Goal: Task Accomplishment & Management: Manage account settings

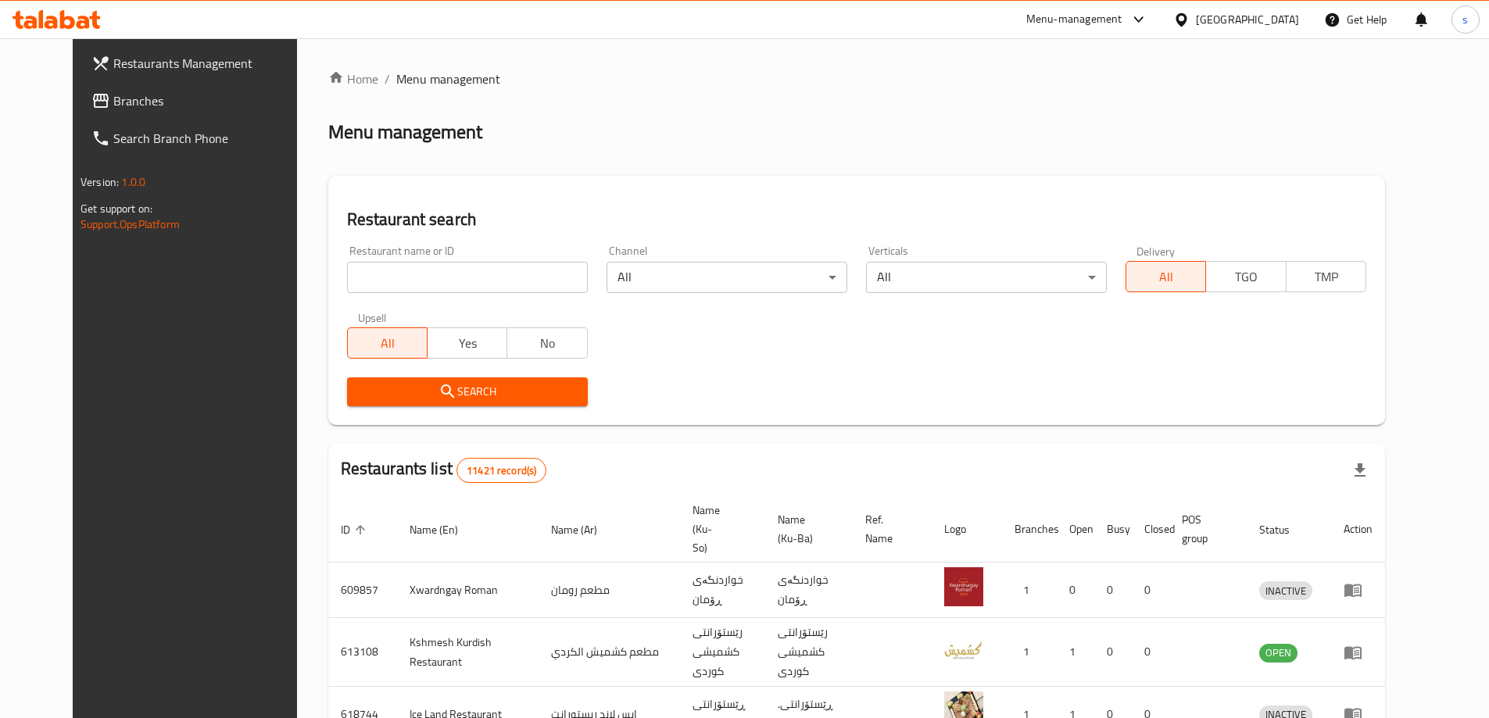
click at [378, 278] on input "search" at bounding box center [467, 277] width 241 height 31
paste input "676738"
type input "676738"
click button "Search" at bounding box center [467, 391] width 241 height 29
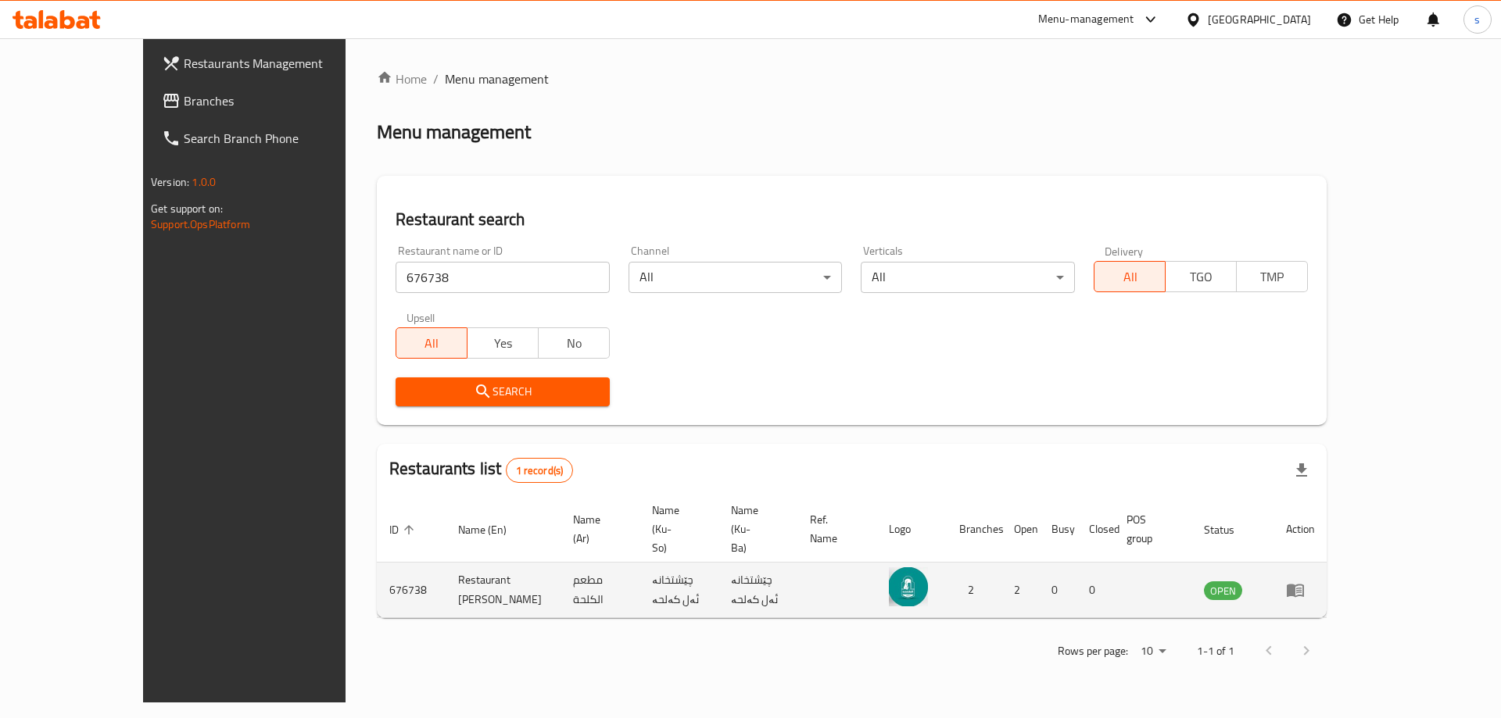
click at [1327, 563] on td "enhanced table" at bounding box center [1300, 590] width 54 height 55
click at [1304, 581] on icon "enhanced table" at bounding box center [1295, 590] width 19 height 19
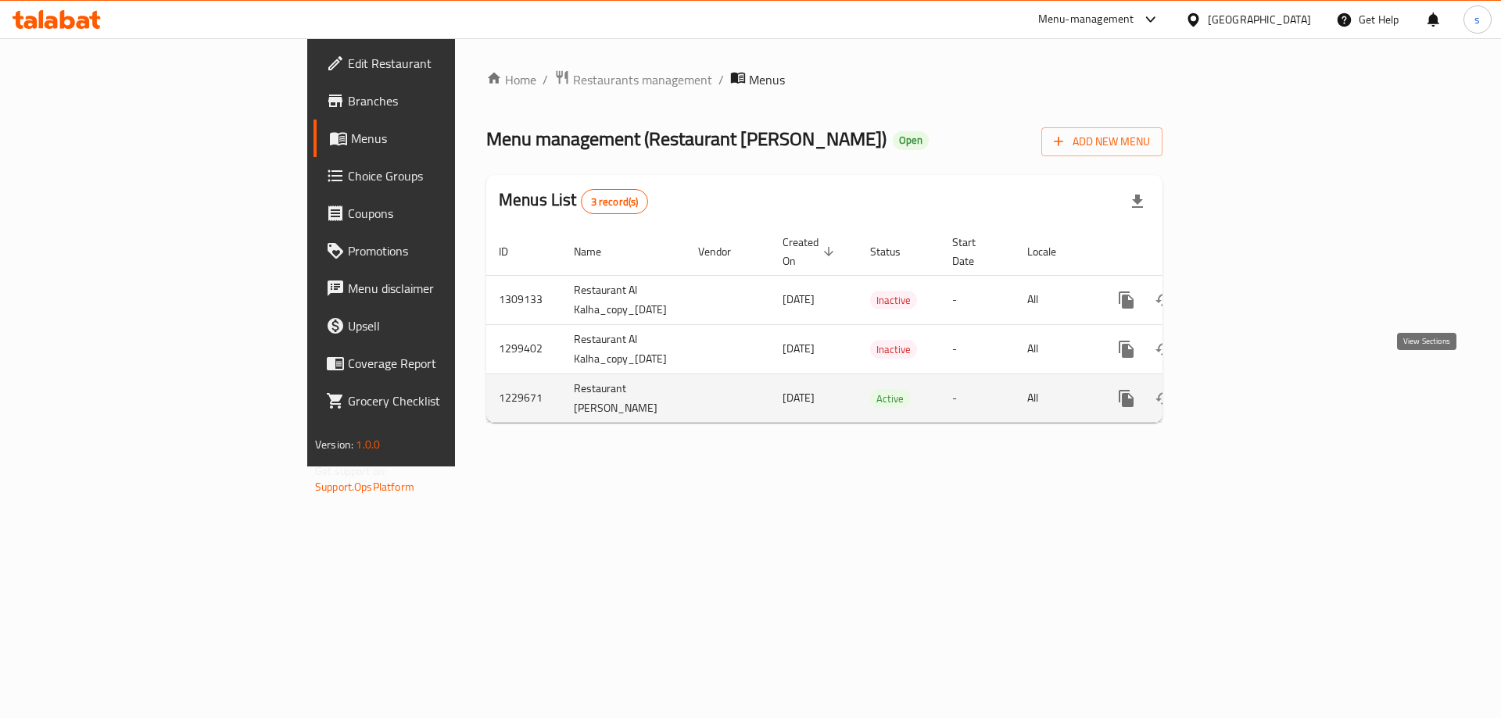
click at [1248, 389] on icon "enhanced table" at bounding box center [1238, 398] width 19 height 19
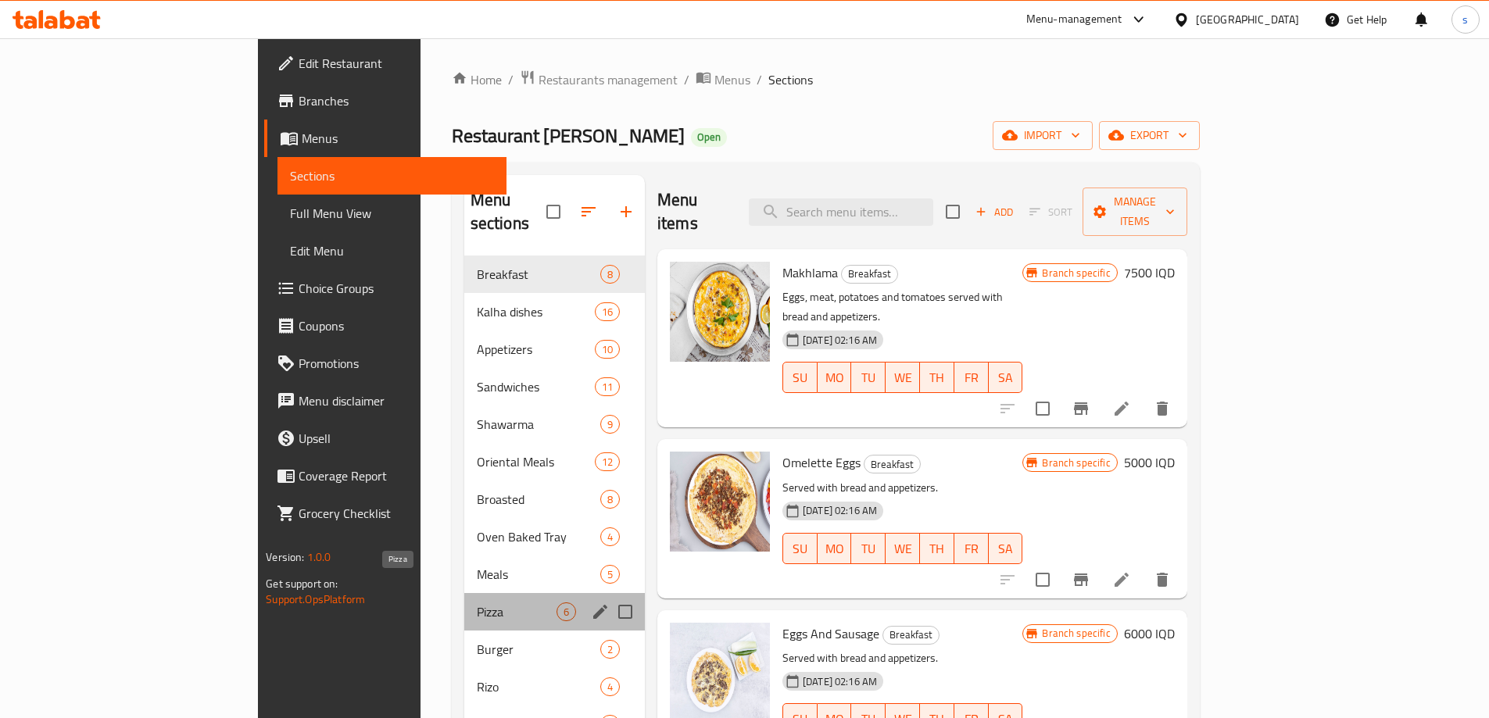
click at [477, 603] on span "Pizza" at bounding box center [517, 612] width 80 height 19
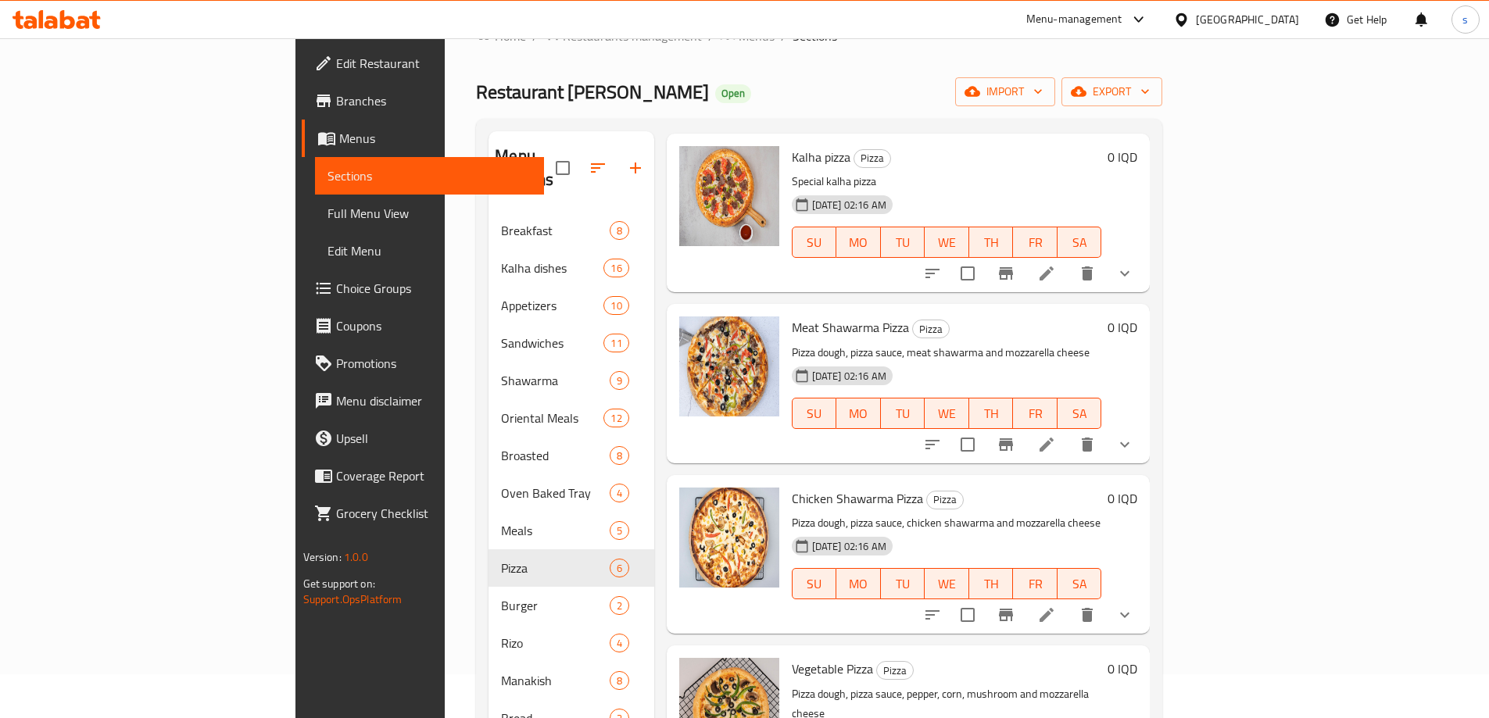
scroll to position [74, 0]
click at [1129, 439] on icon "show more" at bounding box center [1124, 441] width 9 height 5
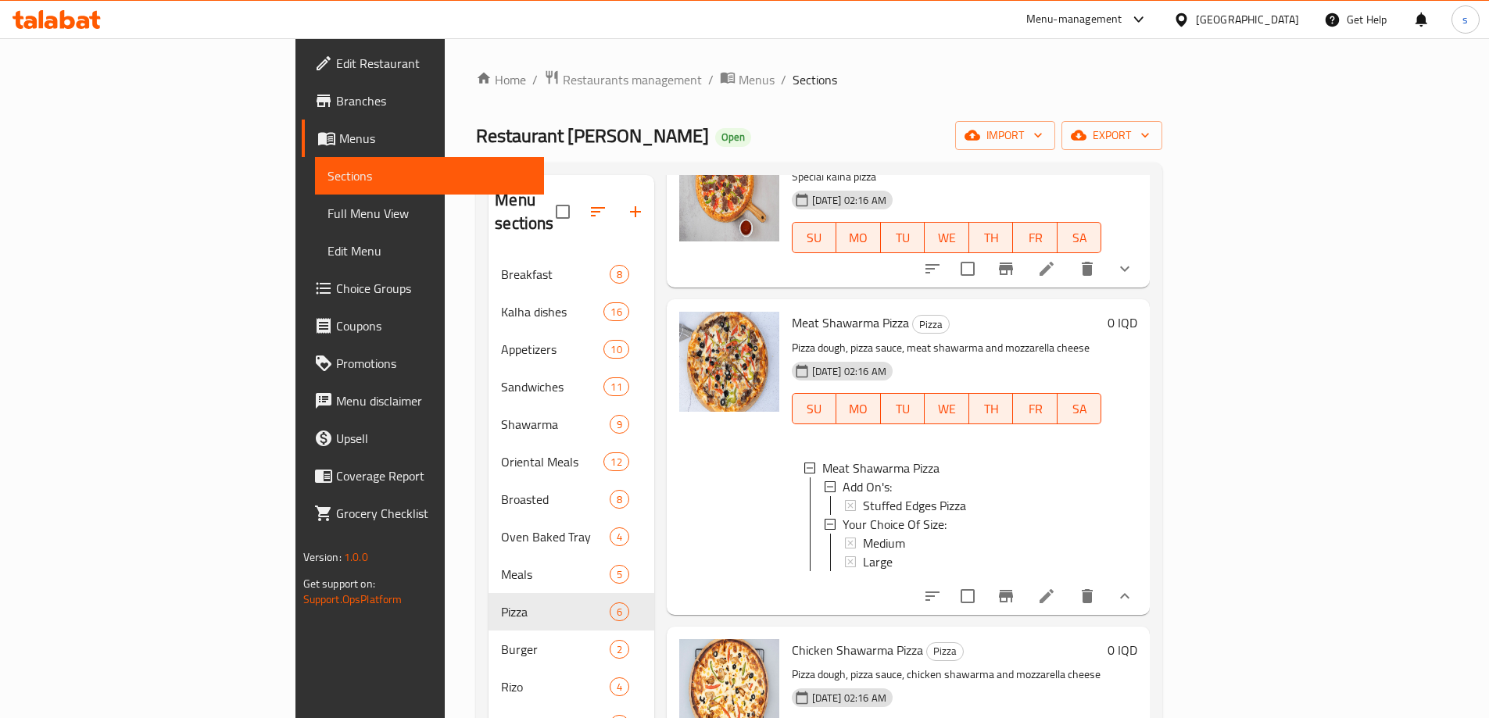
scroll to position [117, 0]
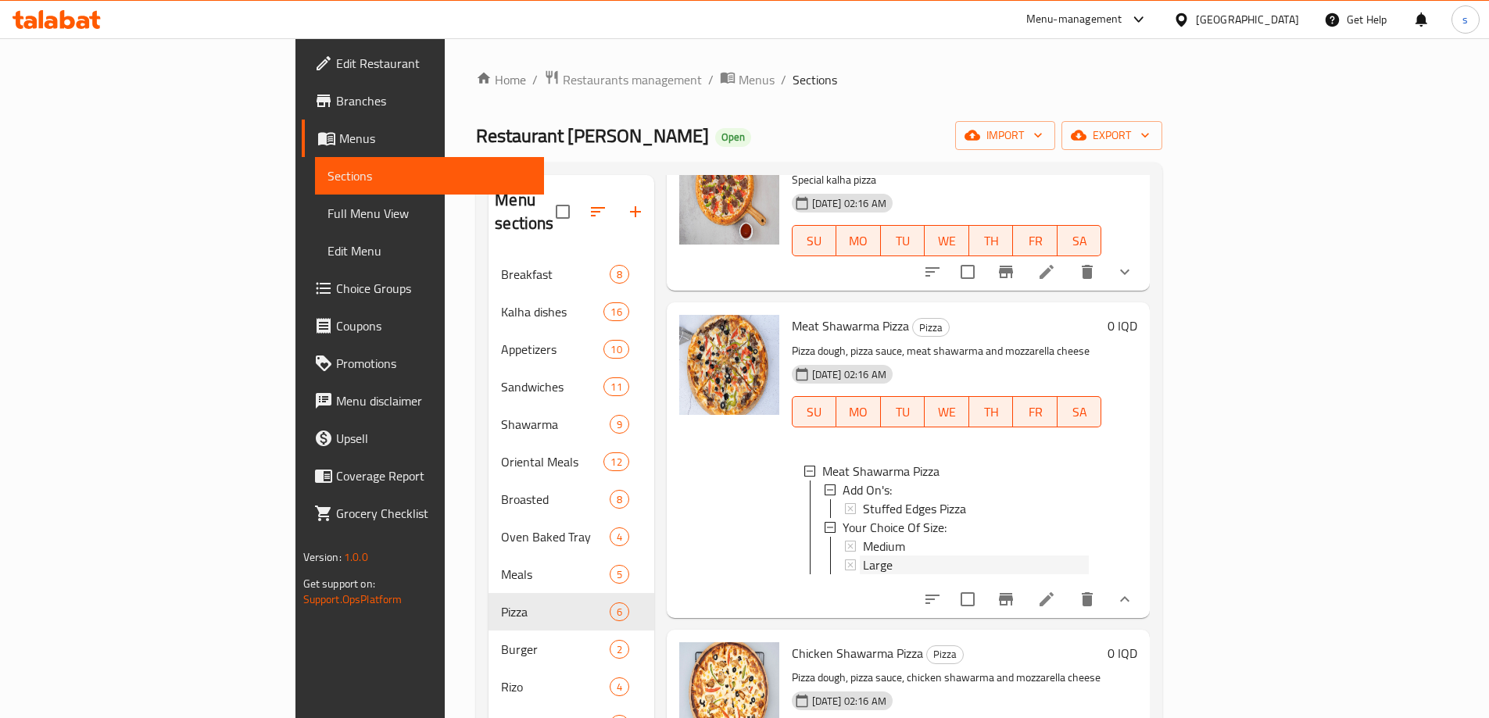
click at [863, 556] on span "Large" at bounding box center [878, 565] width 30 height 19
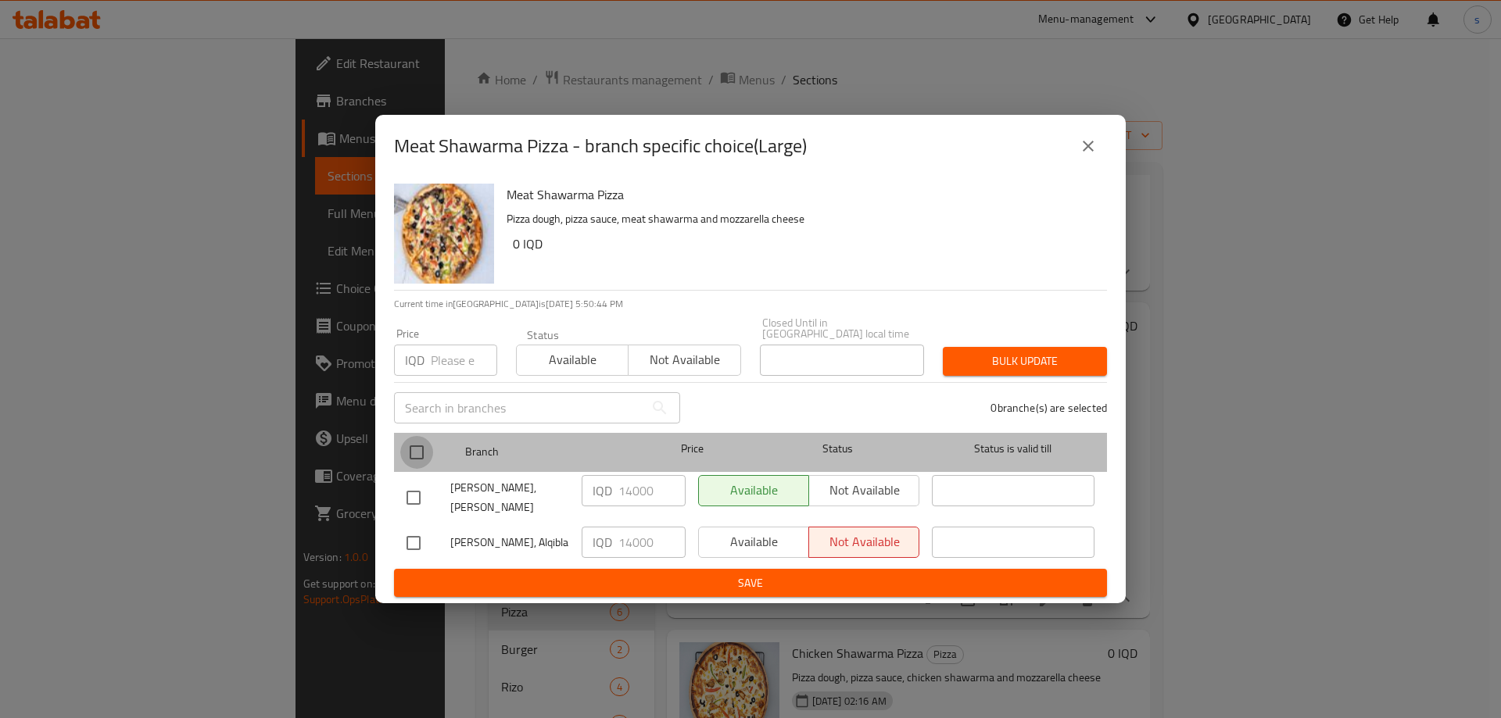
click at [408, 456] on input "checkbox" at bounding box center [416, 452] width 33 height 33
checkbox input "true"
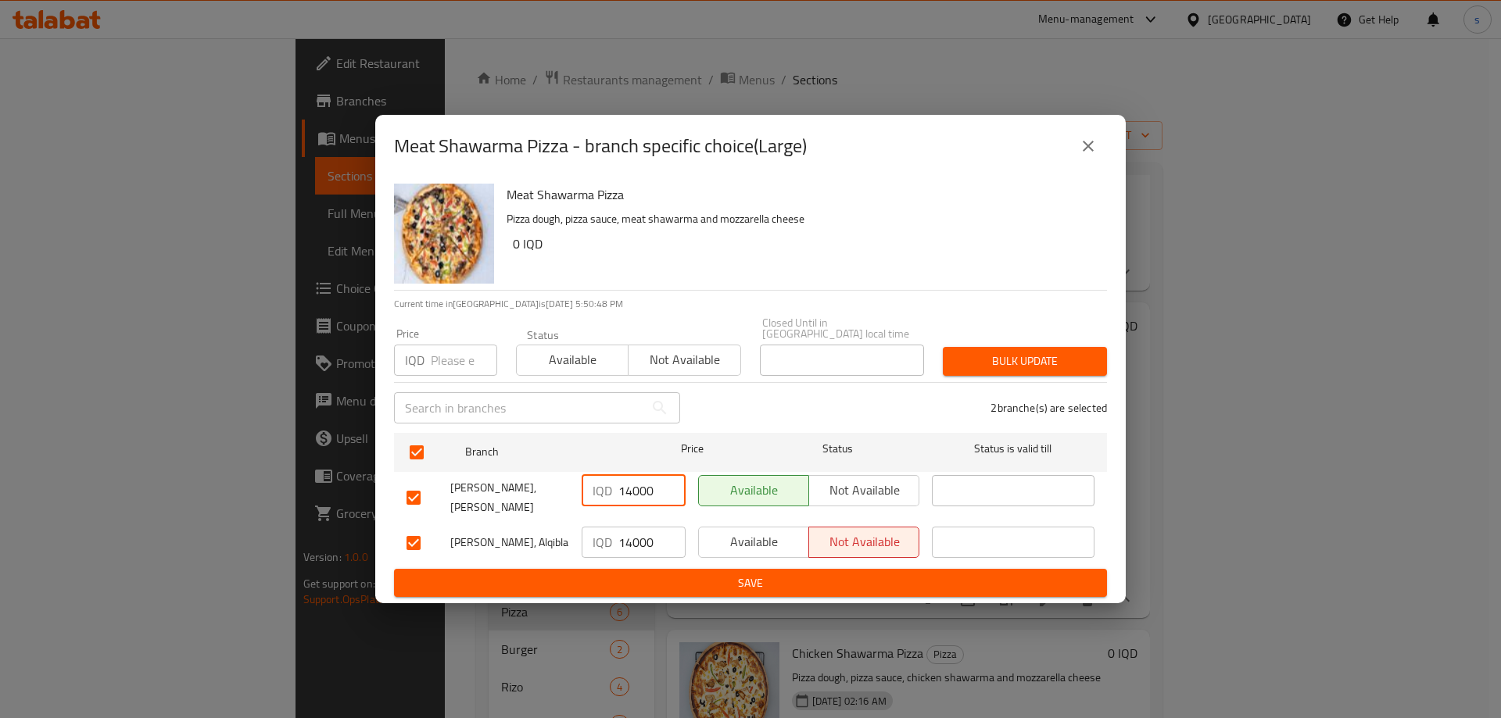
click at [630, 500] on input "14000" at bounding box center [651, 490] width 67 height 31
type input "19000"
click at [631, 535] on input "14000" at bounding box center [651, 542] width 67 height 31
click at [636, 555] on ul "Branch Price Status Status is valid till Al Kalha, Al Ashar IQD 19000 ​ Availab…" at bounding box center [750, 498] width 713 height 142
click at [624, 527] on input "14000" at bounding box center [651, 542] width 67 height 31
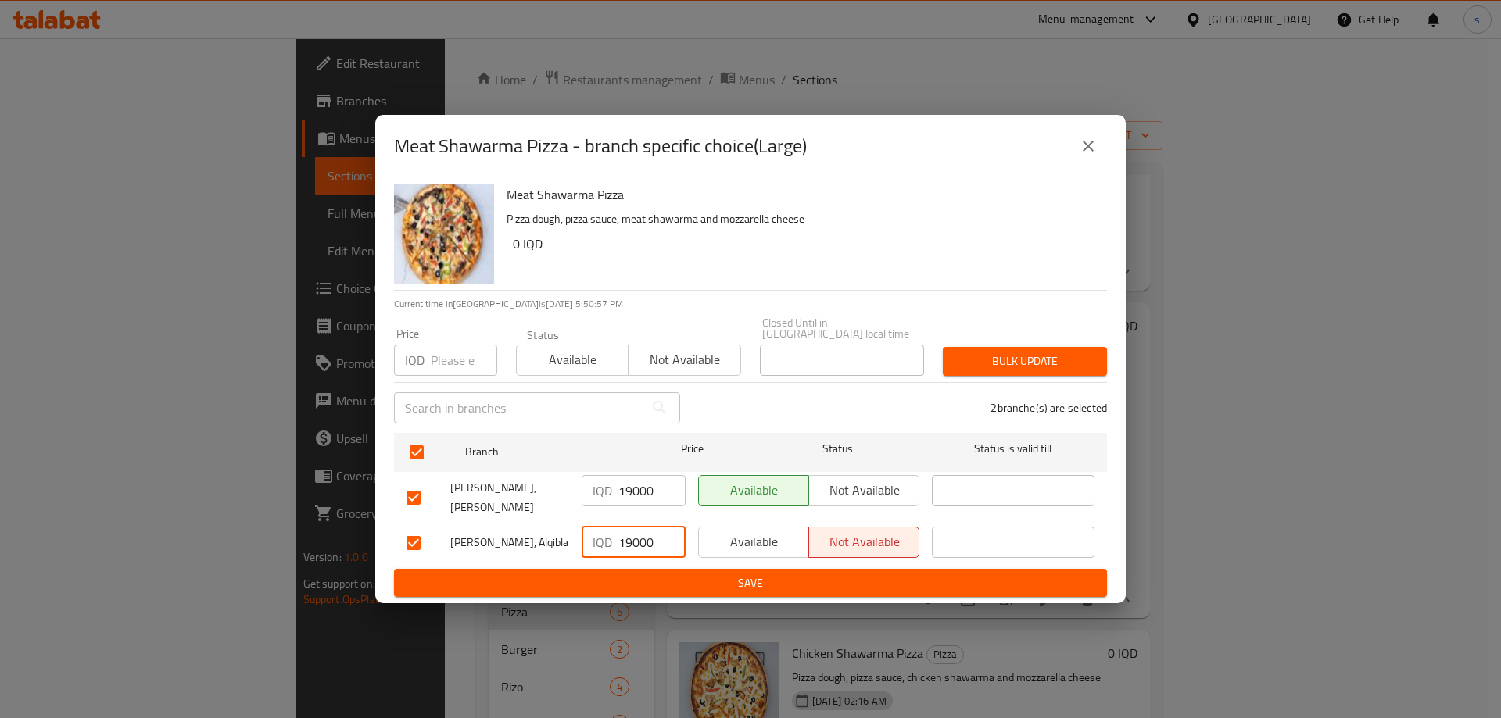
type input "19000"
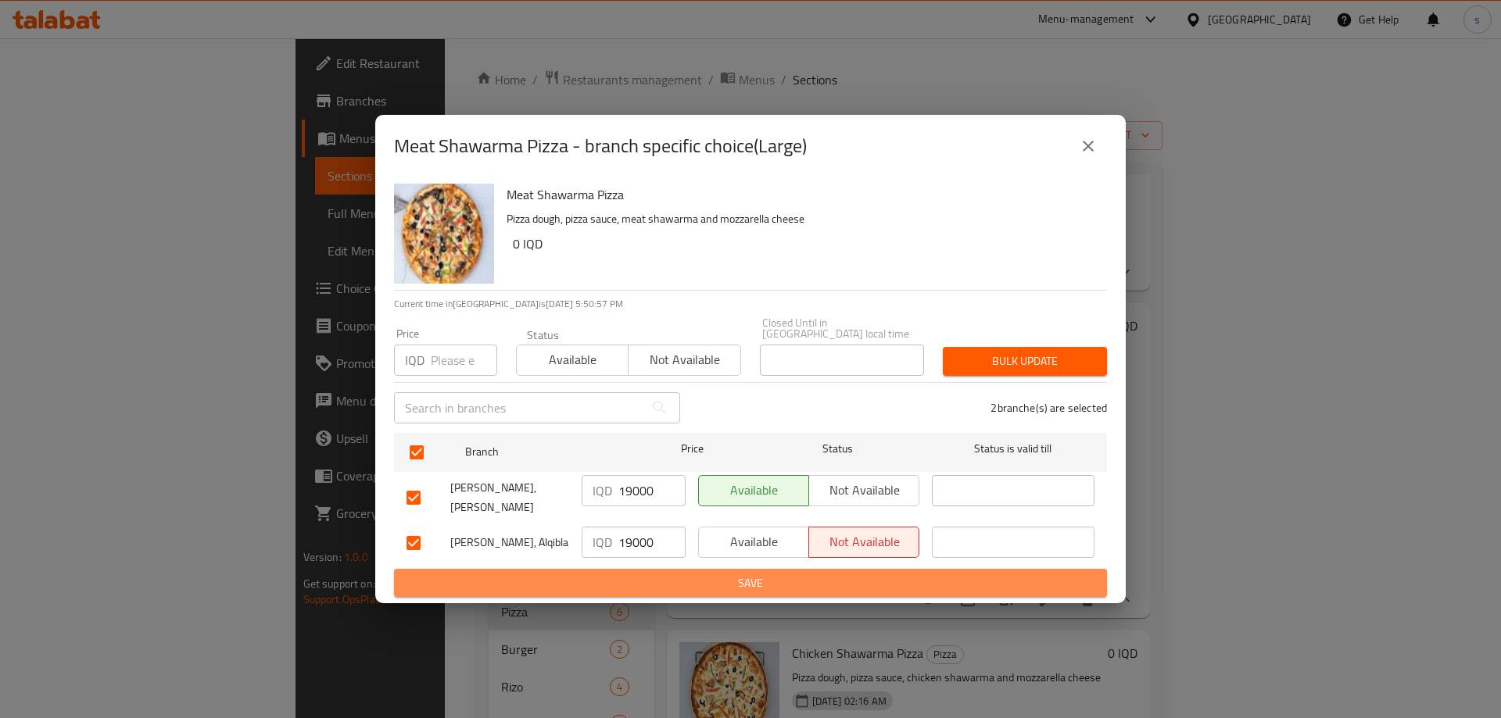
click at [623, 569] on button "Save" at bounding box center [750, 583] width 713 height 29
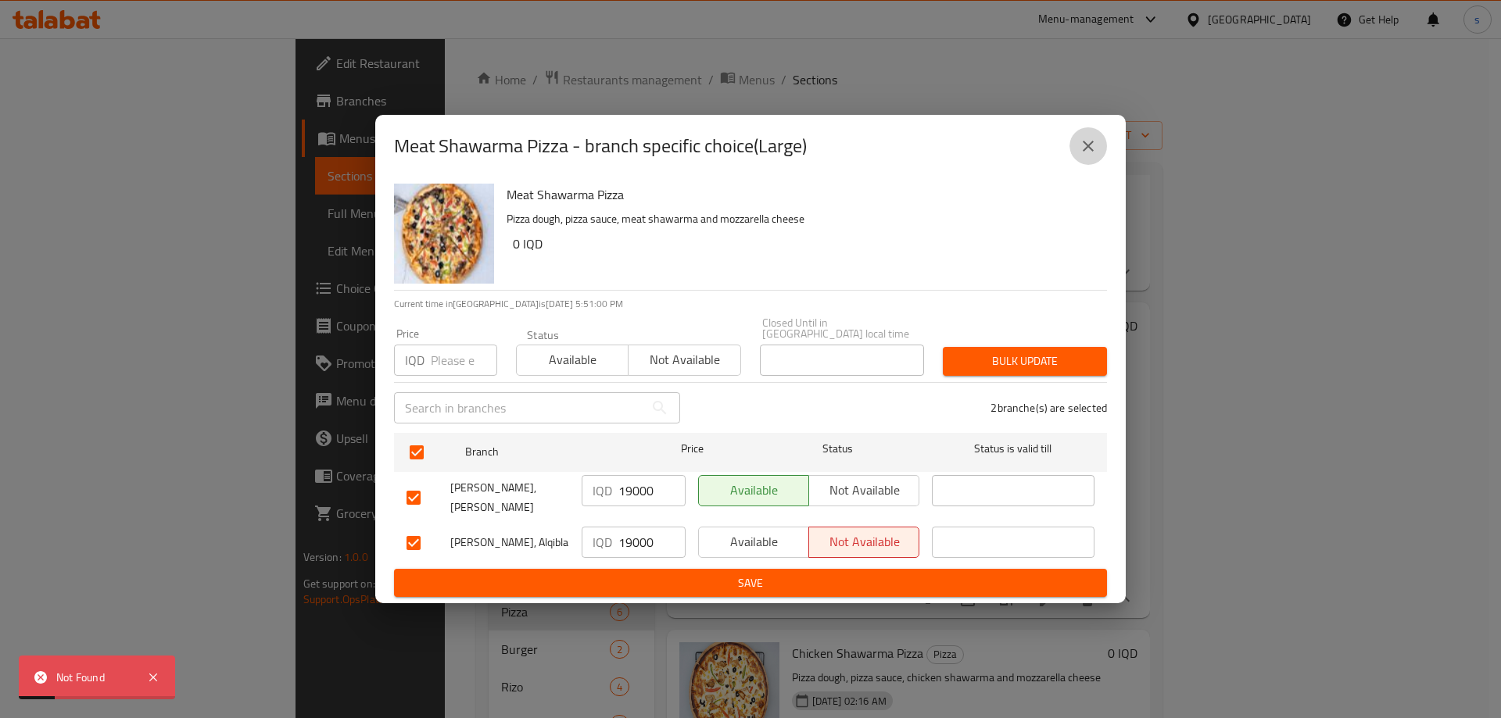
click at [1100, 164] on button "close" at bounding box center [1088, 146] width 38 height 38
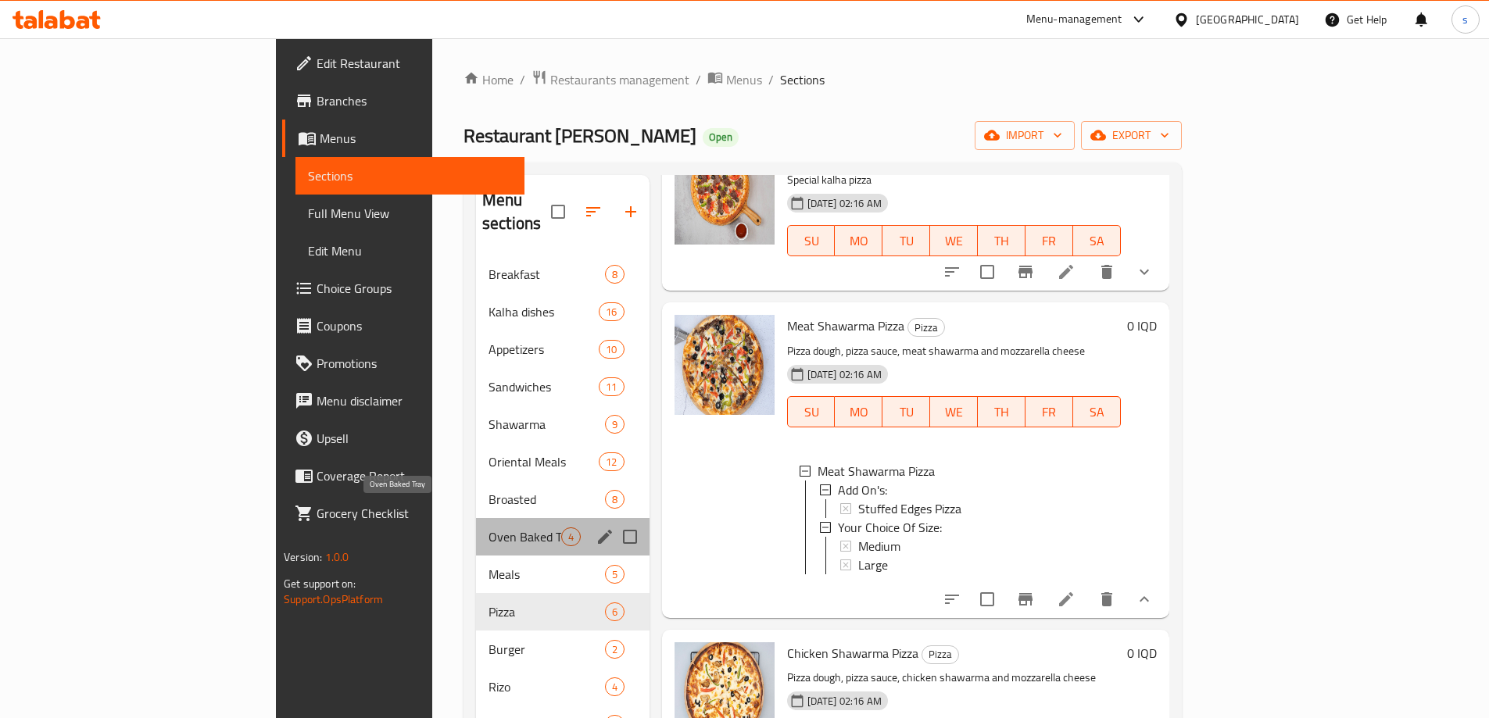
click at [488, 528] on span "Oven Baked Tray" at bounding box center [524, 537] width 73 height 19
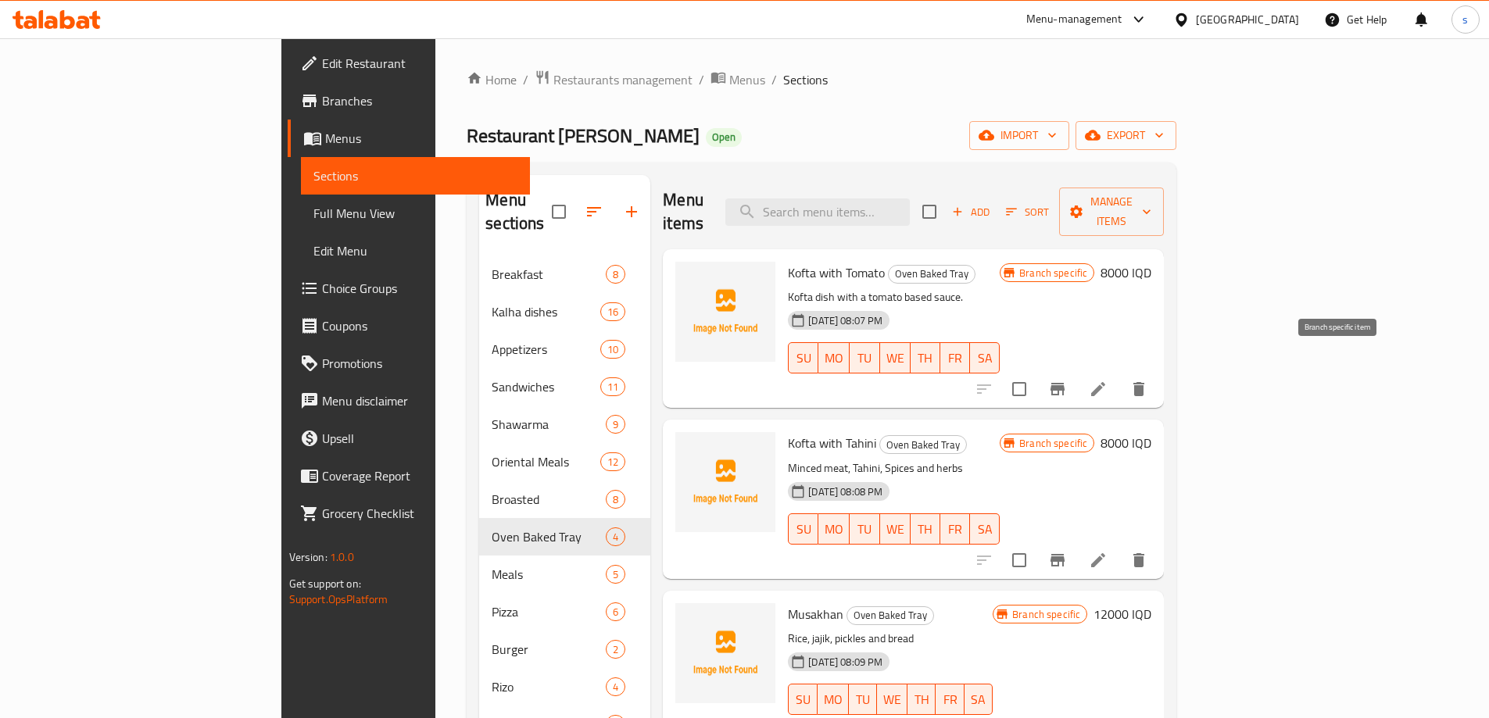
click at [1064, 383] on icon "Branch-specific-item" at bounding box center [1057, 389] width 14 height 13
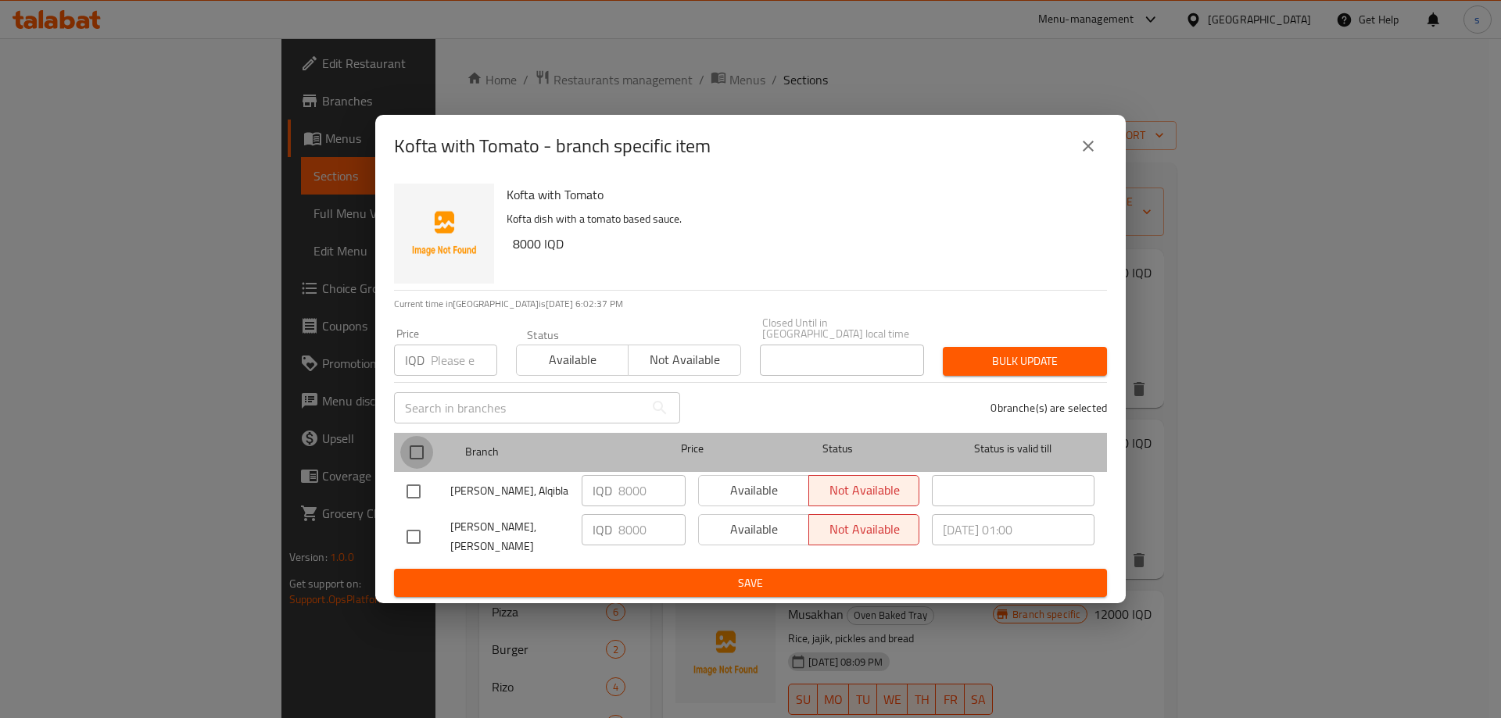
click at [419, 449] on input "checkbox" at bounding box center [416, 452] width 33 height 33
checkbox input "true"
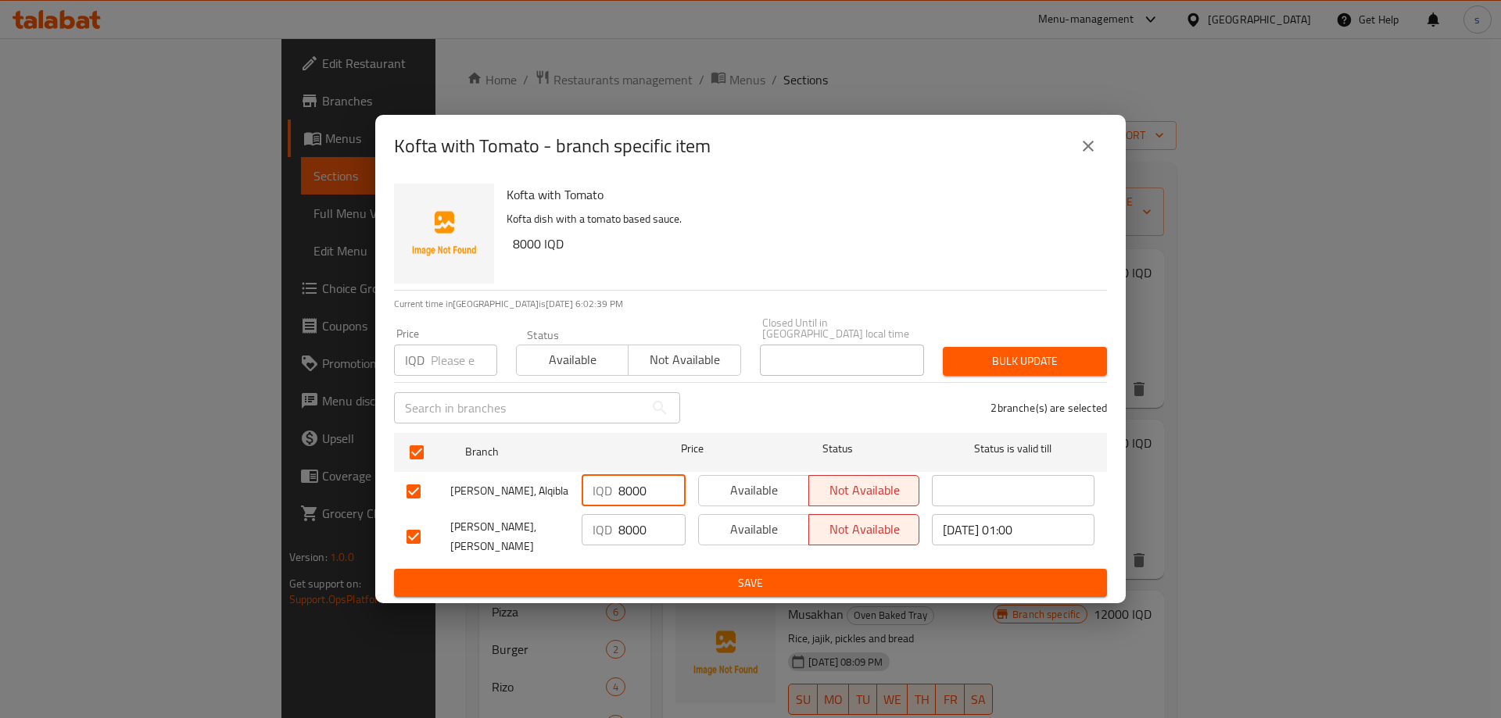
click at [625, 496] on input "8000" at bounding box center [651, 490] width 67 height 31
type input "10000"
drag, startPoint x: 624, startPoint y: 527, endPoint x: 613, endPoint y: 530, distance: 11.4
click at [613, 530] on div "IQD 8000 ​" at bounding box center [633, 529] width 104 height 31
type input "10000"
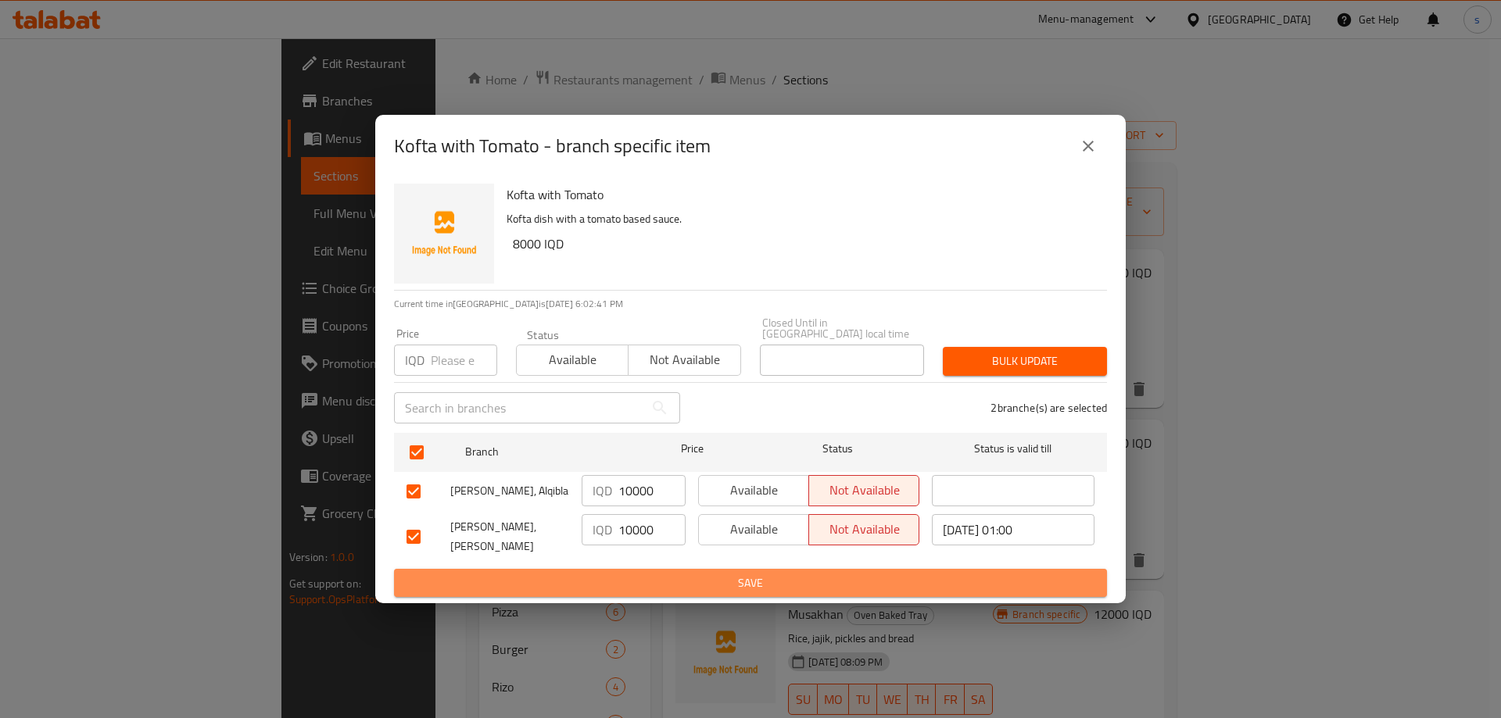
click at [629, 574] on span "Save" at bounding box center [750, 584] width 688 height 20
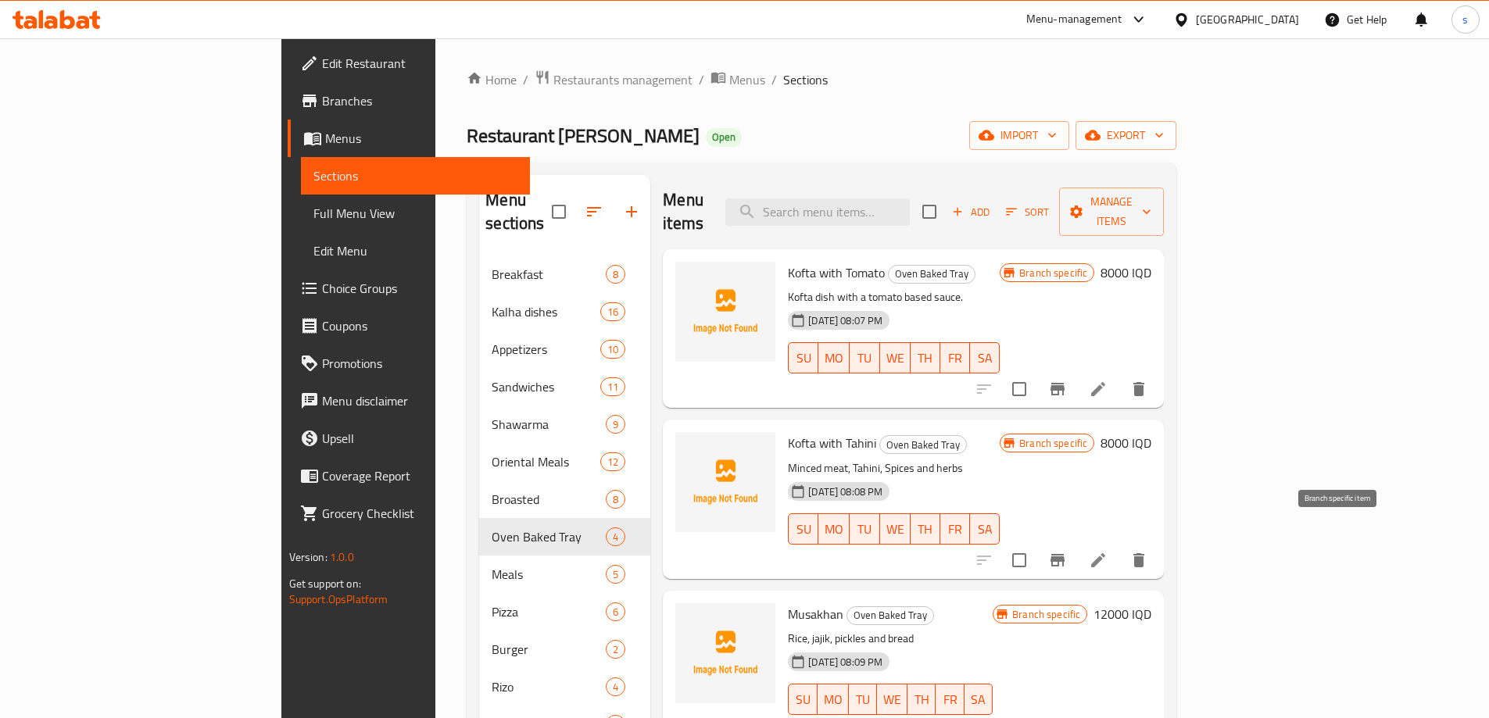
click at [1076, 542] on button "Branch-specific-item" at bounding box center [1058, 561] width 38 height 38
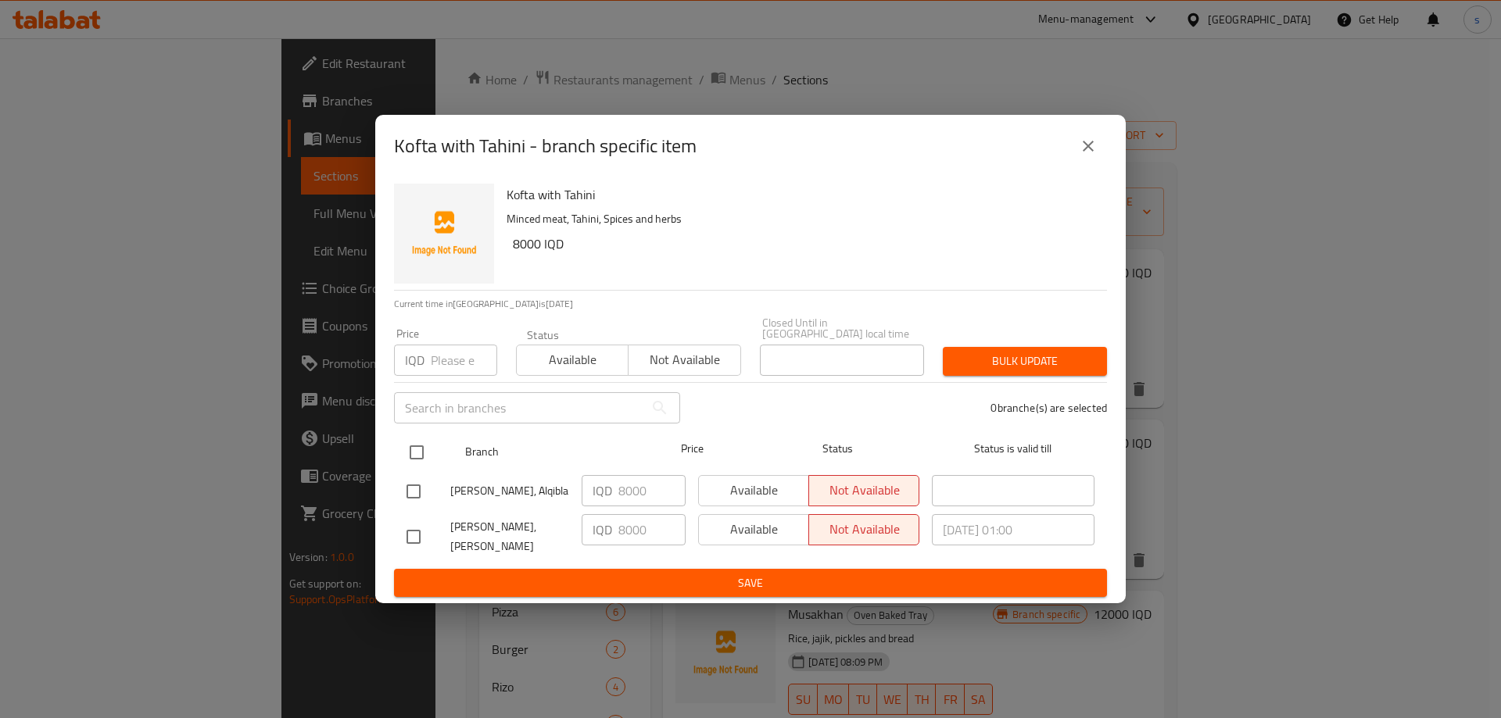
click at [413, 438] on input "checkbox" at bounding box center [416, 452] width 33 height 33
checkbox input "true"
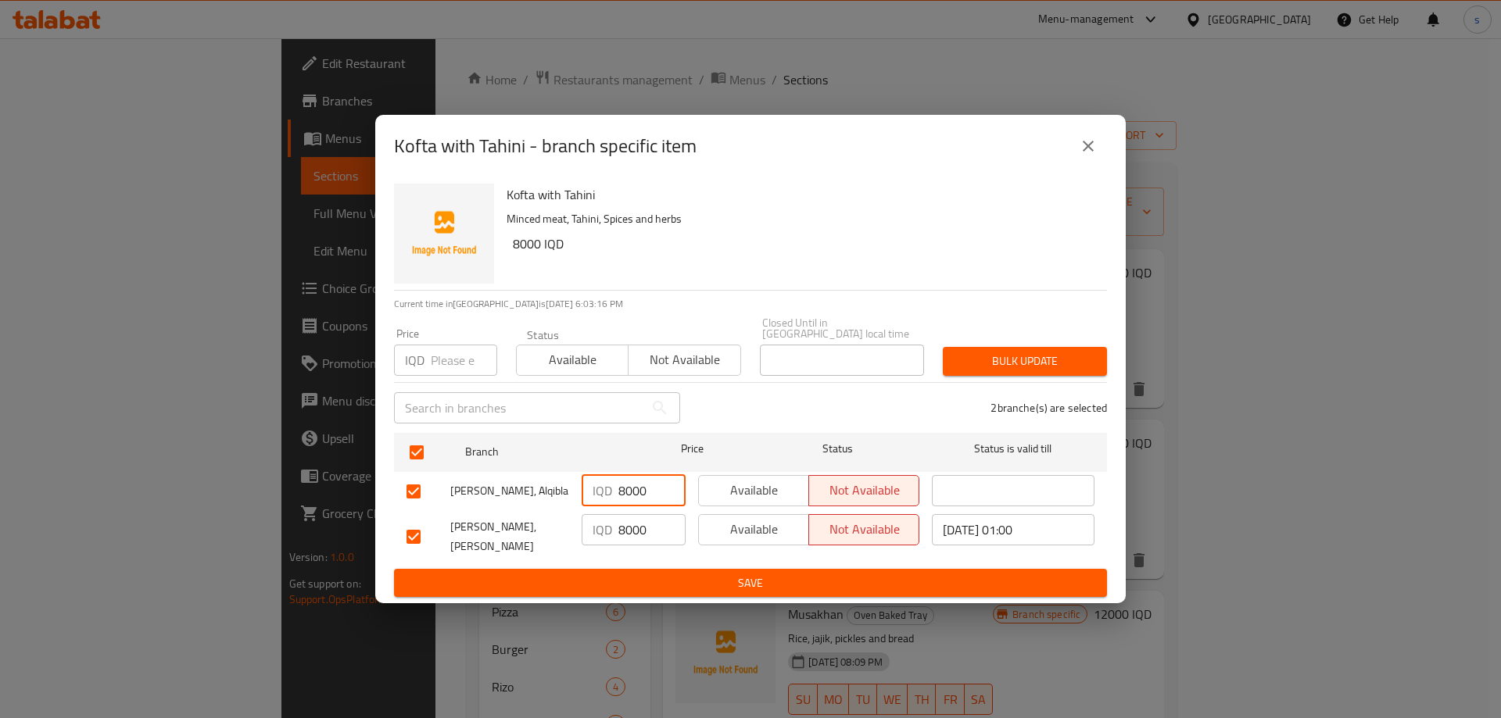
click at [618, 489] on input "8000" at bounding box center [651, 490] width 67 height 31
type input "10000"
drag, startPoint x: 628, startPoint y: 531, endPoint x: 617, endPoint y: 532, distance: 11.0
click at [618, 532] on input "8000" at bounding box center [651, 529] width 67 height 31
type input "10000"
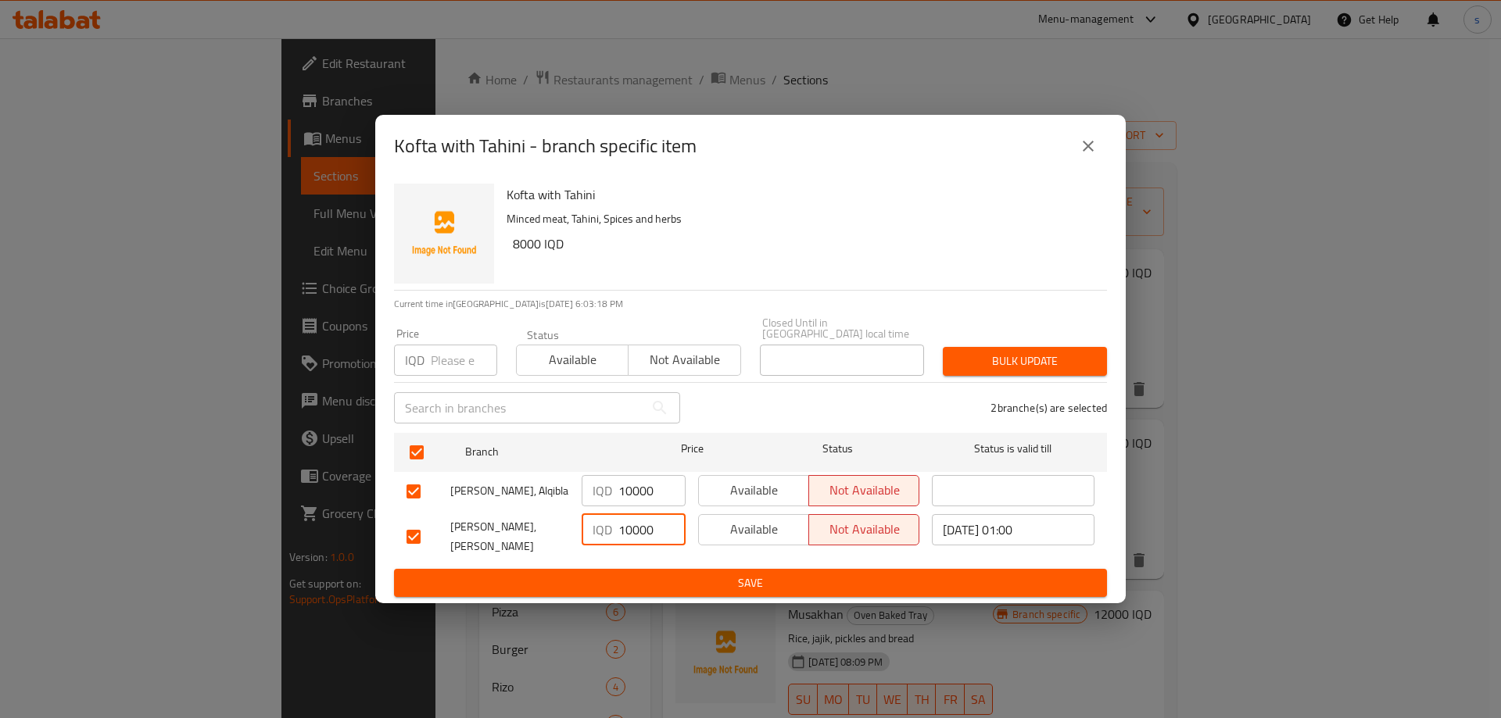
click at [645, 574] on span "Save" at bounding box center [750, 584] width 688 height 20
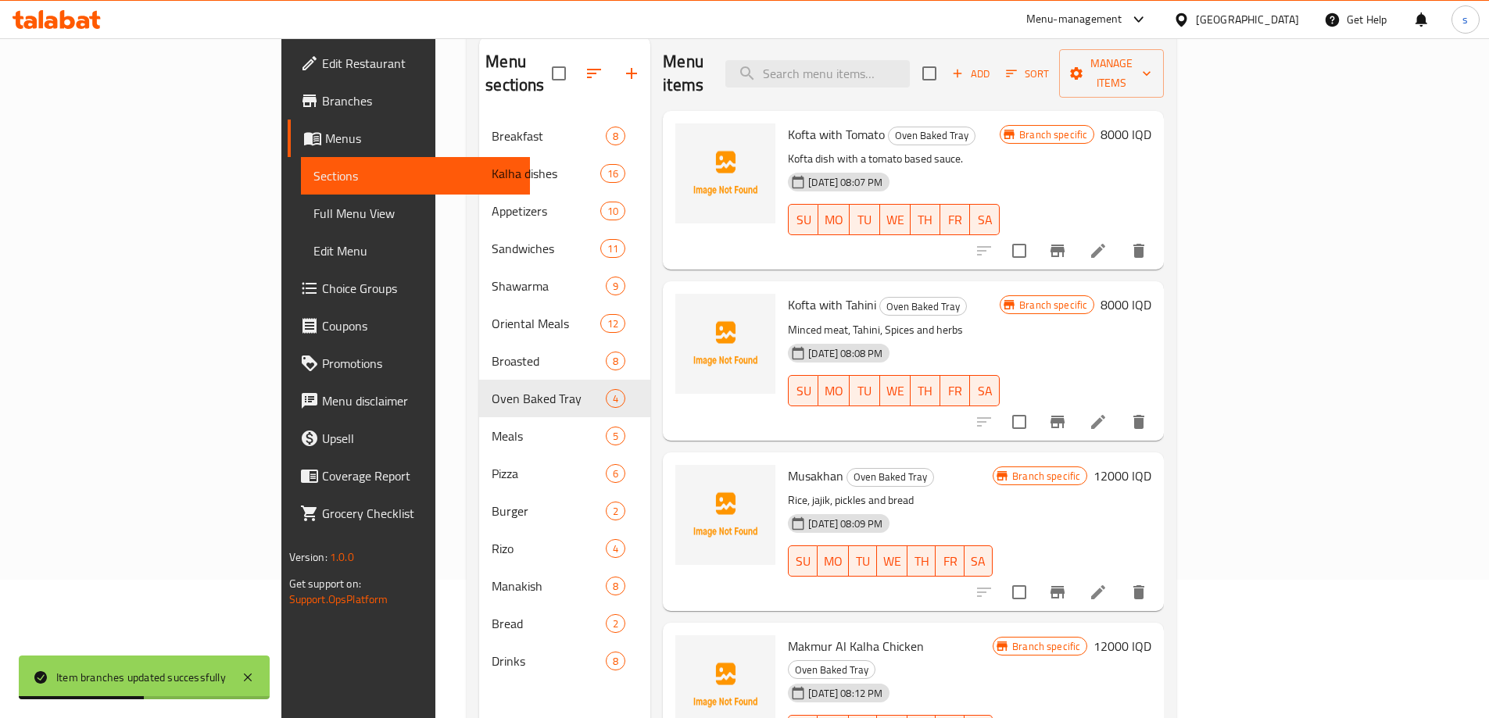
scroll to position [219, 0]
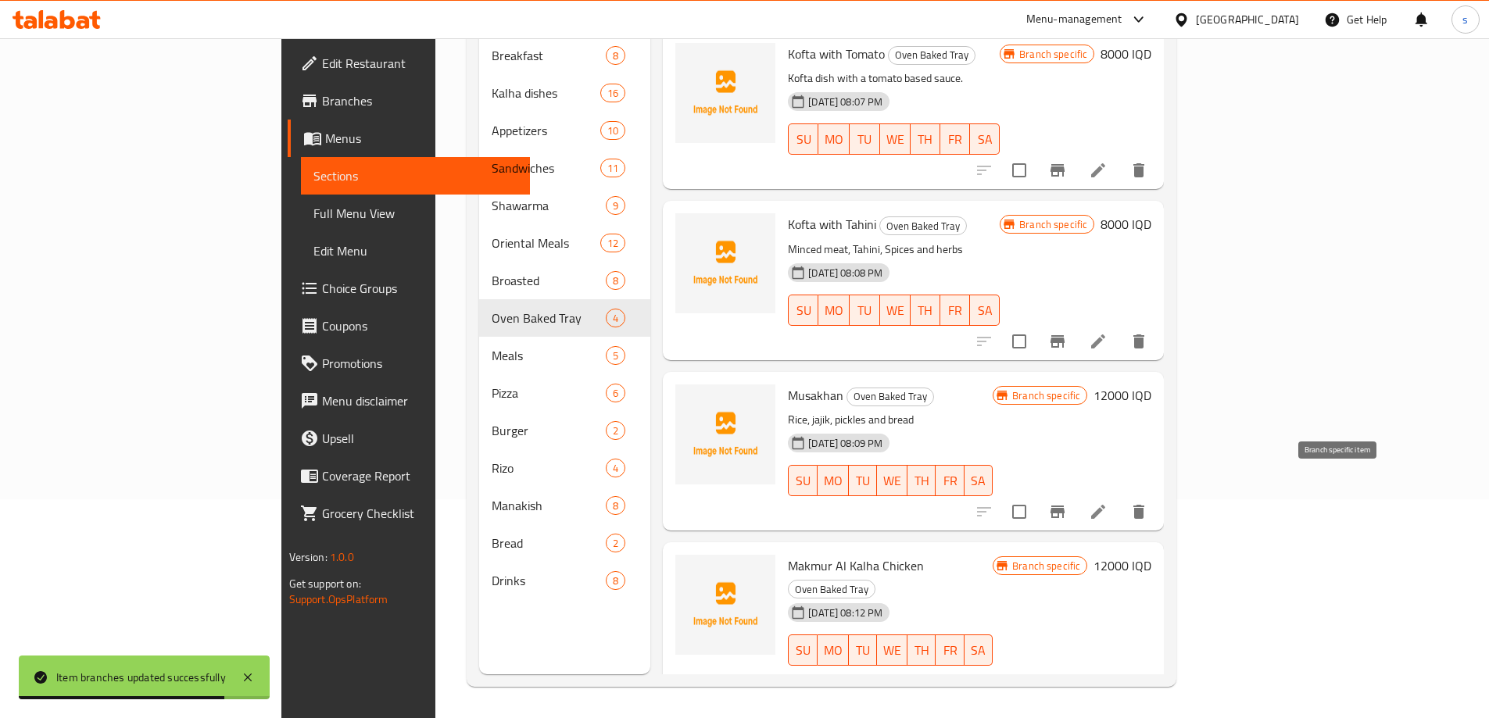
click at [1067, 503] on icon "Branch-specific-item" at bounding box center [1057, 512] width 19 height 19
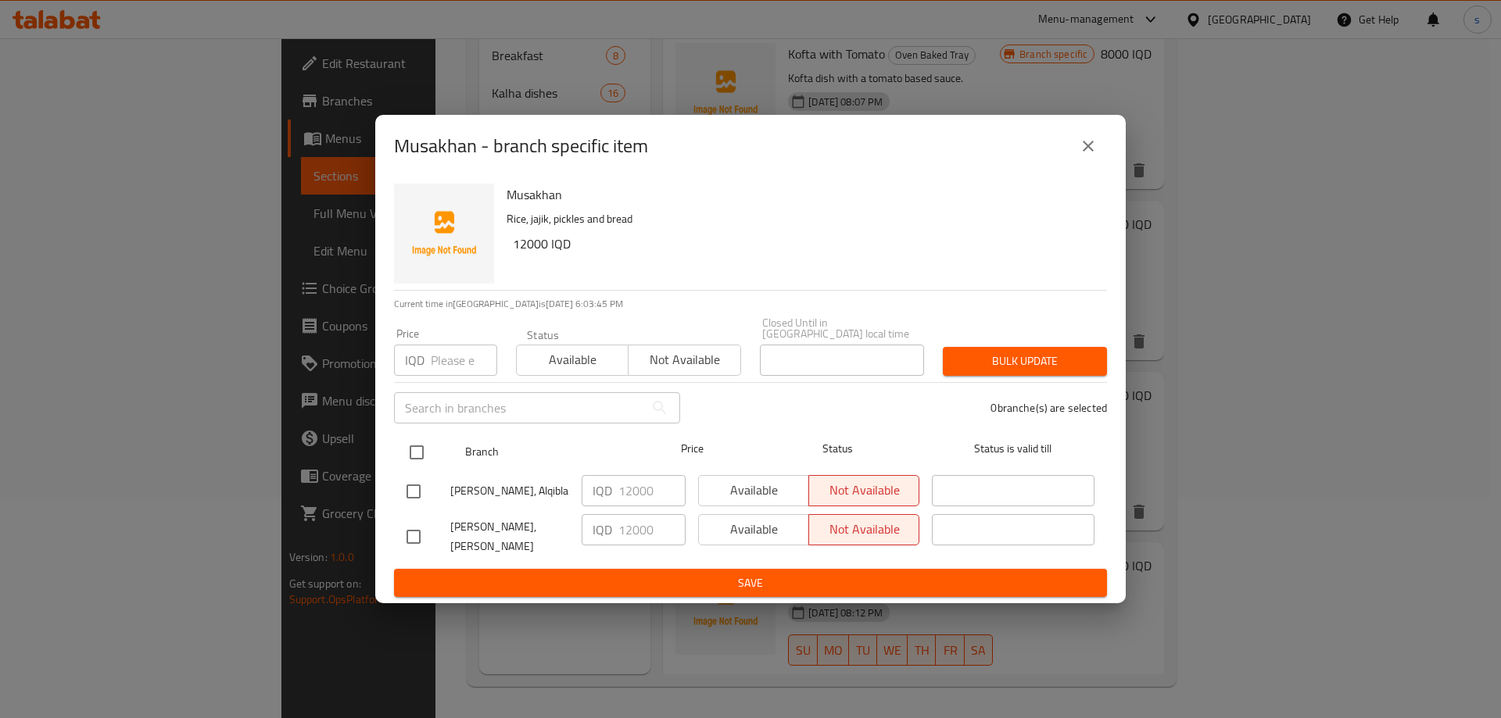
click at [419, 443] on input "checkbox" at bounding box center [416, 452] width 33 height 33
checkbox input "true"
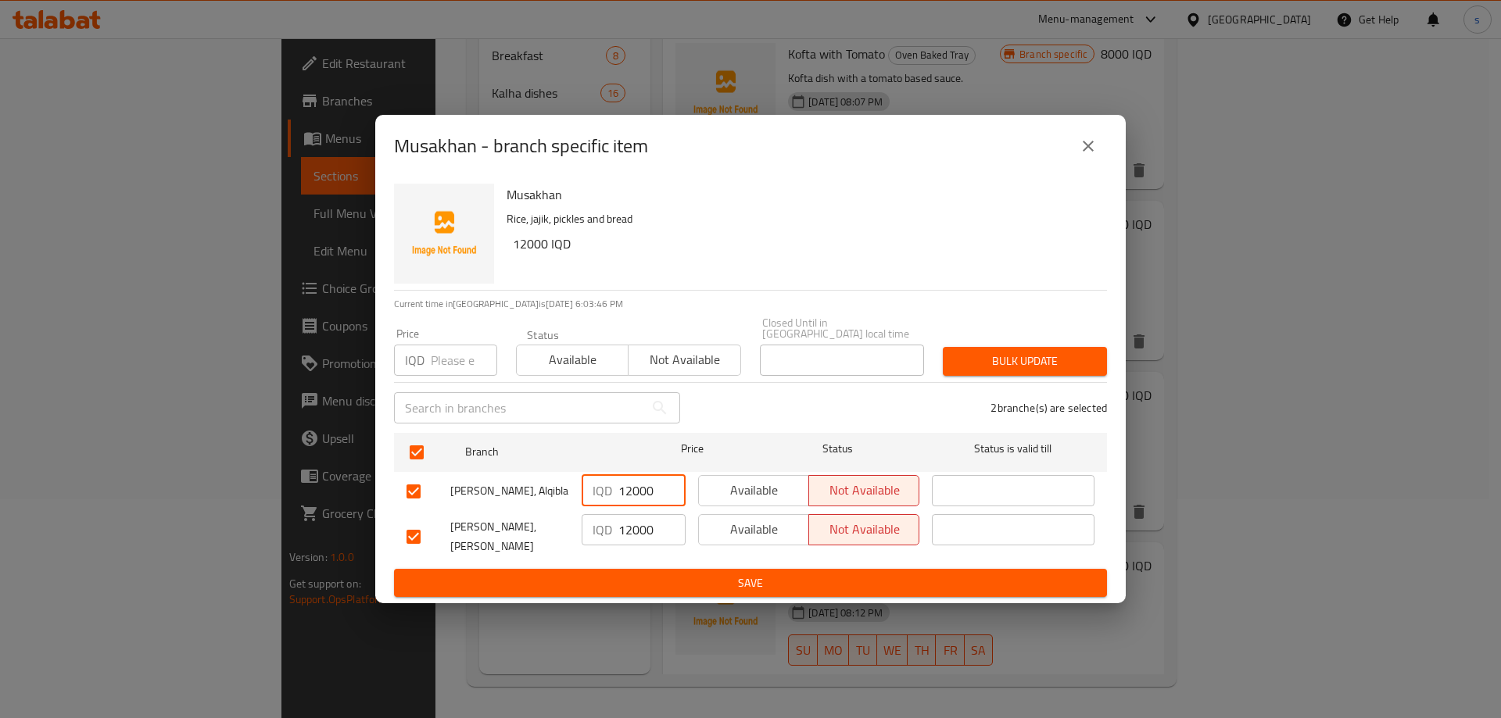
click at [623, 499] on input "12000" at bounding box center [651, 490] width 67 height 31
type input "15000"
click at [632, 531] on input "12000" at bounding box center [651, 529] width 67 height 31
type input "15000"
click at [641, 574] on span "Save" at bounding box center [750, 584] width 688 height 20
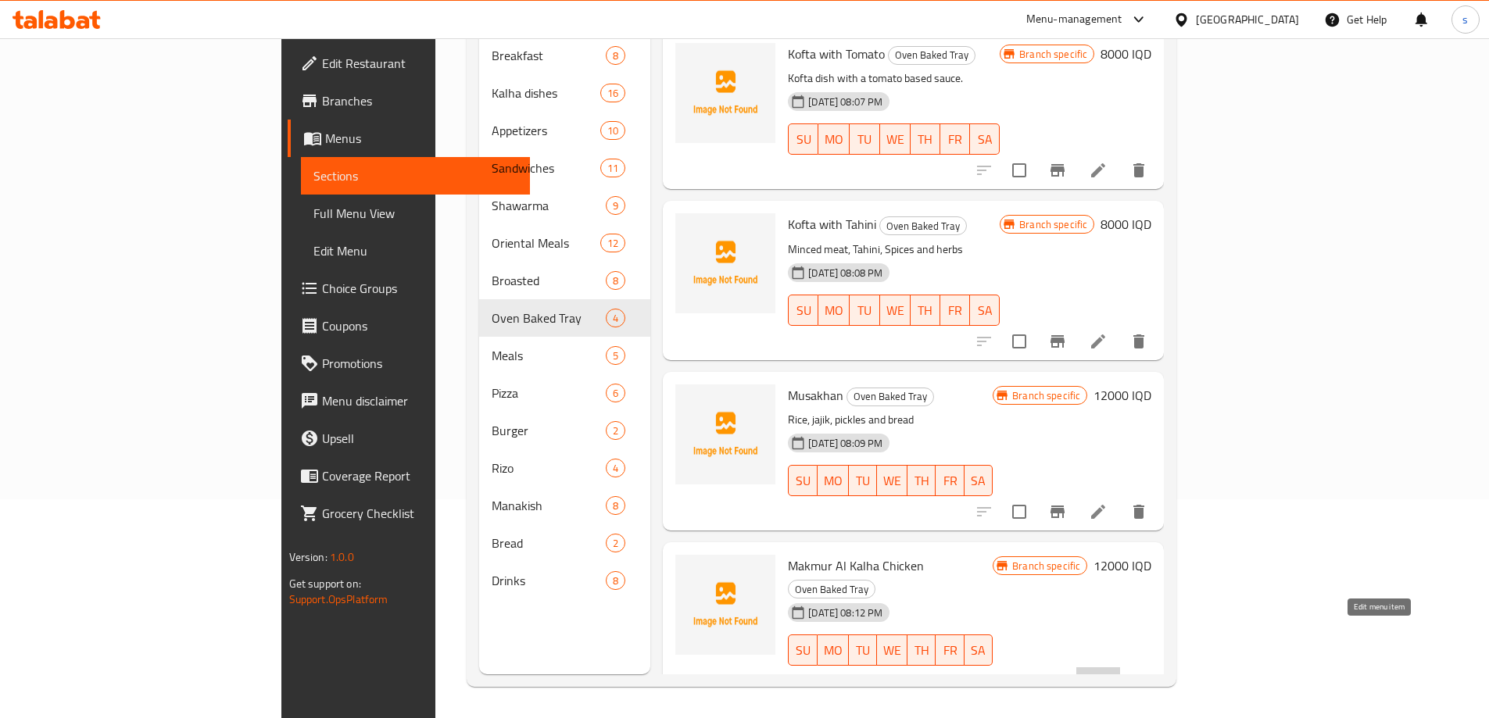
click at [1107, 672] on icon at bounding box center [1098, 681] width 19 height 19
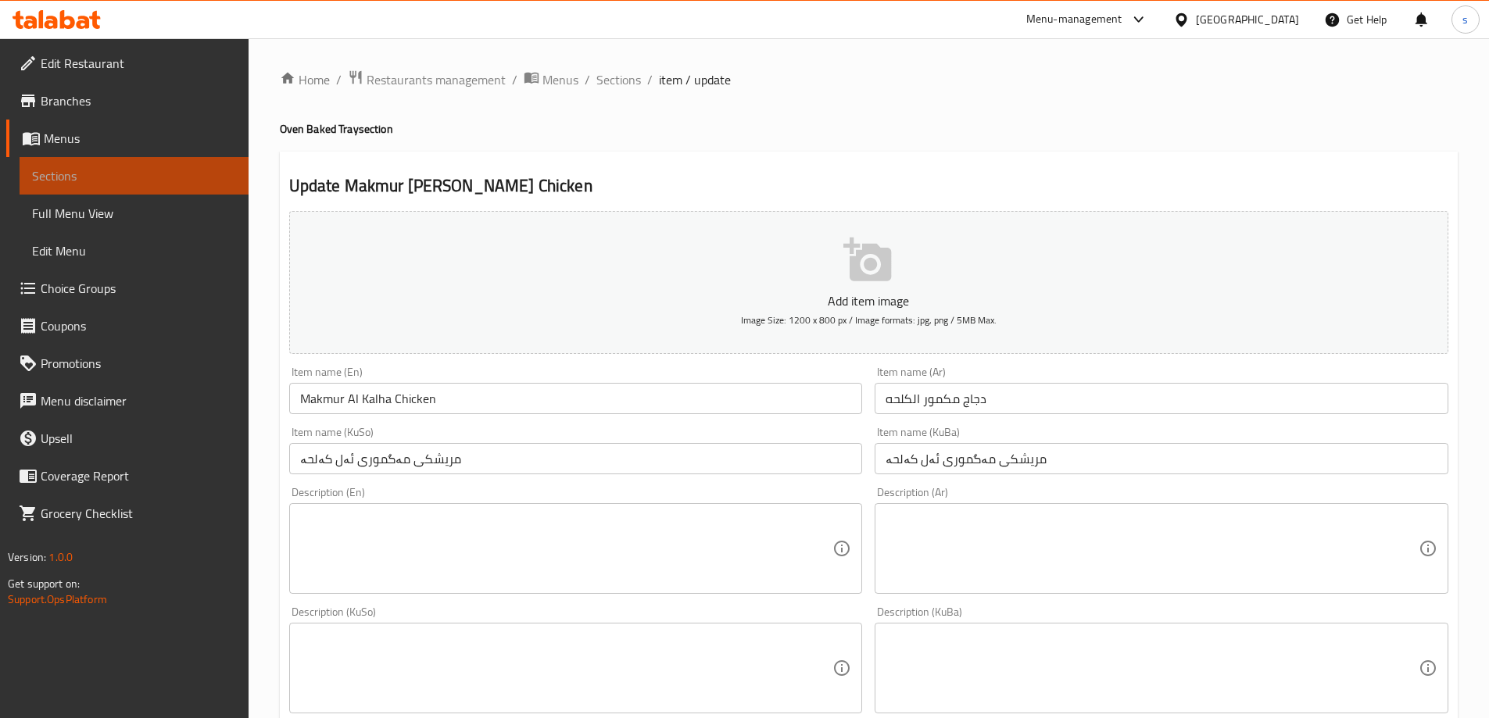
click at [74, 177] on span "Sections" at bounding box center [134, 175] width 204 height 19
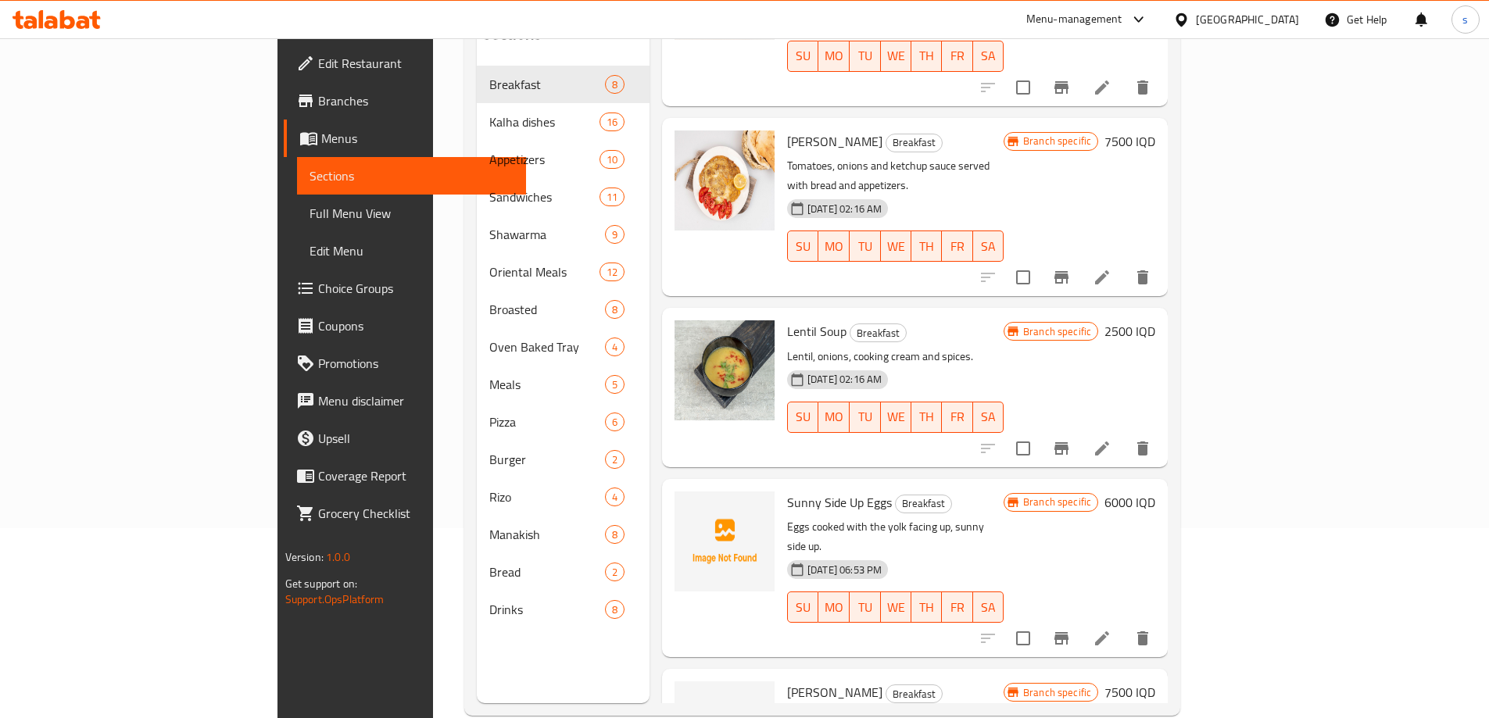
scroll to position [219, 0]
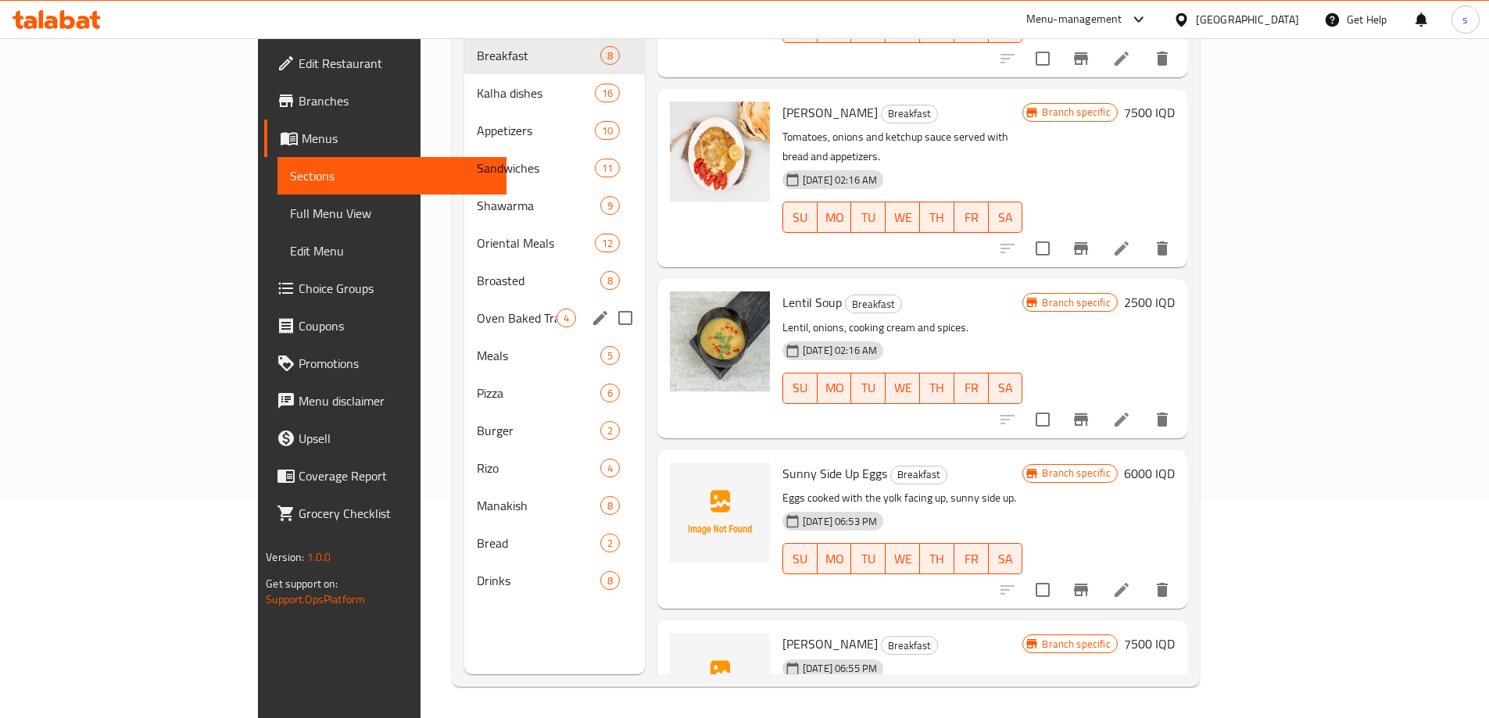
click at [464, 299] on div "Oven Baked Tray 4" at bounding box center [554, 318] width 181 height 38
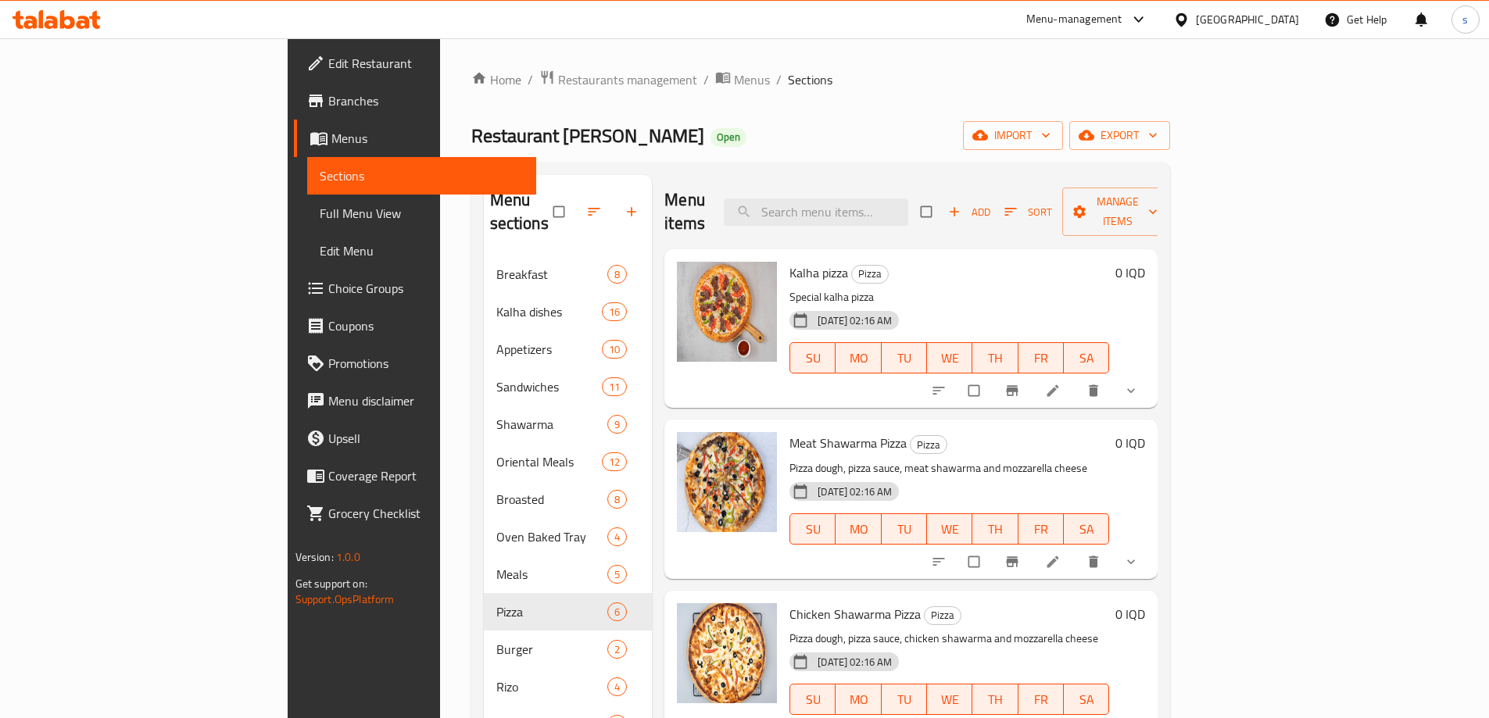
click at [328, 282] on span "Choice Groups" at bounding box center [425, 288] width 195 height 19
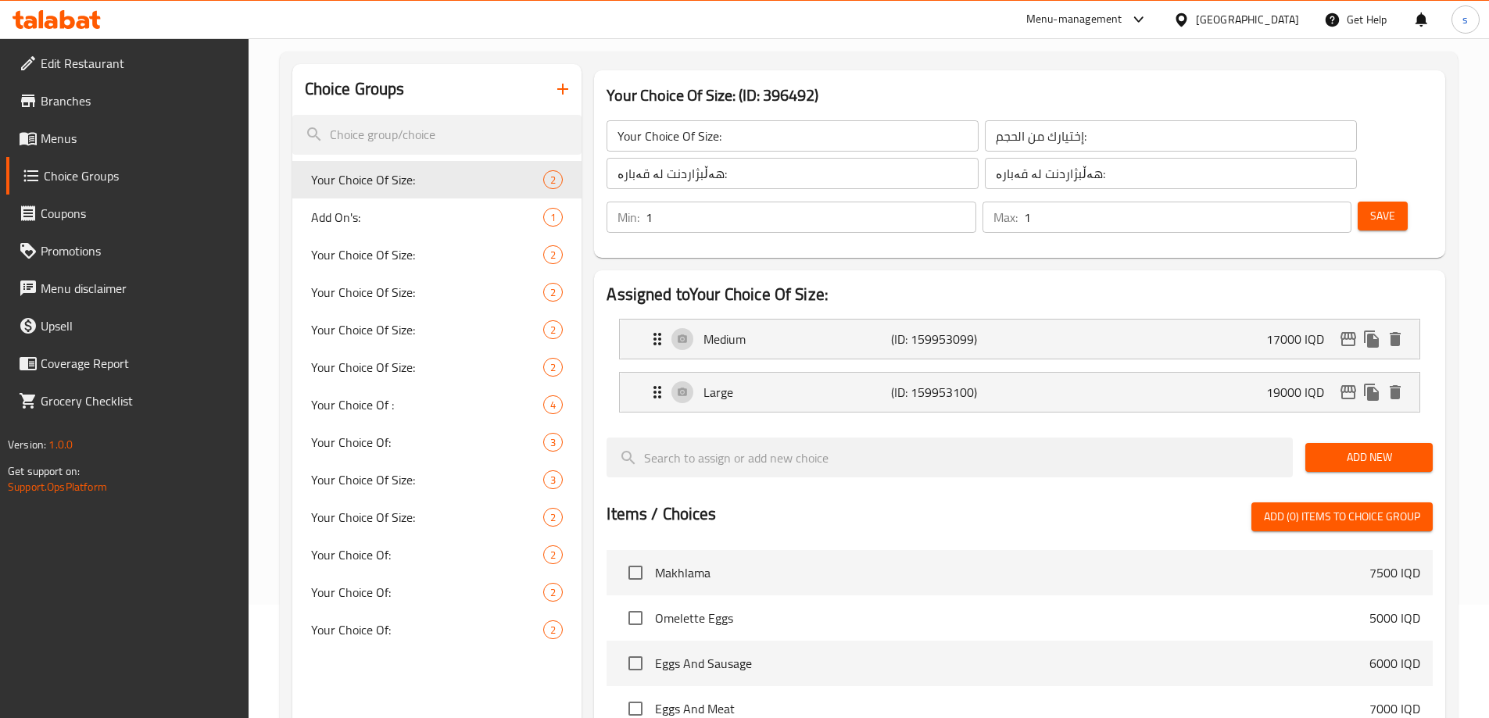
scroll to position [152, 0]
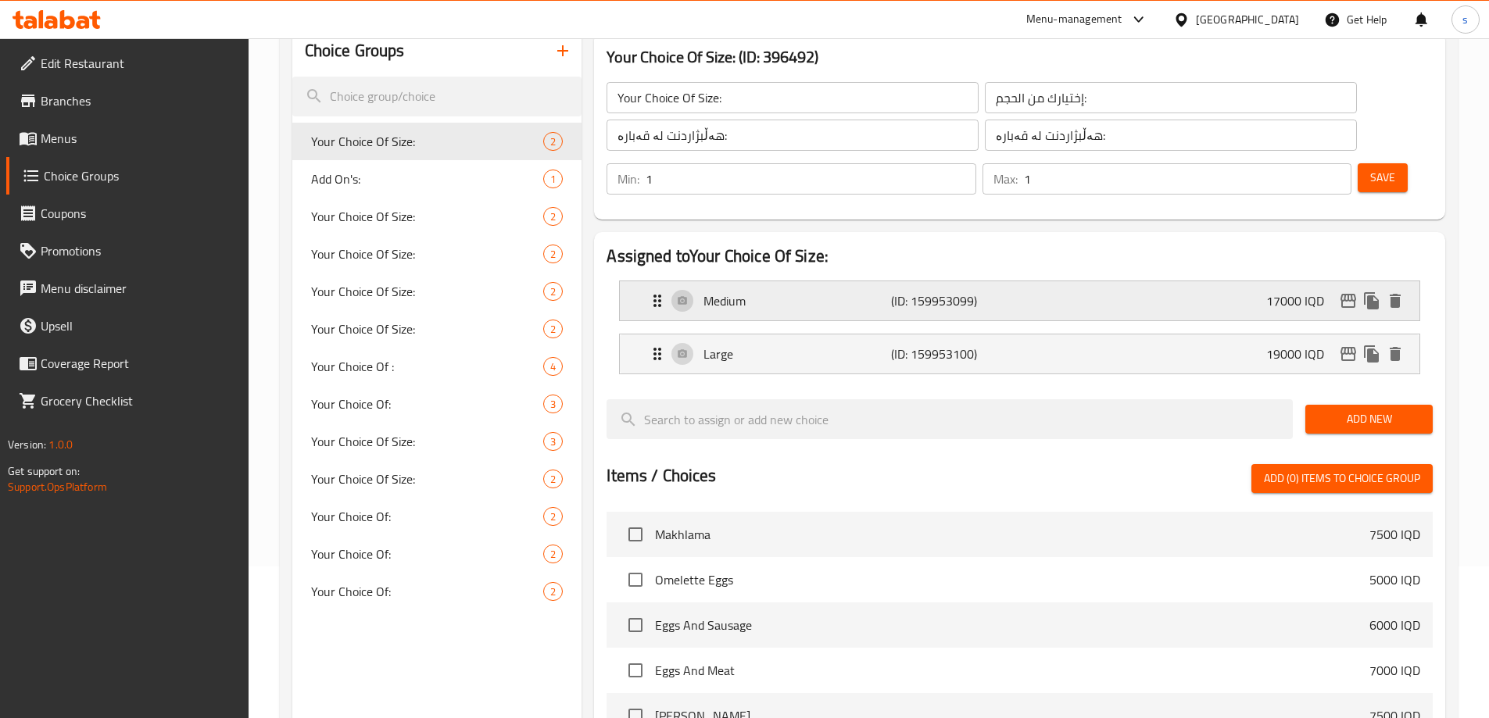
click at [1344, 281] on div "Medium (ID: 159953099) 17000 IQD" at bounding box center [1024, 300] width 753 height 39
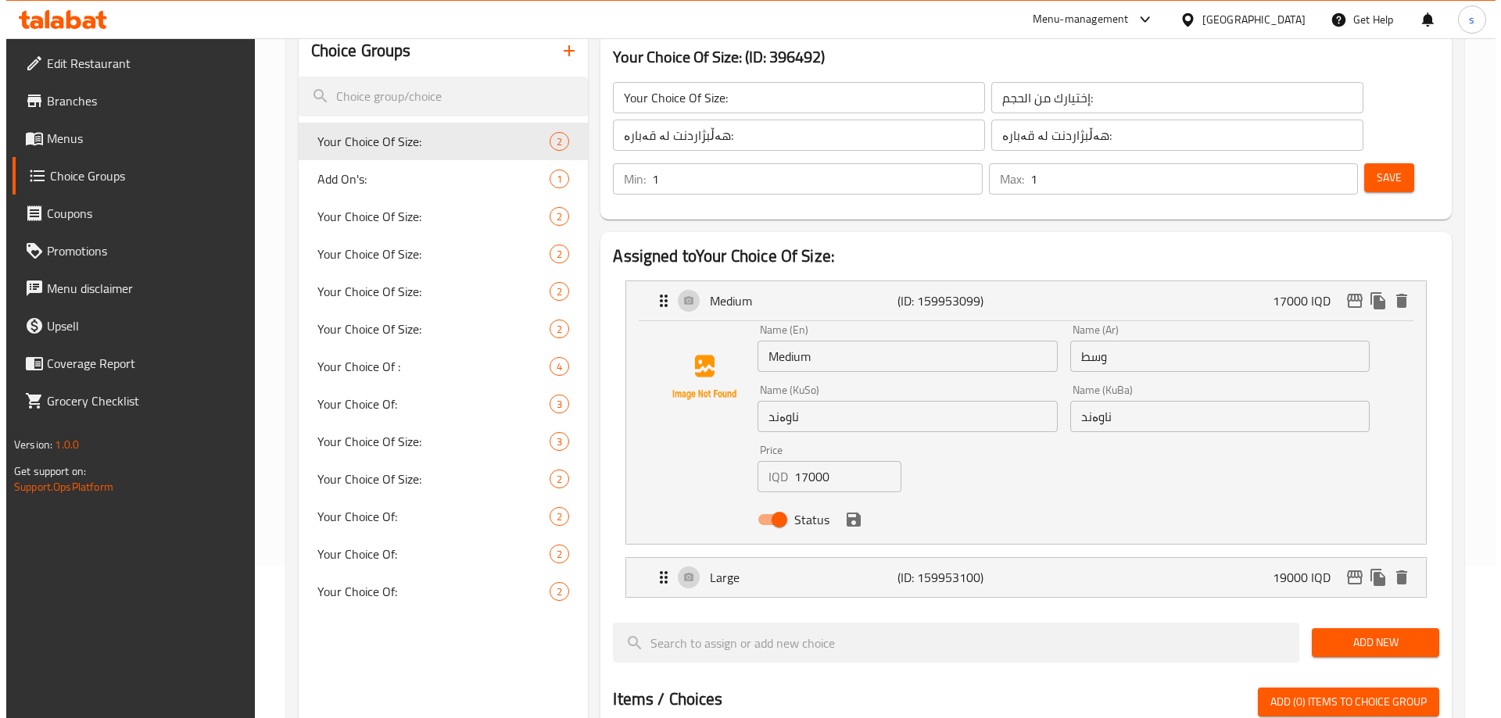
scroll to position [721, 0]
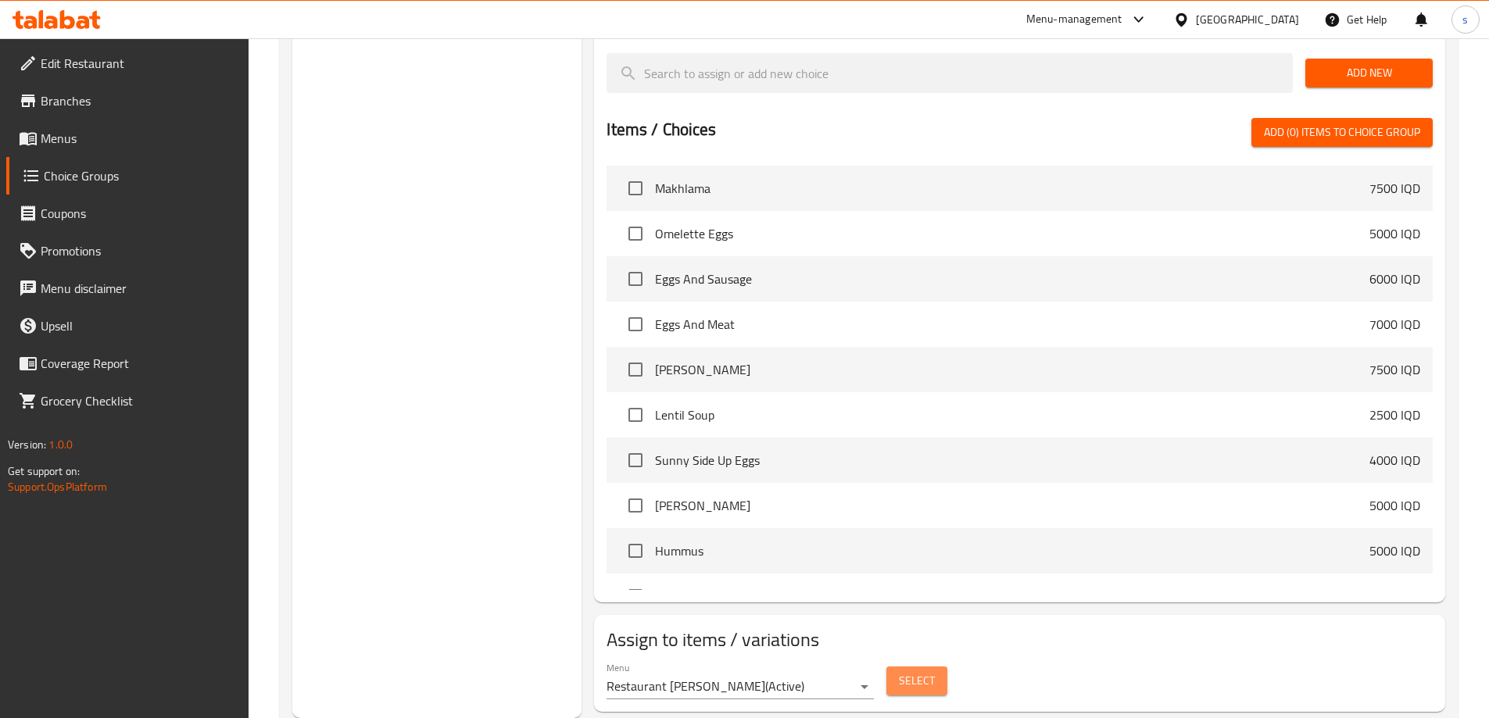
click at [915, 671] on span "Select" at bounding box center [917, 681] width 36 height 20
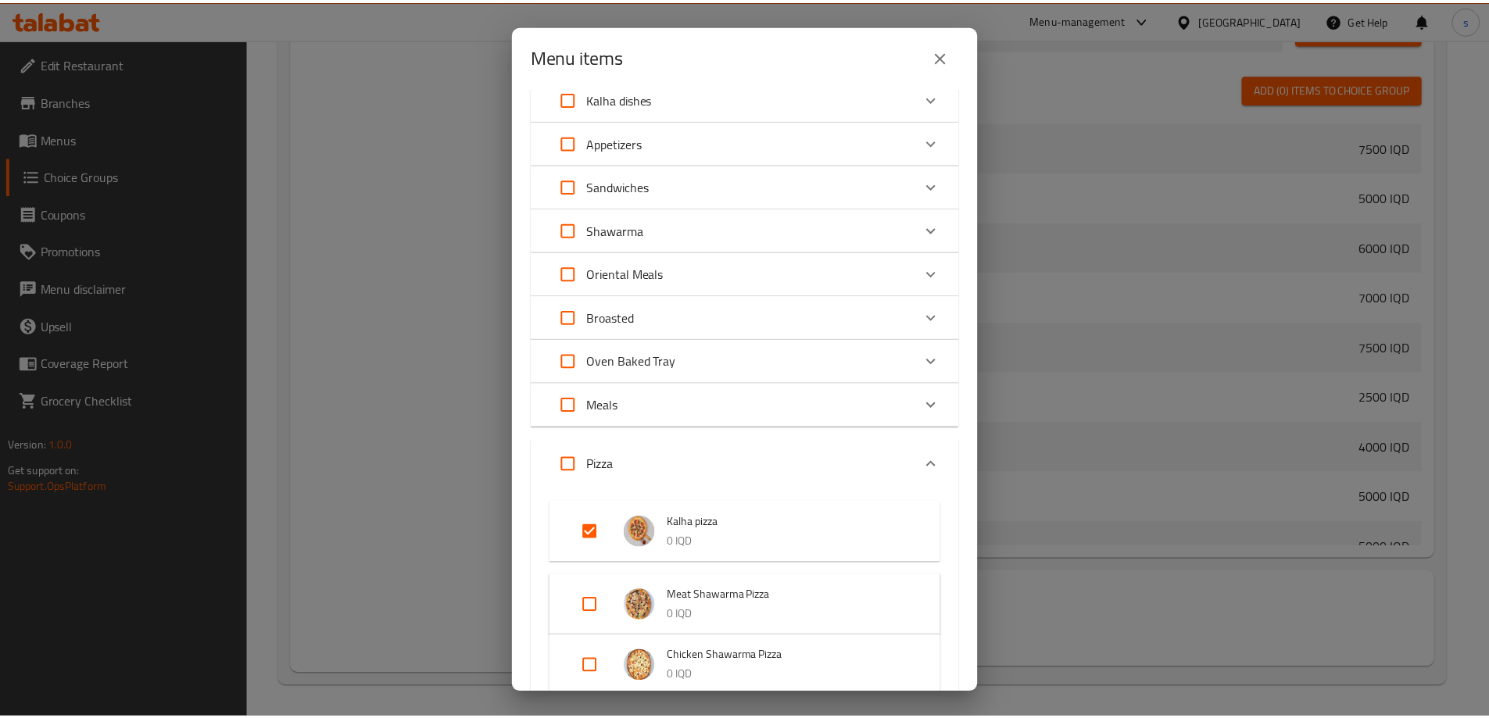
scroll to position [36, 0]
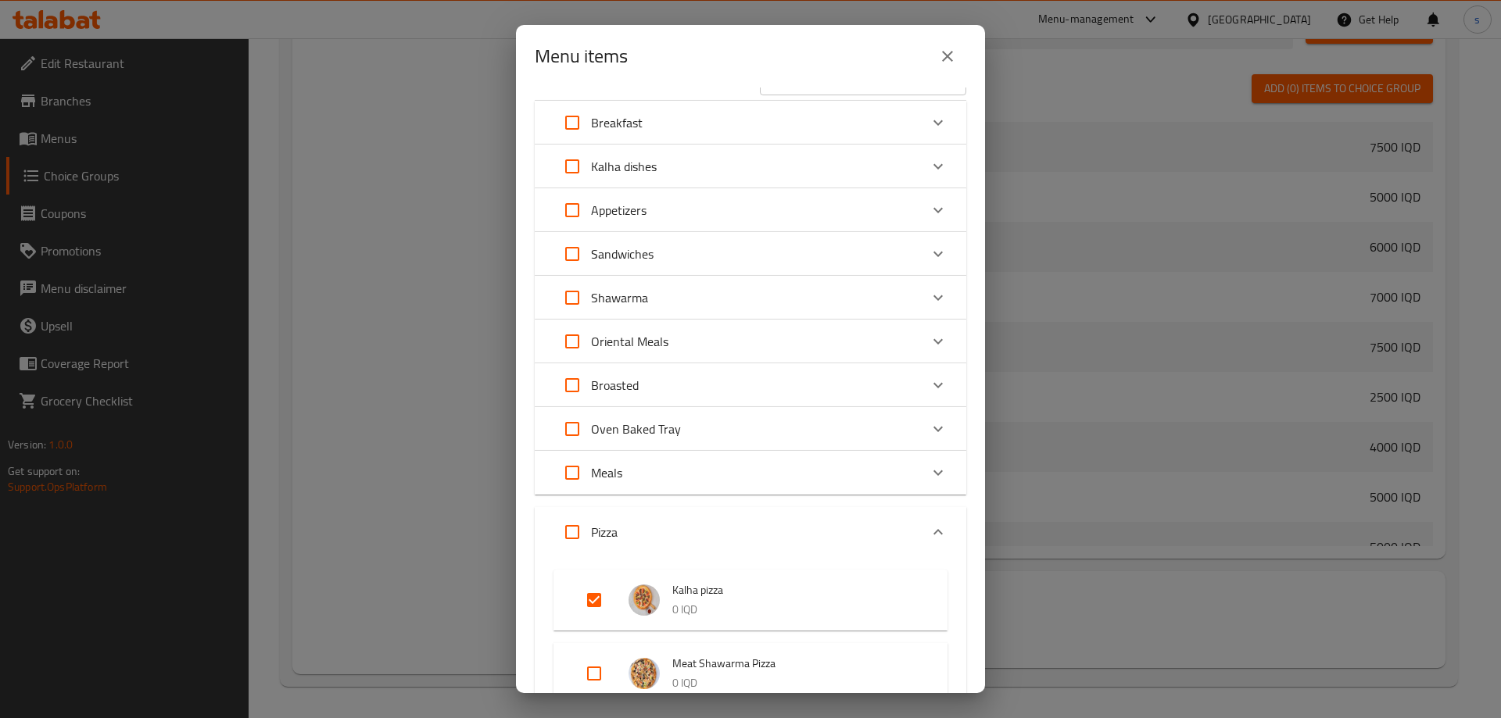
click at [934, 66] on button "close" at bounding box center [947, 57] width 38 height 38
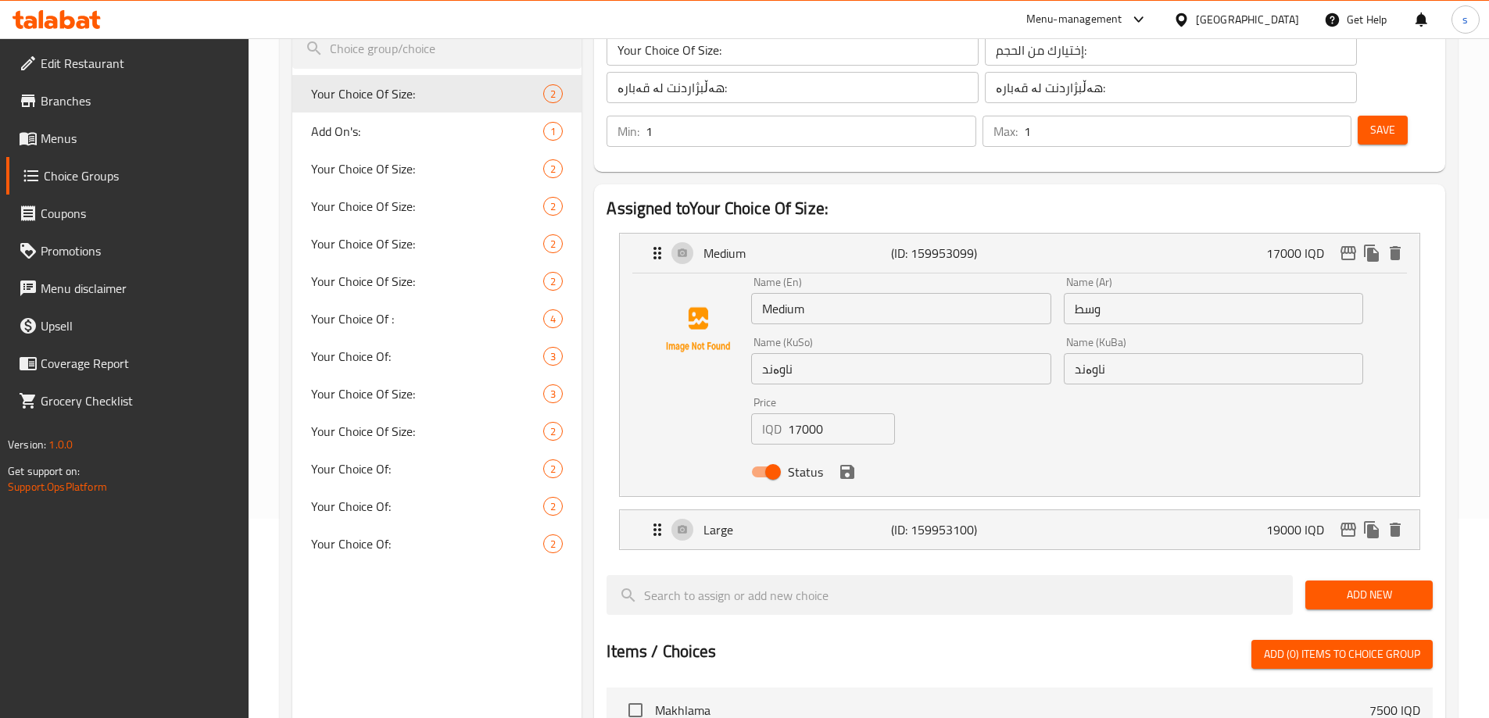
scroll to position [73, 0]
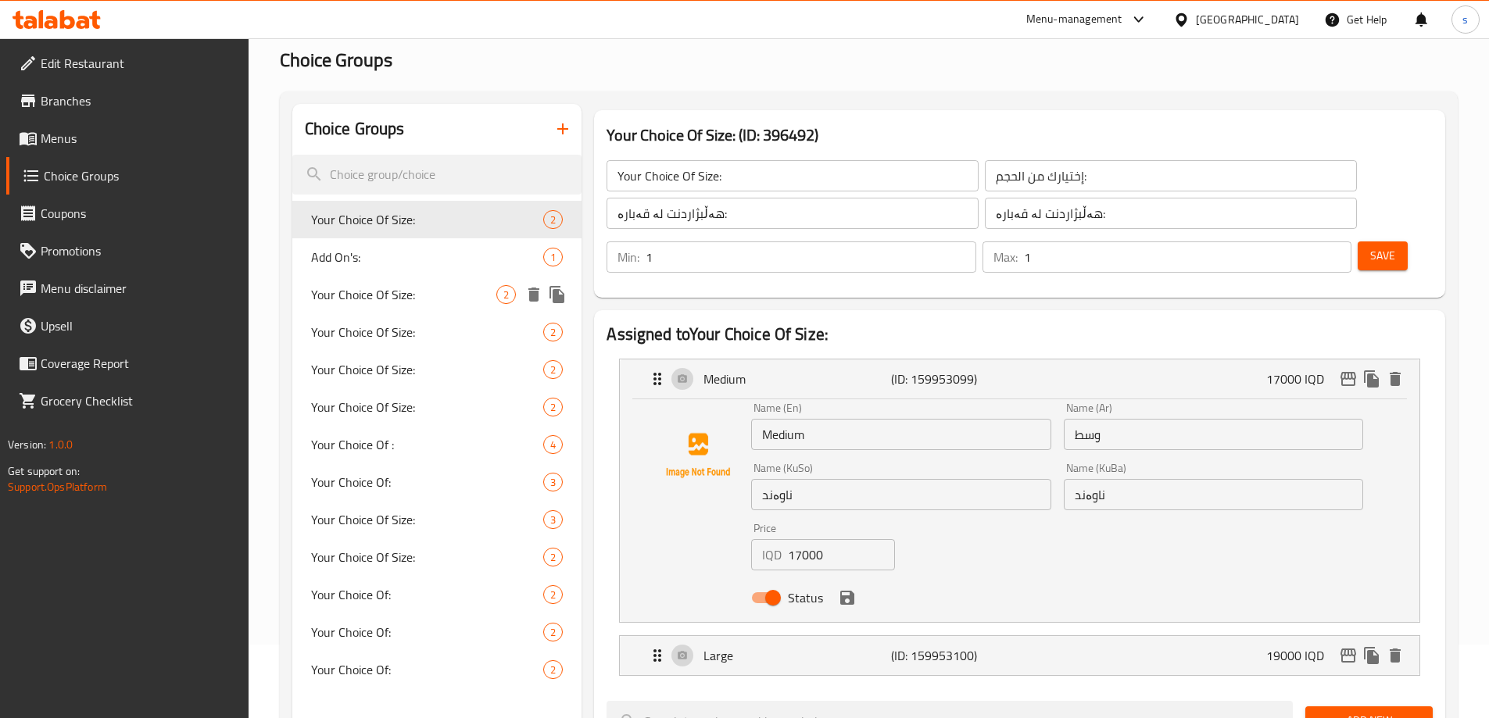
click at [391, 301] on span "Your Choice Of Size:" at bounding box center [404, 294] width 186 height 19
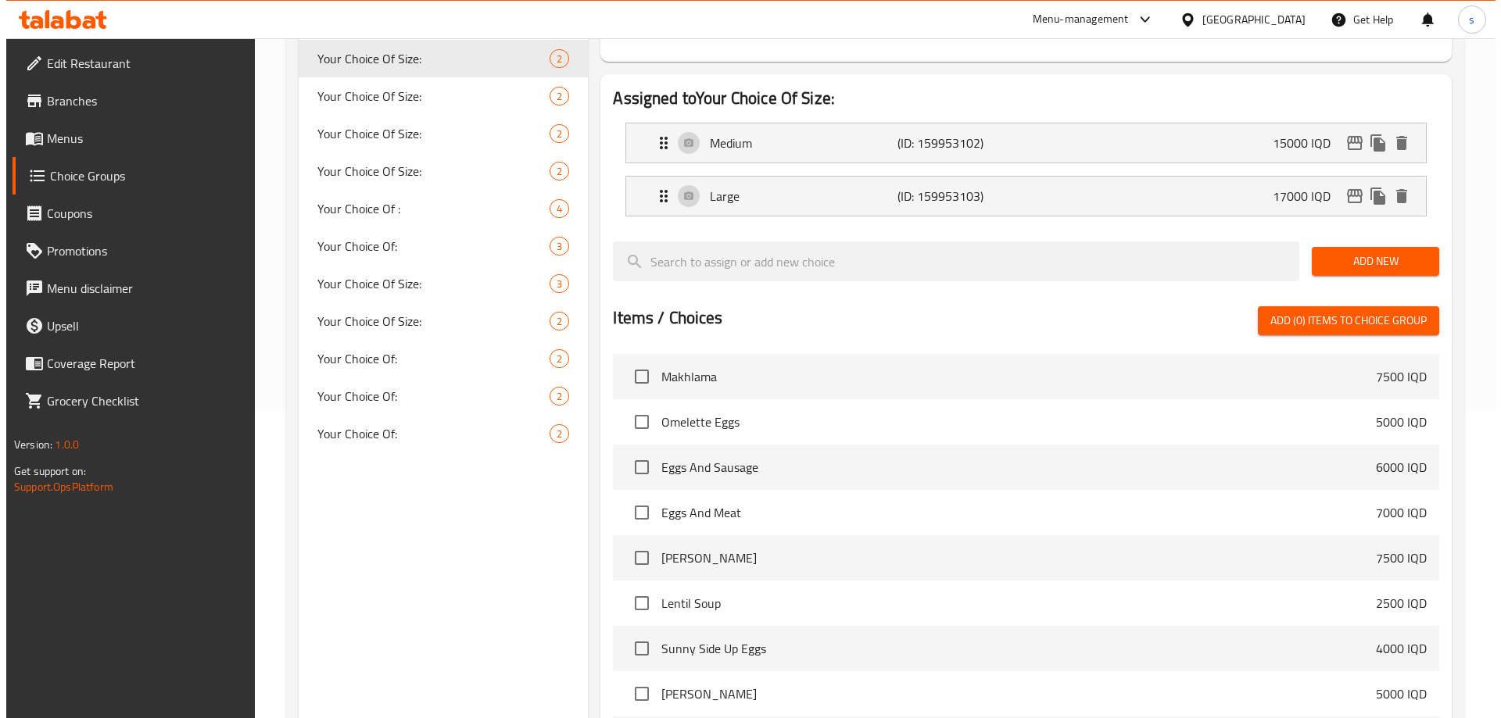
scroll to position [498, 0]
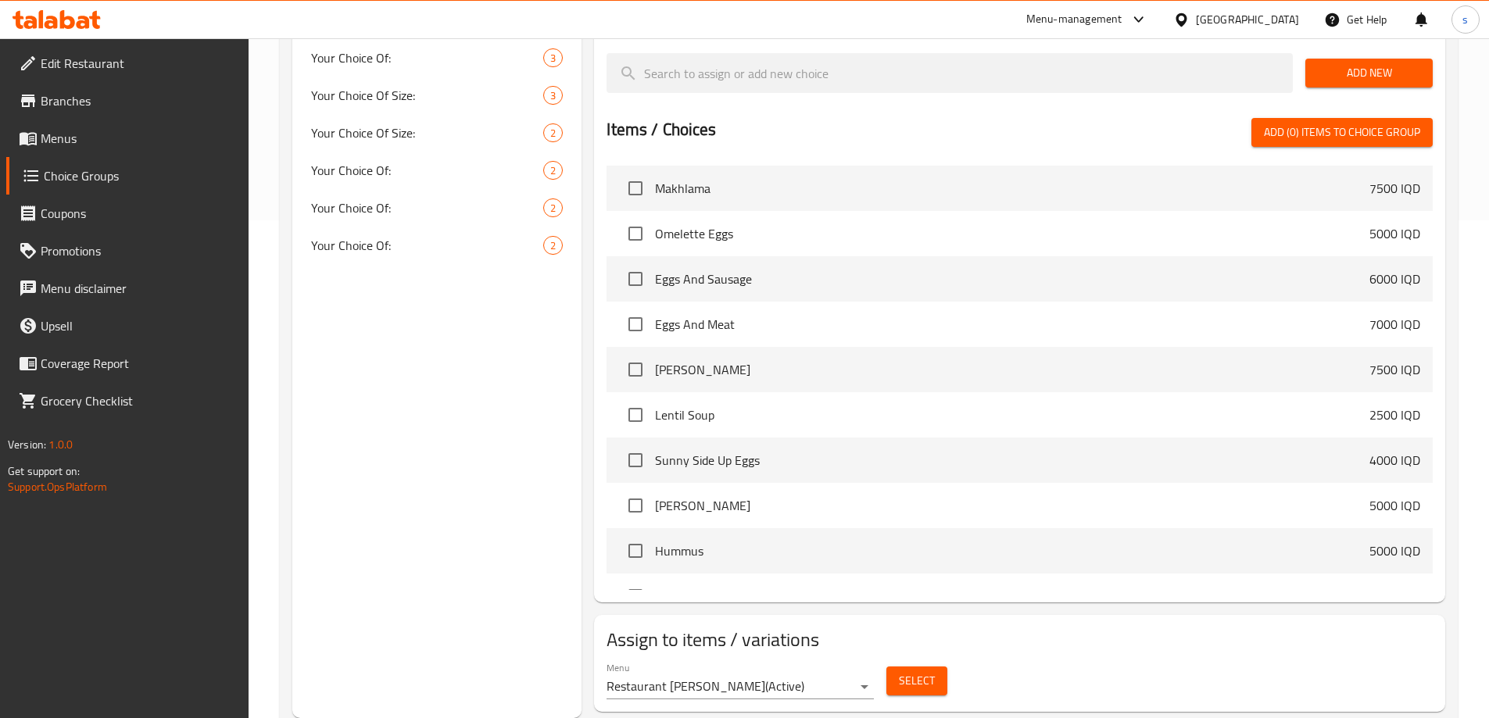
click at [925, 671] on span "Select" at bounding box center [917, 681] width 36 height 20
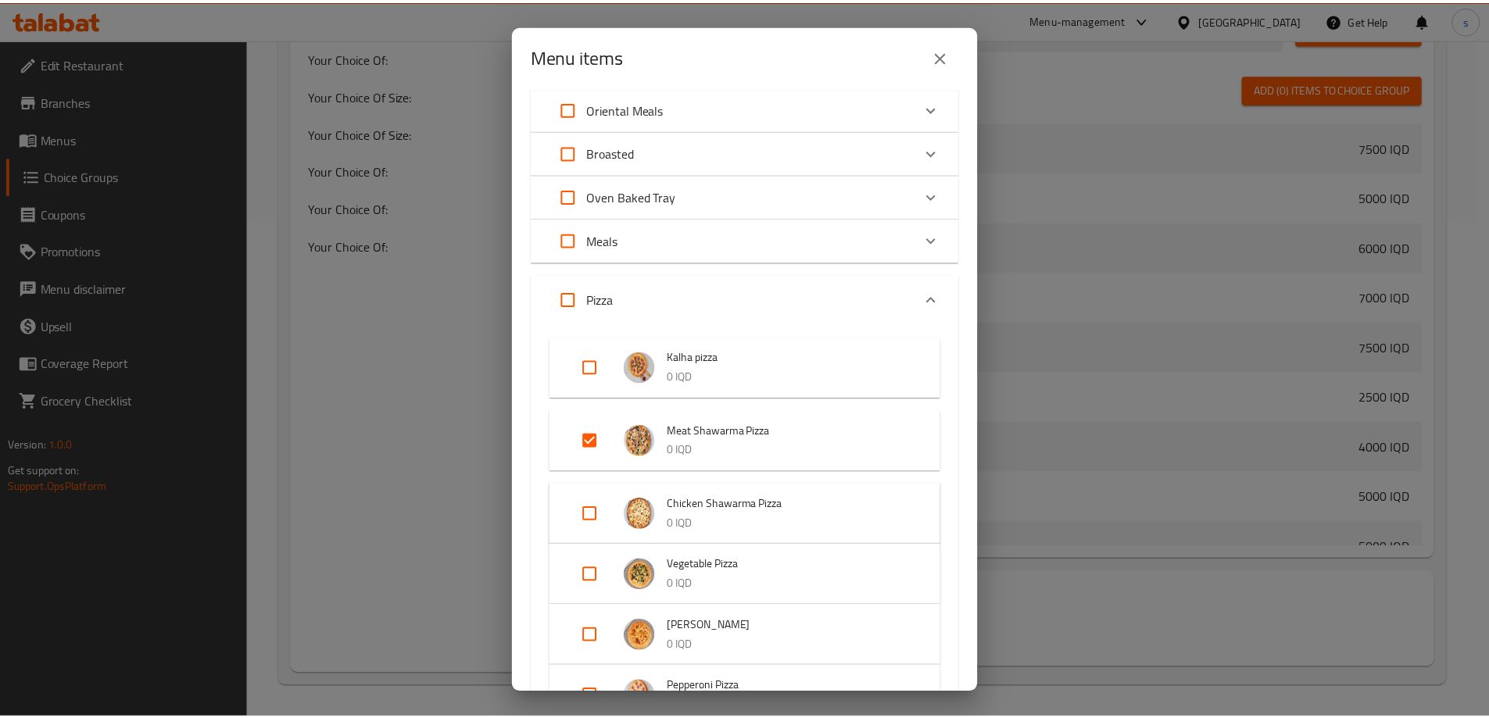
scroll to position [313, 0]
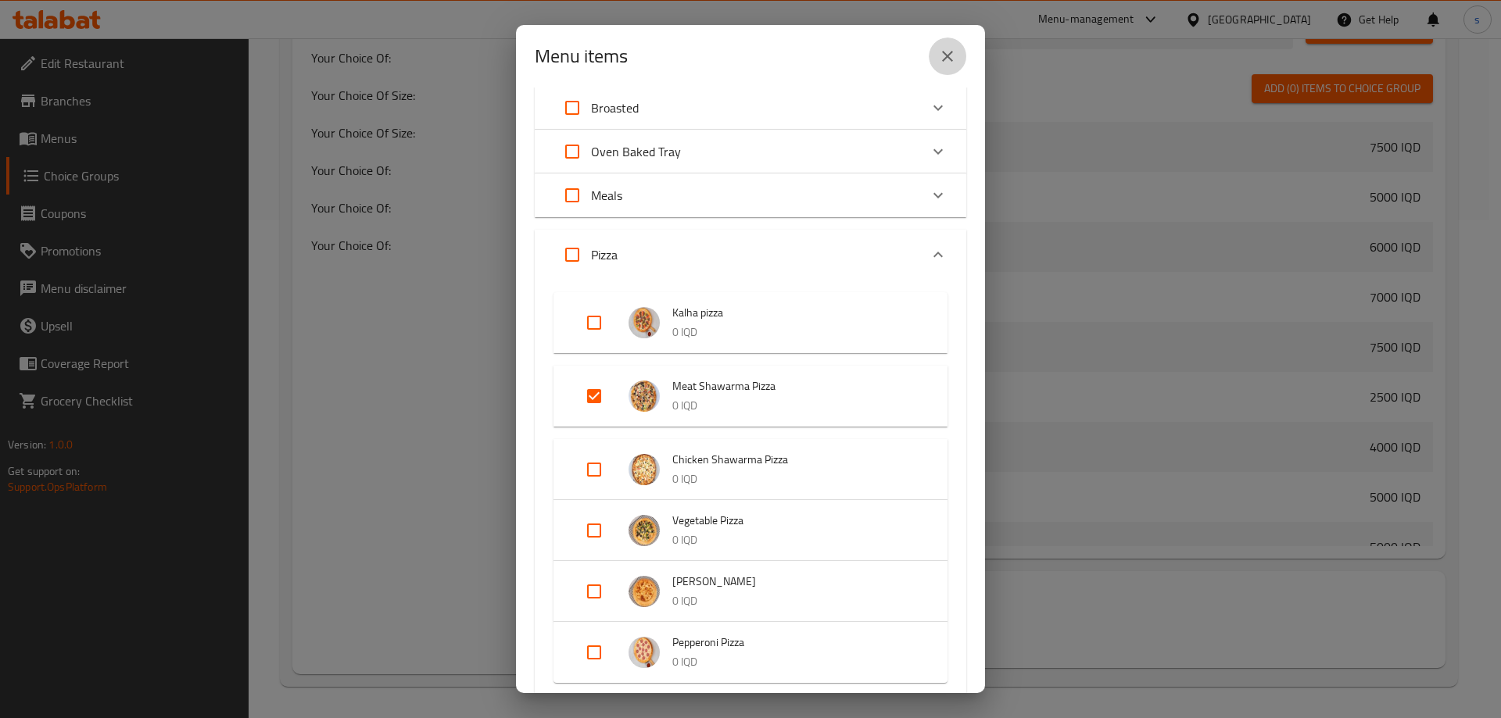
click at [954, 60] on icon "close" at bounding box center [947, 56] width 19 height 19
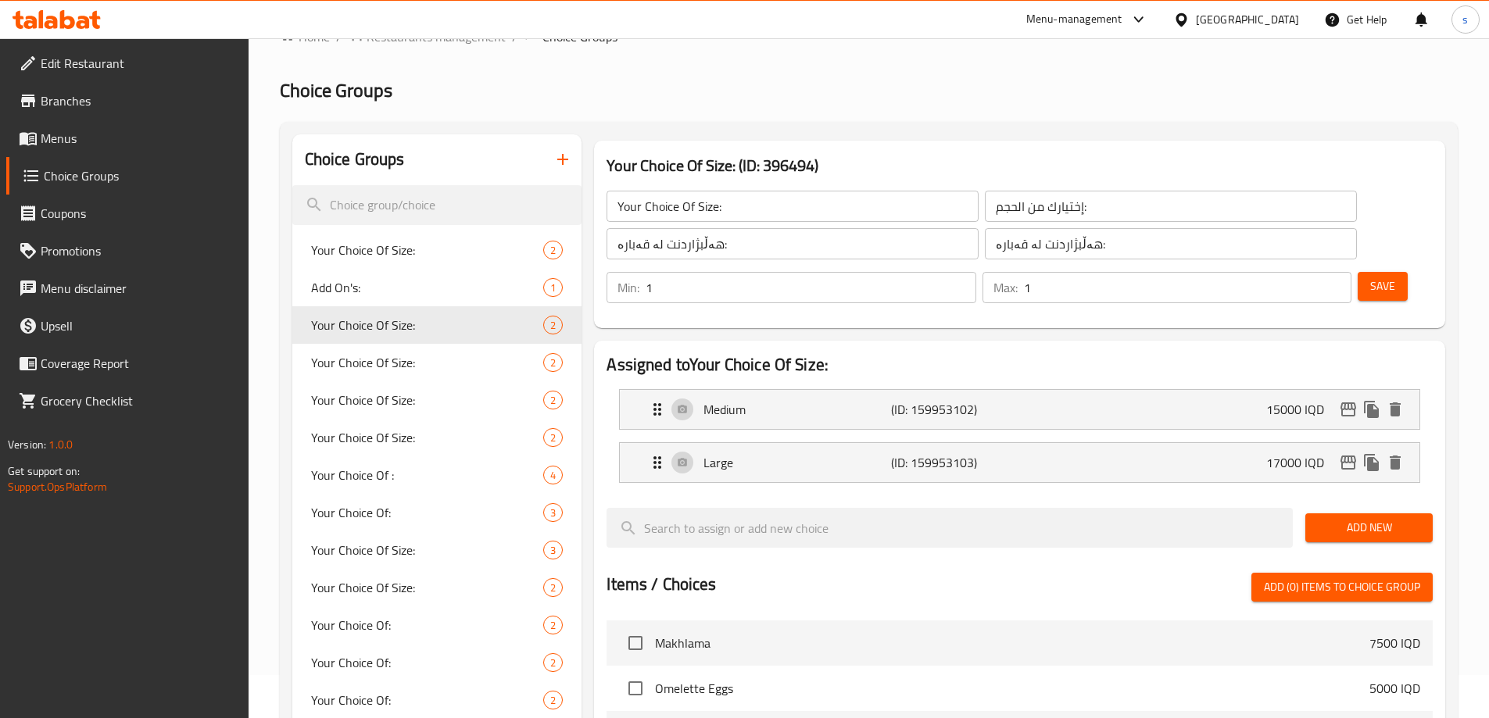
scroll to position [29, 0]
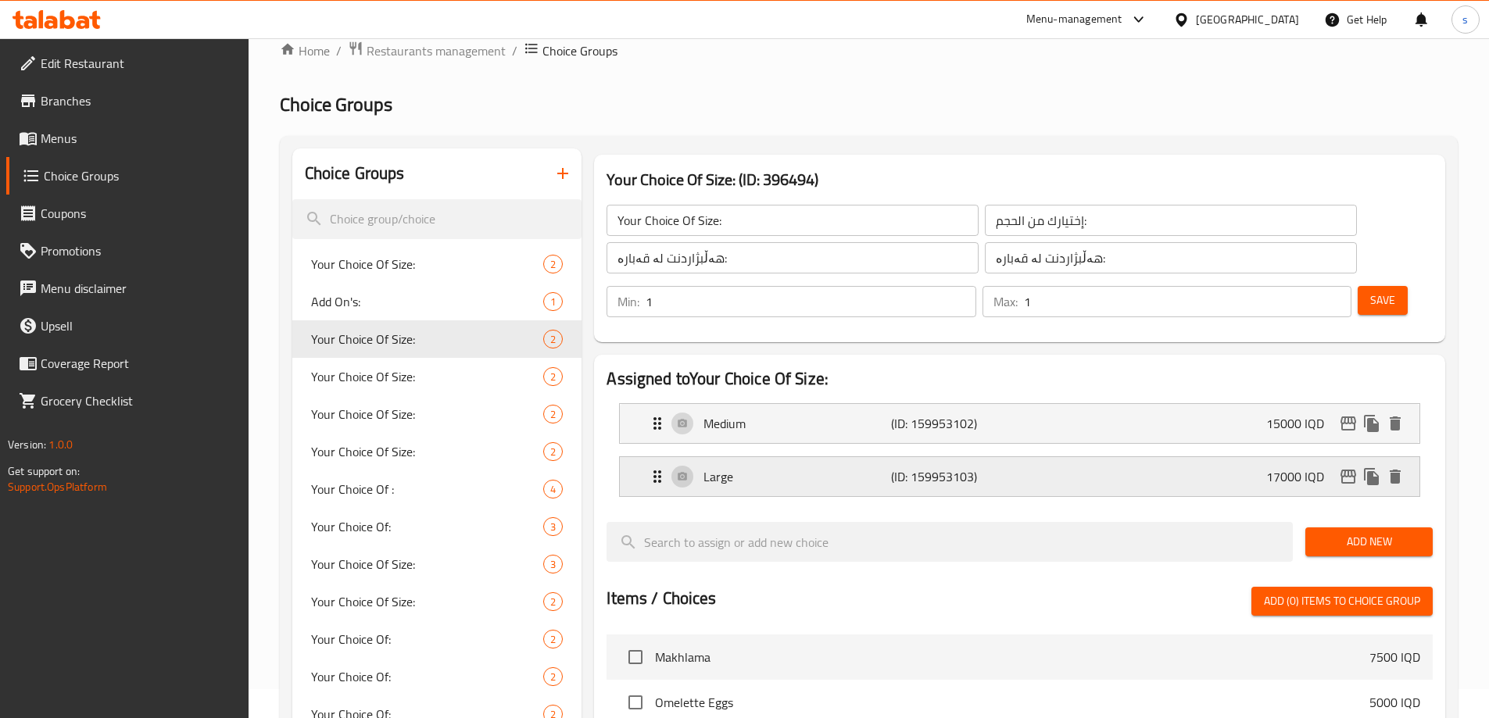
click at [1288, 467] on p "17000 IQD" at bounding box center [1301, 476] width 70 height 19
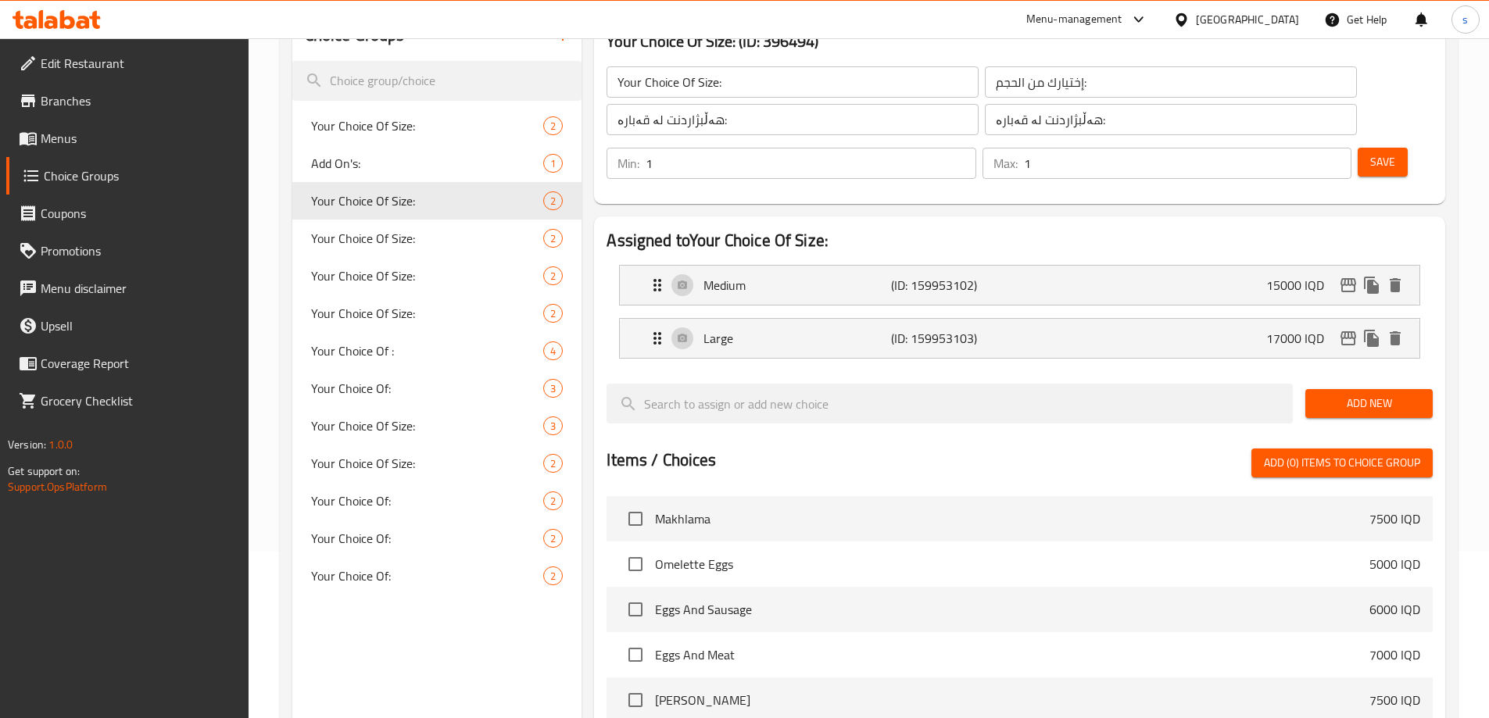
scroll to position [170, 0]
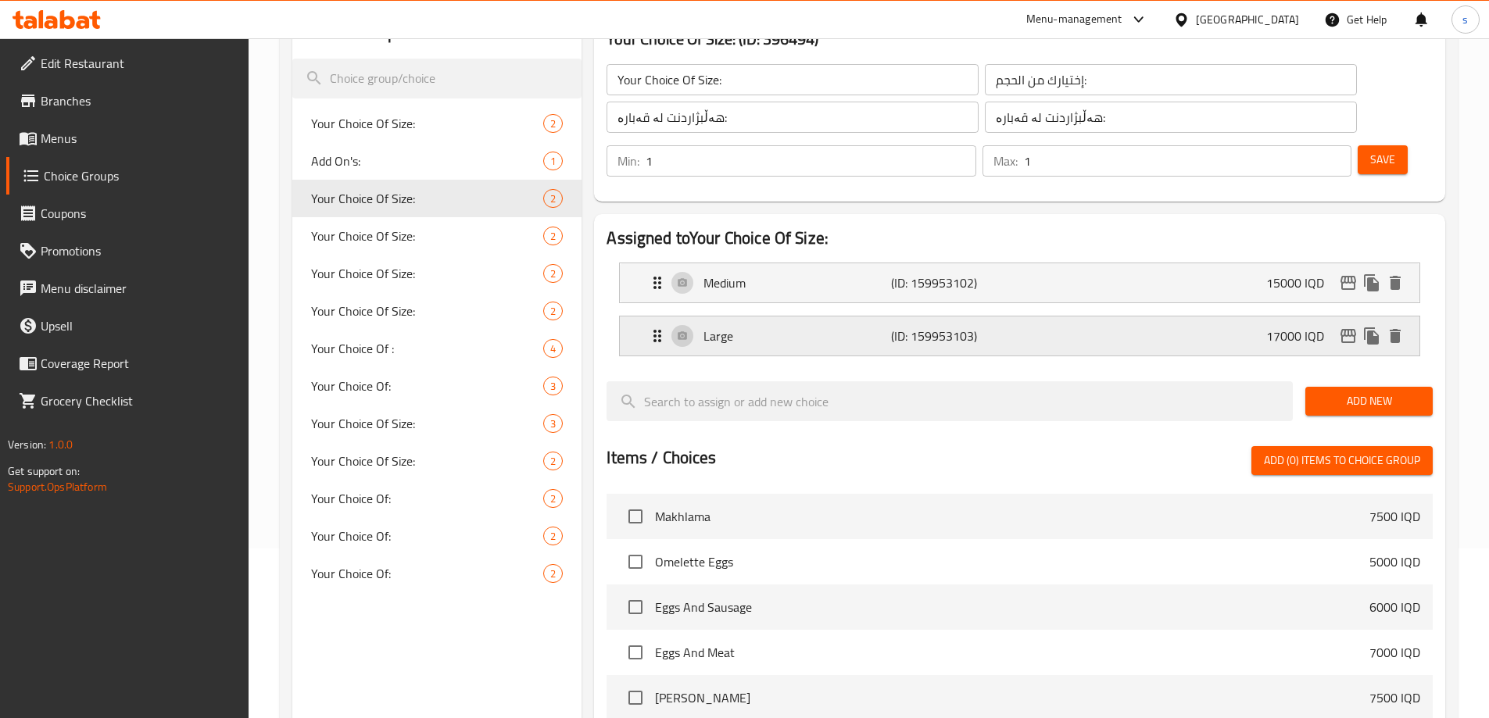
click at [1112, 317] on div "Large (ID: 159953103) 17000 IQD" at bounding box center [1024, 336] width 753 height 39
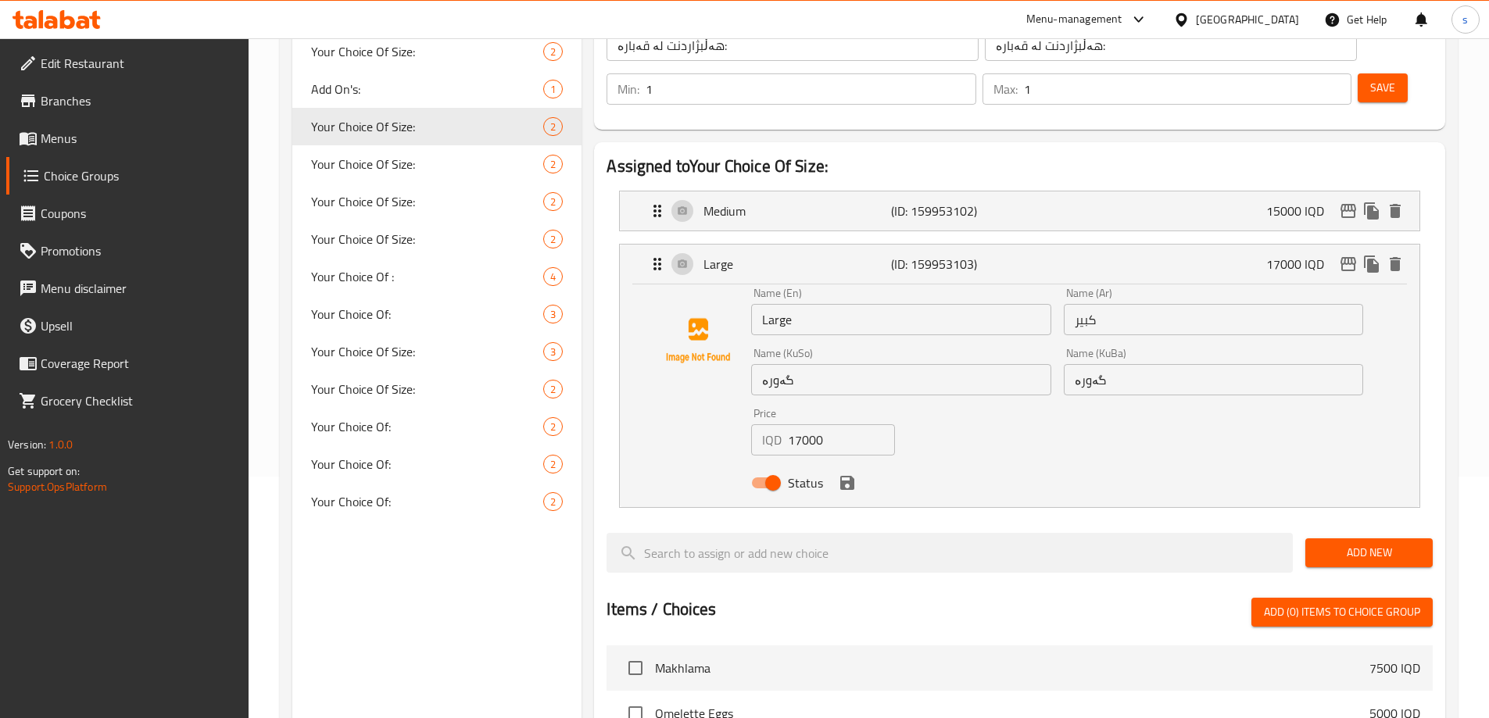
scroll to position [248, 0]
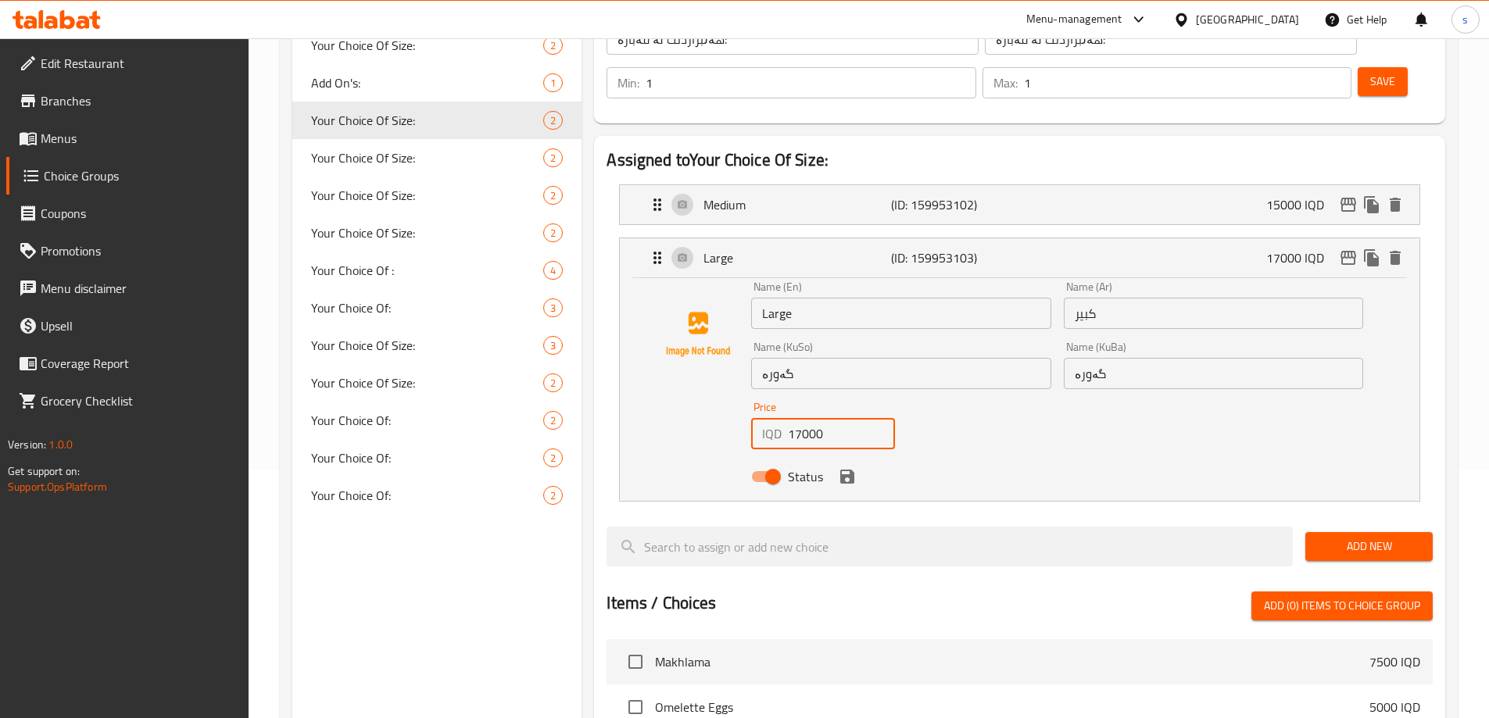
click at [799, 418] on input "17000" at bounding box center [841, 433] width 107 height 31
click at [842, 470] on icon "save" at bounding box center [847, 477] width 14 height 14
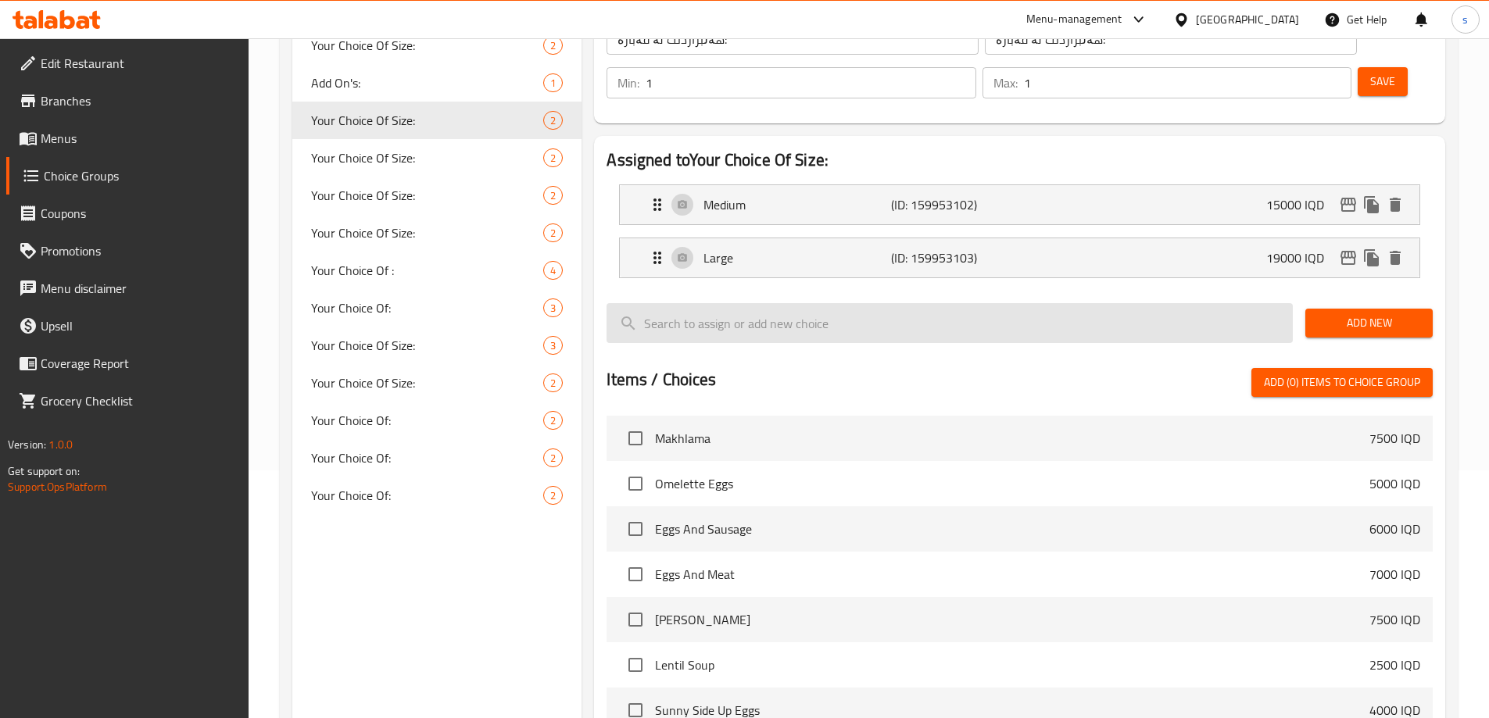
type input "19000"
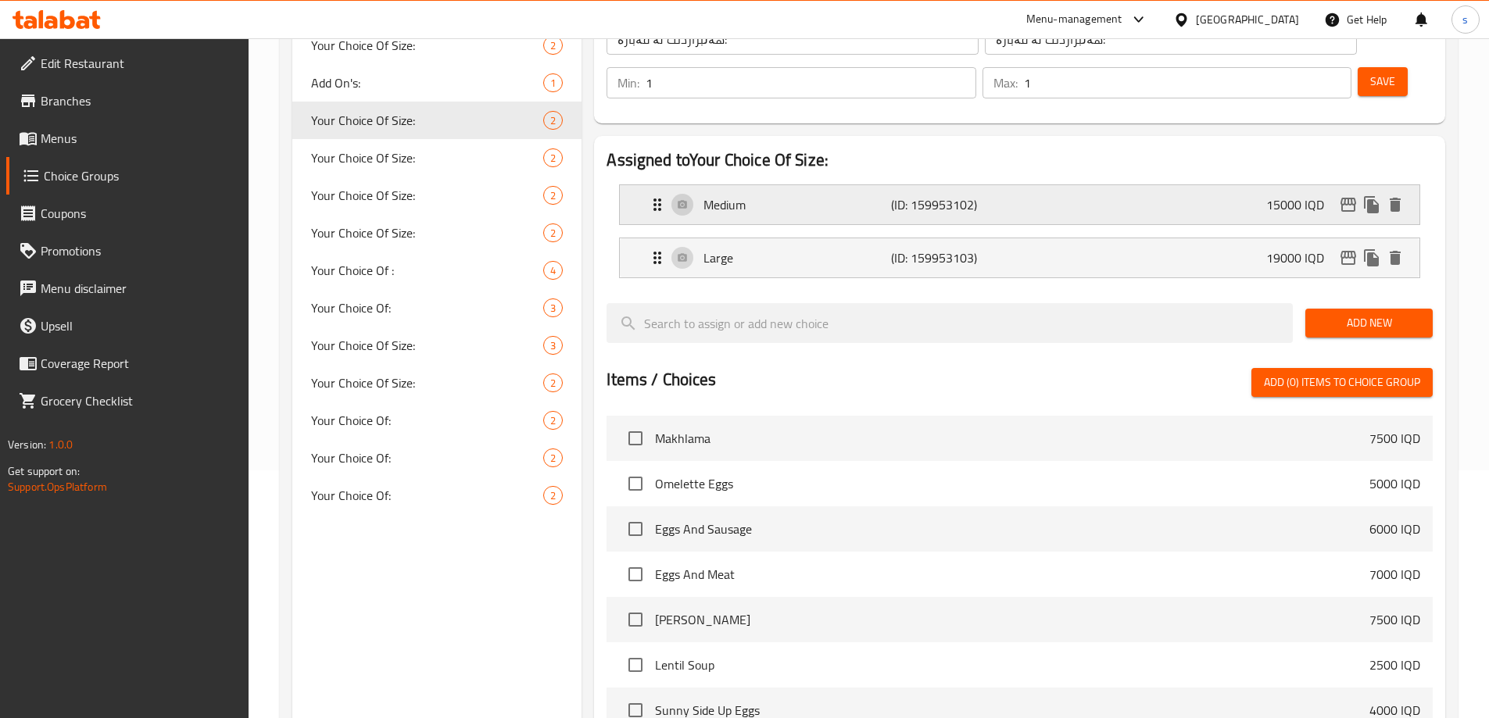
click at [1300, 185] on div "Medium (ID: 159953102) 15000 IQD" at bounding box center [1024, 204] width 753 height 39
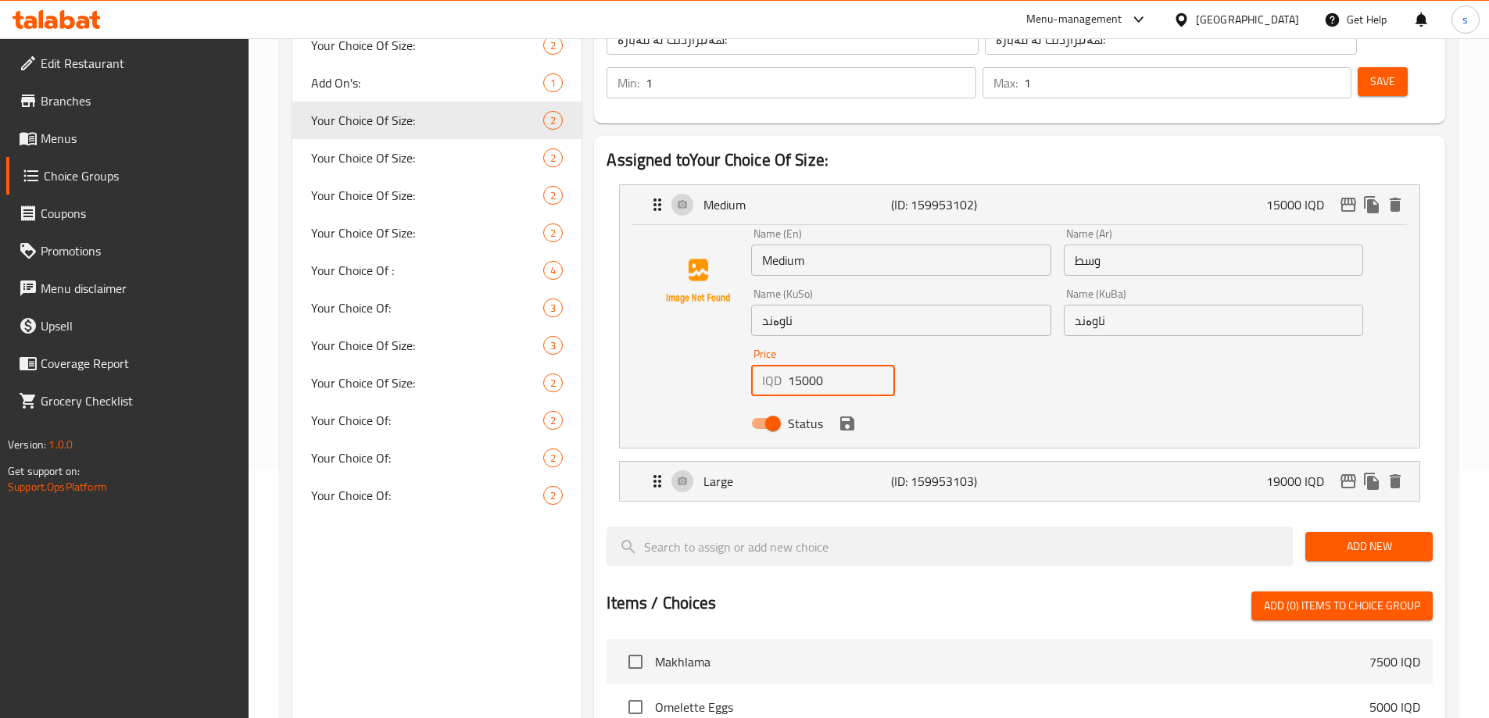
click at [796, 365] on input "15000" at bounding box center [841, 380] width 107 height 31
click at [850, 417] on icon "save" at bounding box center [847, 424] width 14 height 14
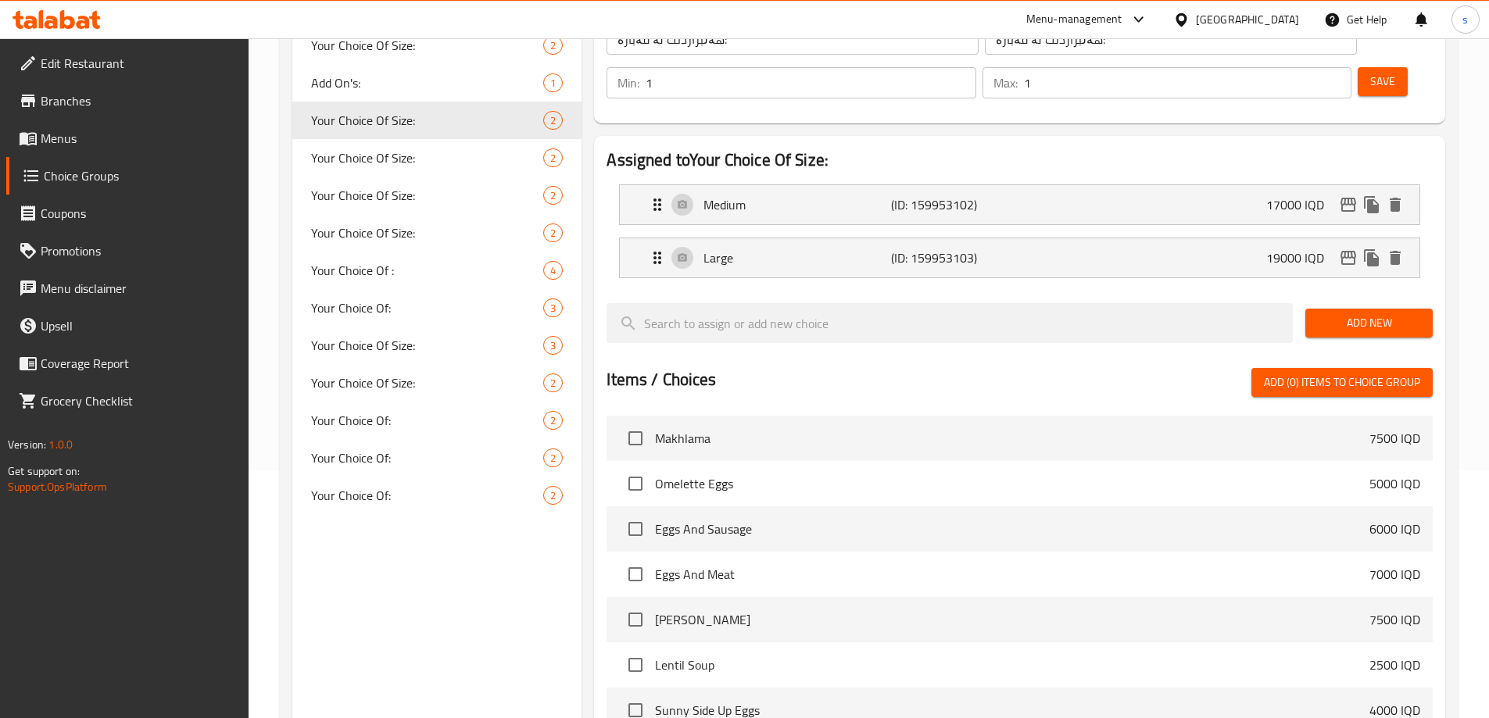
type input "17000"
click at [1350, 195] on icon "edit" at bounding box center [1348, 204] width 19 height 19
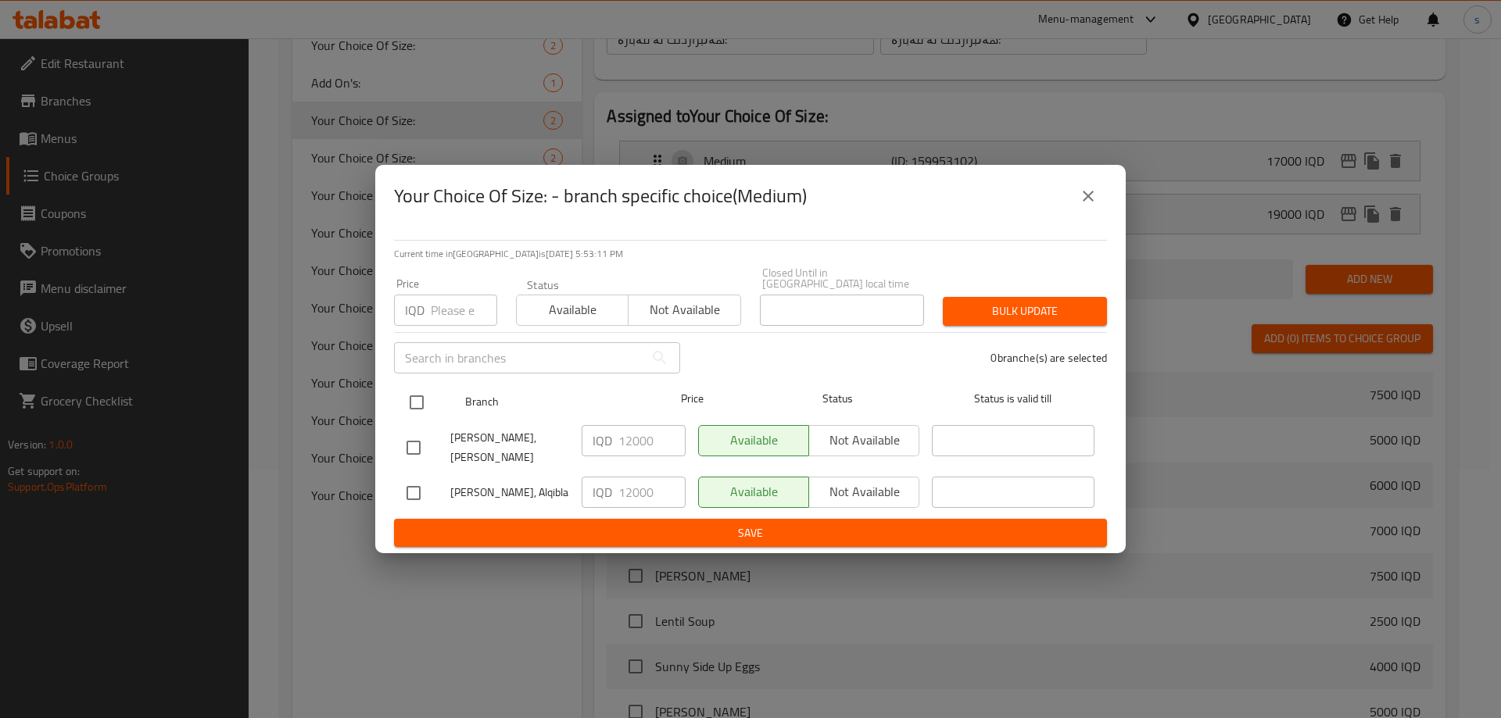
click at [427, 406] on input "checkbox" at bounding box center [416, 402] width 33 height 33
checkbox input "true"
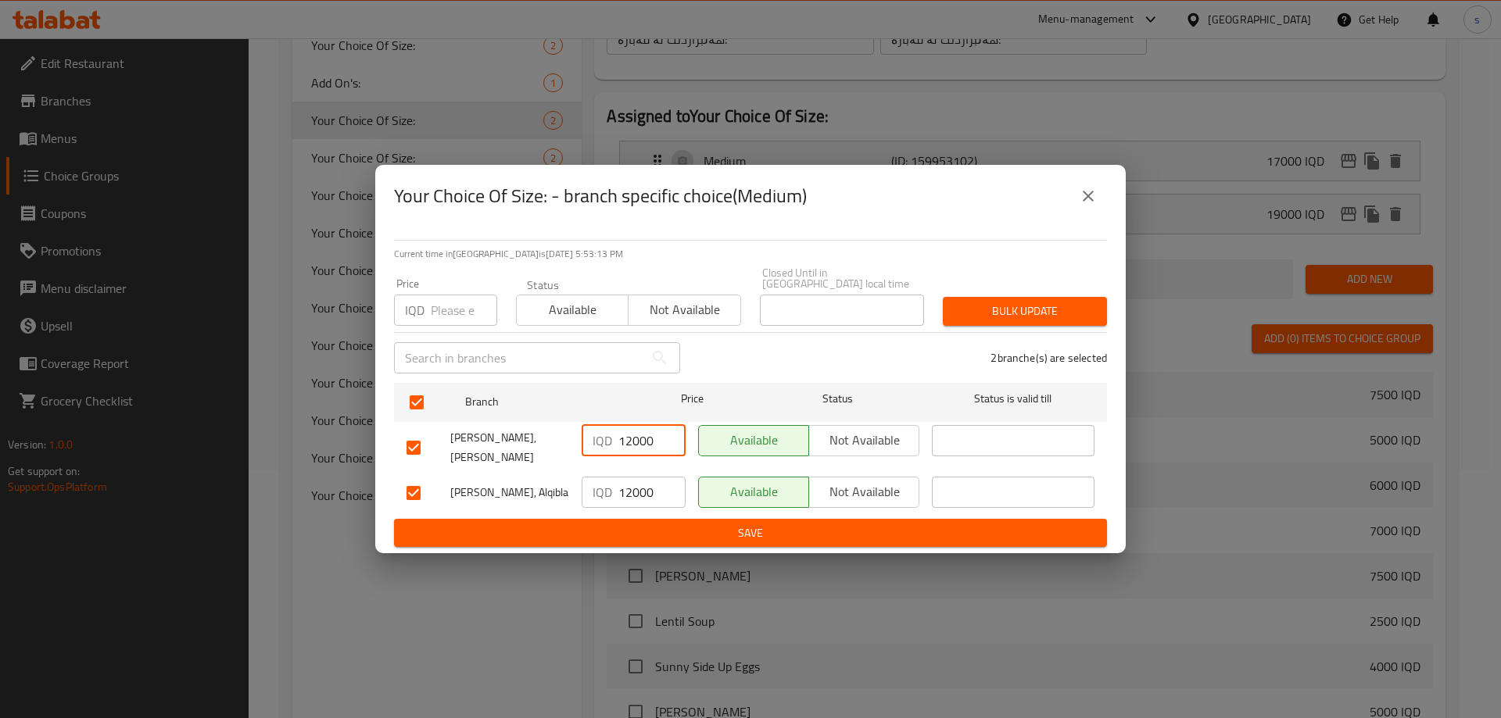
click at [627, 447] on input "12000" at bounding box center [651, 440] width 67 height 31
click at [626, 447] on input "12000" at bounding box center [651, 440] width 67 height 31
type input "17000"
drag, startPoint x: 632, startPoint y: 477, endPoint x: 624, endPoint y: 480, distance: 8.4
click at [624, 480] on input "12000" at bounding box center [651, 492] width 67 height 31
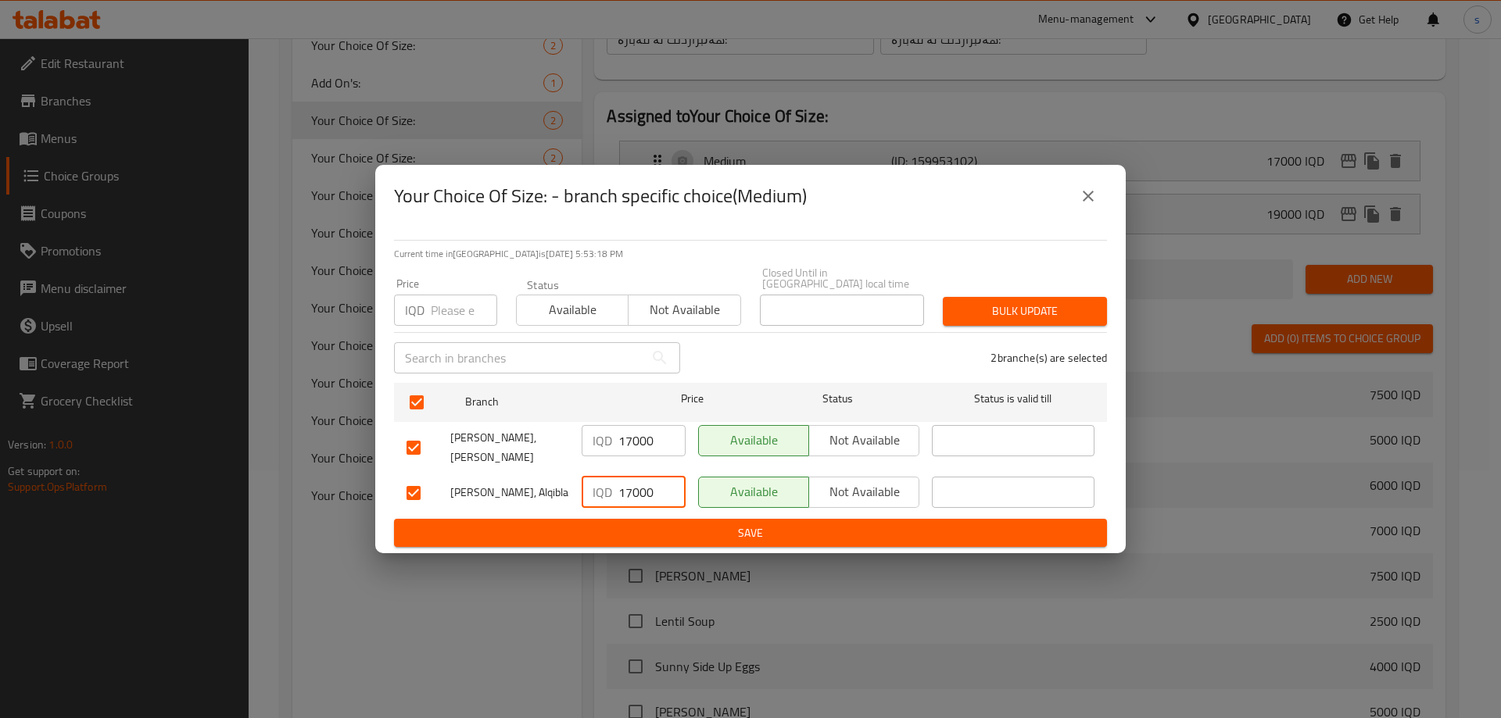
type input "17000"
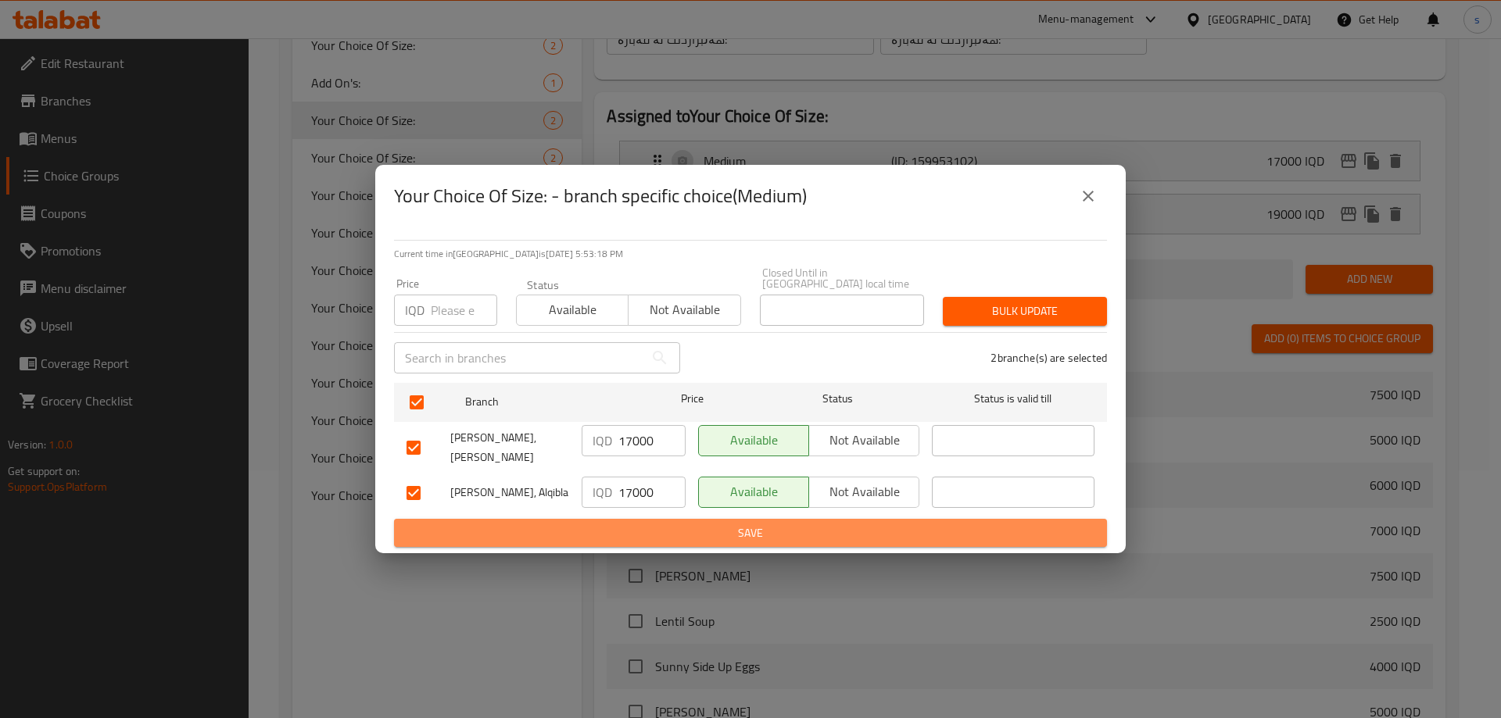
click at [635, 524] on span "Save" at bounding box center [750, 534] width 688 height 20
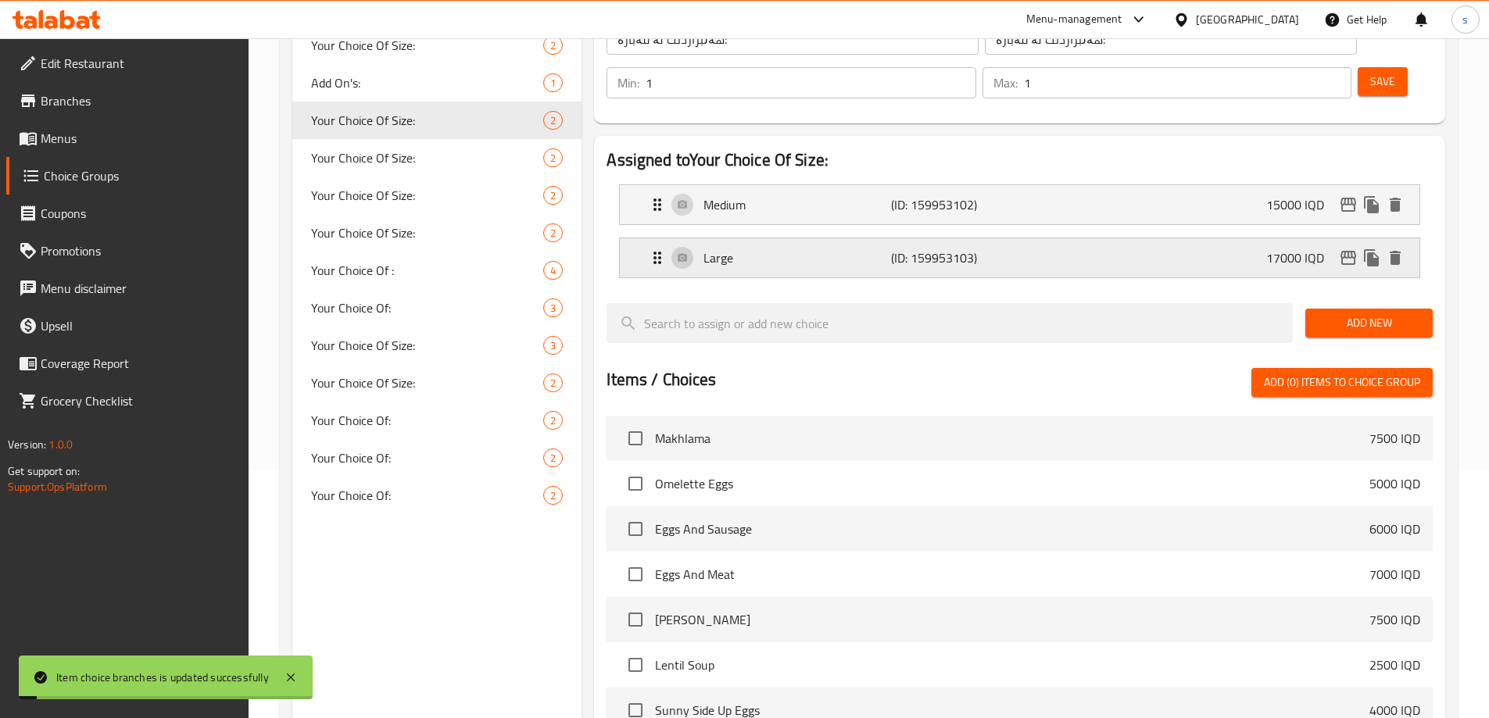
click at [1214, 238] on div "Large (ID: 159953103) 17000 IQD" at bounding box center [1024, 257] width 753 height 39
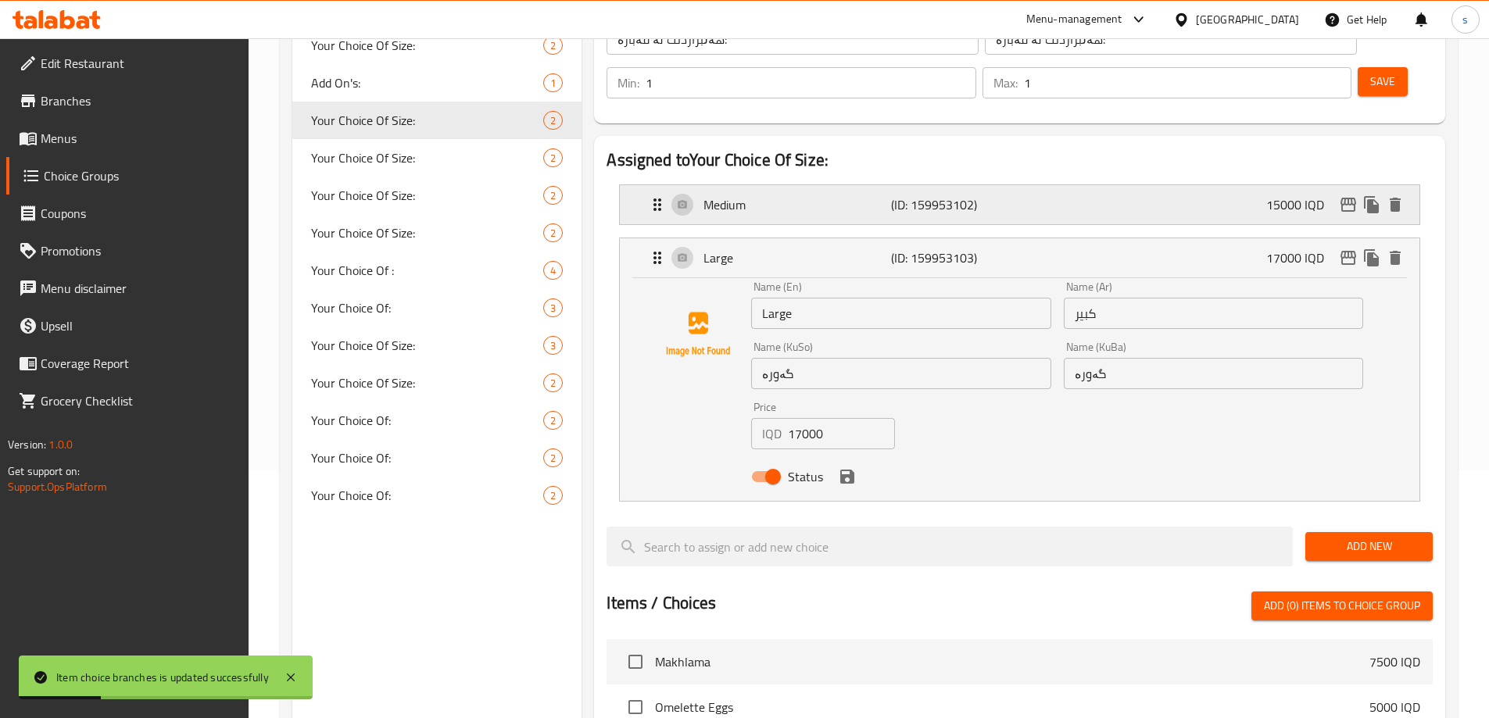
click at [1346, 198] on icon "edit" at bounding box center [1348, 205] width 16 height 14
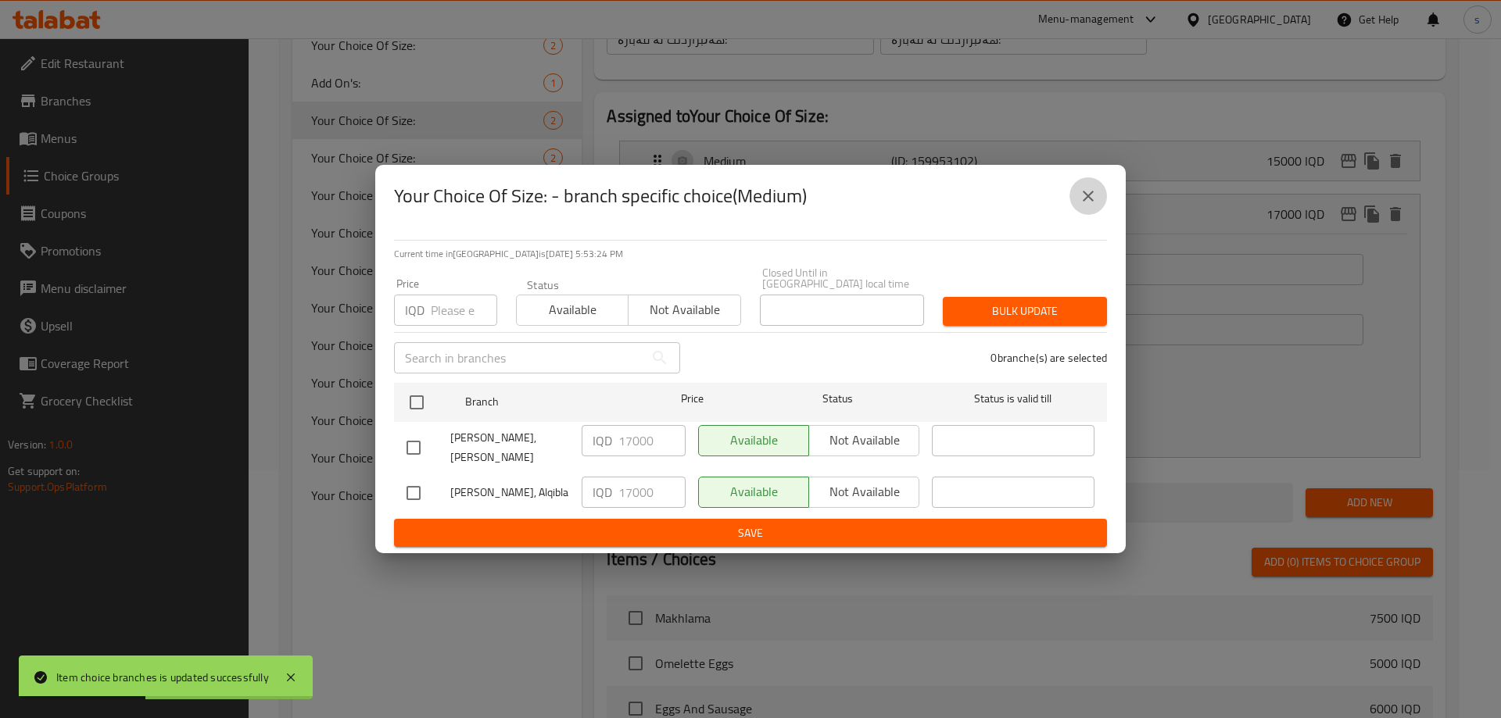
click at [1078, 206] on icon "close" at bounding box center [1087, 196] width 19 height 19
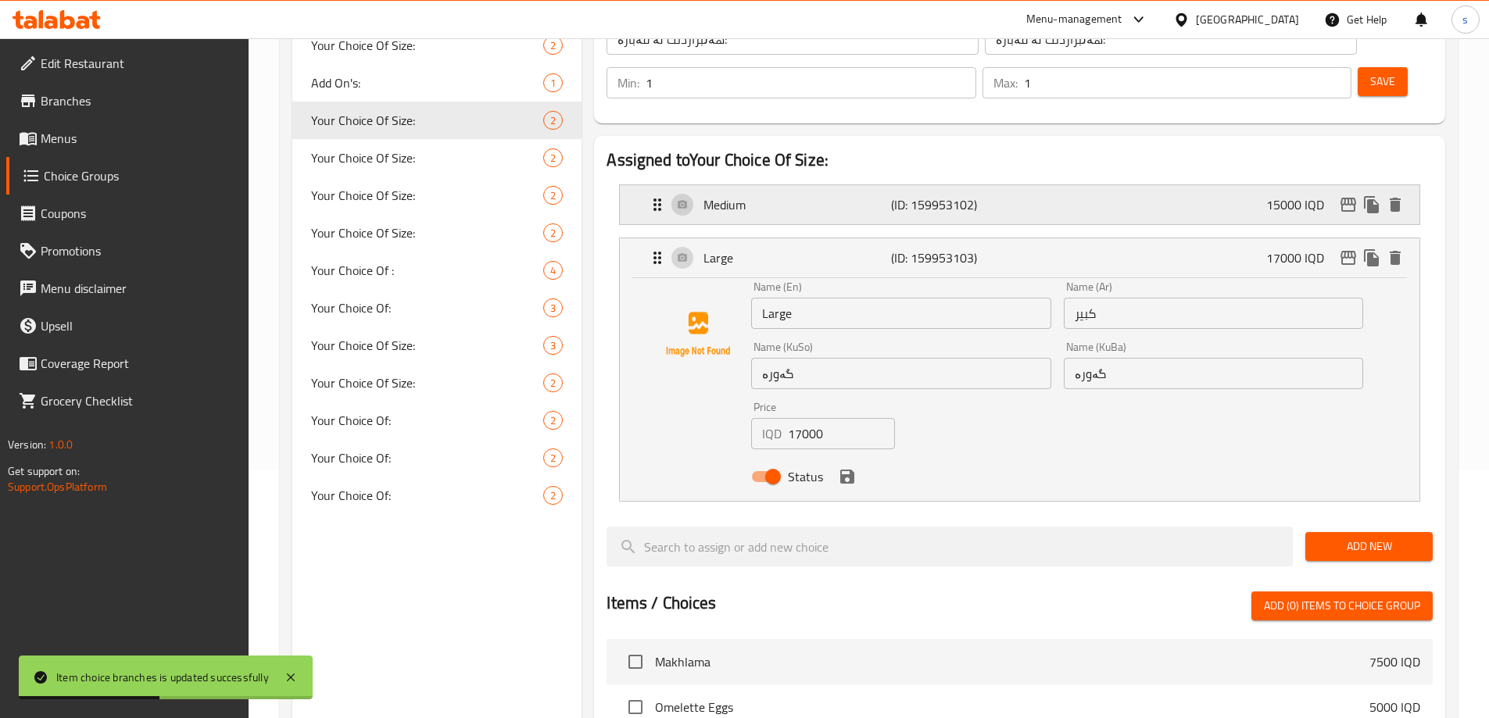
click at [1192, 185] on div "Medium (ID: 159953102) 15000 IQD" at bounding box center [1024, 204] width 753 height 39
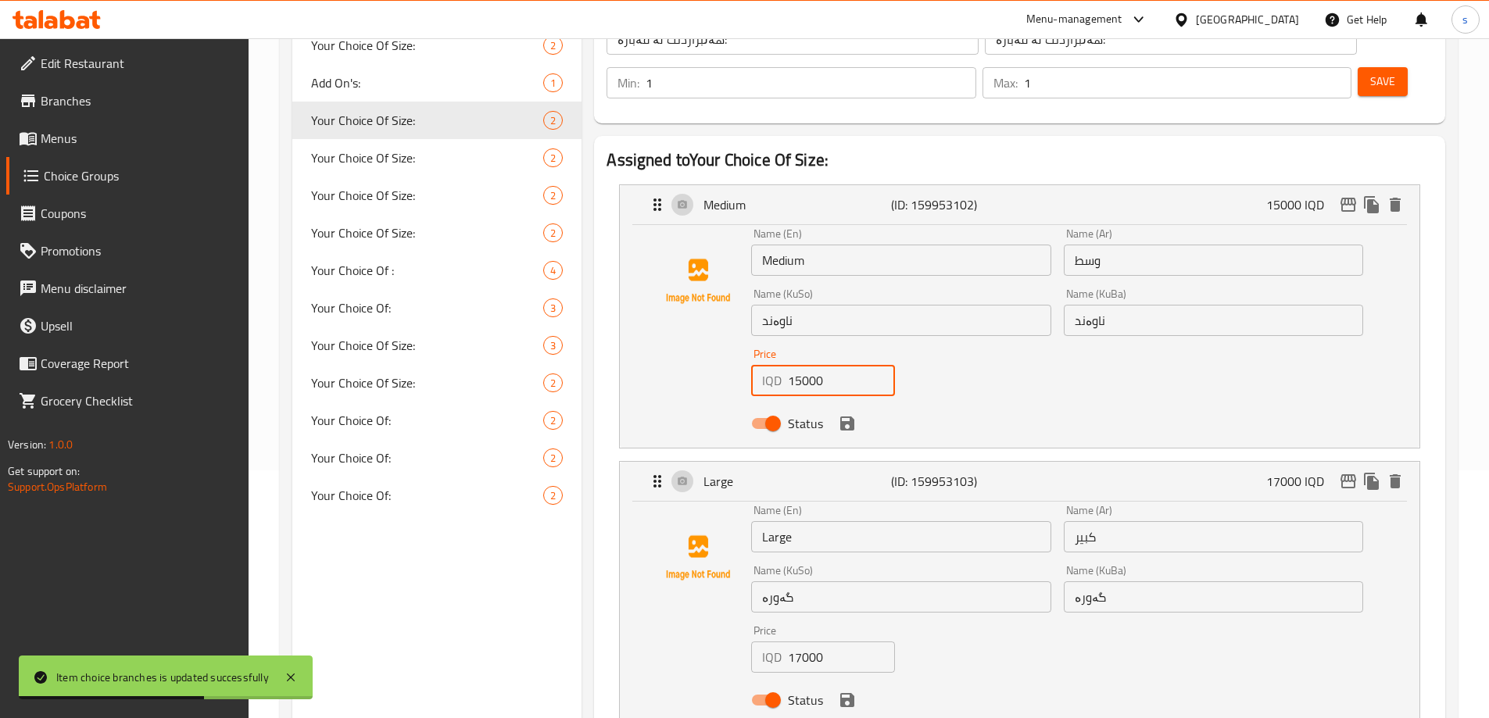
click at [795, 365] on input "15000" at bounding box center [841, 380] width 107 height 31
click at [834, 402] on div "Status" at bounding box center [1057, 423] width 624 height 42
click at [846, 414] on icon "save" at bounding box center [847, 423] width 19 height 19
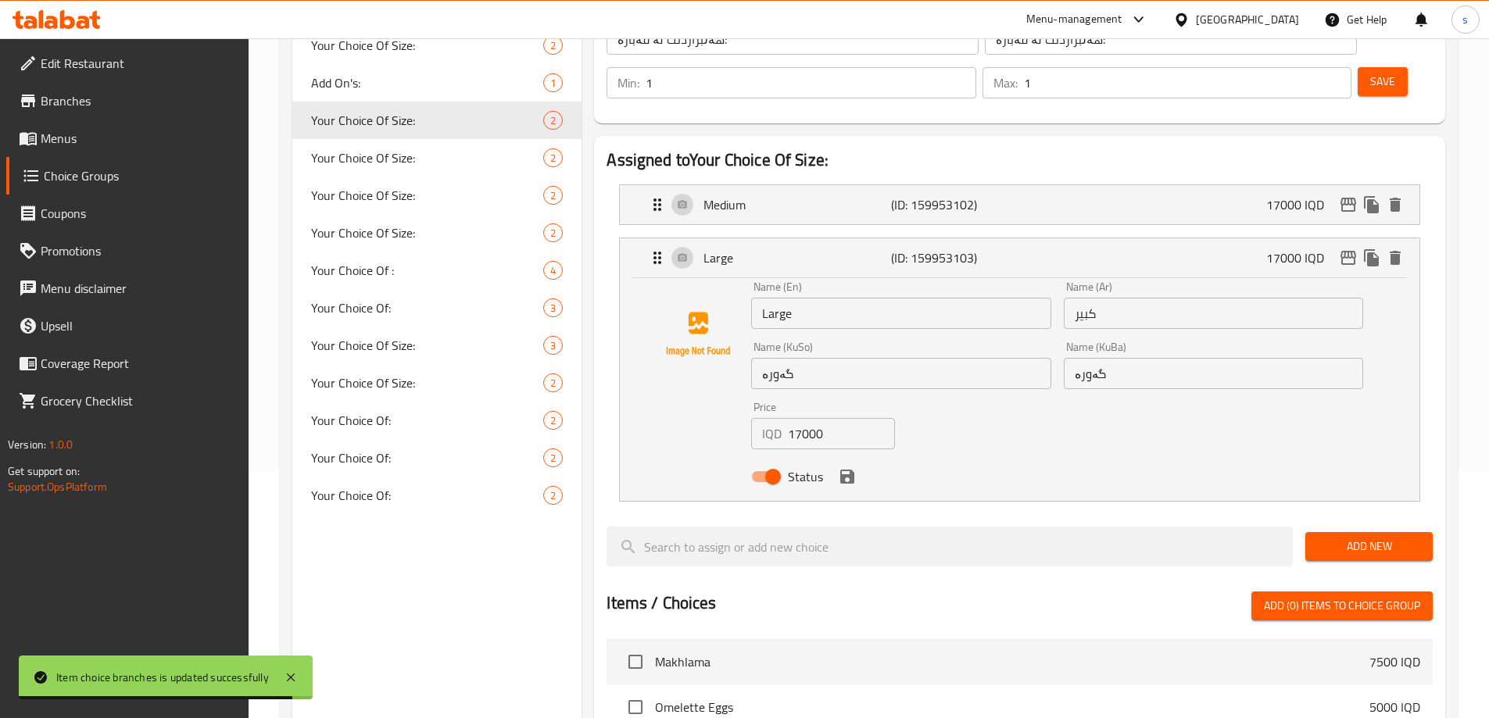
type input "17000"
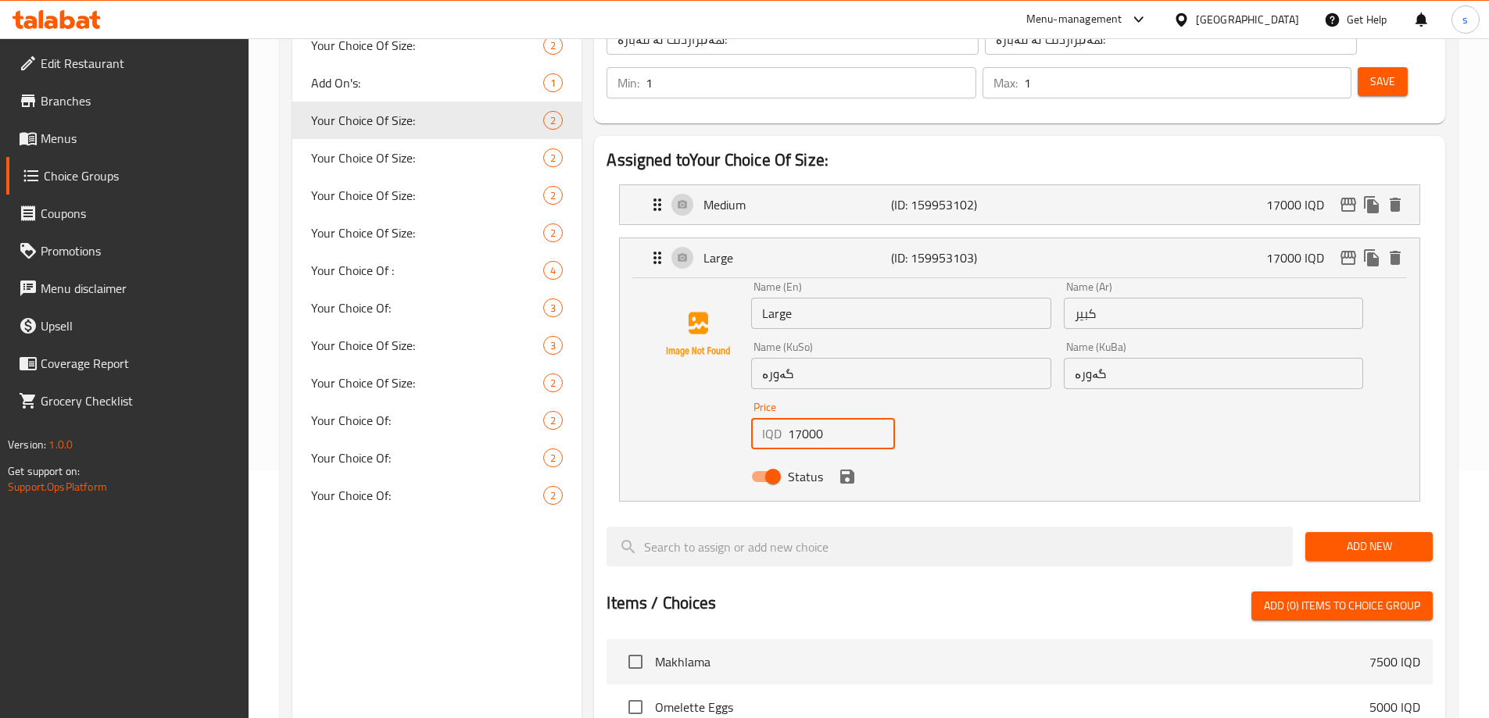
click at [796, 418] on input "17000" at bounding box center [841, 433] width 107 height 31
click at [843, 467] on icon "save" at bounding box center [847, 476] width 19 height 19
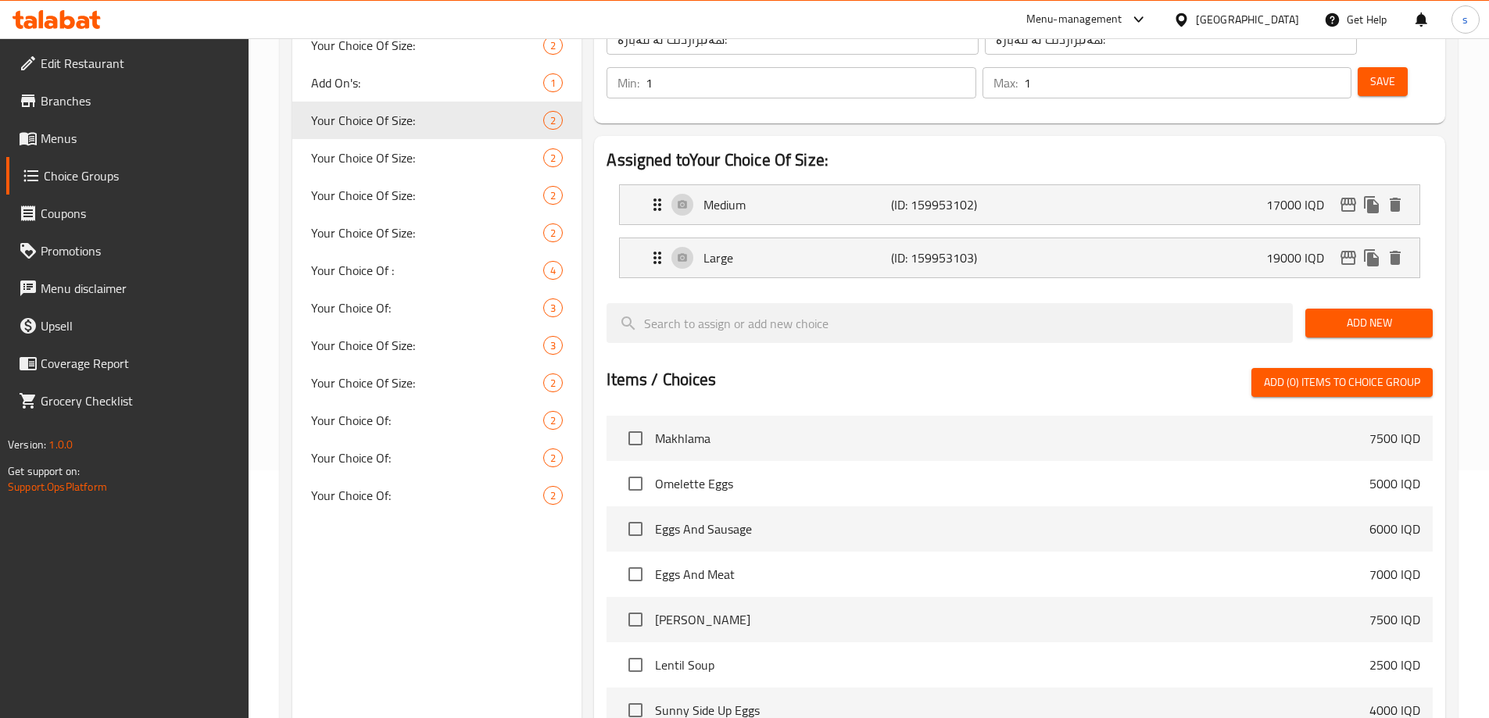
type input "19000"
click at [1341, 251] on icon "edit" at bounding box center [1348, 258] width 16 height 14
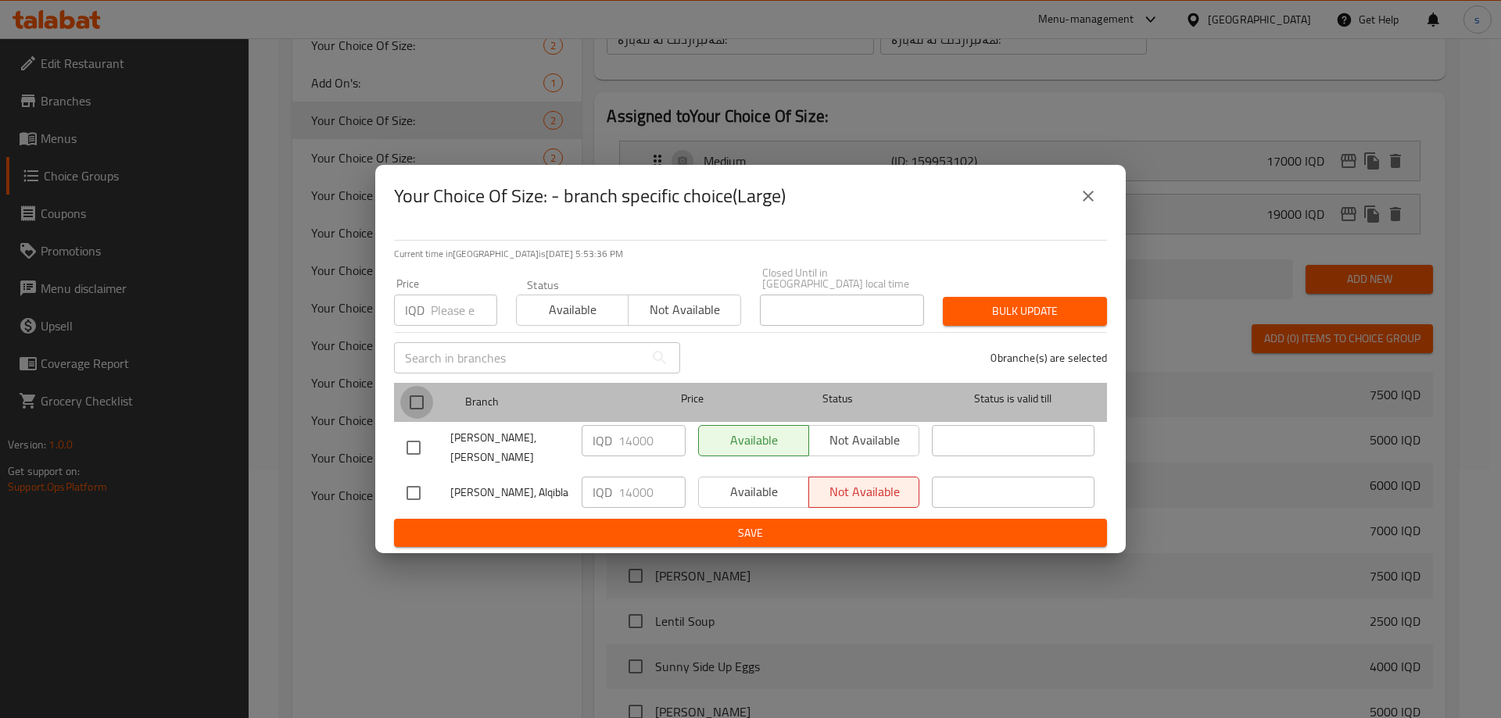
click at [418, 395] on input "checkbox" at bounding box center [416, 402] width 33 height 33
checkbox input "true"
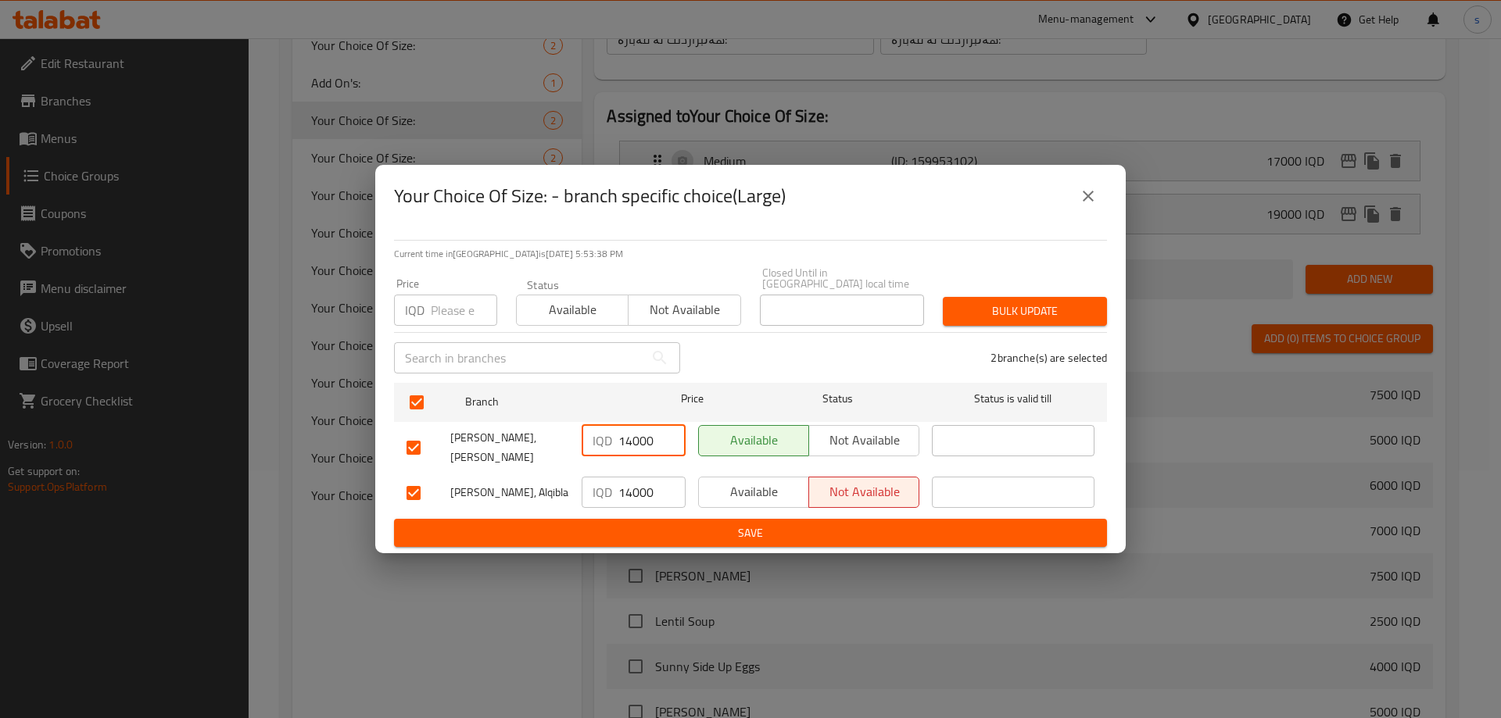
click at [629, 443] on input "14000" at bounding box center [651, 440] width 67 height 31
type input "19000"
click at [628, 486] on input "14000" at bounding box center [651, 492] width 67 height 31
type input "19000"
click at [619, 524] on span "Save" at bounding box center [750, 534] width 688 height 20
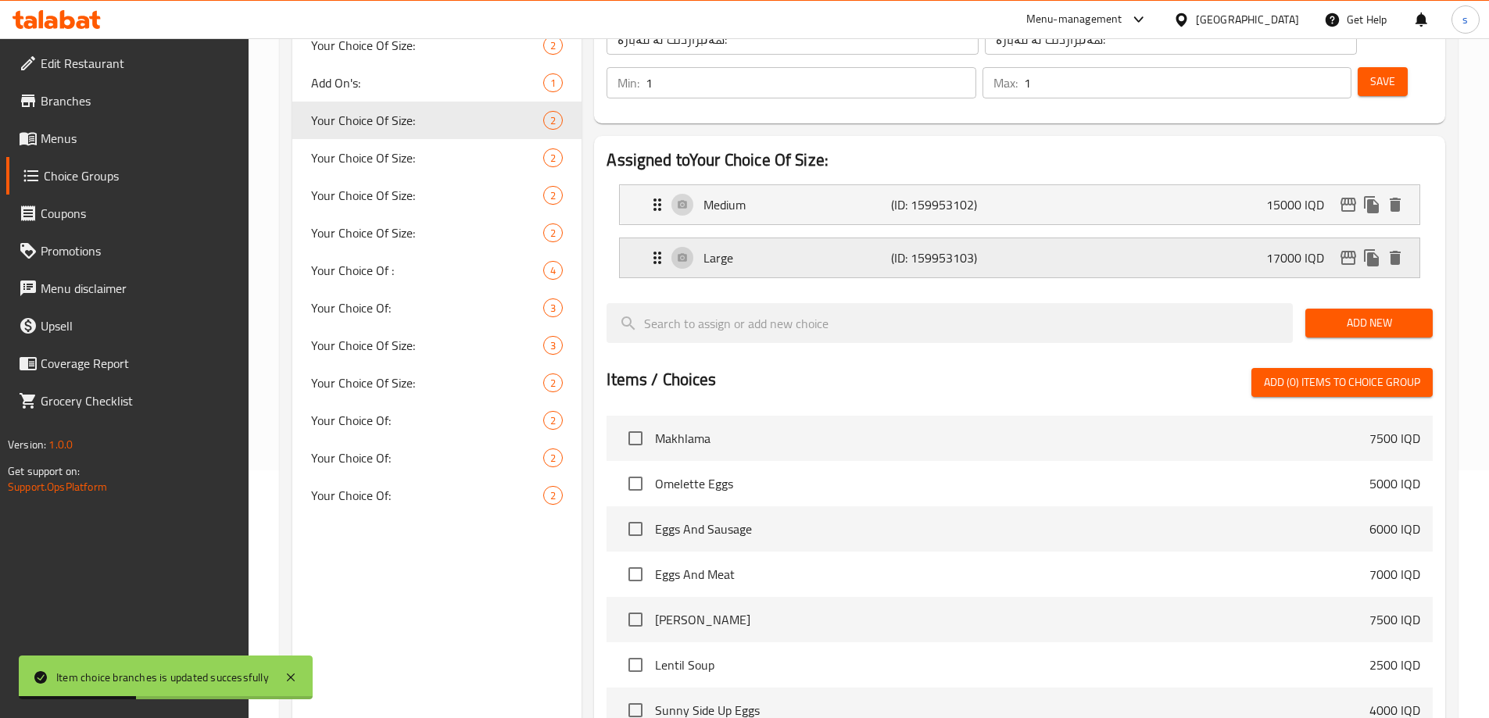
click at [1345, 251] on icon "edit" at bounding box center [1348, 258] width 16 height 14
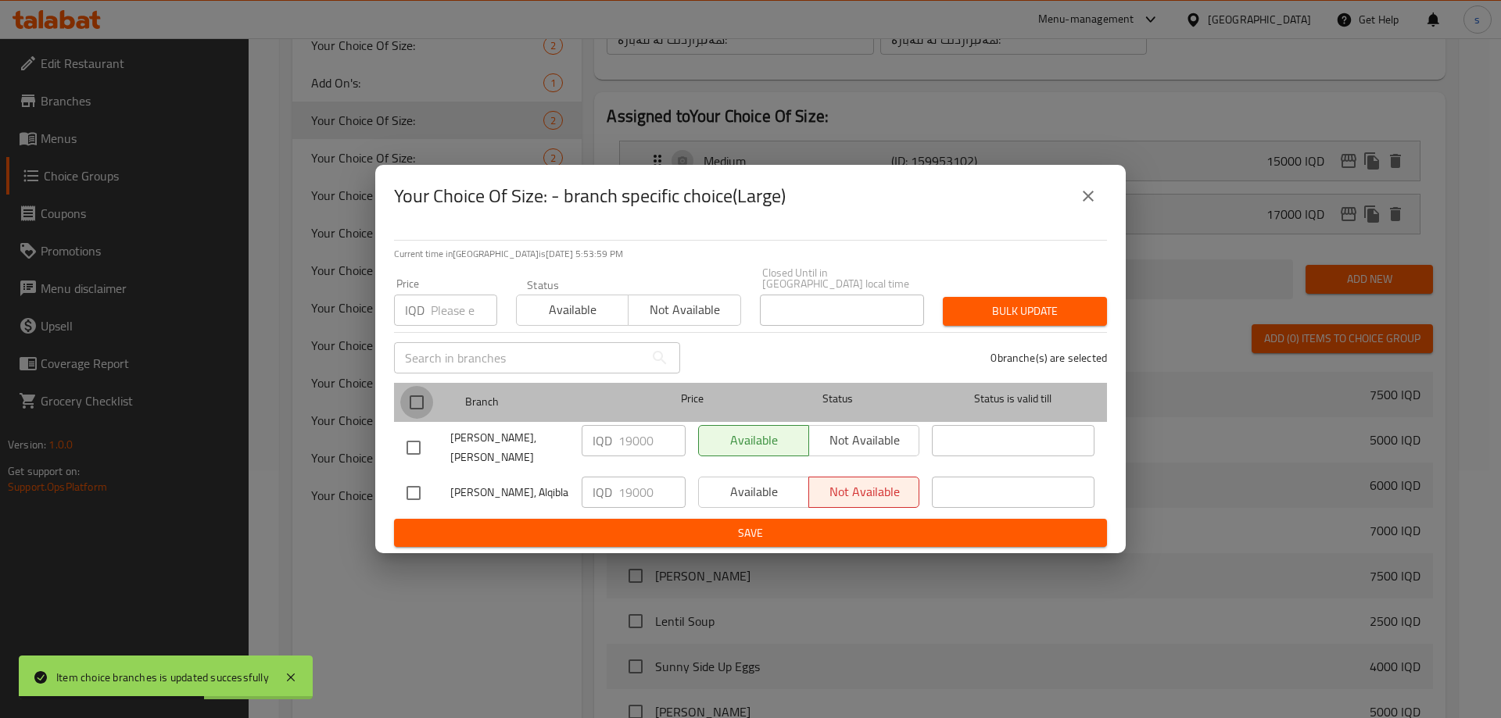
click at [411, 394] on input "checkbox" at bounding box center [416, 402] width 33 height 33
checkbox input "true"
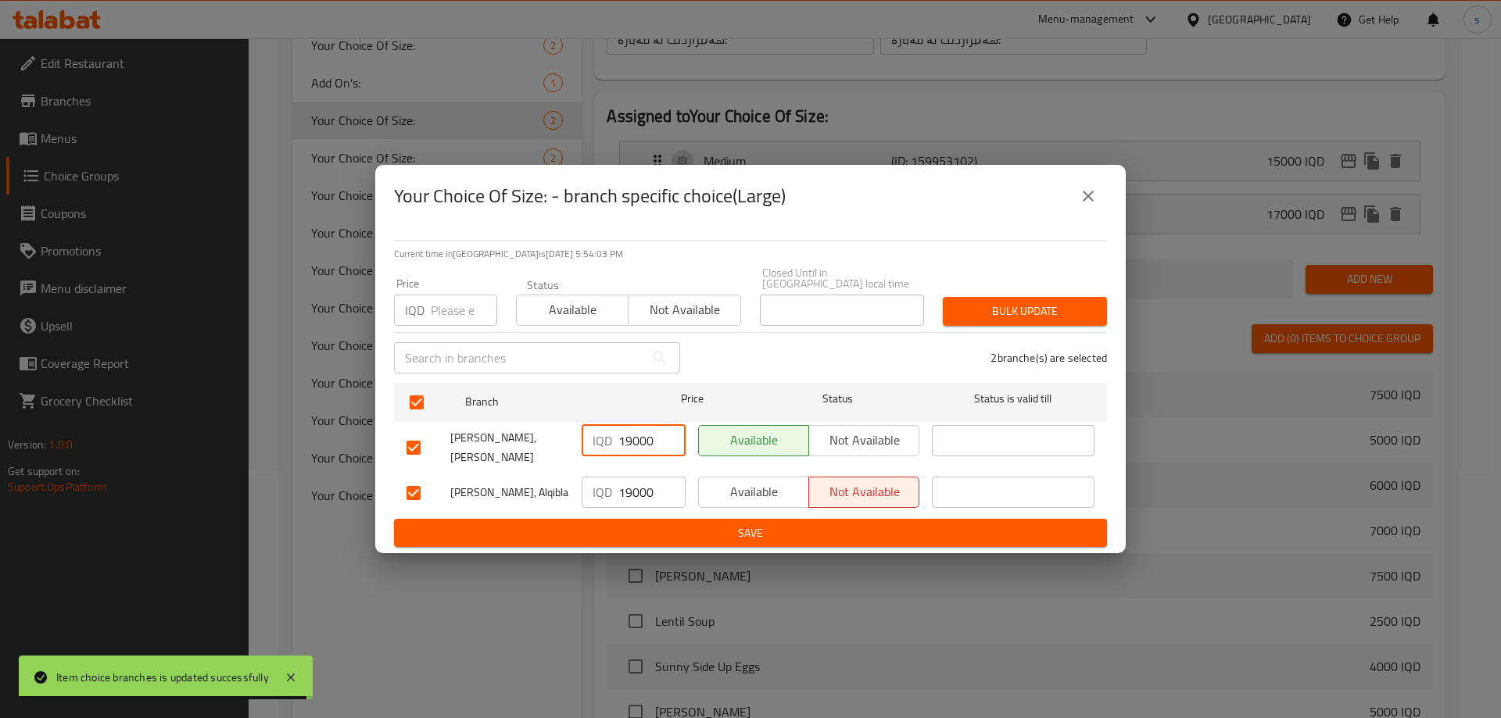
click at [624, 435] on input "19000" at bounding box center [651, 440] width 67 height 31
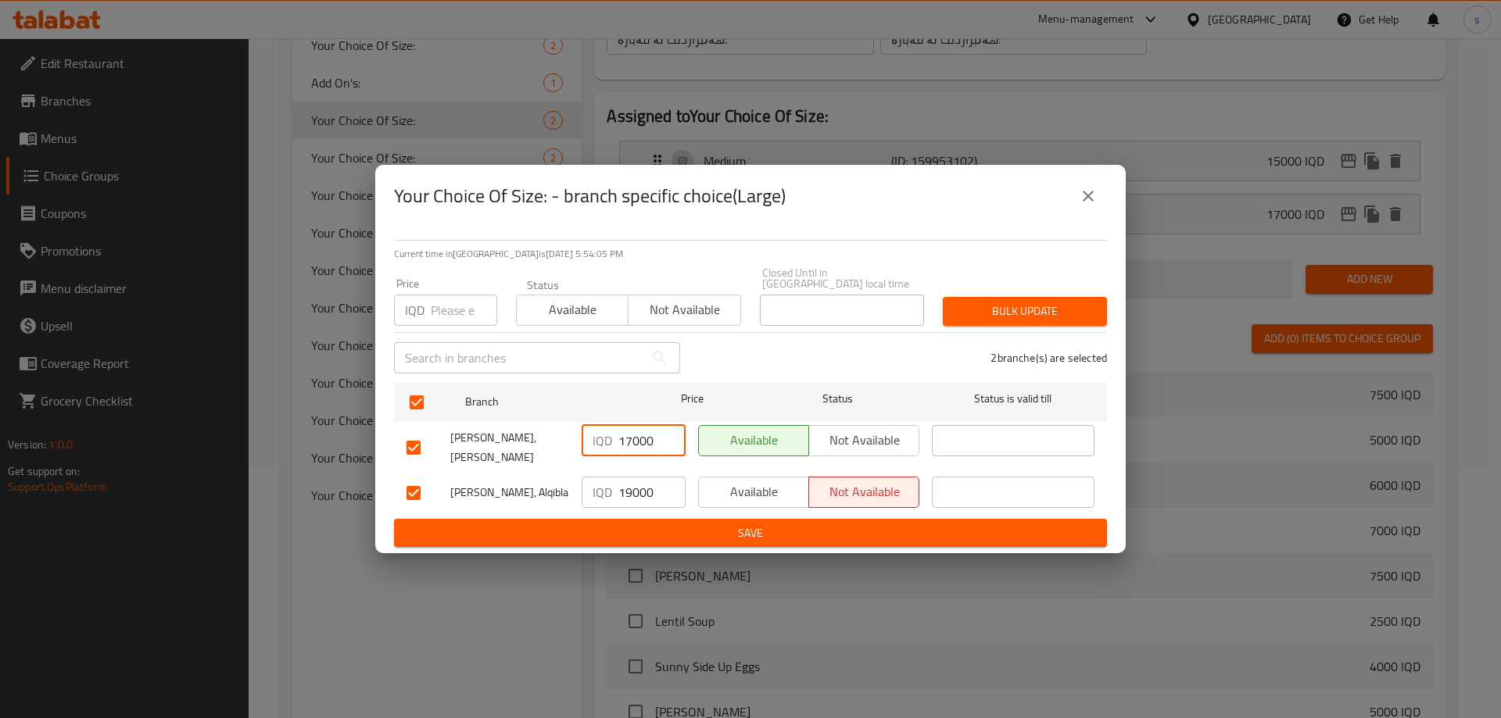
type input "17000"
click at [627, 484] on input "19000" at bounding box center [651, 492] width 67 height 31
type input "17000"
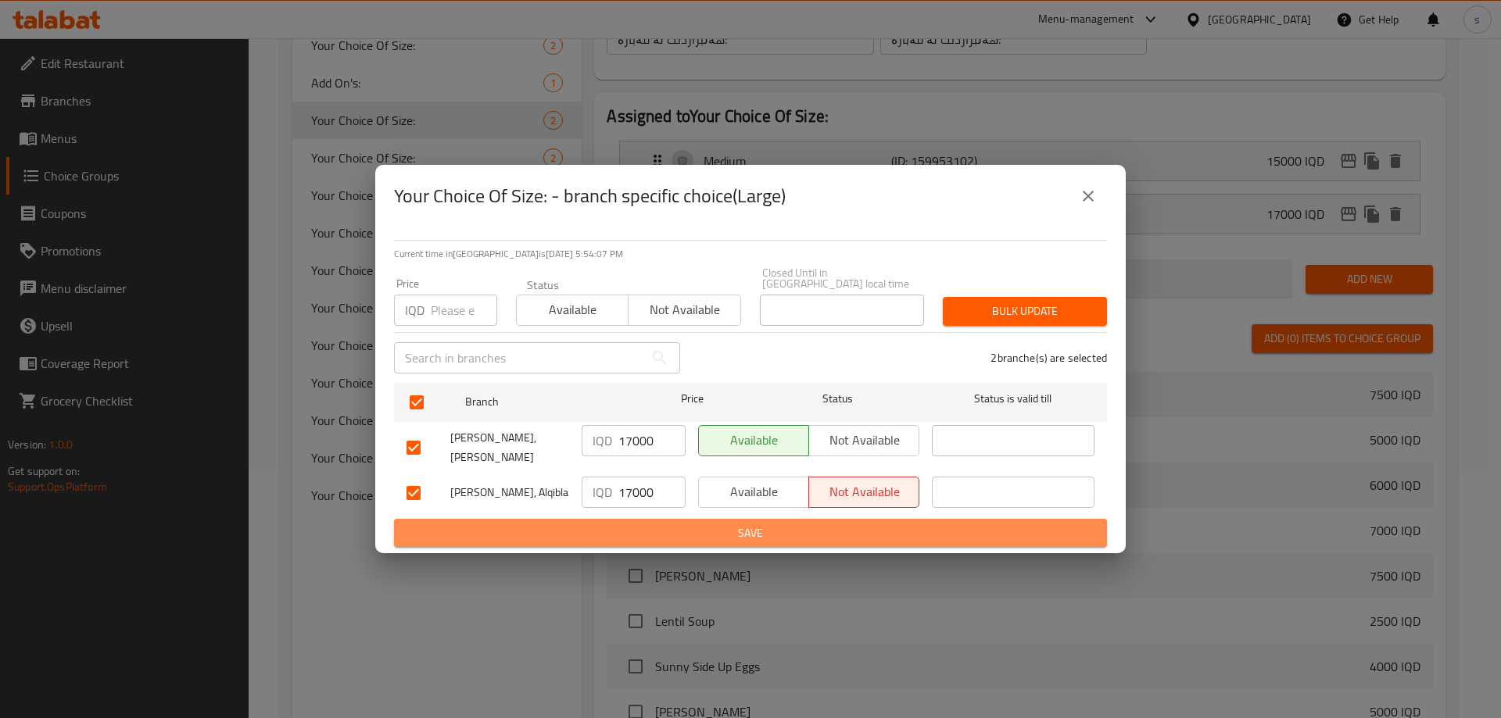
click at [666, 524] on span "Save" at bounding box center [750, 534] width 688 height 20
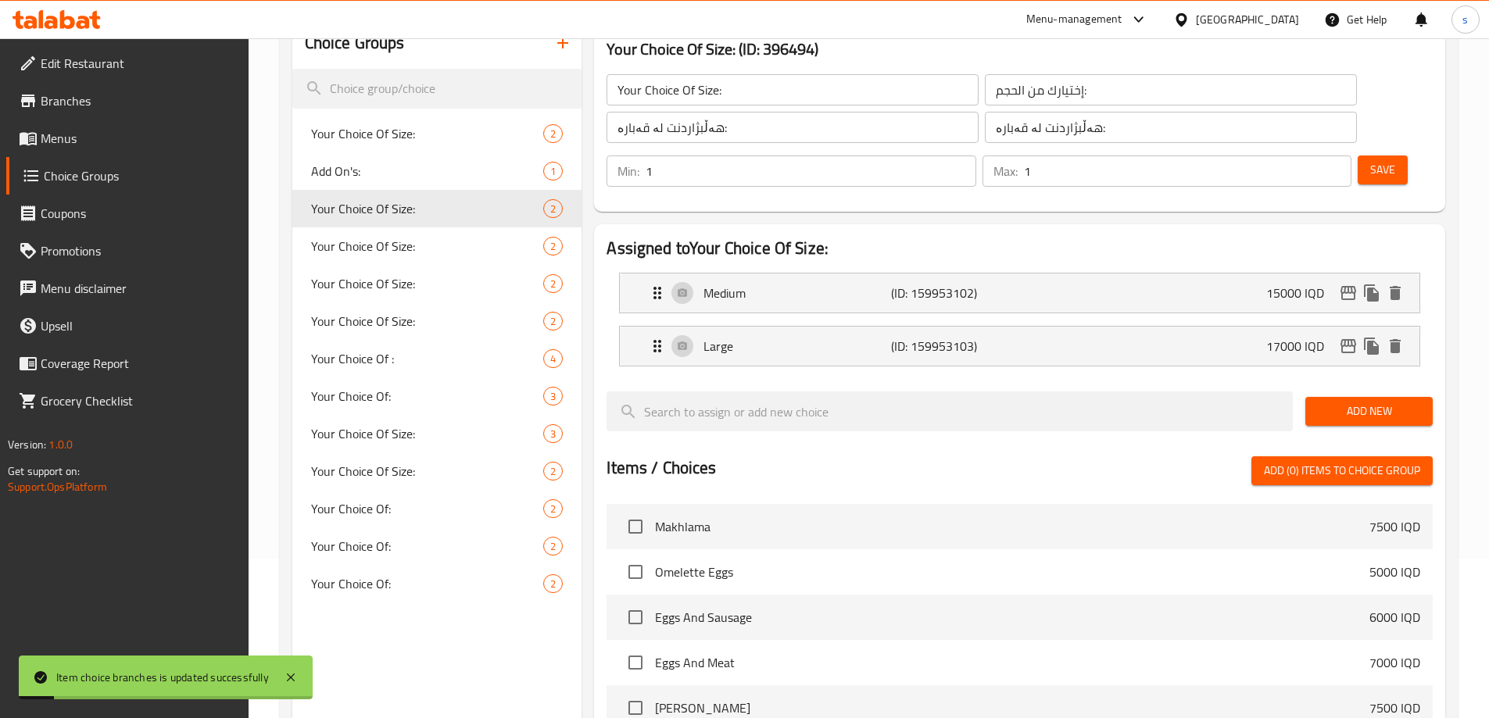
scroll to position [157, 0]
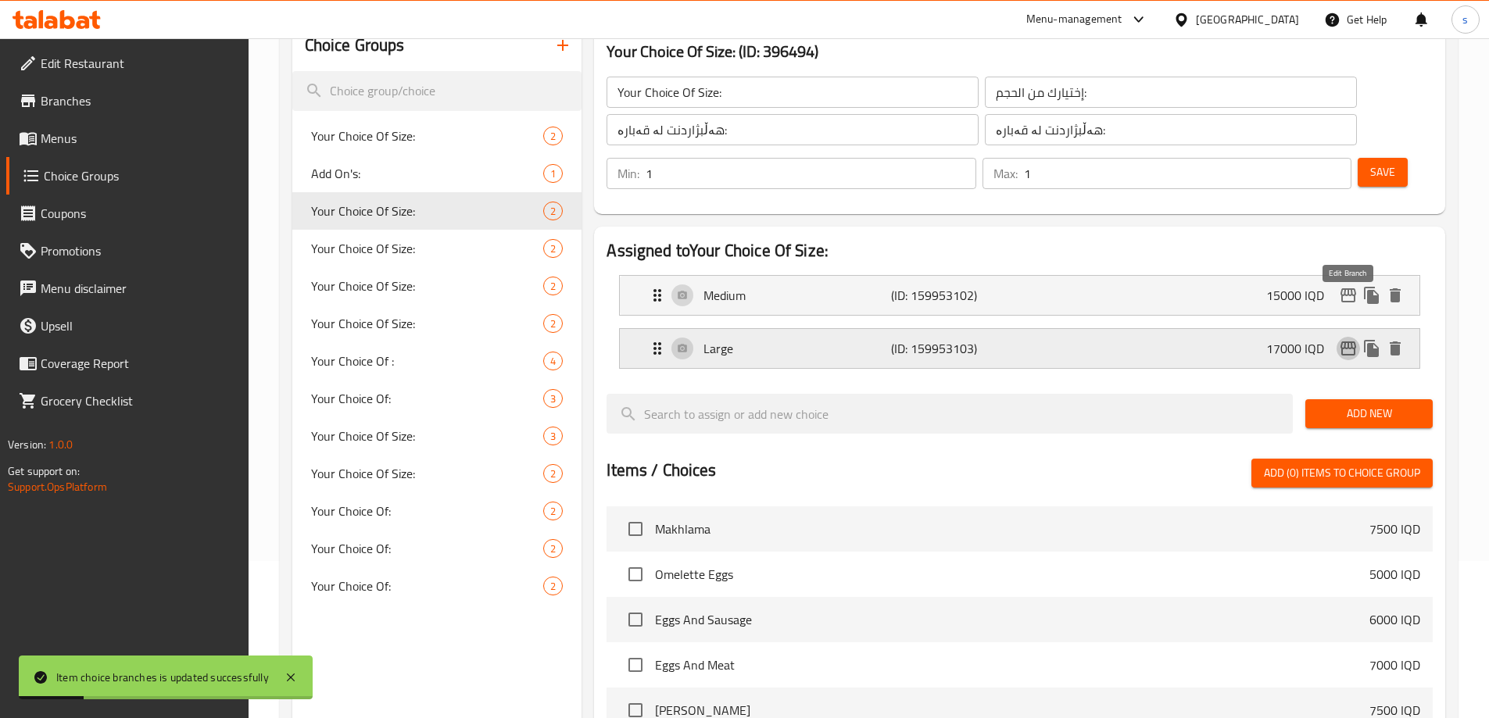
click at [1347, 342] on icon "edit" at bounding box center [1348, 349] width 16 height 14
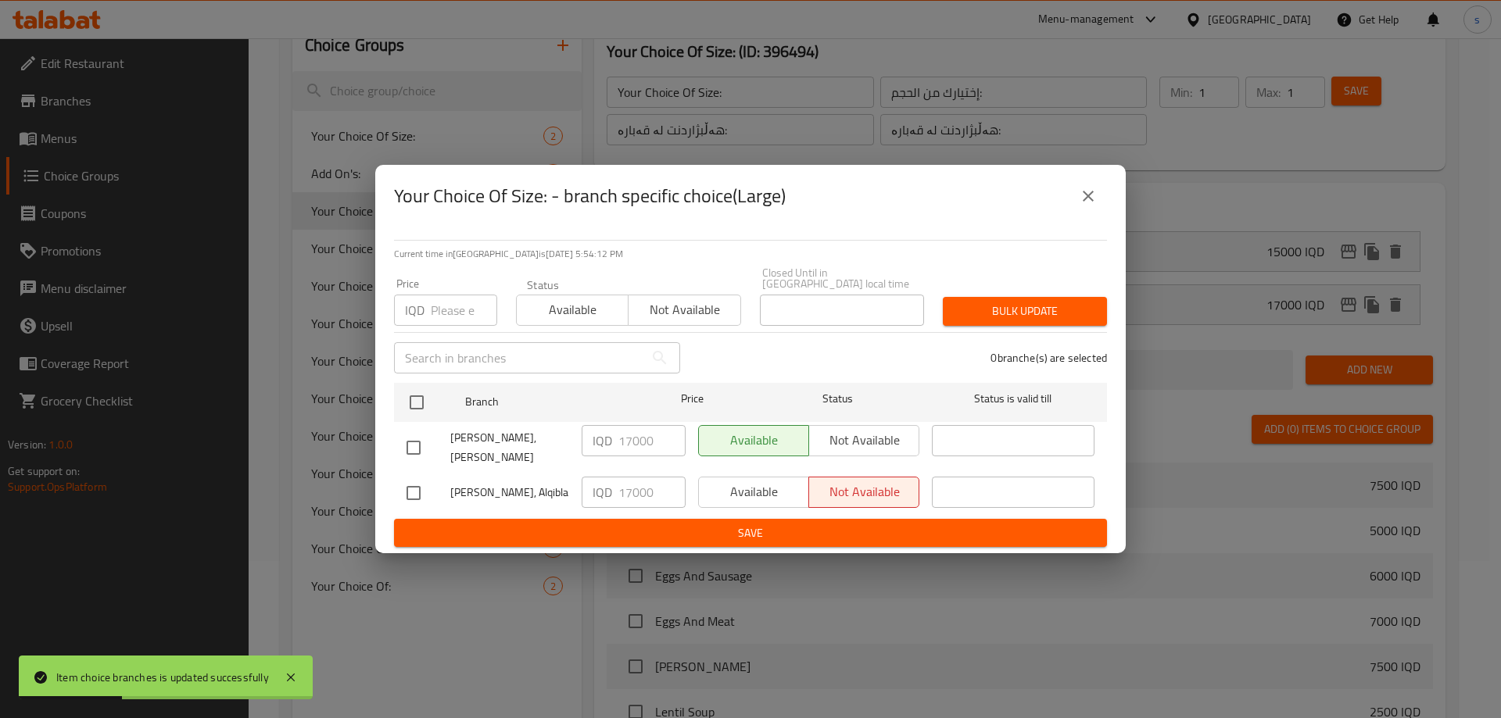
click at [1085, 206] on icon "close" at bounding box center [1087, 196] width 19 height 19
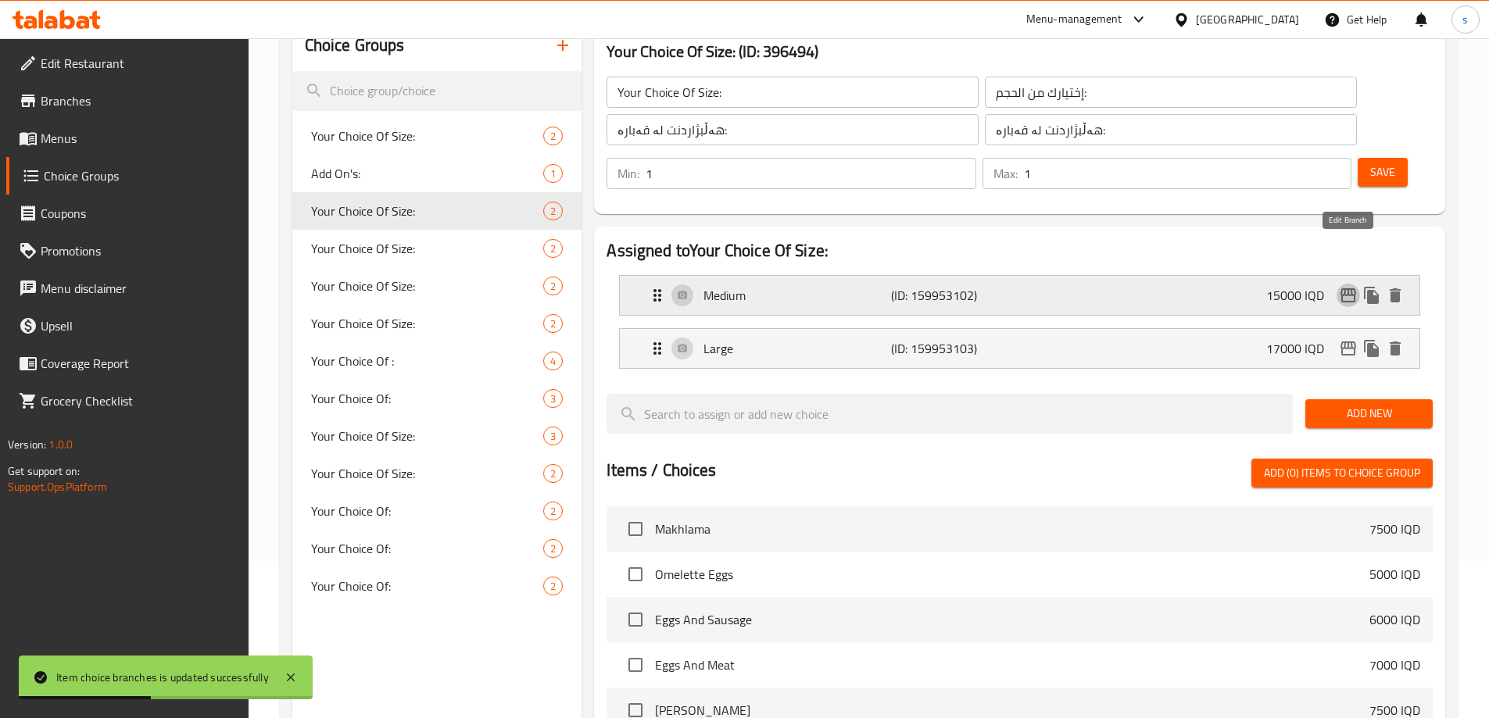
click at [1344, 286] on icon "edit" at bounding box center [1348, 295] width 19 height 19
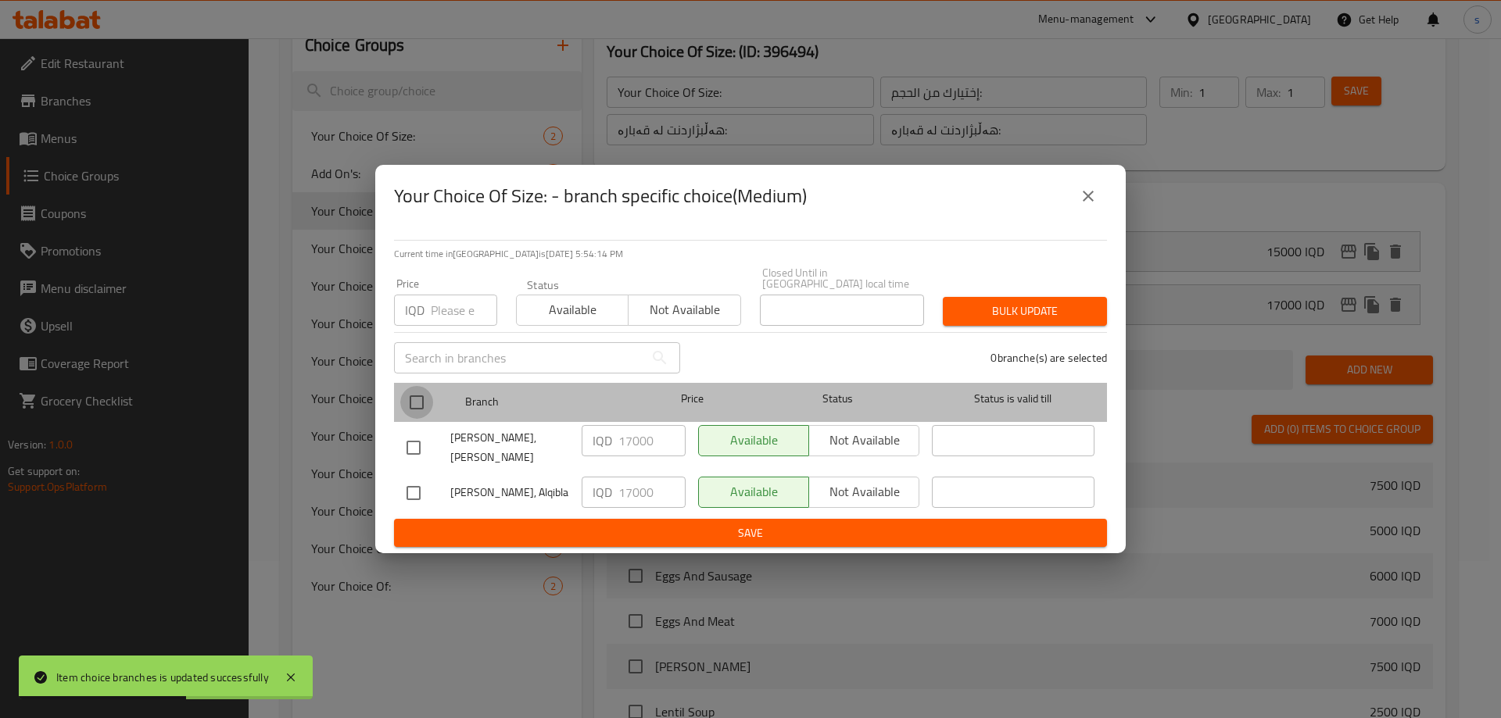
click at [411, 404] on input "checkbox" at bounding box center [416, 402] width 33 height 33
checkbox input "true"
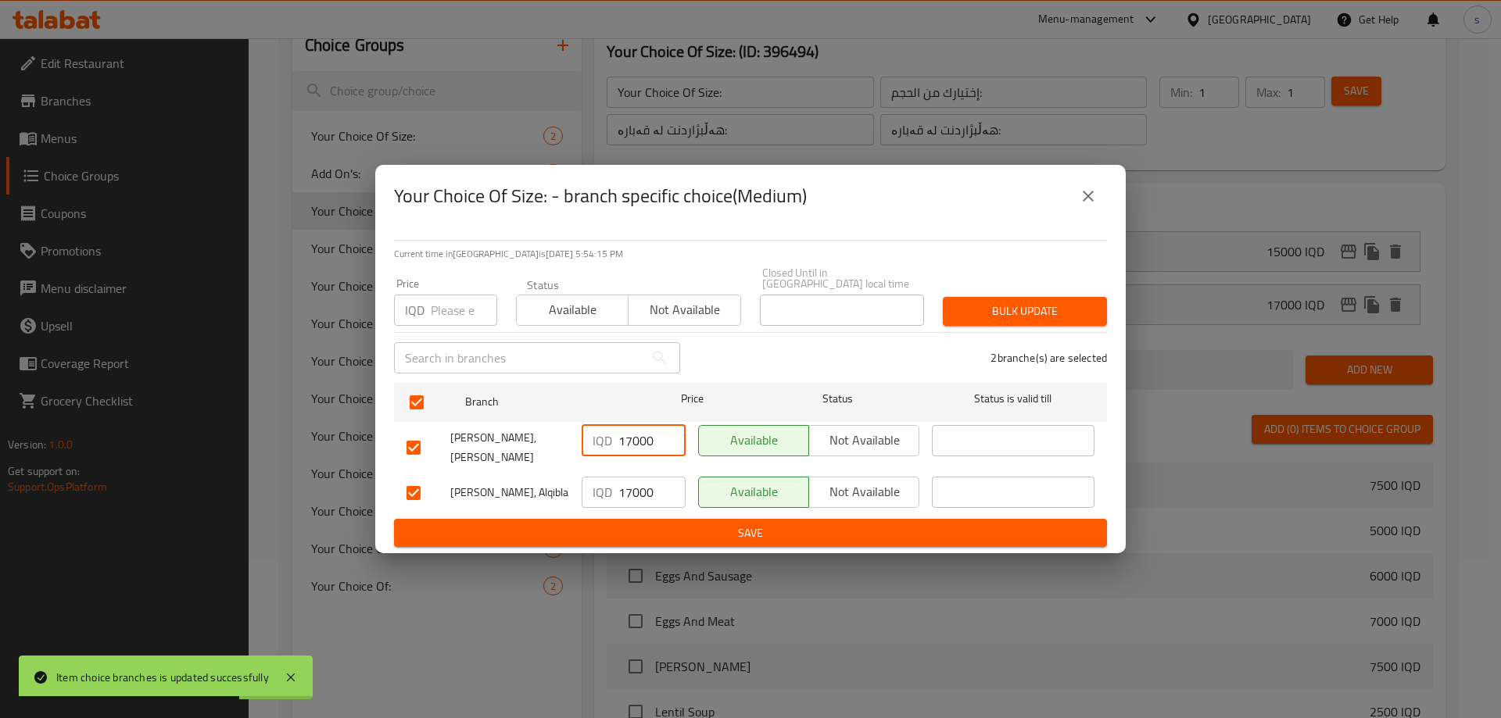
click at [633, 445] on input "17000" at bounding box center [651, 440] width 67 height 31
type input "15000"
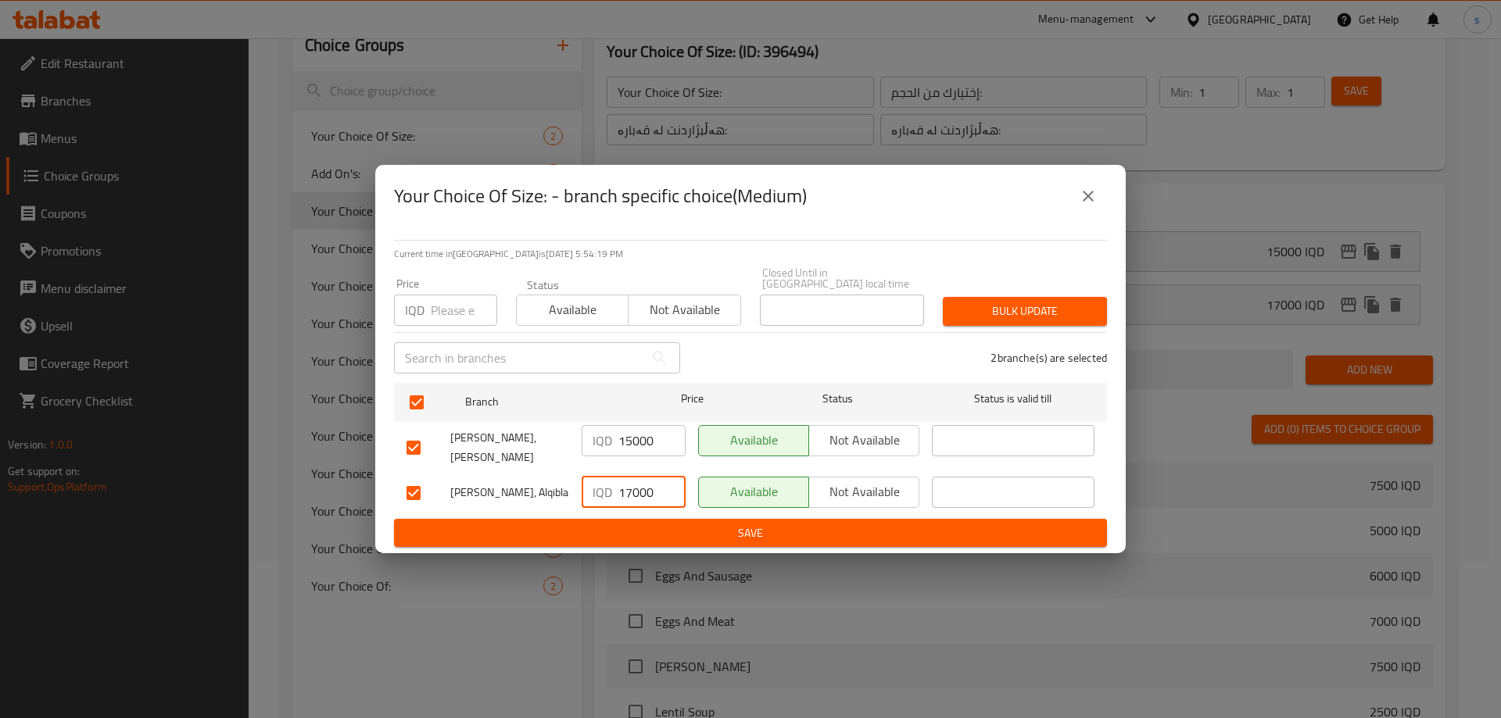
drag, startPoint x: 635, startPoint y: 486, endPoint x: 626, endPoint y: 487, distance: 9.4
click at [626, 487] on input "17000" at bounding box center [651, 492] width 67 height 31
type input "15000"
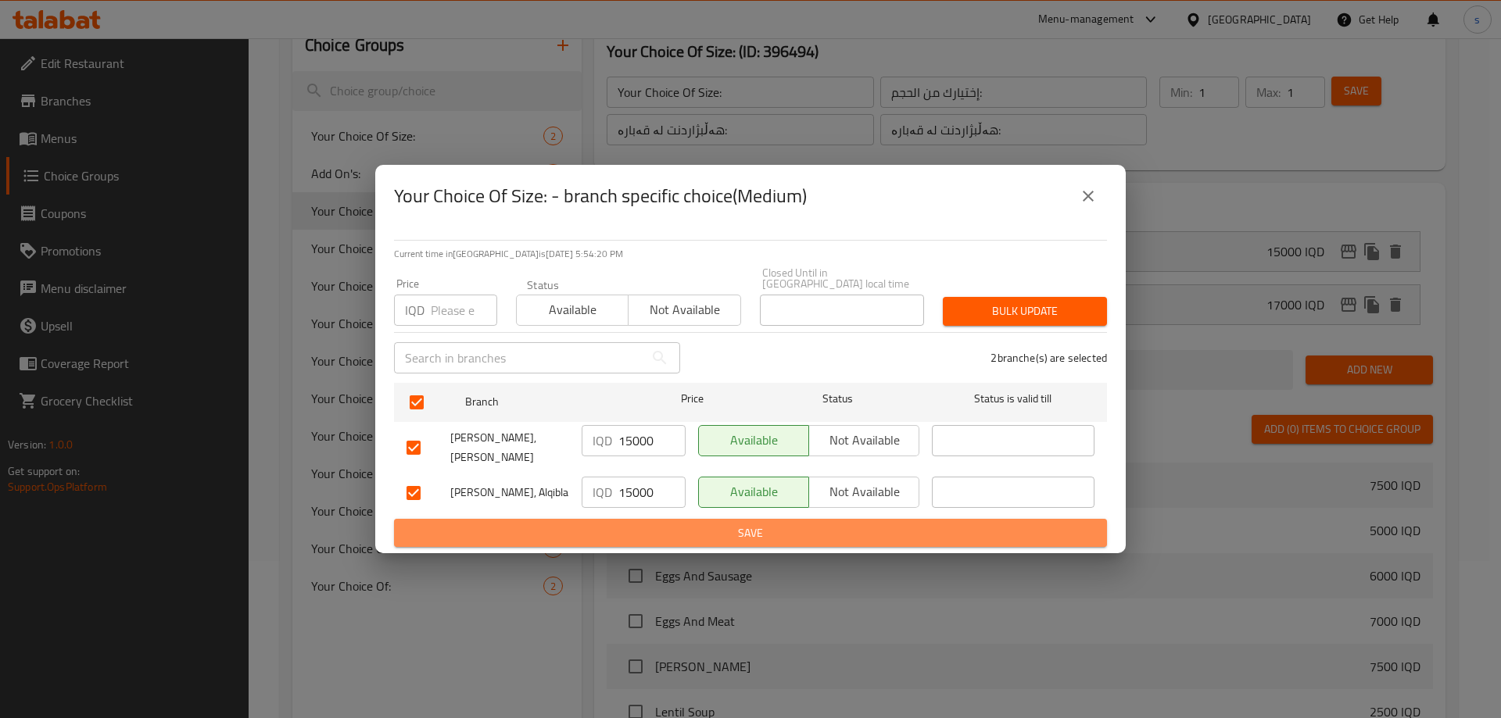
click at [657, 524] on span "Save" at bounding box center [750, 534] width 688 height 20
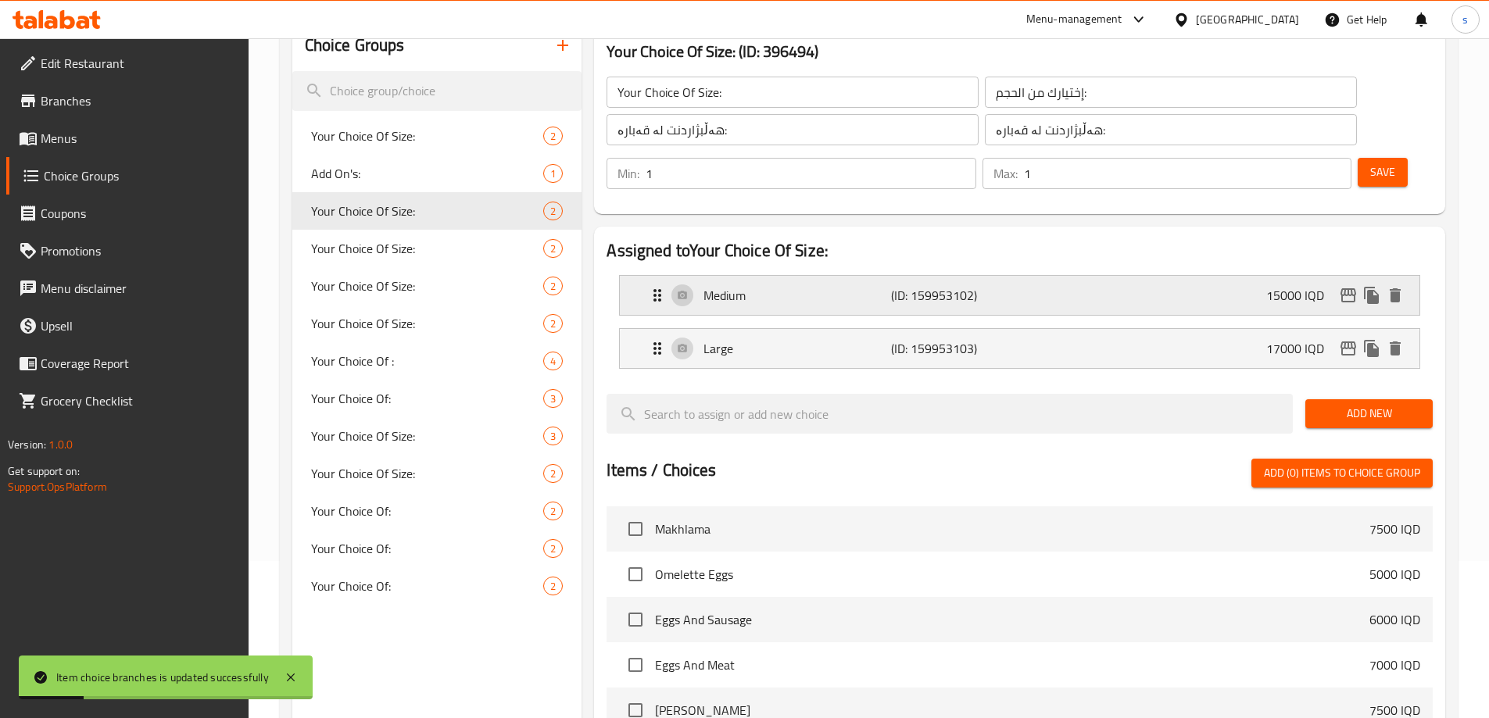
click at [1171, 276] on div "Medium (ID: 159953102) 15000 IQD" at bounding box center [1024, 295] width 753 height 39
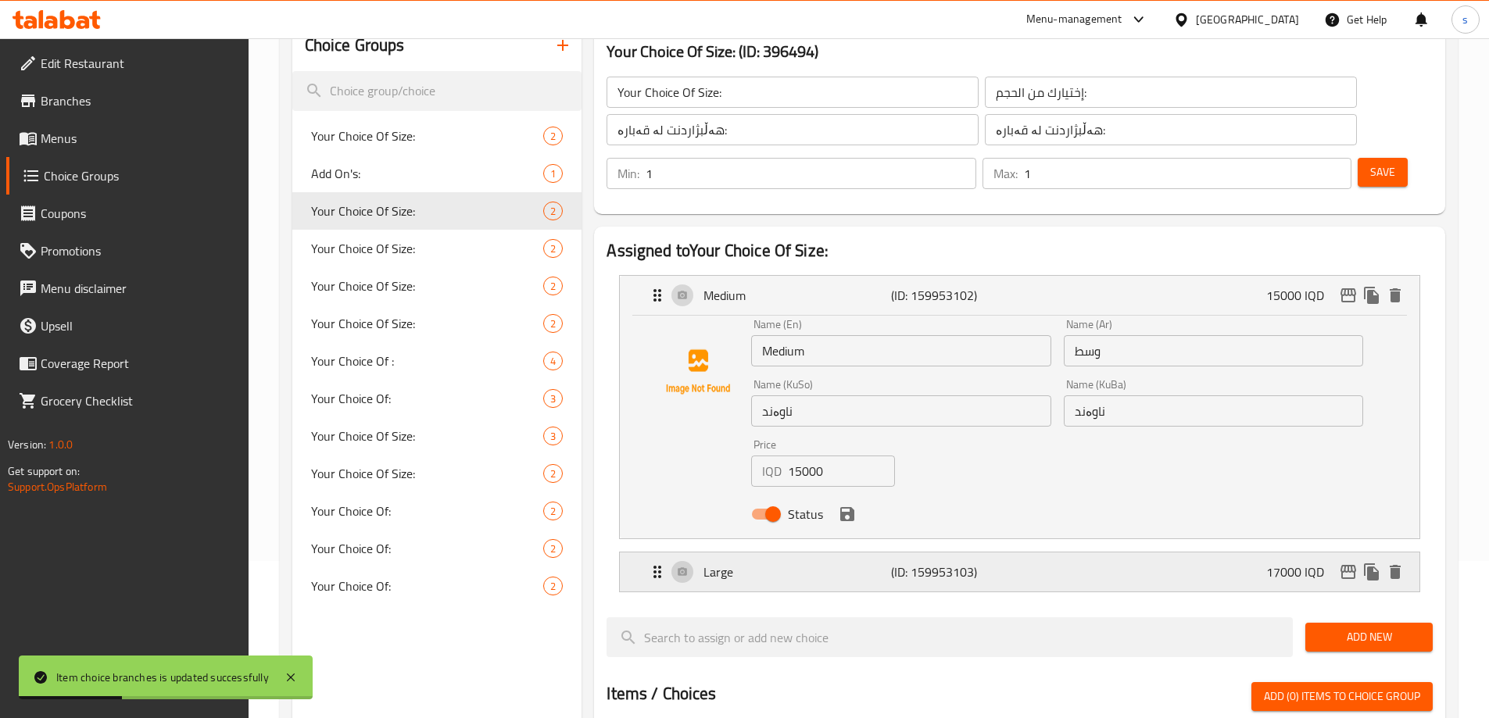
click at [1099, 553] on div "Large (ID: 159953103) 17000 IQD" at bounding box center [1024, 572] width 753 height 39
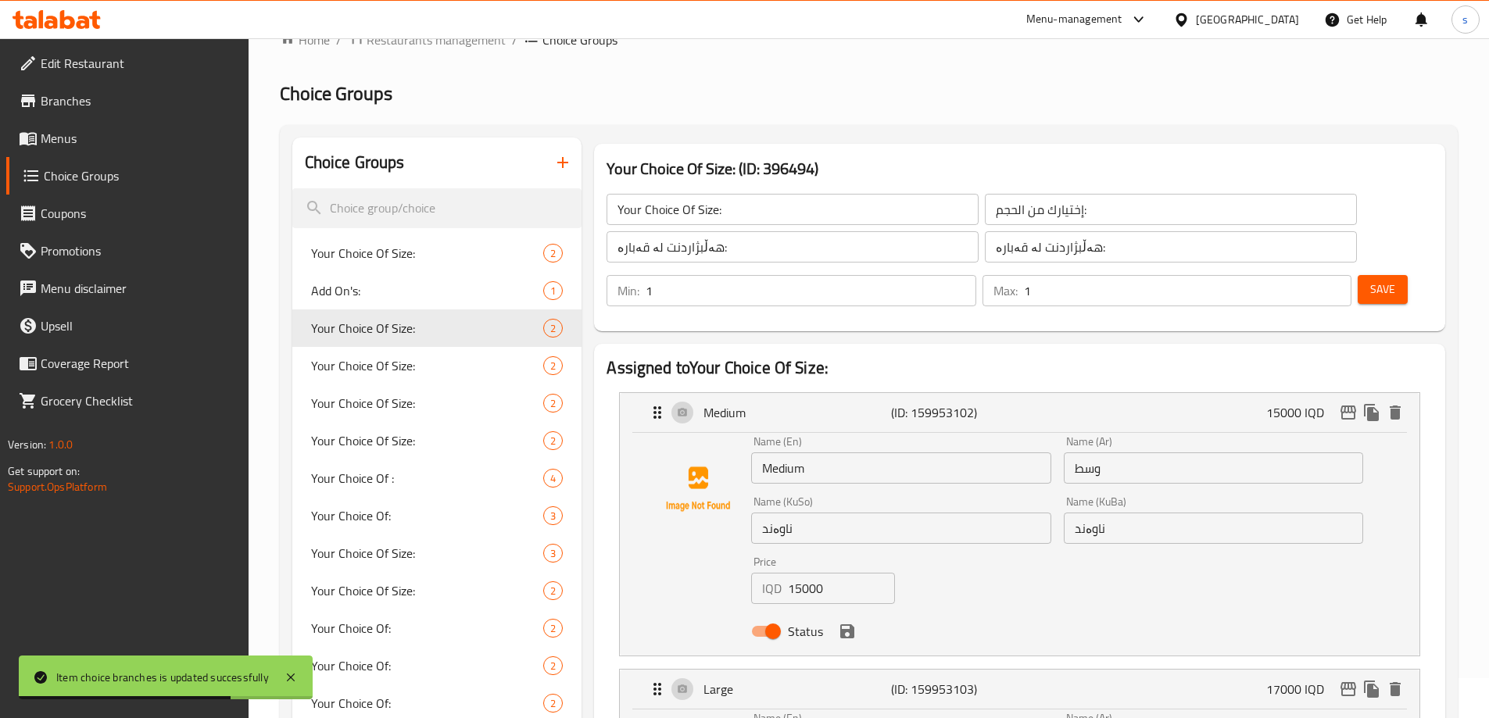
scroll to position [38, 0]
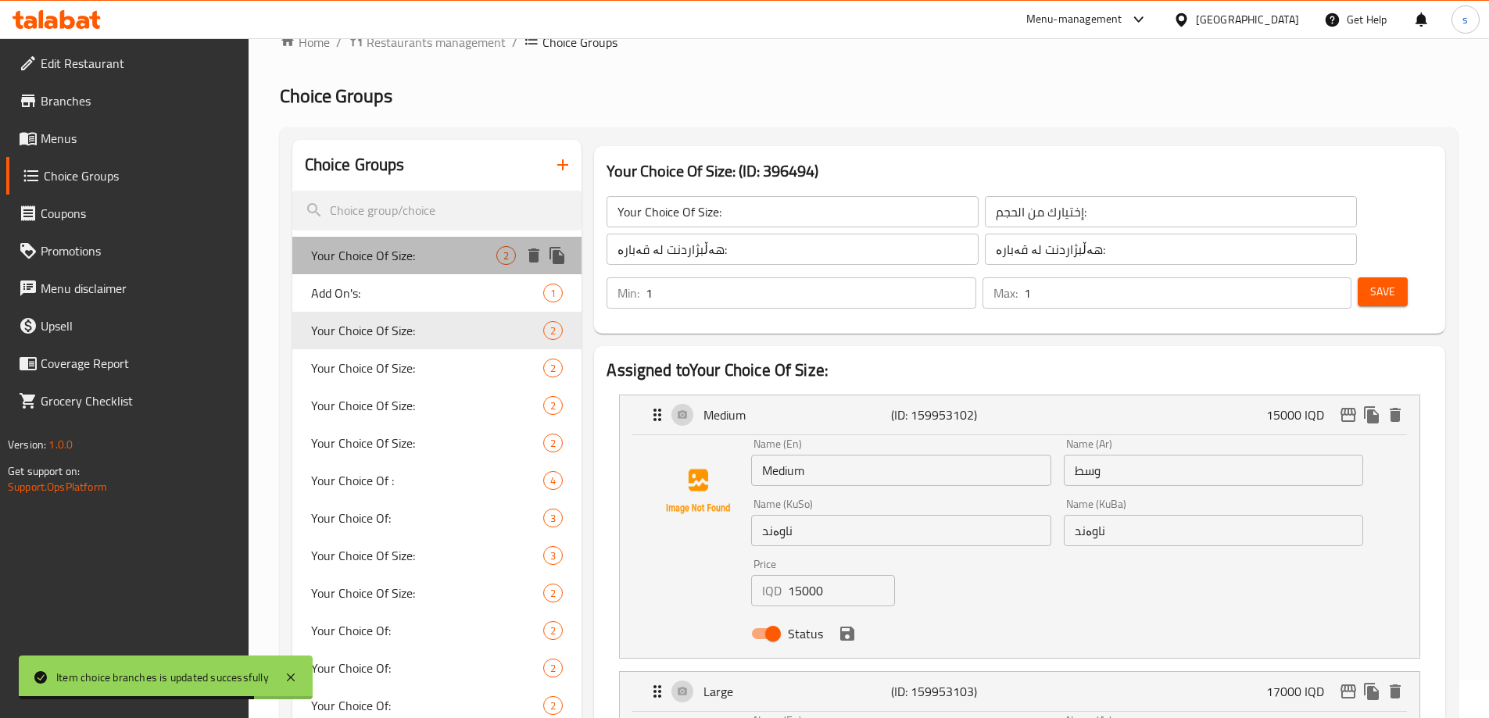
click at [381, 252] on span "Your Choice Of Size:" at bounding box center [404, 255] width 186 height 19
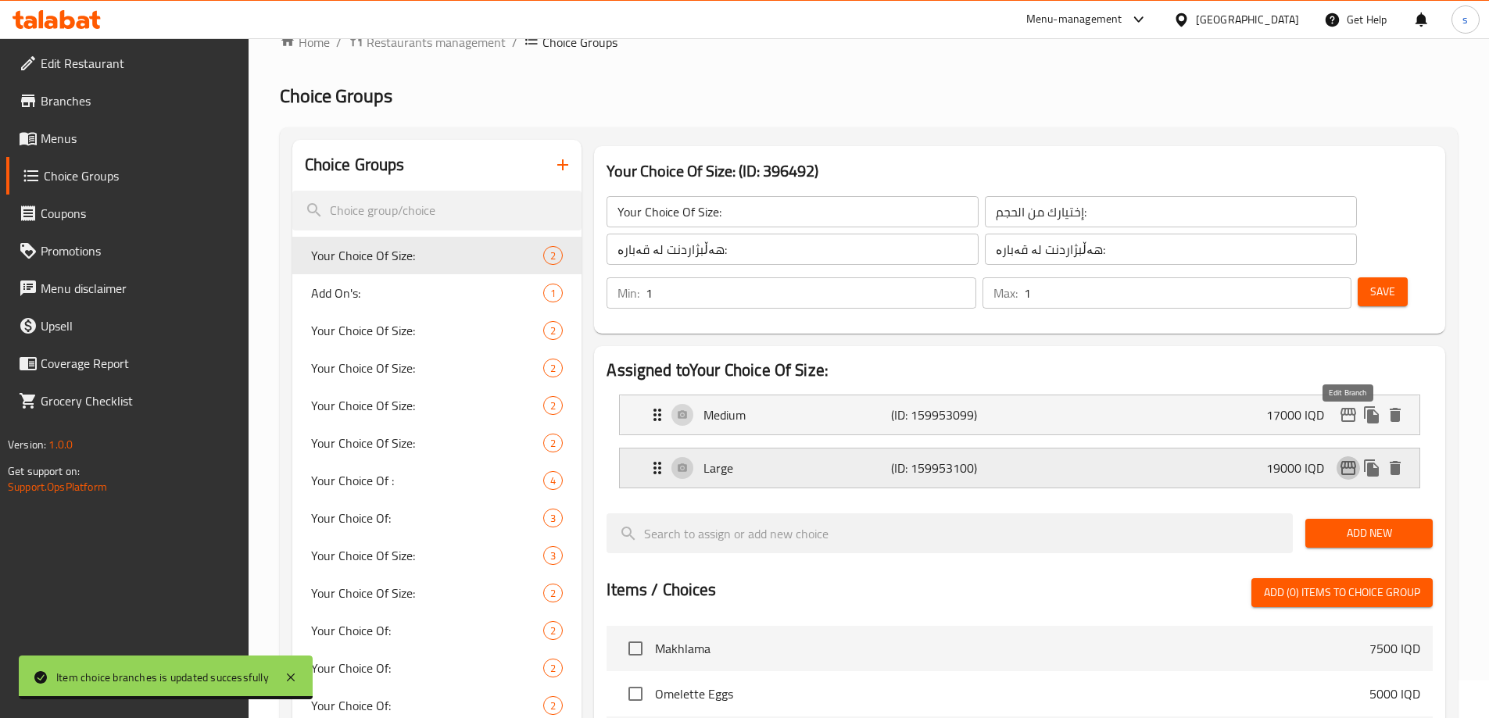
click at [1344, 461] on icon "edit" at bounding box center [1348, 468] width 16 height 14
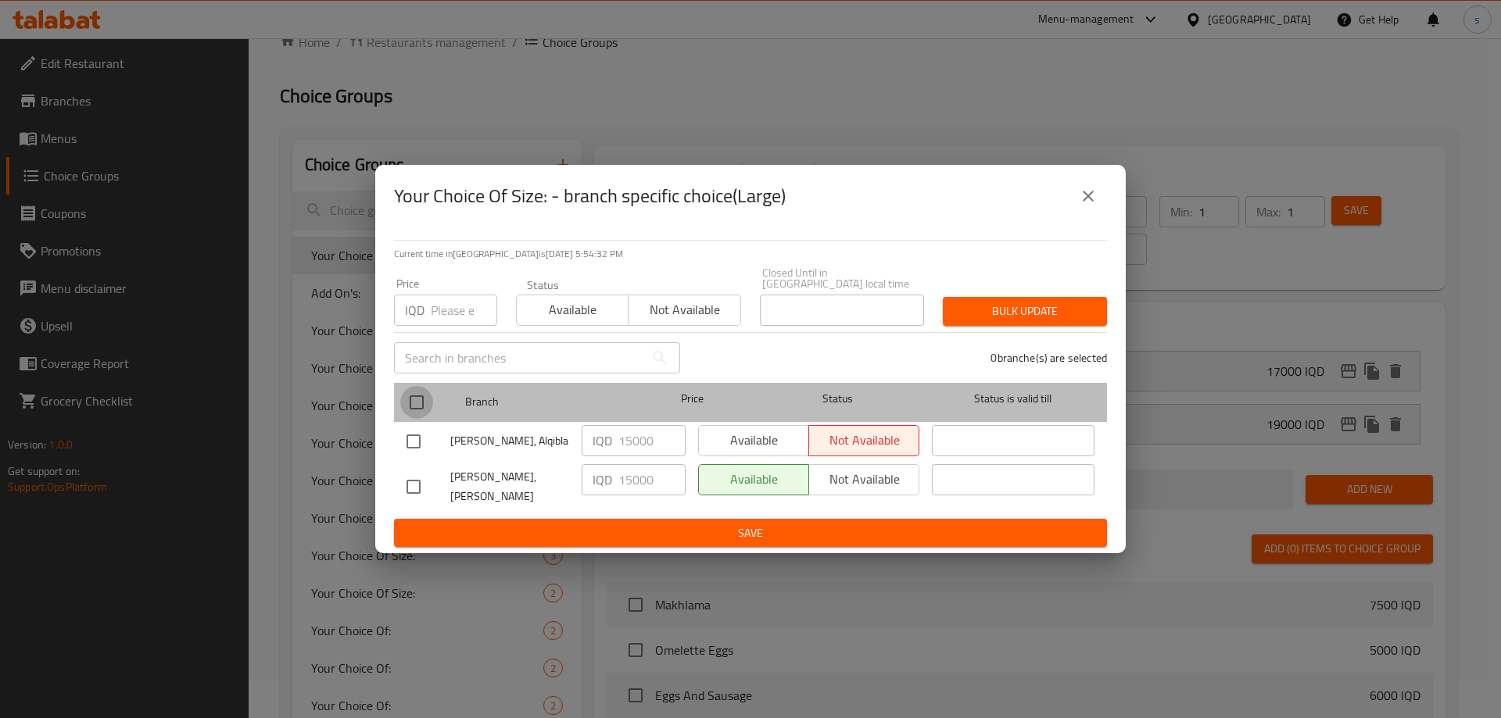
click at [410, 406] on input "checkbox" at bounding box center [416, 402] width 33 height 33
checkbox input "true"
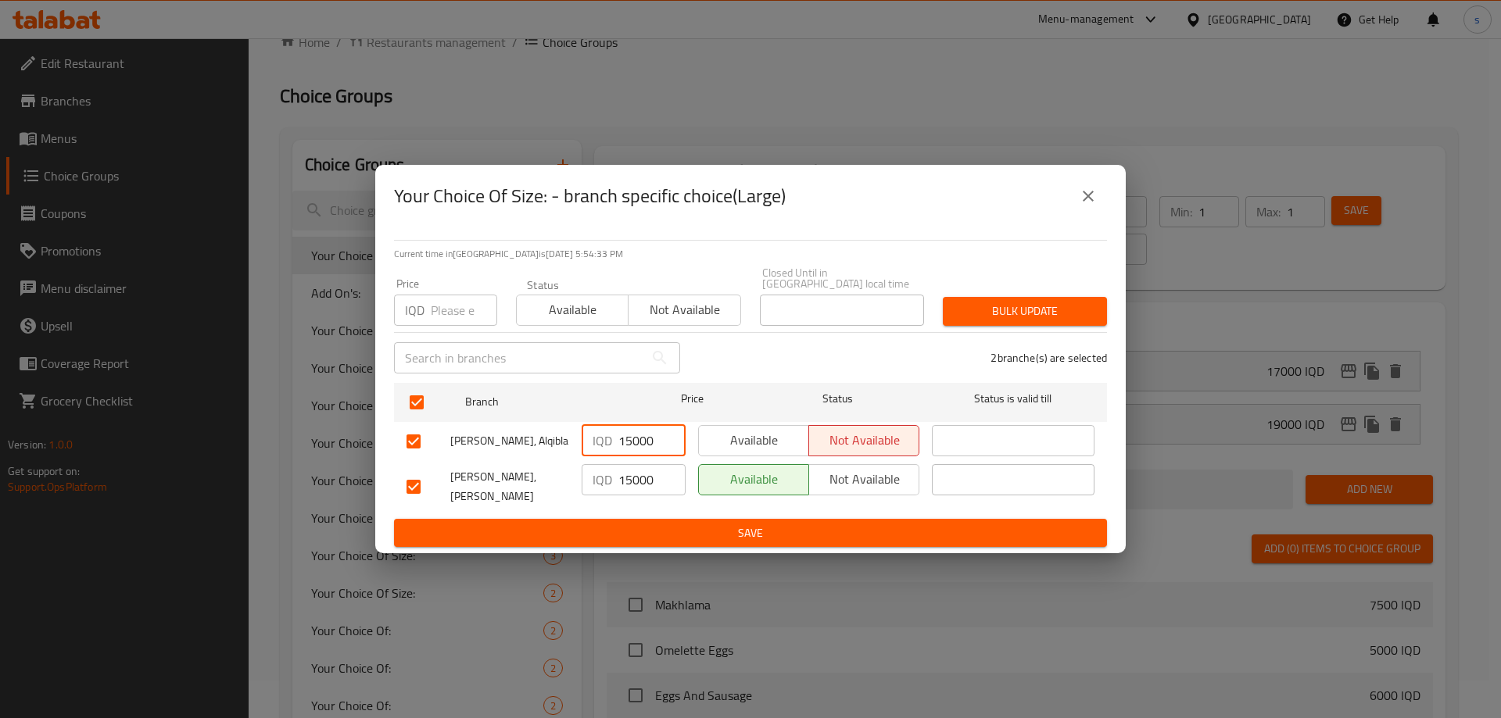
click at [626, 438] on input "15000" at bounding box center [651, 440] width 67 height 31
type input "19000"
click at [635, 482] on input "15000" at bounding box center [651, 479] width 67 height 31
type input "19000"
click at [635, 529] on span "Save" at bounding box center [750, 534] width 688 height 20
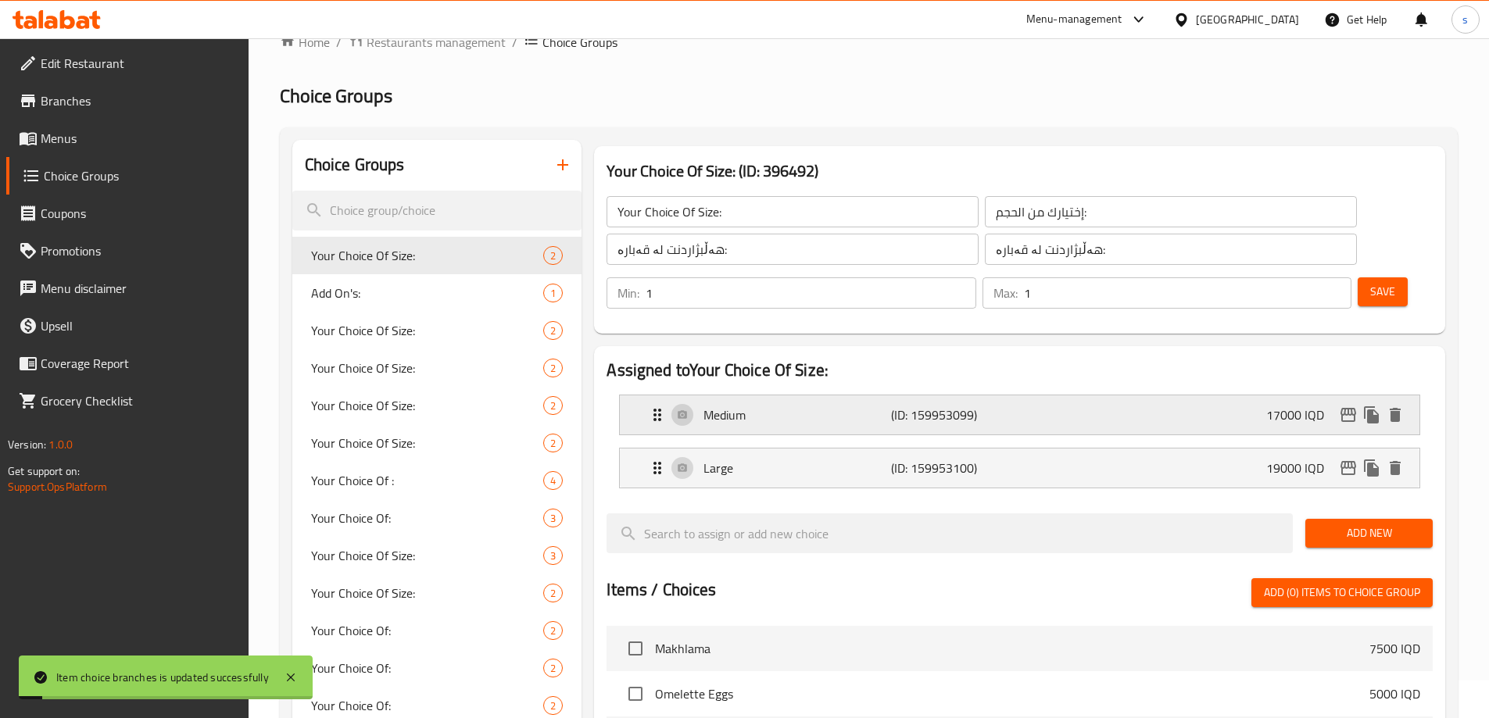
click at [1201, 395] on div "Medium (ID: 159953099) 17000 IQD" at bounding box center [1024, 414] width 753 height 39
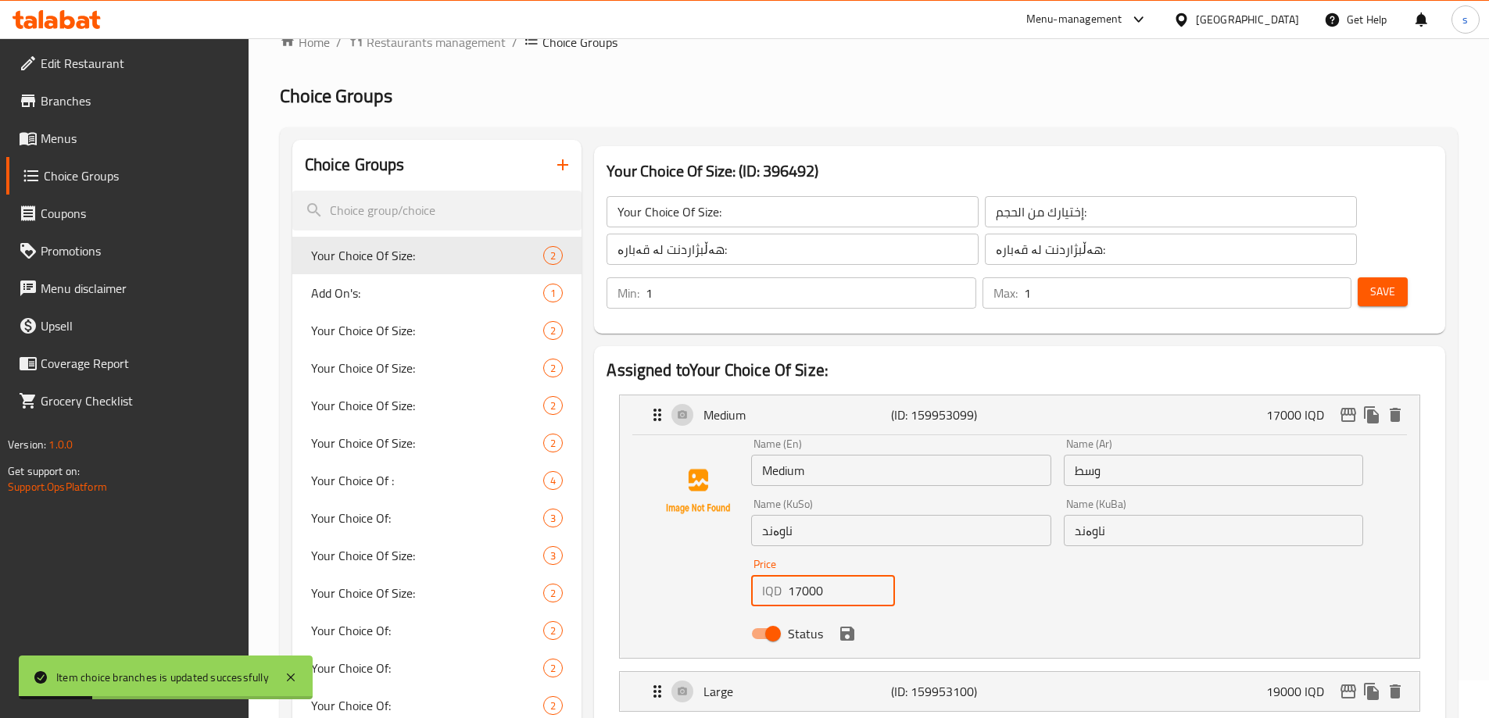
click at [796, 575] on input "17000" at bounding box center [841, 590] width 107 height 31
click at [1353, 406] on icon "edit" at bounding box center [1348, 415] width 19 height 19
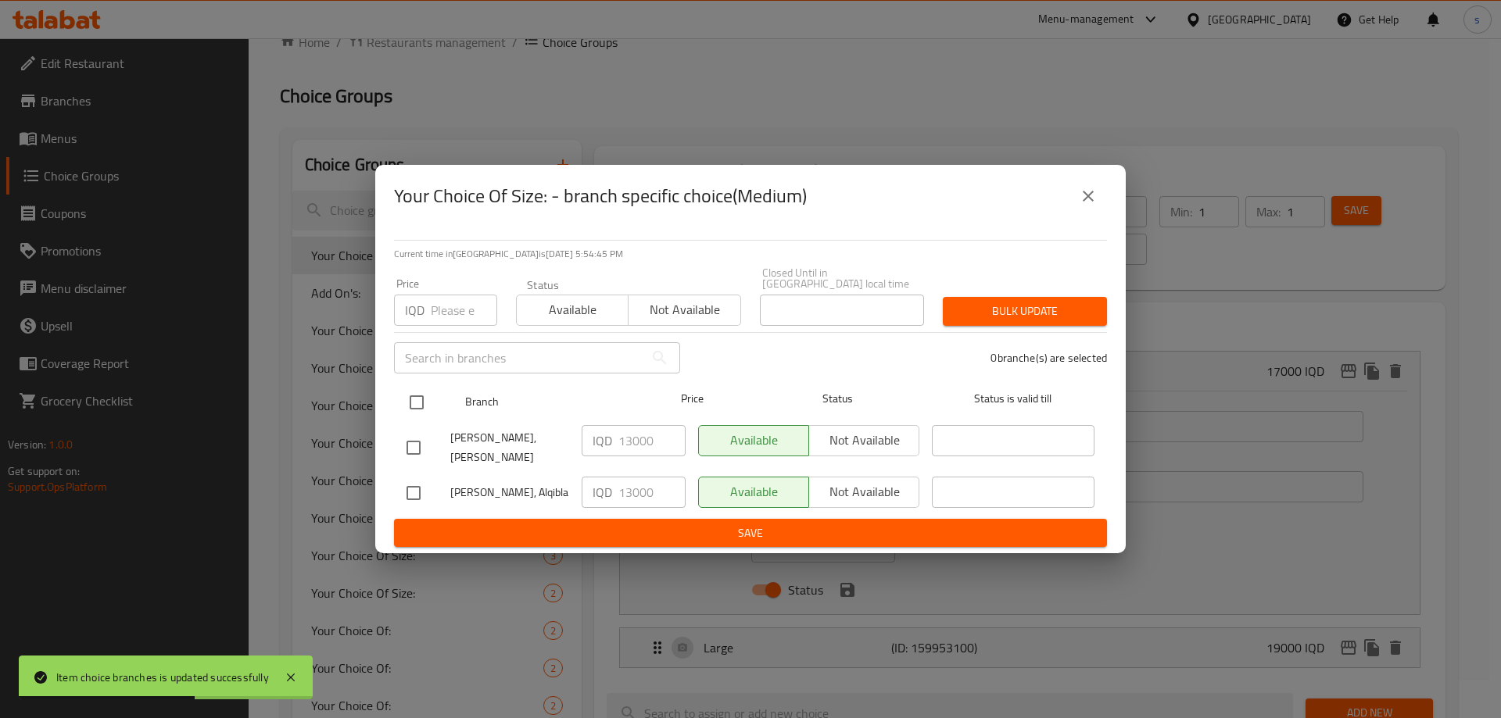
click at [413, 410] on input "checkbox" at bounding box center [416, 402] width 33 height 33
checkbox input "true"
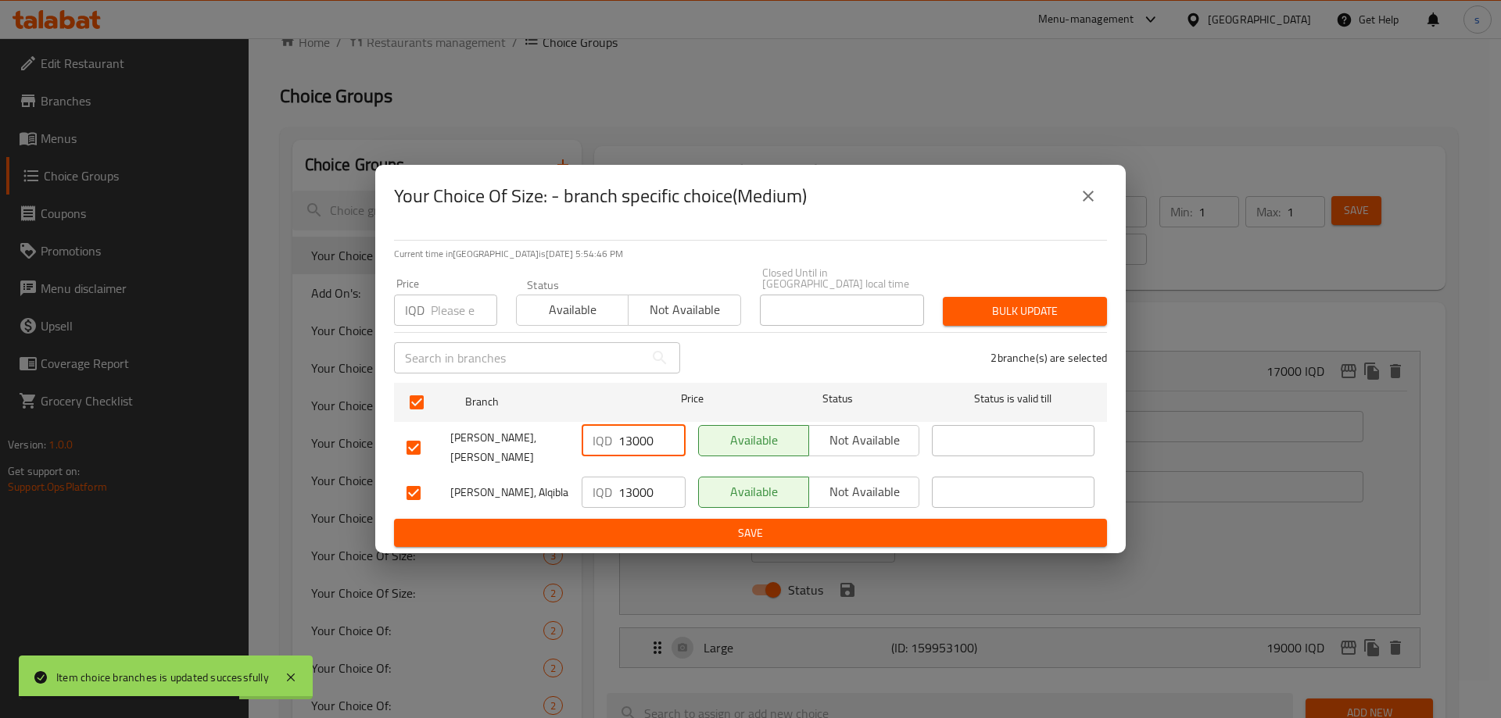
click at [626, 445] on input "13000" at bounding box center [651, 440] width 67 height 31
type input "17000"
click at [626, 485] on input "13000" at bounding box center [651, 492] width 67 height 31
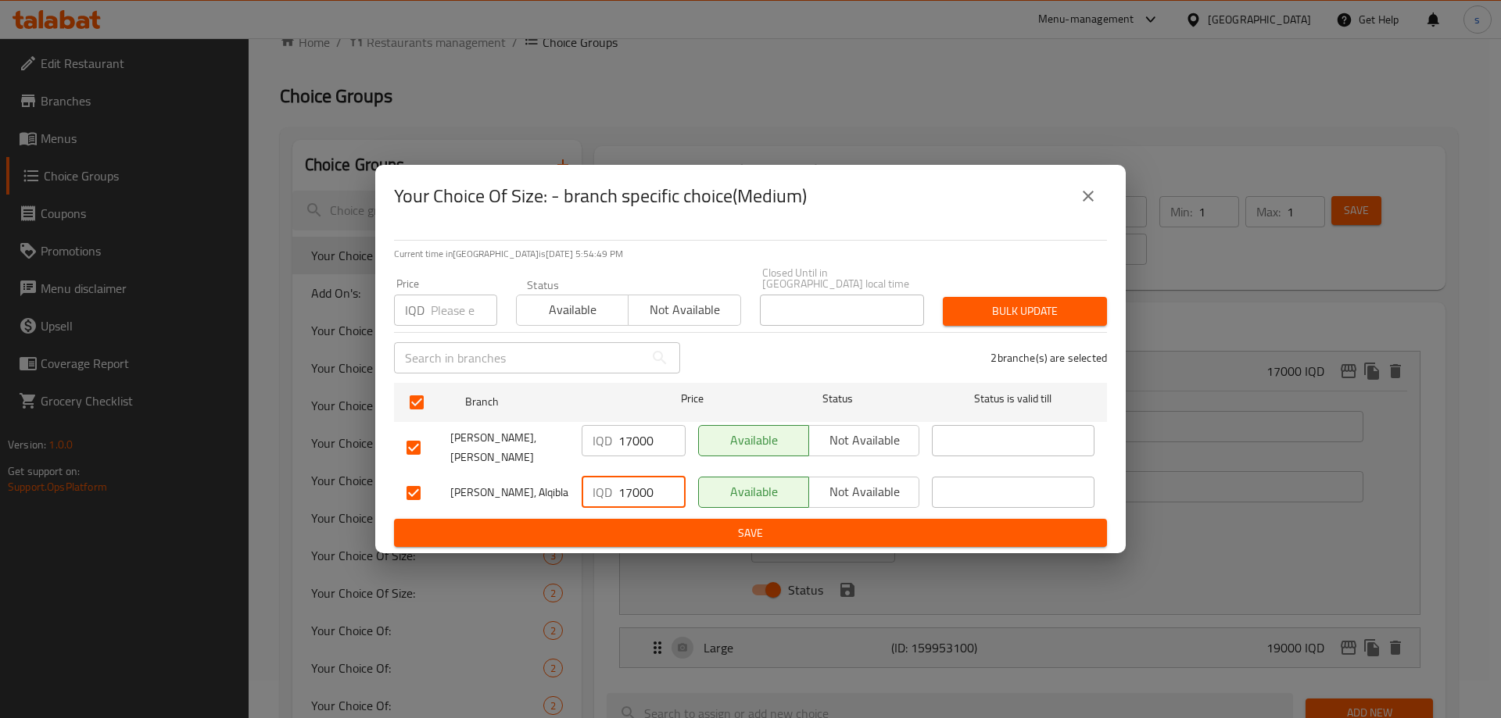
type input "17000"
click at [645, 524] on span "Save" at bounding box center [750, 534] width 688 height 20
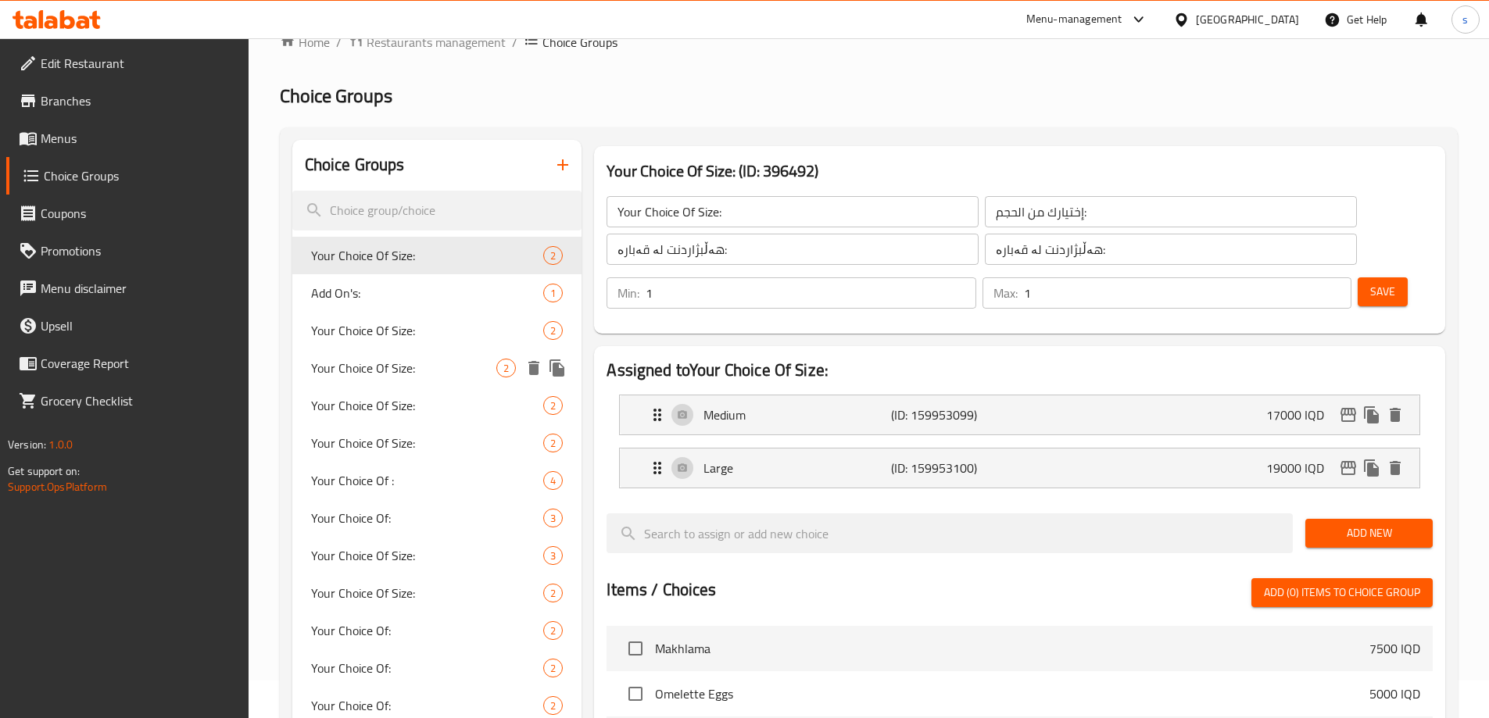
click at [403, 364] on span "Your Choice Of Size:" at bounding box center [404, 368] width 186 height 19
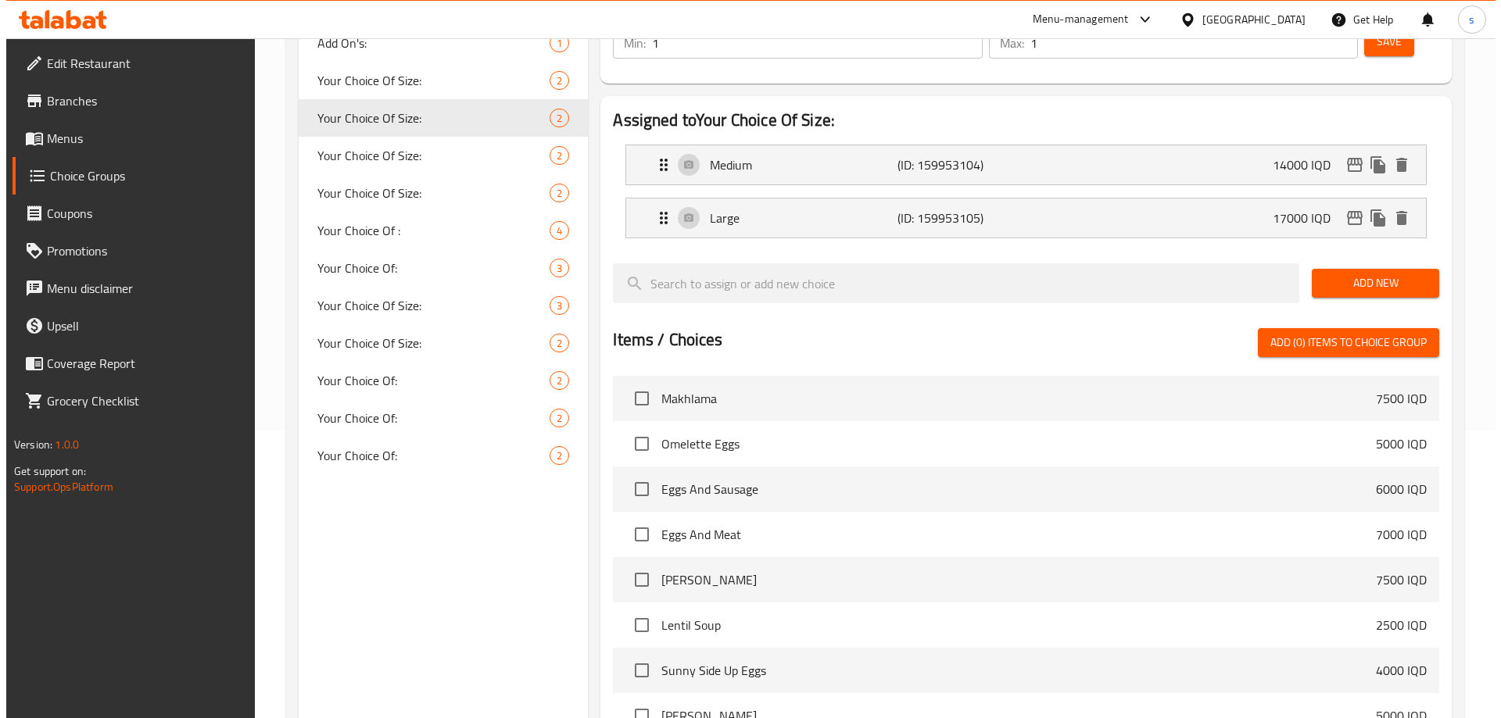
scroll to position [498, 0]
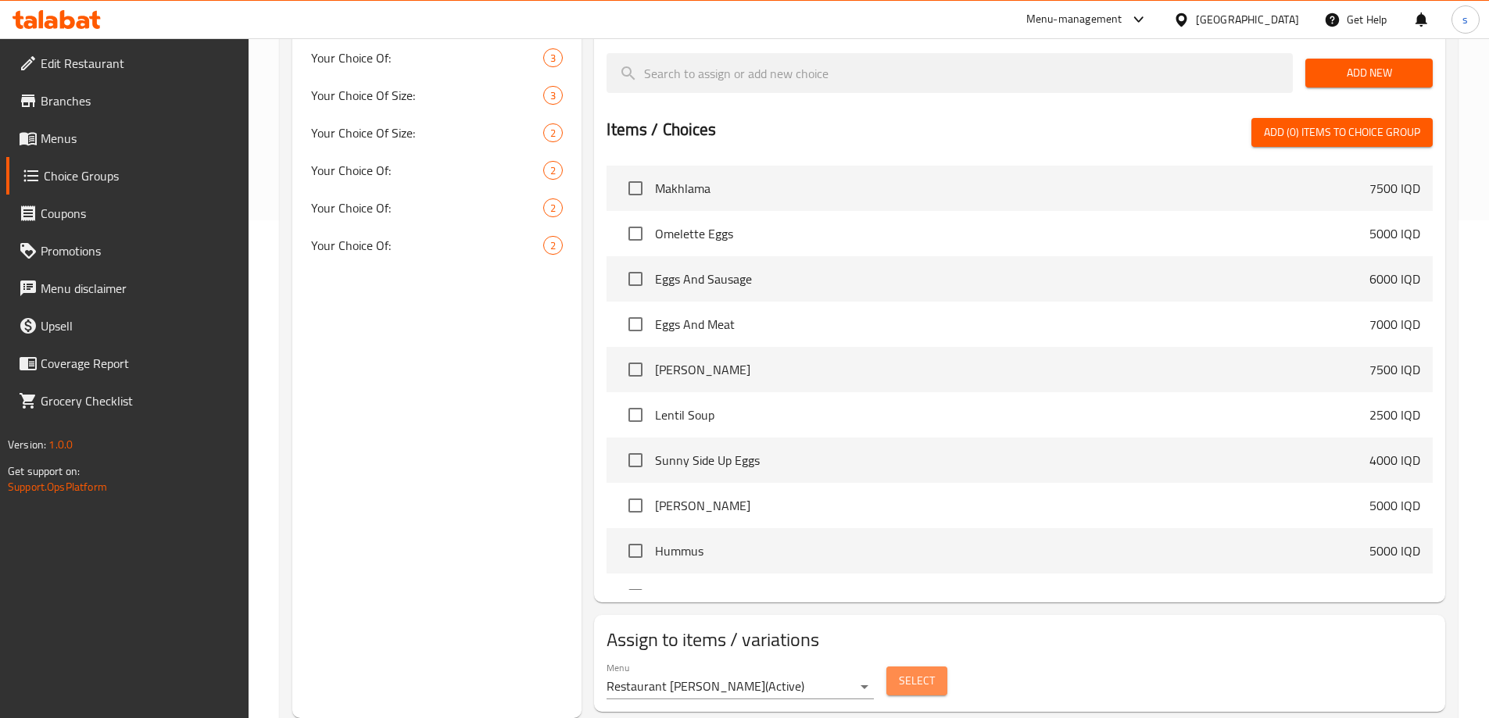
click at [917, 671] on span "Select" at bounding box center [917, 681] width 36 height 20
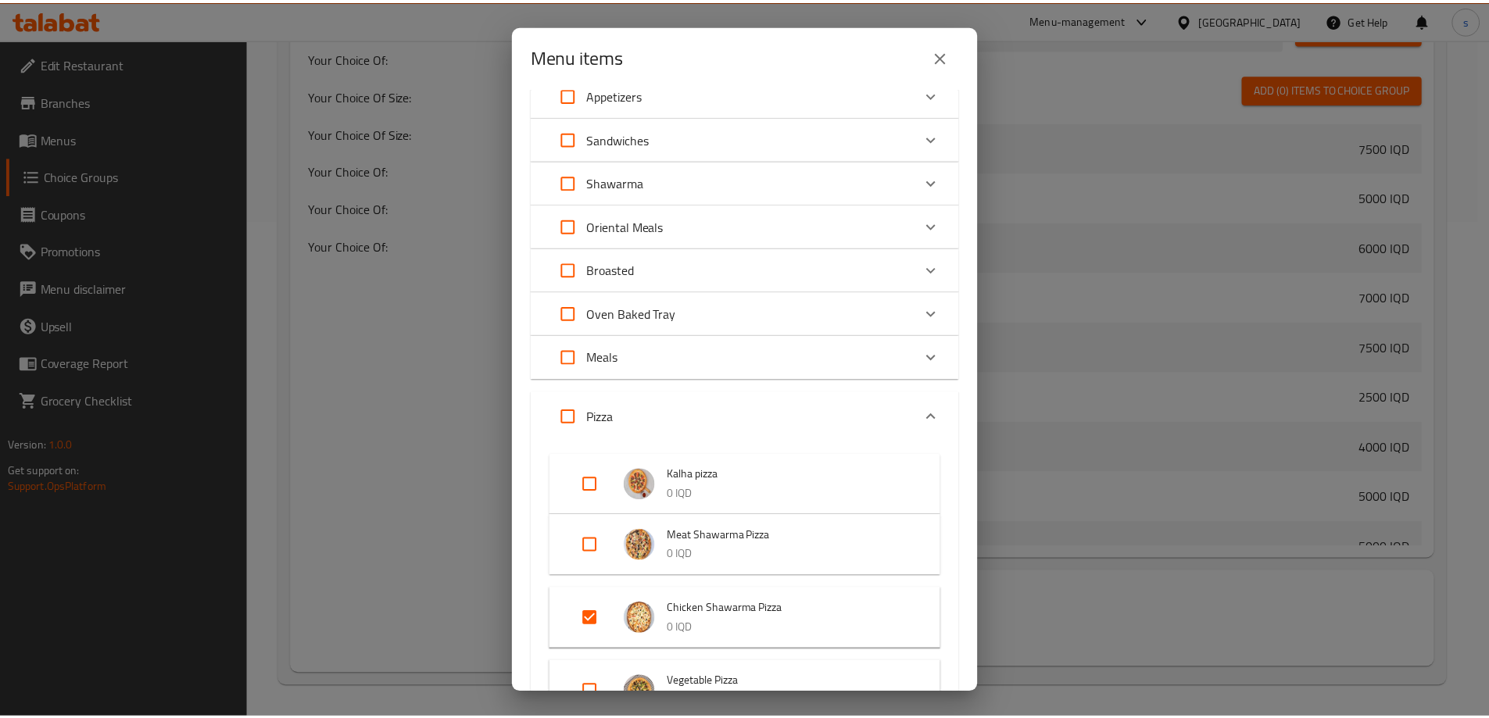
scroll to position [162, 0]
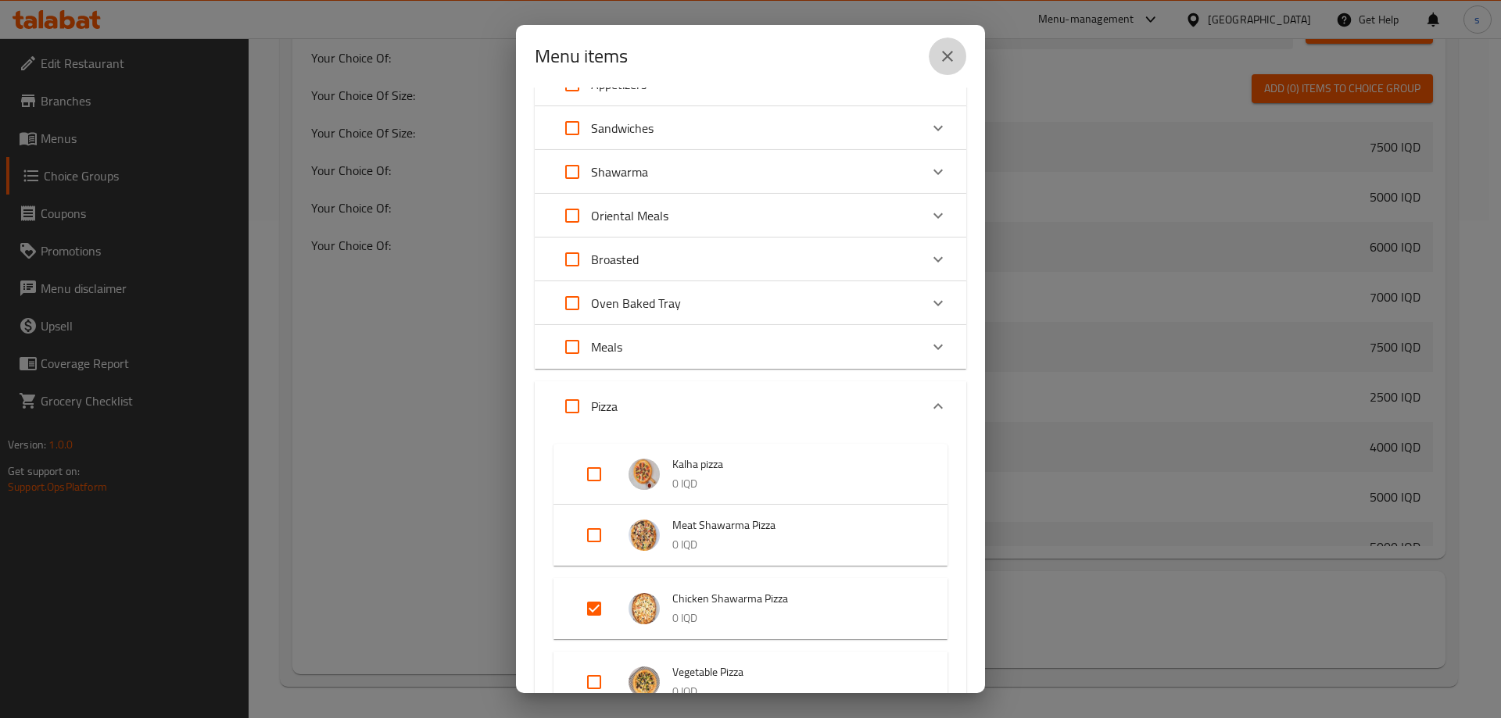
click at [939, 56] on icon "close" at bounding box center [947, 56] width 19 height 19
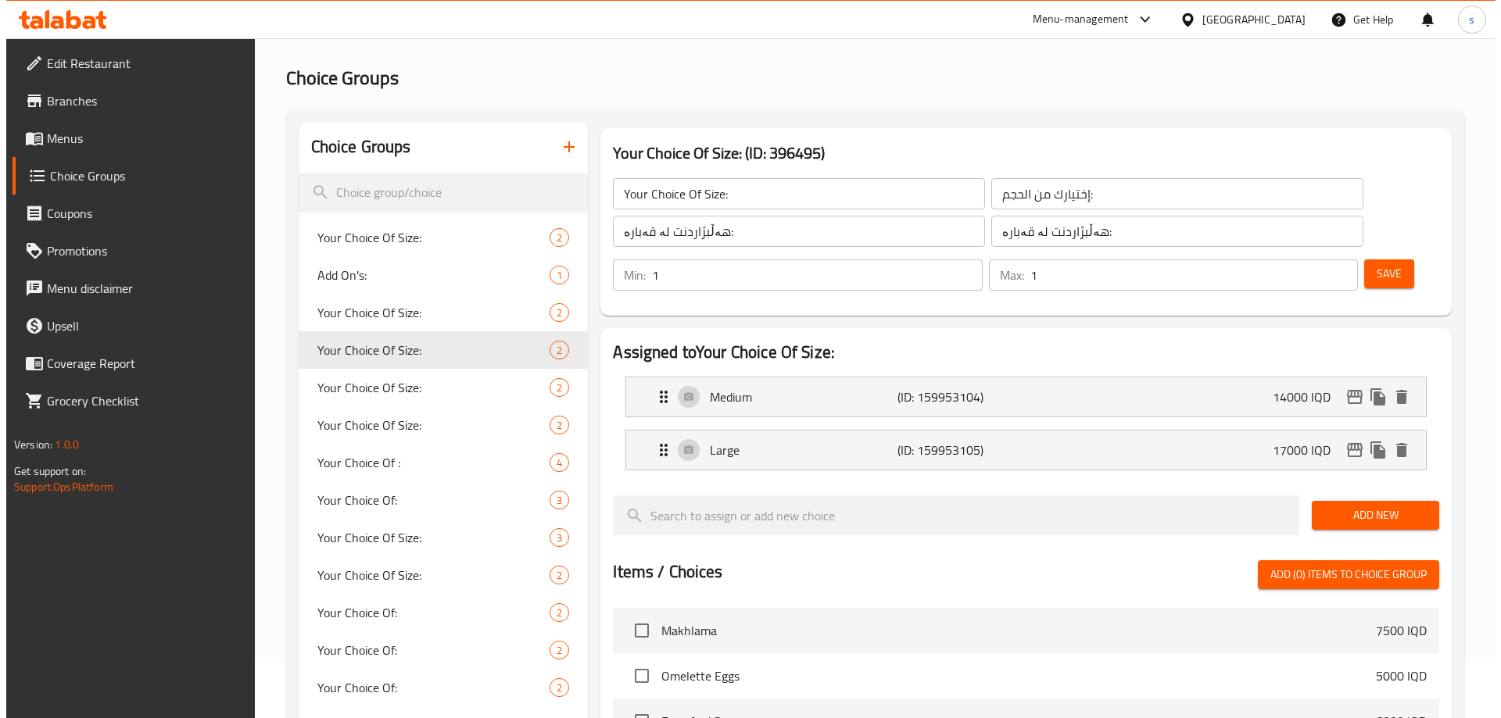
scroll to position [20, 0]
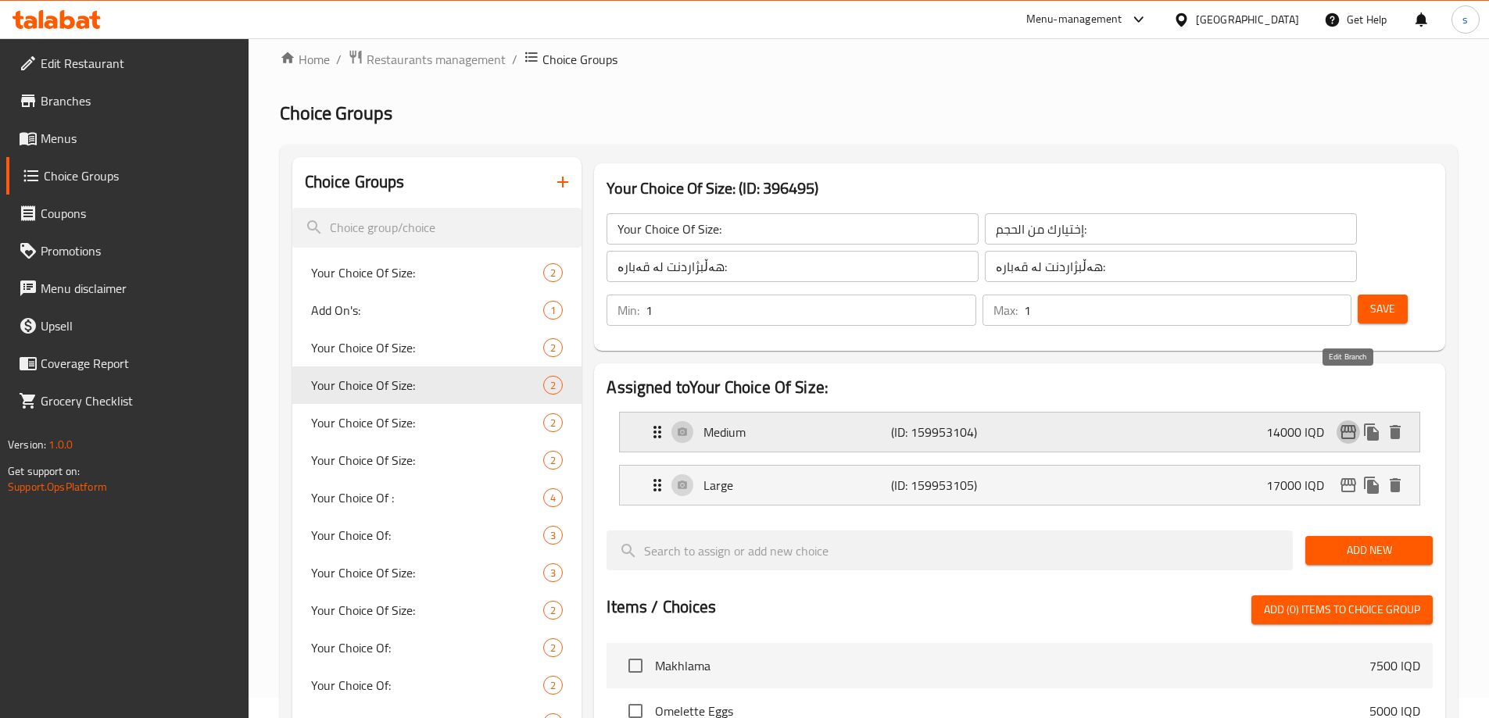
click at [1347, 423] on icon "edit" at bounding box center [1348, 432] width 19 height 19
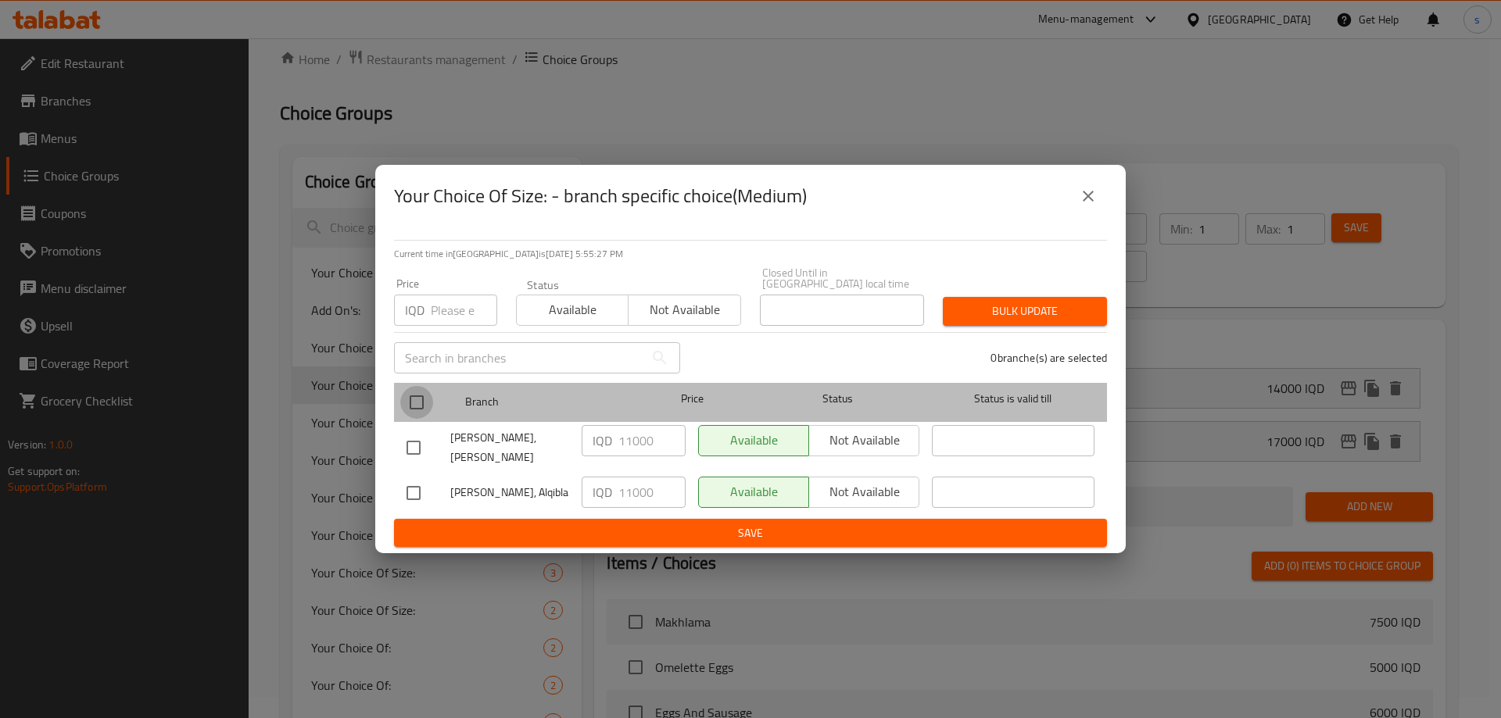
click at [425, 398] on input "checkbox" at bounding box center [416, 402] width 33 height 33
checkbox input "true"
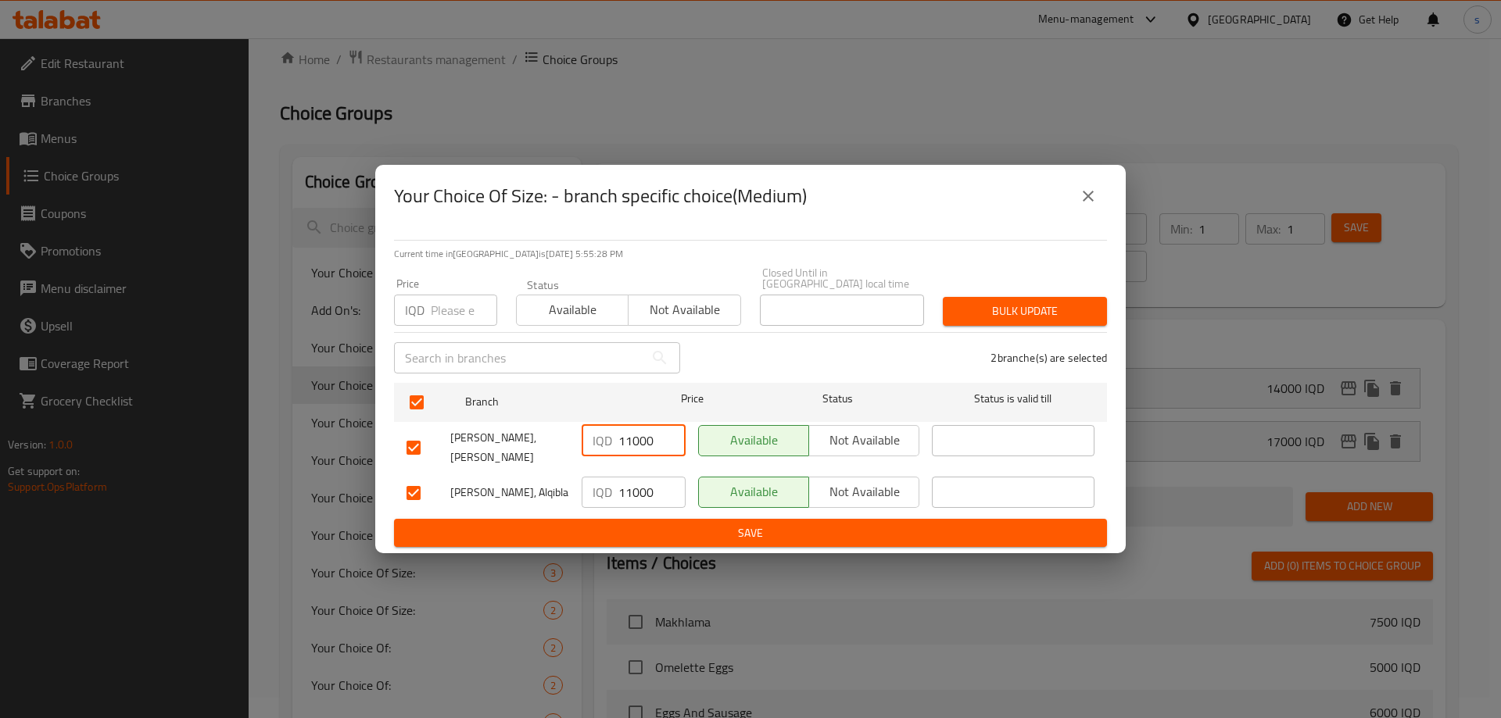
drag, startPoint x: 632, startPoint y: 438, endPoint x: 624, endPoint y: 440, distance: 8.9
click at [624, 440] on input "11000" at bounding box center [651, 440] width 67 height 31
type input "14000"
click at [633, 477] on input "11000" at bounding box center [651, 492] width 67 height 31
type input "14000"
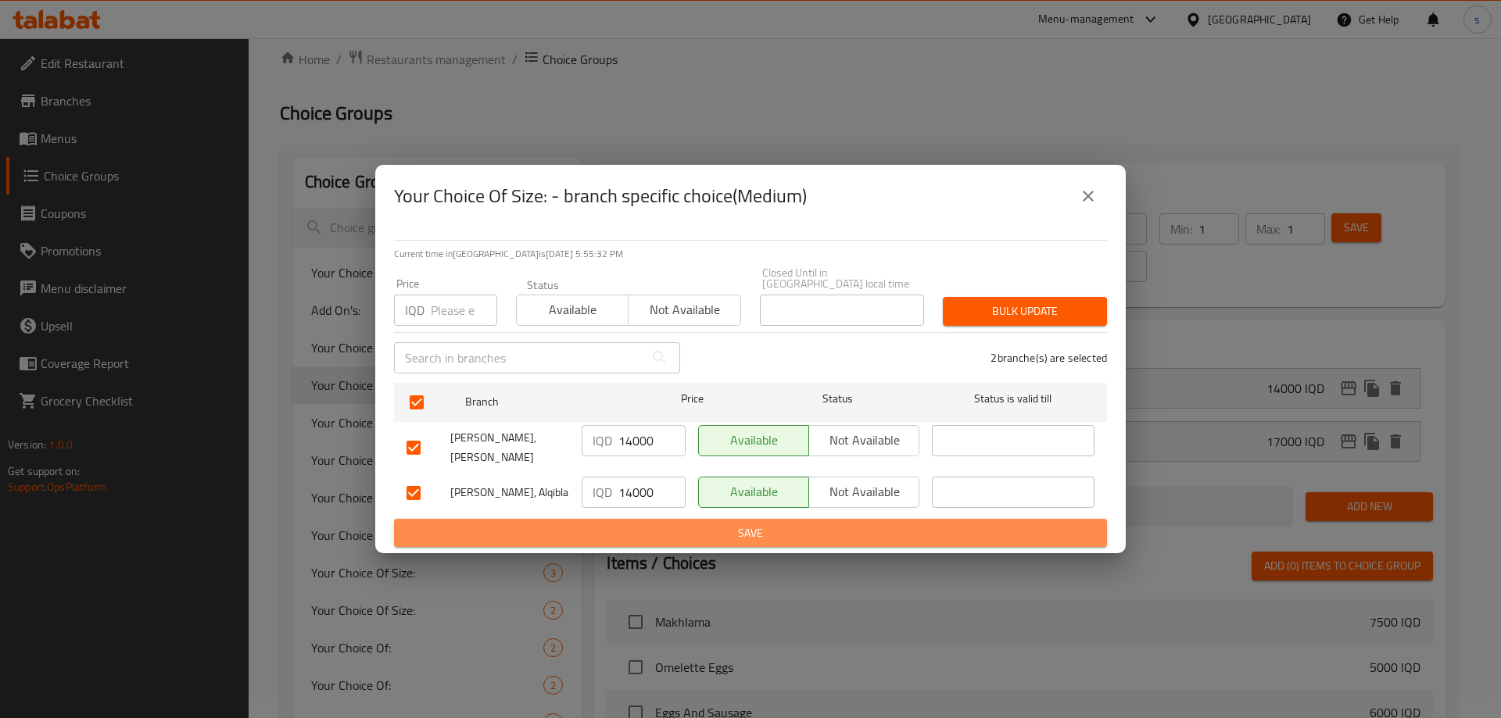
click at [633, 524] on span "Save" at bounding box center [750, 534] width 688 height 20
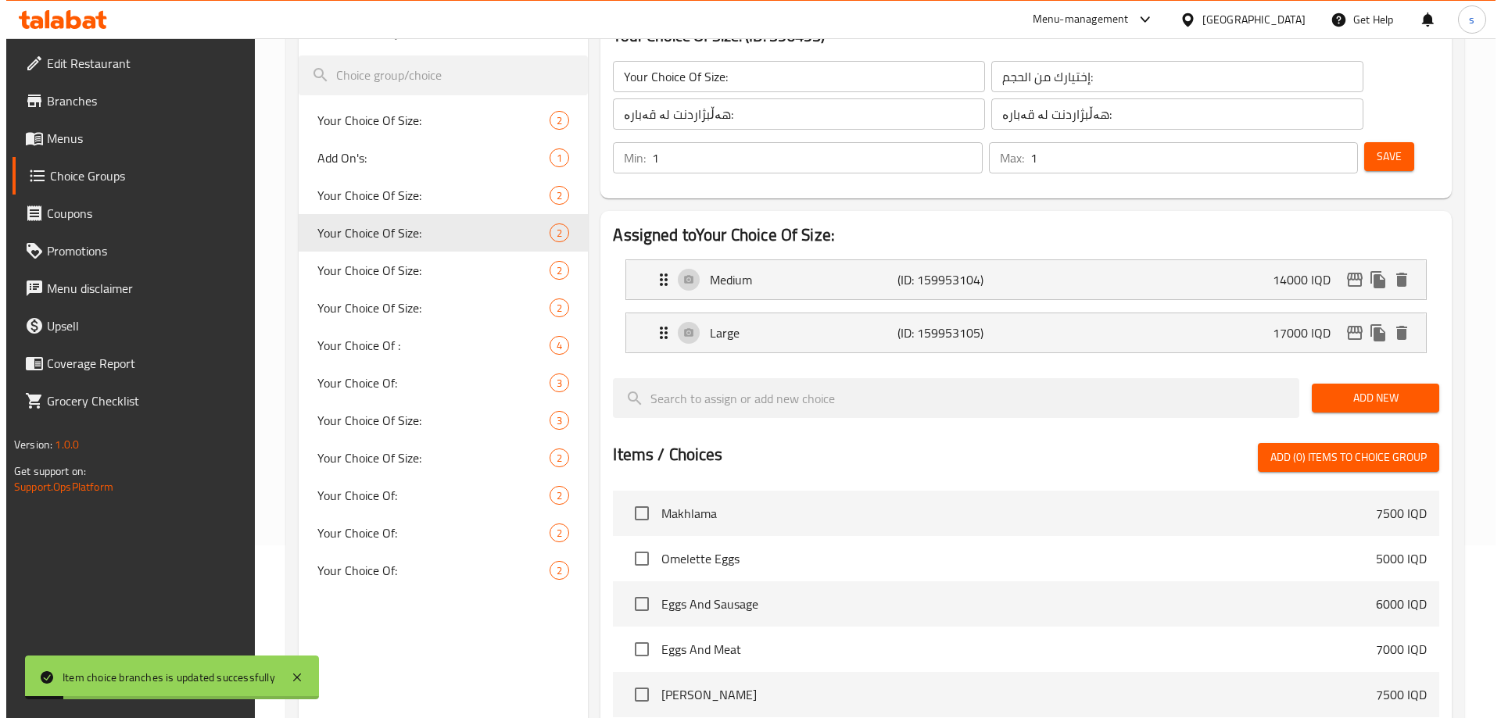
scroll to position [134, 0]
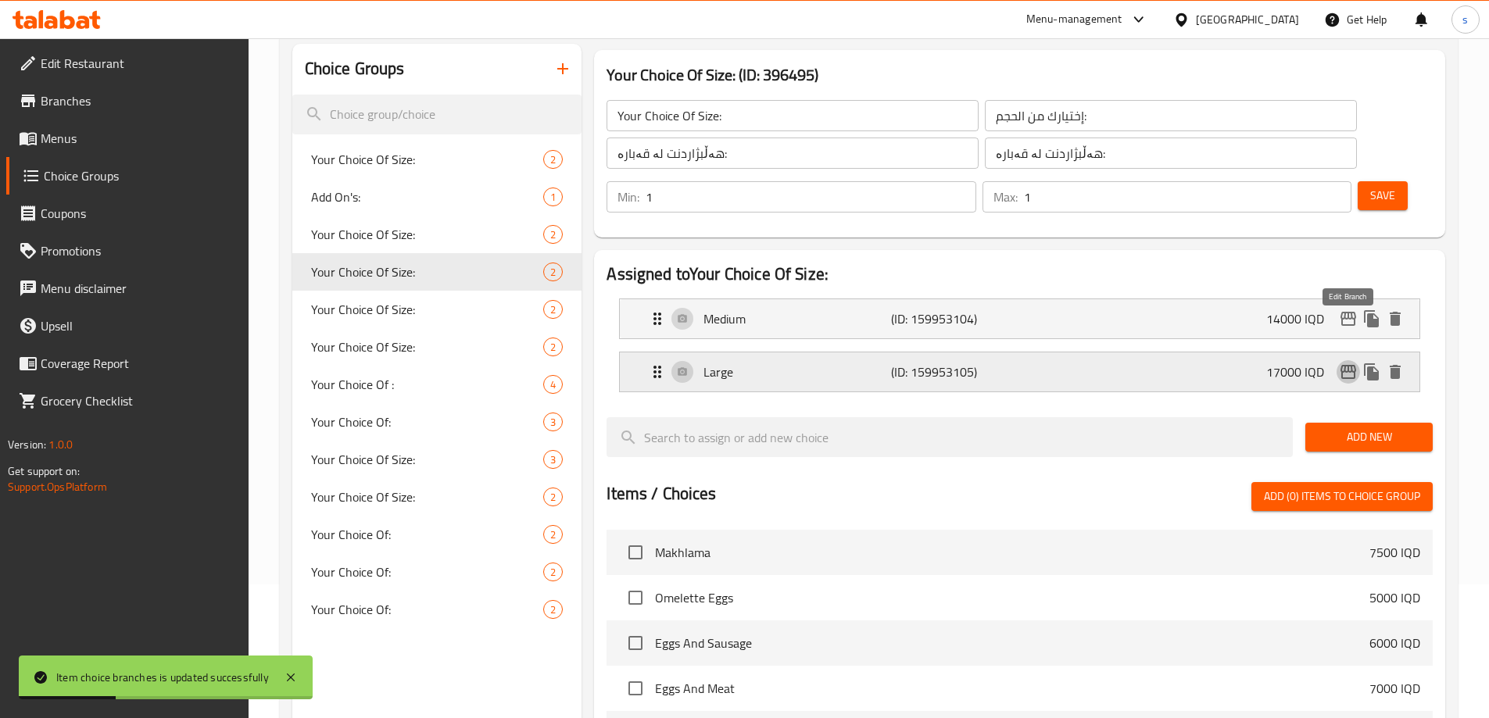
click at [1347, 365] on icon "edit" at bounding box center [1348, 372] width 16 height 14
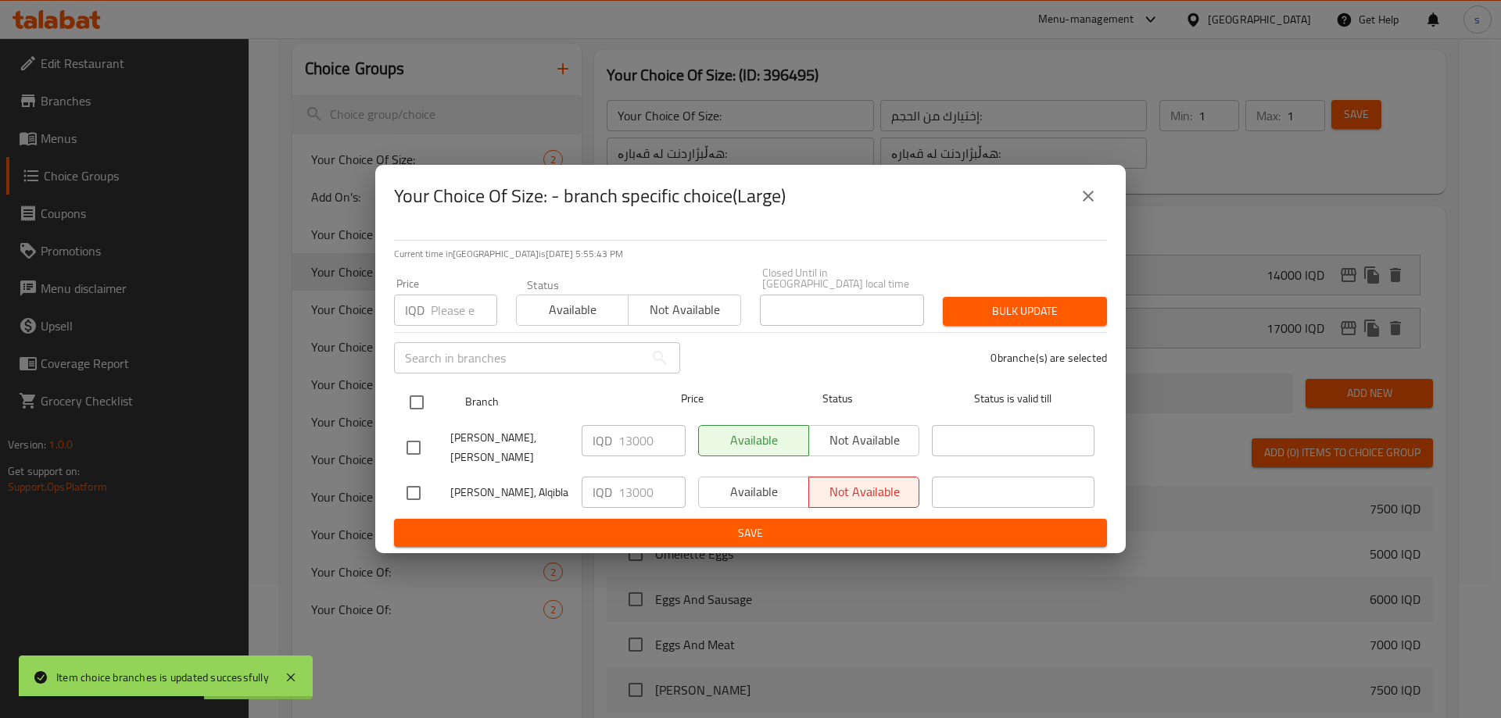
click at [415, 392] on input "checkbox" at bounding box center [416, 402] width 33 height 33
checkbox input "true"
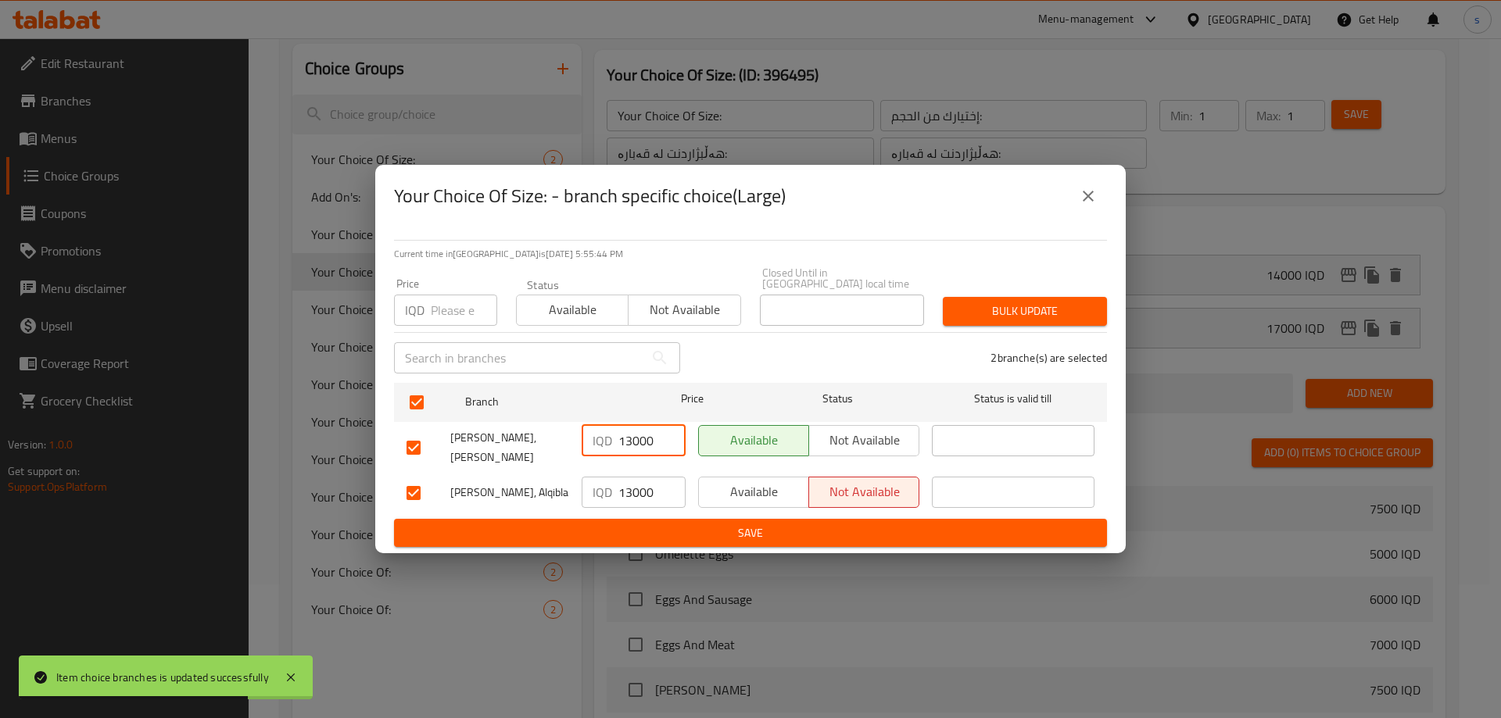
click at [627, 443] on input "13000" at bounding box center [651, 440] width 67 height 31
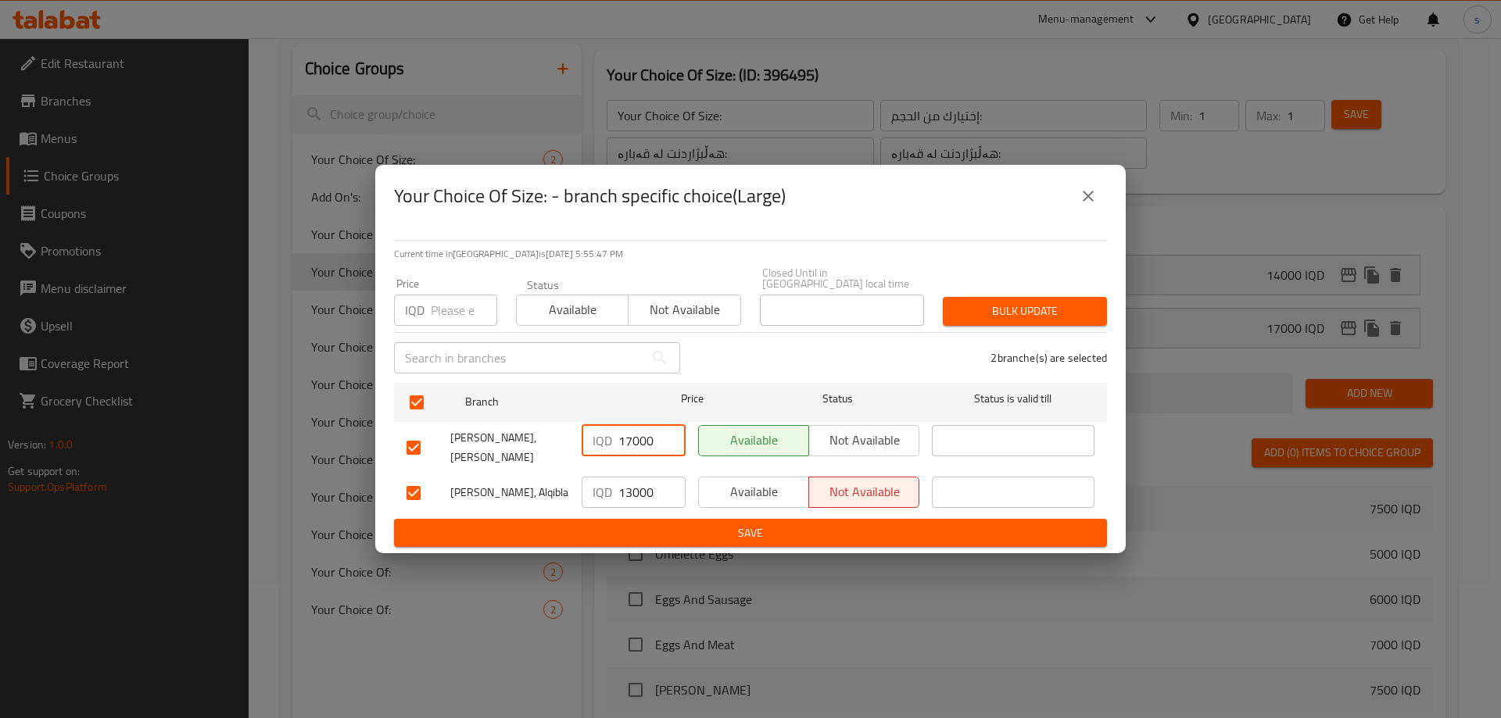
type input "17000"
click at [625, 478] on input "13000" at bounding box center [651, 492] width 67 height 31
type input "17000"
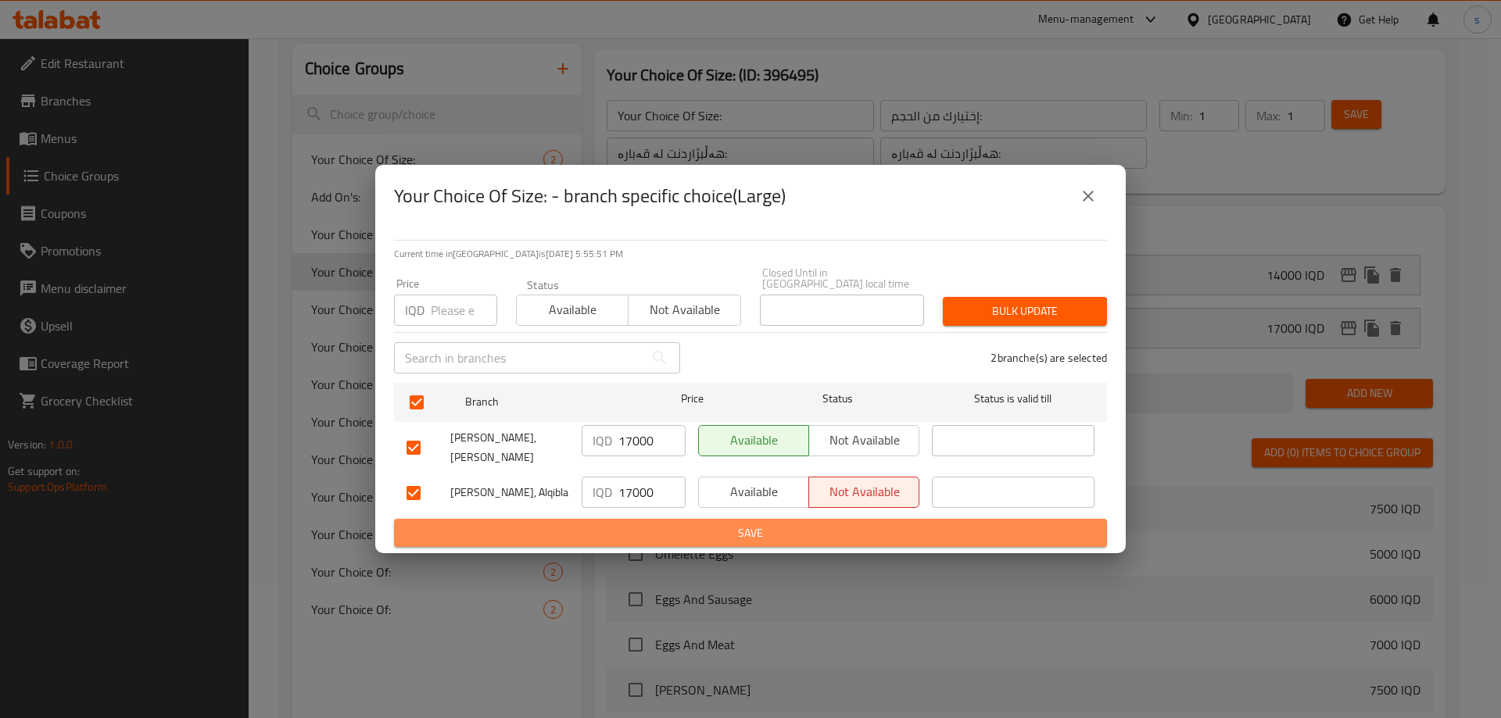
click at [612, 524] on span "Save" at bounding box center [750, 534] width 688 height 20
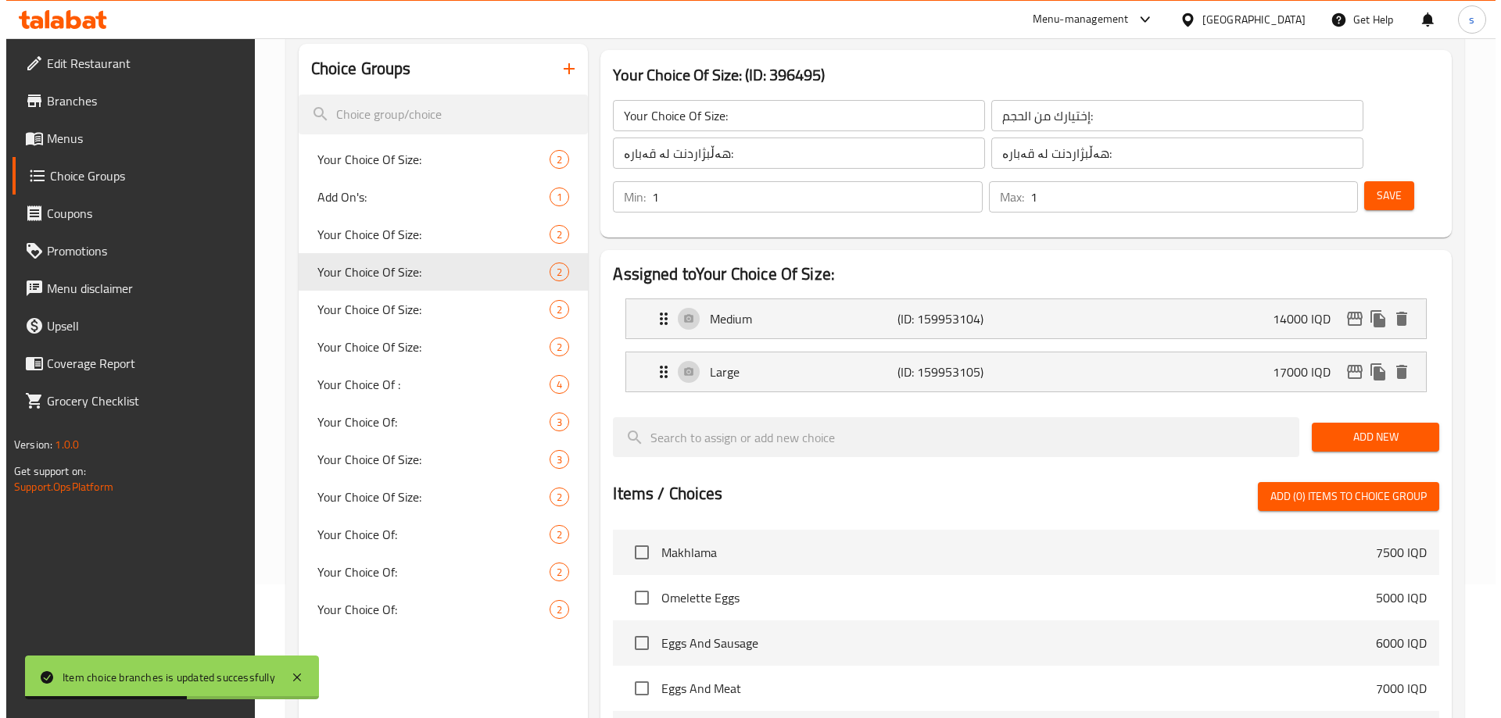
scroll to position [128, 0]
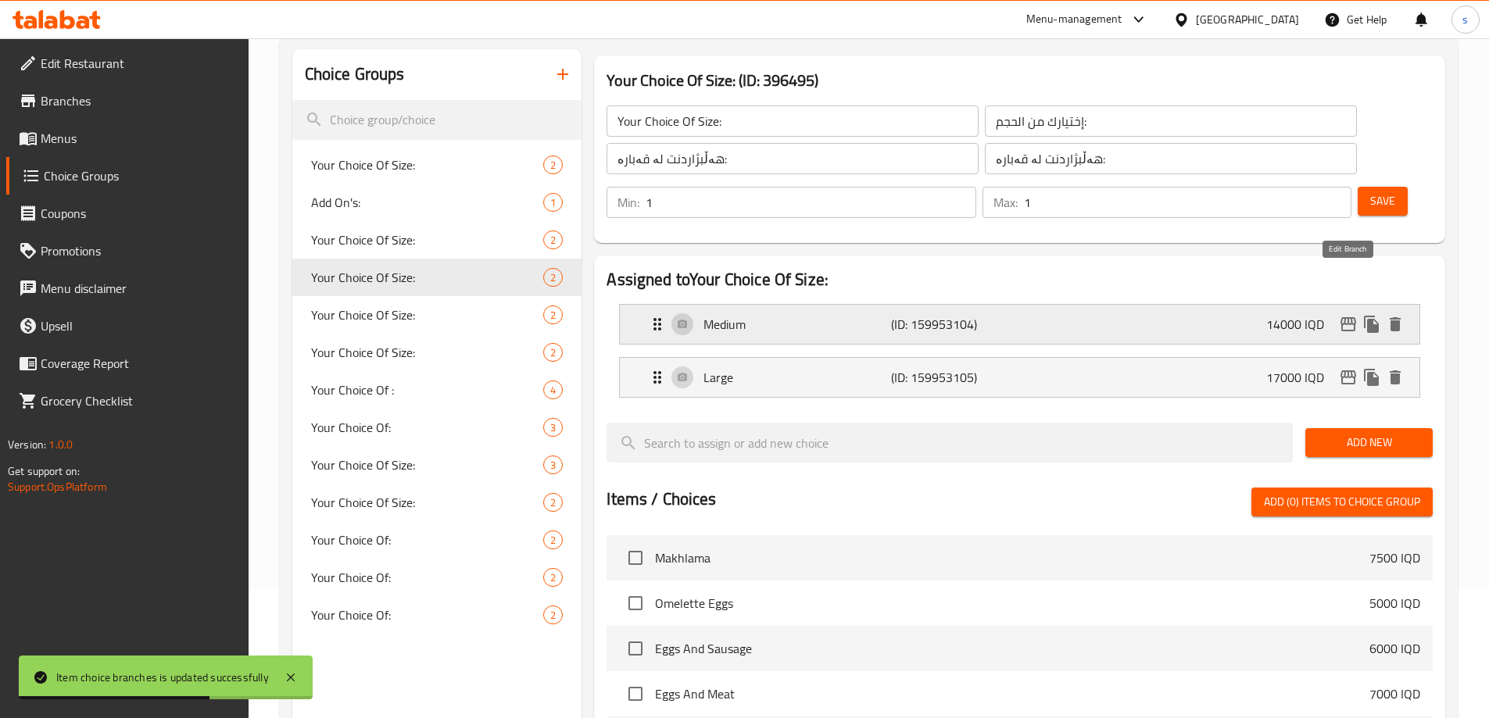
click at [1350, 317] on icon "edit" at bounding box center [1348, 324] width 16 height 14
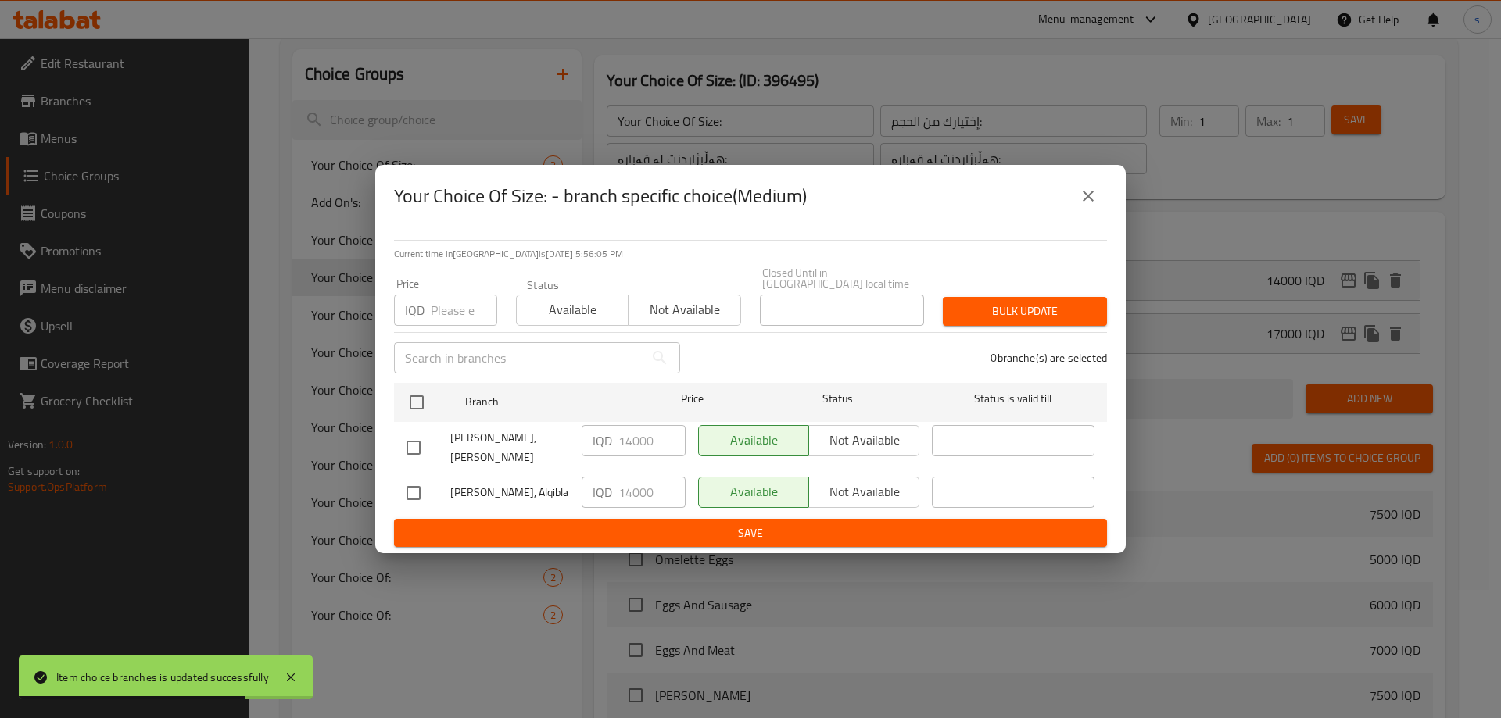
click at [1092, 206] on icon "close" at bounding box center [1087, 196] width 19 height 19
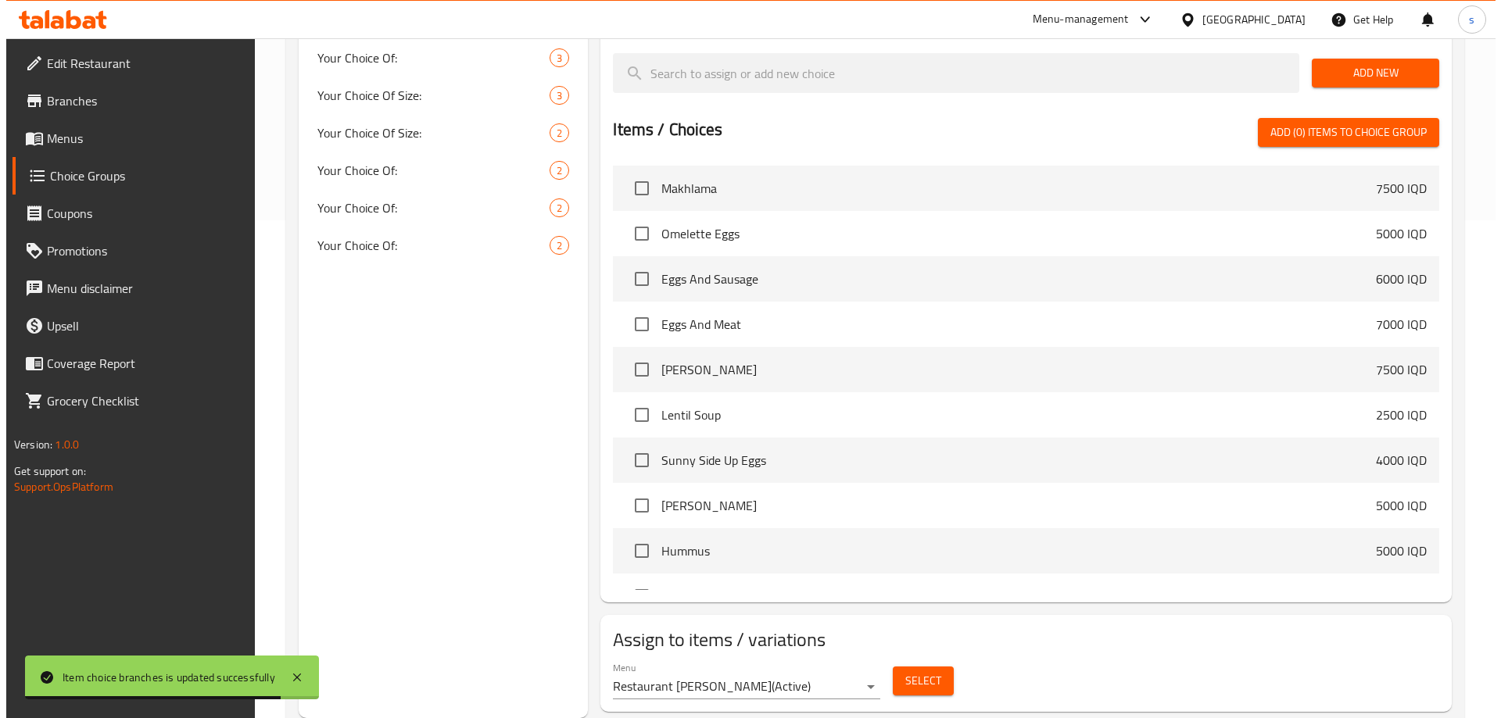
scroll to position [294, 0]
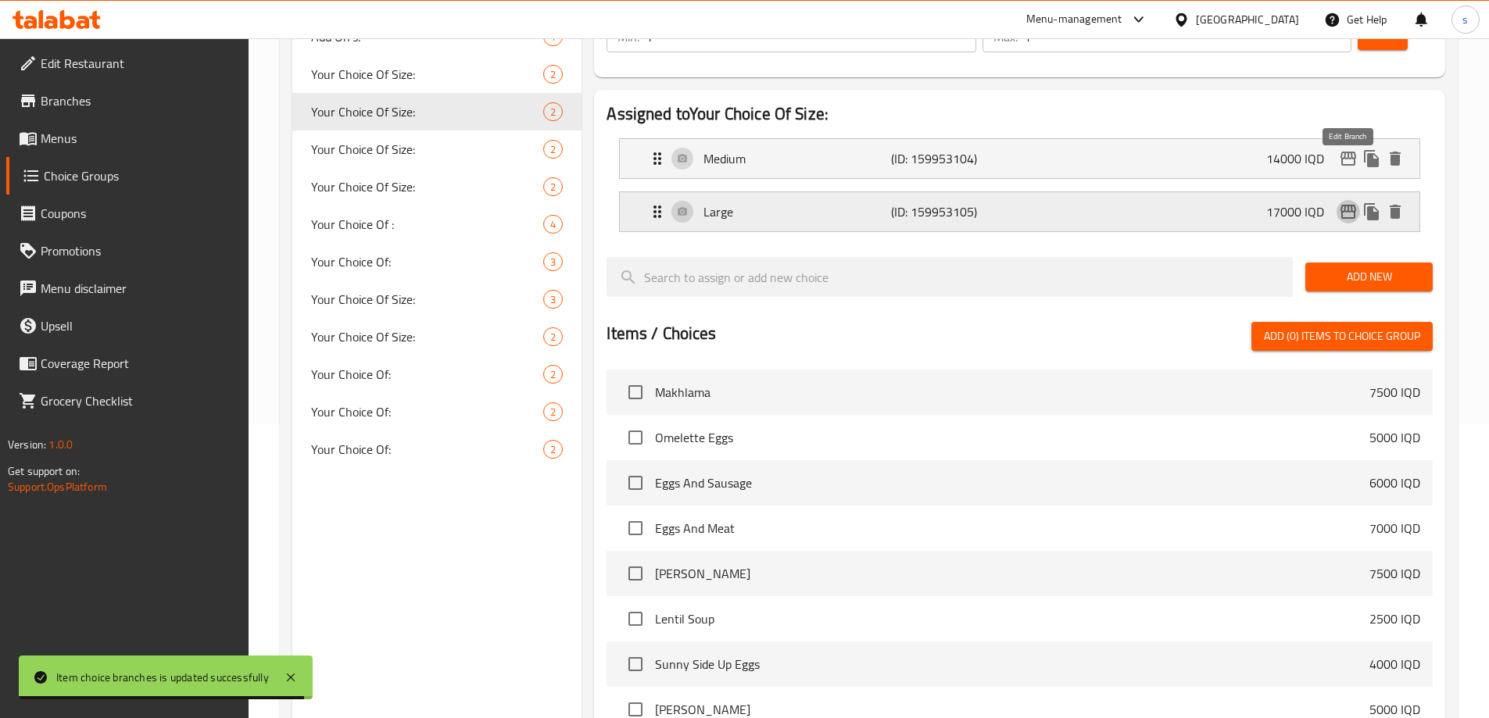
click at [1347, 202] on icon "edit" at bounding box center [1348, 211] width 19 height 19
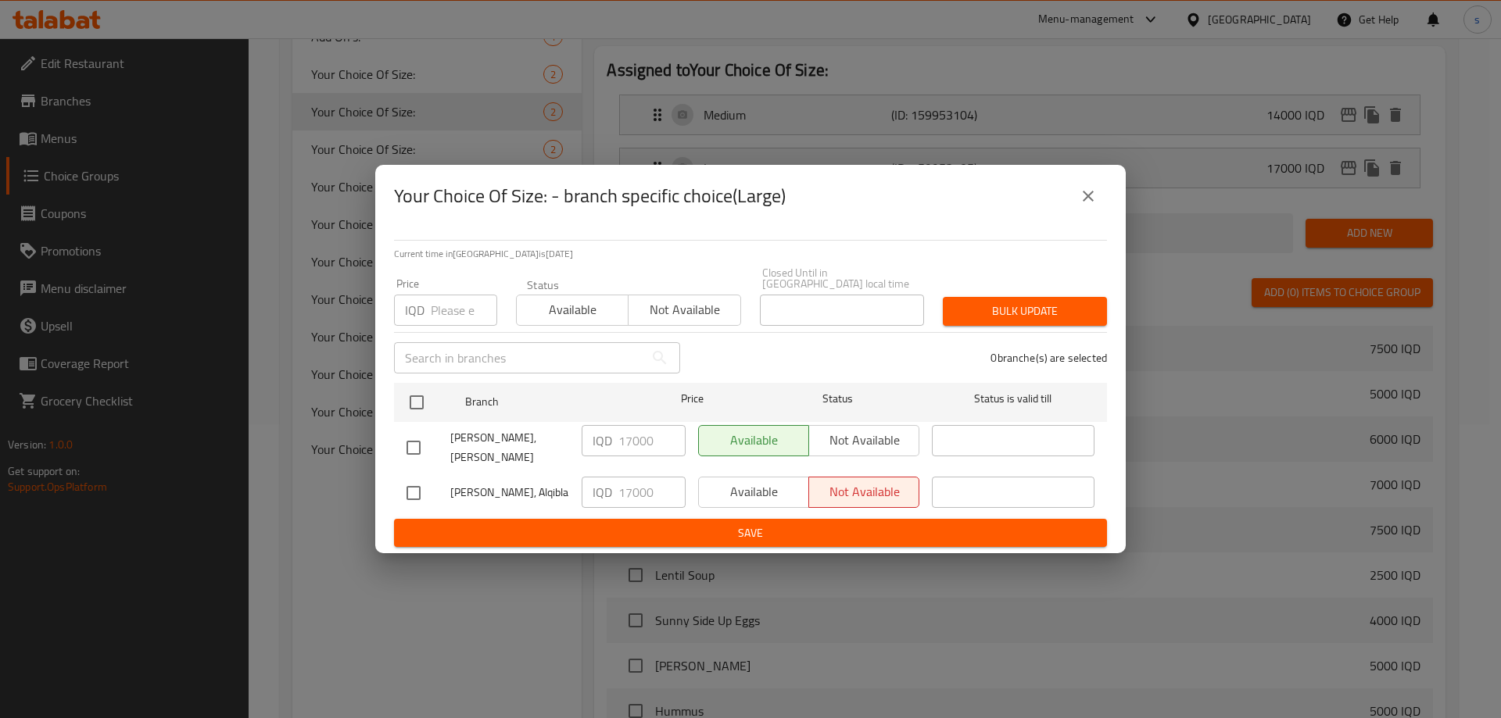
click at [1091, 215] on button "close" at bounding box center [1088, 196] width 38 height 38
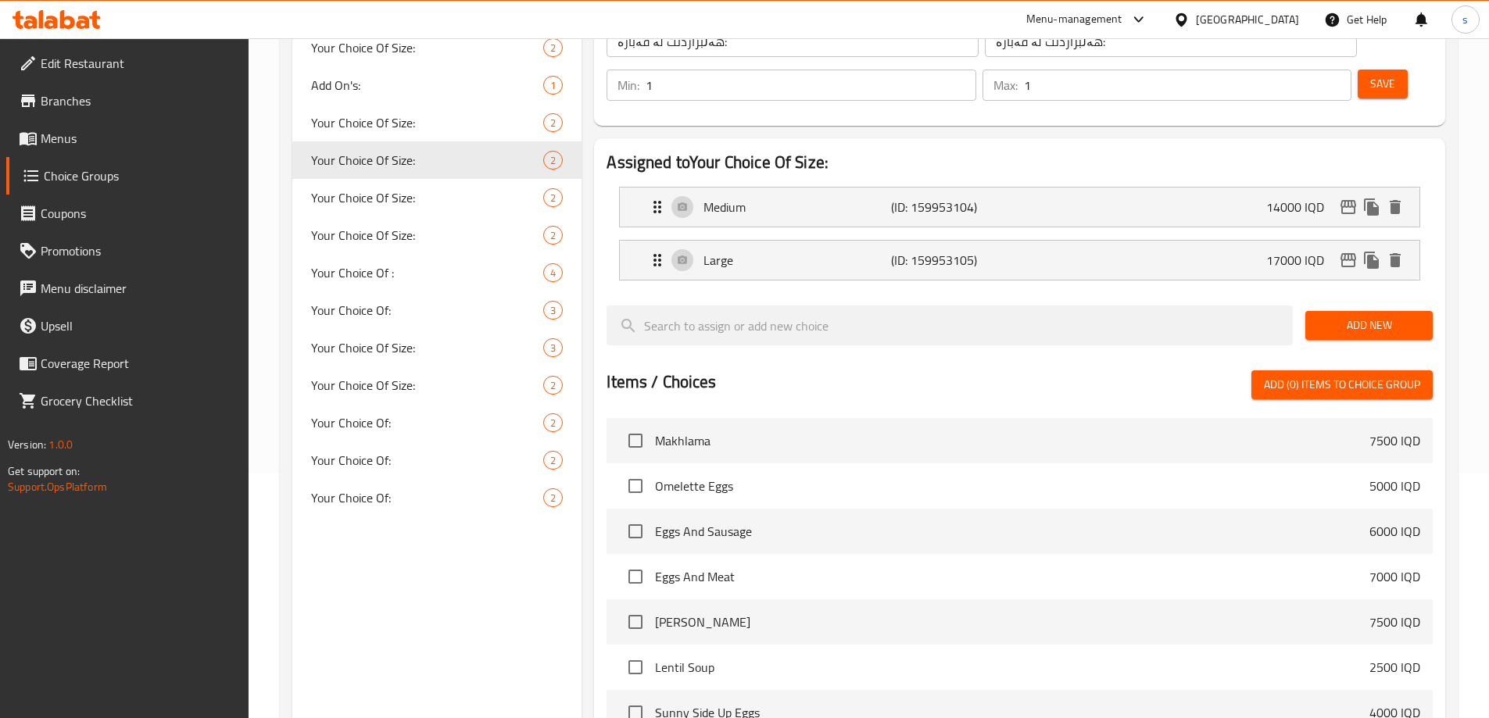
scroll to position [231, 0]
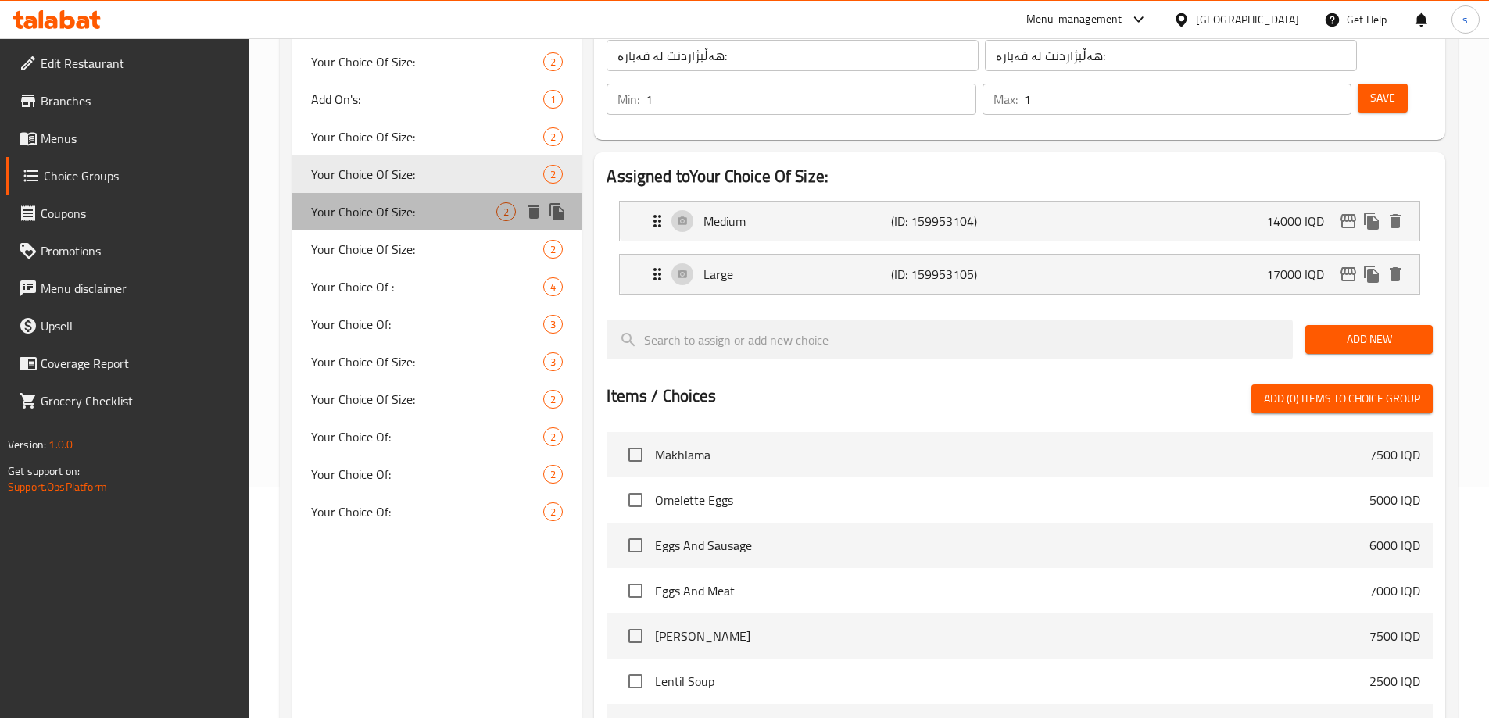
click at [429, 216] on span "Your Choice Of Size:" at bounding box center [404, 211] width 186 height 19
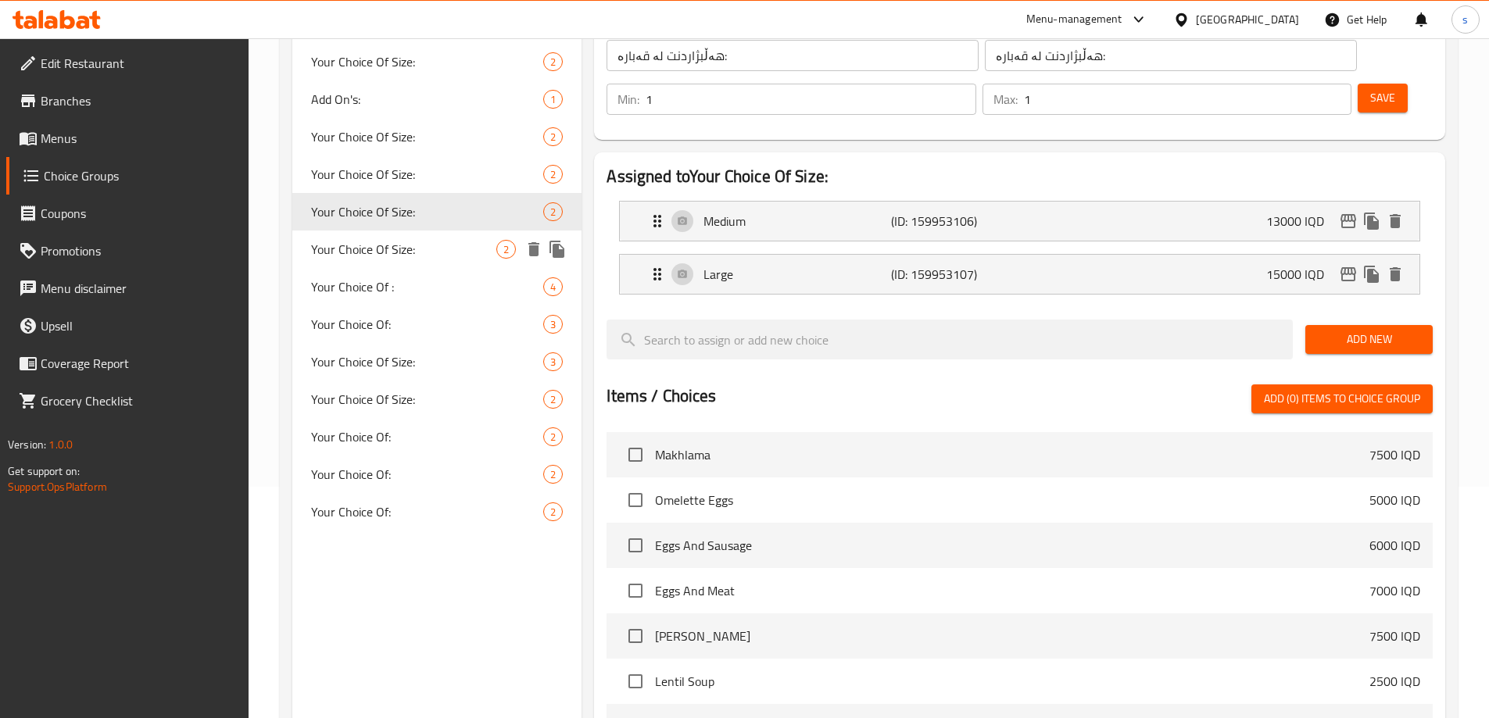
click at [403, 252] on span "Your Choice Of Size:" at bounding box center [404, 249] width 186 height 19
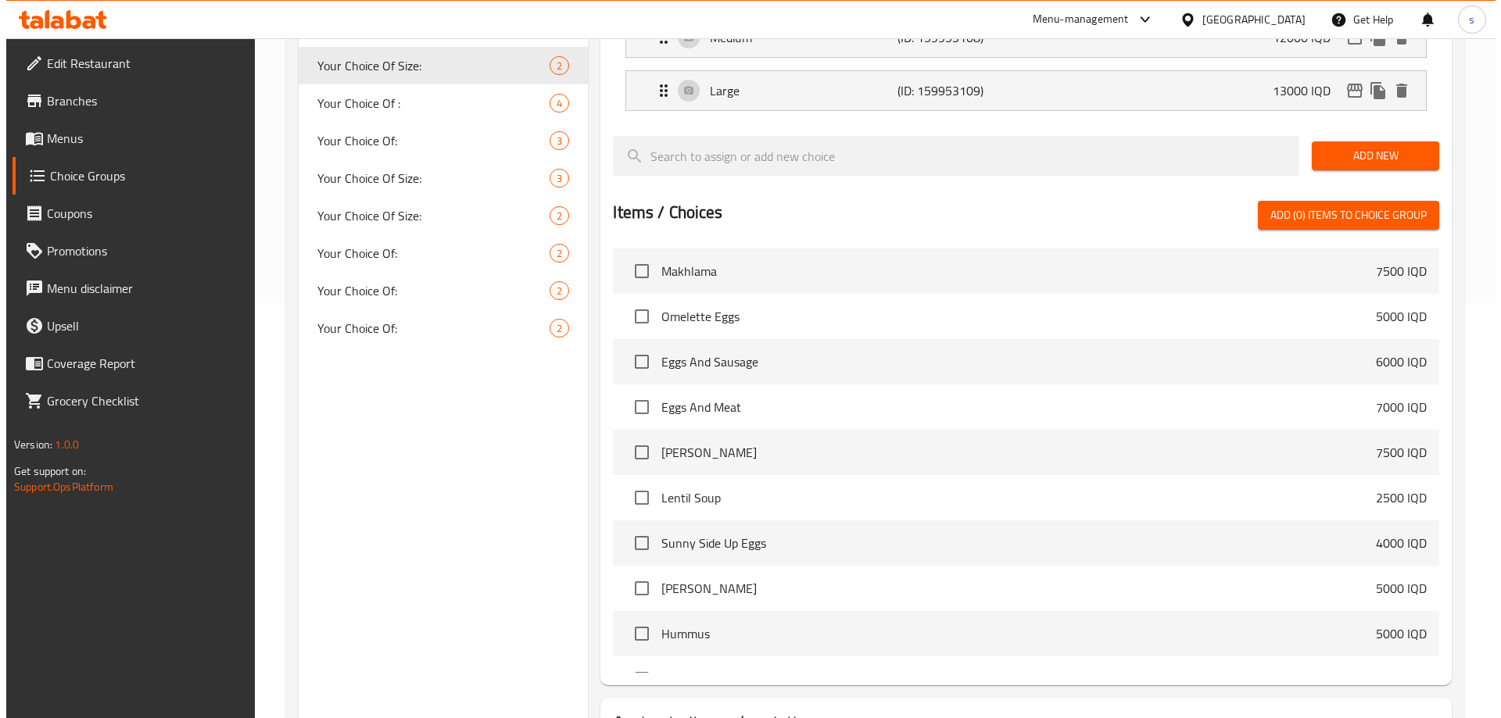
scroll to position [498, 0]
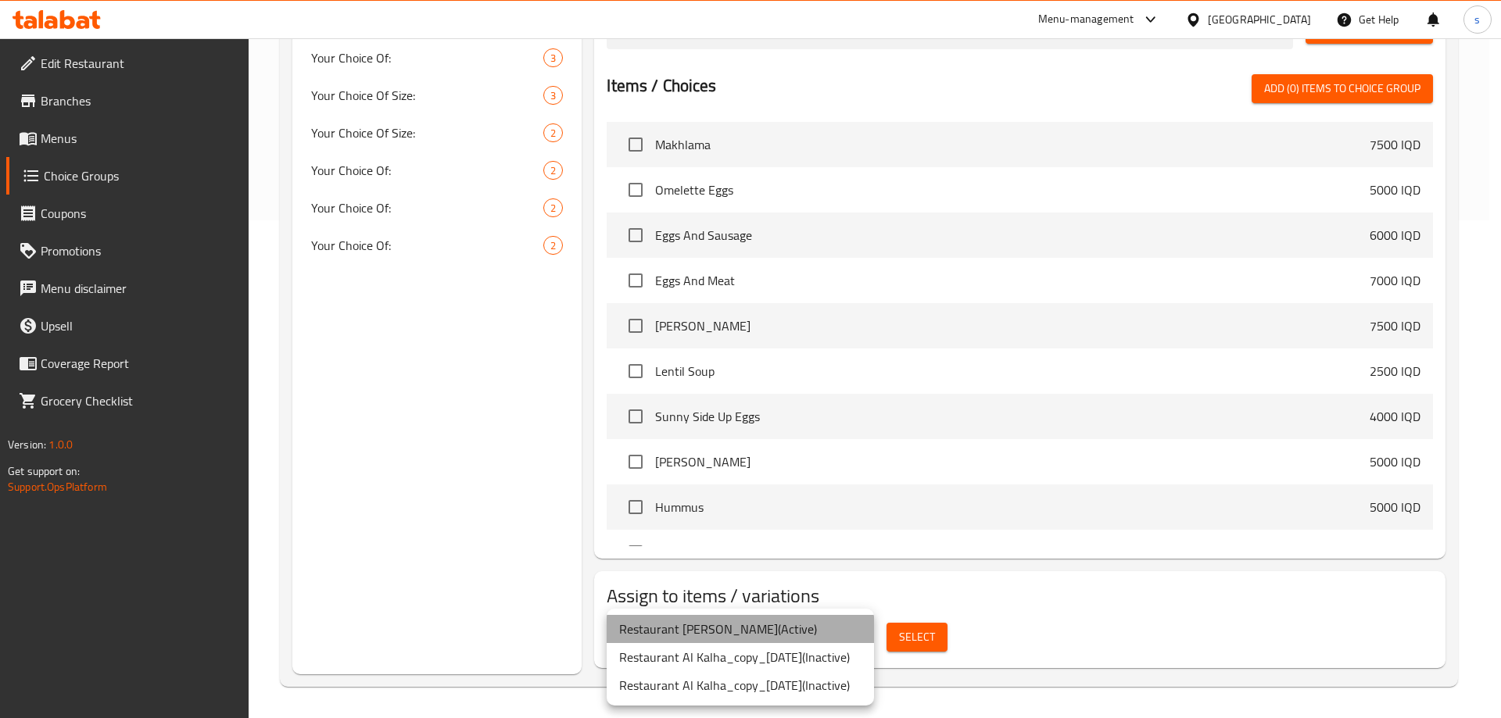
click at [847, 635] on li "Restaurant Al Kalha ( Active )" at bounding box center [739, 629] width 267 height 28
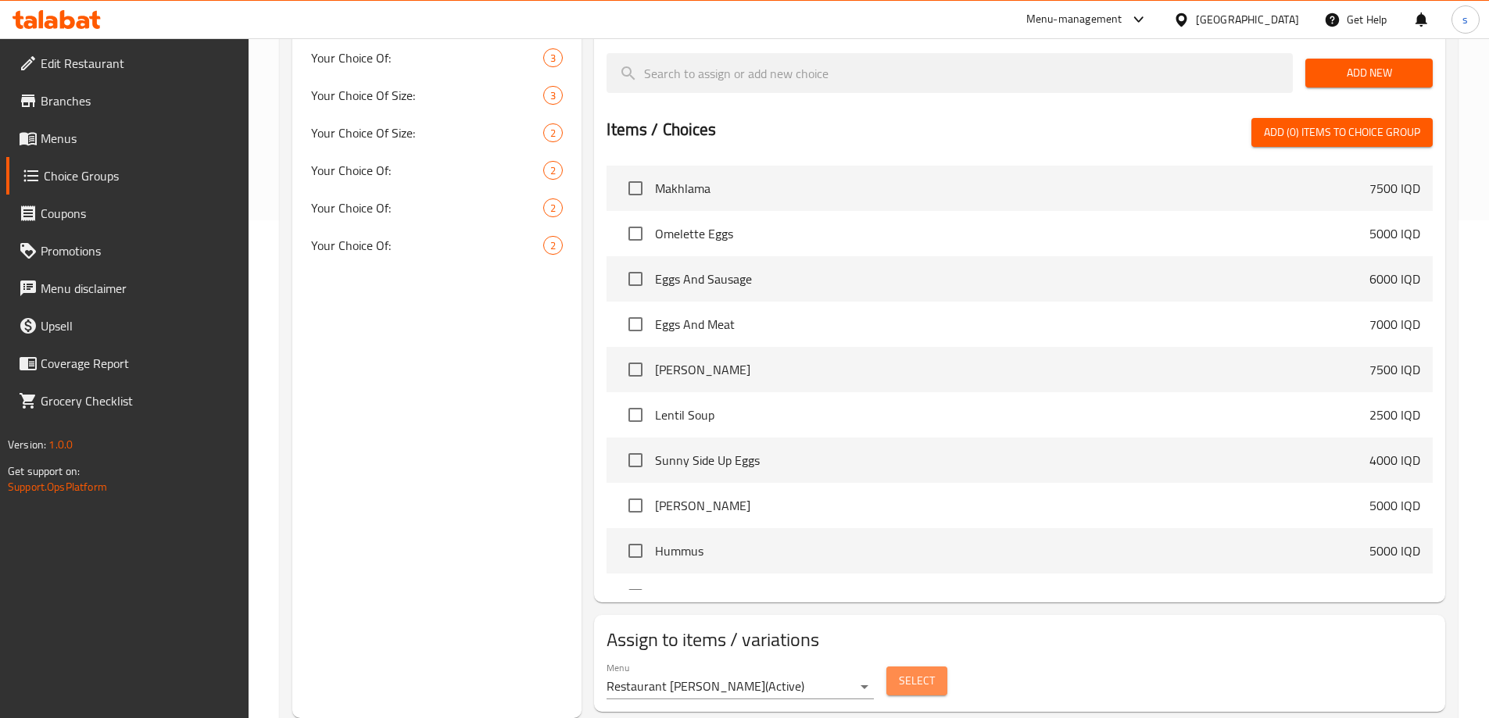
click at [919, 671] on span "Select" at bounding box center [917, 681] width 36 height 20
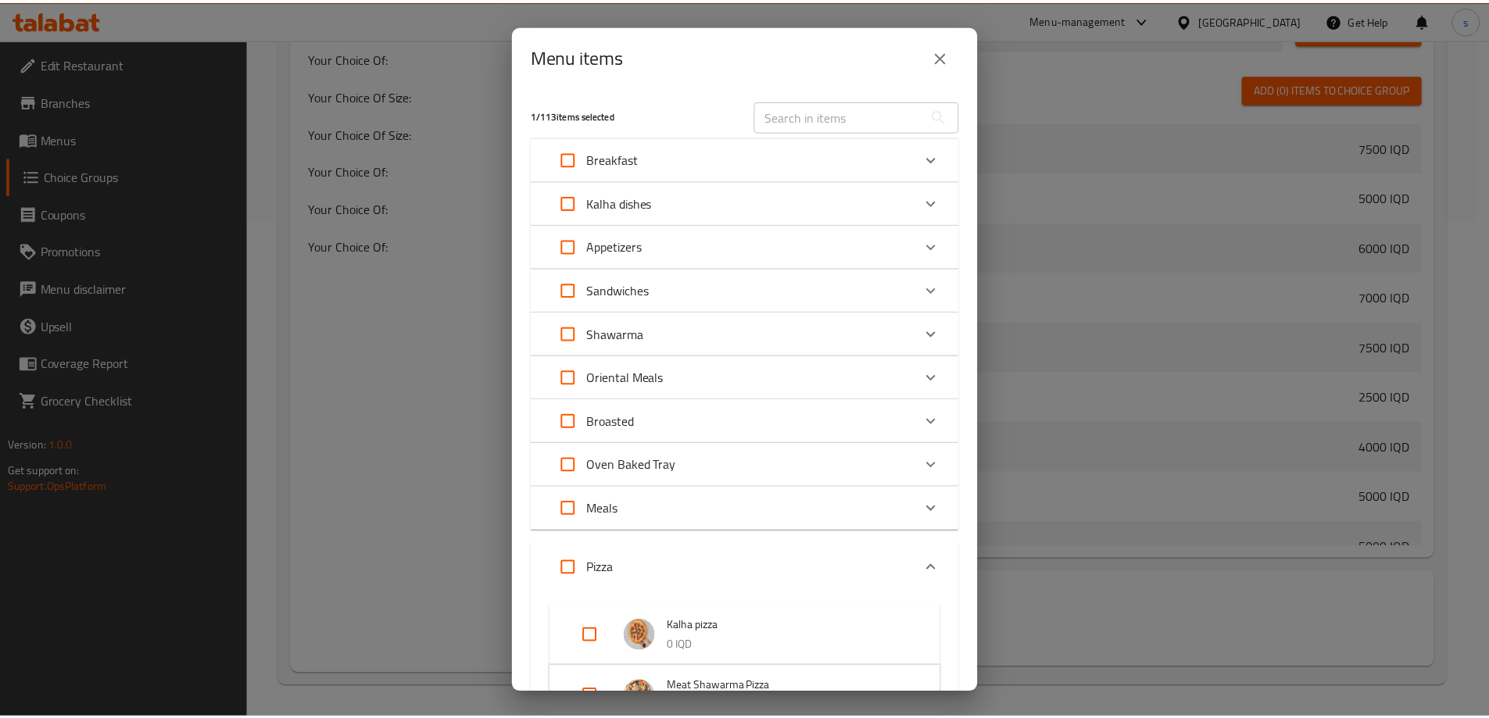
scroll to position [346, 0]
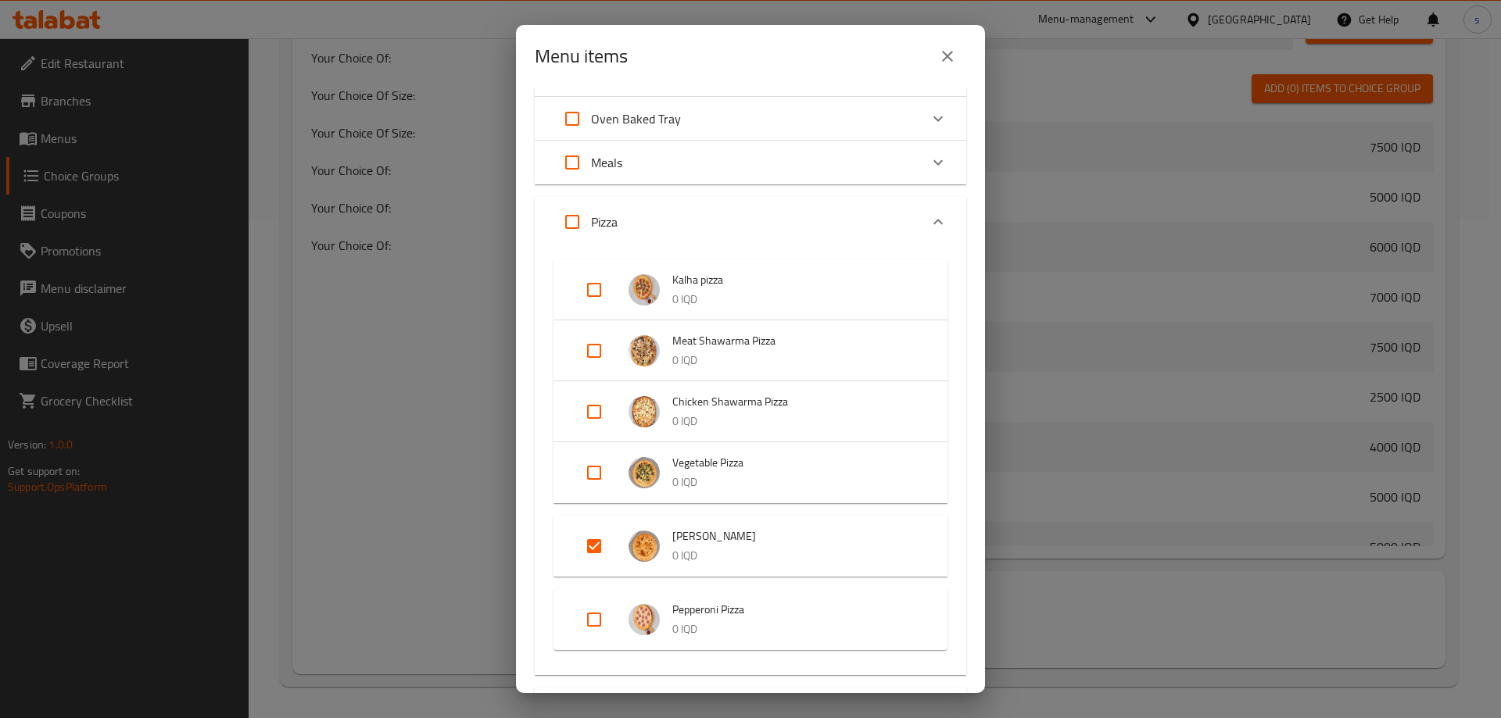
click at [959, 58] on button "close" at bounding box center [947, 57] width 38 height 38
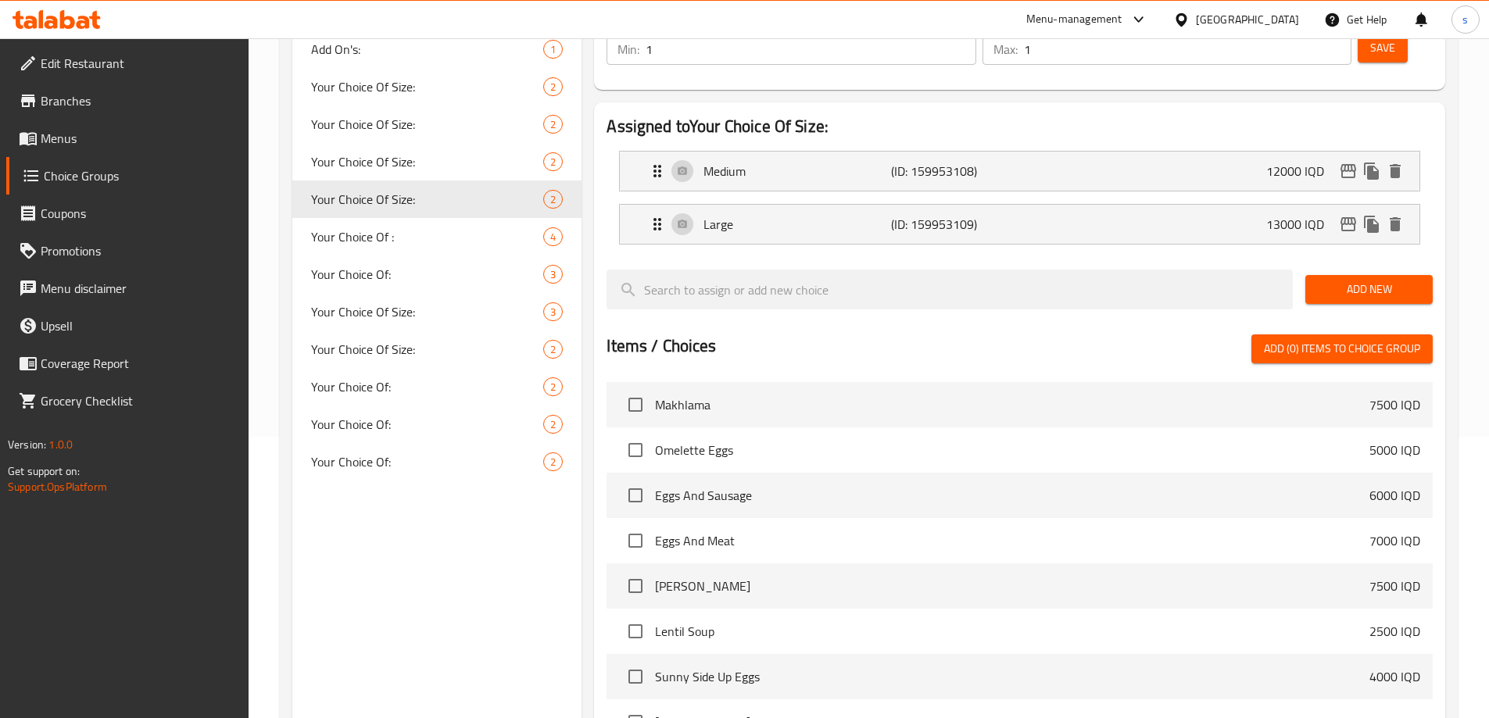
scroll to position [259, 0]
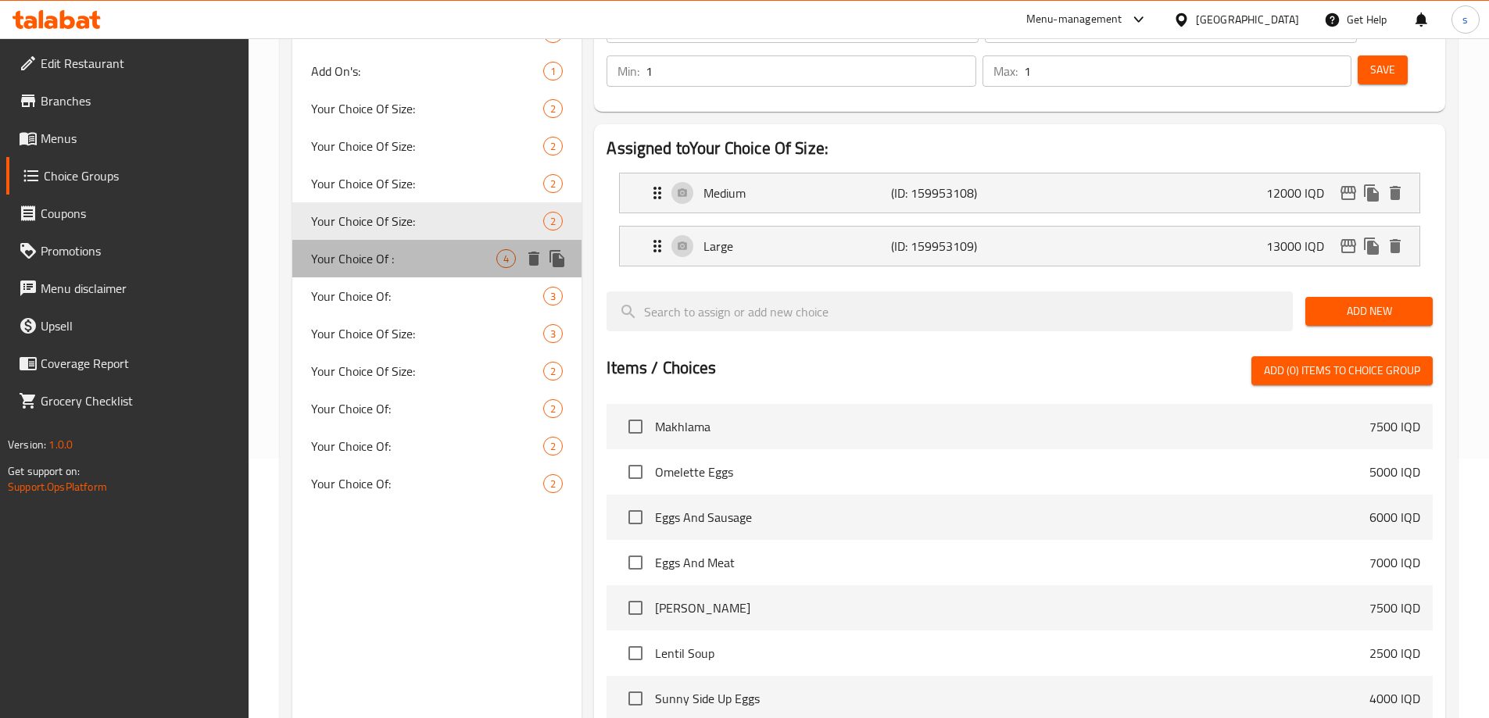
click at [373, 258] on span "Your Choice Of :" at bounding box center [404, 258] width 186 height 19
type input "Your Choice Of :"
type input "إختيارك من :"
type input "هەڵبژاردنت لە :"
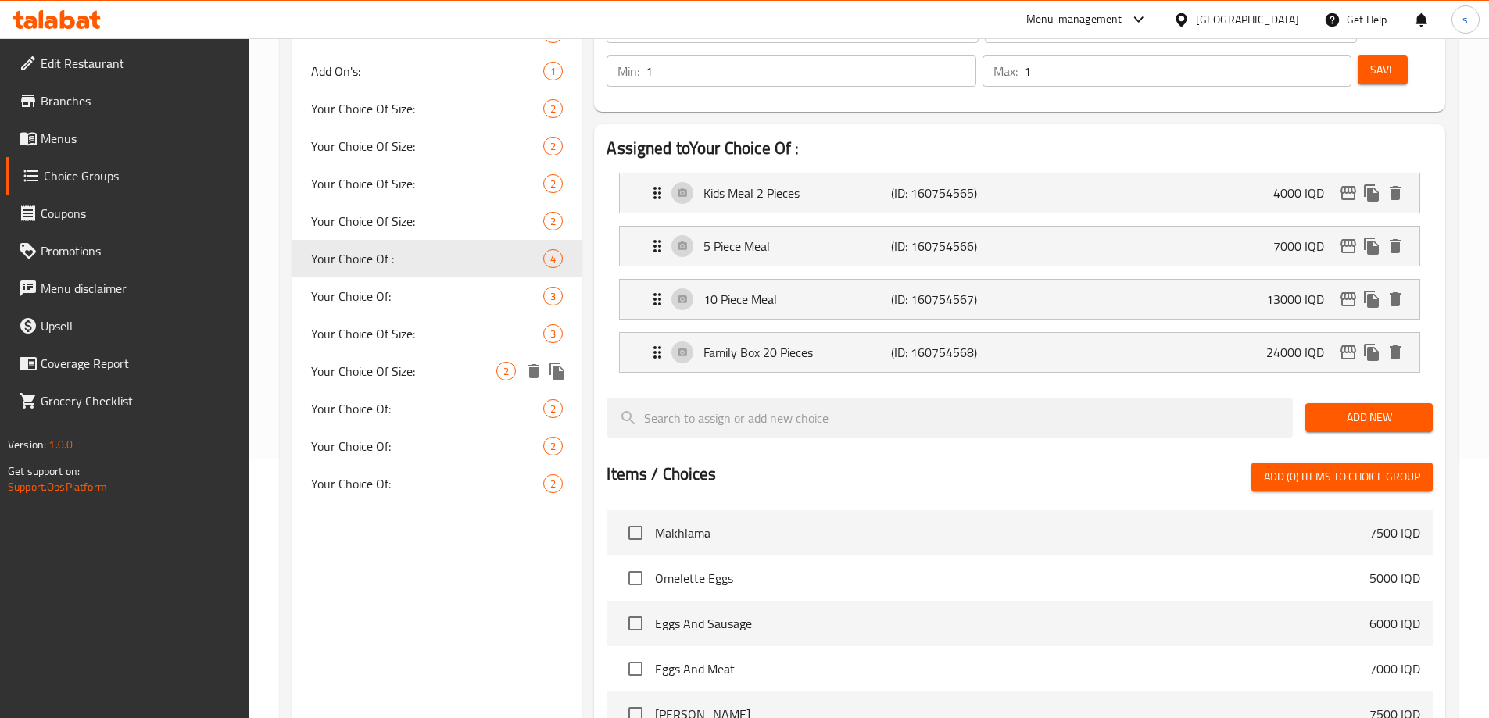
click at [349, 368] on span "Your Choice Of Size:" at bounding box center [404, 371] width 186 height 19
type input "Your Choice Of Size:"
type input "إختيارك من الحجم:"
type input "هەڵبژاردنت لە قەبارە:"
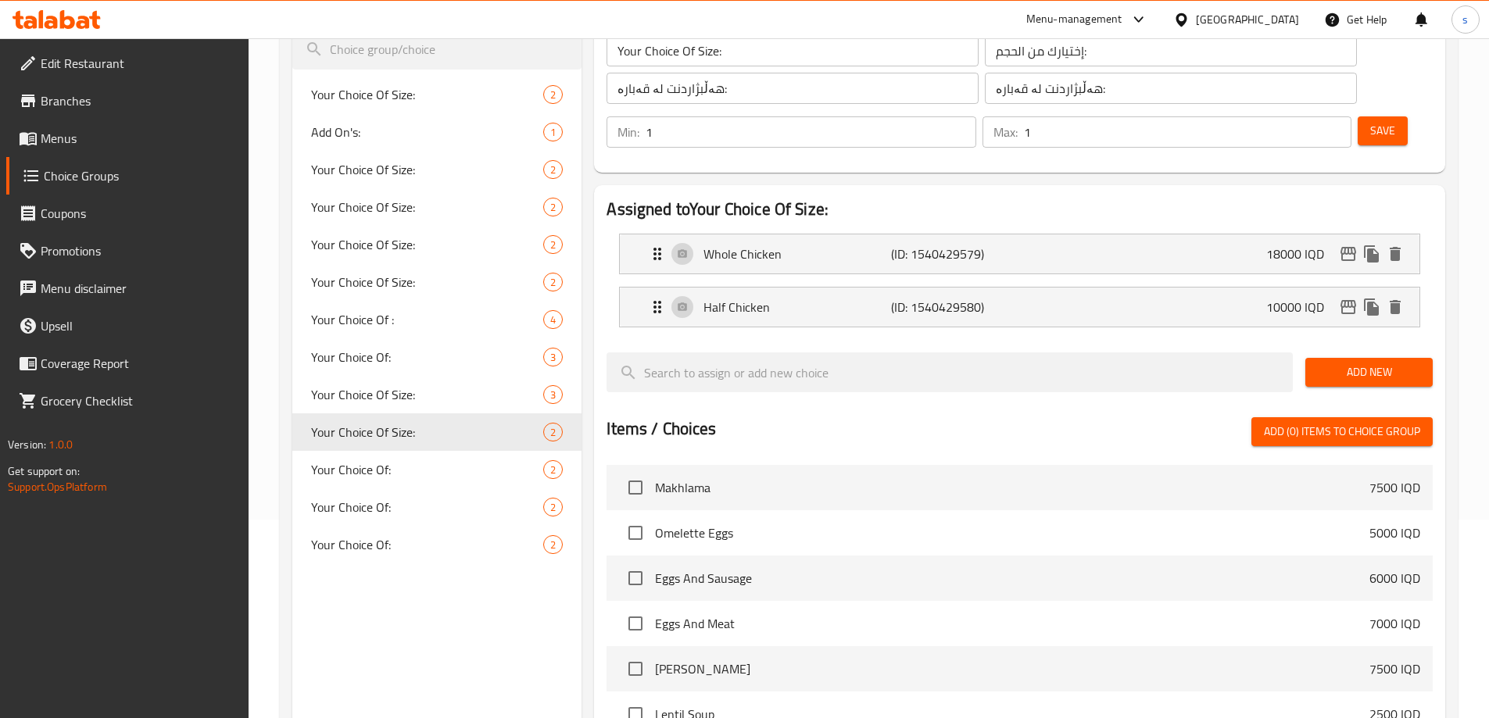
scroll to position [196, 0]
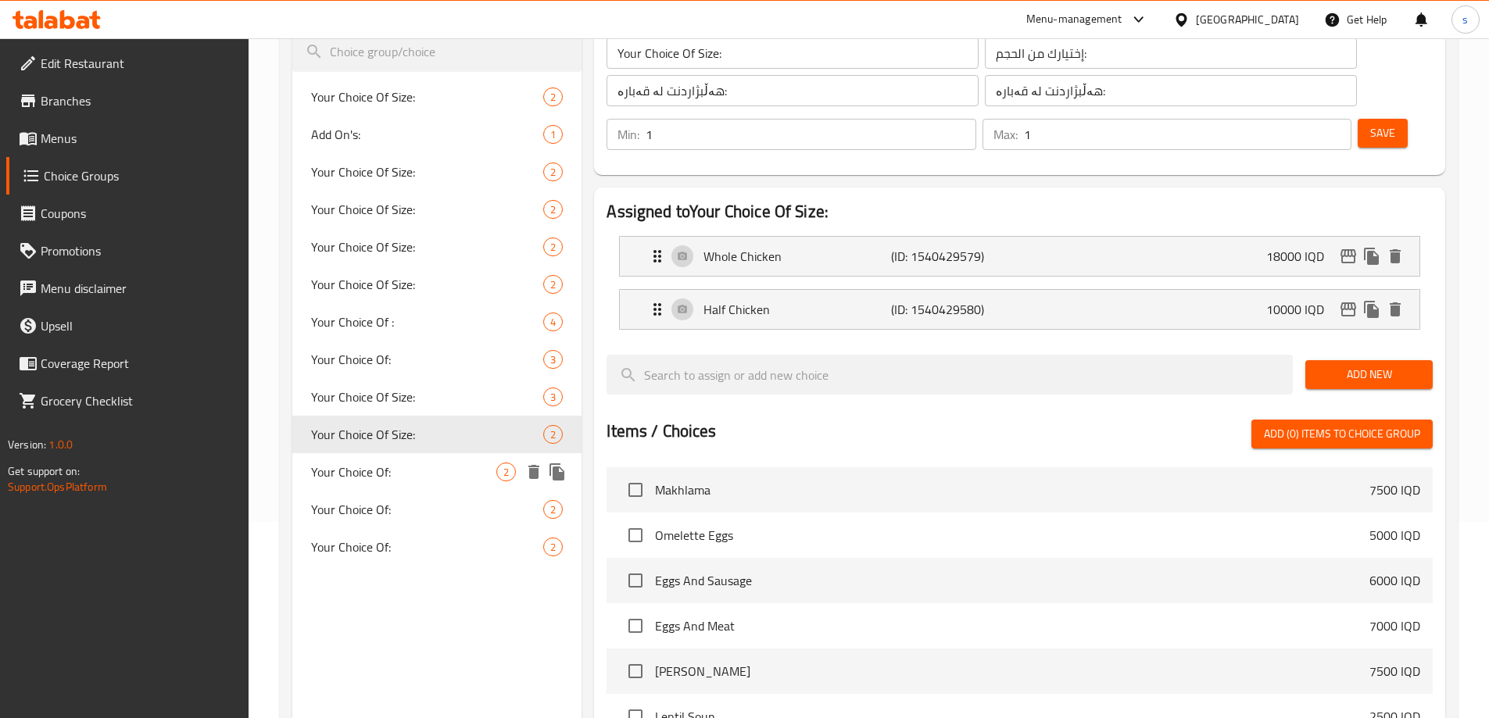
click at [379, 487] on div "Your Choice Of: 2" at bounding box center [437, 472] width 290 height 38
type input "Your Choice Of:"
type input "إختيارك من:"
type input "هەڵبژاردنت لە:"
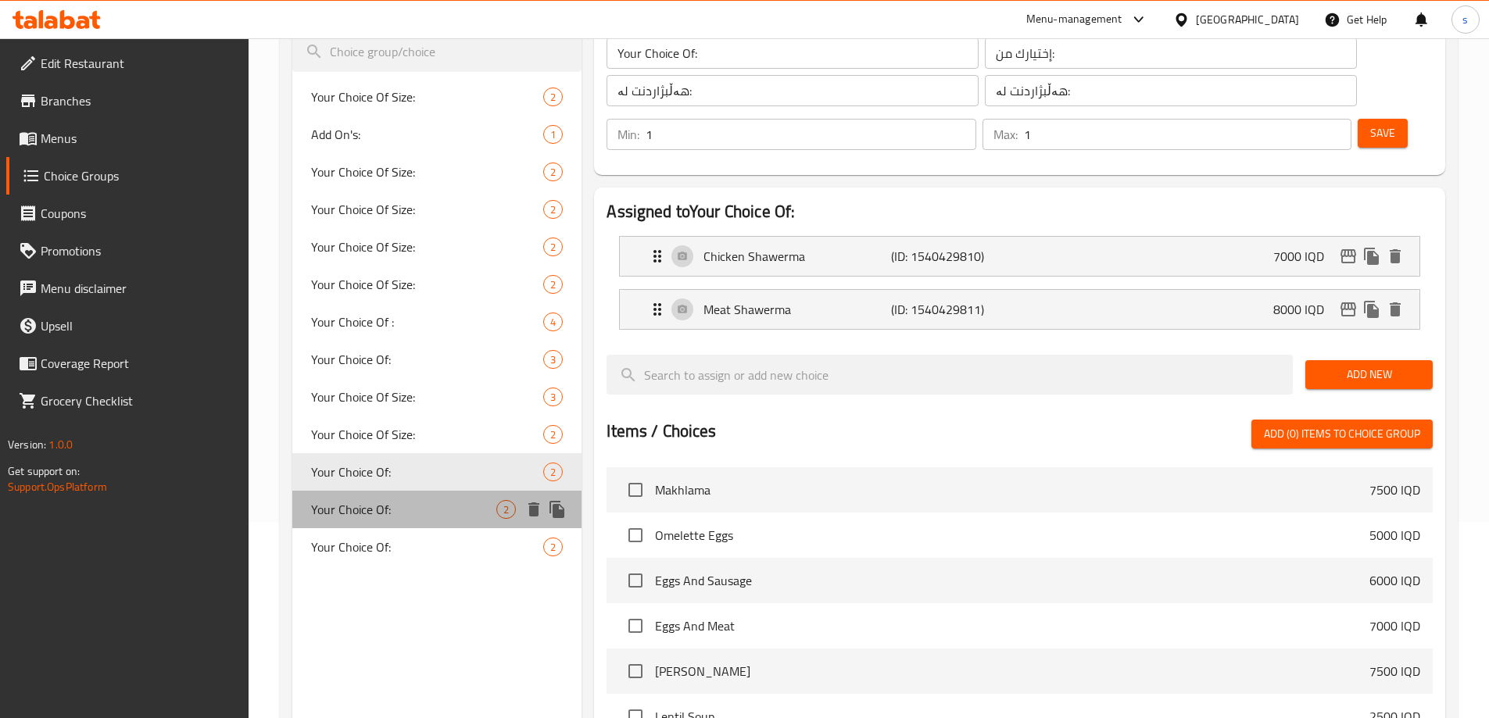
click at [395, 515] on span "Your Choice Of:" at bounding box center [404, 509] width 186 height 19
type input "Your Choice Of:"
type input "أختيارك من:"
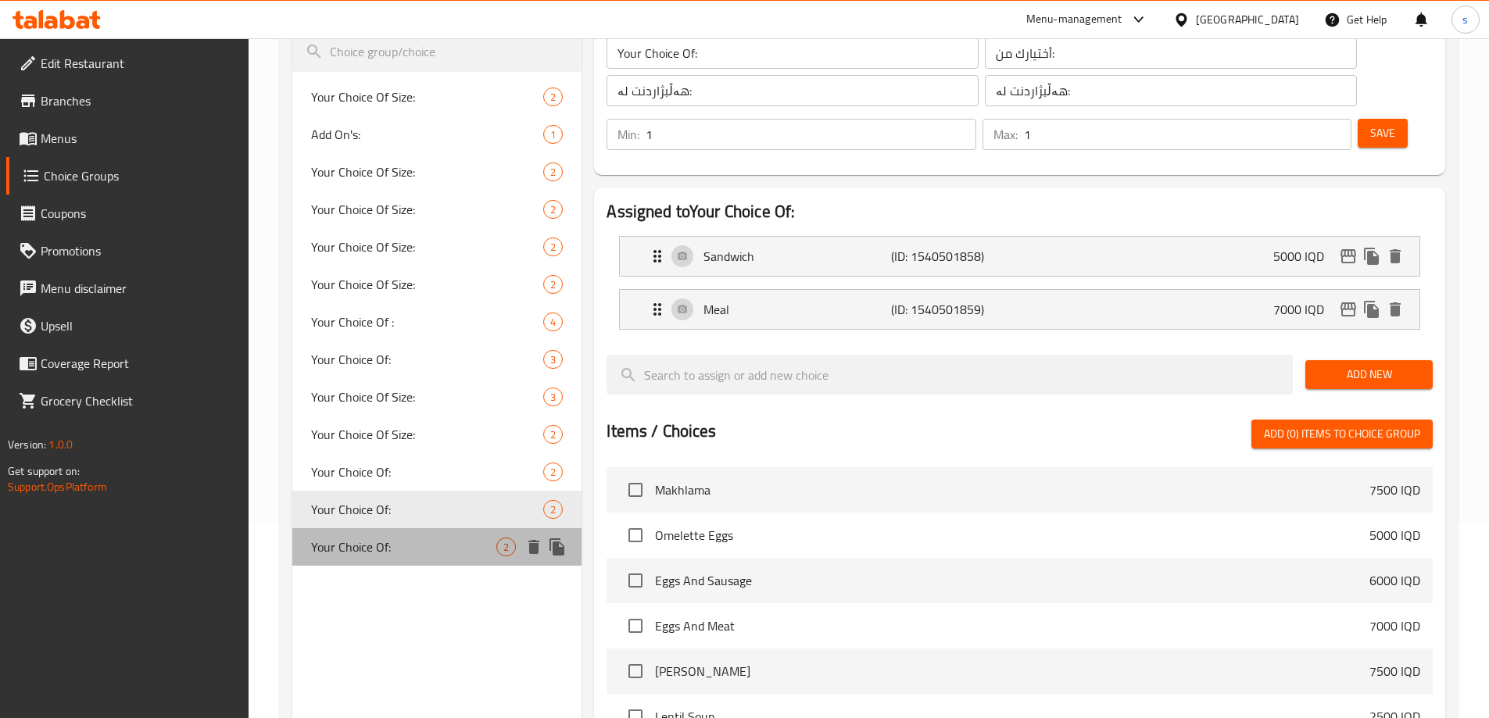
click at [395, 542] on span "Your Choice Of:" at bounding box center [404, 547] width 186 height 19
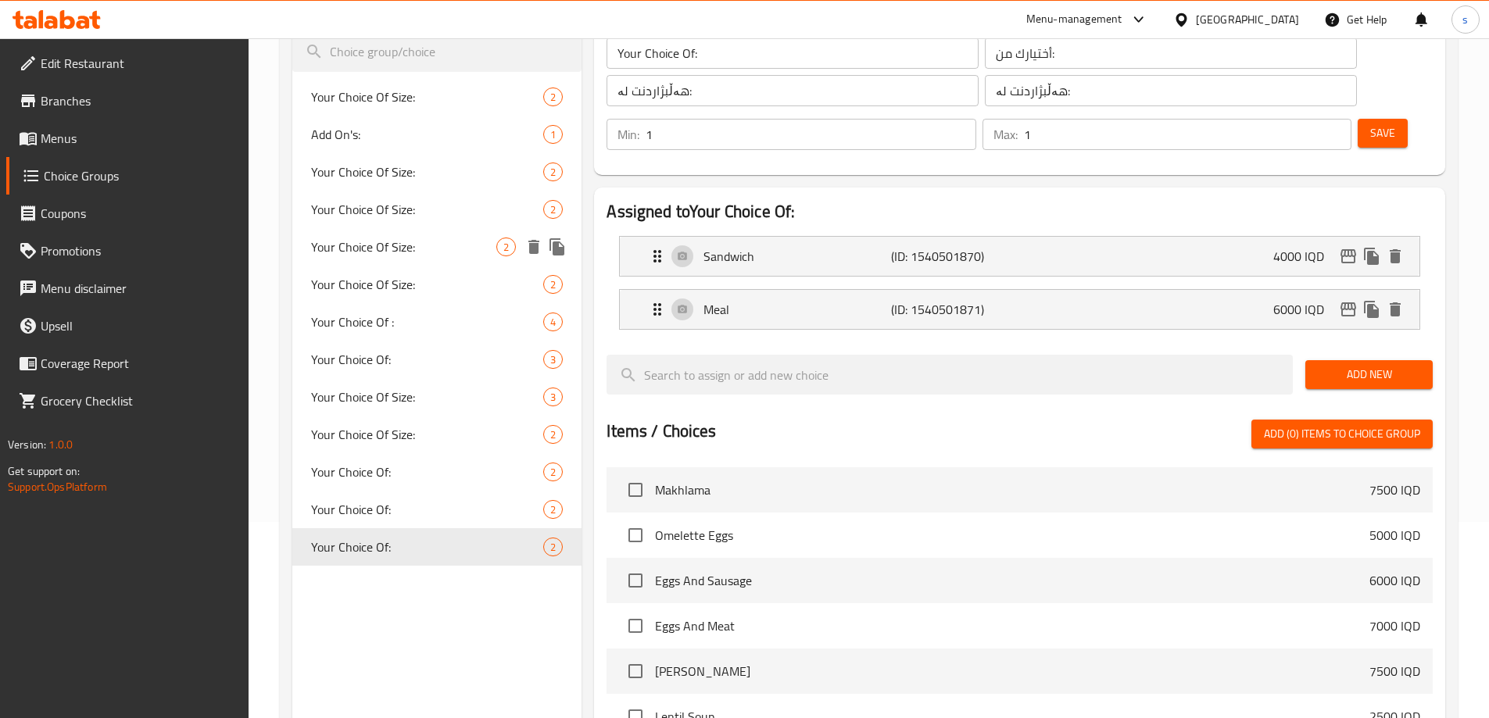
click at [381, 238] on span "Your Choice Of Size:" at bounding box center [404, 247] width 186 height 19
type input "Your Choice Of Size:"
type input "إختيارك من الحجم:"
type input "هەڵبژاردنت لە قەبارە:"
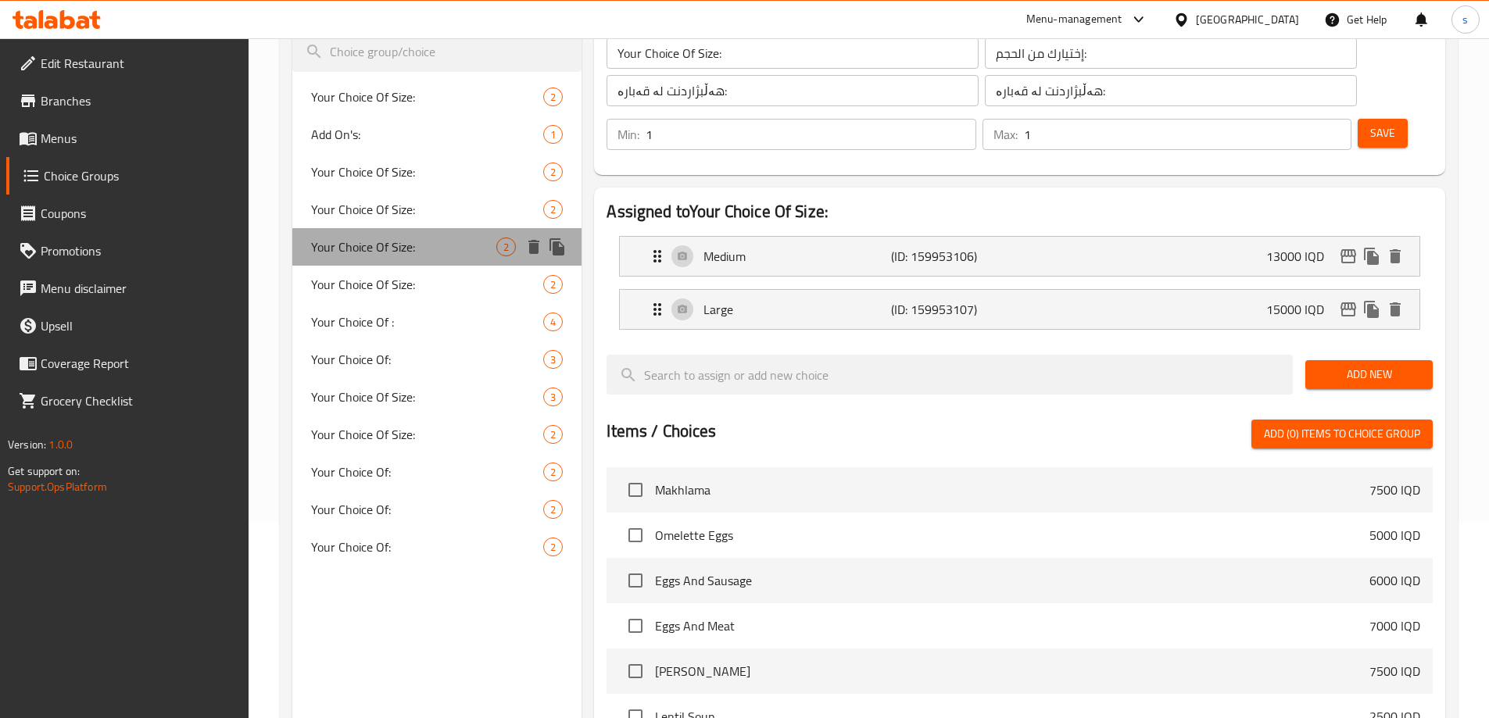
click at [373, 259] on div "Your Choice Of Size: 2" at bounding box center [437, 247] width 290 height 38
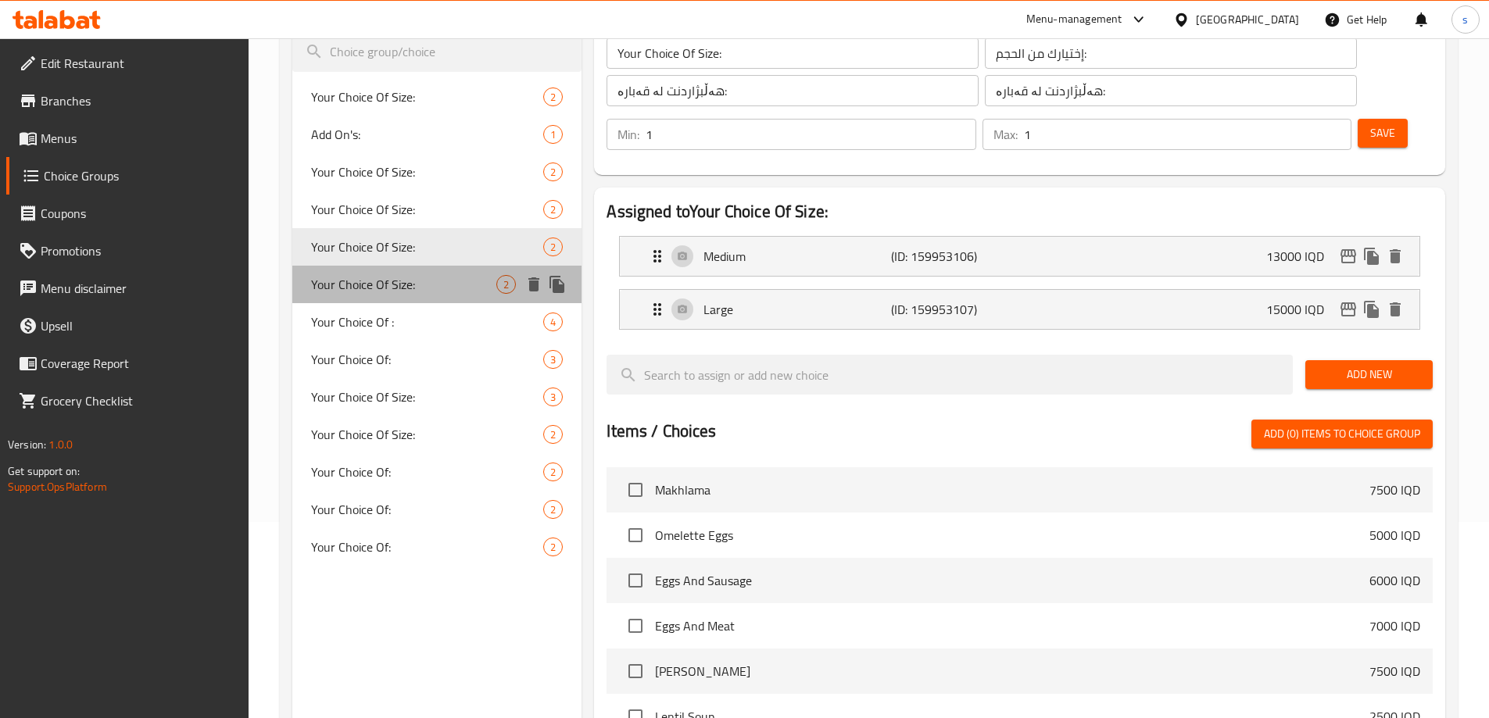
click at [366, 284] on span "Your Choice Of Size:" at bounding box center [404, 284] width 186 height 19
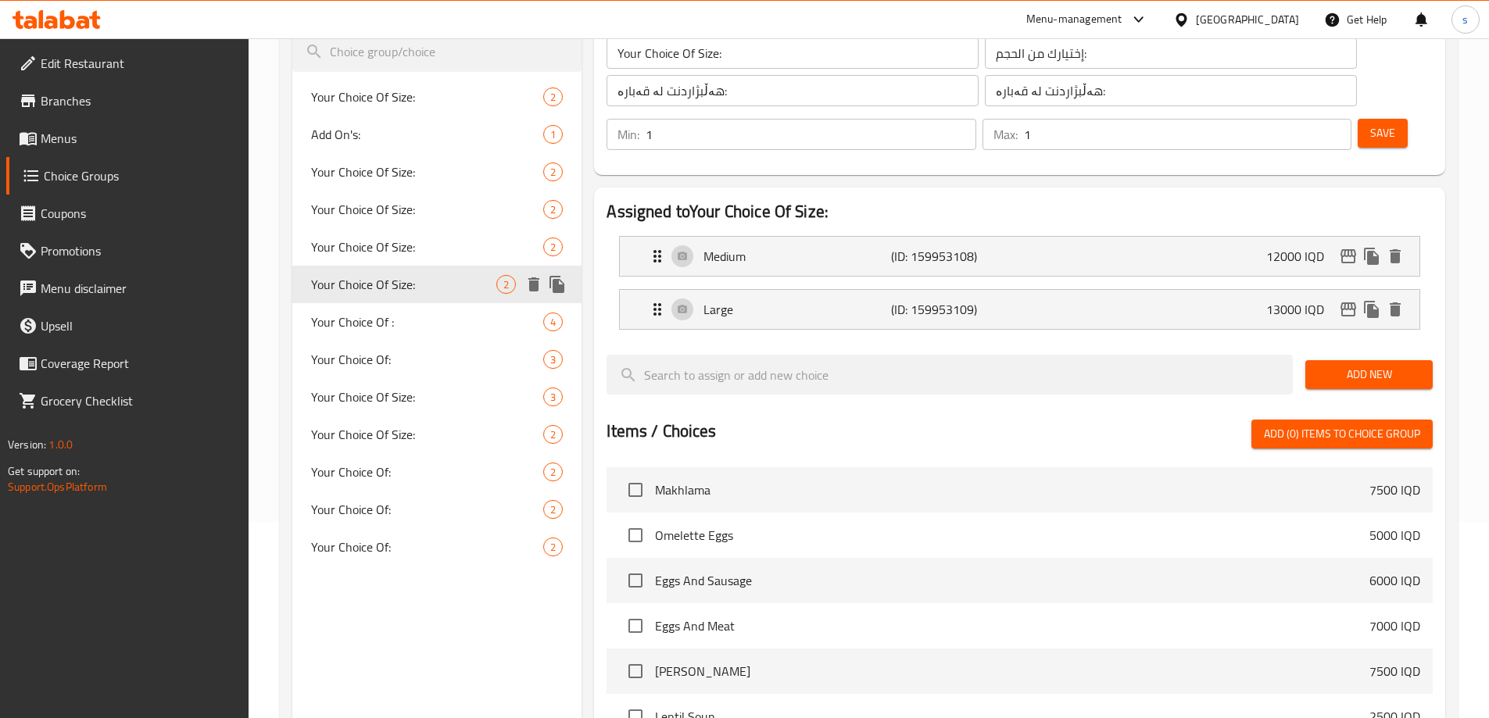
click at [363, 287] on span "Your Choice Of Size:" at bounding box center [404, 284] width 186 height 19
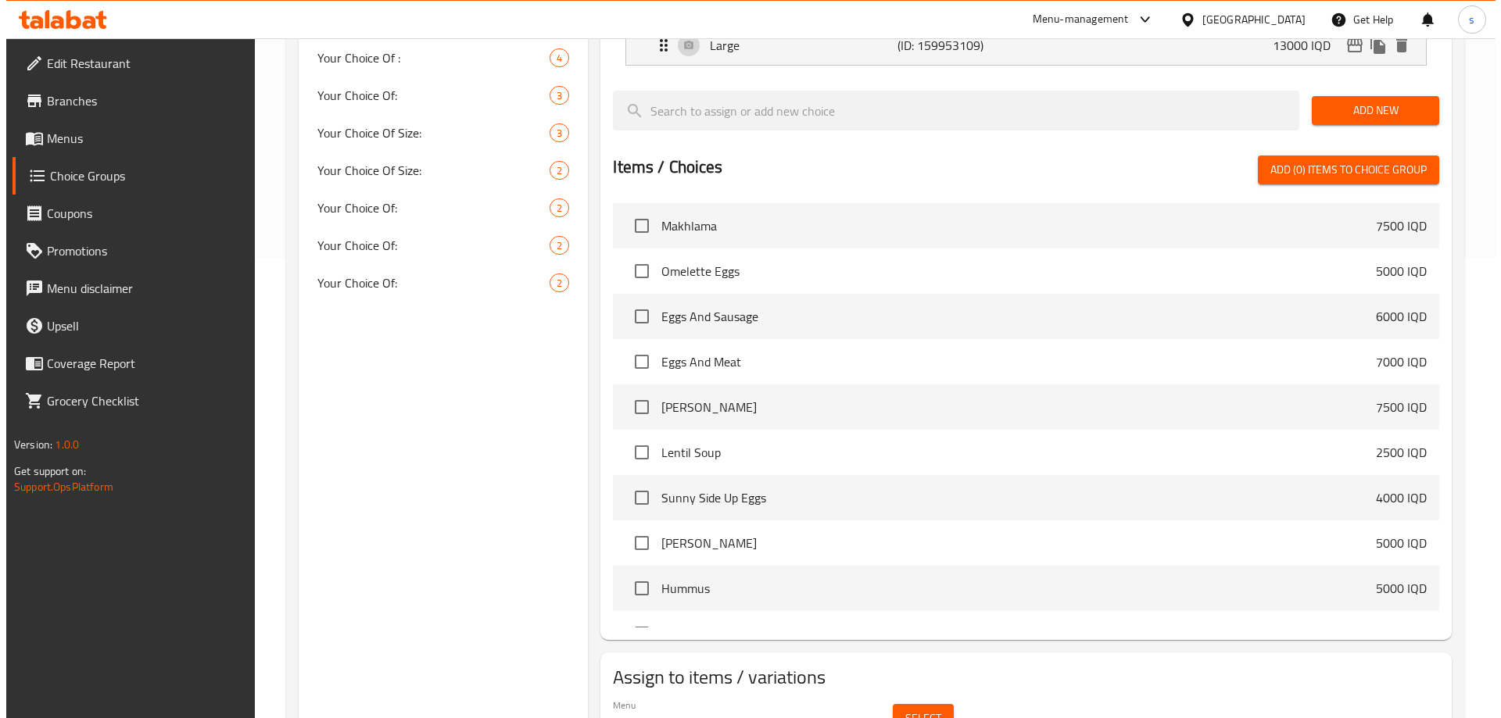
scroll to position [498, 0]
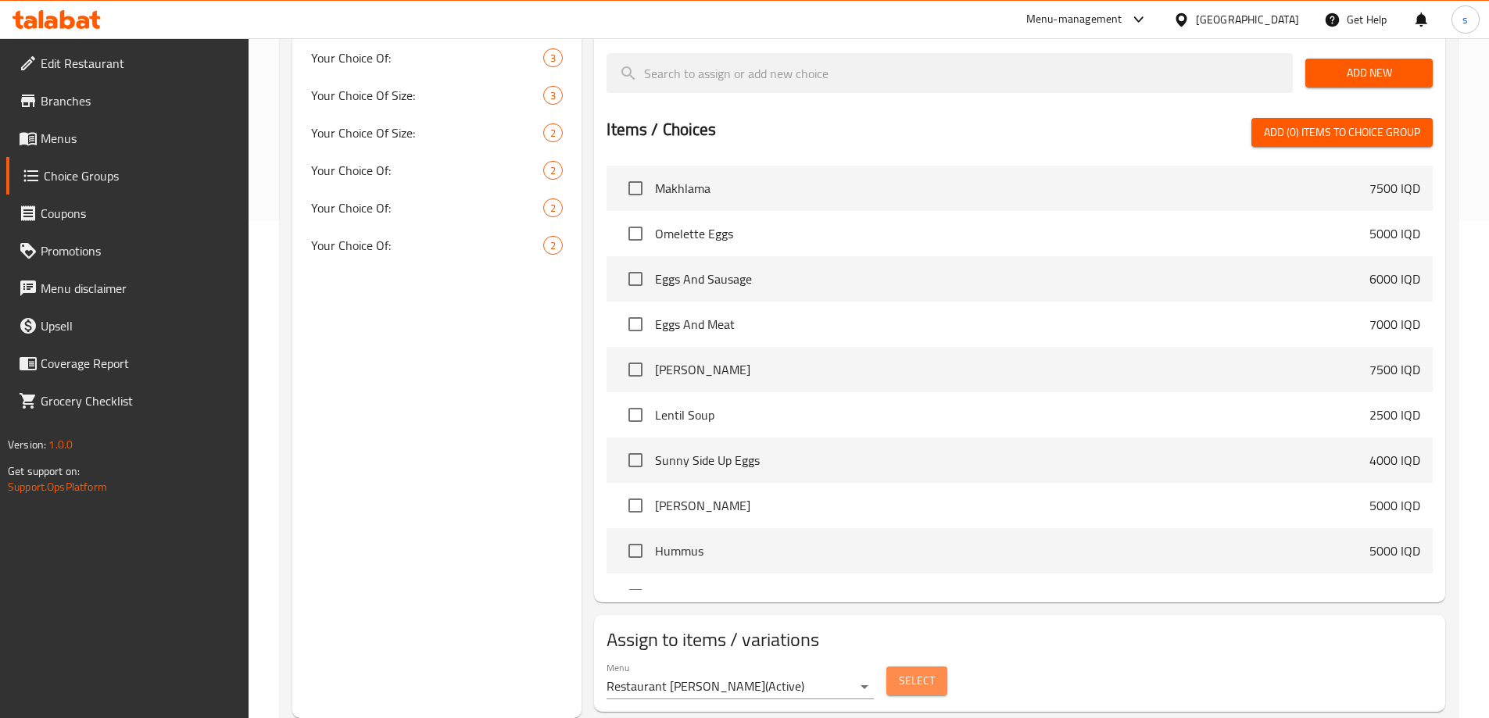
click at [923, 667] on button "Select" at bounding box center [916, 681] width 61 height 29
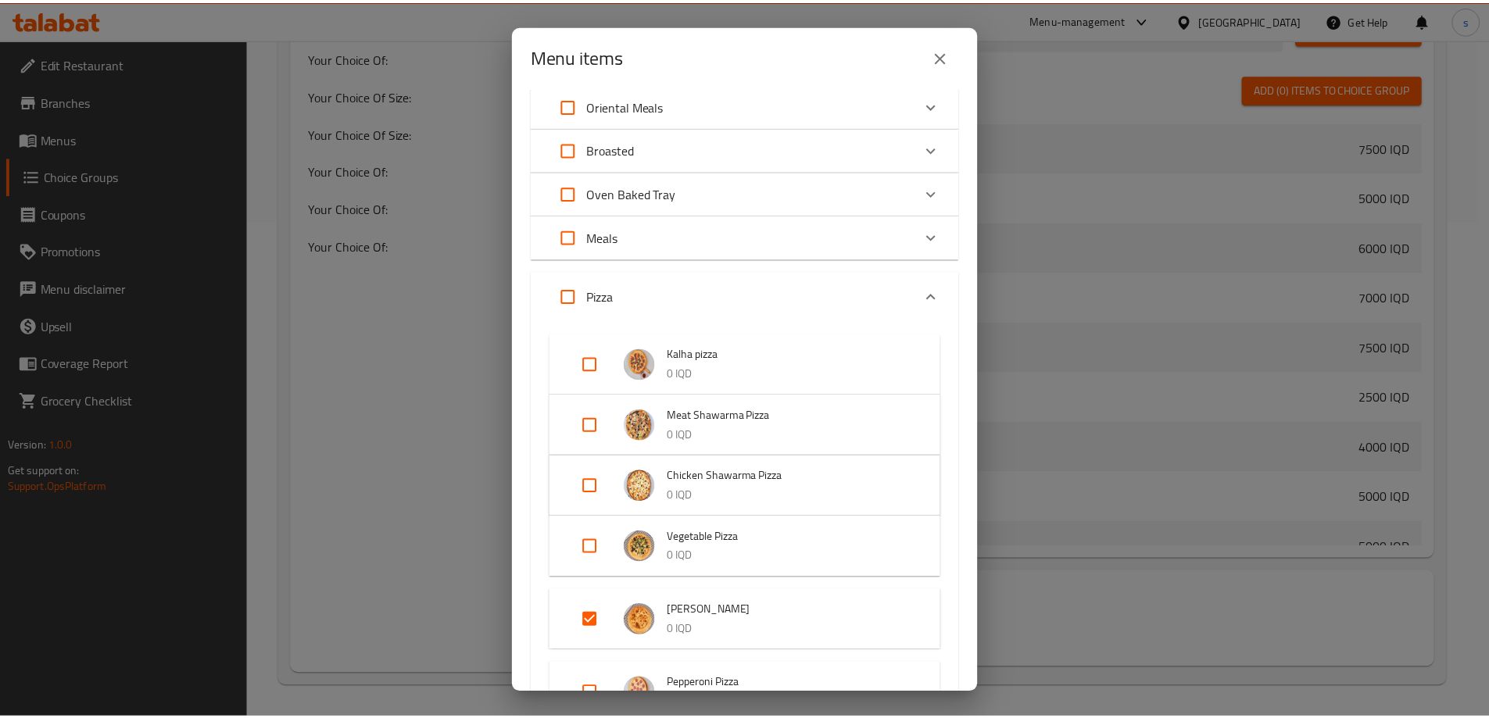
scroll to position [308, 0]
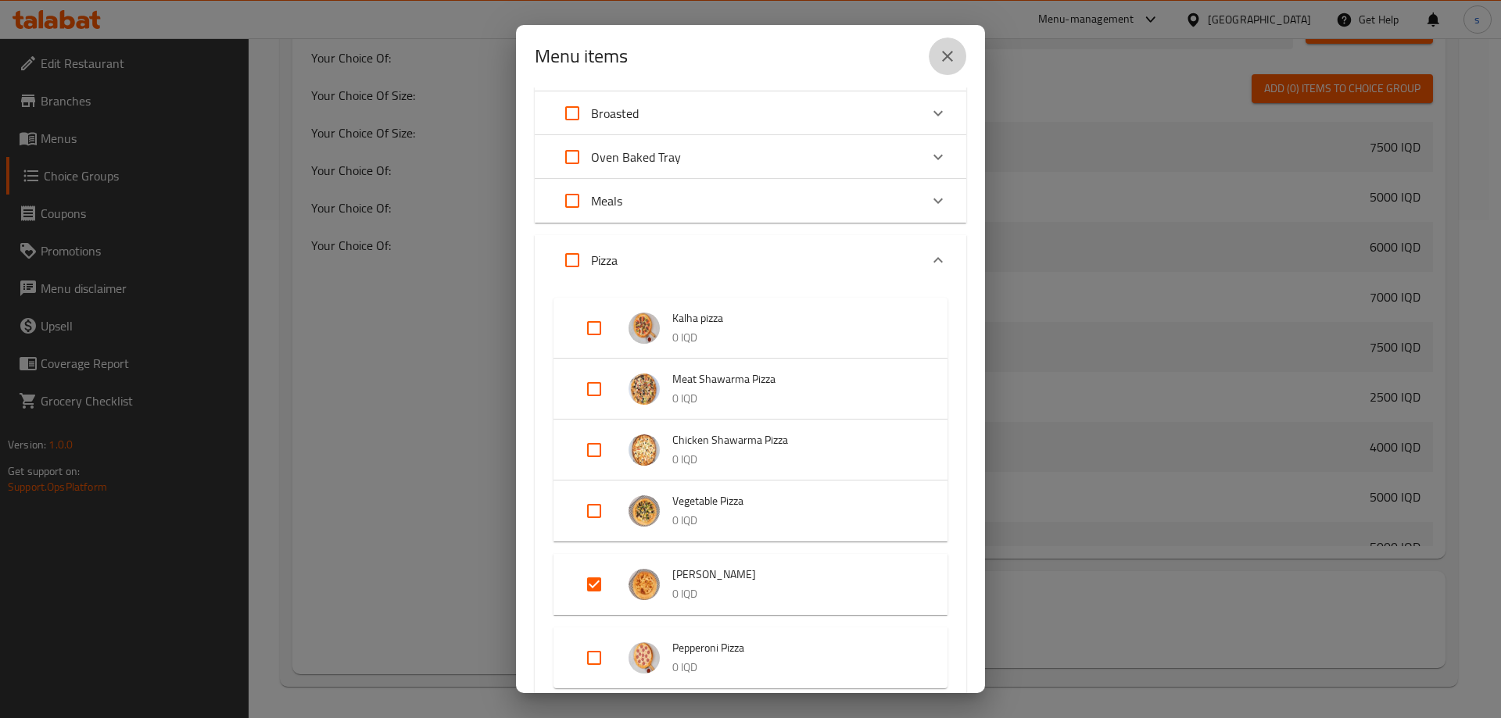
click at [957, 63] on button "close" at bounding box center [947, 57] width 38 height 38
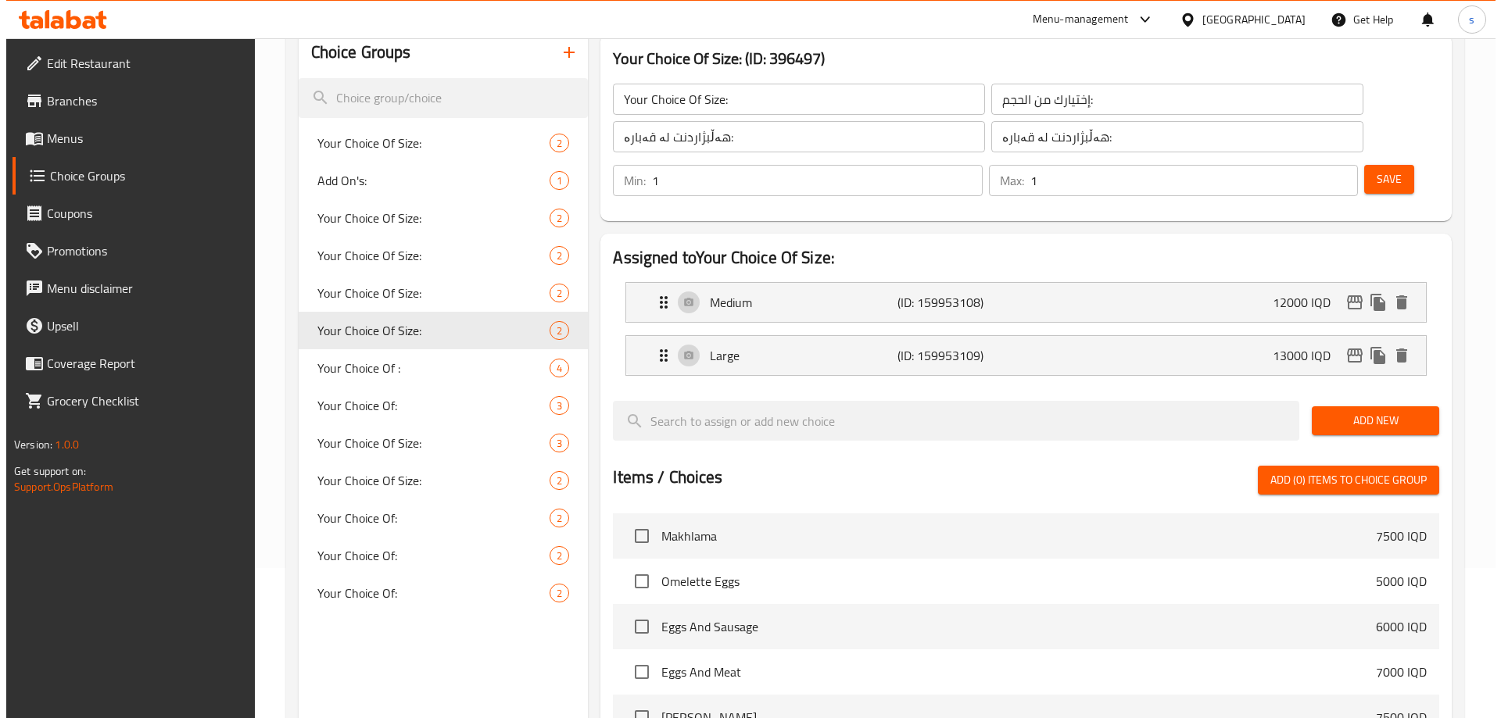
scroll to position [65, 0]
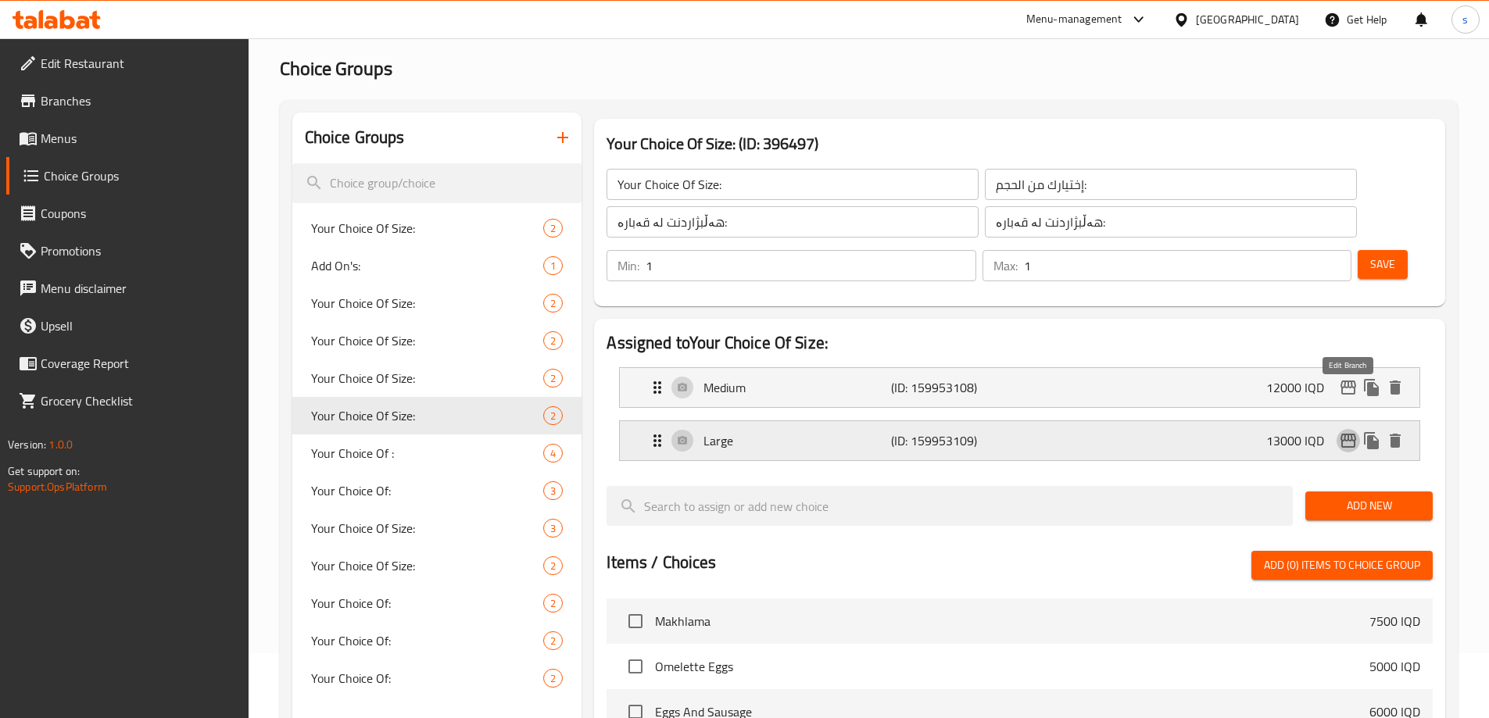
click at [1350, 431] on icon "edit" at bounding box center [1348, 440] width 19 height 19
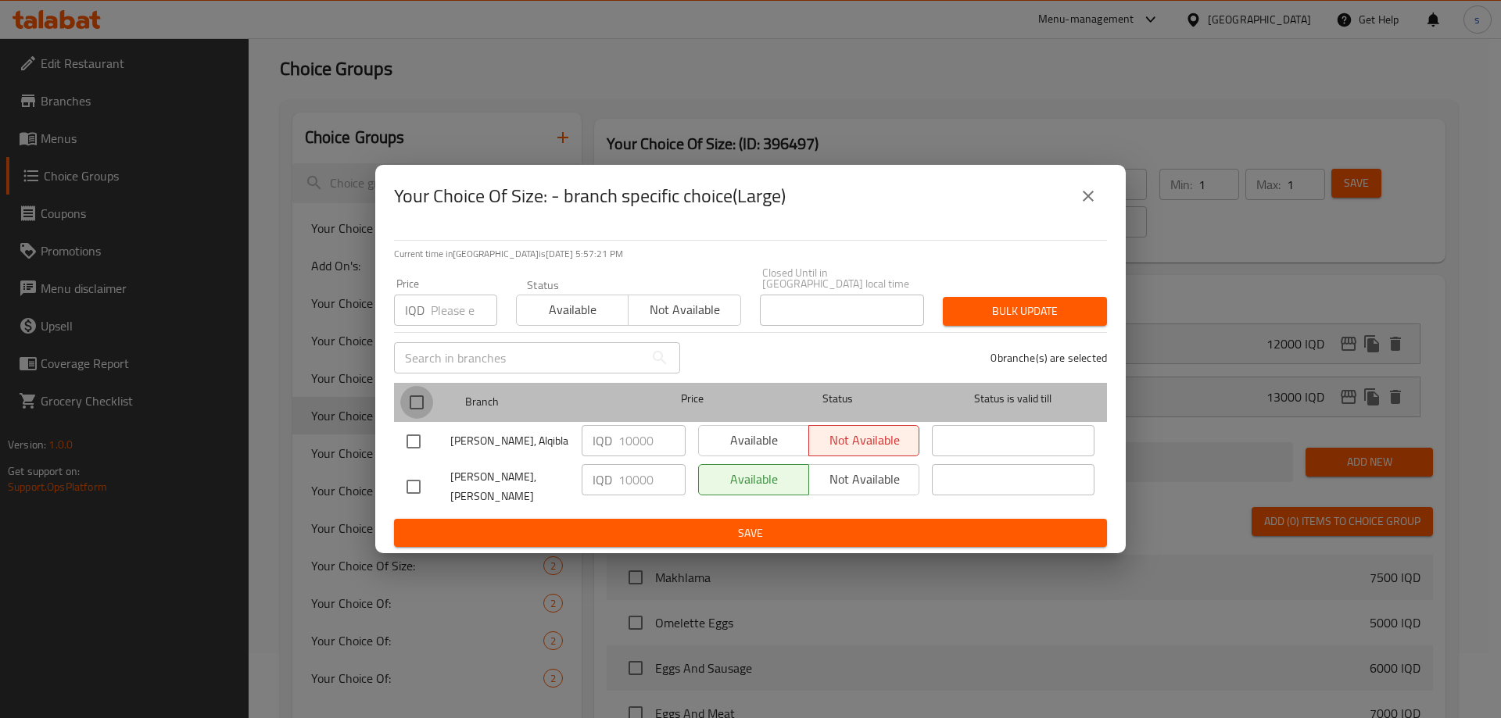
click at [413, 407] on input "checkbox" at bounding box center [416, 402] width 33 height 33
checkbox input "true"
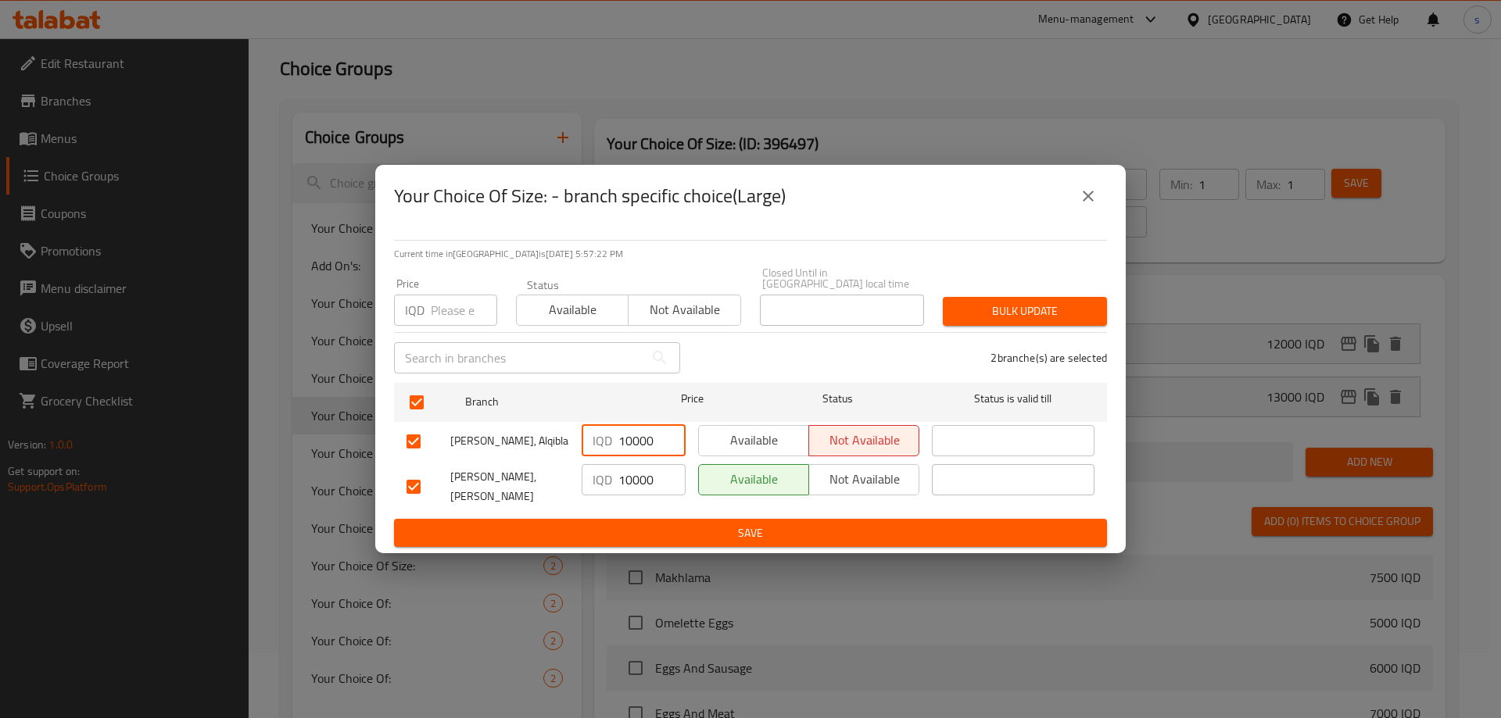
click at [623, 445] on input "10000" at bounding box center [651, 440] width 67 height 31
type input "17000"
click at [627, 481] on input "10000" at bounding box center [651, 479] width 67 height 31
type input "17000"
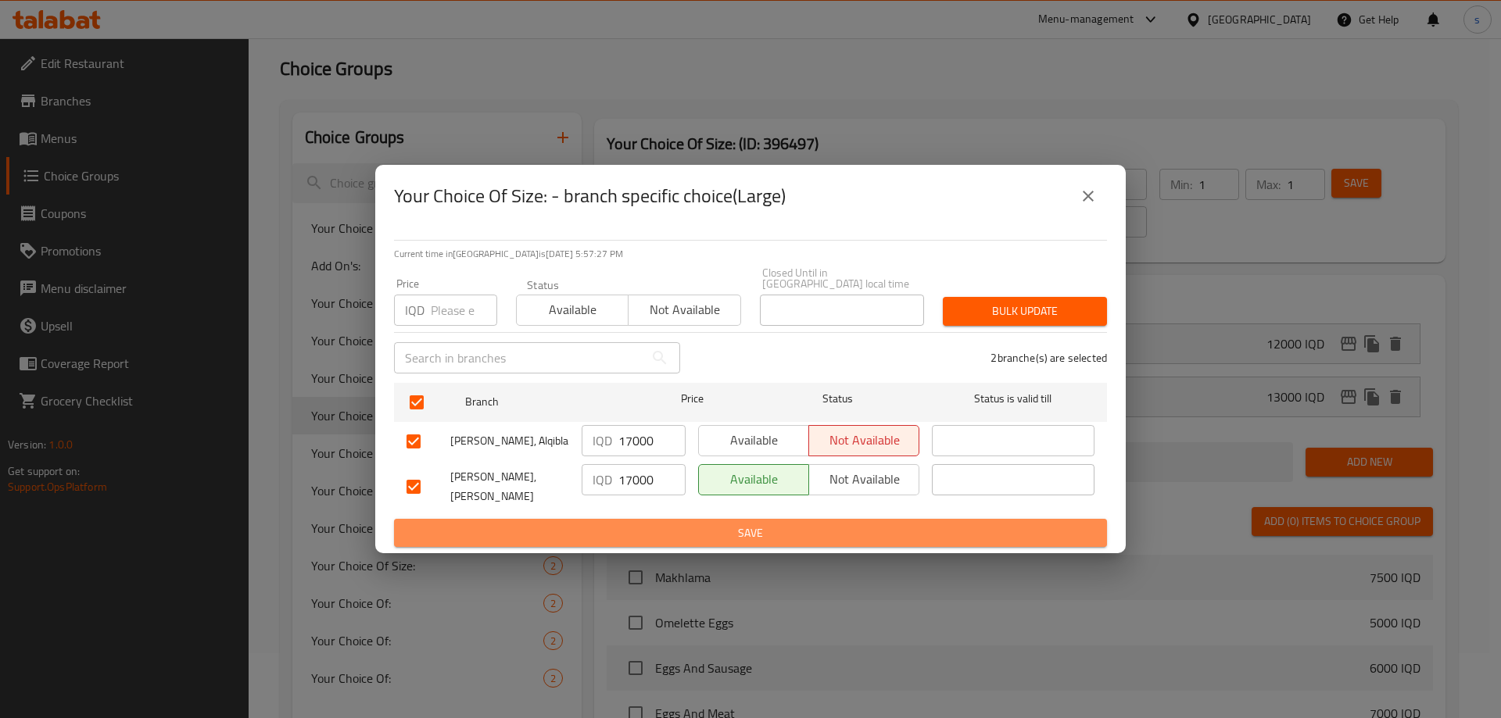
click at [653, 524] on span "Save" at bounding box center [750, 534] width 688 height 20
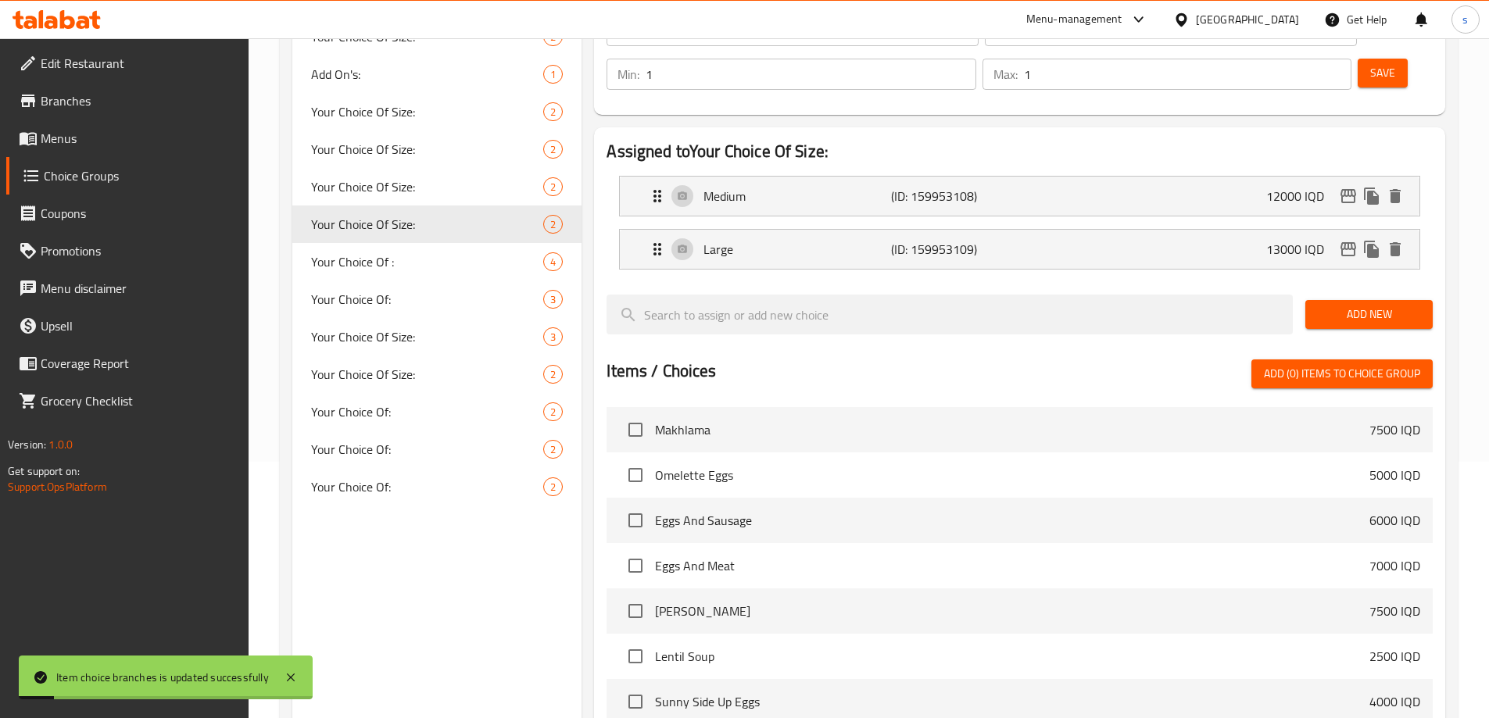
scroll to position [219, 0]
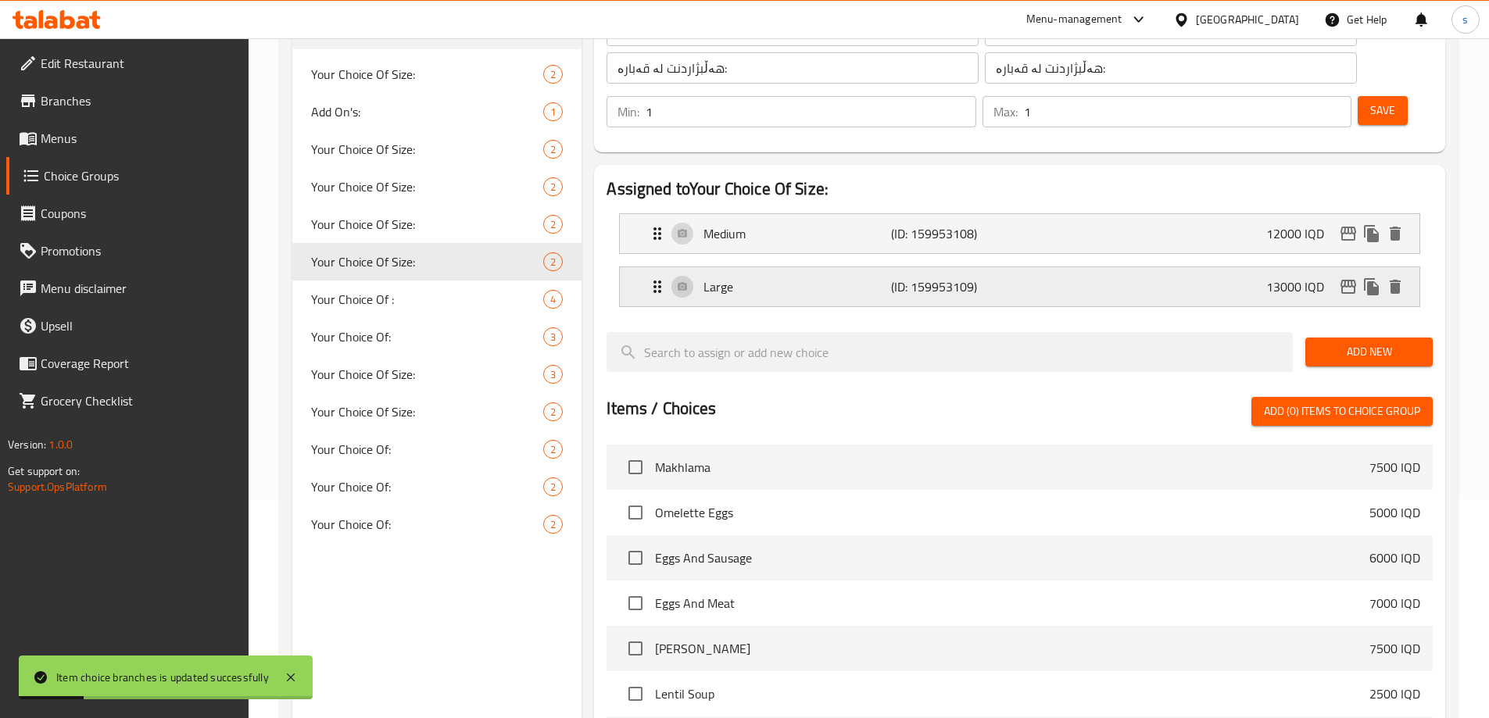
click at [1183, 267] on div "Large (ID: 159953109) 13000 IQD" at bounding box center [1024, 286] width 753 height 39
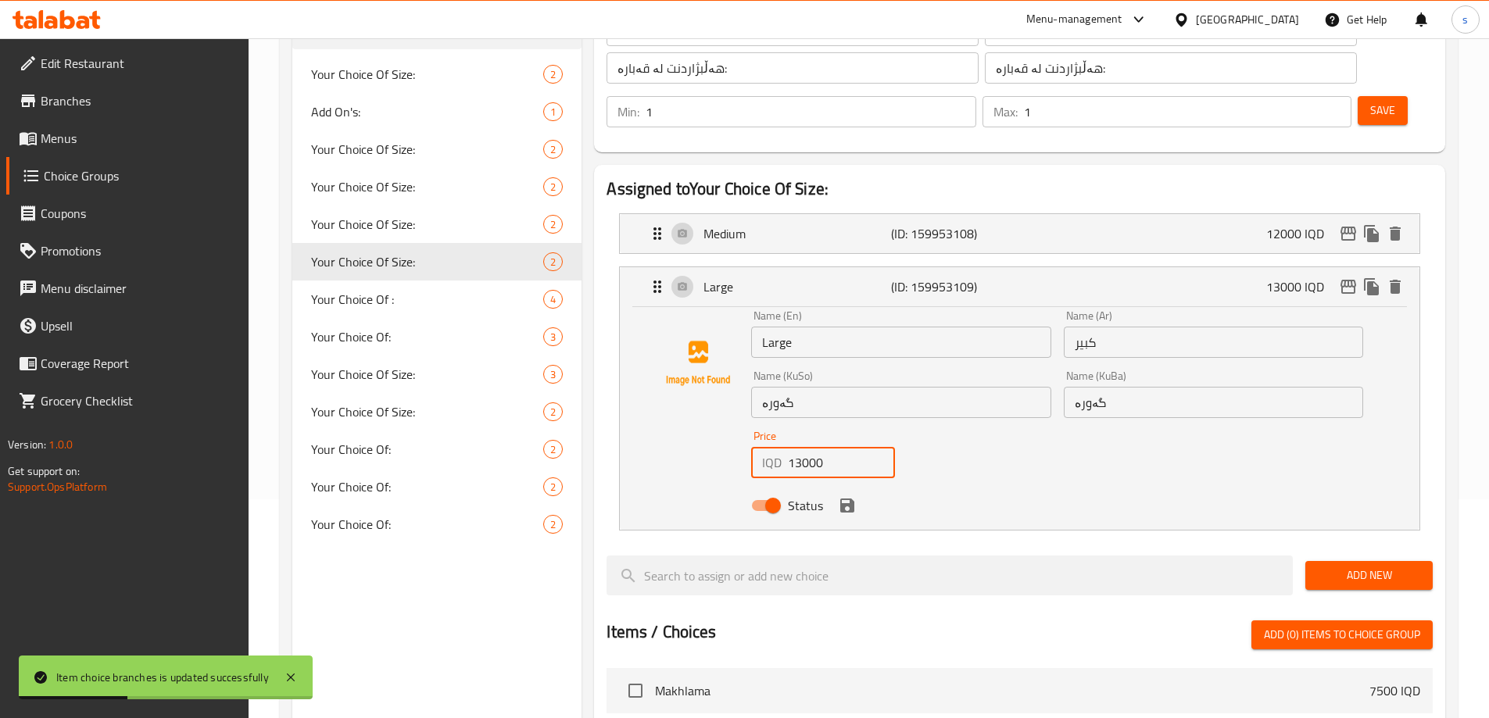
click at [797, 447] on input "13000" at bounding box center [841, 462] width 107 height 31
click at [853, 499] on icon "save" at bounding box center [847, 506] width 14 height 14
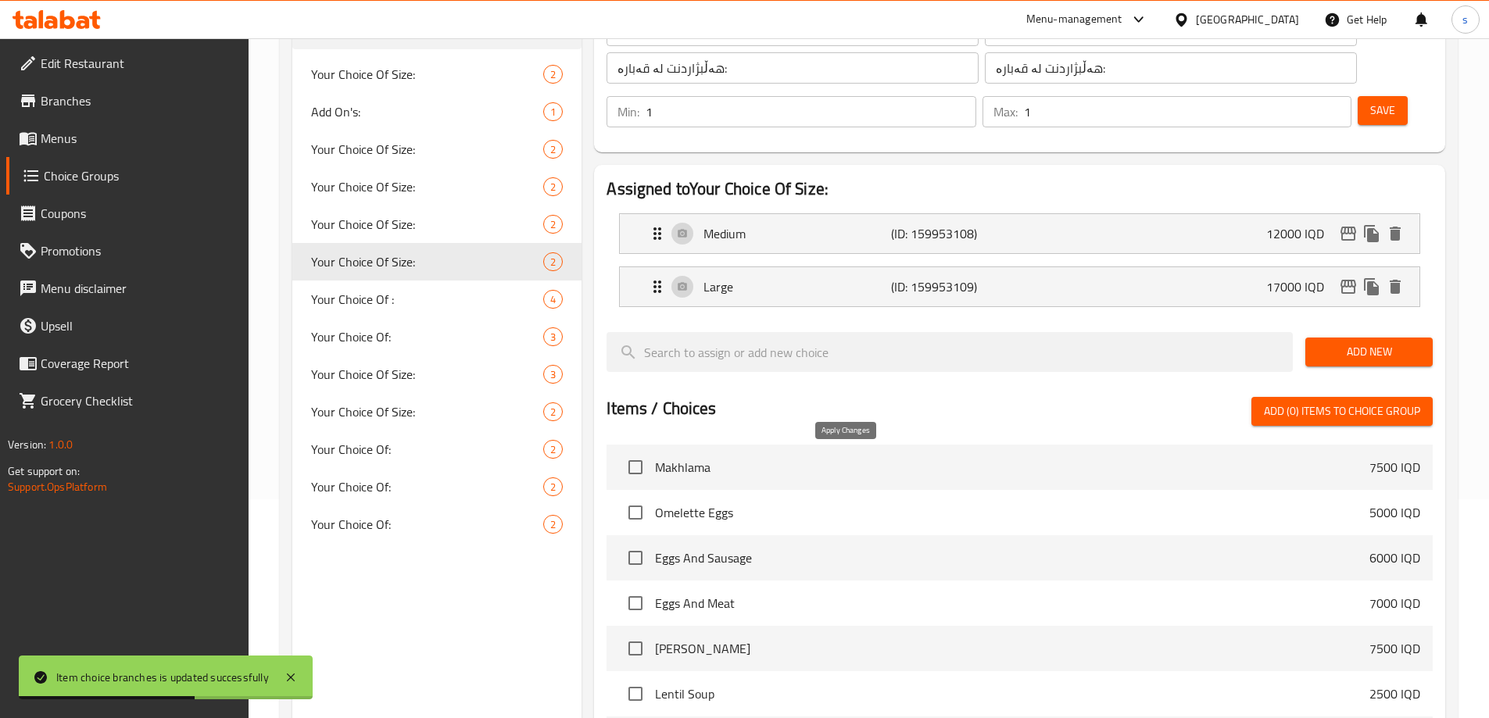
type input "17000"
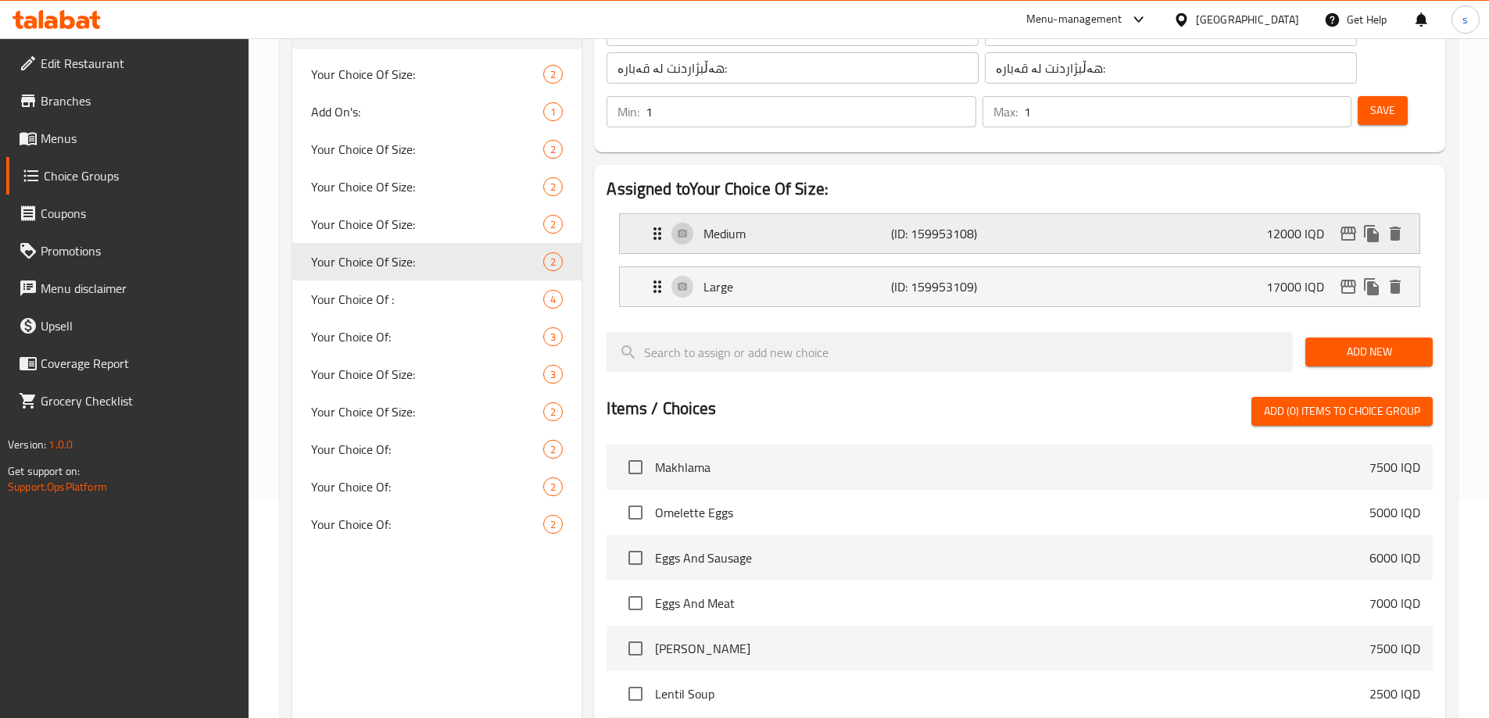
click at [1299, 224] on p "12000 IQD" at bounding box center [1301, 233] width 70 height 19
click at [1357, 222] on button "edit" at bounding box center [1347, 233] width 23 height 23
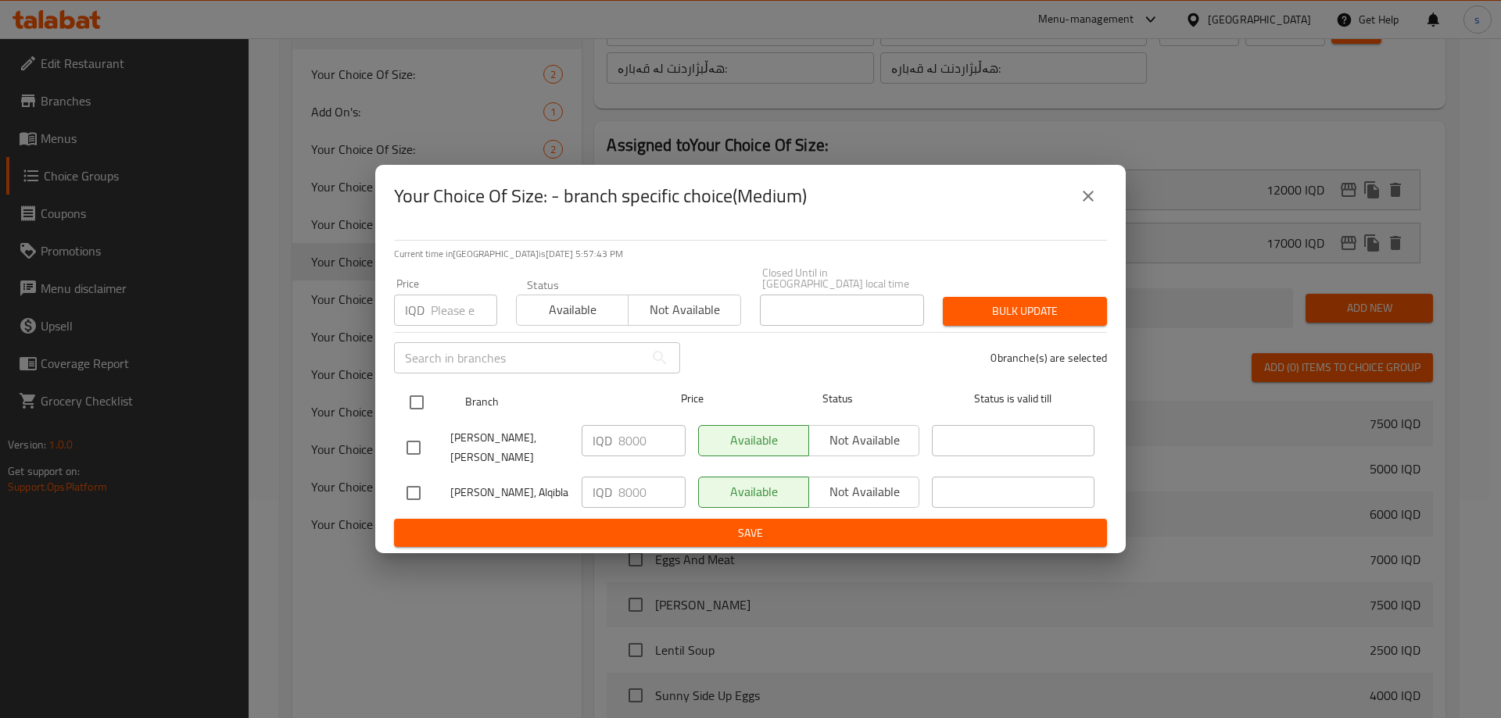
click at [413, 408] on input "checkbox" at bounding box center [416, 402] width 33 height 33
checkbox input "true"
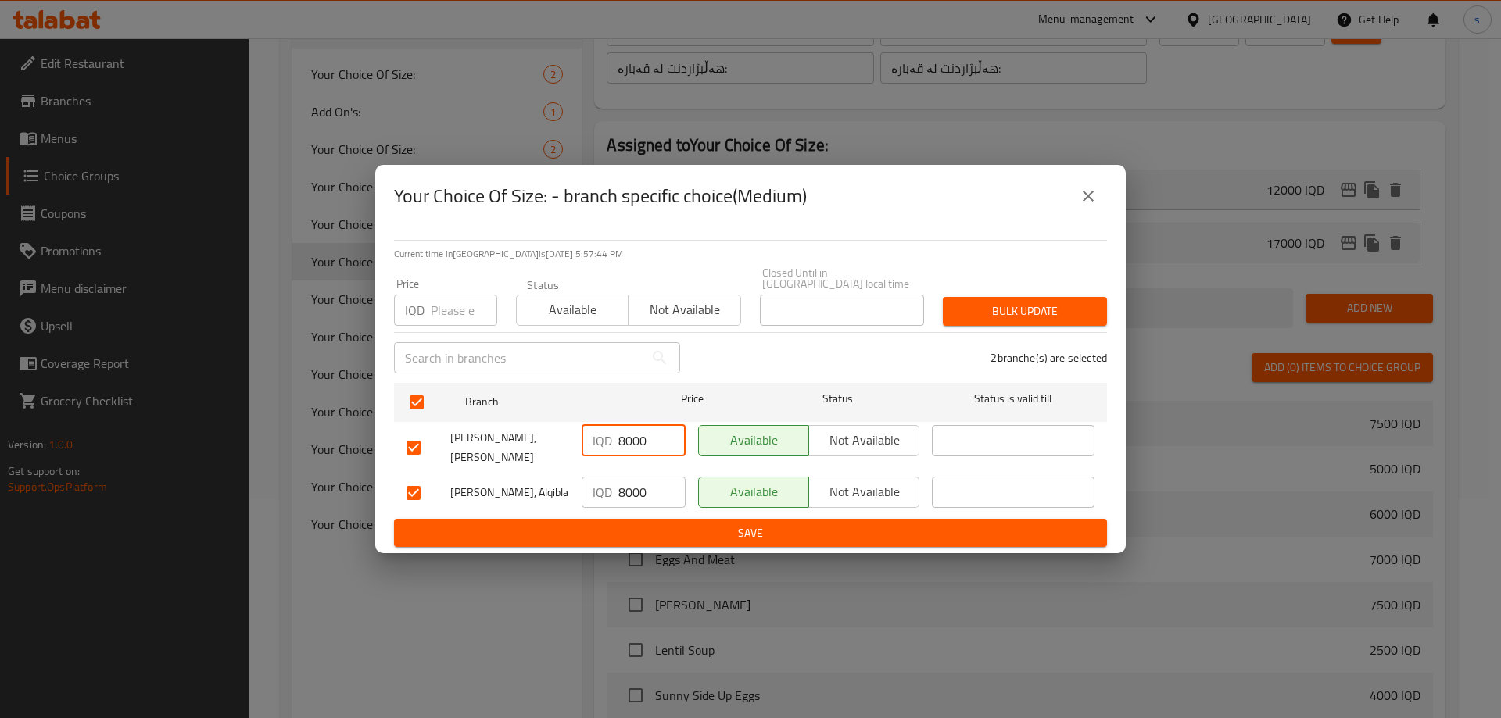
drag, startPoint x: 628, startPoint y: 434, endPoint x: 619, endPoint y: 436, distance: 9.7
click at [619, 436] on input "8000" at bounding box center [651, 440] width 67 height 31
type input "11000"
drag, startPoint x: 626, startPoint y: 479, endPoint x: 604, endPoint y: 488, distance: 23.5
click at [604, 488] on div "IQD 8000 ​" at bounding box center [633, 492] width 104 height 31
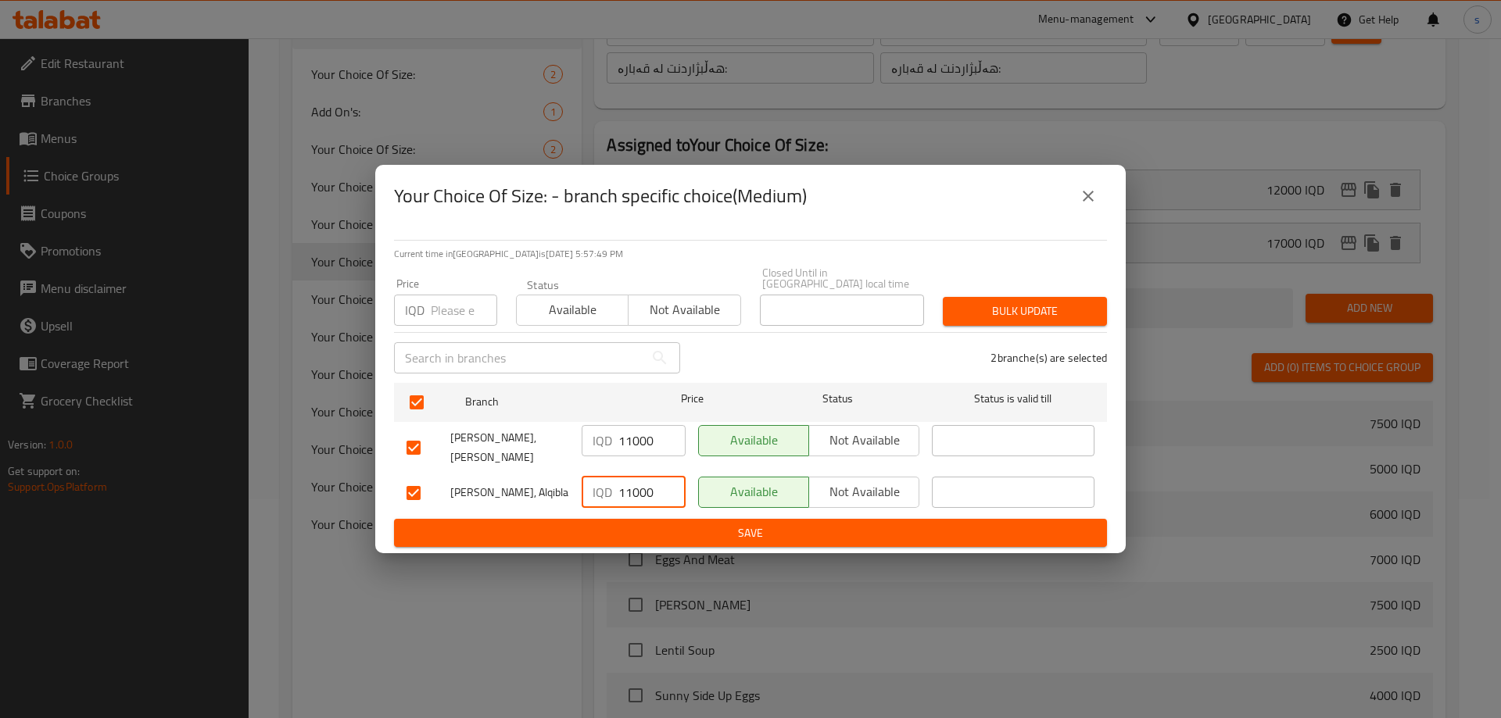
type input "11000"
drag, startPoint x: 621, startPoint y: 495, endPoint x: 614, endPoint y: 516, distance: 22.2
click at [618, 506] on form "Branch Price Status Status is valid till Al Kalha, Al Ashar IQD 11000 ​ Availab…" at bounding box center [750, 462] width 713 height 171
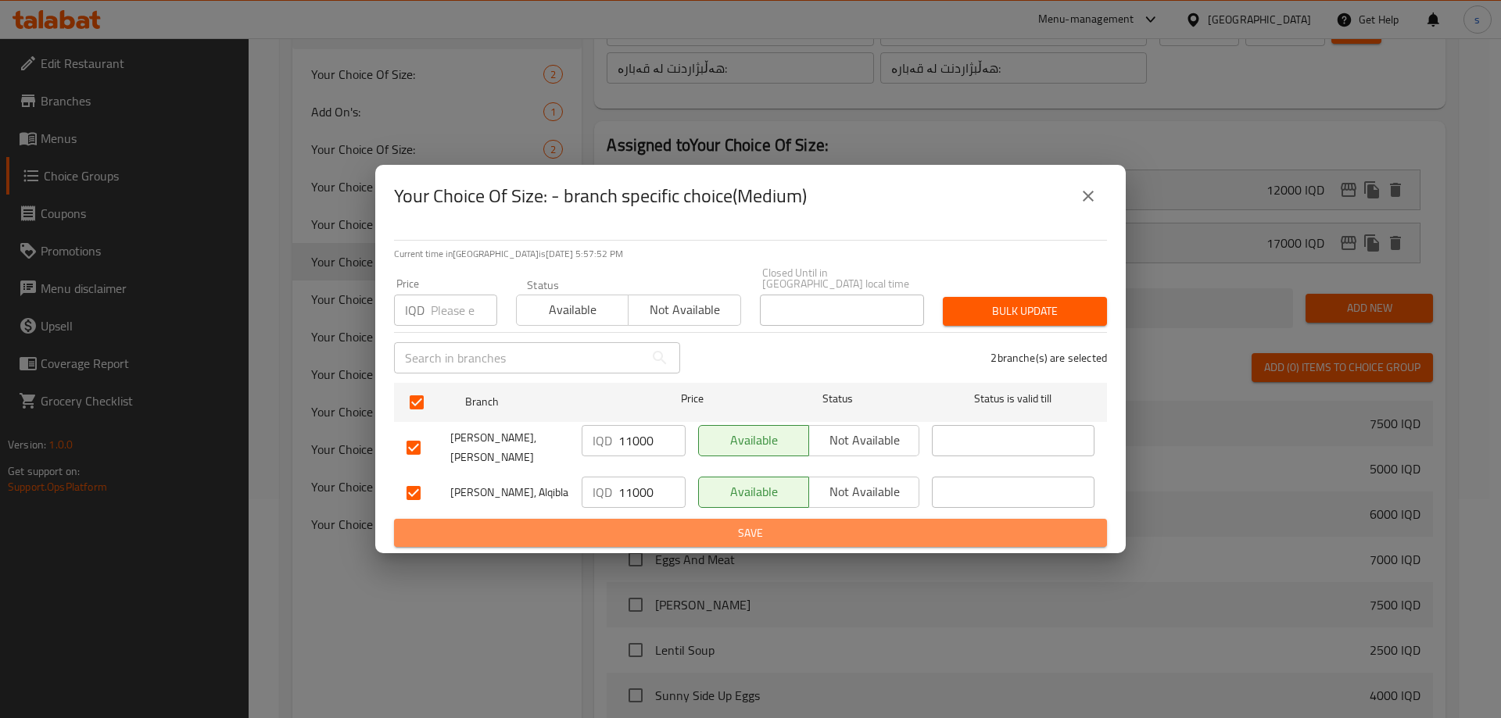
click at [614, 524] on span "Save" at bounding box center [750, 534] width 688 height 20
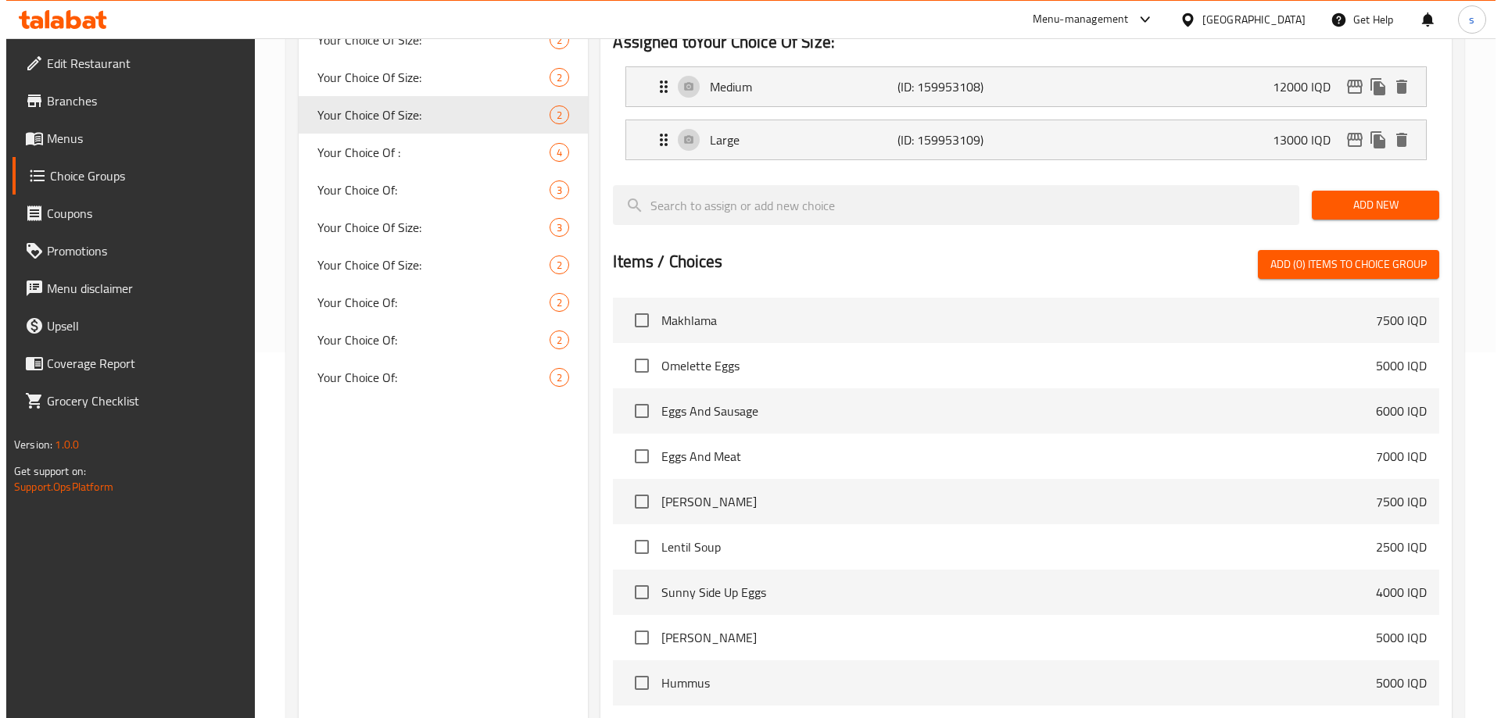
scroll to position [498, 0]
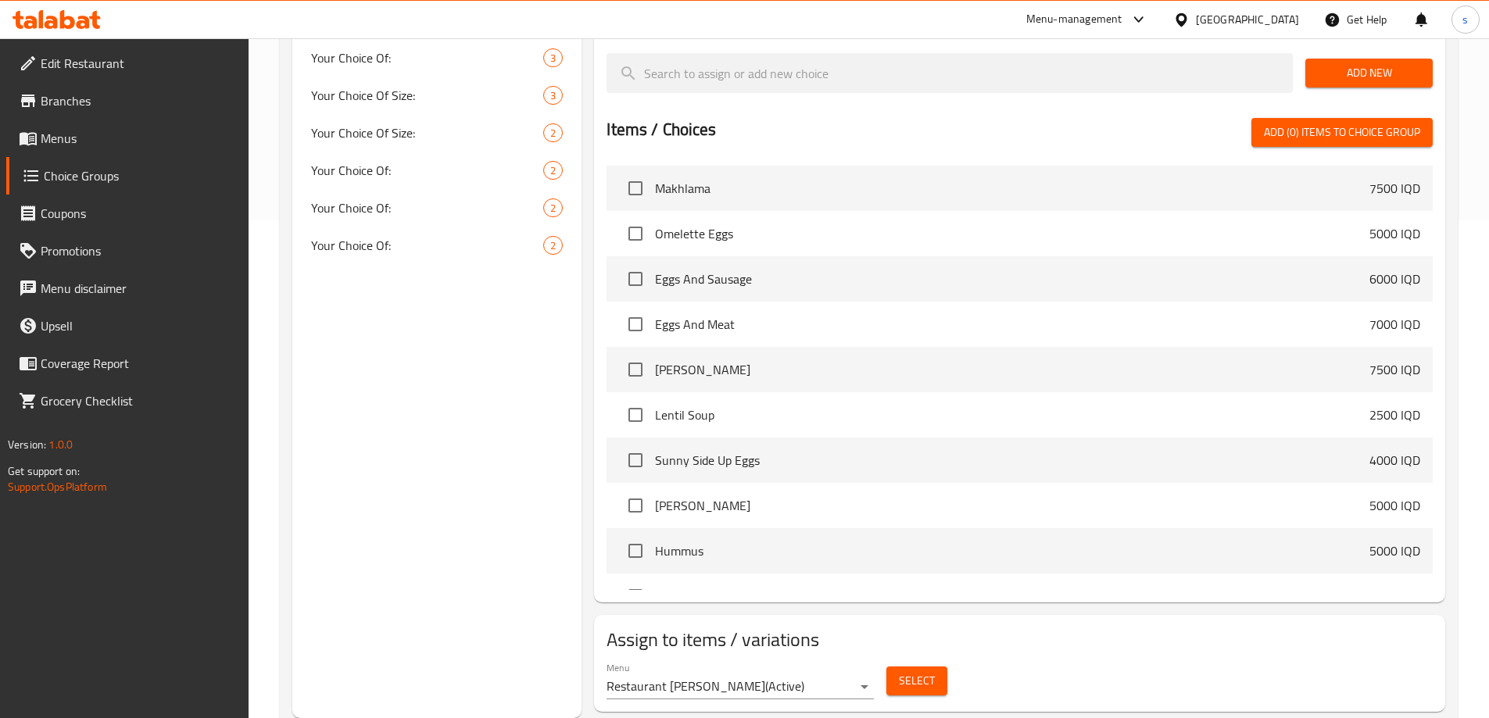
click at [922, 667] on button "Select" at bounding box center [916, 681] width 61 height 29
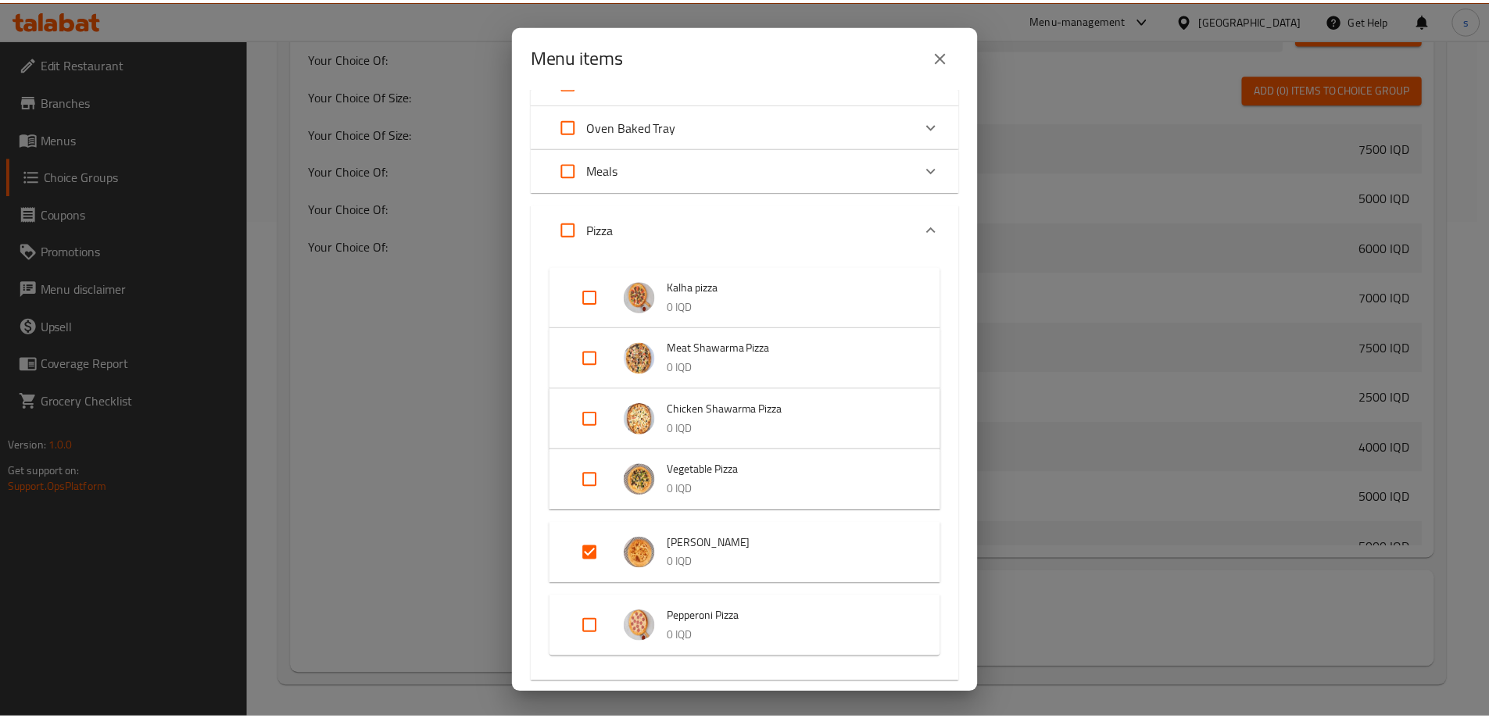
scroll to position [386, 0]
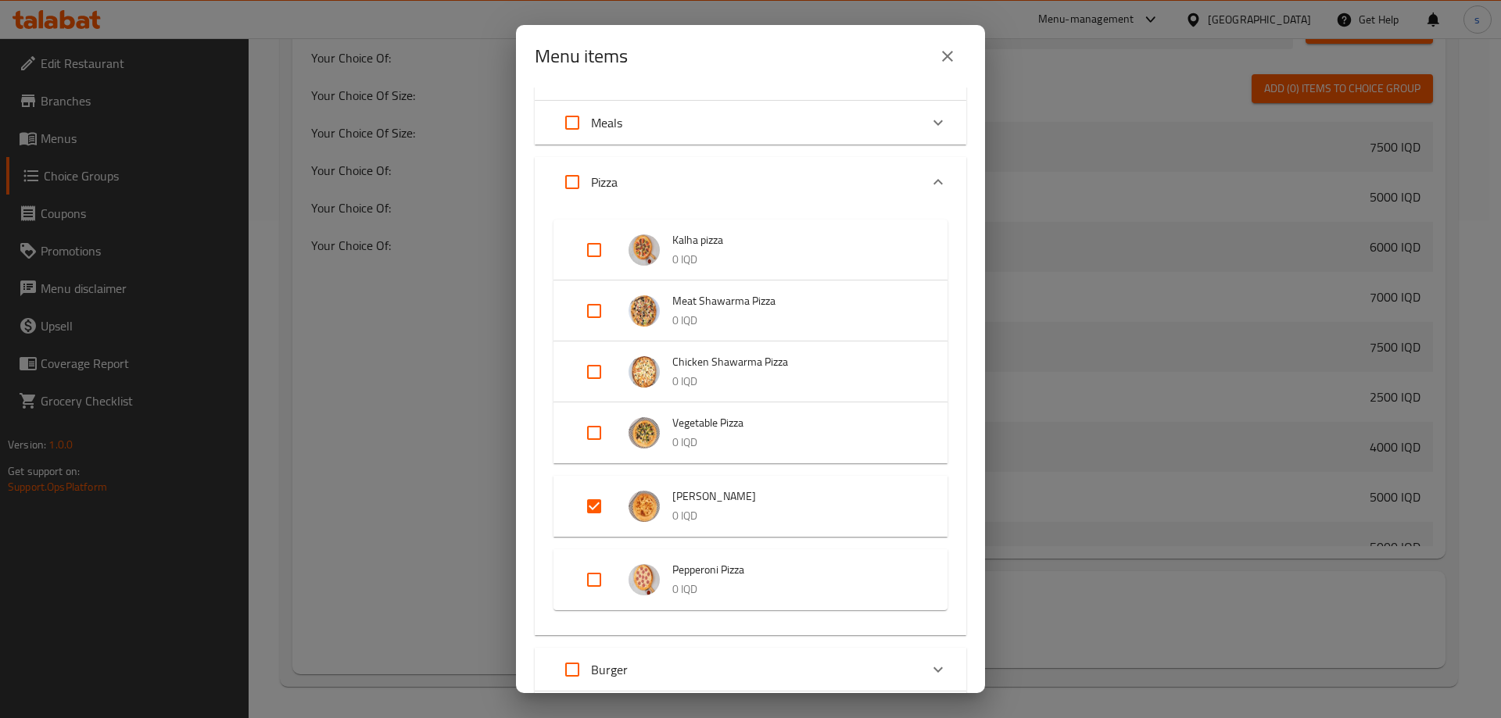
click at [954, 66] on button "close" at bounding box center [947, 57] width 38 height 38
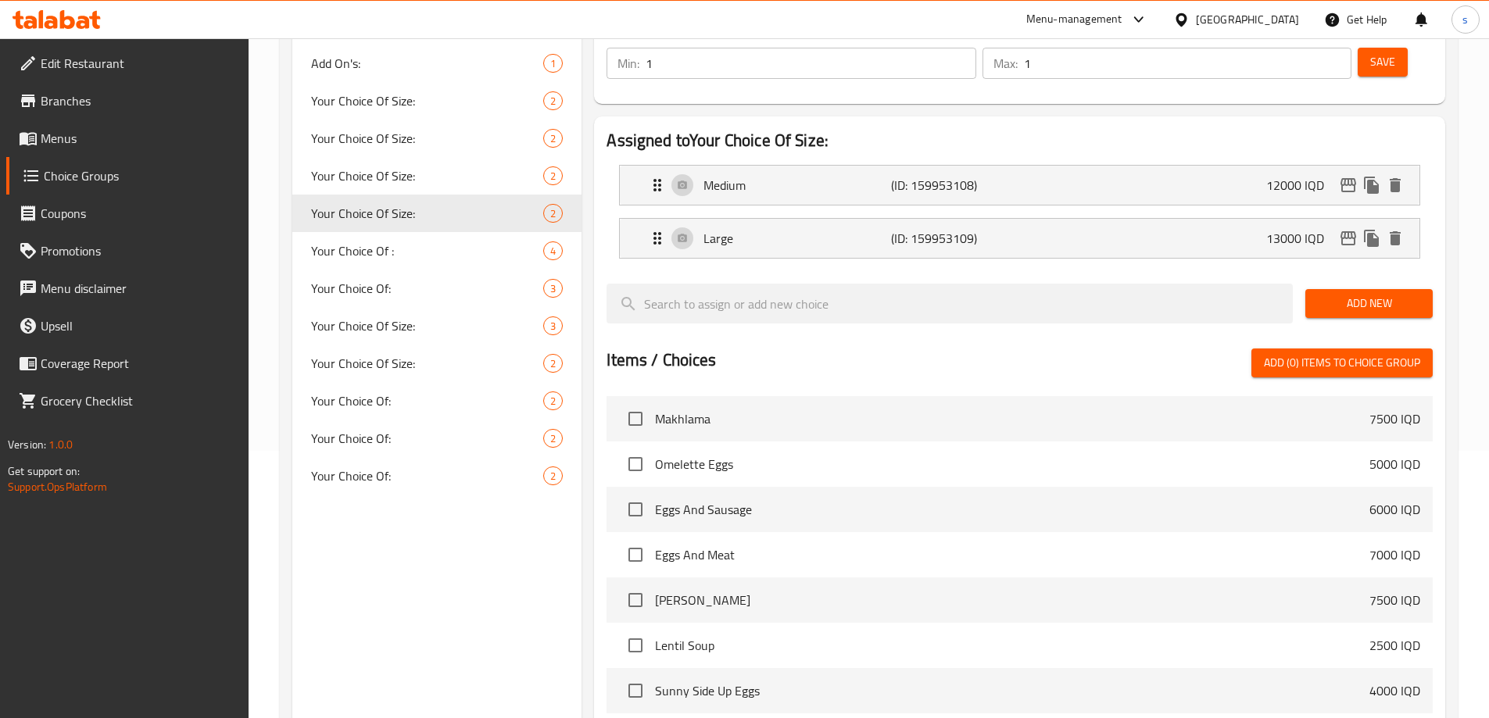
scroll to position [202, 0]
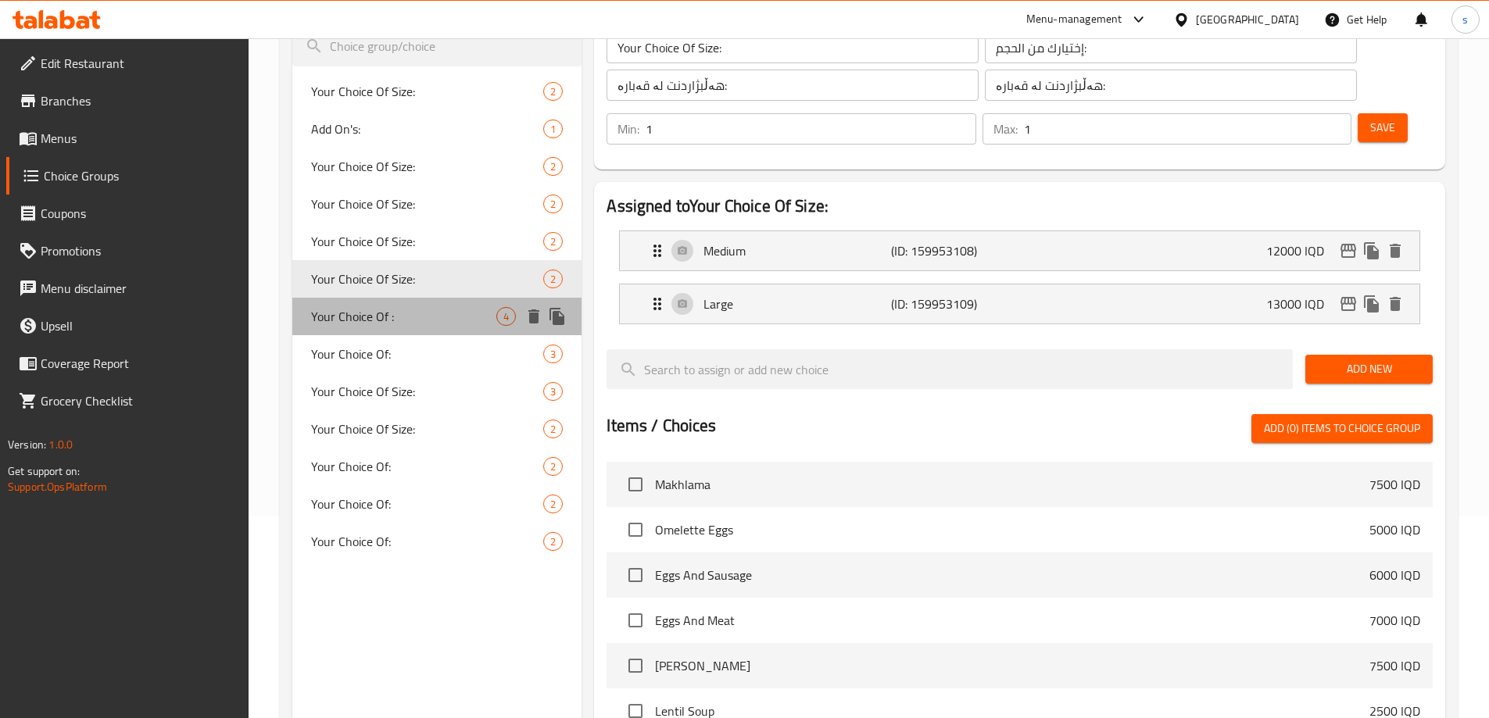
click at [432, 317] on span "Your Choice Of :" at bounding box center [404, 316] width 186 height 19
type input "Your Choice Of :"
type input "إختيارك من :"
type input "هەڵبژاردنت لە :"
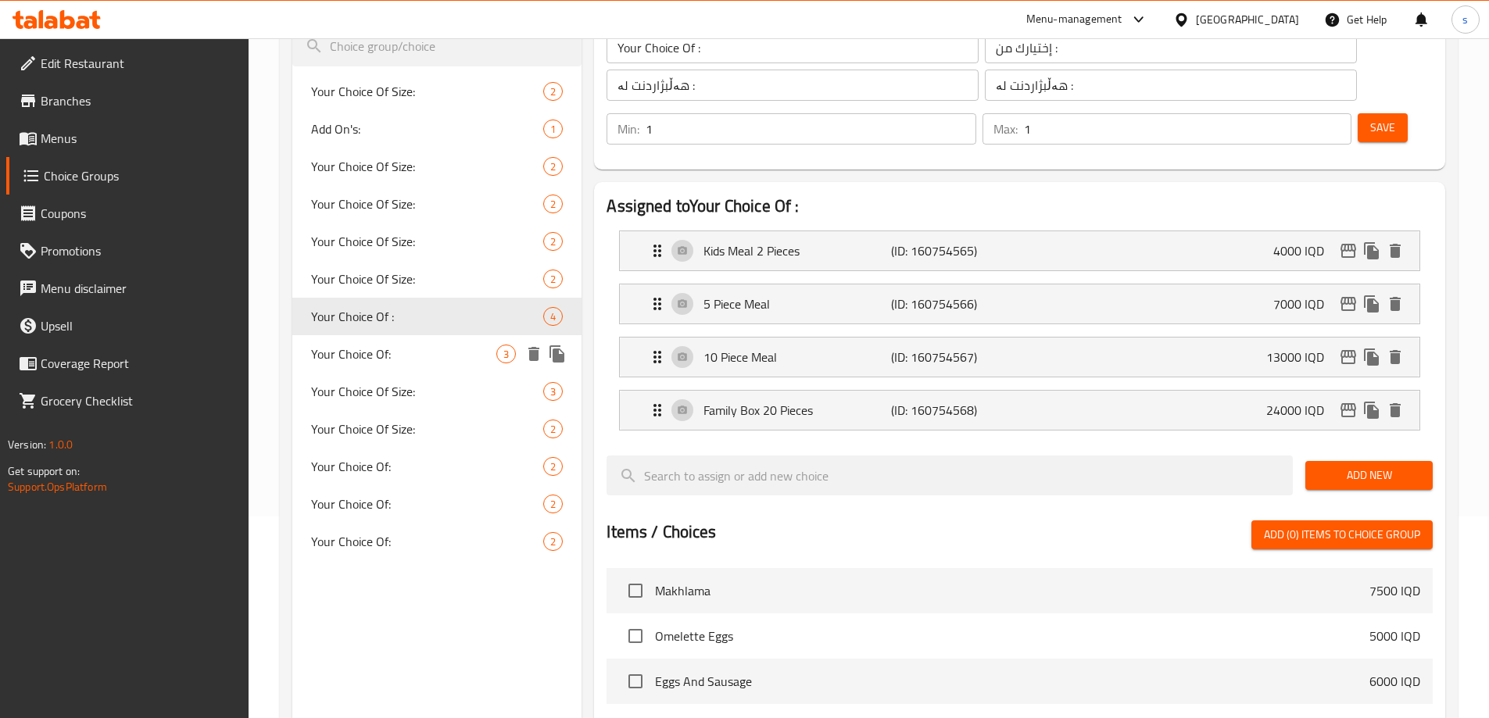
click at [420, 348] on span "Your Choice Of:" at bounding box center [404, 354] width 186 height 19
type input "Your Choice Of:"
type input "أختيارك من:"
type input "هەڵبژاردنت لە:"
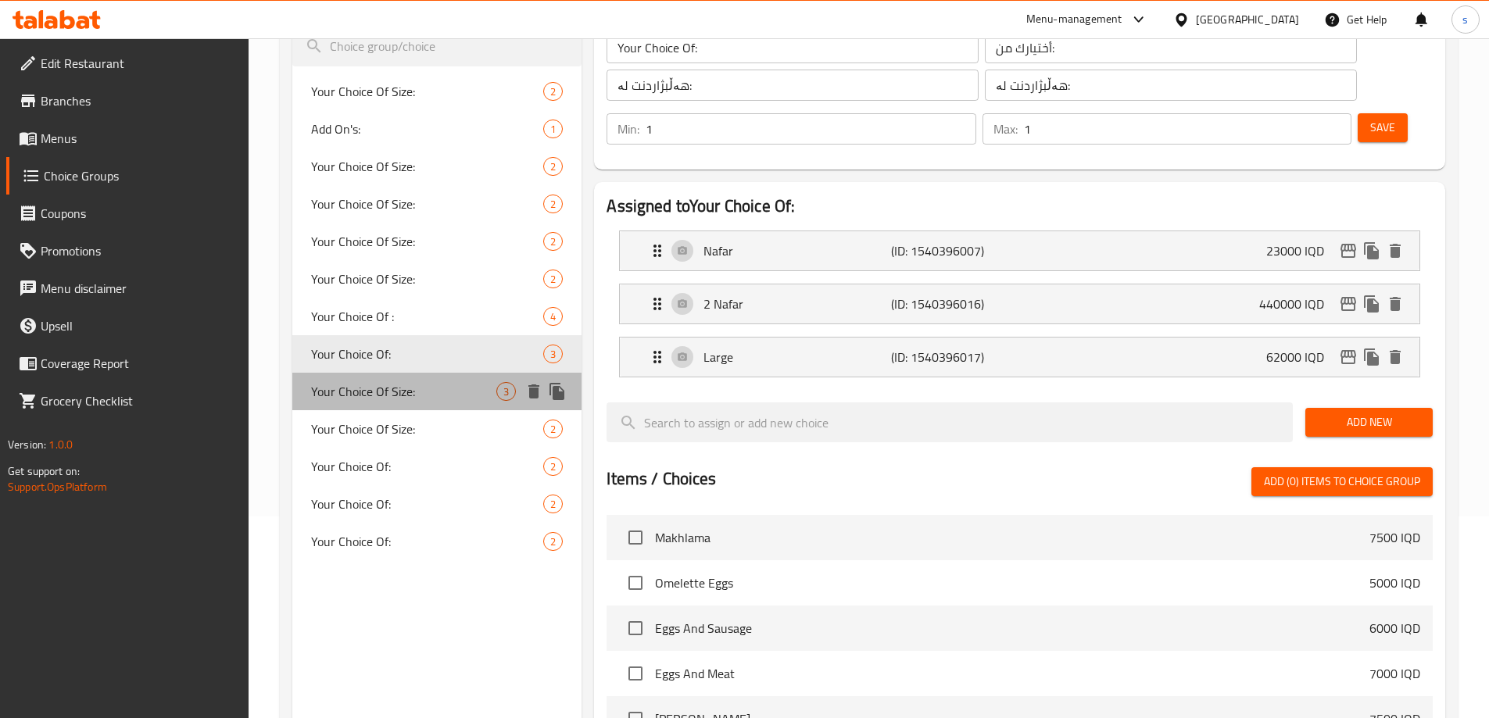
click at [410, 391] on span "Your Choice Of Size:" at bounding box center [404, 391] width 186 height 19
type input "Your Choice Of Size:"
type input "إختيارك من الحجم:"
type input "هەڵبژاردنت لە قەبارە:"
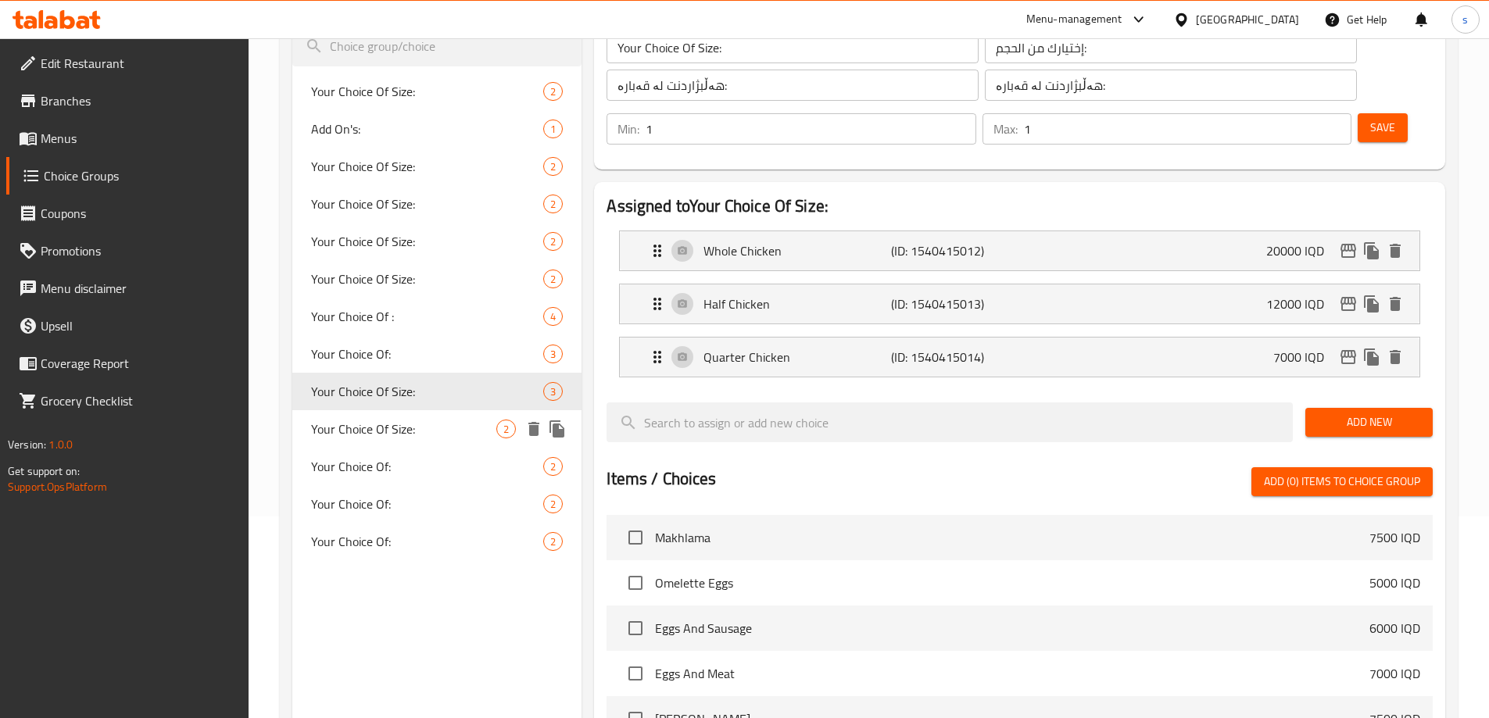
click at [404, 413] on div "Your Choice Of Size: 2" at bounding box center [437, 429] width 290 height 38
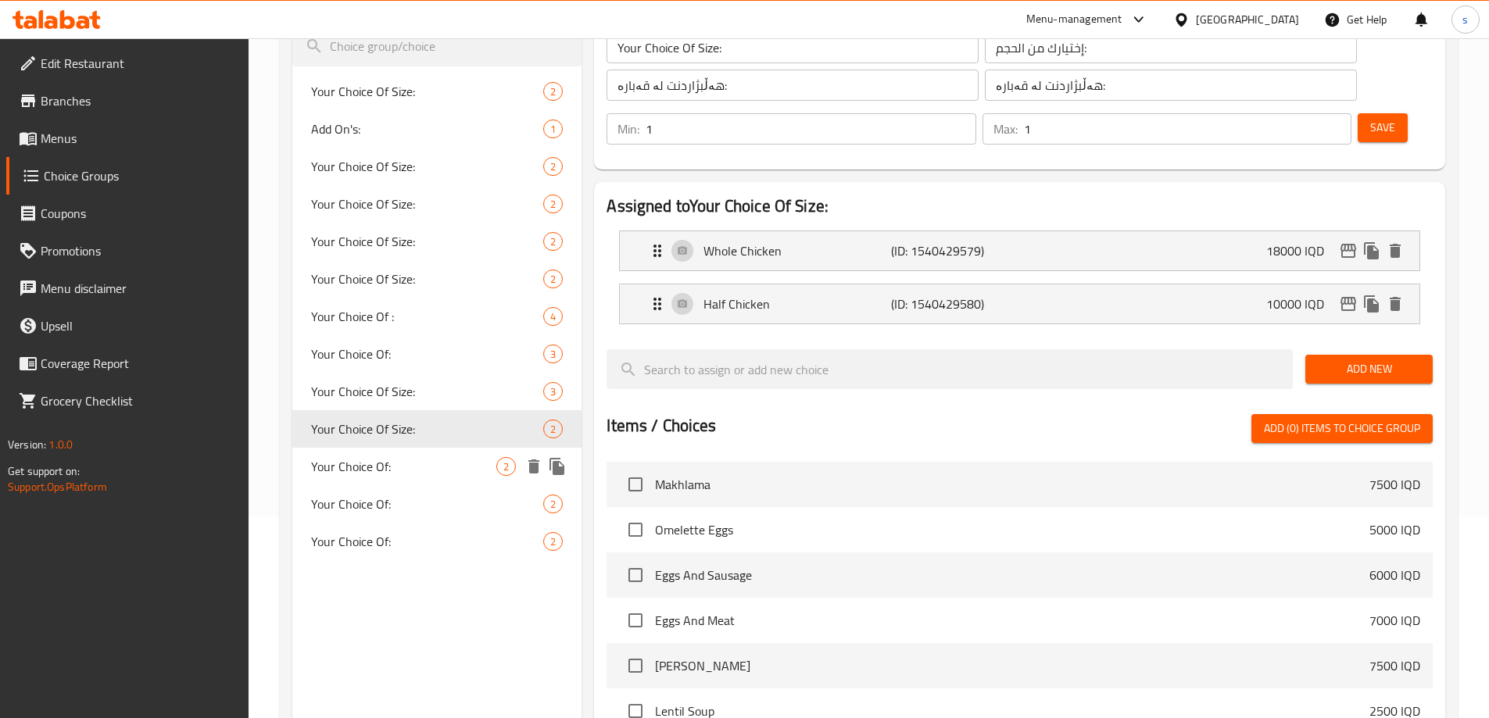
click at [389, 451] on div "Your Choice Of: 2" at bounding box center [437, 467] width 290 height 38
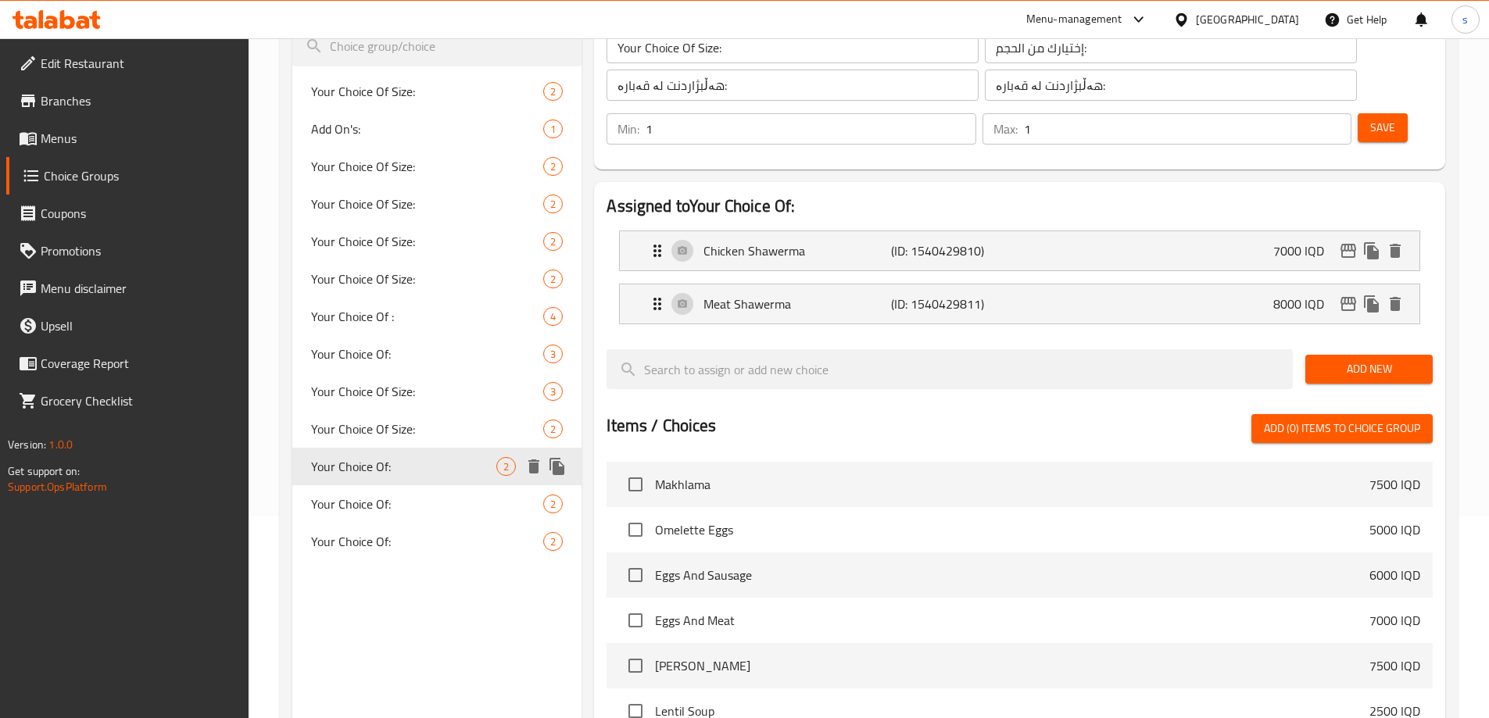
type input "Your Choice Of:"
type input "إختيارك من:"
type input "هەڵبژاردنت لە:"
click at [395, 519] on div "Your Choice Of: 2" at bounding box center [437, 504] width 290 height 38
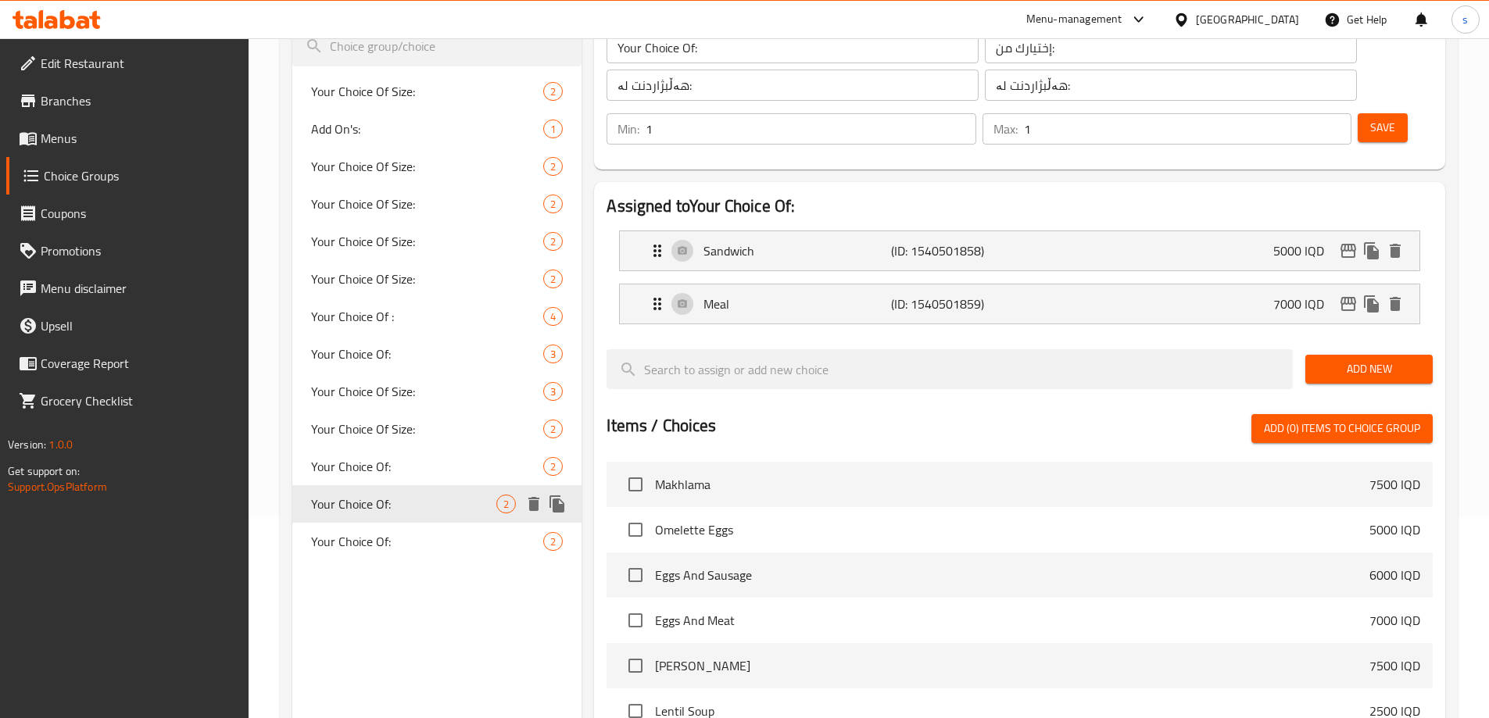
type input "Your Choice Of:"
type input "أختيارك من:"
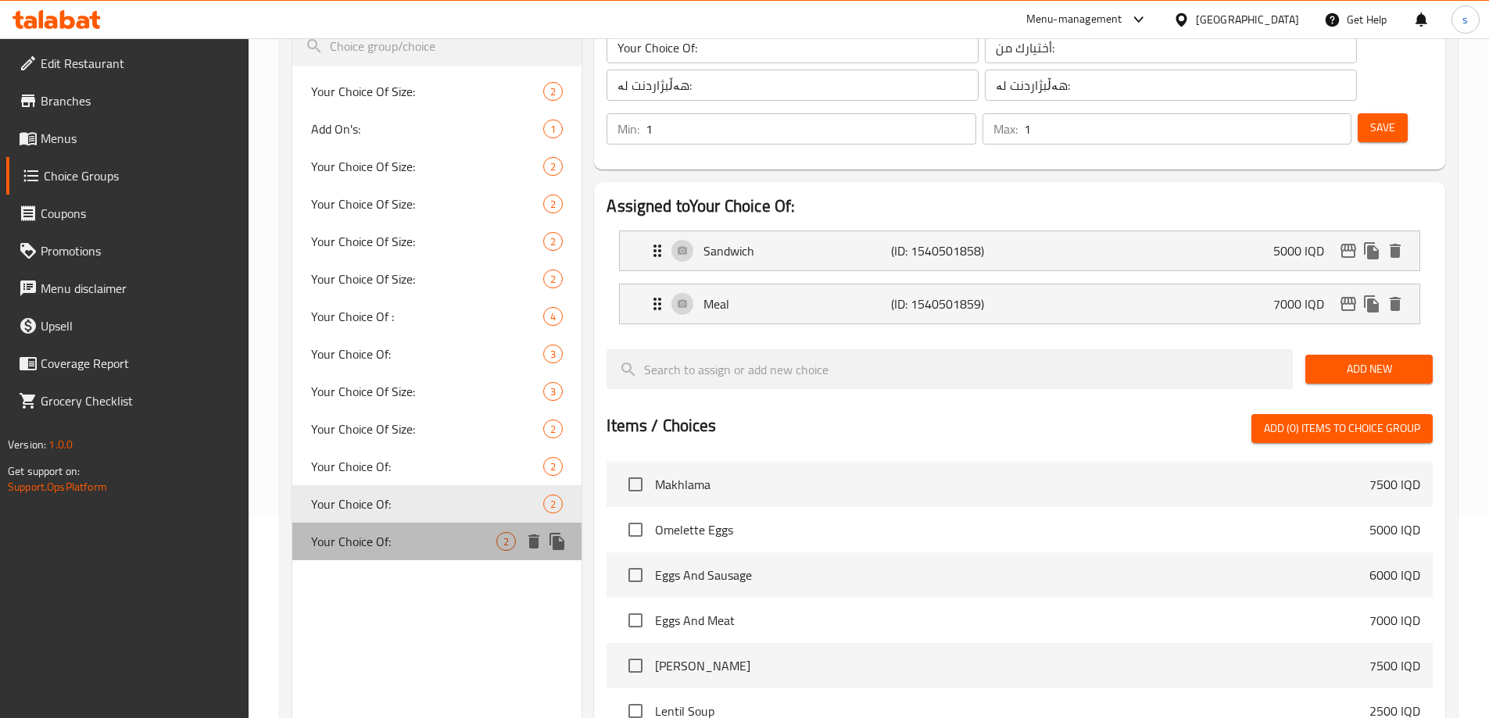
click at [395, 553] on div "Your Choice Of: 2" at bounding box center [437, 542] width 290 height 38
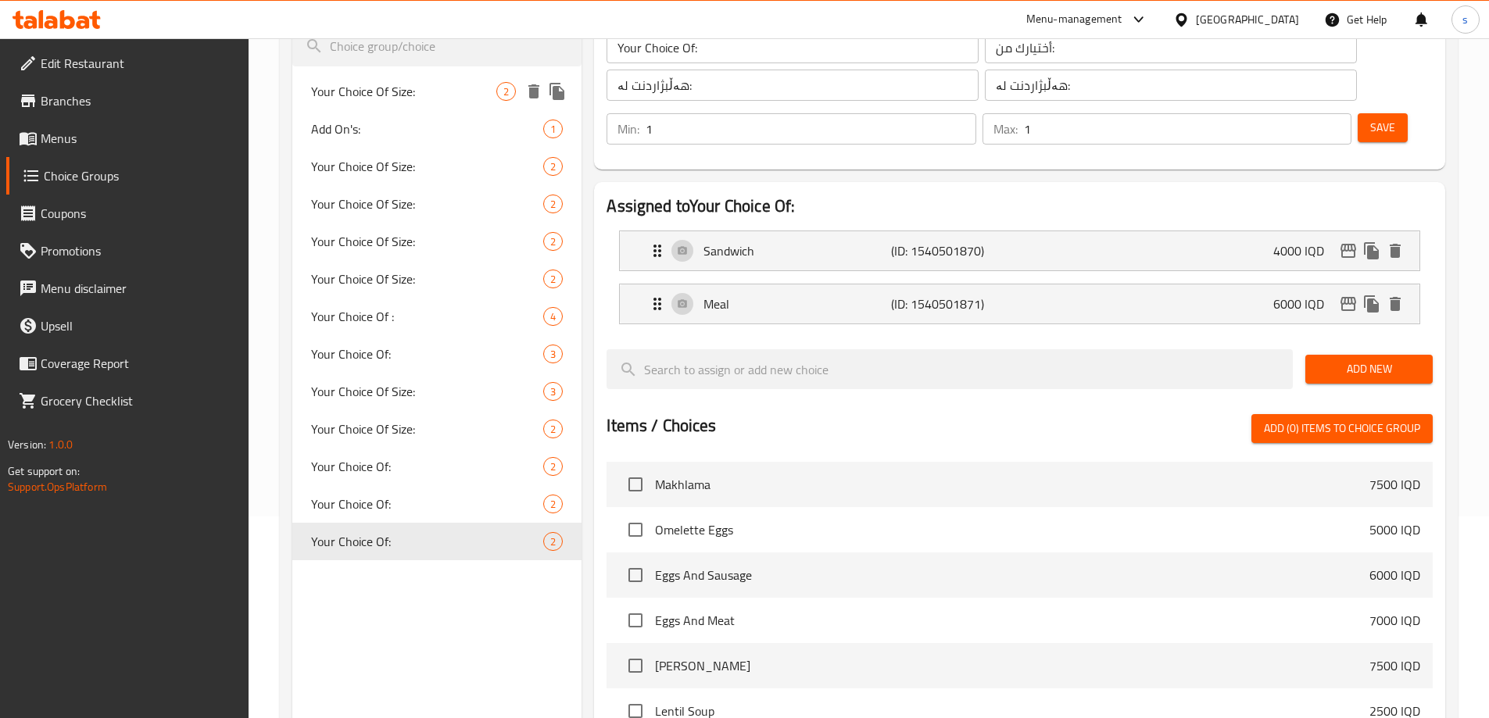
click at [394, 86] on span "Your Choice Of Size:" at bounding box center [404, 91] width 186 height 19
type input "Your Choice Of Size:"
type input "إختيارك من الحجم:"
type input "هەڵبژاردنت لە قەبارە:"
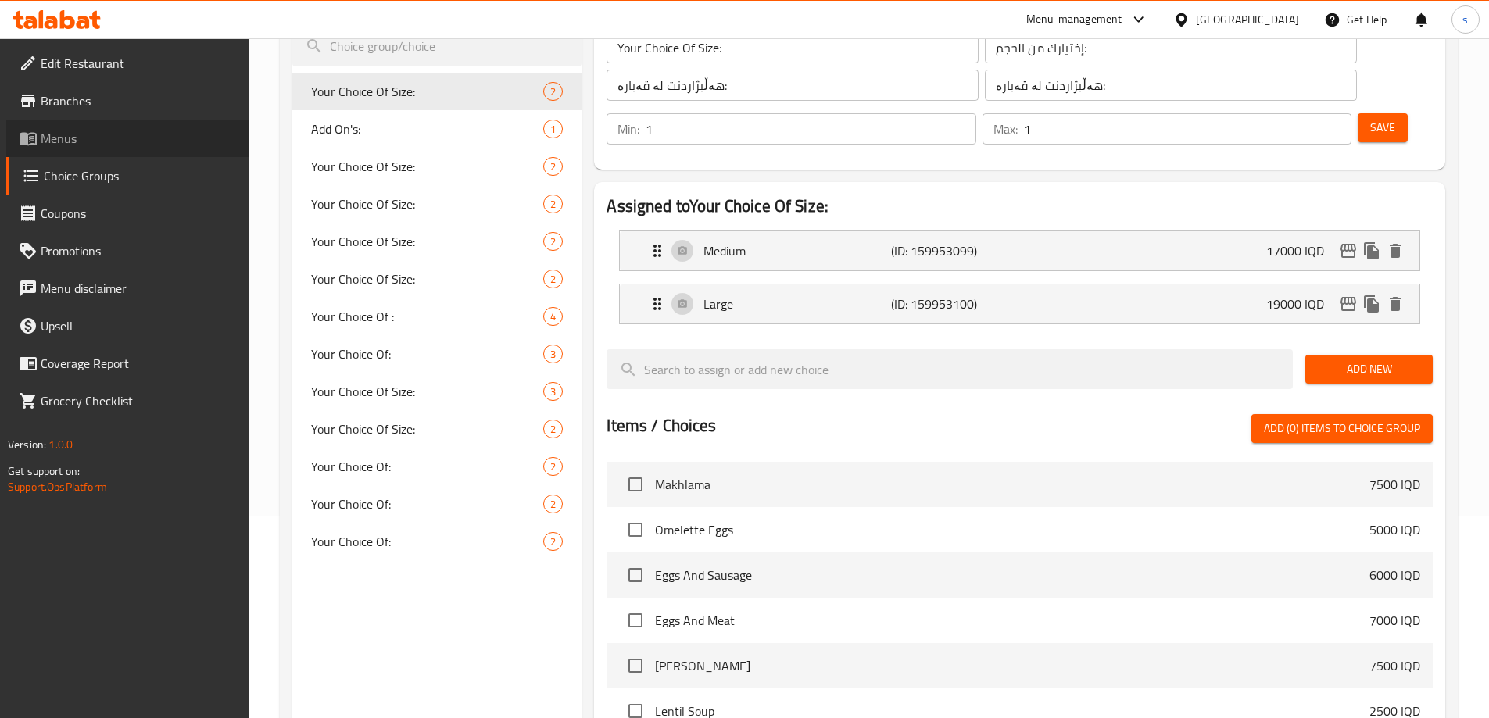
click at [90, 140] on span "Menus" at bounding box center [138, 138] width 195 height 19
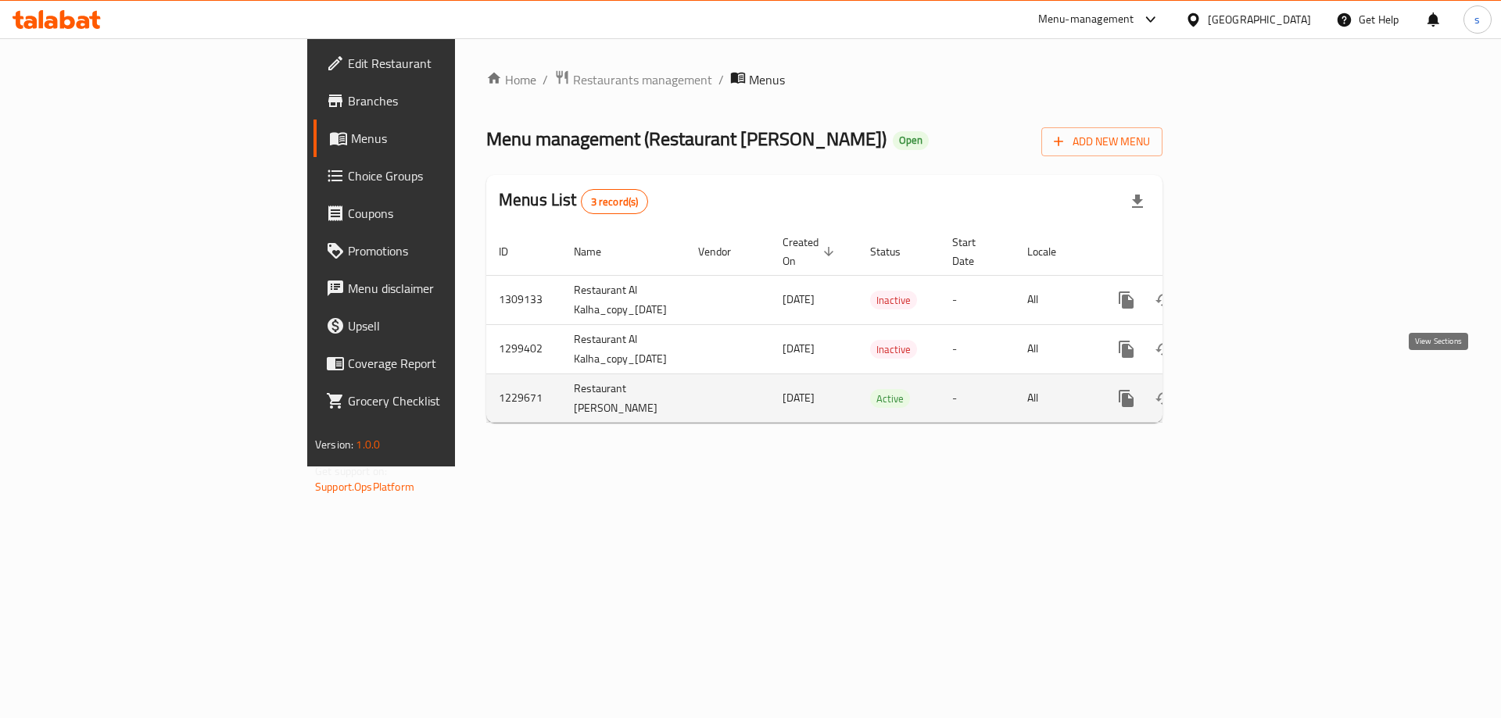
click at [1257, 380] on link "enhanced table" at bounding box center [1239, 399] width 38 height 38
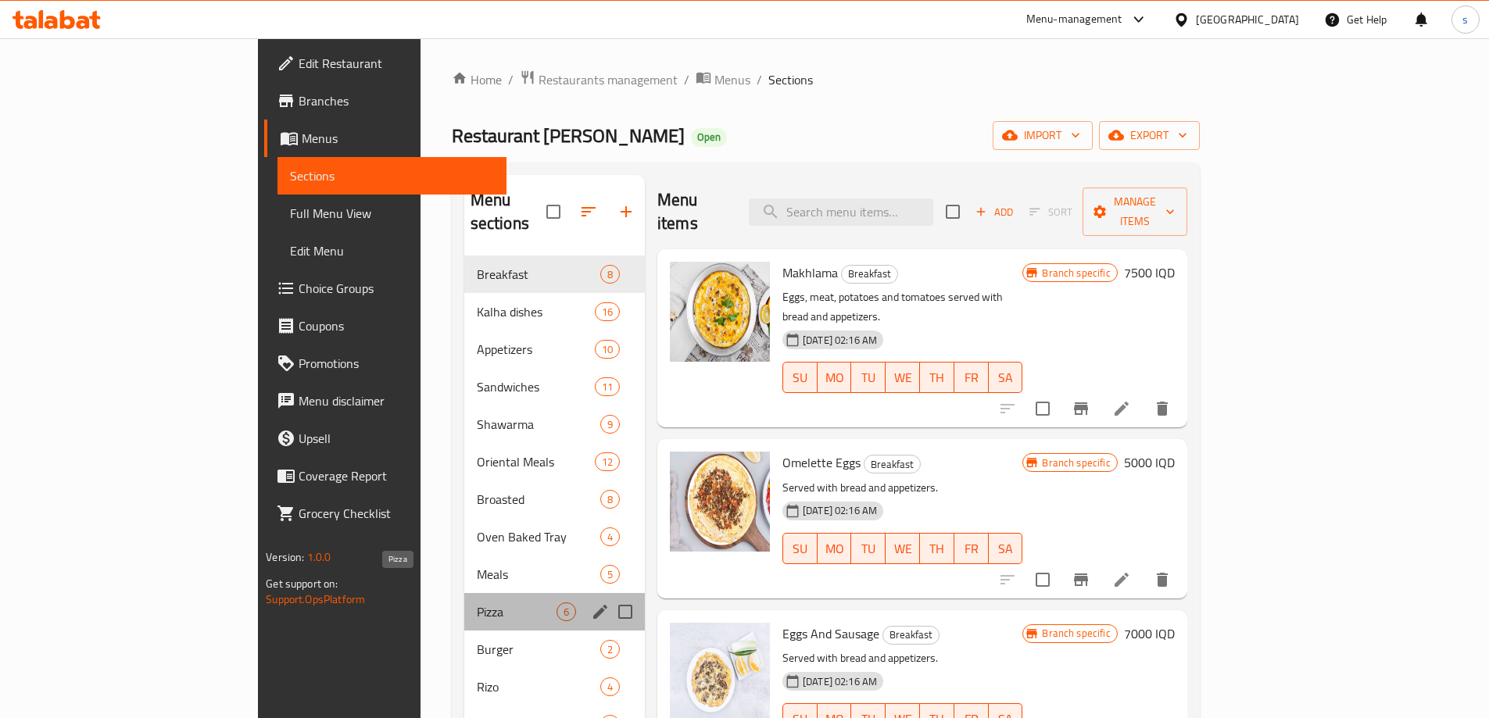
click at [477, 603] on span "Pizza" at bounding box center [517, 612] width 80 height 19
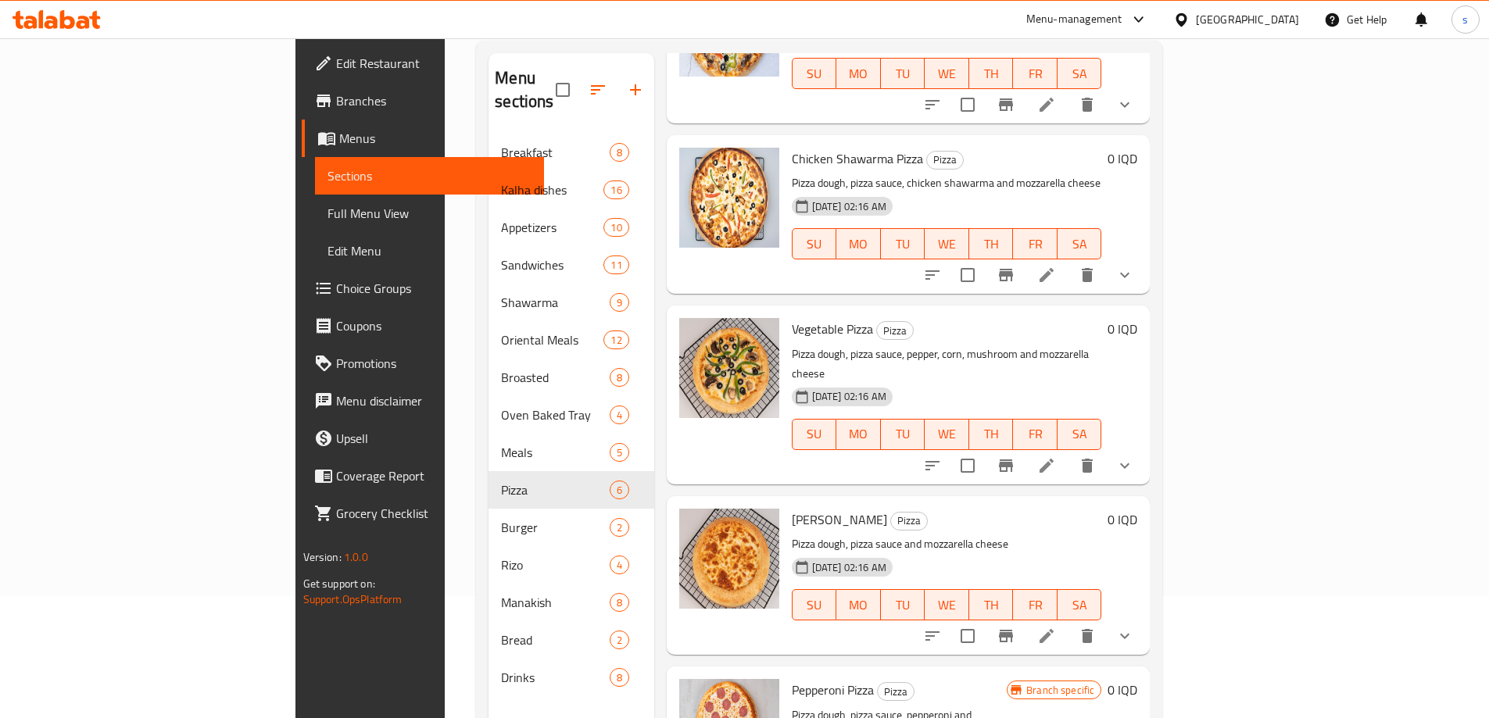
scroll to position [345, 0]
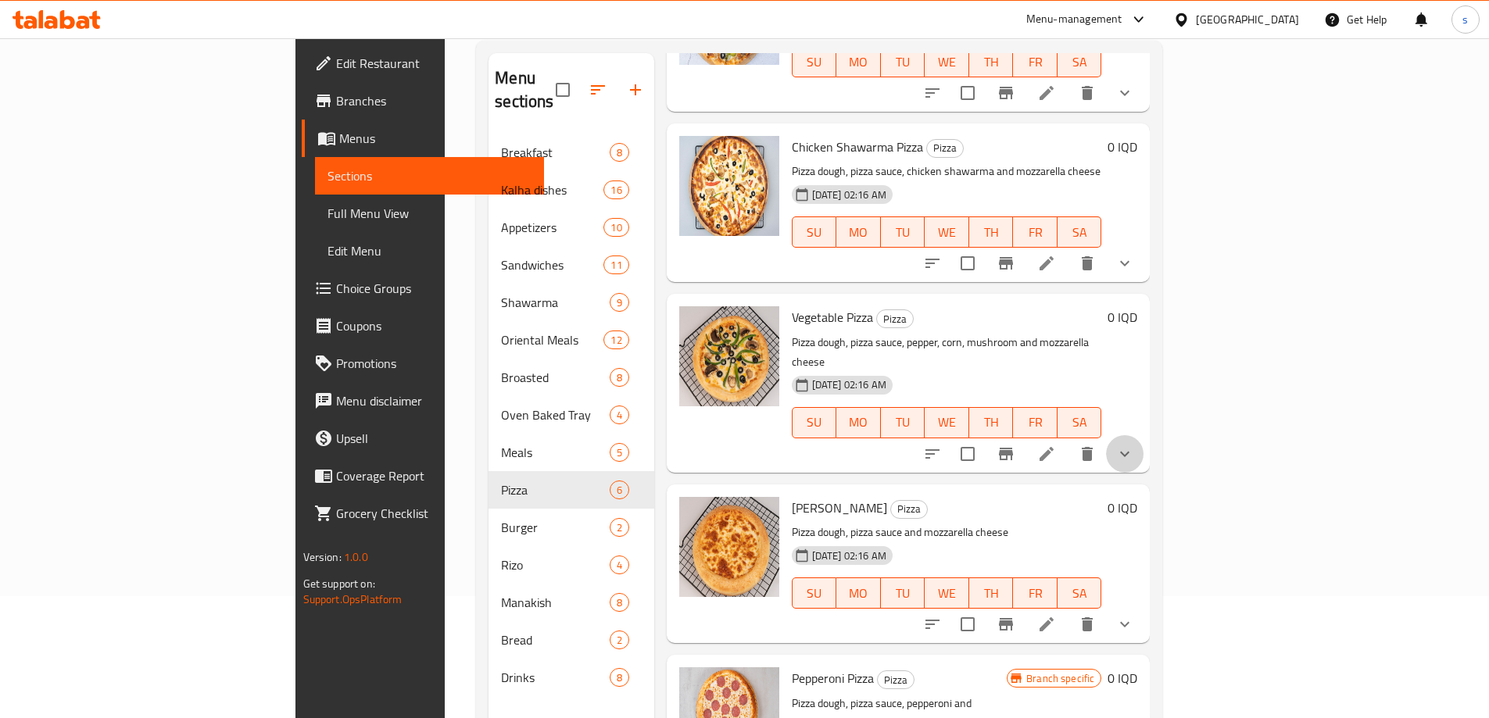
click at [1143, 435] on button "show more" at bounding box center [1125, 454] width 38 height 38
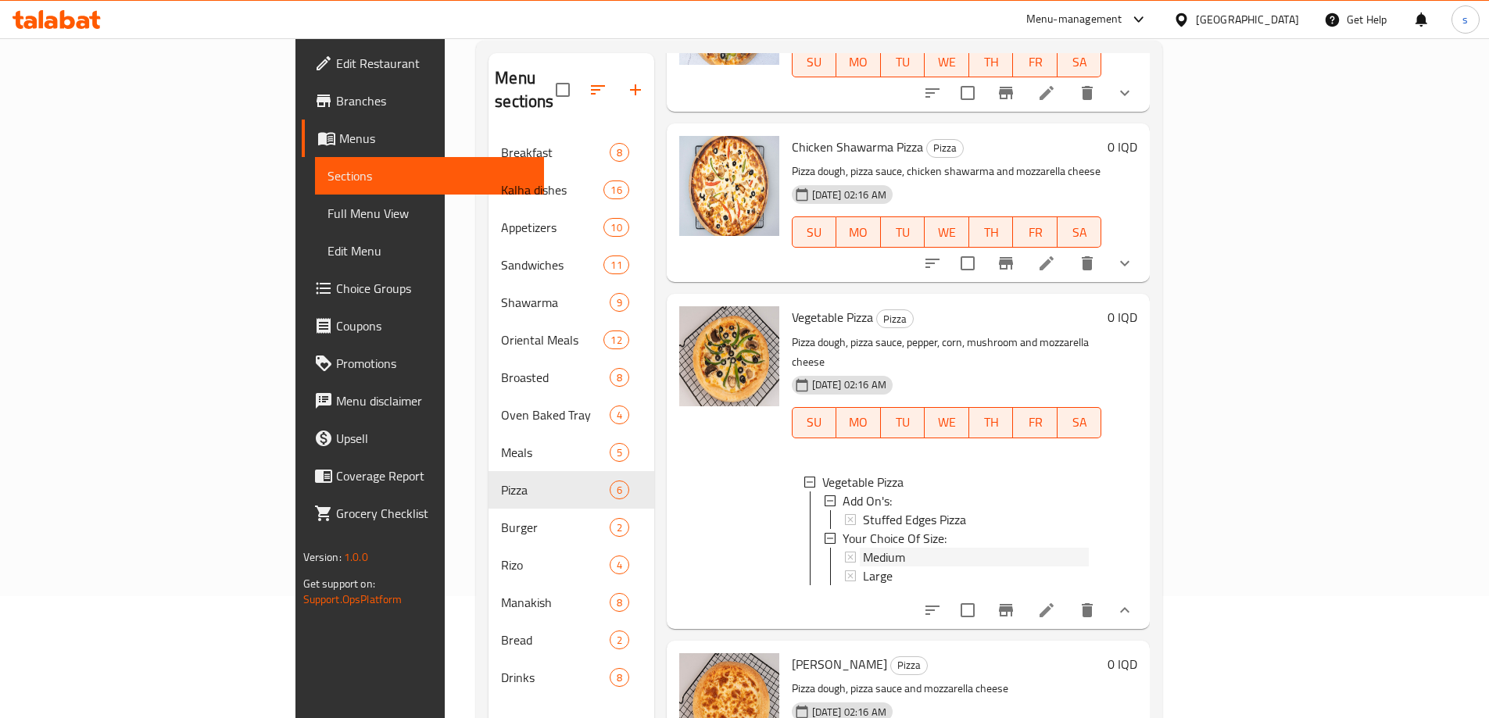
click at [863, 548] on span "Medium" at bounding box center [884, 557] width 42 height 19
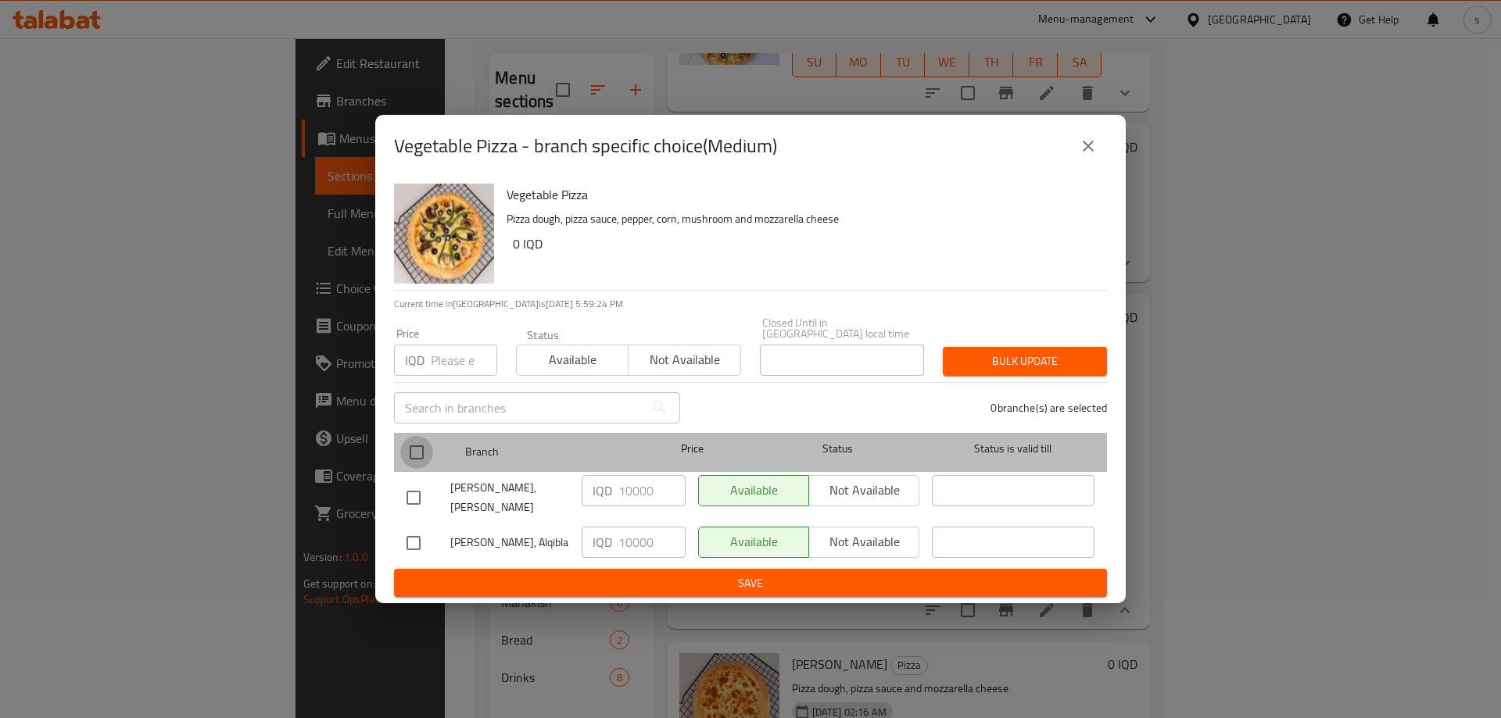
click at [419, 453] on input "checkbox" at bounding box center [416, 452] width 33 height 33
checkbox input "true"
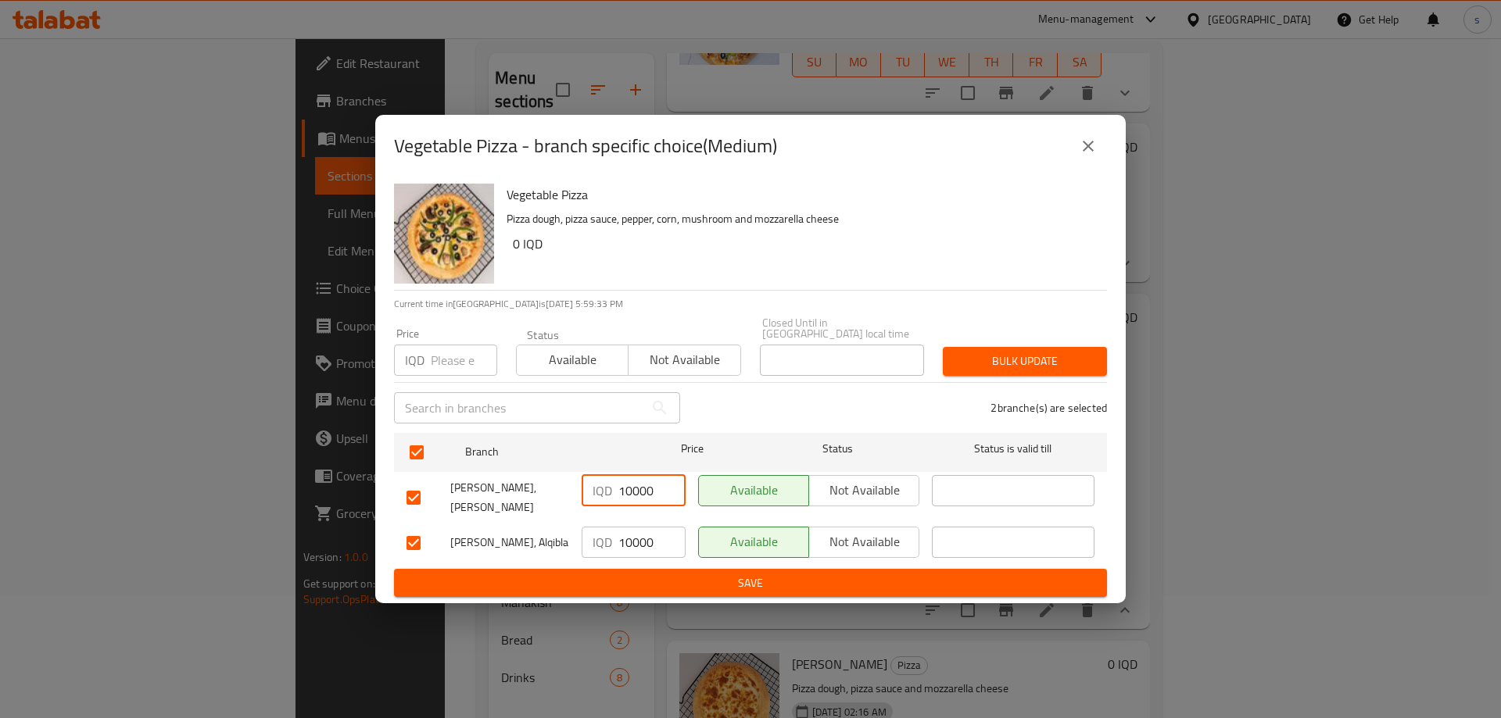
click at [626, 500] on input "10000" at bounding box center [651, 490] width 67 height 31
type input "13000"
drag, startPoint x: 633, startPoint y: 531, endPoint x: 624, endPoint y: 533, distance: 9.5
click at [624, 533] on input "10000" at bounding box center [651, 542] width 67 height 31
type input "13000"
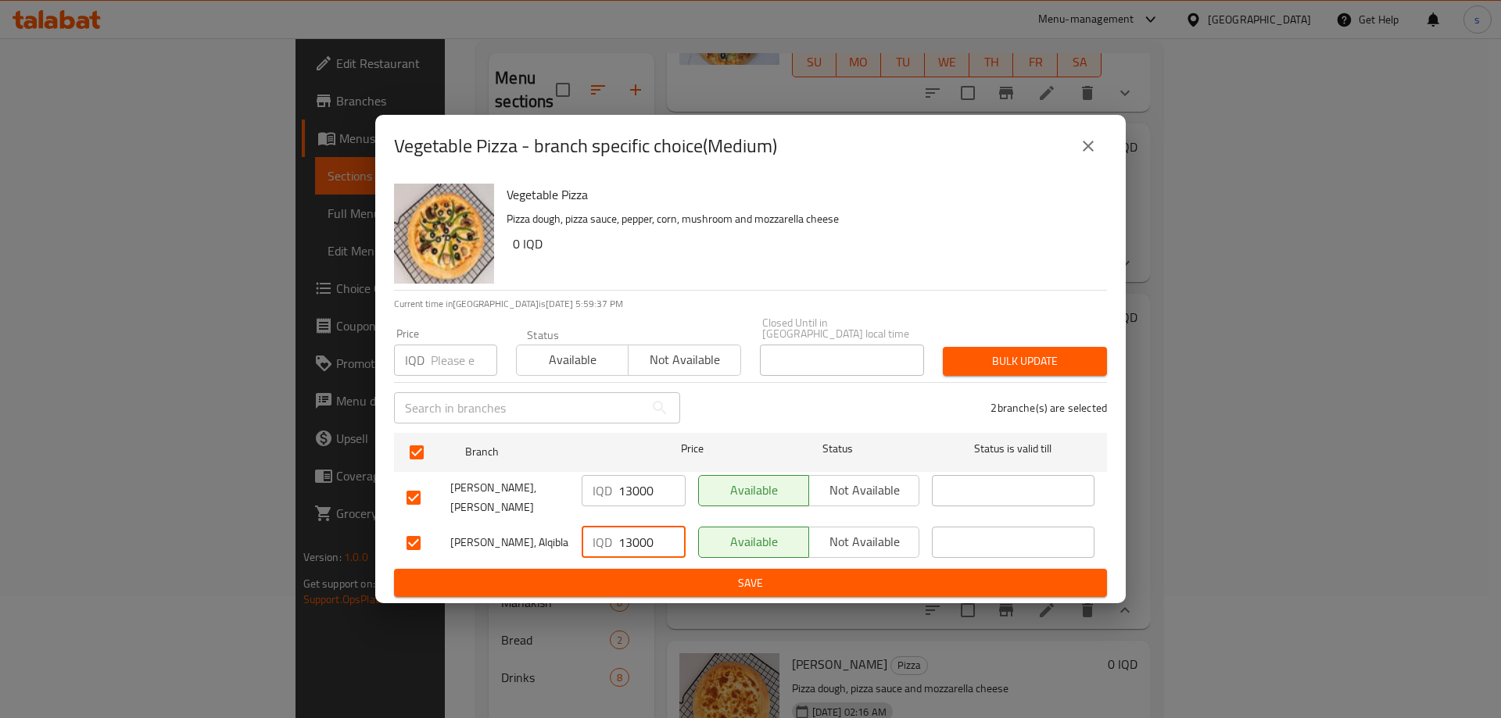
click at [670, 569] on button "Save" at bounding box center [750, 583] width 713 height 29
click at [1085, 152] on icon "close" at bounding box center [1087, 146] width 19 height 19
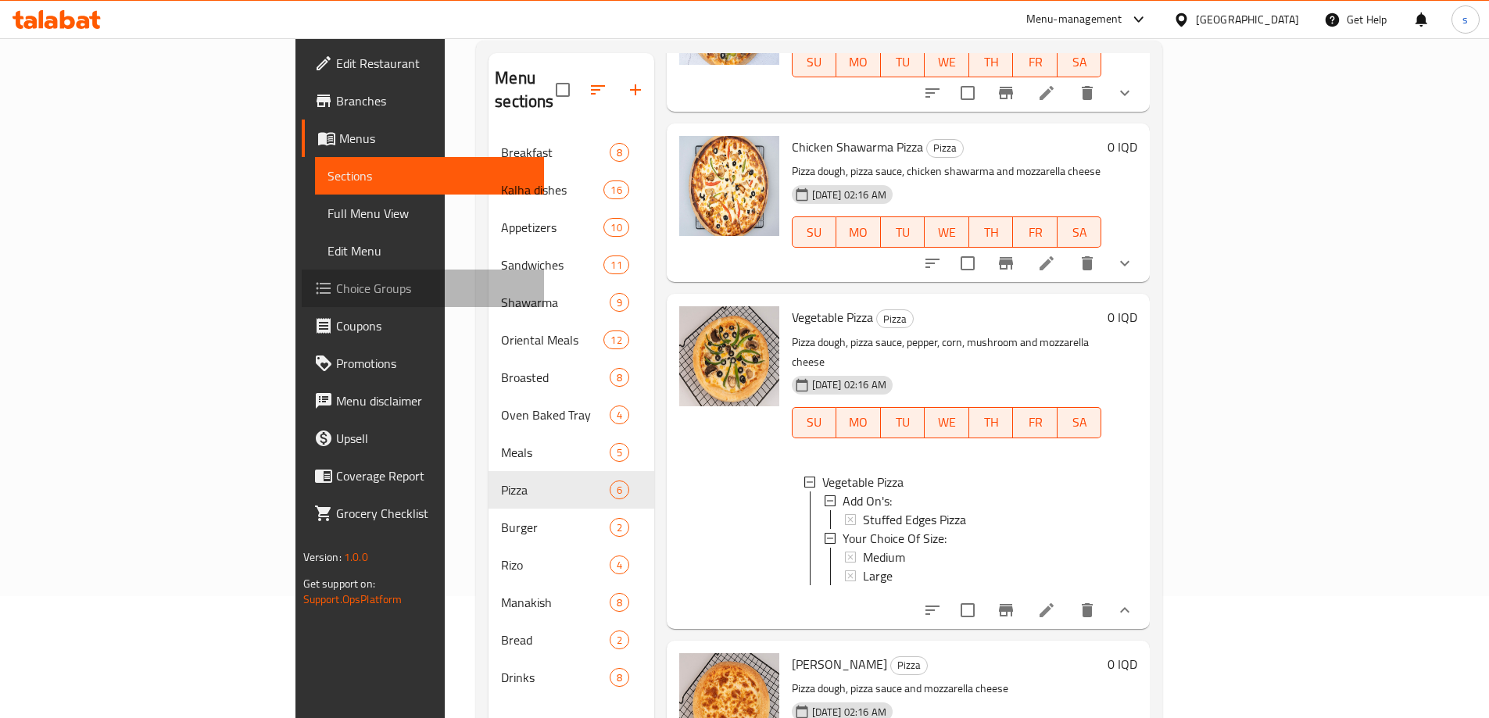
click at [336, 281] on span "Choice Groups" at bounding box center [433, 288] width 195 height 19
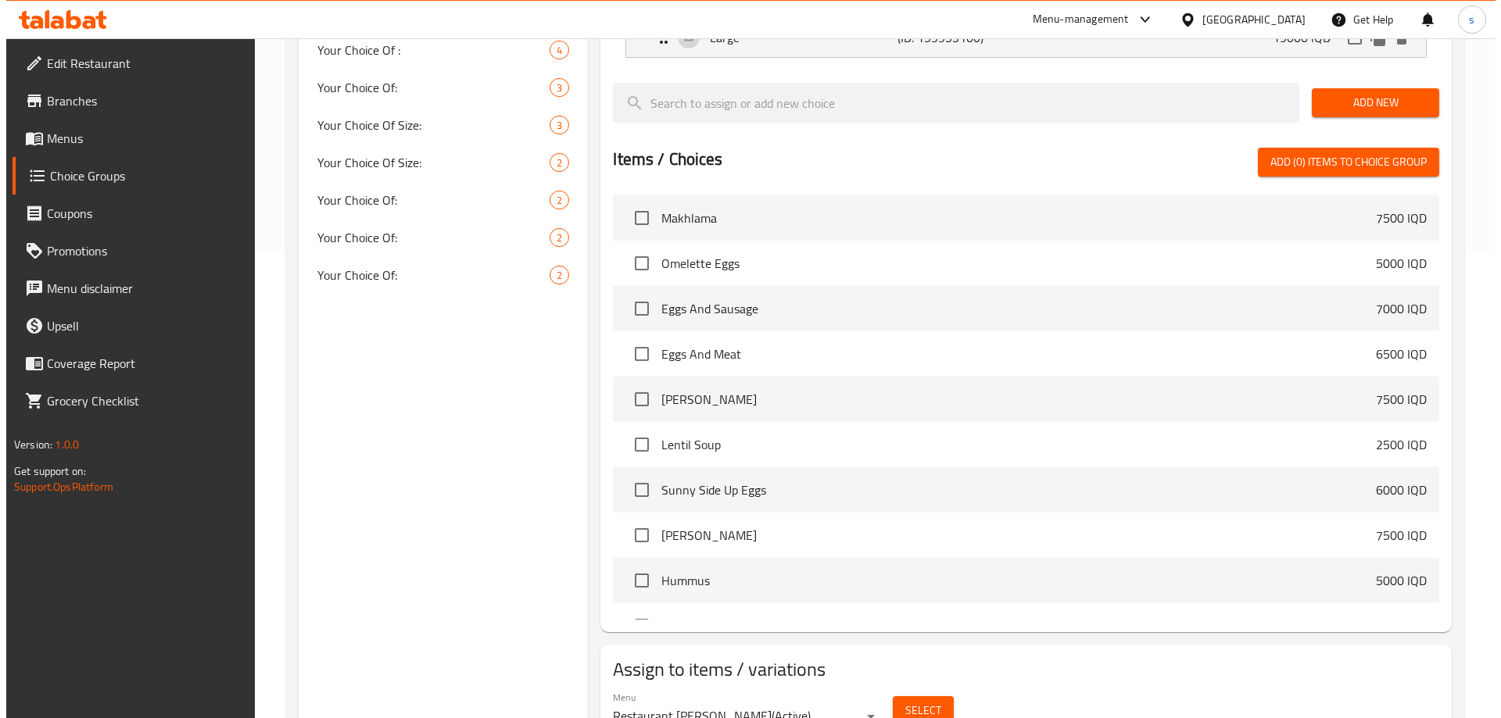
scroll to position [498, 0]
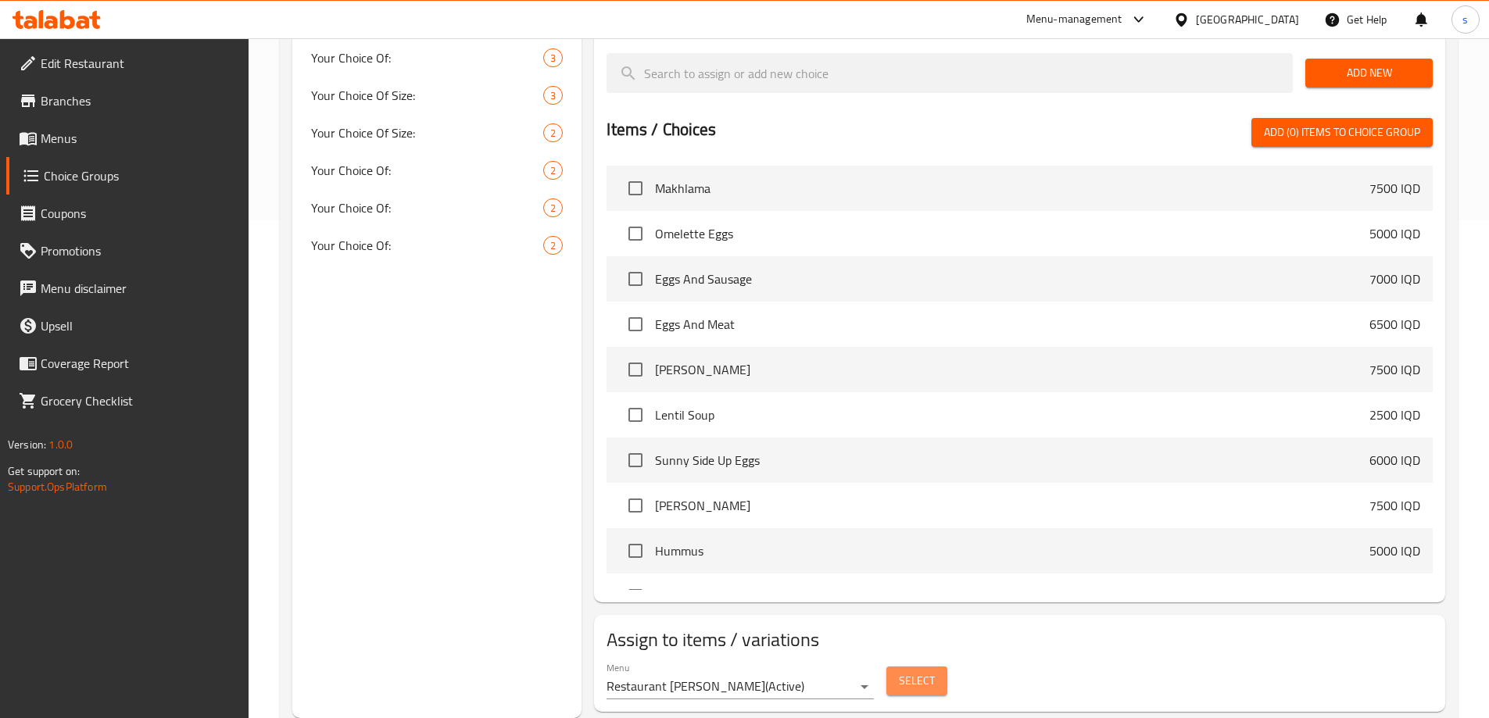
click at [917, 671] on span "Select" at bounding box center [917, 681] width 36 height 20
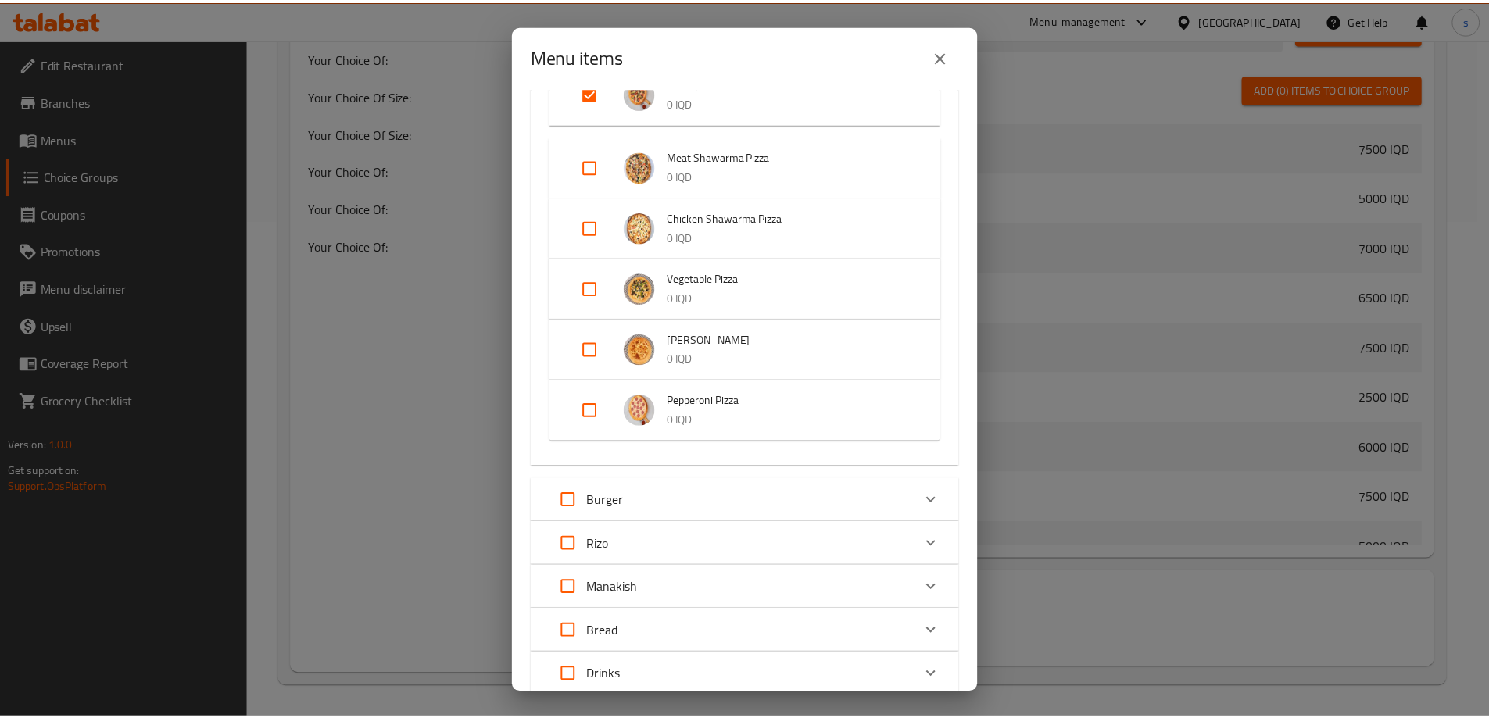
scroll to position [251, 0]
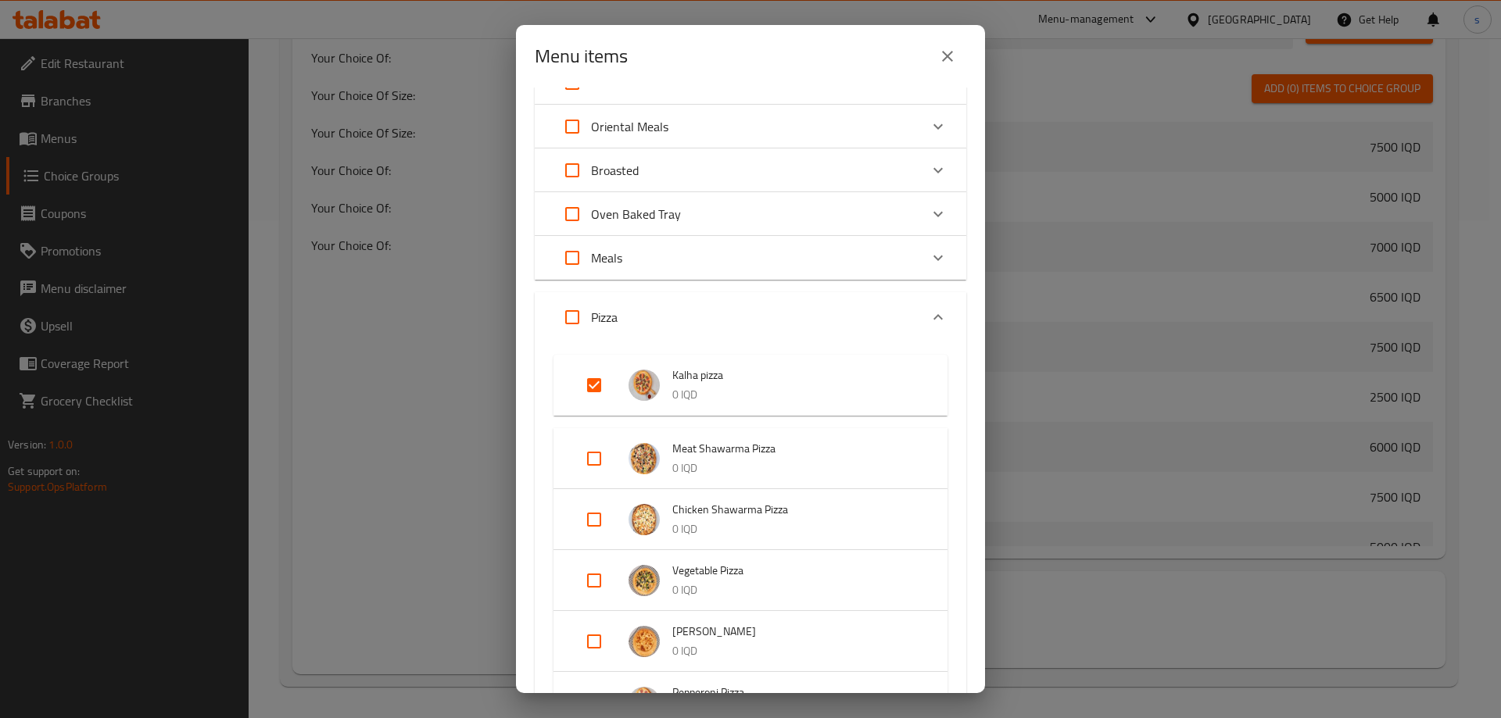
click at [946, 57] on icon "close" at bounding box center [947, 56] width 11 height 11
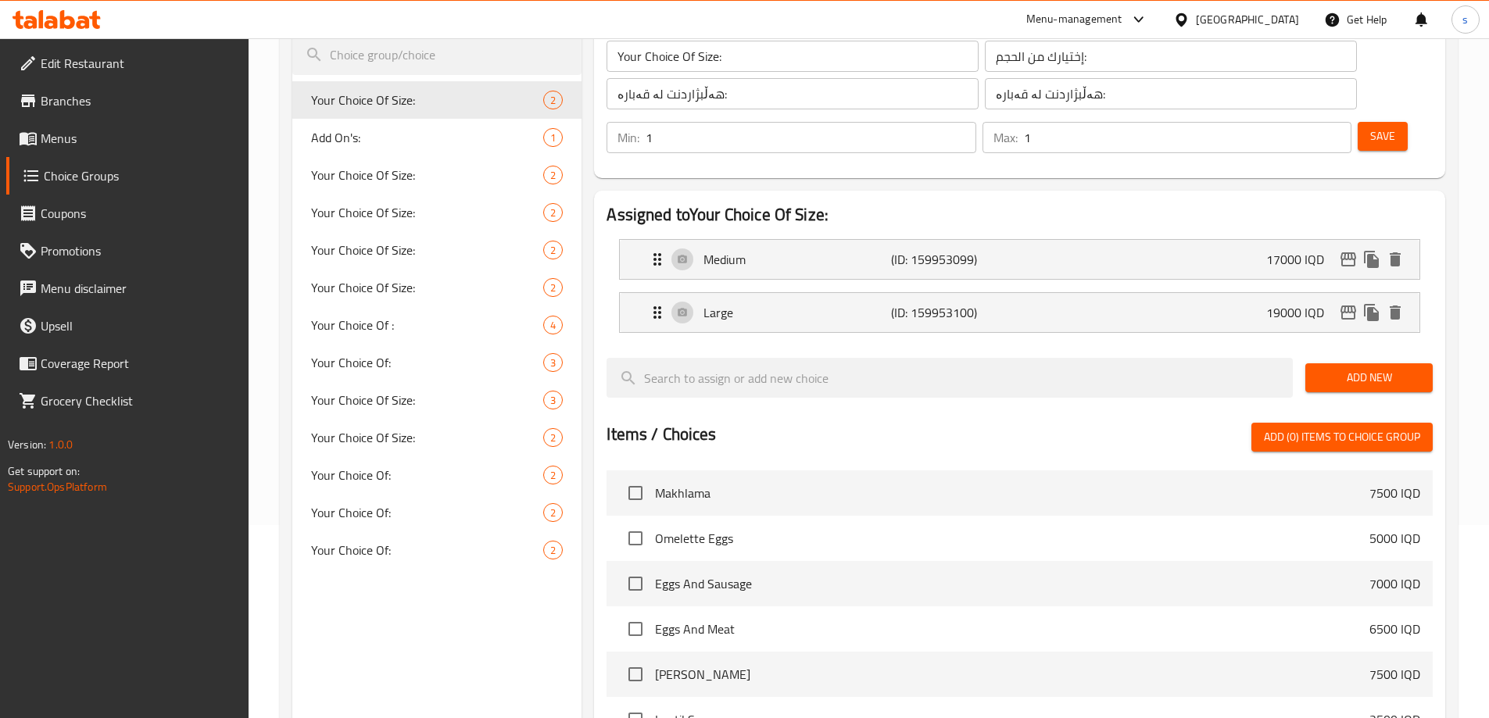
scroll to position [132, 0]
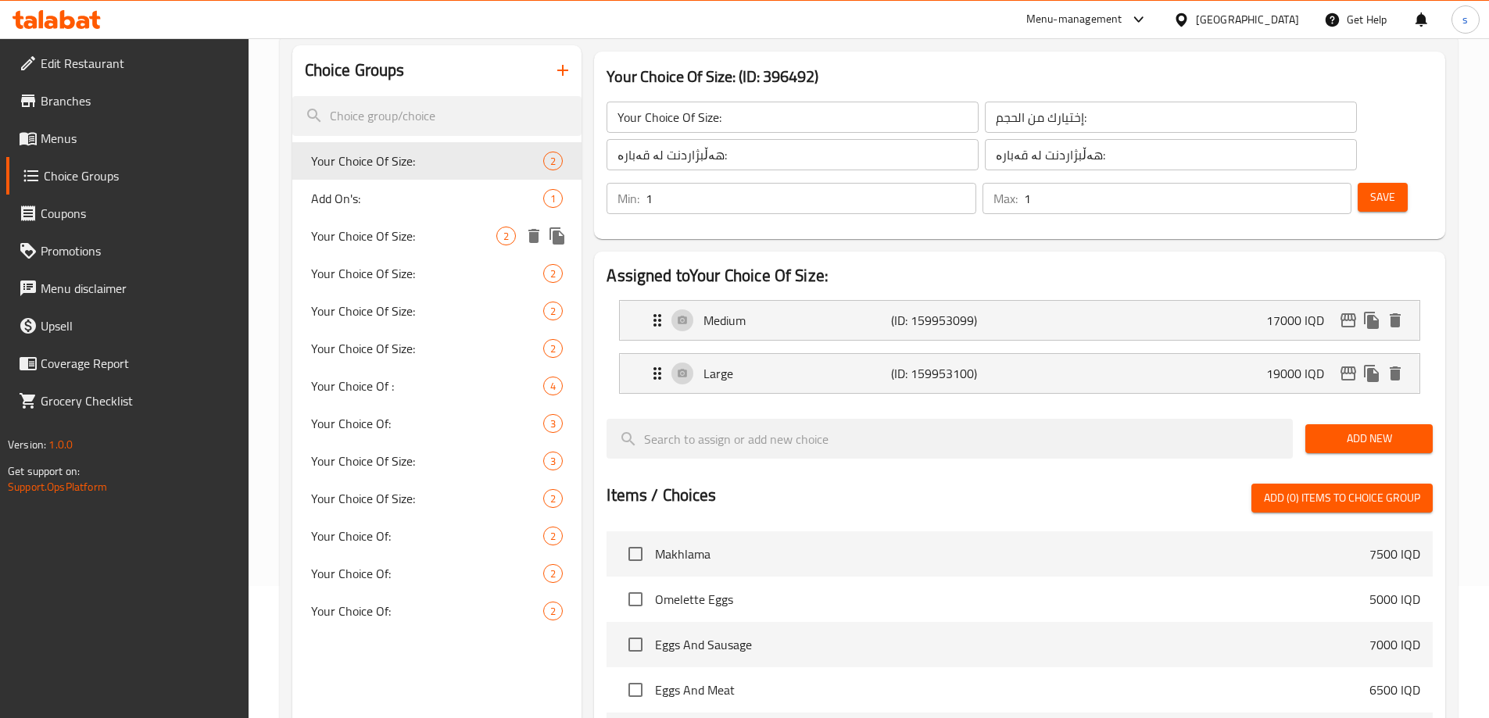
click at [415, 224] on div "Your Choice Of Size: 2" at bounding box center [437, 236] width 290 height 38
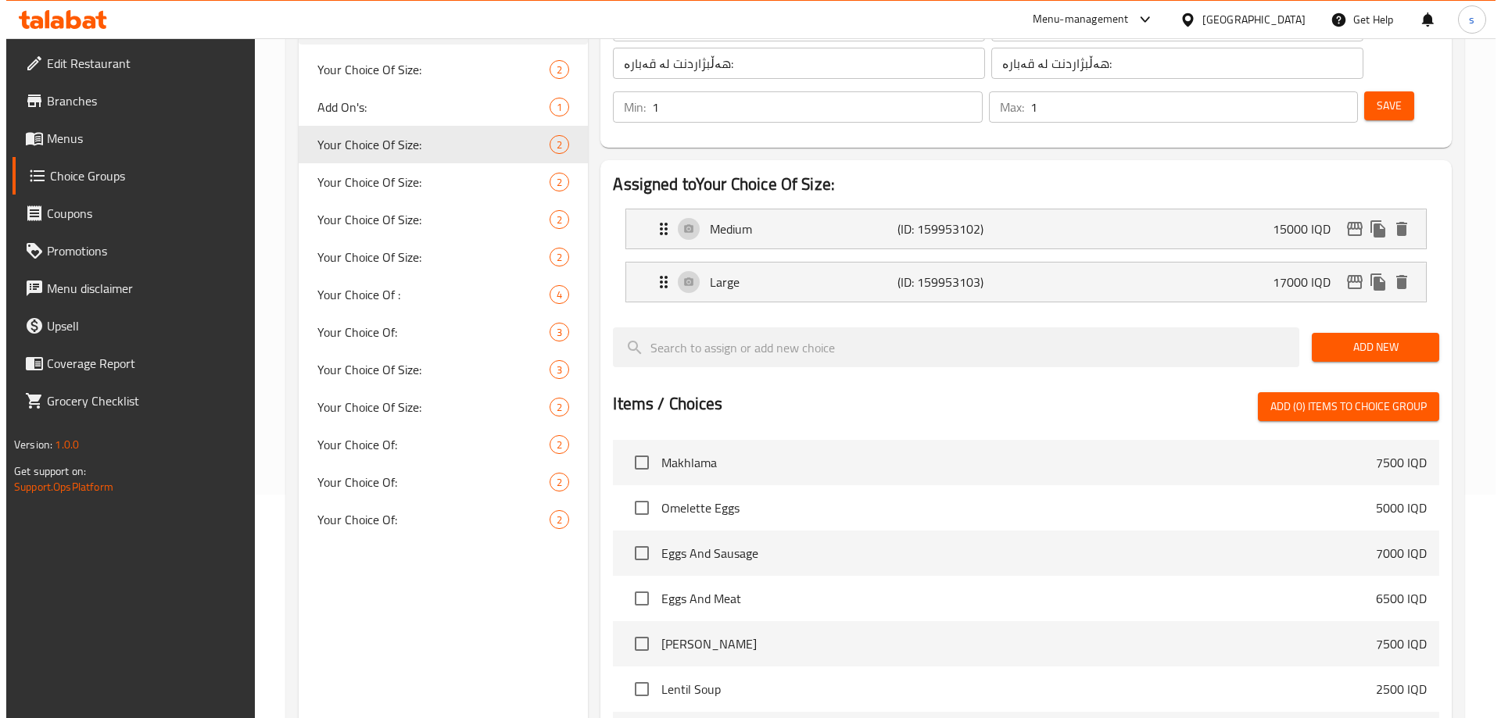
scroll to position [498, 0]
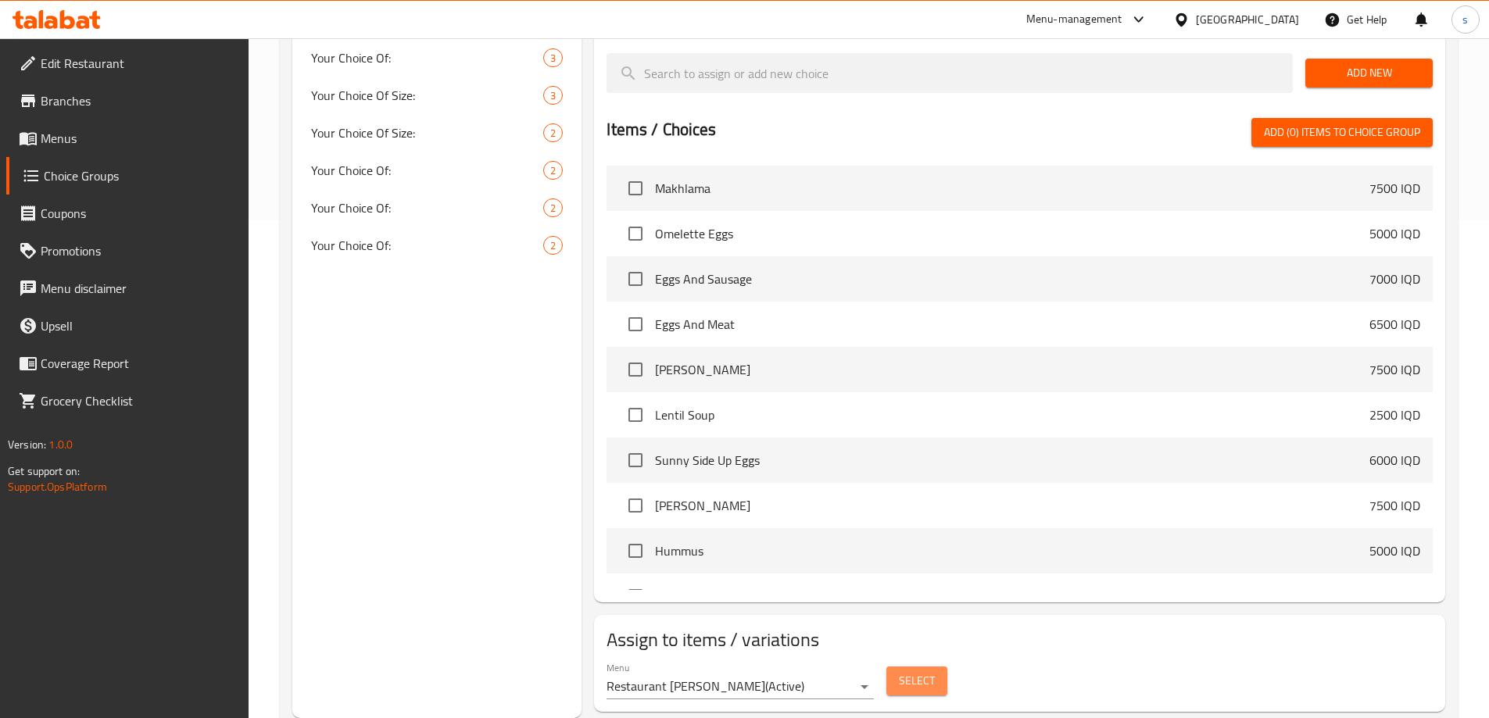
click at [924, 671] on span "Select" at bounding box center [917, 681] width 36 height 20
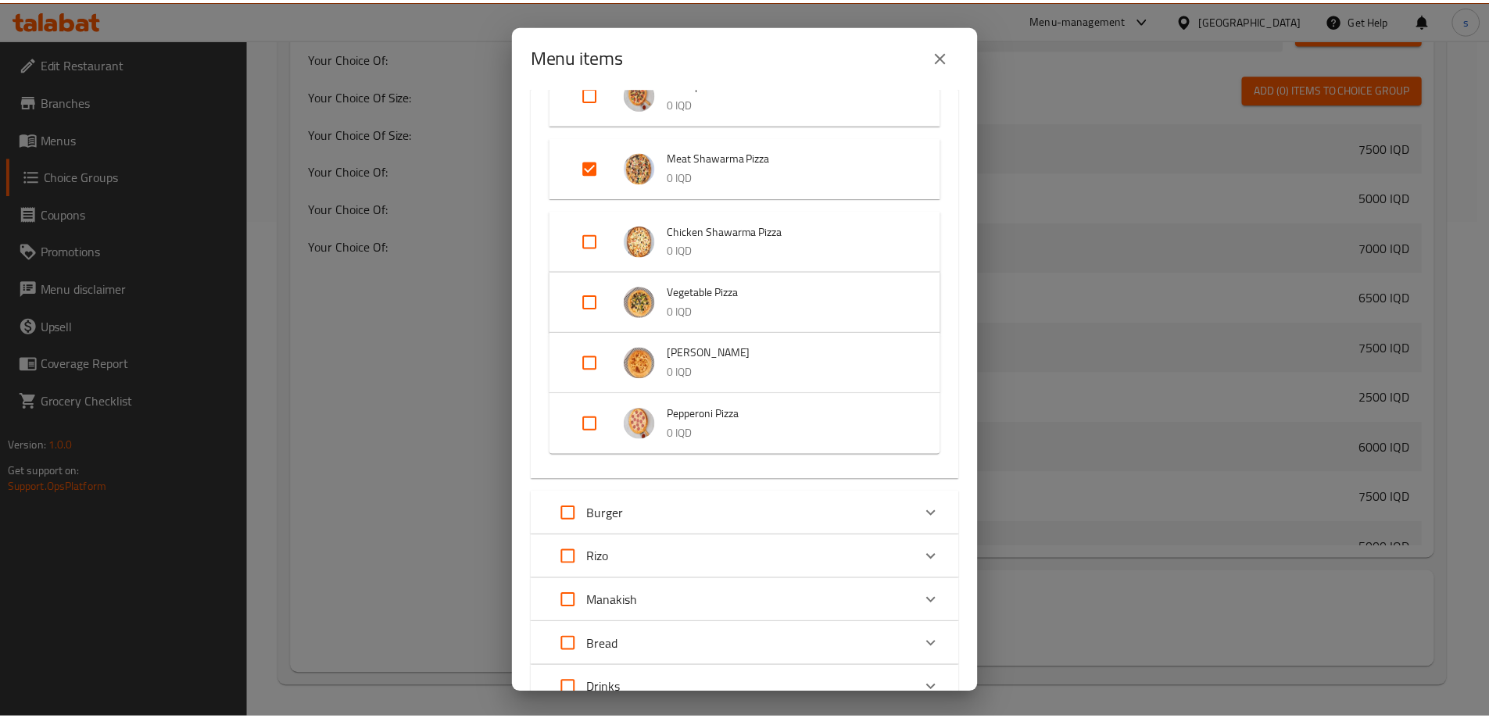
scroll to position [661, 0]
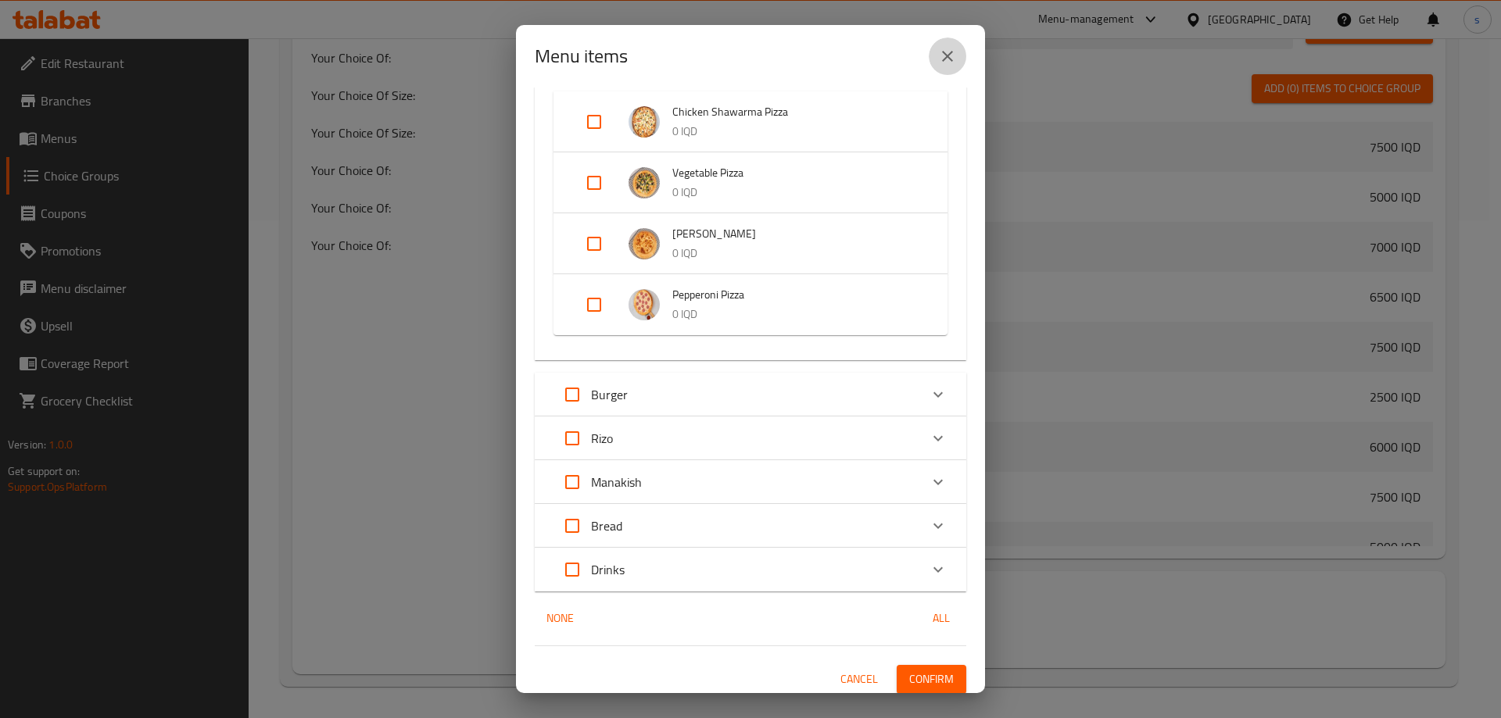
click at [945, 66] on button "close" at bounding box center [947, 57] width 38 height 38
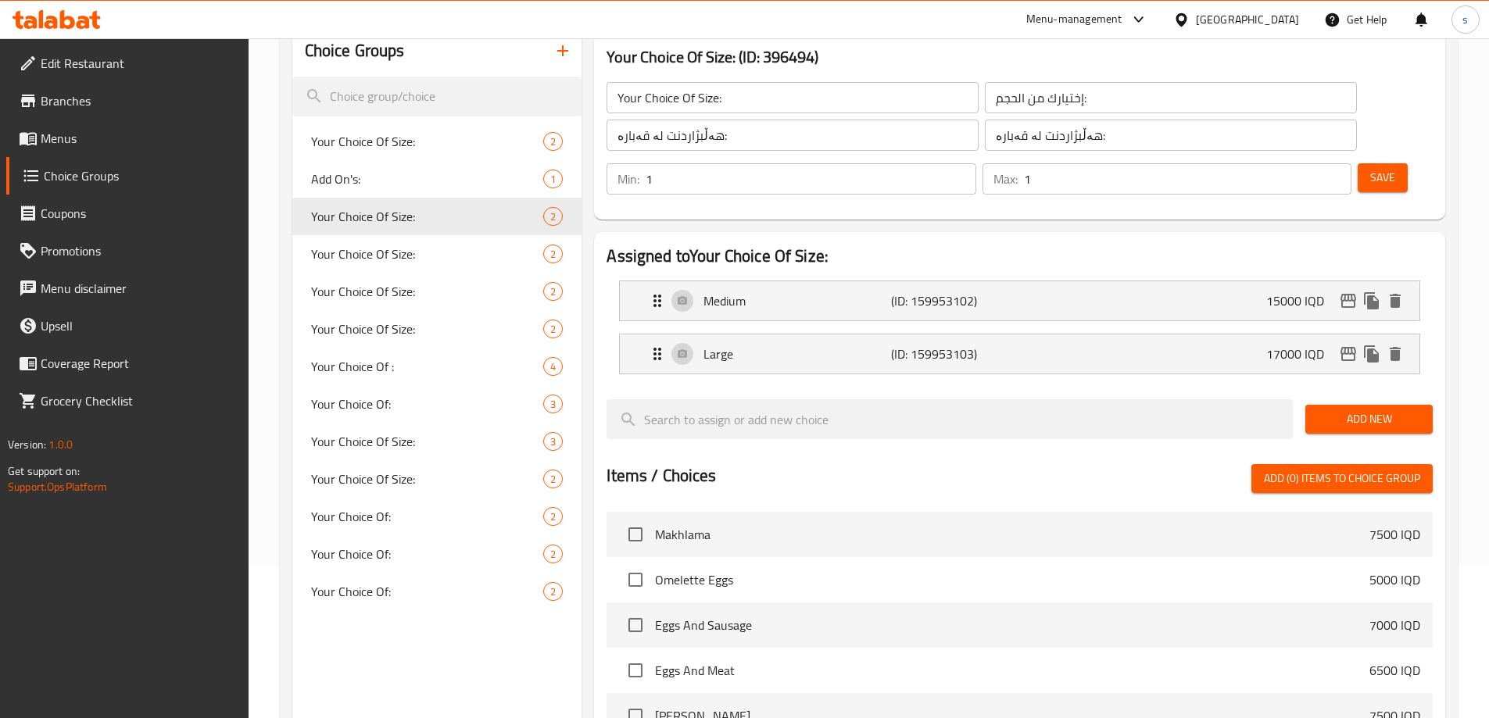
scroll to position [150, 0]
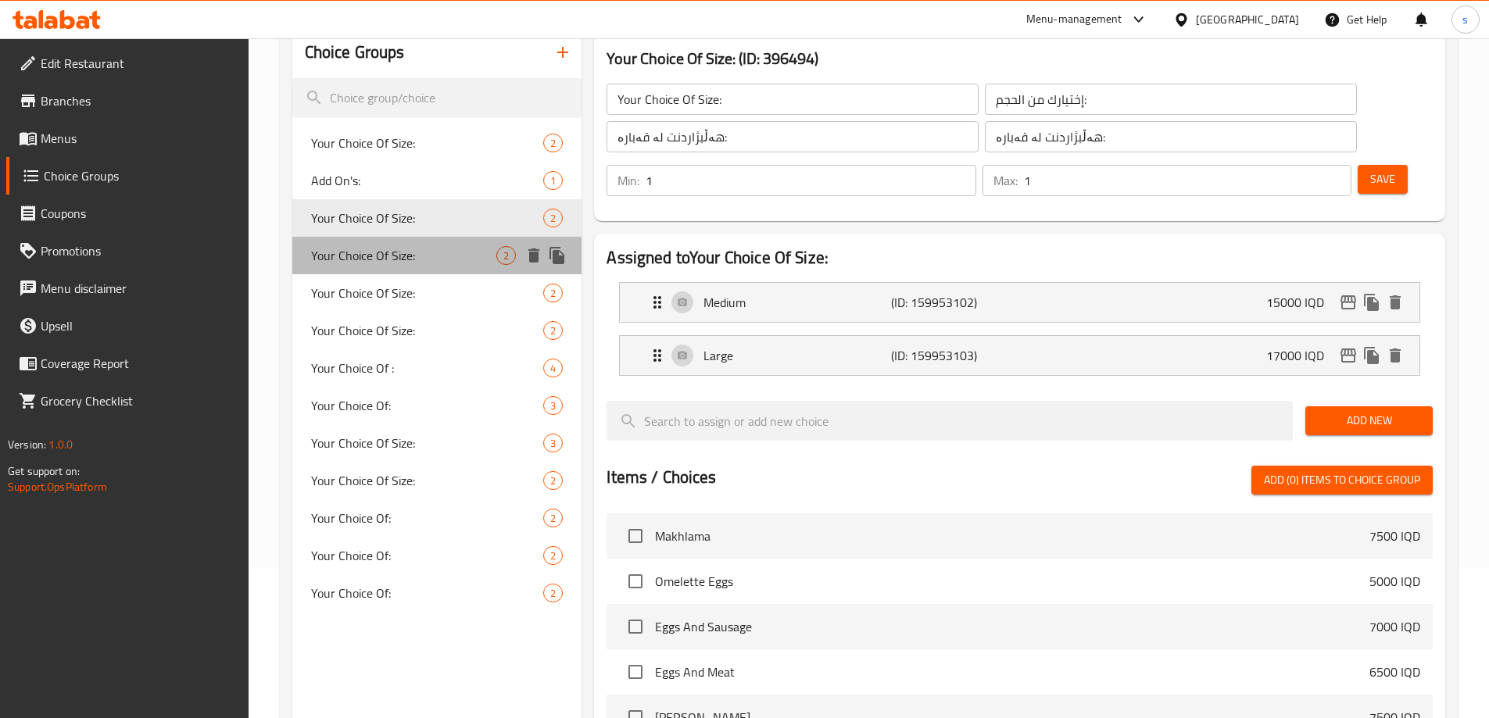
click at [409, 262] on span "Your Choice Of Size:" at bounding box center [404, 255] width 186 height 19
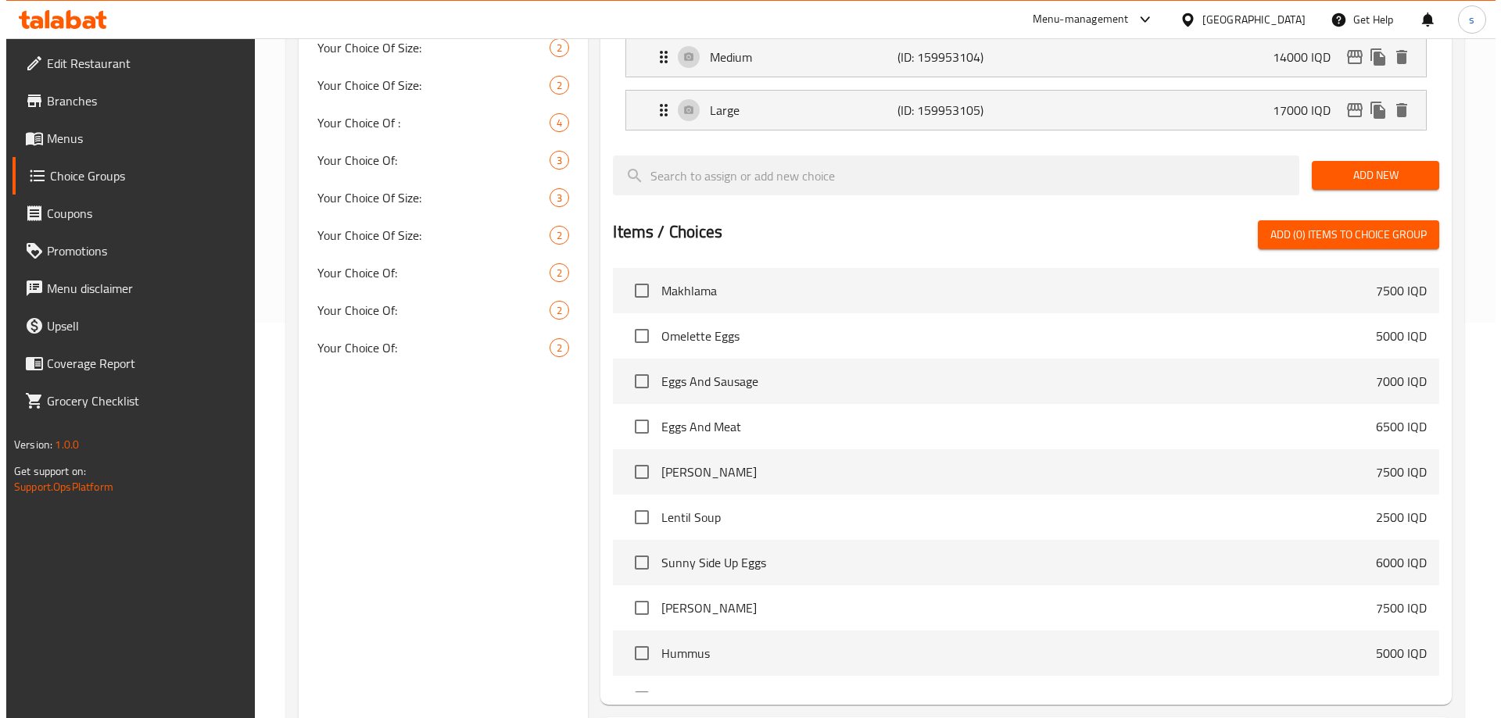
scroll to position [498, 0]
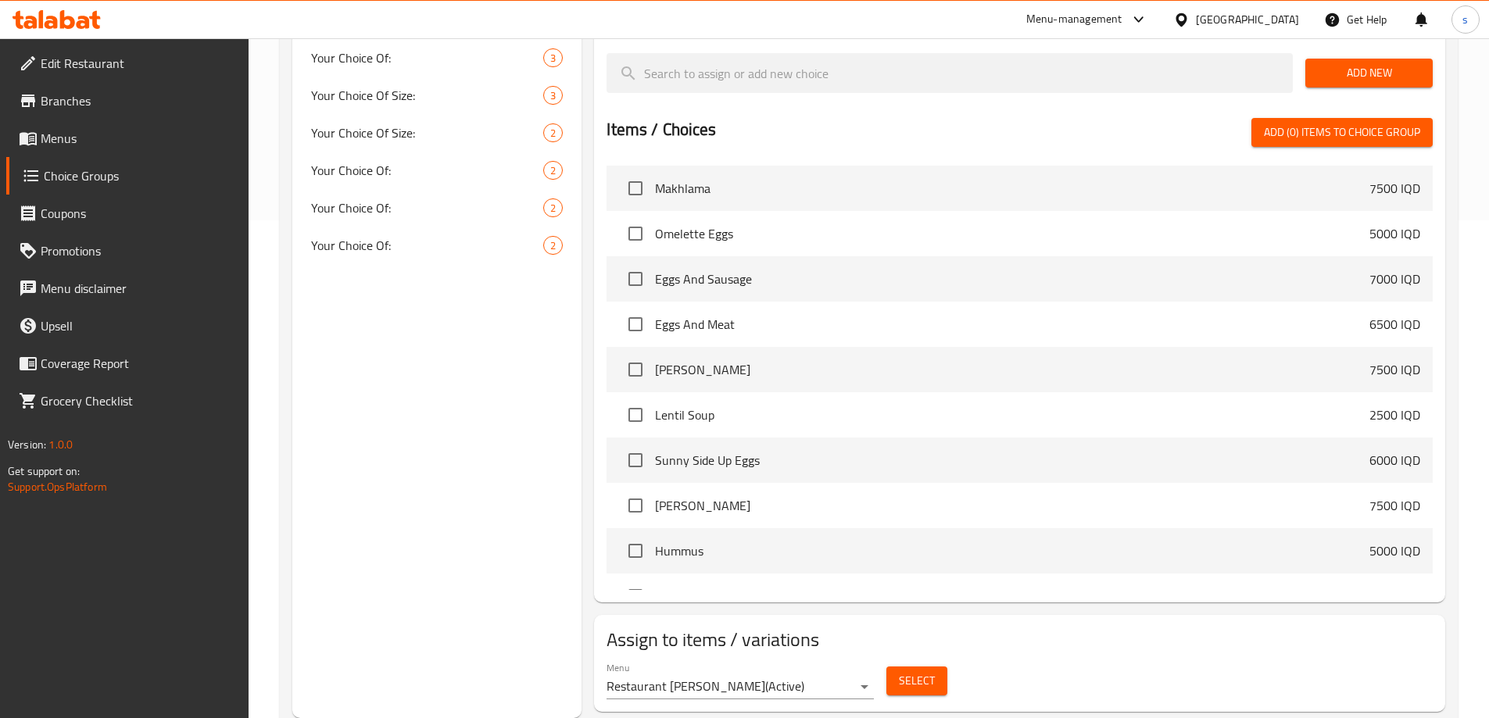
click at [910, 671] on span "Select" at bounding box center [917, 681] width 36 height 20
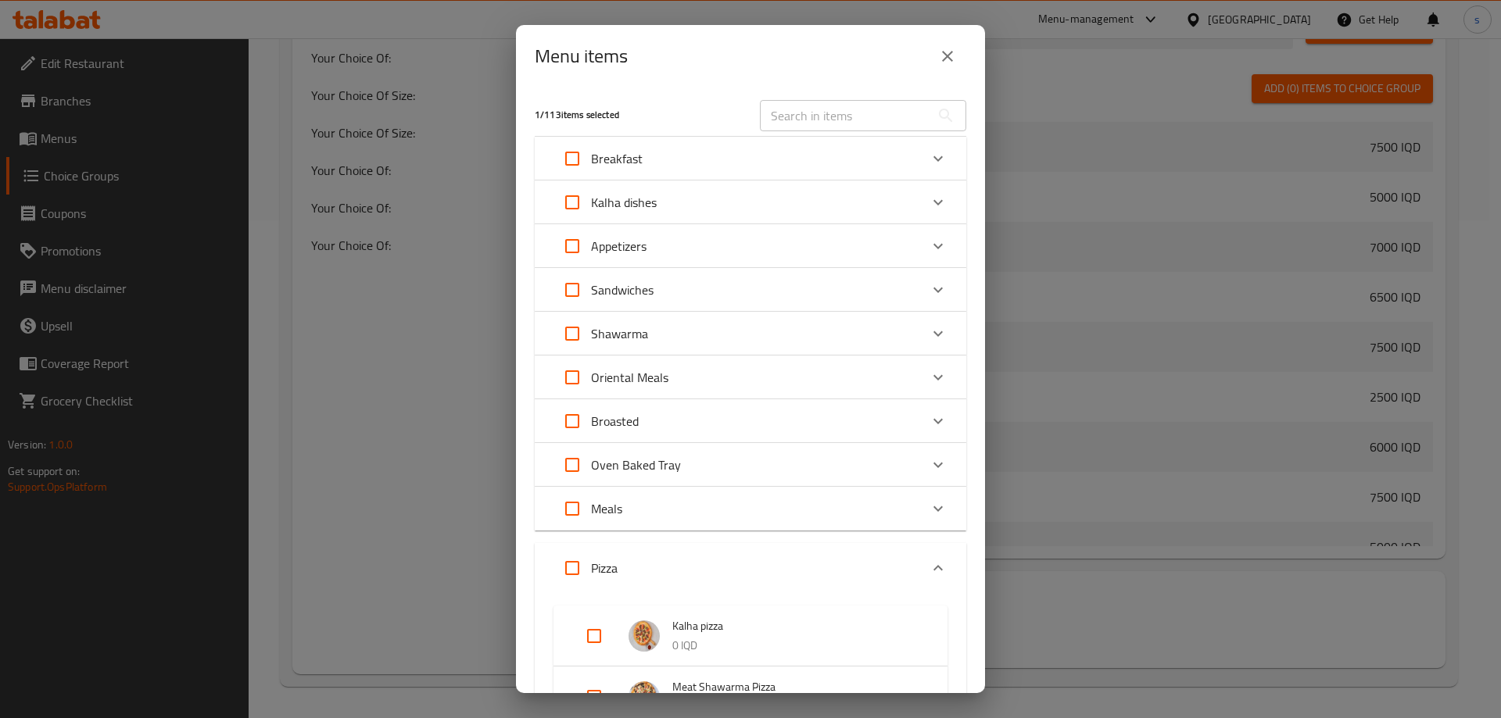
click at [989, 347] on div "Menu items 1 / 113 items selected ​ Breakfast Makhlama 7500 IQD Omelette Eggs 5…" at bounding box center [750, 359] width 1501 height 718
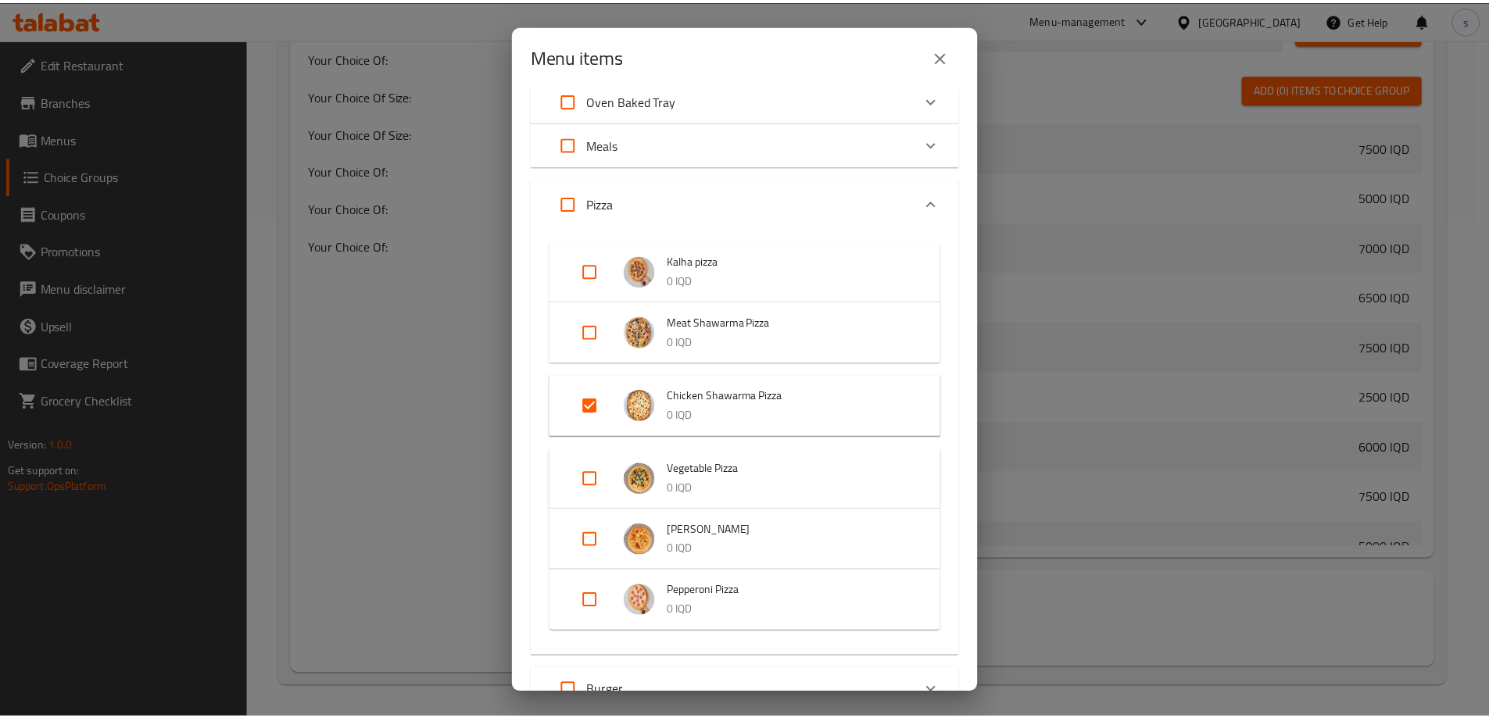
scroll to position [668, 0]
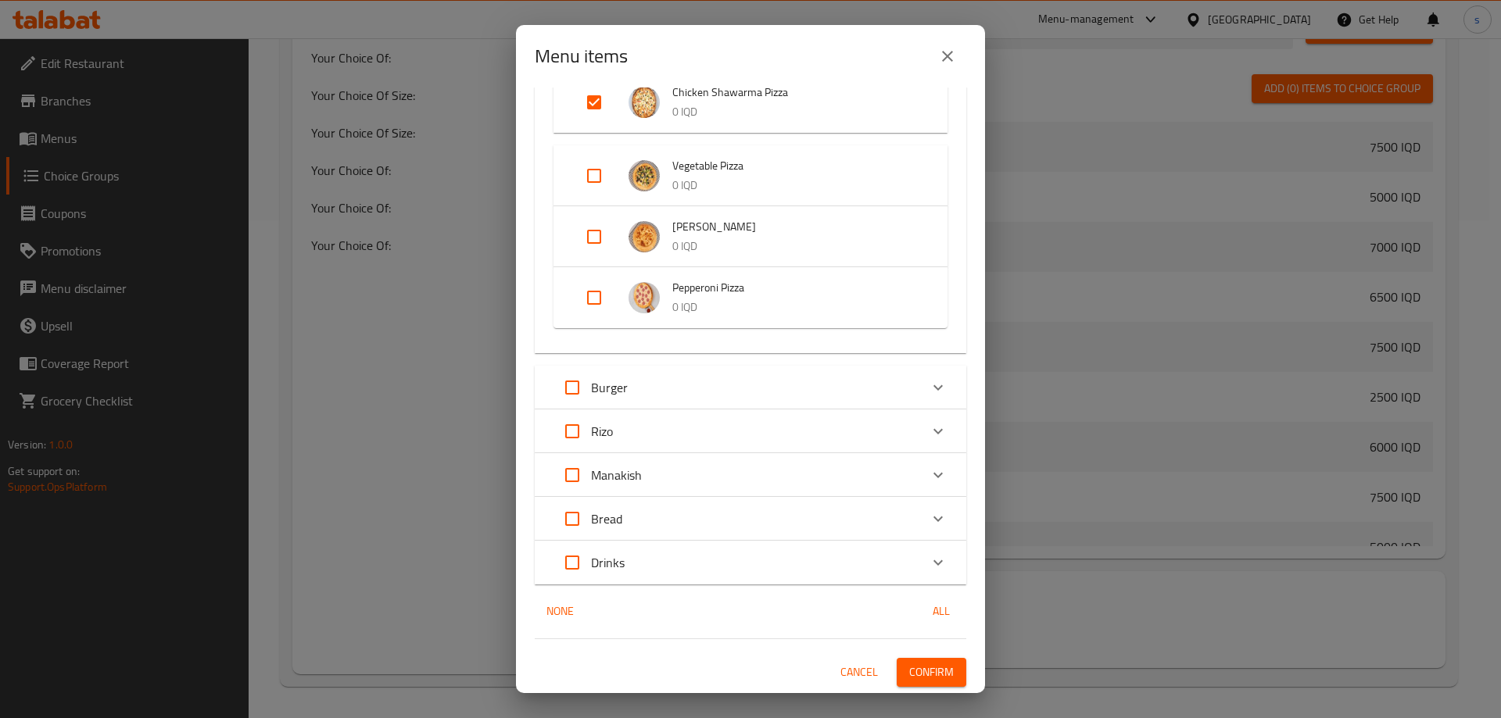
click at [946, 64] on icon "close" at bounding box center [947, 56] width 19 height 19
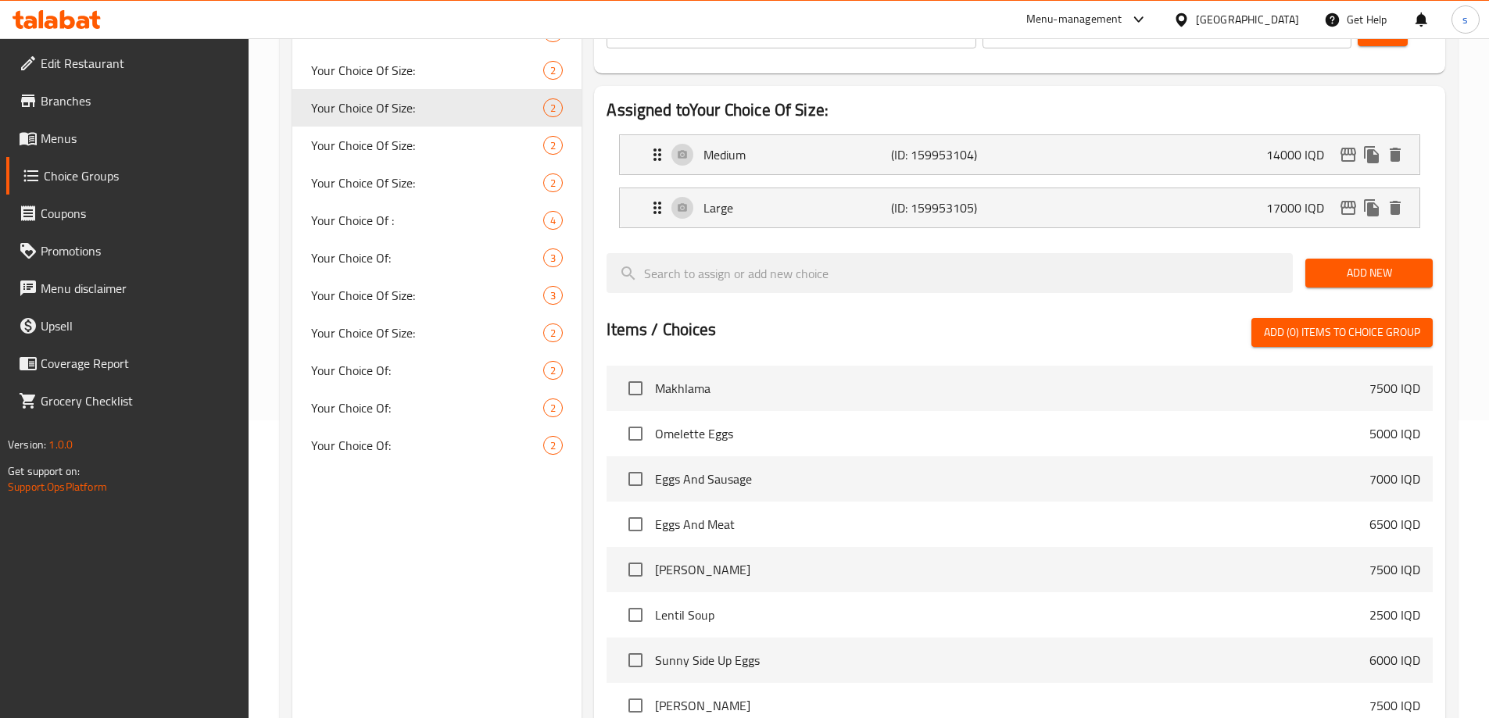
scroll to position [227, 0]
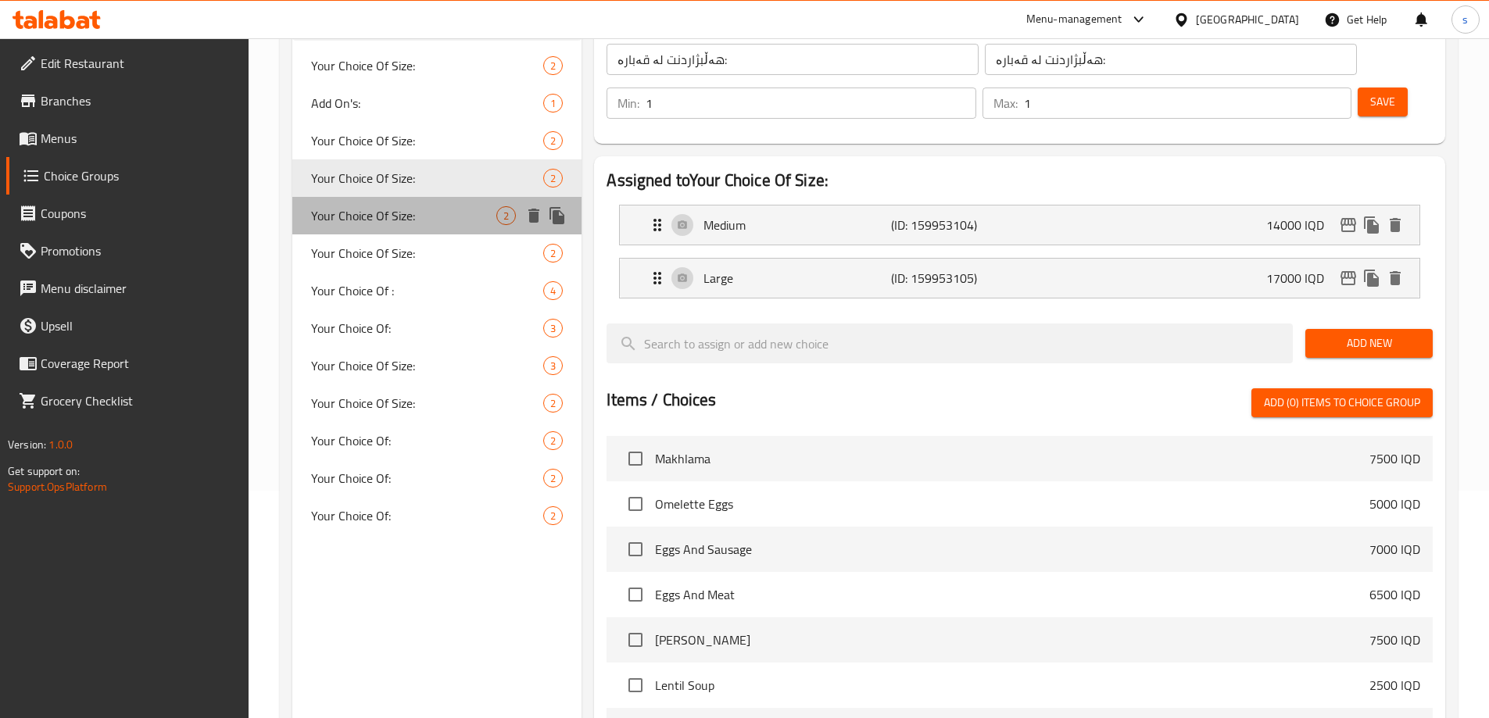
click at [374, 206] on span "Your Choice Of Size:" at bounding box center [404, 215] width 186 height 19
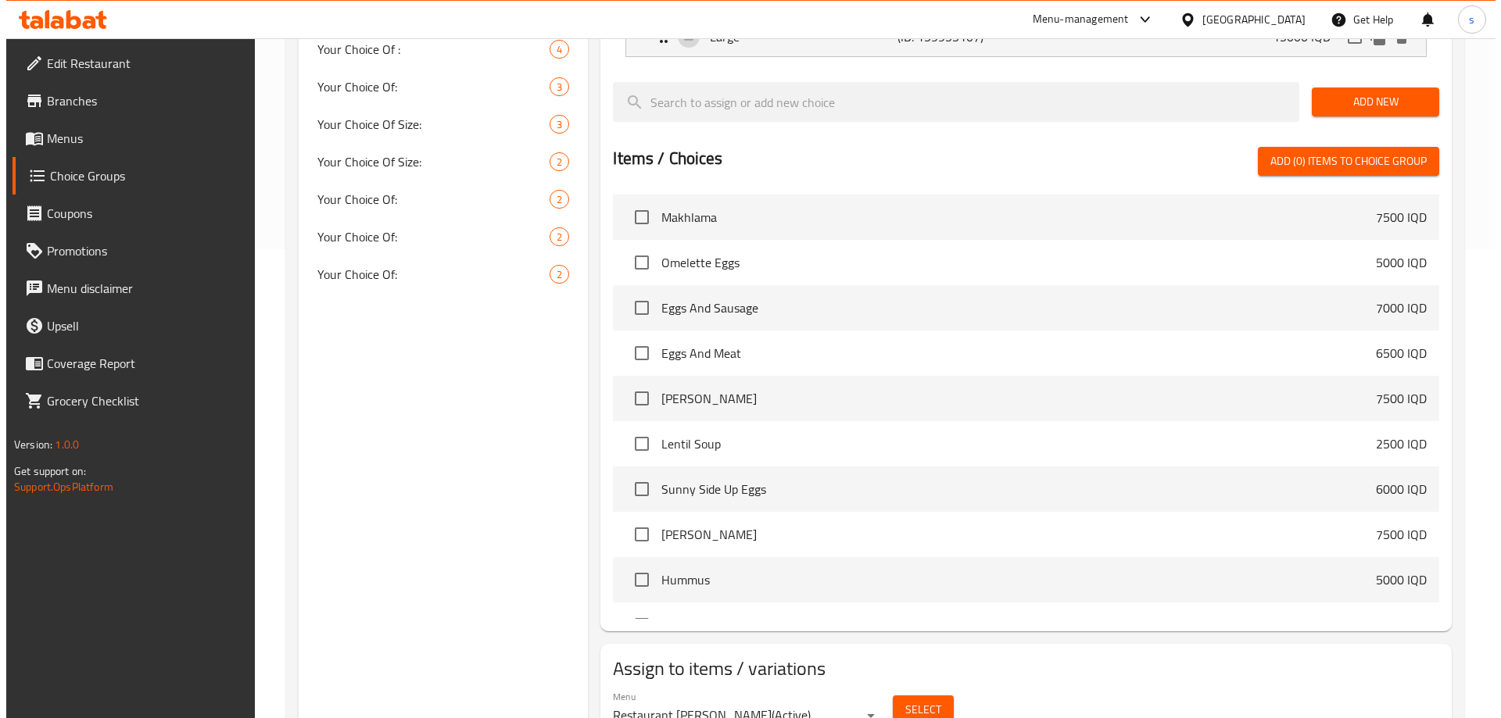
scroll to position [498, 0]
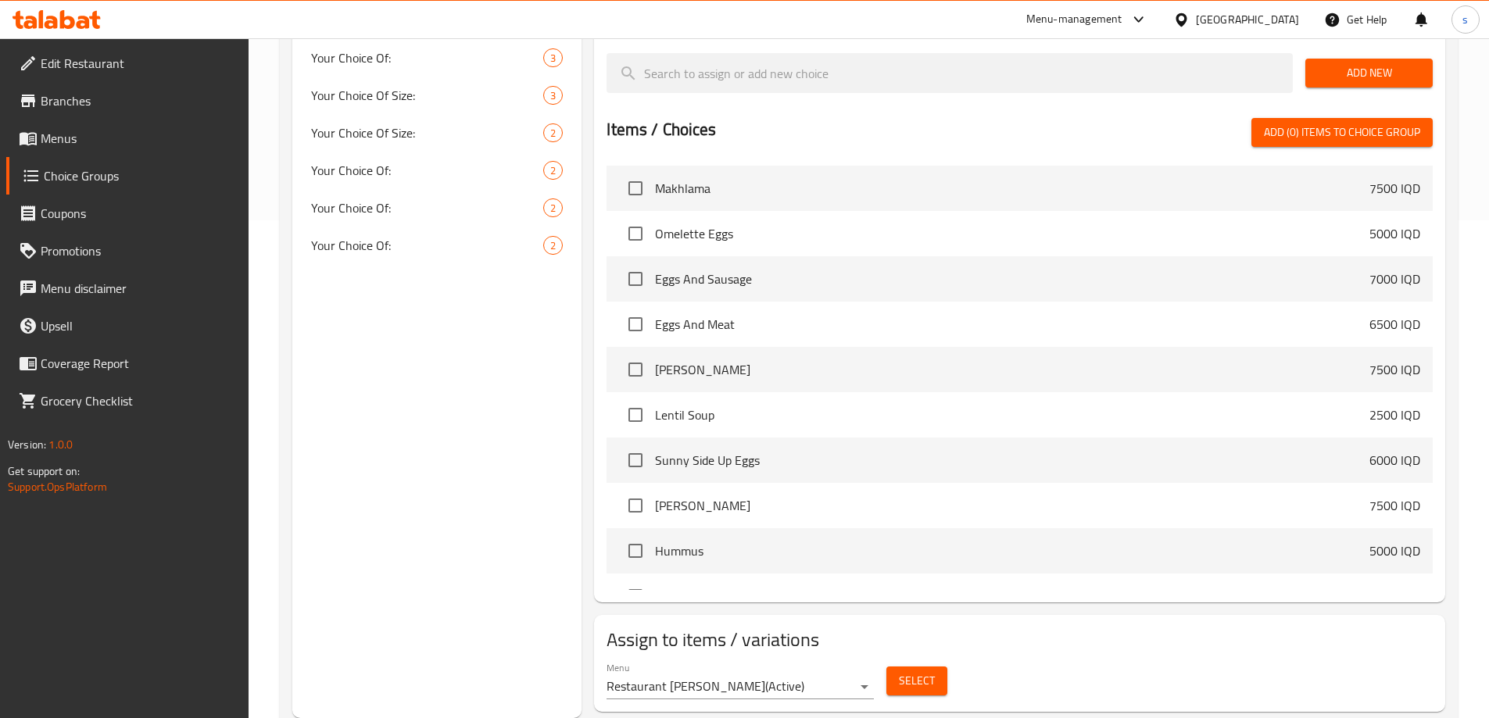
click at [897, 667] on button "Select" at bounding box center [916, 681] width 61 height 29
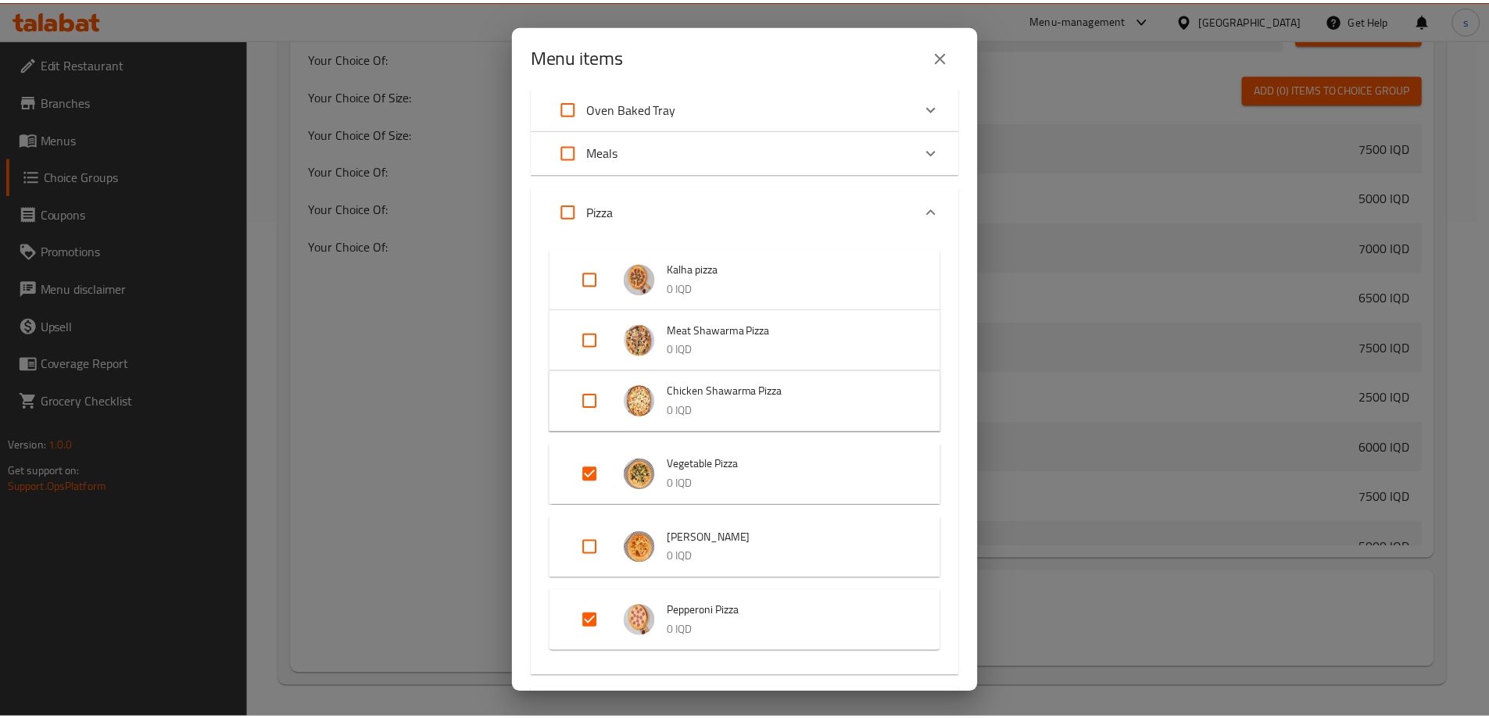
scroll to position [418, 0]
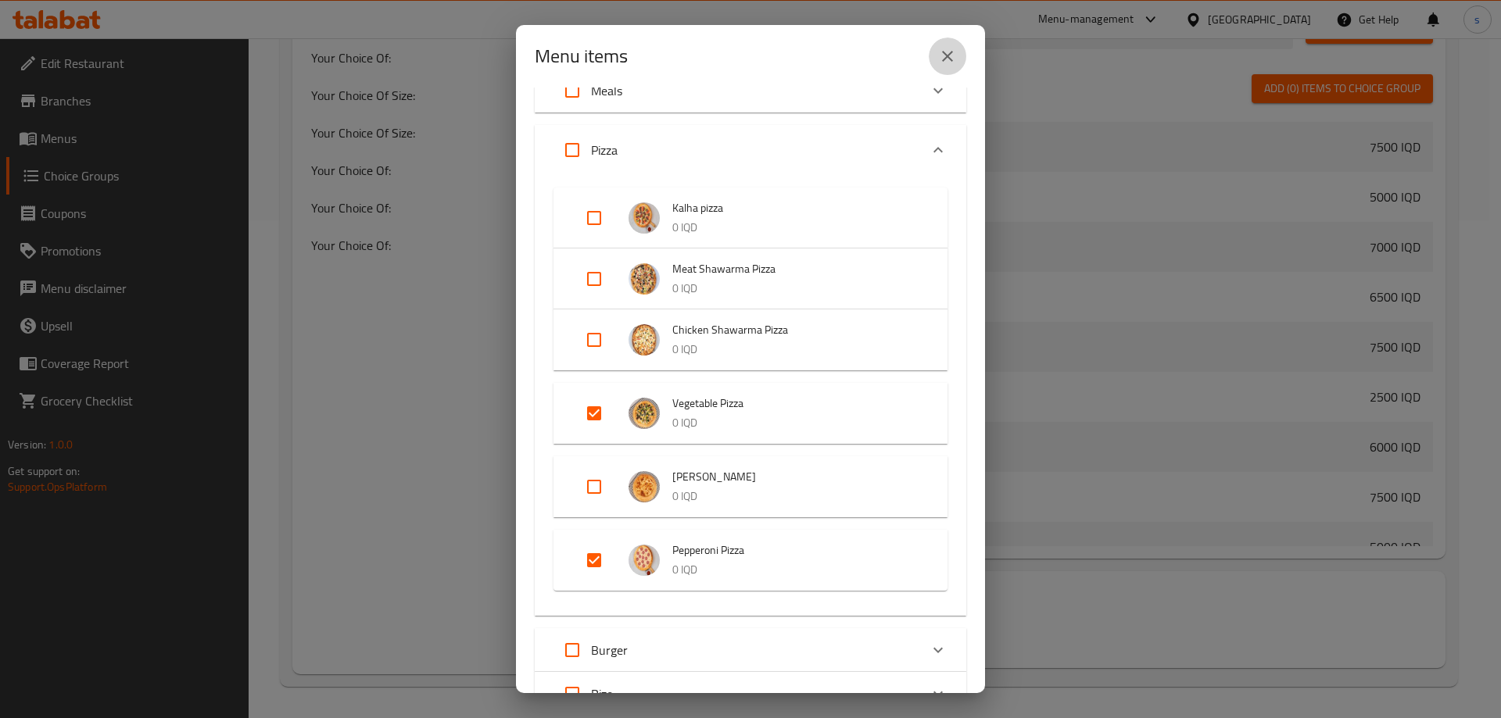
click at [958, 54] on button "close" at bounding box center [947, 57] width 38 height 38
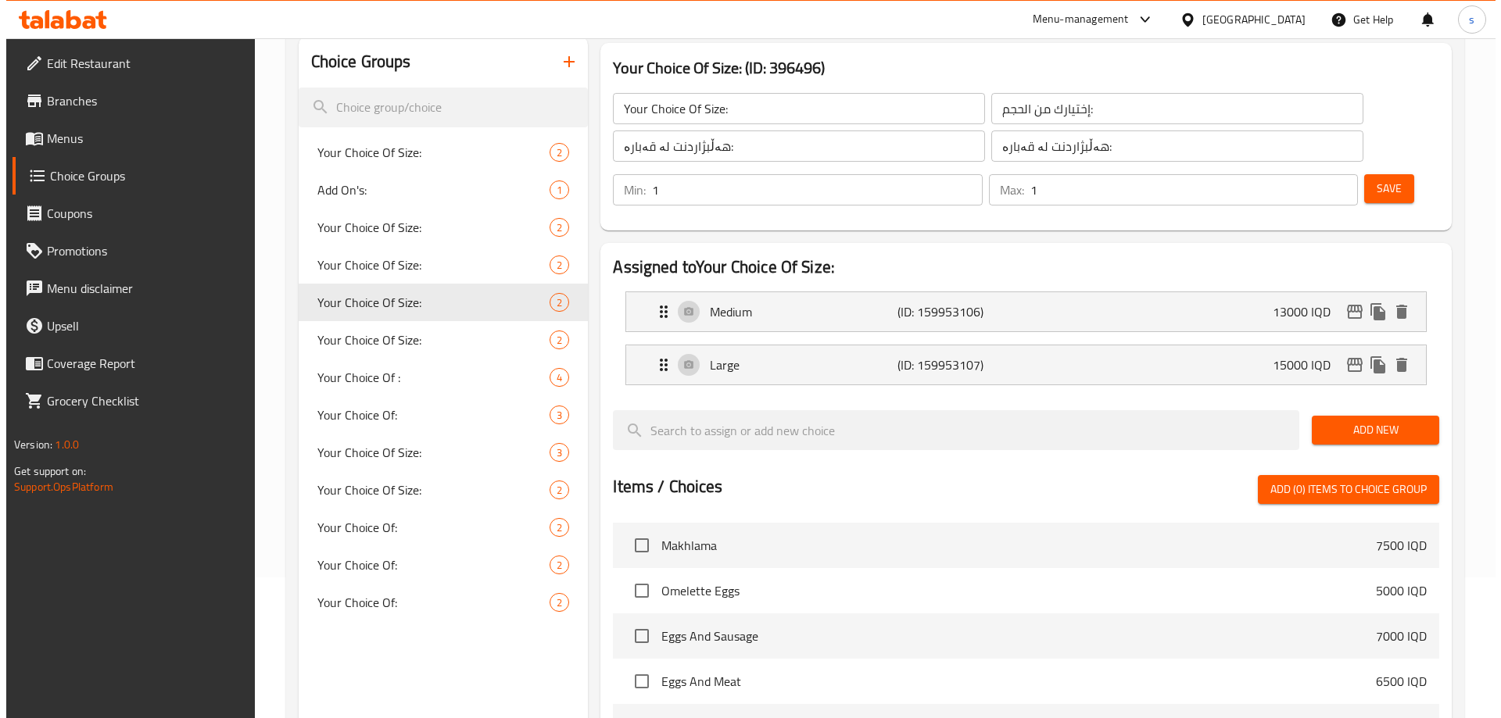
scroll to position [108, 0]
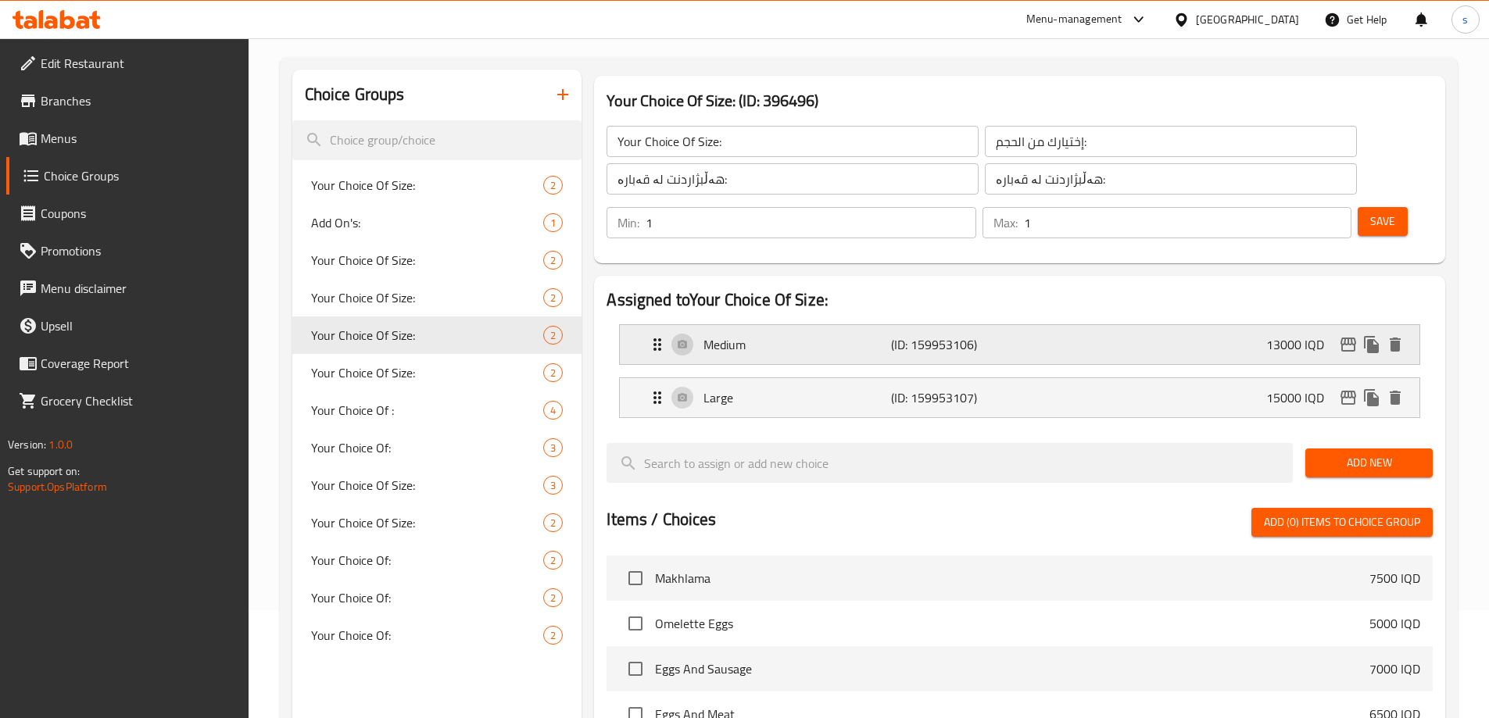
click at [1350, 335] on icon "edit" at bounding box center [1348, 344] width 19 height 19
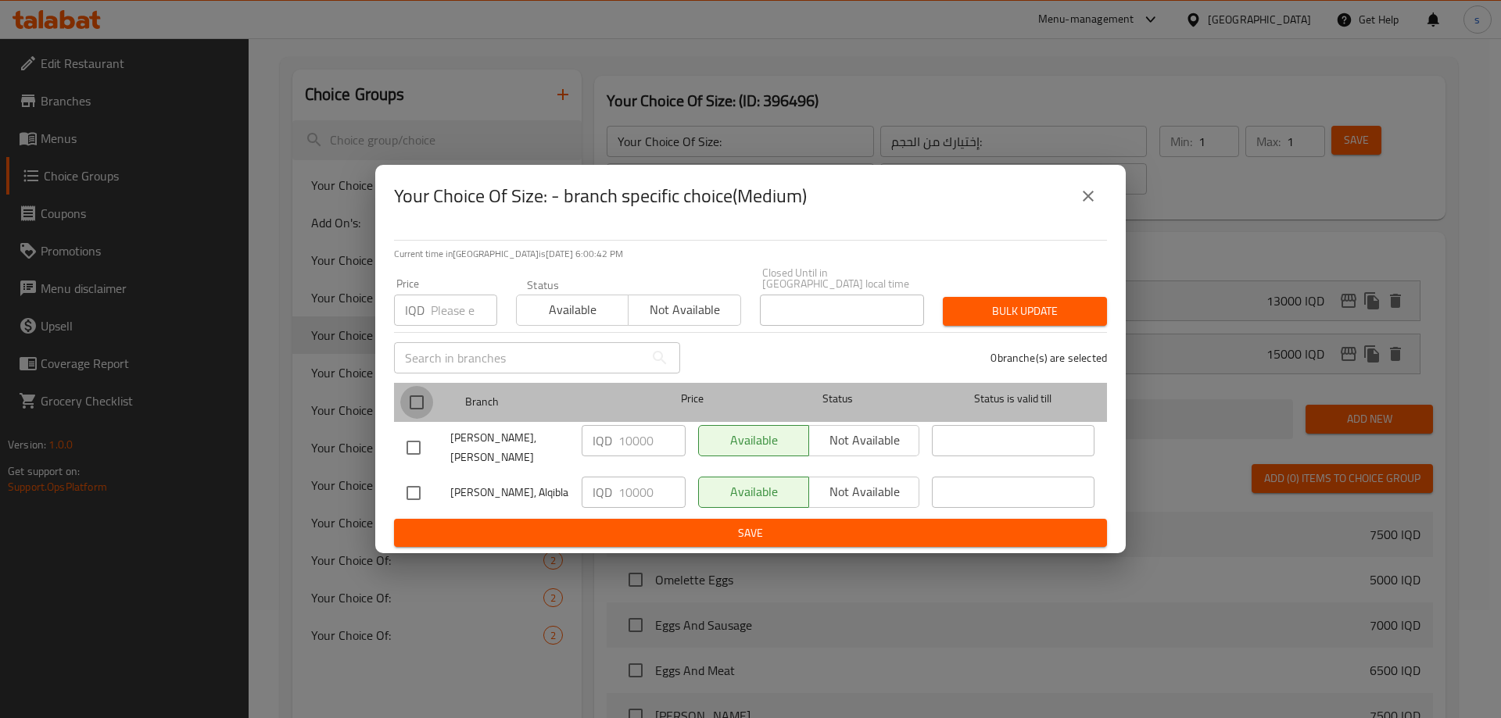
click at [421, 402] on input "checkbox" at bounding box center [416, 402] width 33 height 33
checkbox input "true"
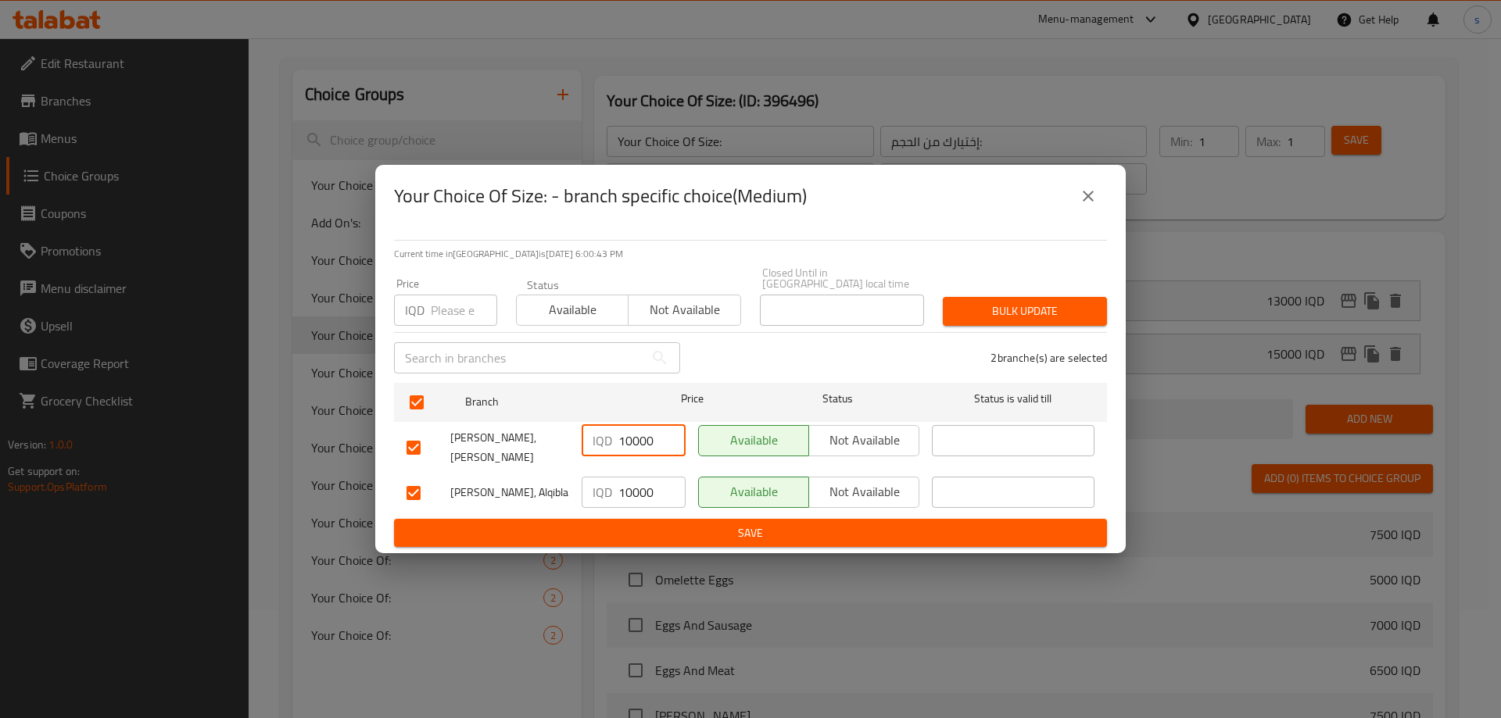
click at [631, 435] on input "10000" at bounding box center [651, 440] width 67 height 31
type input "13000"
click at [628, 477] on input "10000" at bounding box center [651, 492] width 67 height 31
type input "13000"
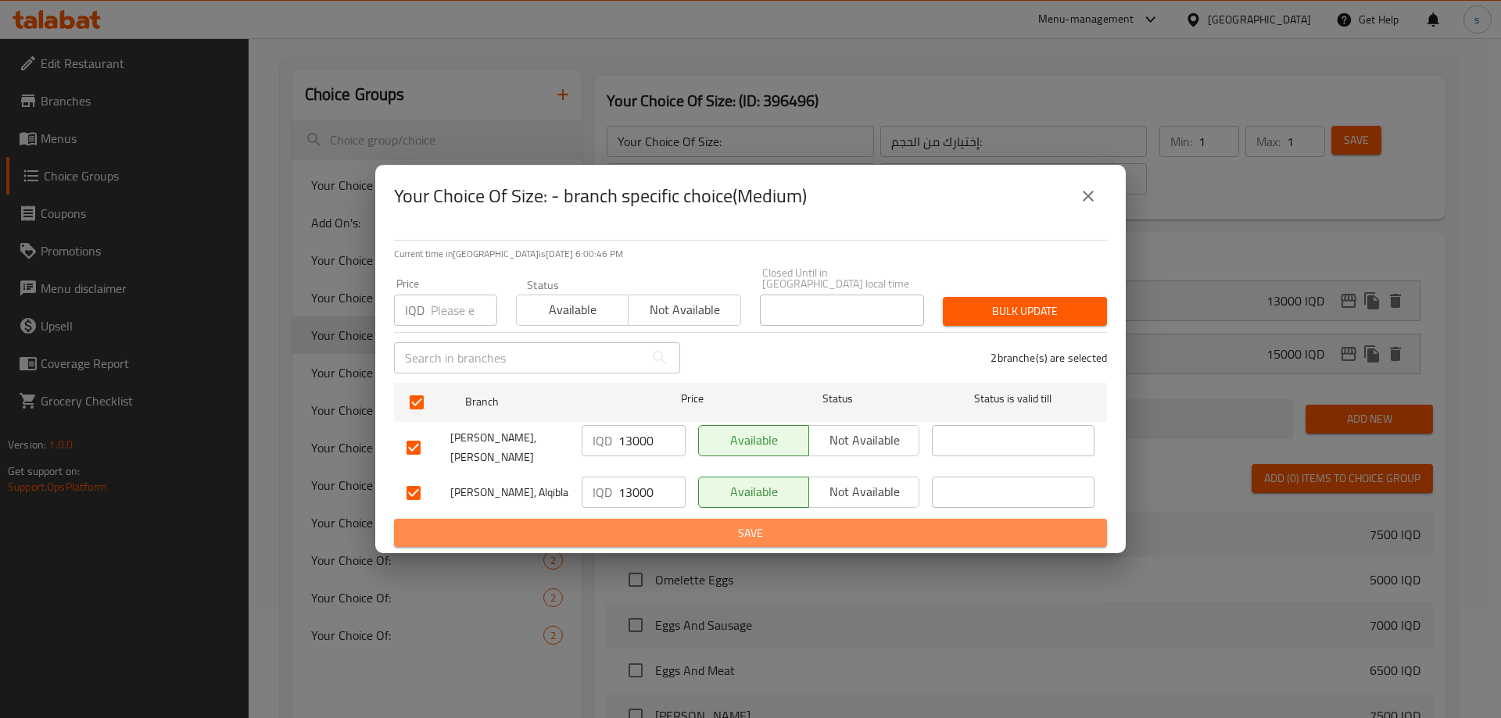
click at [629, 528] on span "Save" at bounding box center [750, 534] width 688 height 20
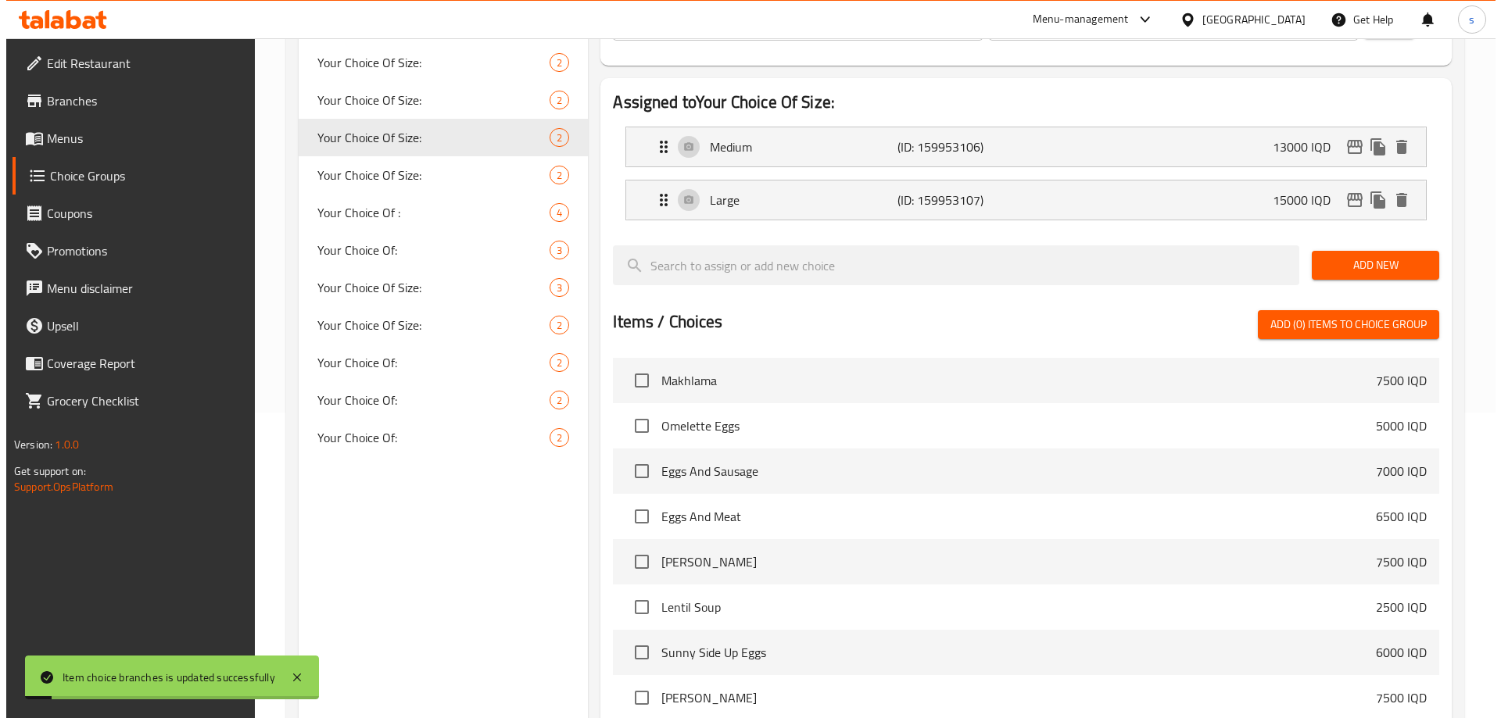
scroll to position [277, 0]
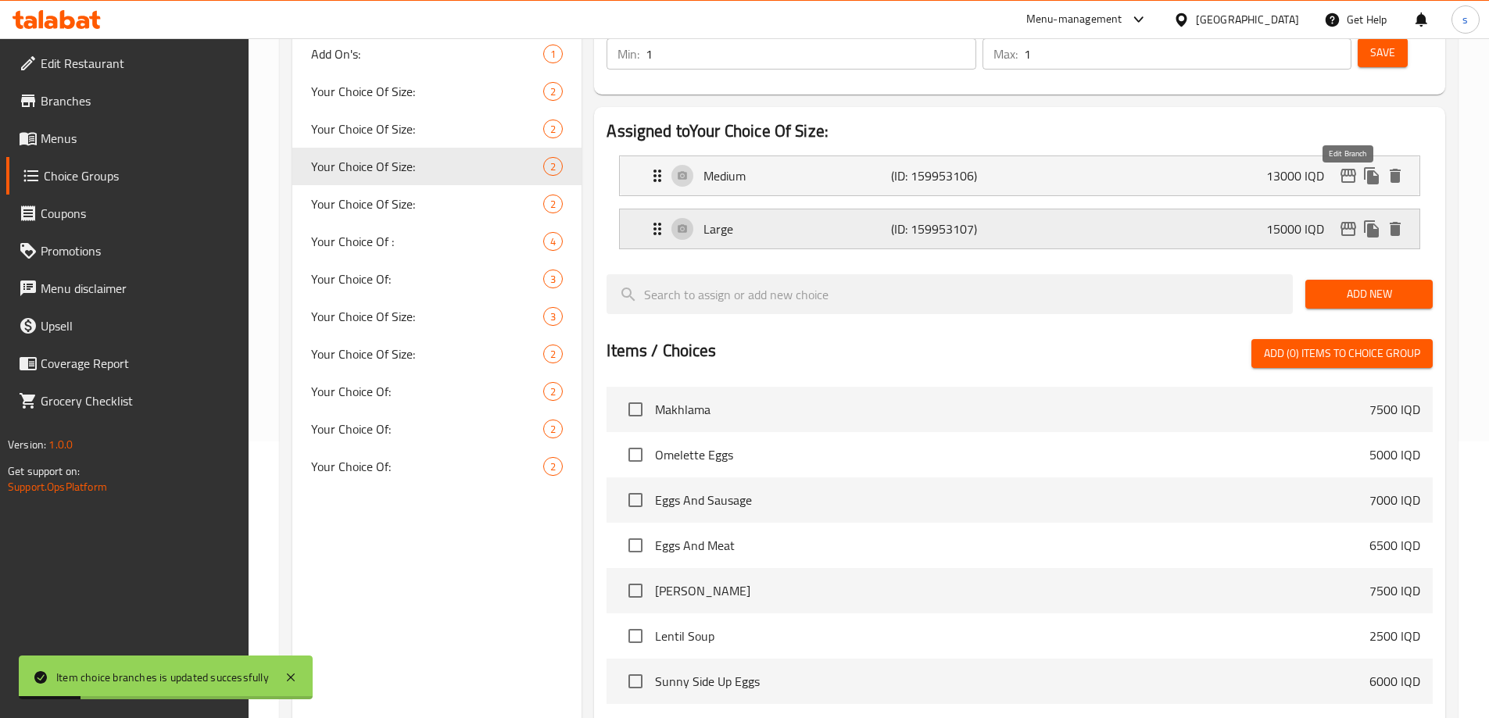
click at [1345, 222] on icon "edit" at bounding box center [1348, 229] width 16 height 14
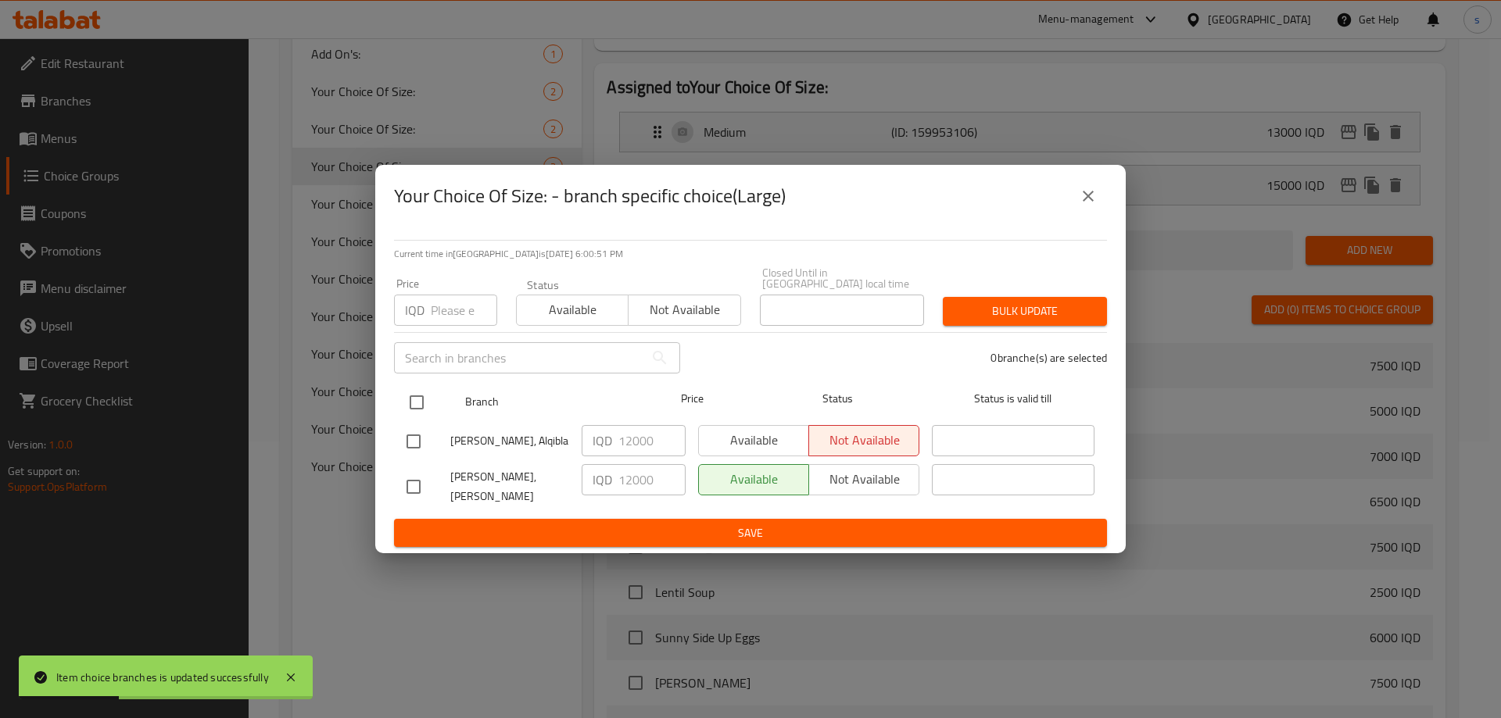
click at [417, 402] on input "checkbox" at bounding box center [416, 402] width 33 height 33
checkbox input "true"
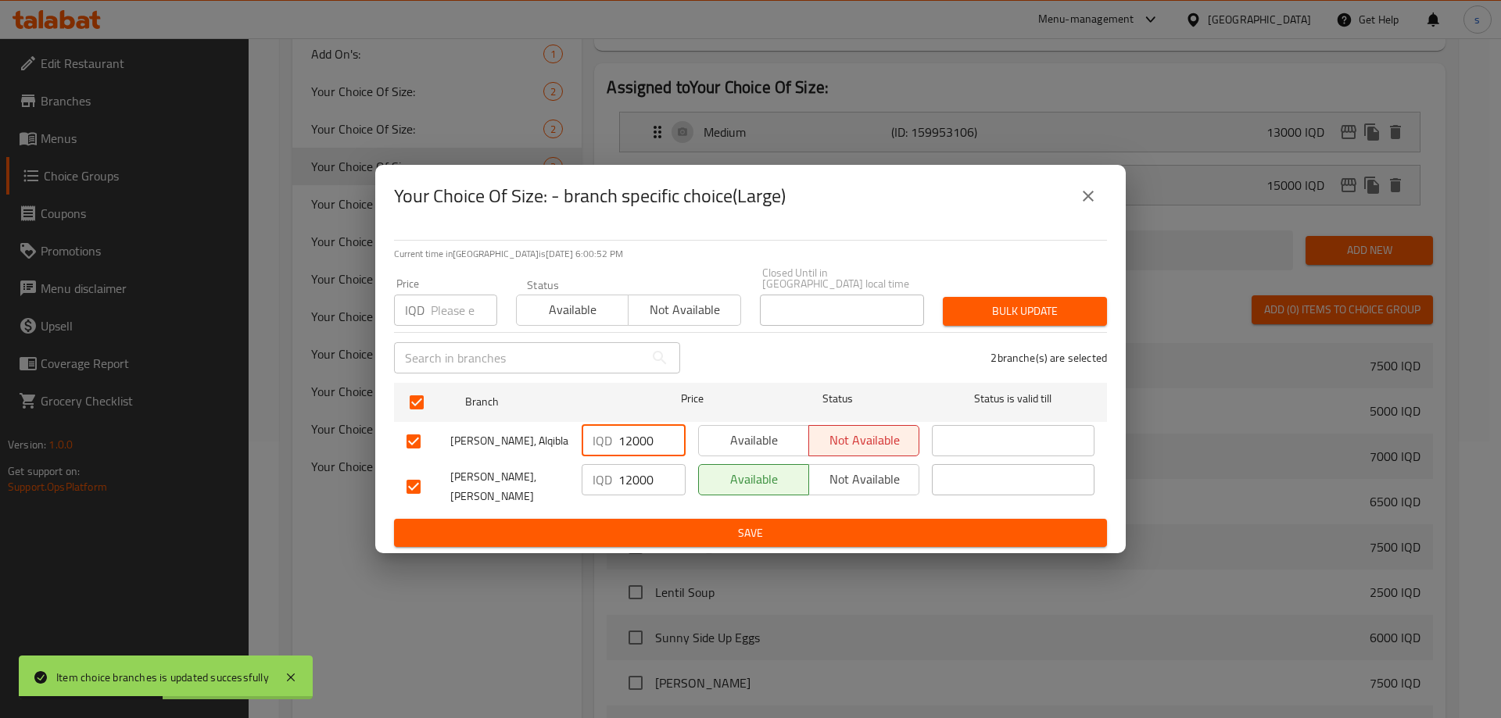
click at [632, 445] on input "12000" at bounding box center [651, 440] width 67 height 31
type input "15000"
click at [627, 485] on input "12000" at bounding box center [651, 479] width 67 height 31
type input "15000"
click at [632, 524] on span "Save" at bounding box center [750, 534] width 688 height 20
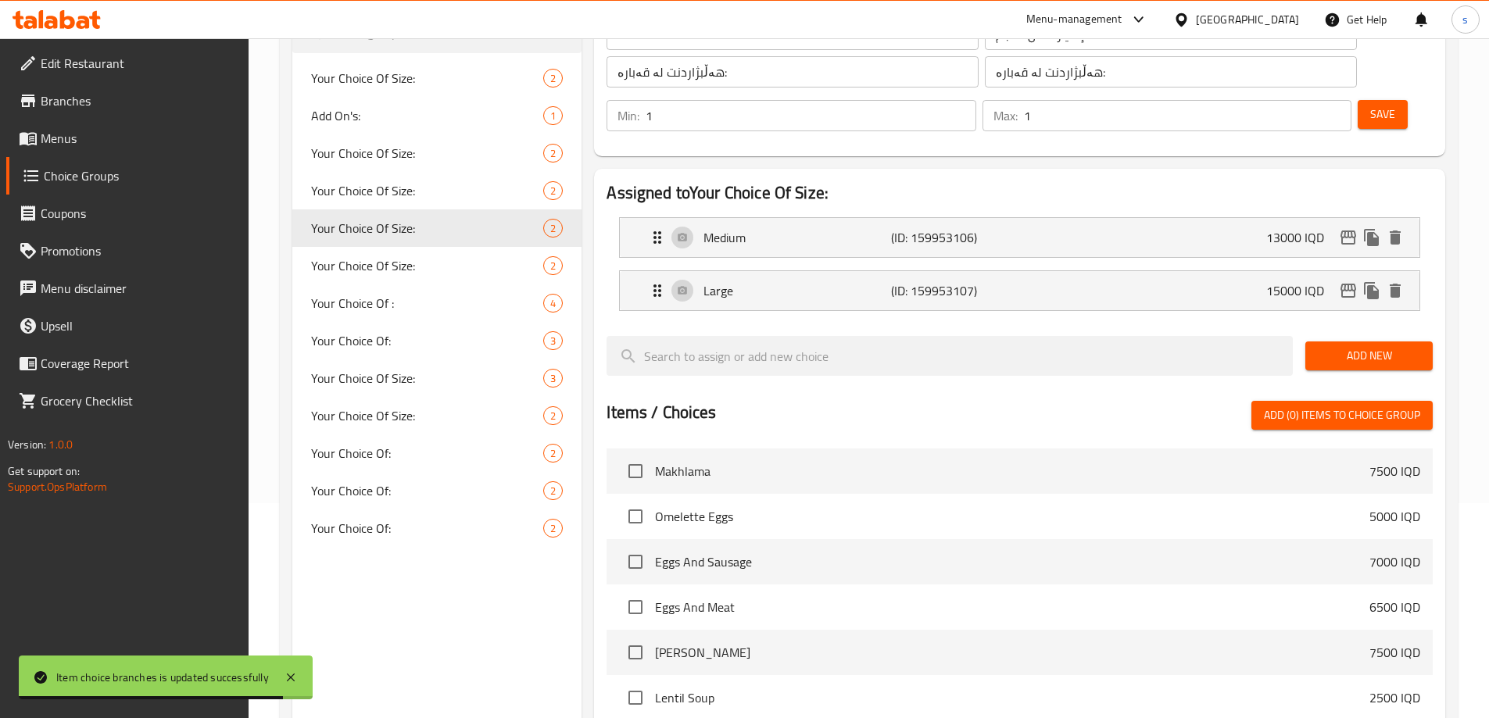
scroll to position [207, 0]
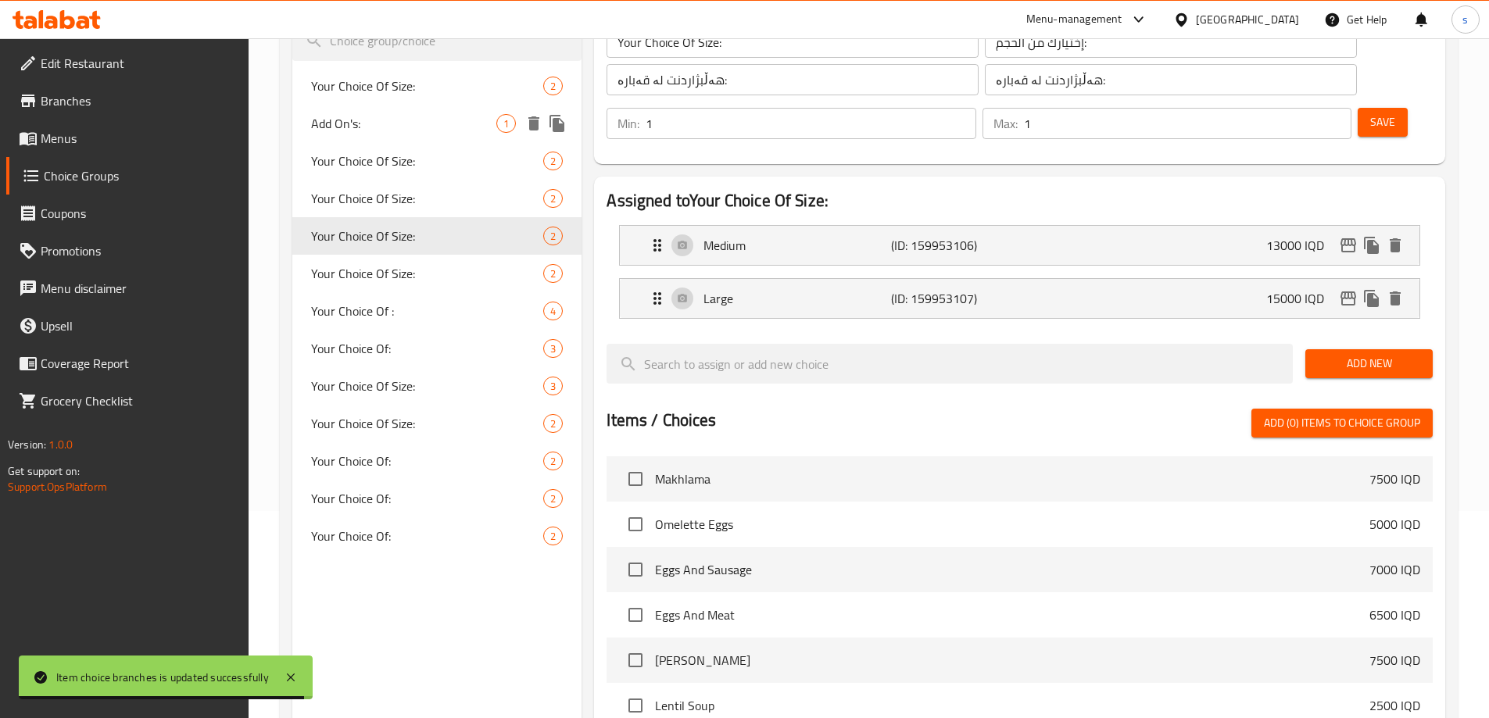
click at [442, 133] on div "Add On's: 1" at bounding box center [437, 124] width 290 height 38
type input "Add On's:"
type input "الإضافات:"
type input "Add On's:"
type input "زیادە:"
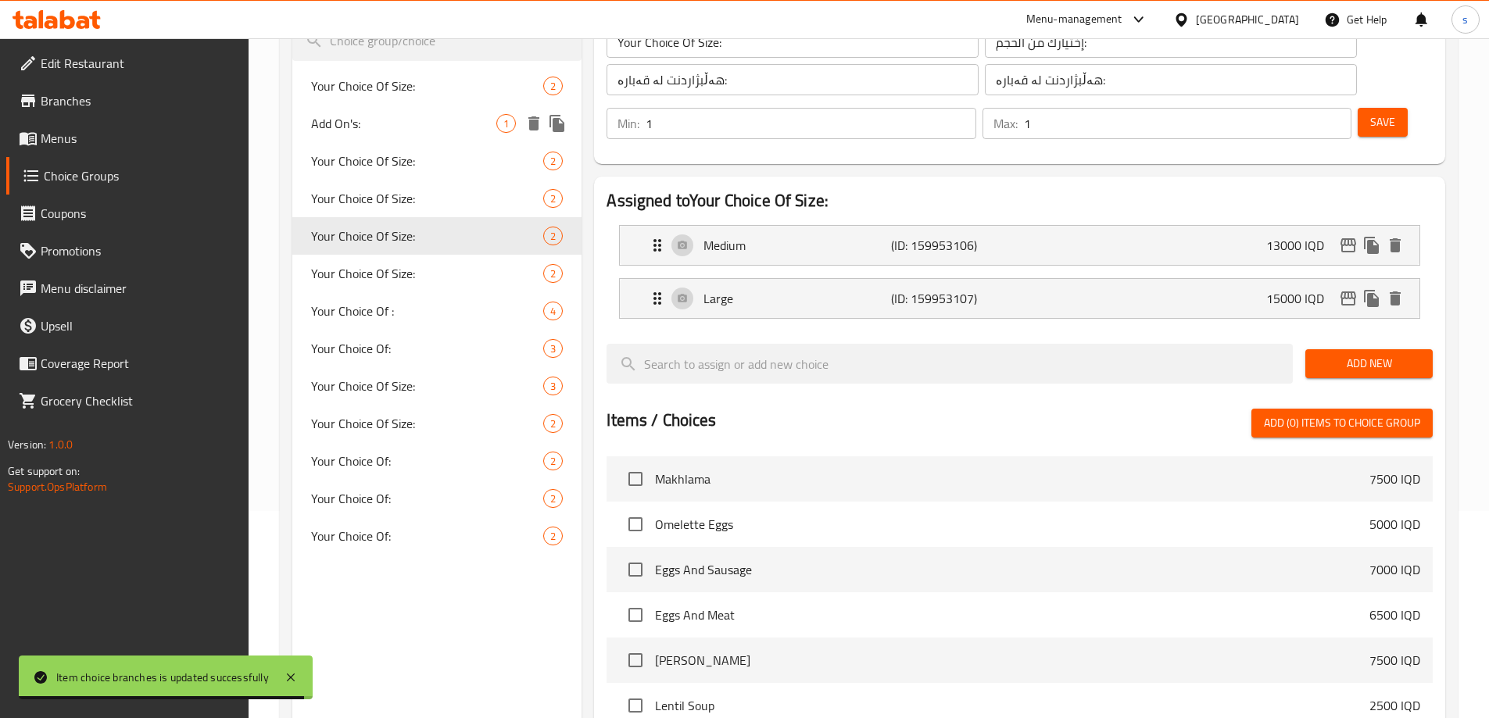
type input "0"
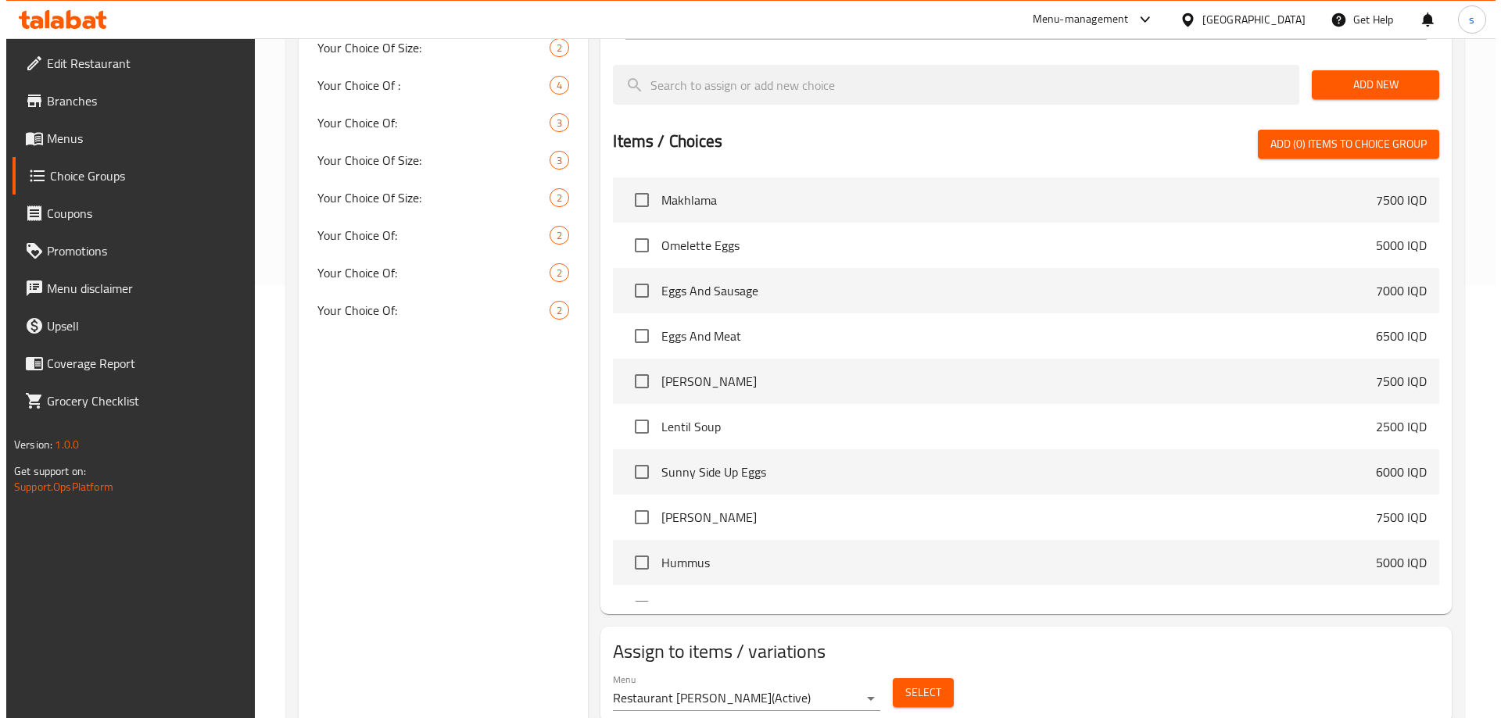
scroll to position [445, 0]
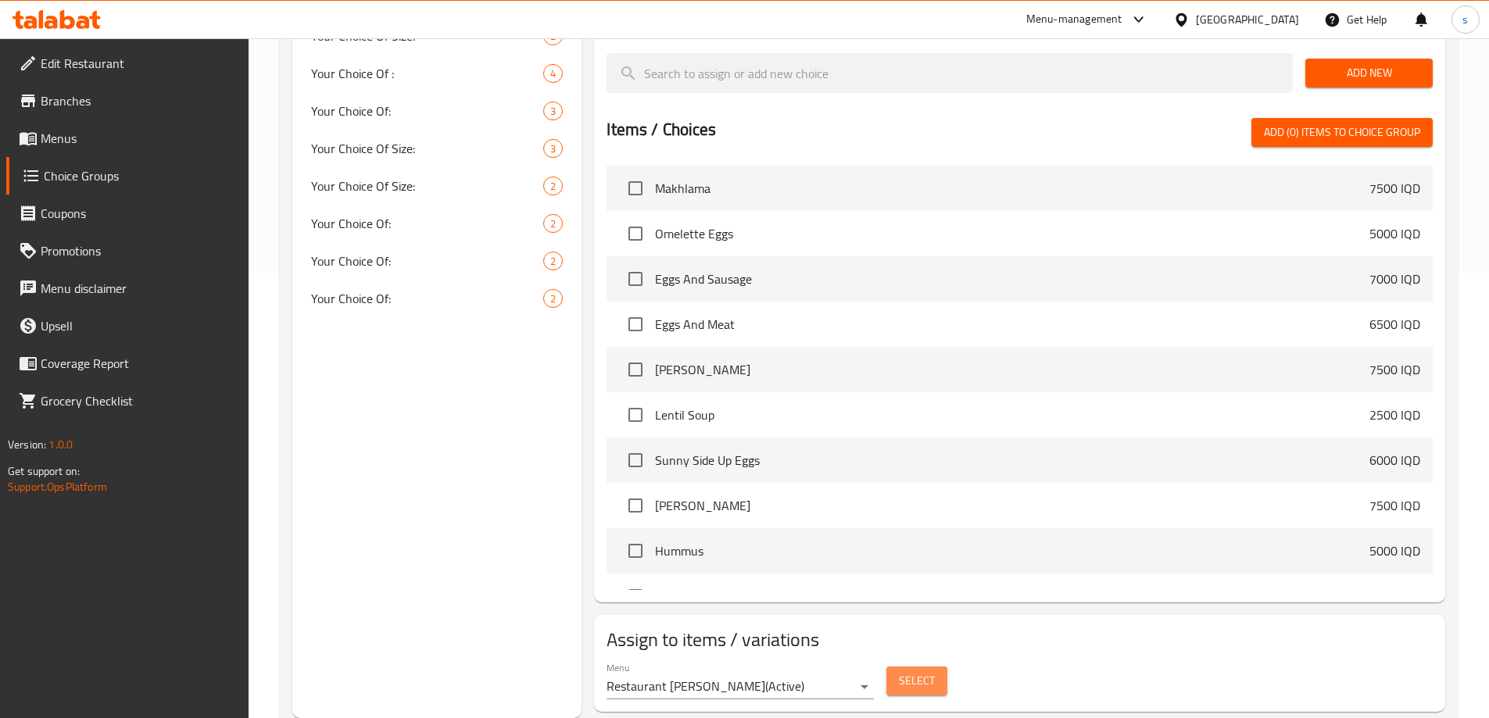
click at [901, 671] on span "Select" at bounding box center [917, 681] width 36 height 20
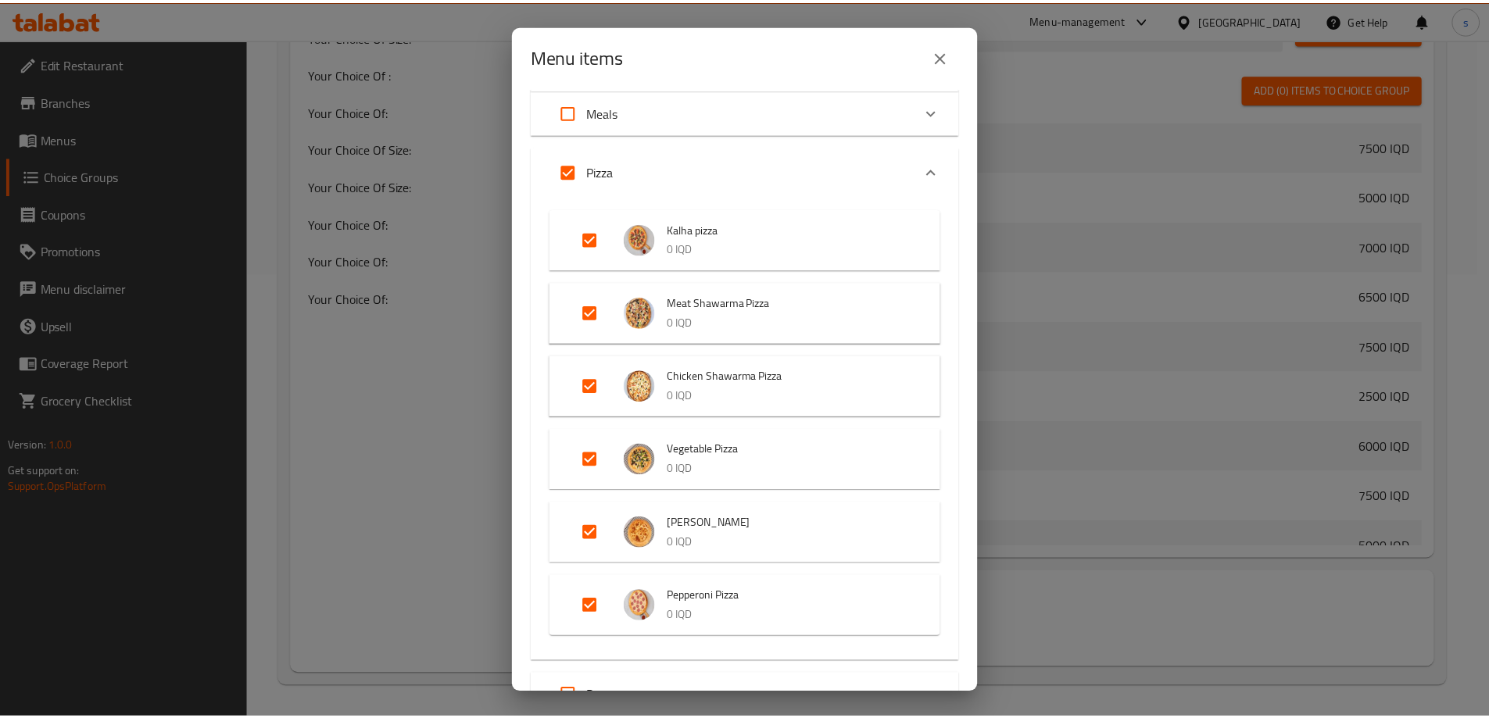
scroll to position [539, 0]
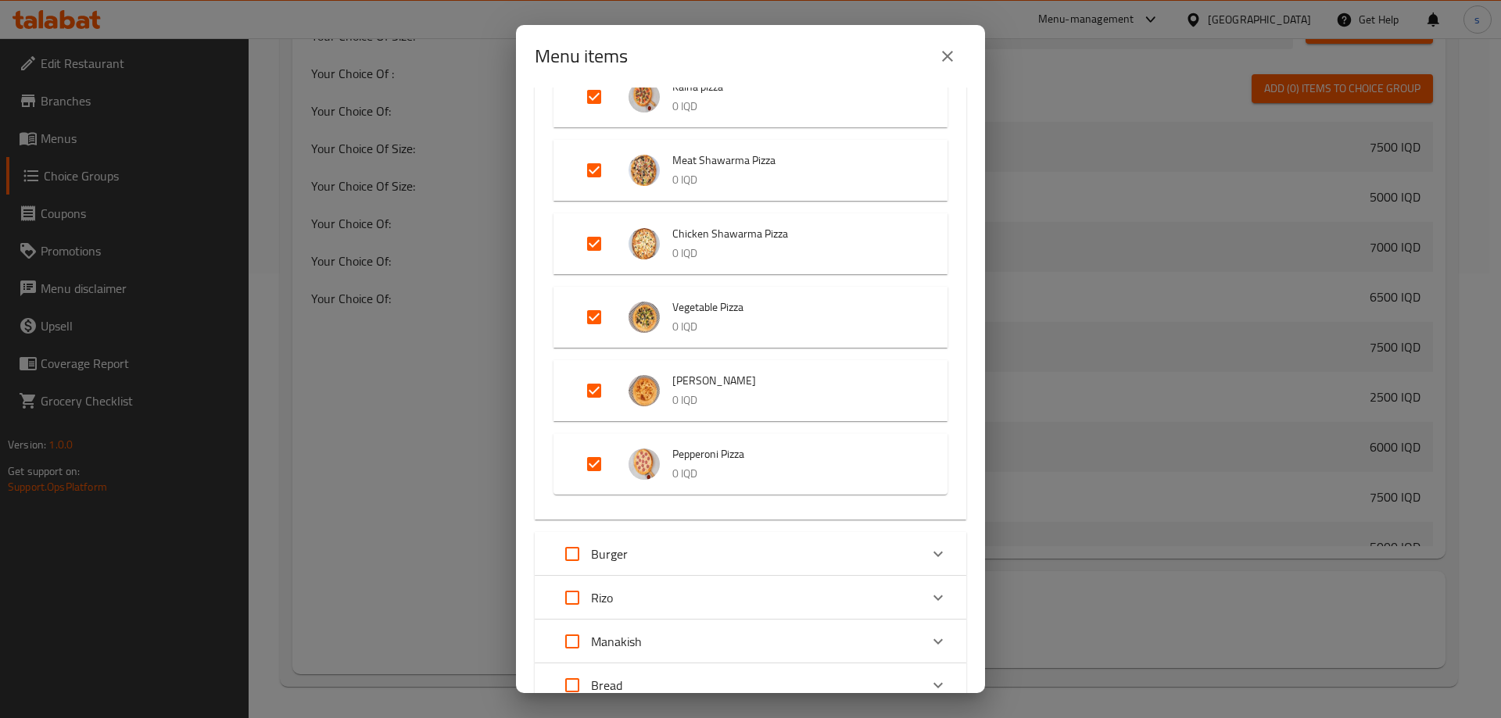
click at [931, 60] on button "close" at bounding box center [947, 57] width 38 height 38
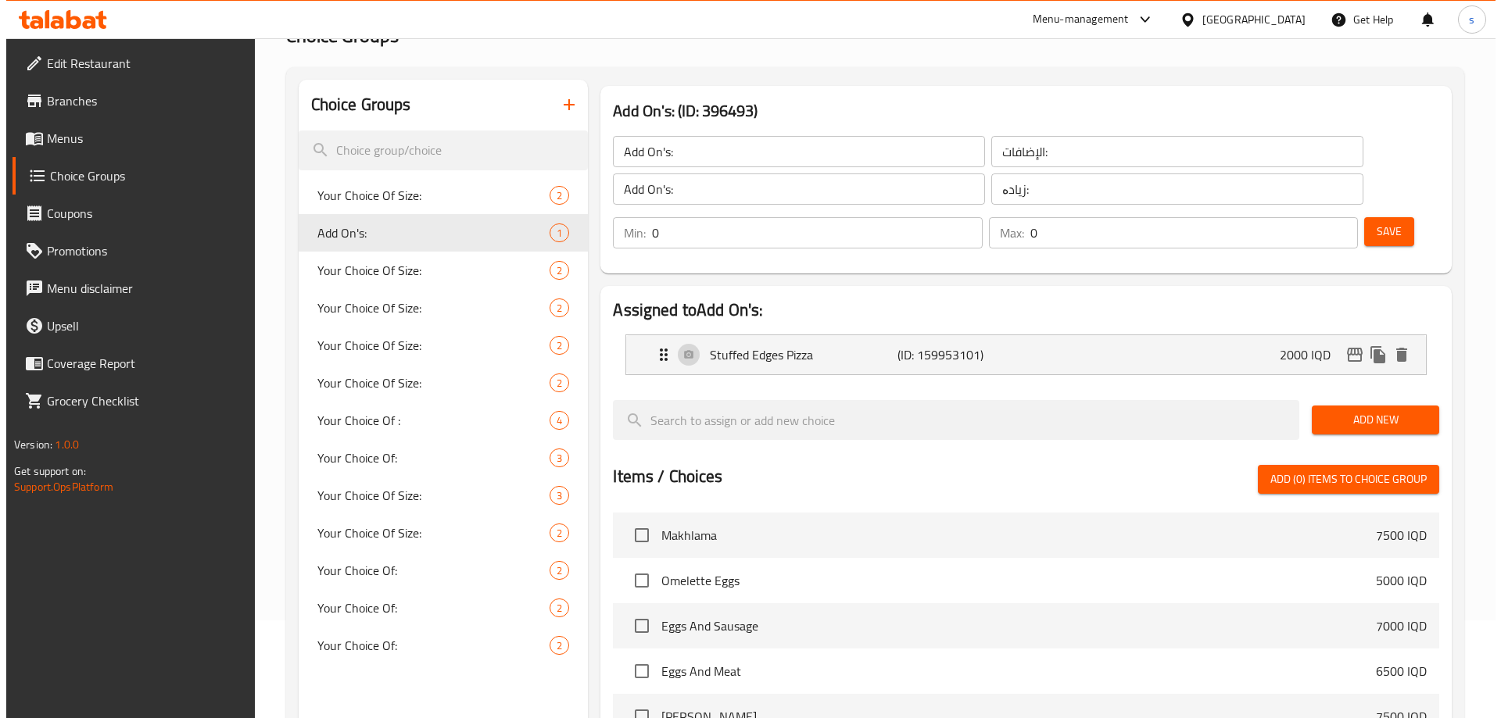
scroll to position [87, 0]
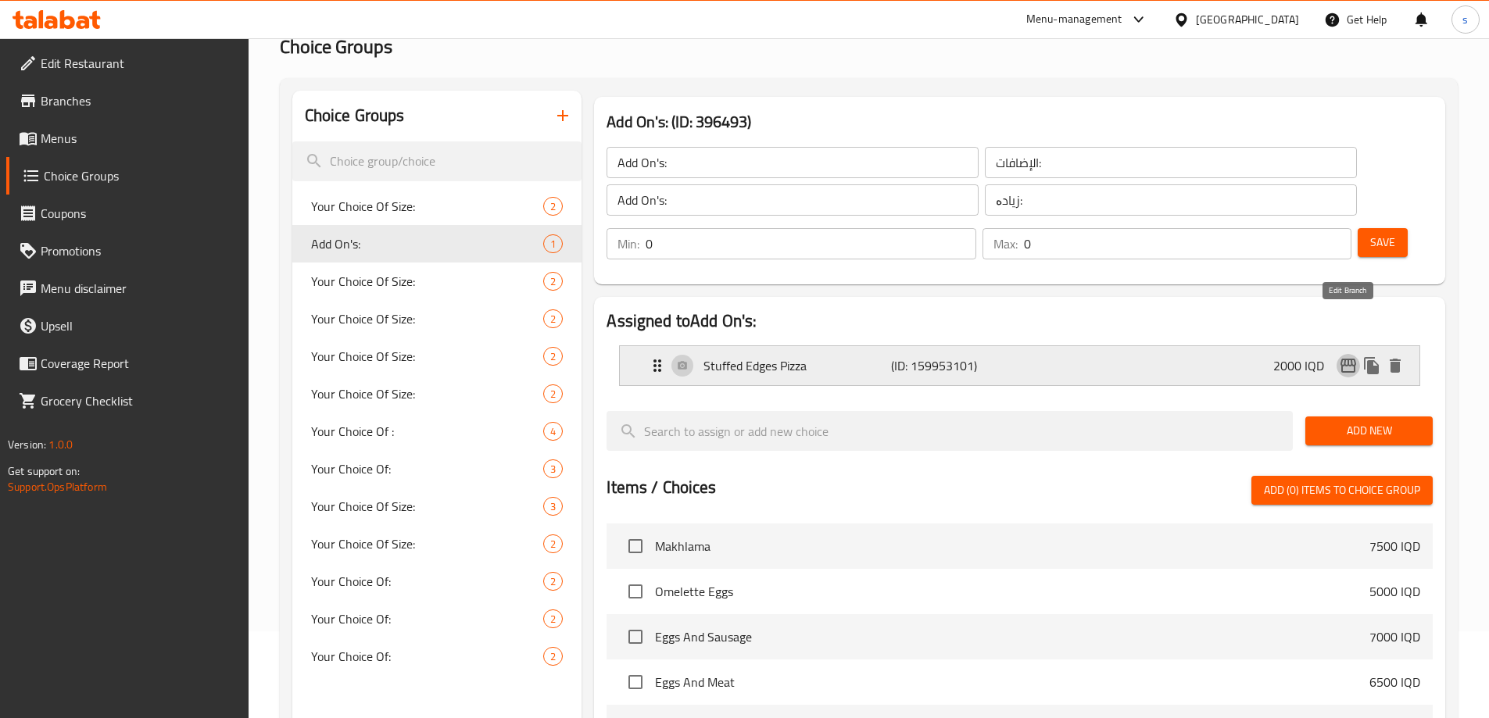
click at [1341, 359] on icon "edit" at bounding box center [1348, 366] width 16 height 14
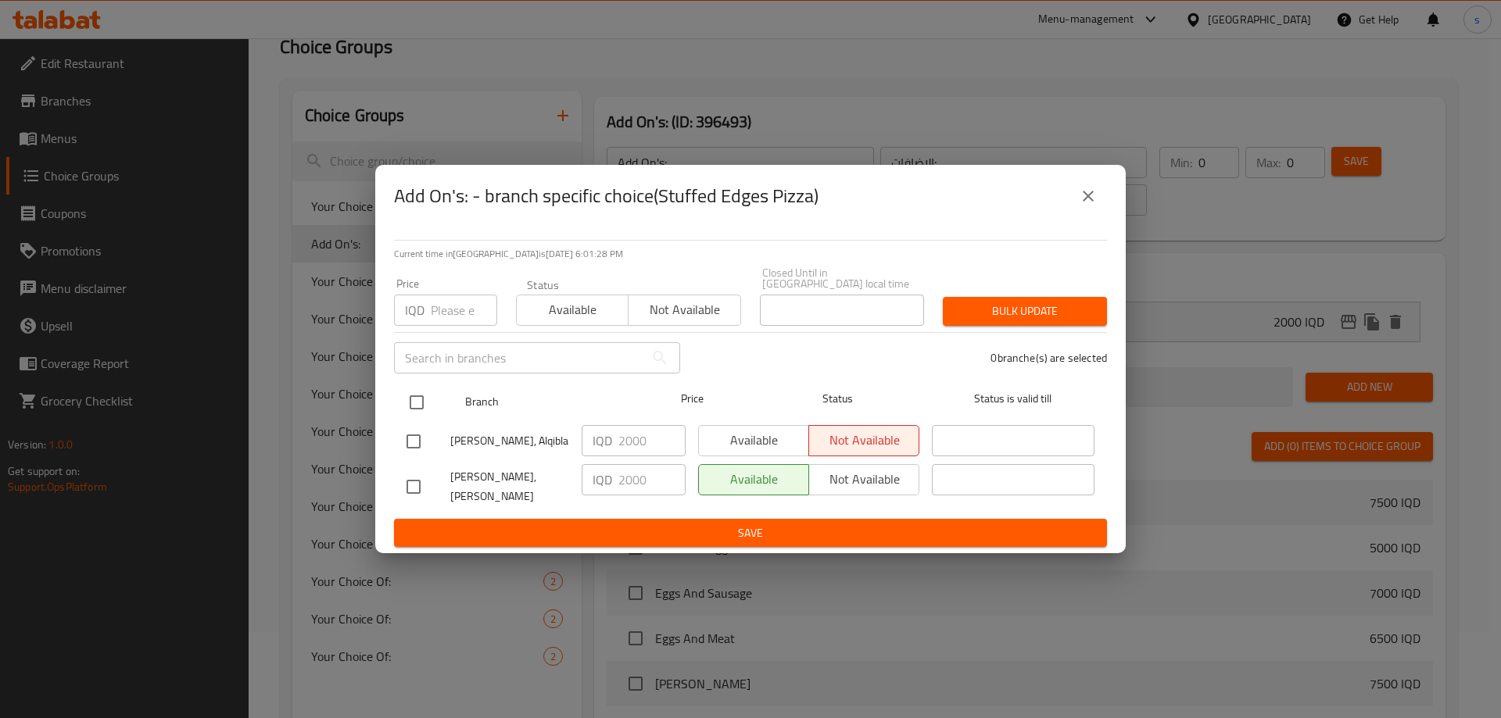
click at [420, 410] on input "checkbox" at bounding box center [416, 402] width 33 height 33
checkbox input "true"
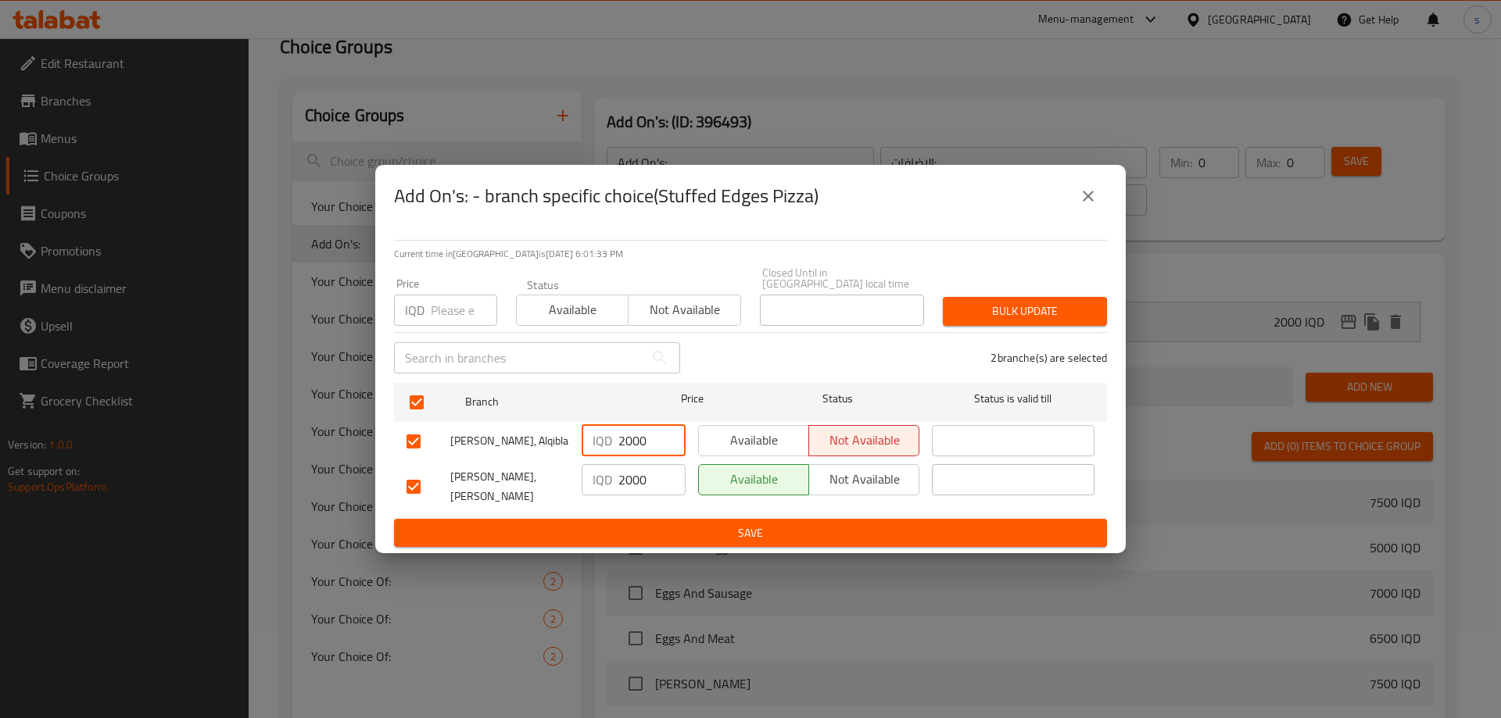
drag, startPoint x: 623, startPoint y: 449, endPoint x: 631, endPoint y: 449, distance: 7.9
click at [631, 449] on input "2000" at bounding box center [651, 440] width 67 height 31
type input "2500"
click at [627, 479] on input "2000" at bounding box center [651, 479] width 67 height 31
type input "2500"
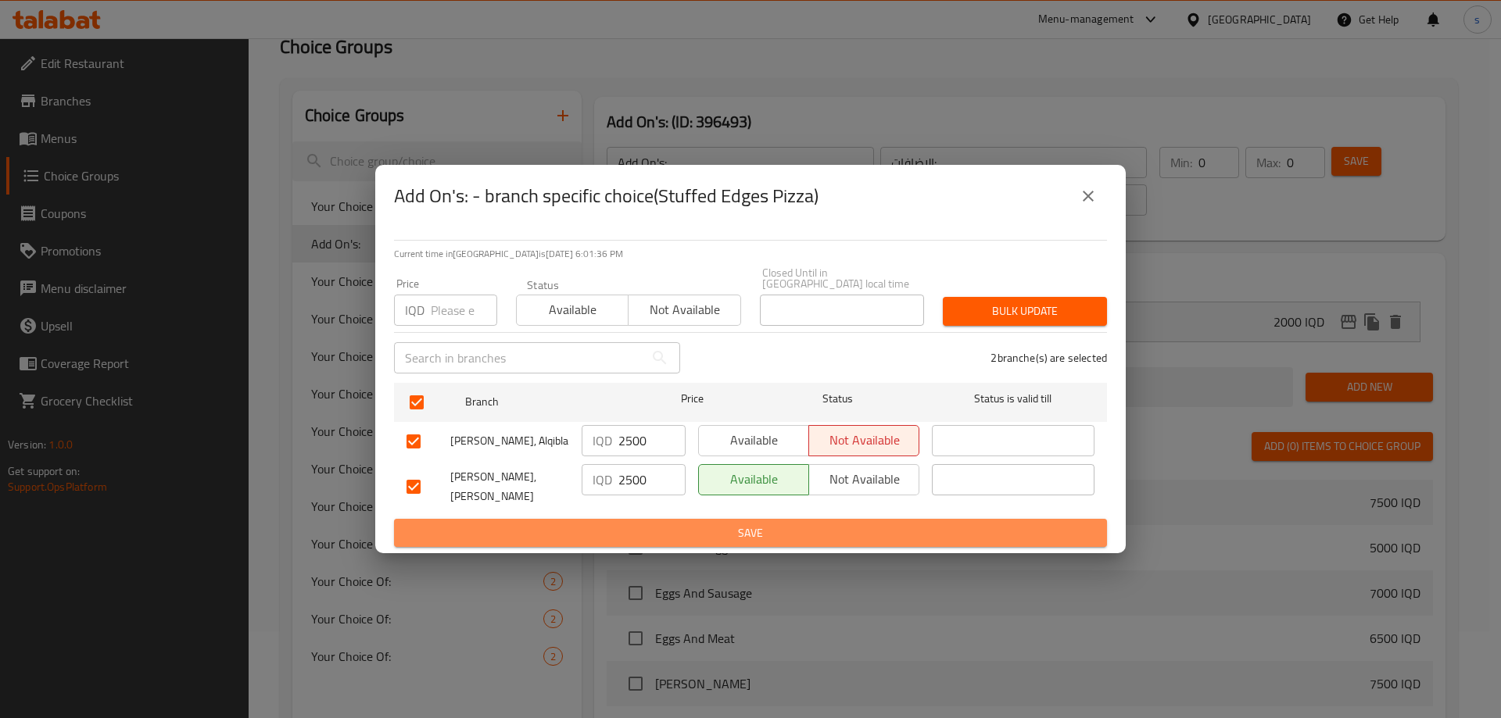
click at [628, 531] on button "Save" at bounding box center [750, 533] width 713 height 29
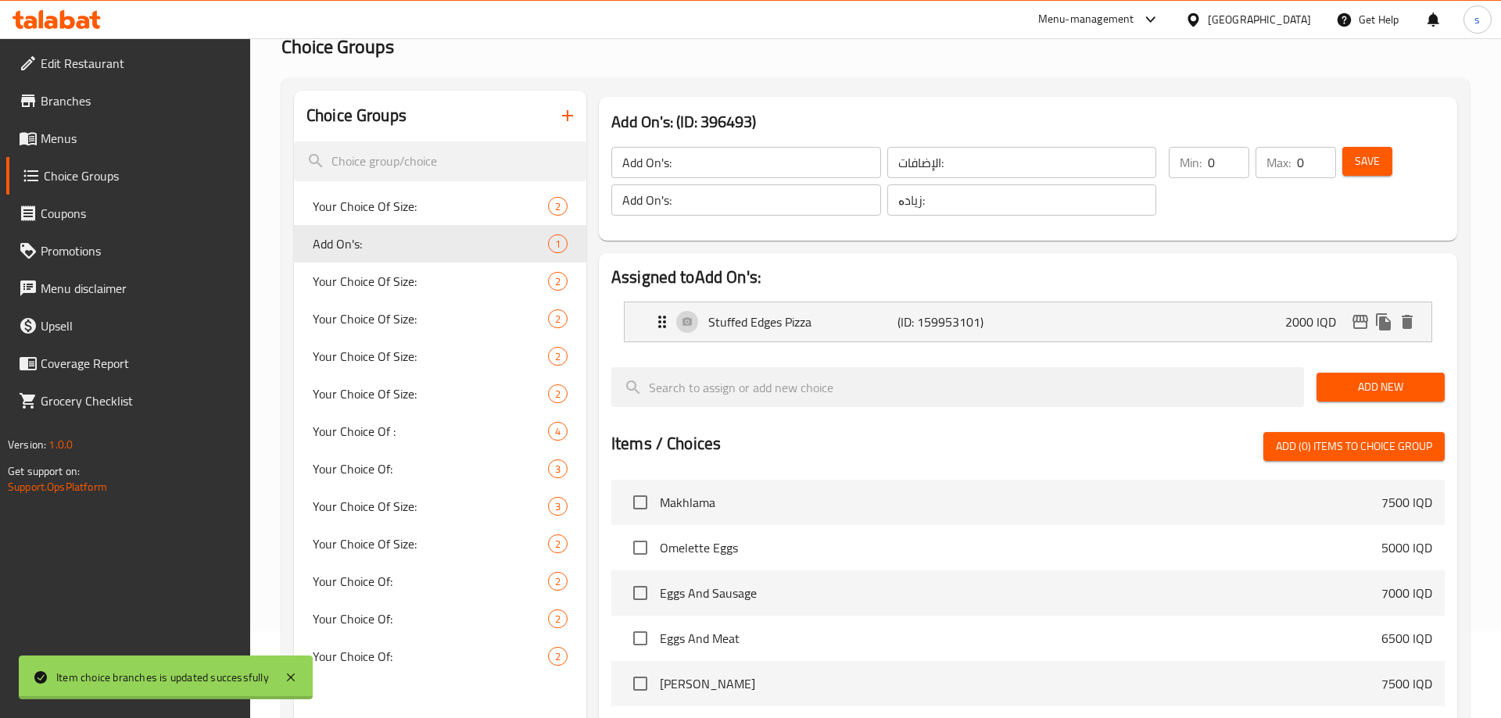
scroll to position [445, 0]
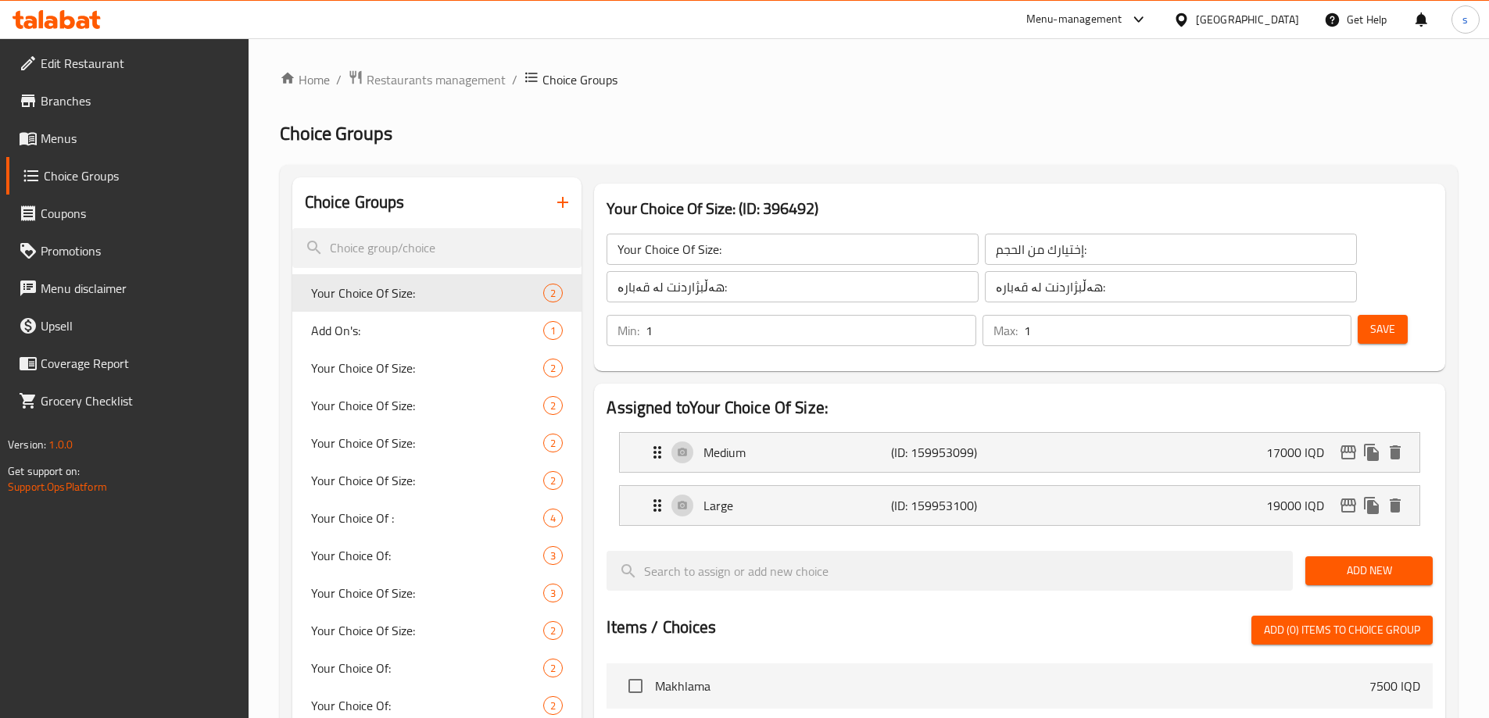
scroll to position [90, 0]
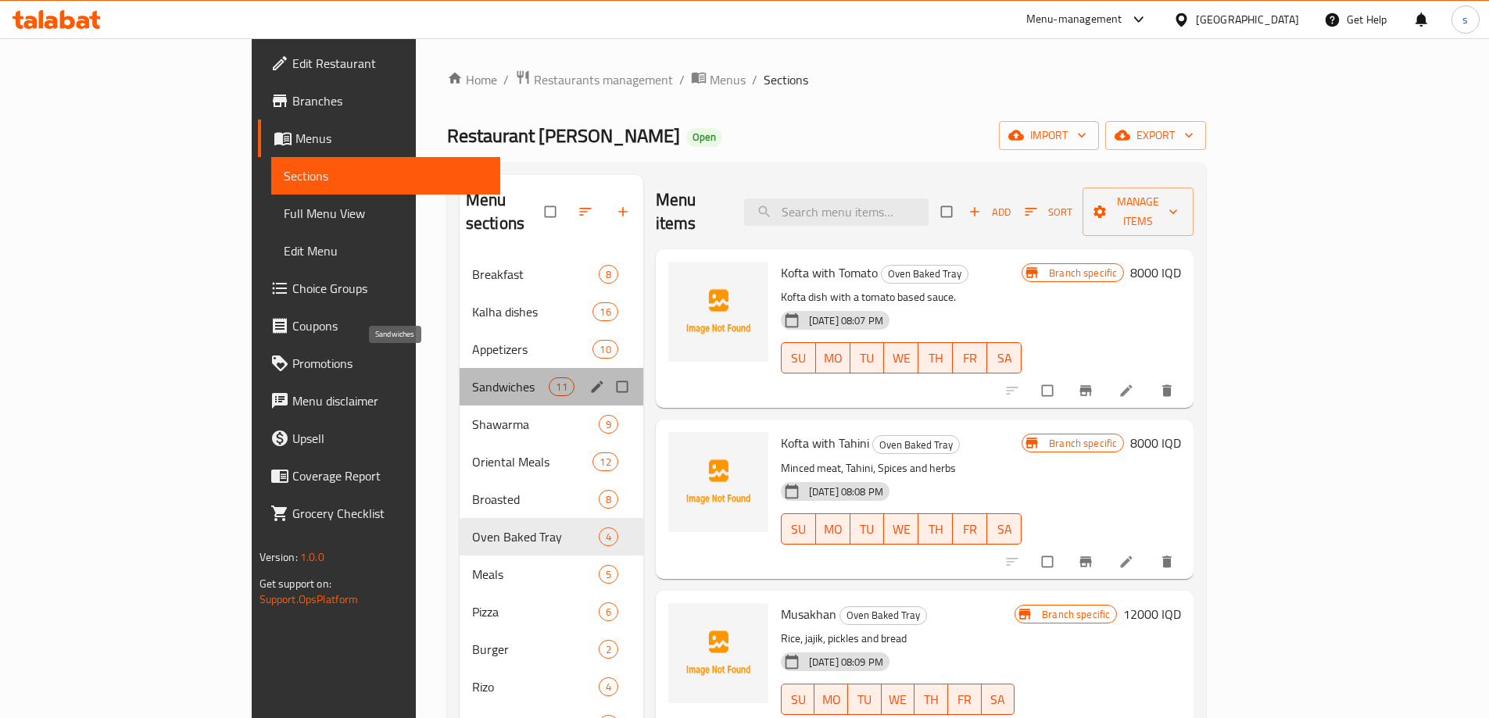
click at [472, 377] on span "Sandwiches" at bounding box center [510, 386] width 77 height 19
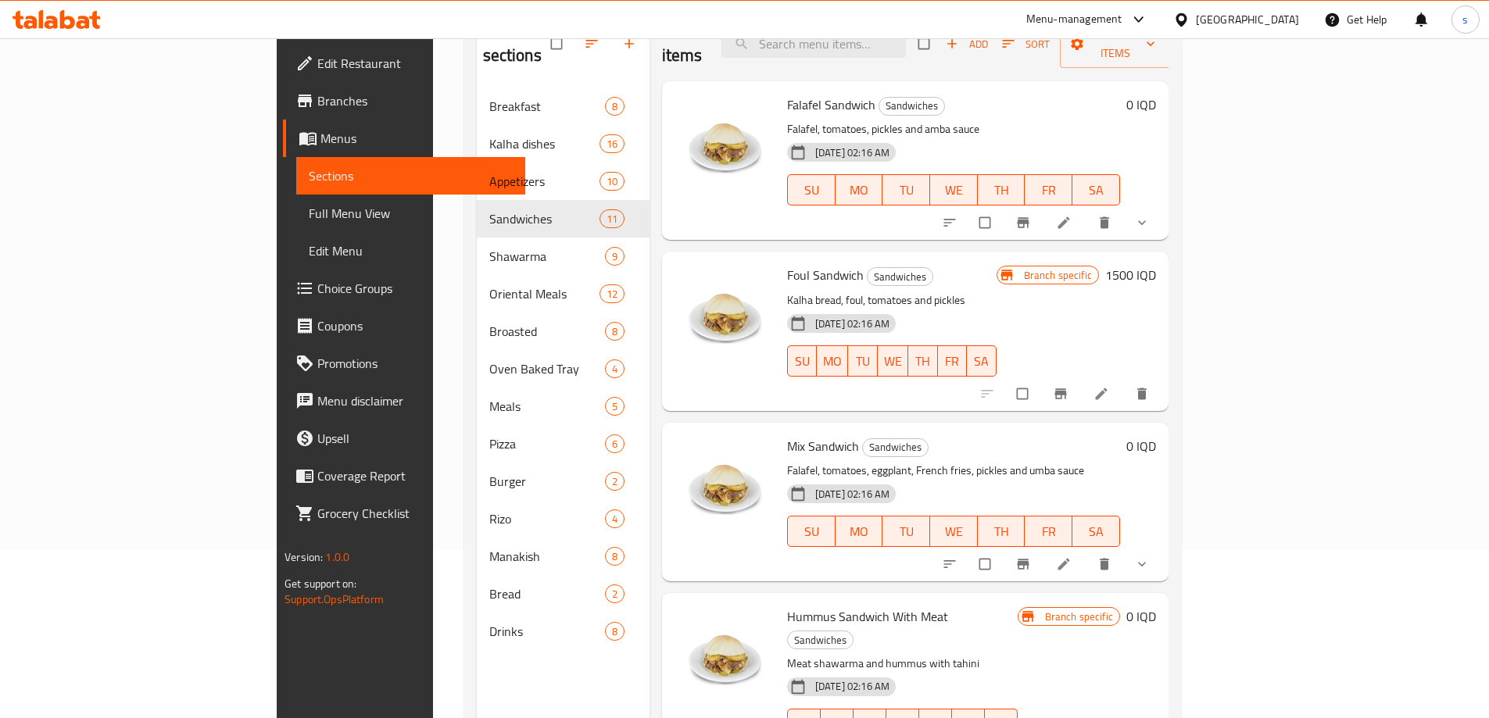
scroll to position [219, 0]
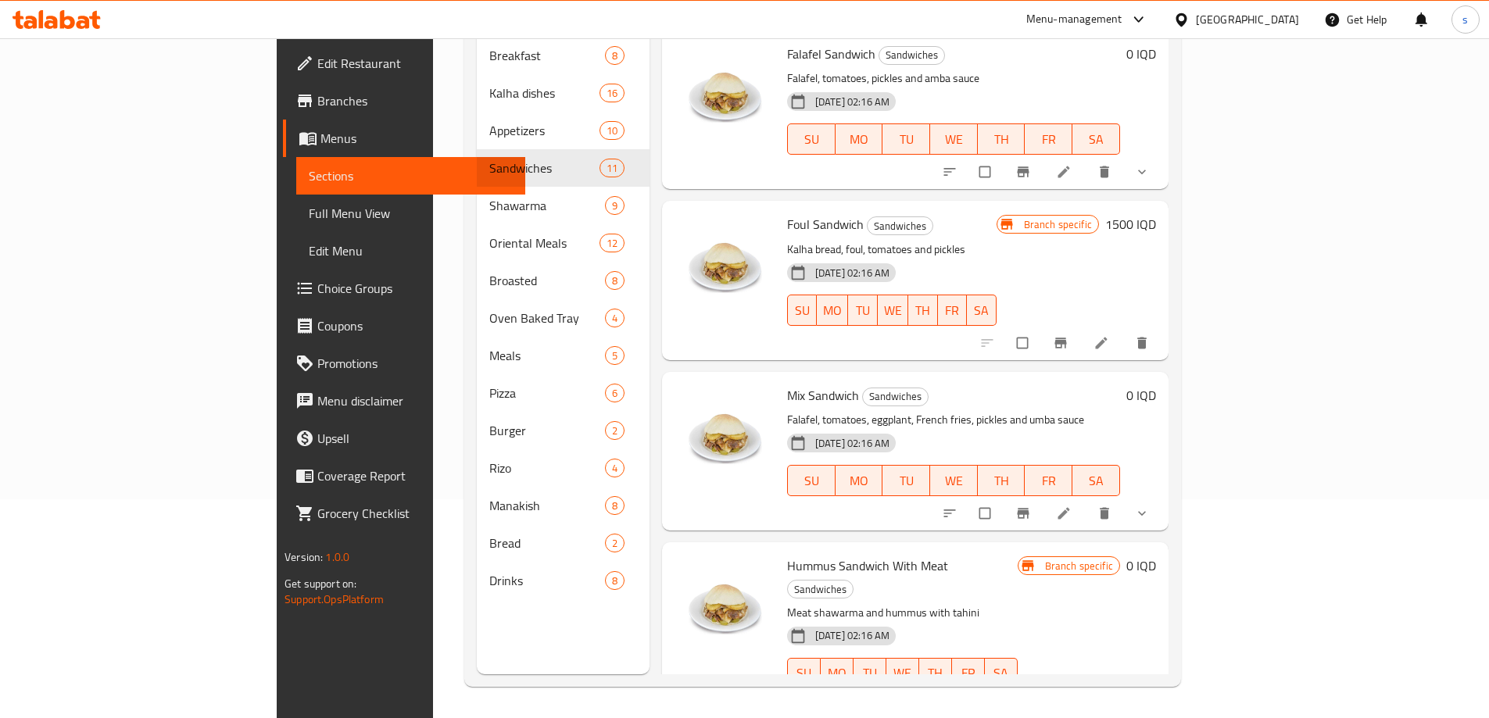
click at [1162, 499] on button "show more" at bounding box center [1144, 513] width 38 height 34
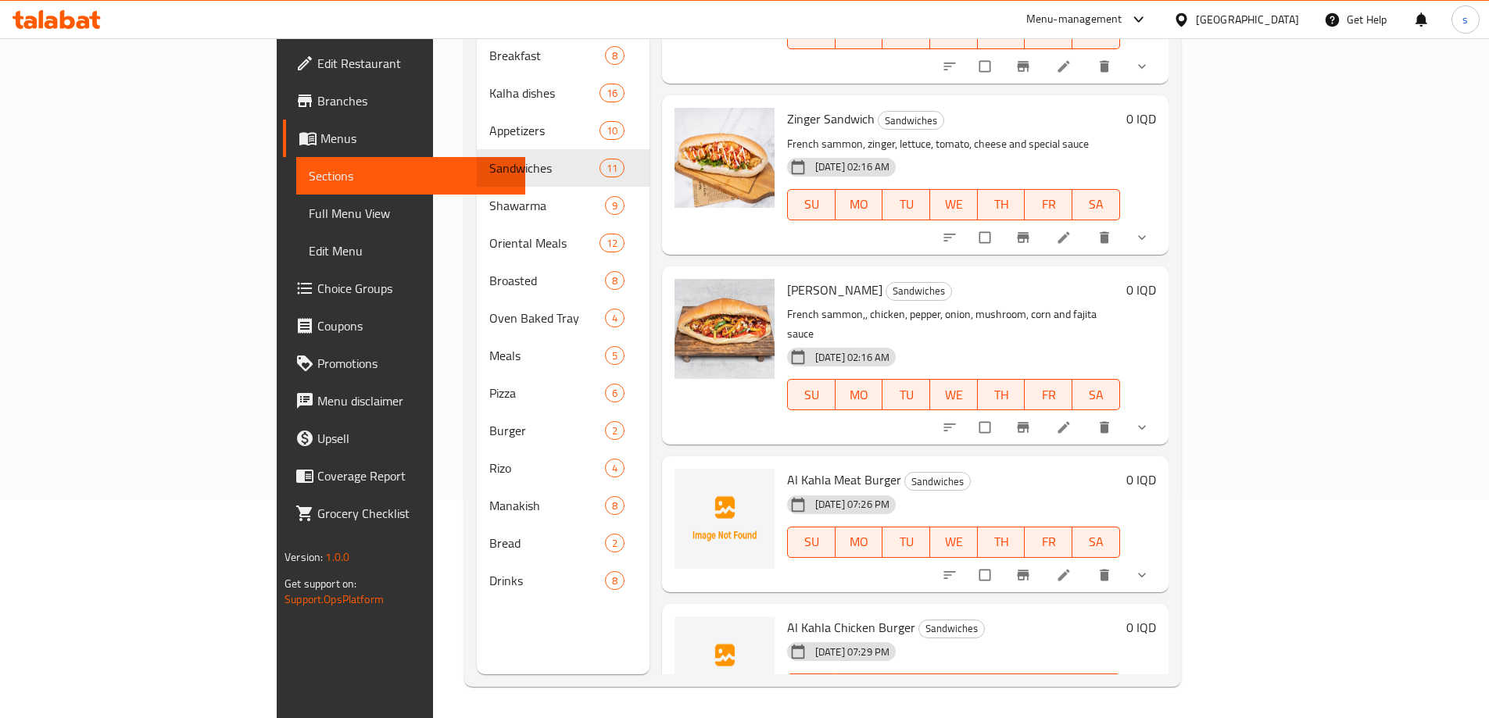
scroll to position [1301, 0]
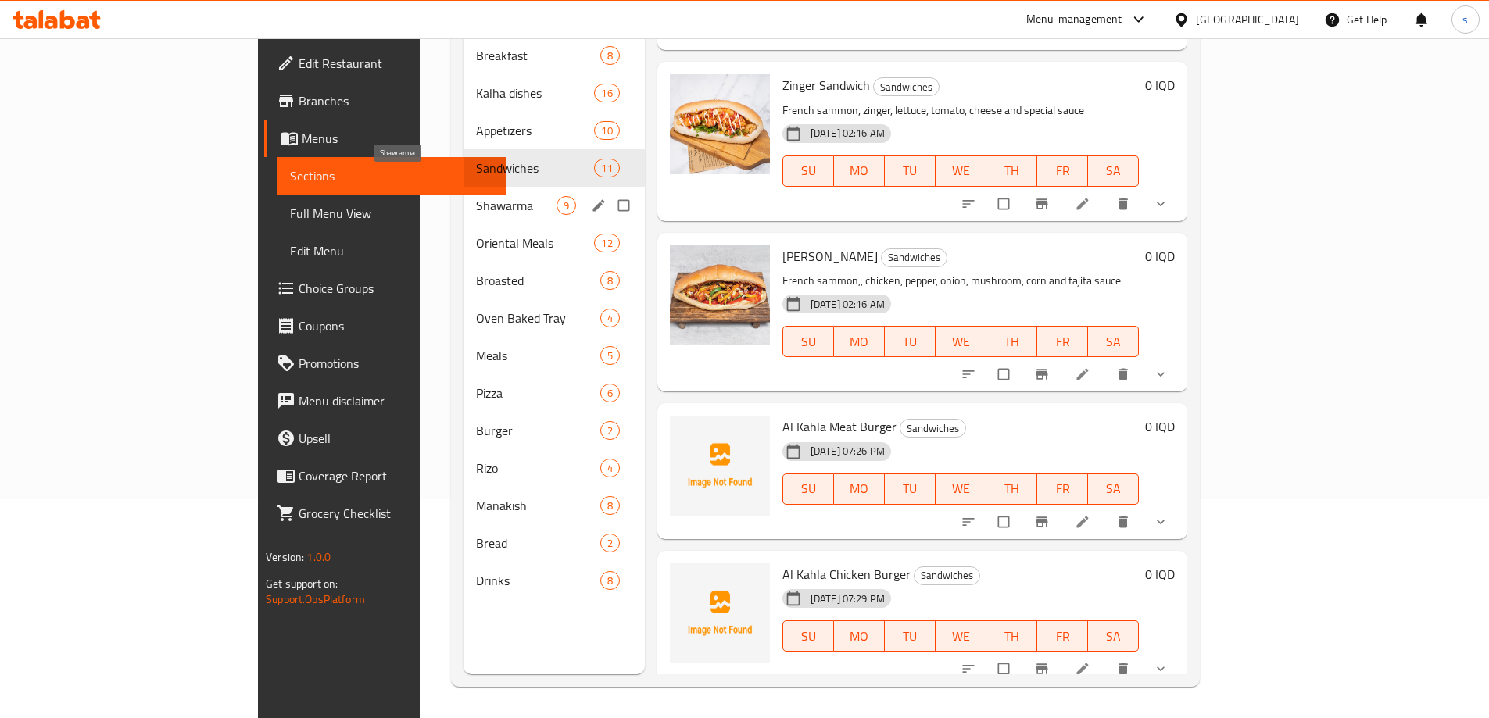
click at [476, 196] on span "Shawarma" at bounding box center [516, 205] width 80 height 19
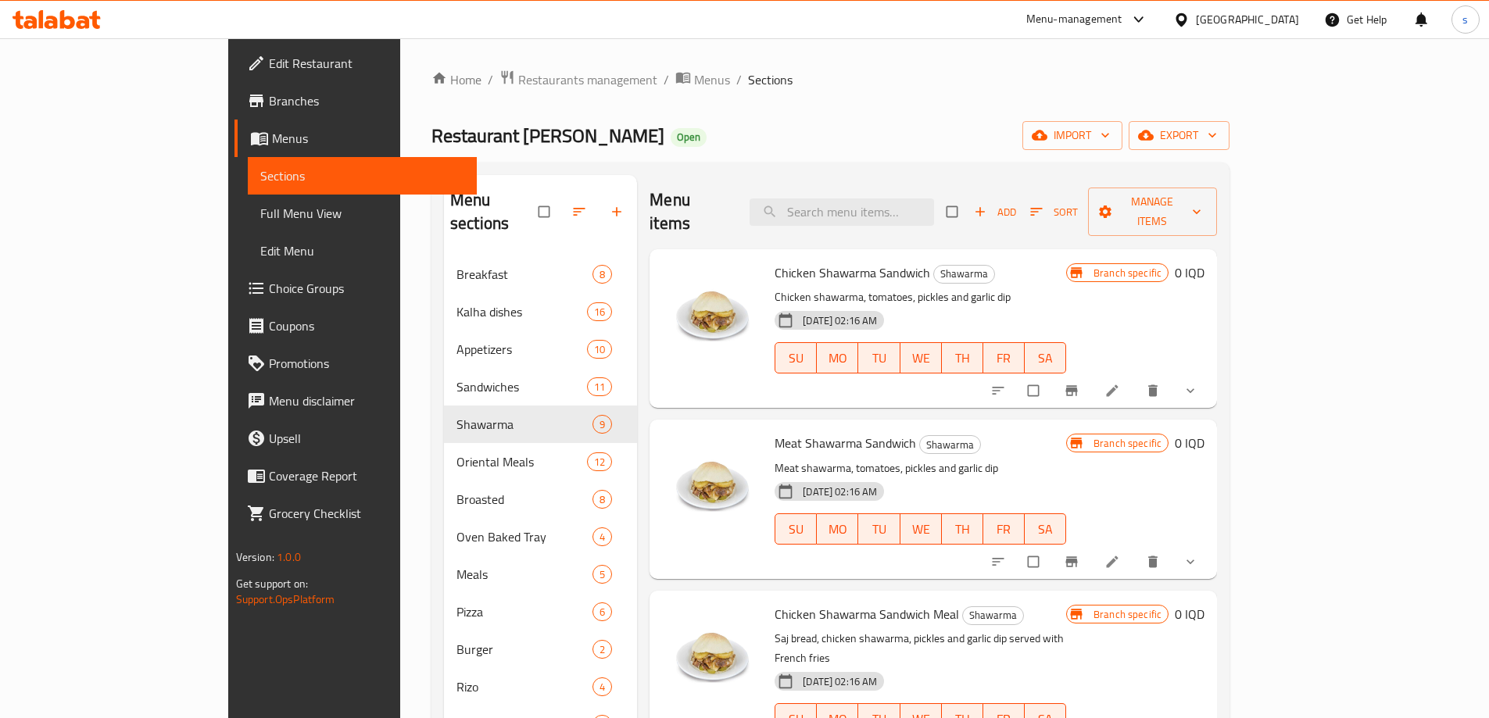
click at [1198, 383] on icon "show more" at bounding box center [1190, 391] width 16 height 16
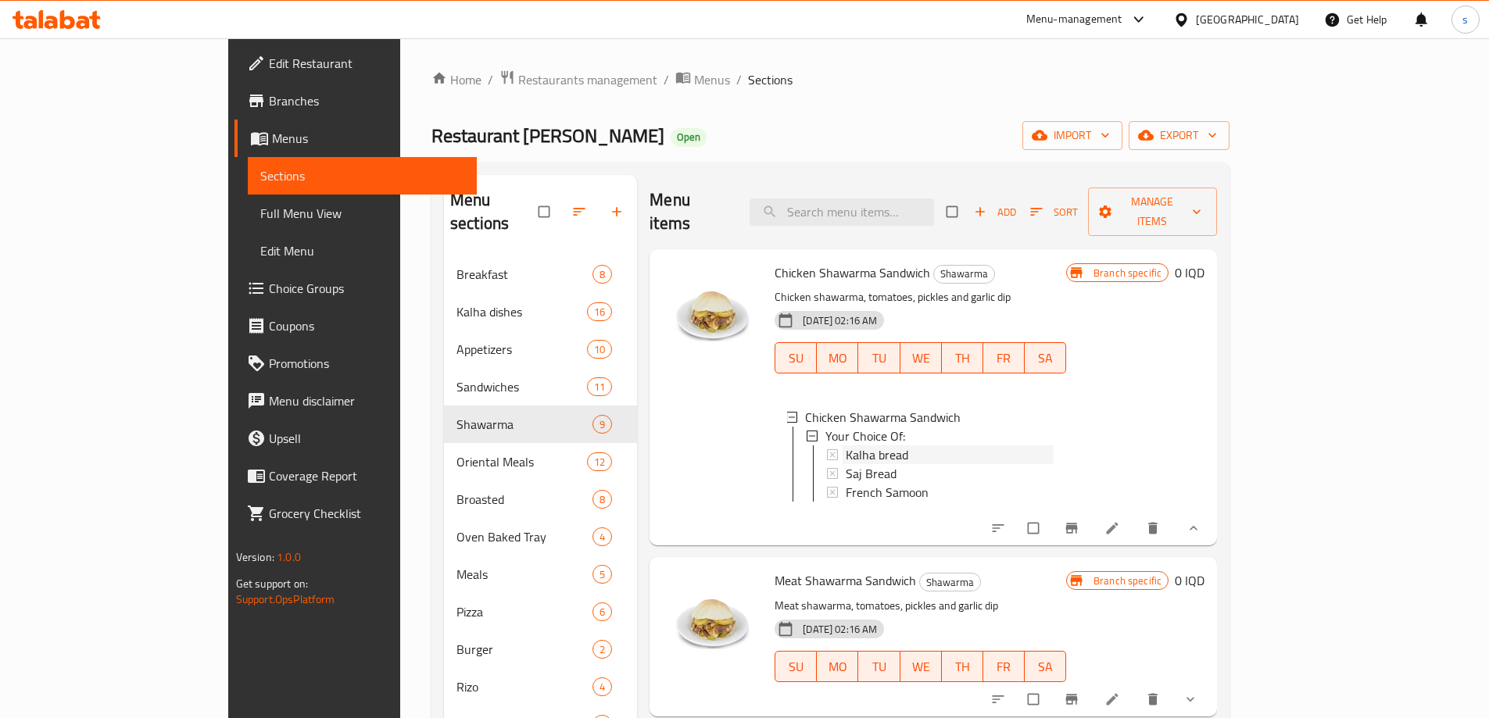
click at [875, 445] on div "Kalha bread" at bounding box center [950, 454] width 208 height 19
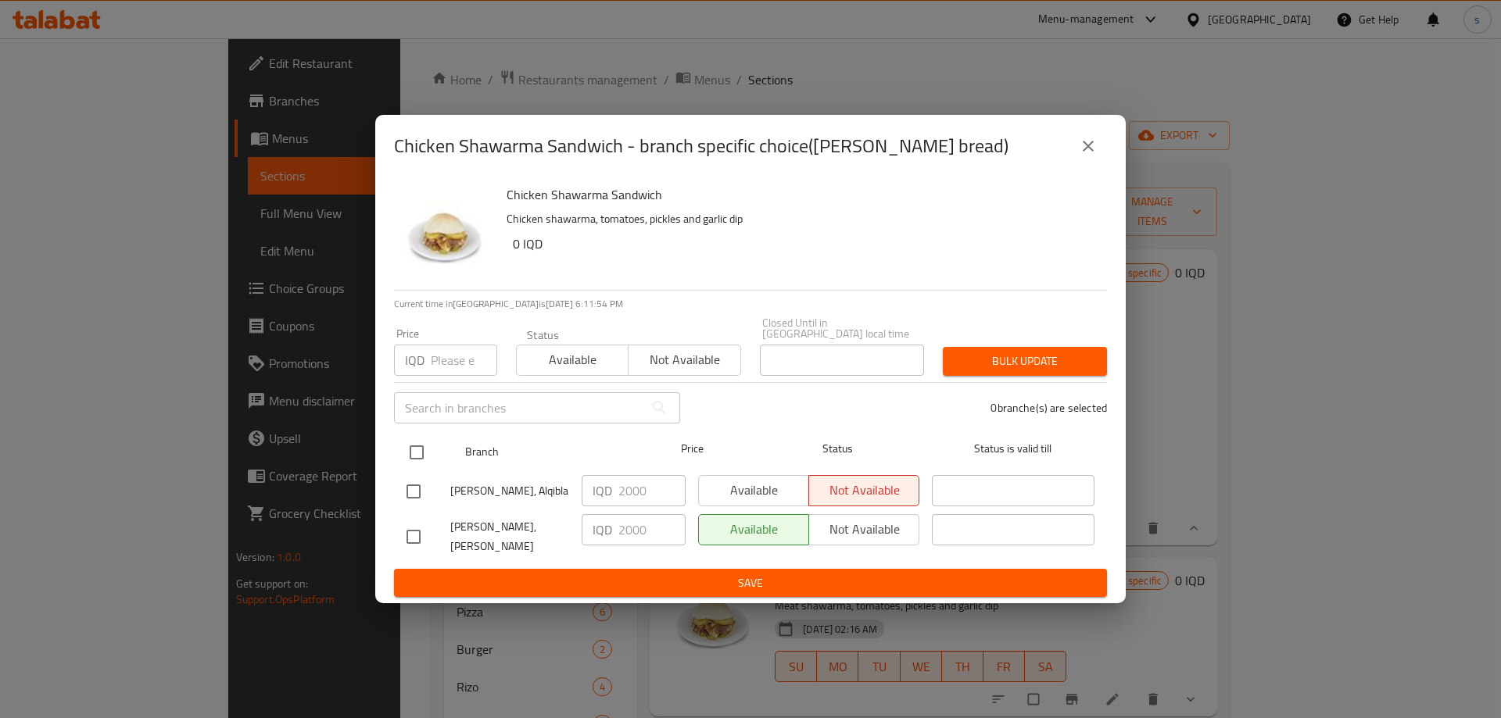
click at [424, 456] on input "checkbox" at bounding box center [416, 452] width 33 height 33
checkbox input "true"
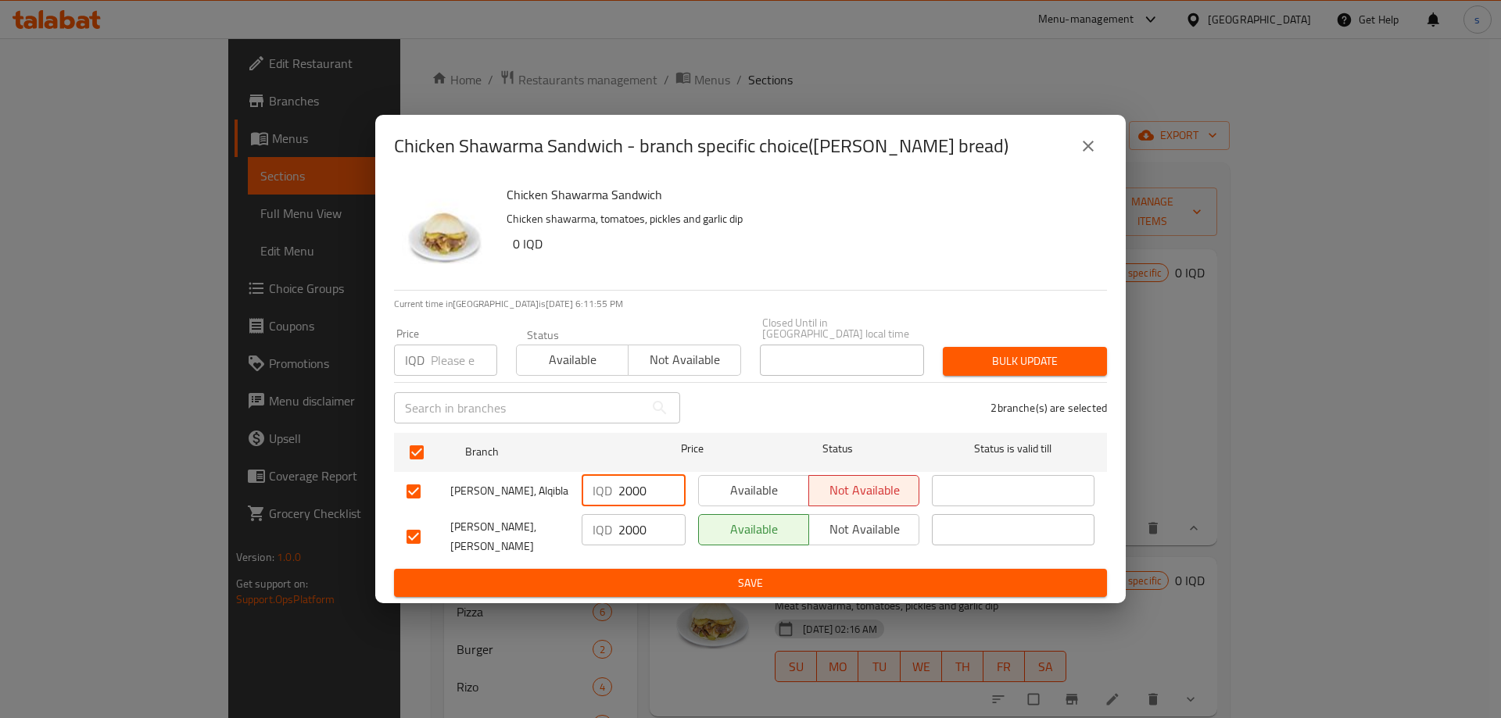
click at [633, 496] on input "2000" at bounding box center [651, 490] width 67 height 31
type input "2500"
drag, startPoint x: 626, startPoint y: 522, endPoint x: 634, endPoint y: 523, distance: 7.9
click at [634, 523] on input "2000" at bounding box center [651, 529] width 67 height 31
type input "2500"
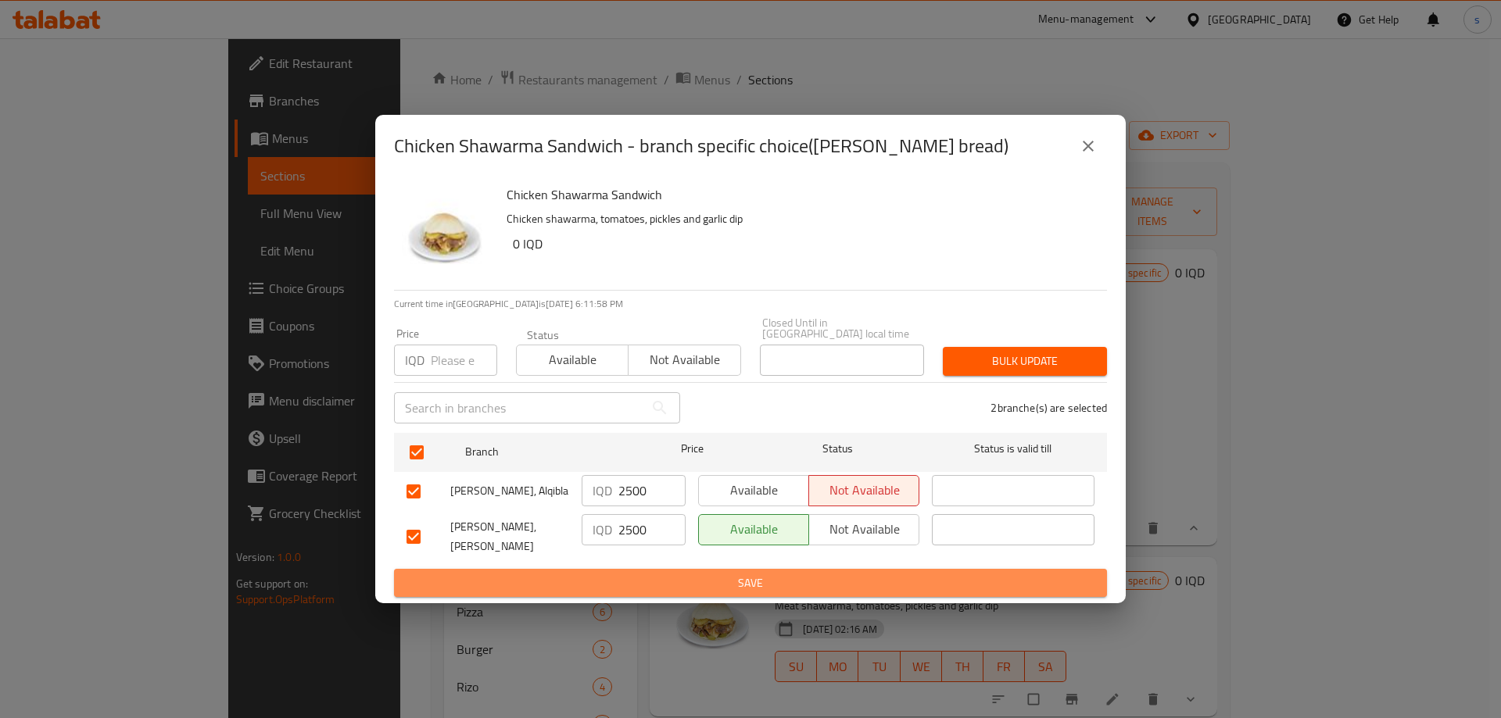
click at [635, 574] on span "Save" at bounding box center [750, 584] width 688 height 20
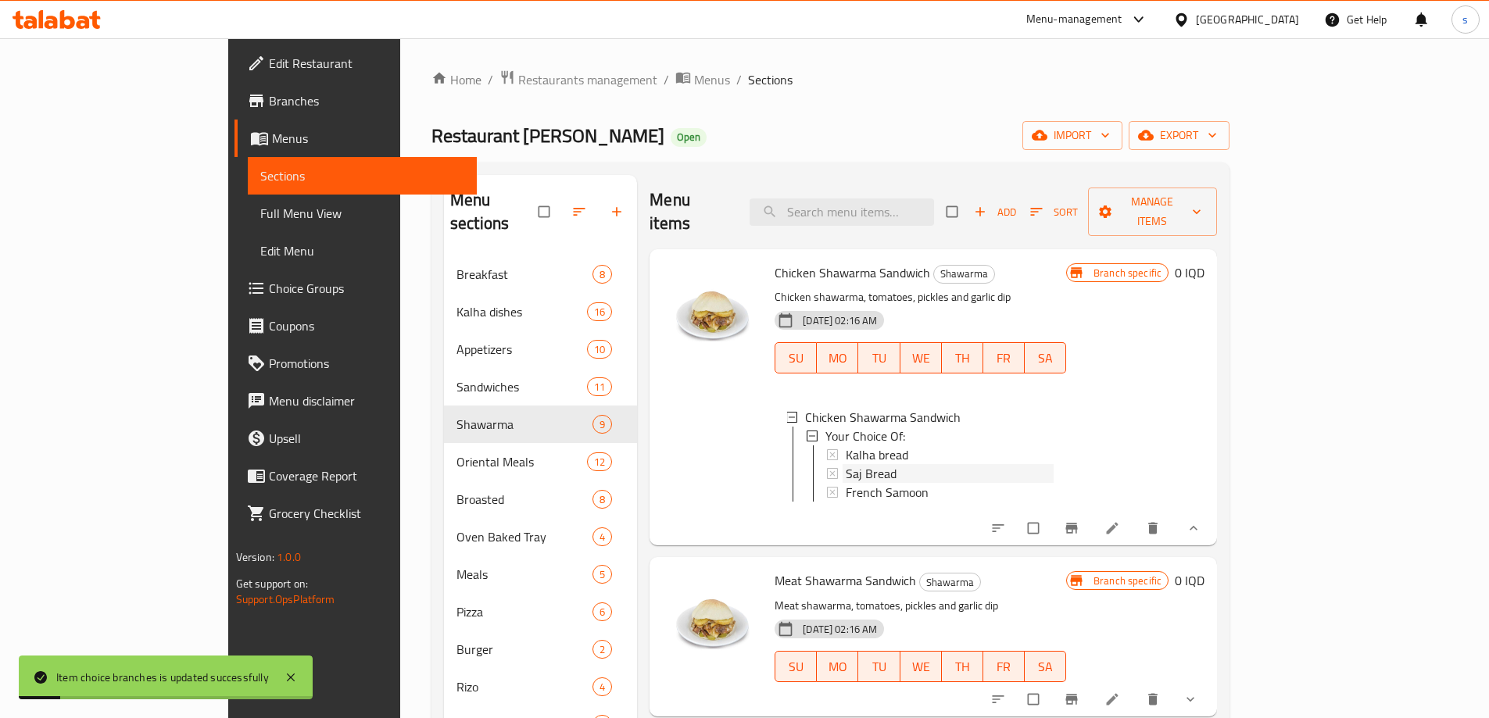
click at [852, 464] on div "Saj Bread" at bounding box center [950, 473] width 208 height 19
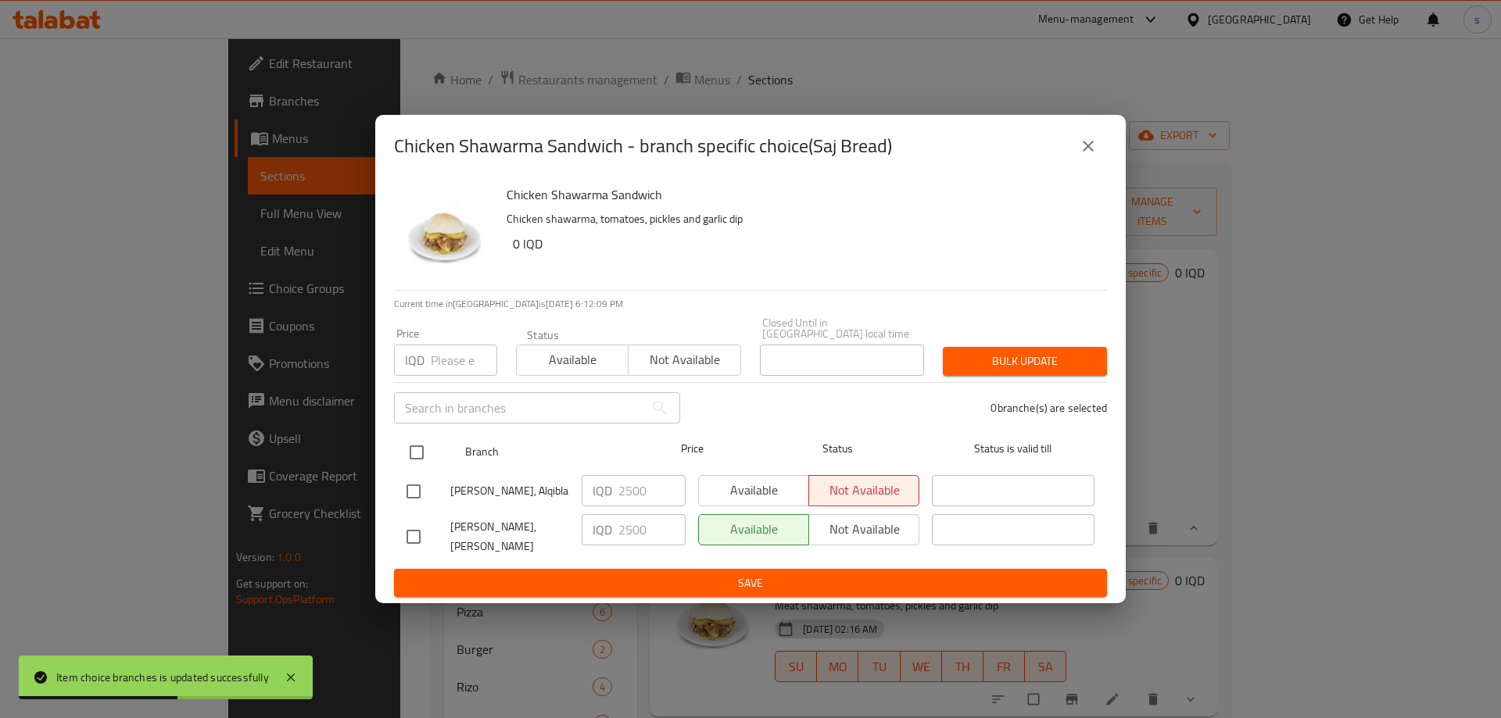
click at [417, 452] on input "checkbox" at bounding box center [416, 452] width 33 height 33
checkbox input "true"
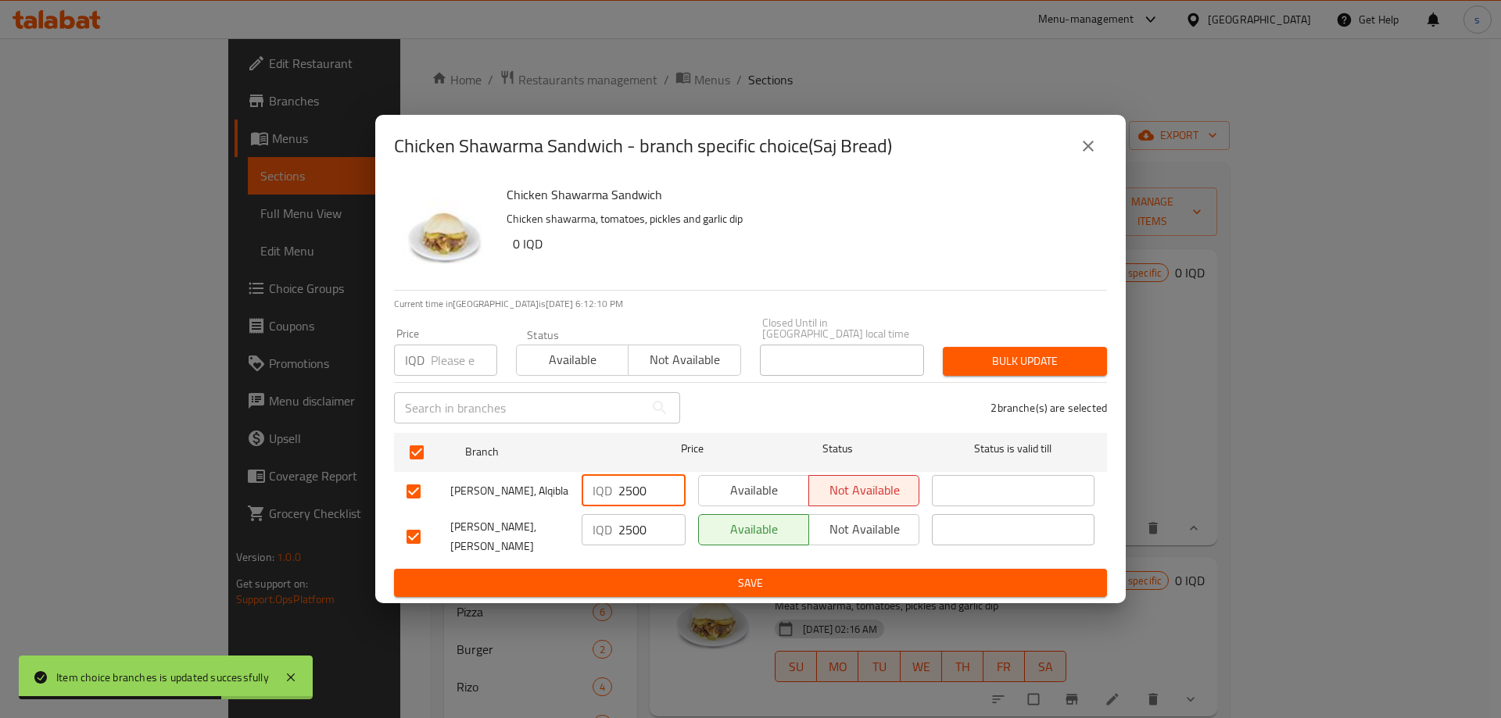
drag, startPoint x: 634, startPoint y: 502, endPoint x: 618, endPoint y: 499, distance: 15.8
click at [618, 499] on input "2500" at bounding box center [651, 490] width 67 height 31
type input "3000"
drag, startPoint x: 633, startPoint y: 533, endPoint x: 619, endPoint y: 533, distance: 14.1
click at [619, 533] on input "2500" at bounding box center [651, 529] width 67 height 31
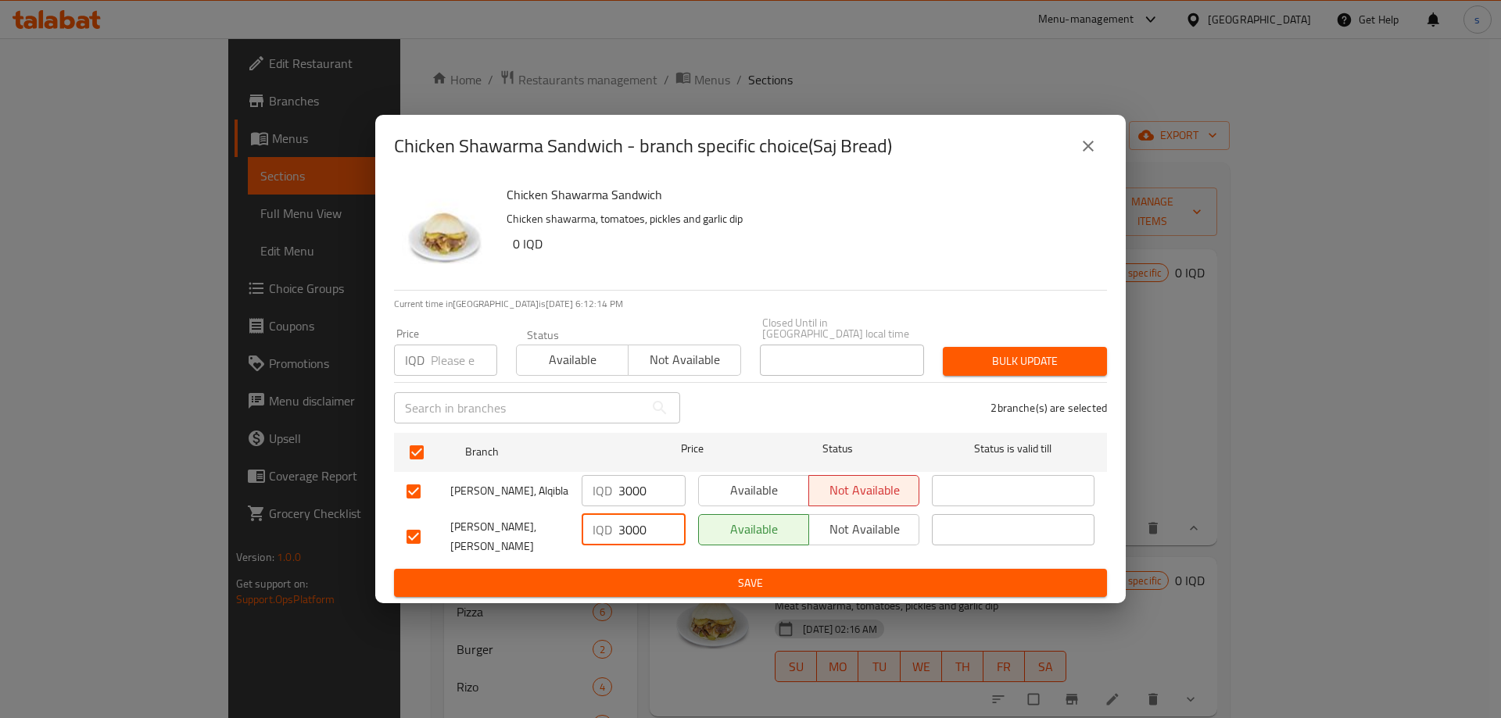
type input "3000"
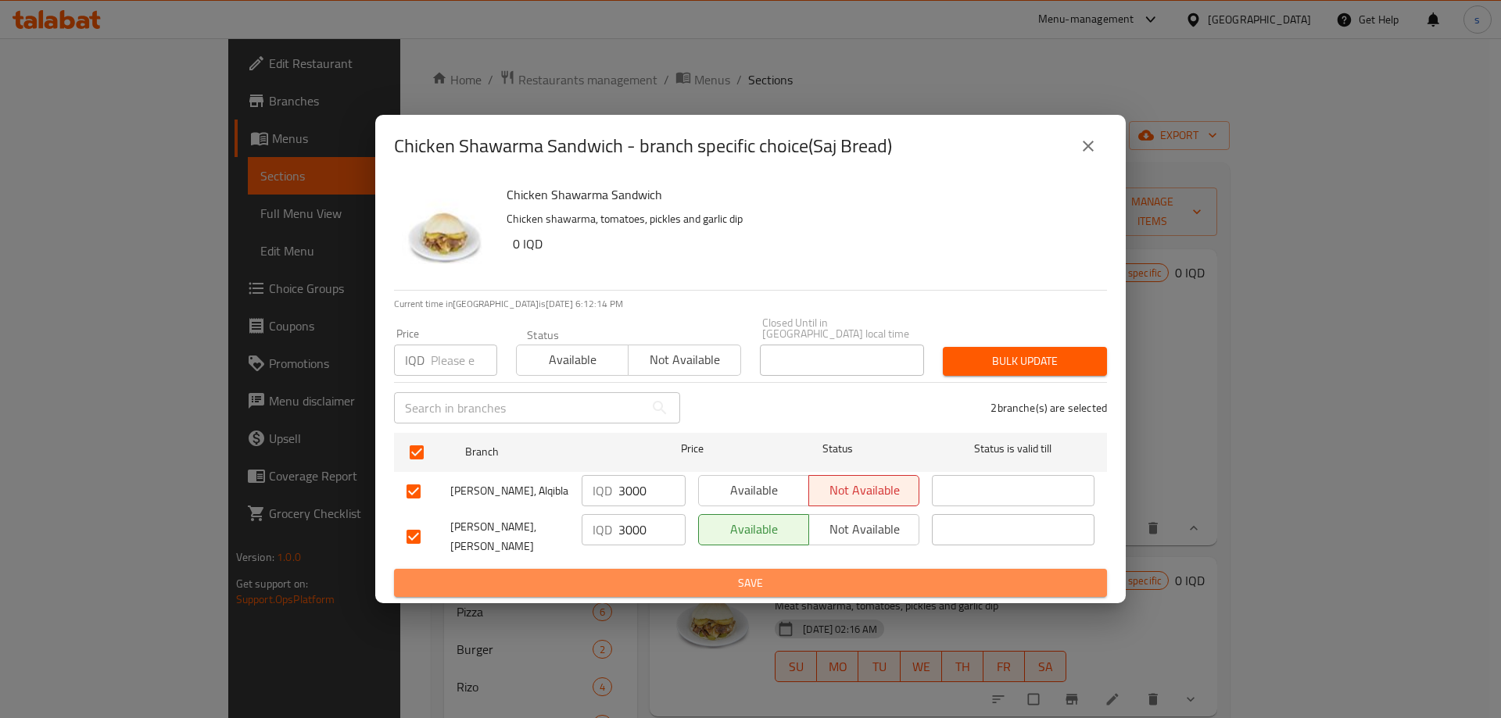
click at [640, 574] on span "Save" at bounding box center [750, 584] width 688 height 20
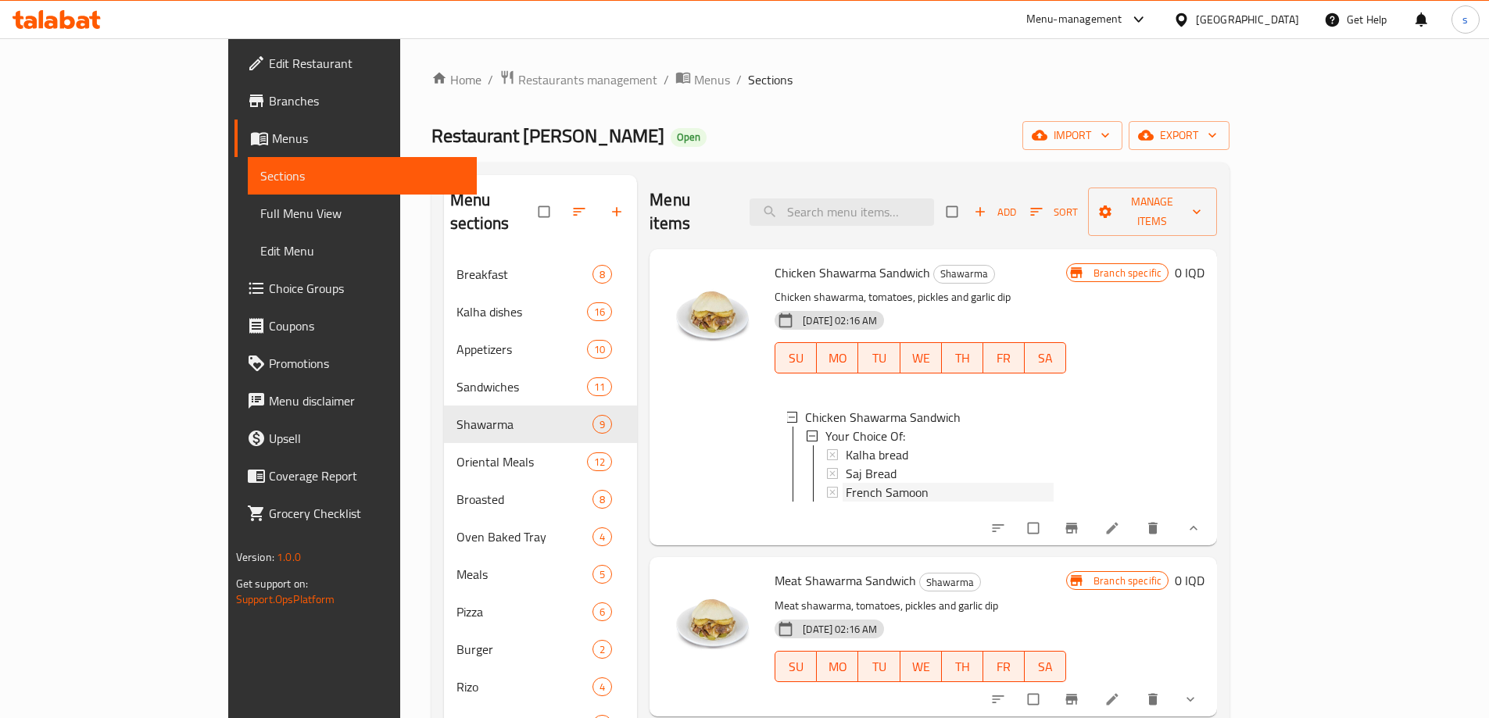
click at [846, 483] on span "French Samoon" at bounding box center [887, 492] width 83 height 19
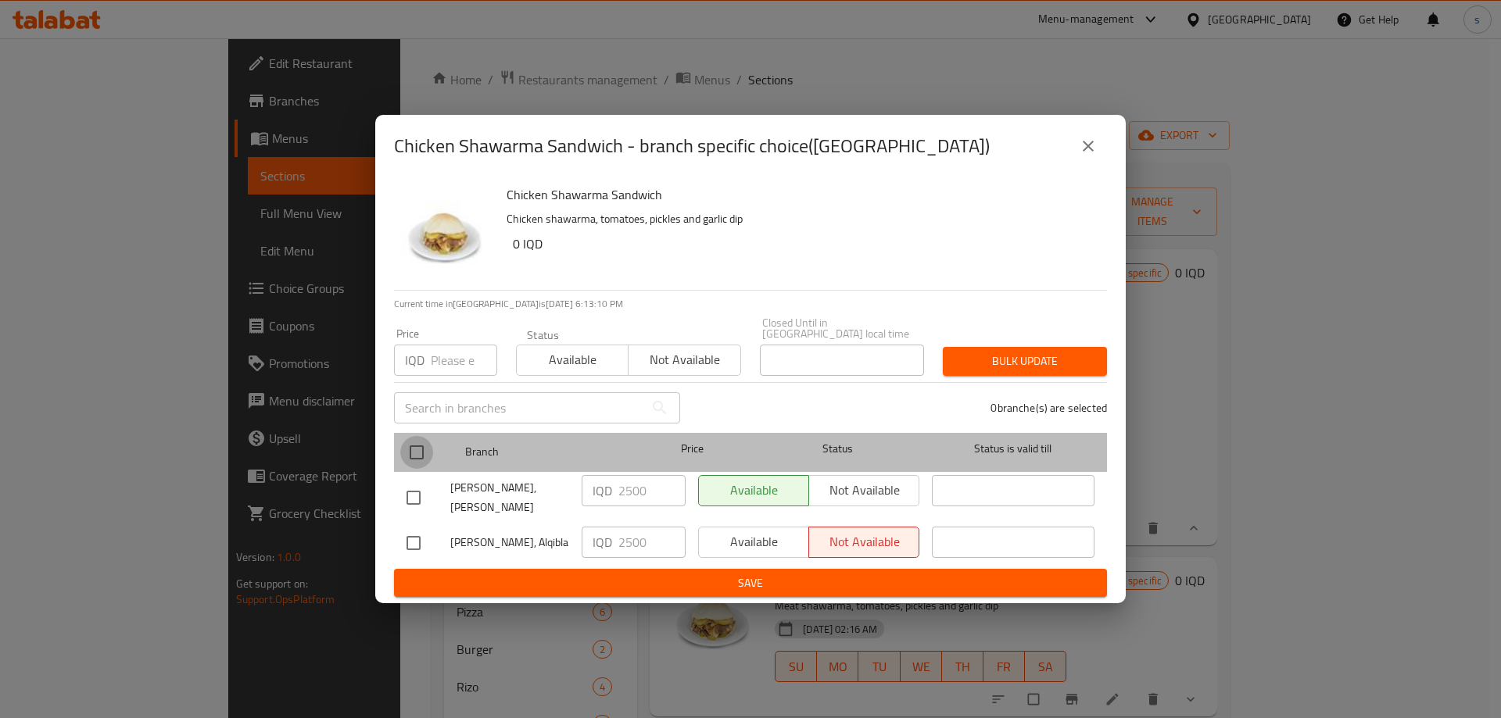
click at [412, 454] on input "checkbox" at bounding box center [416, 452] width 33 height 33
checkbox input "true"
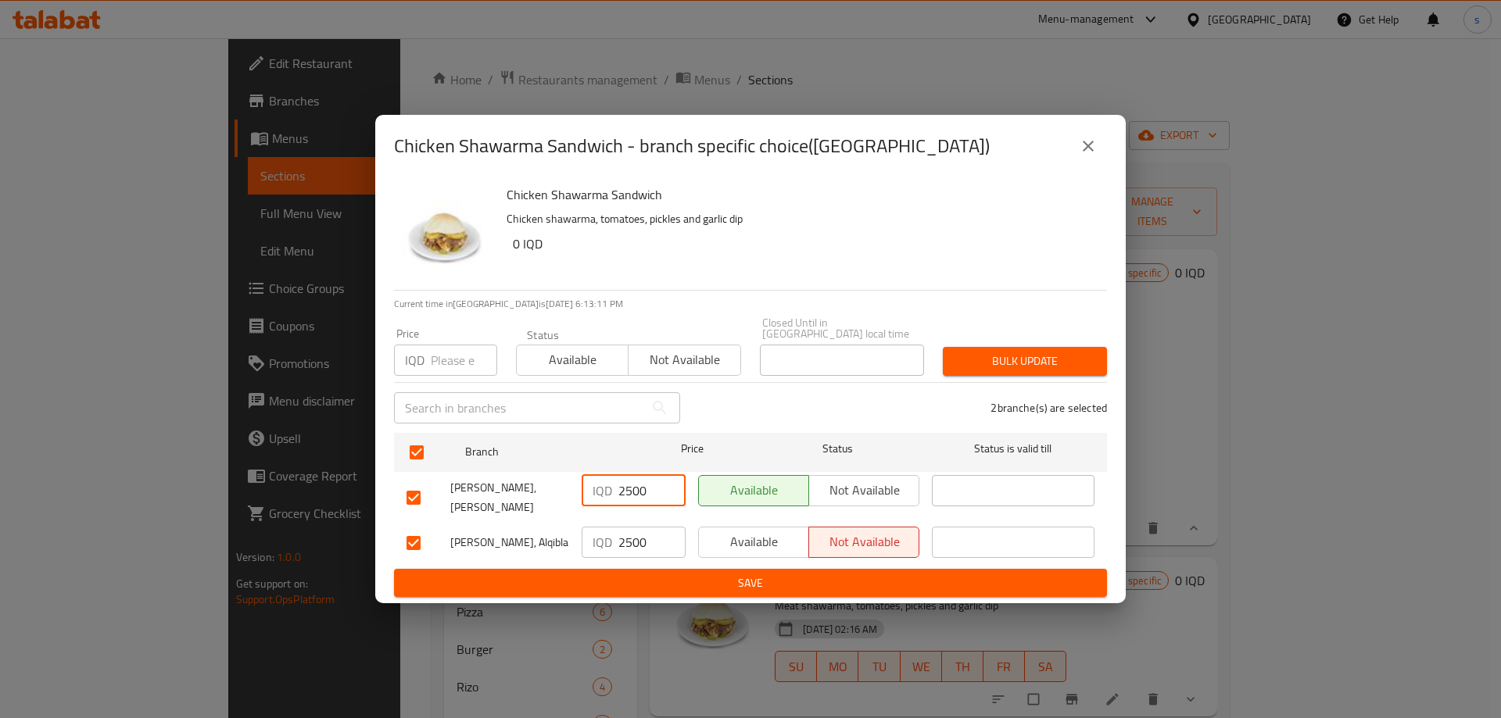
click at [628, 491] on input "2500" at bounding box center [651, 490] width 67 height 31
drag, startPoint x: 637, startPoint y: 493, endPoint x: 615, endPoint y: 497, distance: 22.2
click at [615, 497] on div "IQD 2500 ​" at bounding box center [633, 490] width 104 height 31
type input "3000"
drag, startPoint x: 639, startPoint y: 532, endPoint x: 617, endPoint y: 535, distance: 22.1
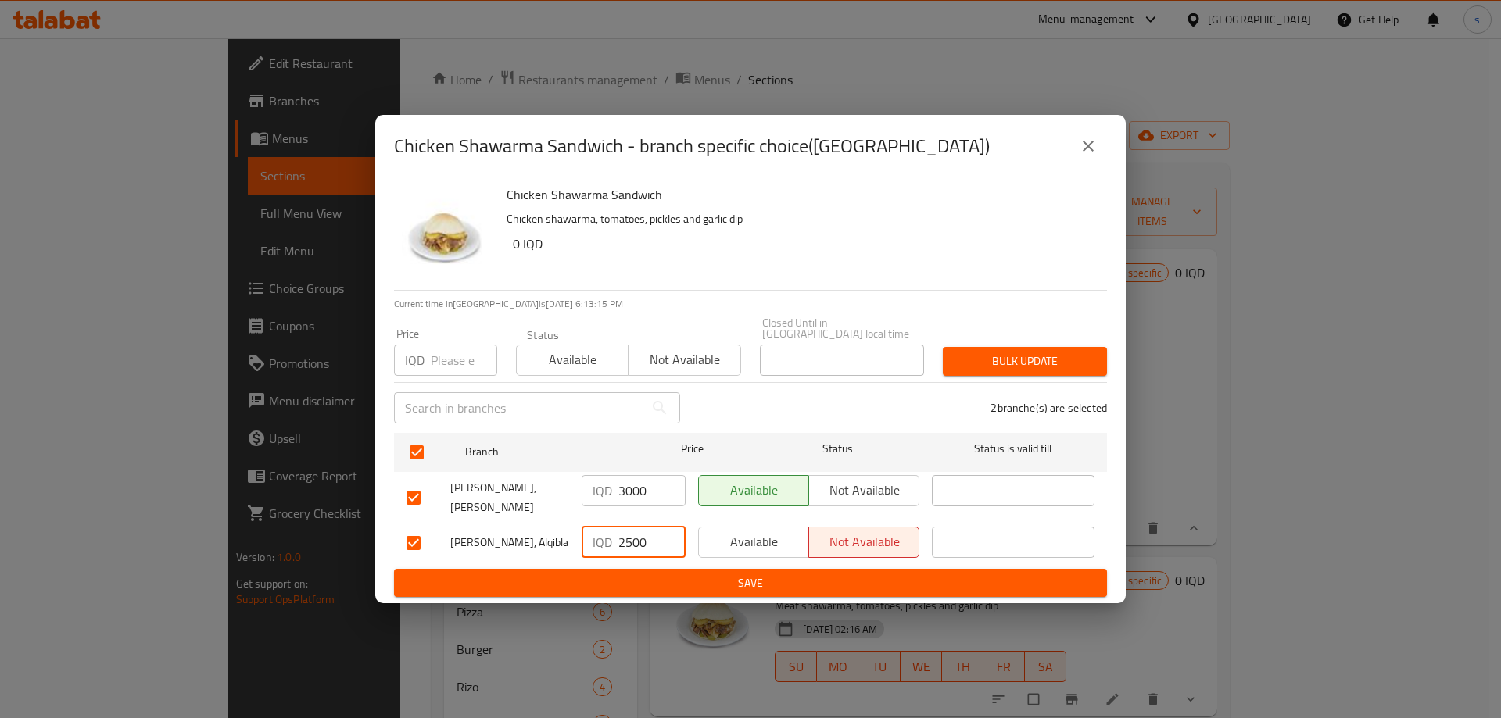
click at [618, 535] on input "2500" at bounding box center [651, 542] width 67 height 31
type input "3000"
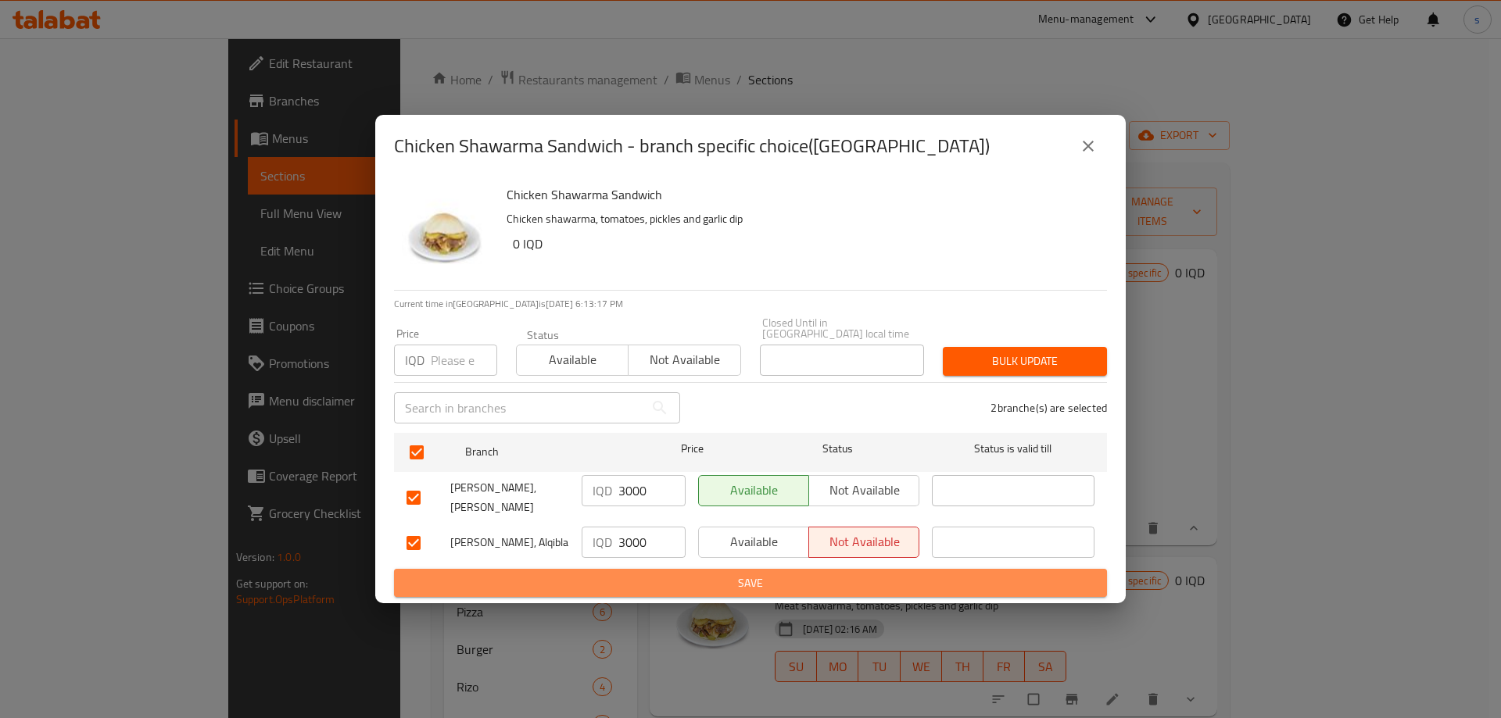
click at [647, 574] on span "Save" at bounding box center [750, 584] width 688 height 20
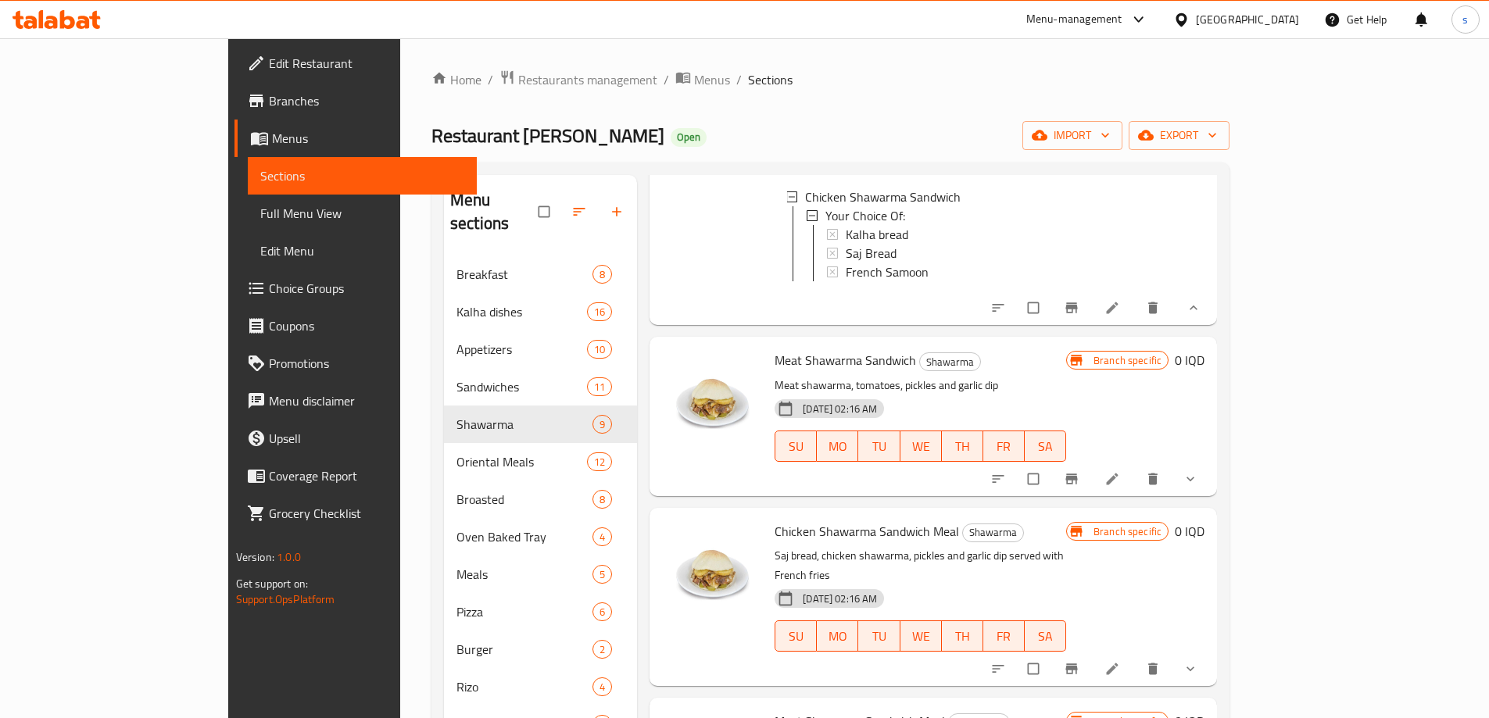
scroll to position [321, 0]
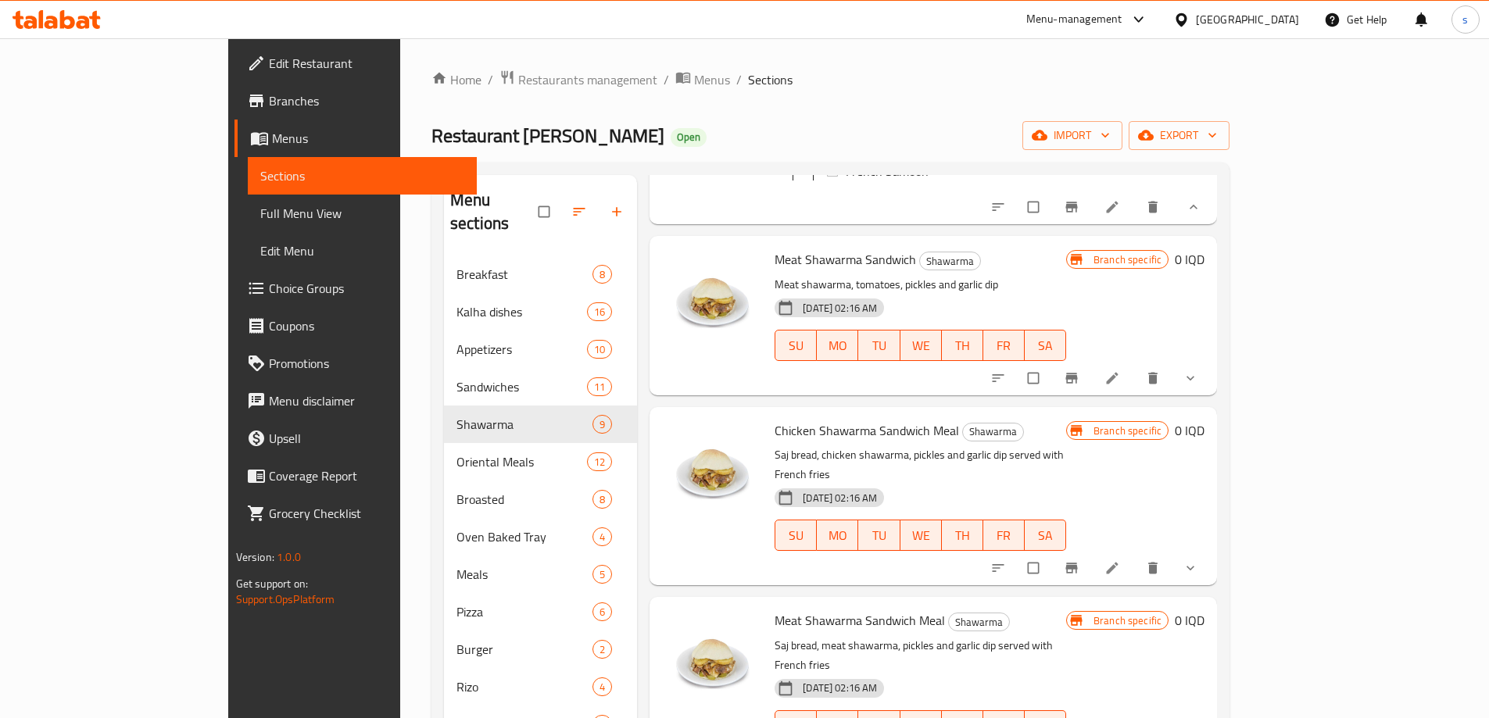
click at [1211, 361] on button "show more" at bounding box center [1192, 378] width 38 height 34
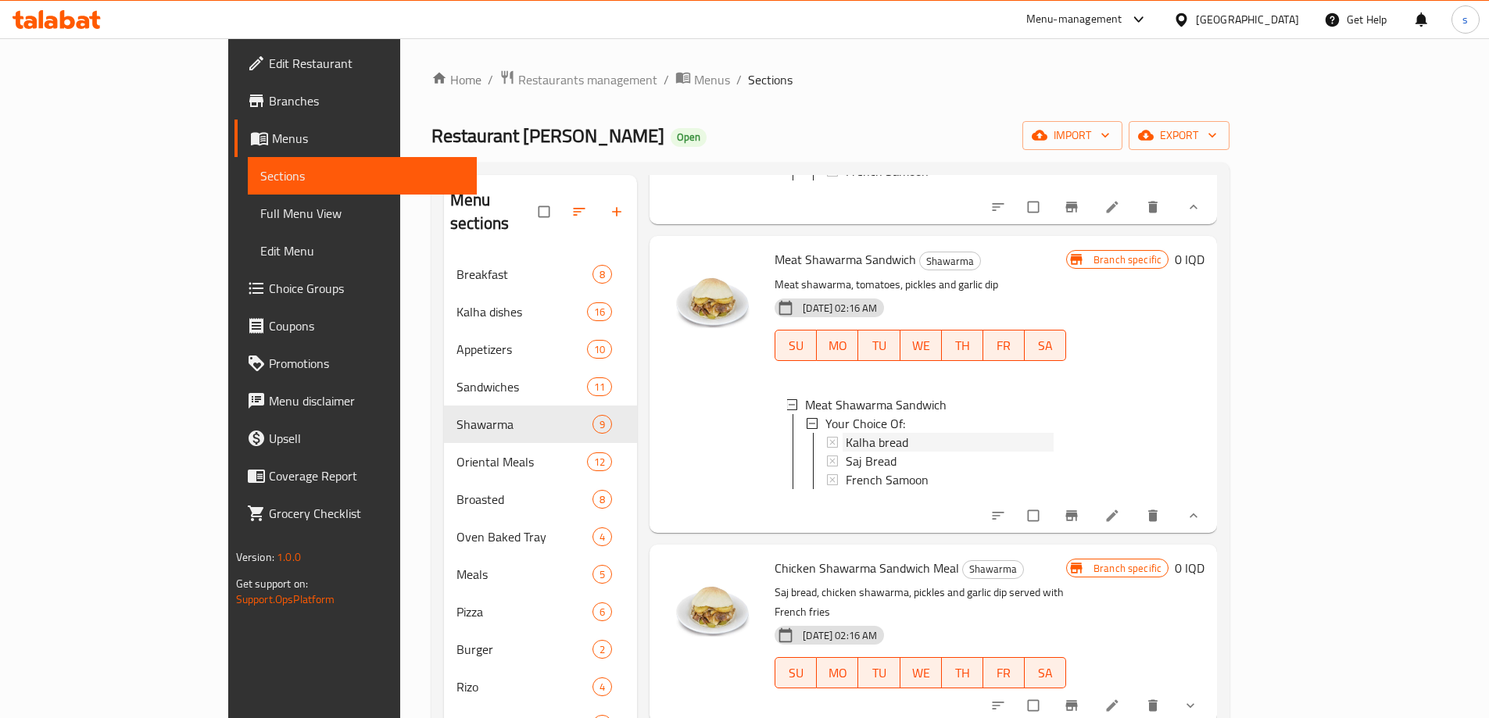
click at [857, 433] on div "Kalha bread" at bounding box center [950, 442] width 208 height 19
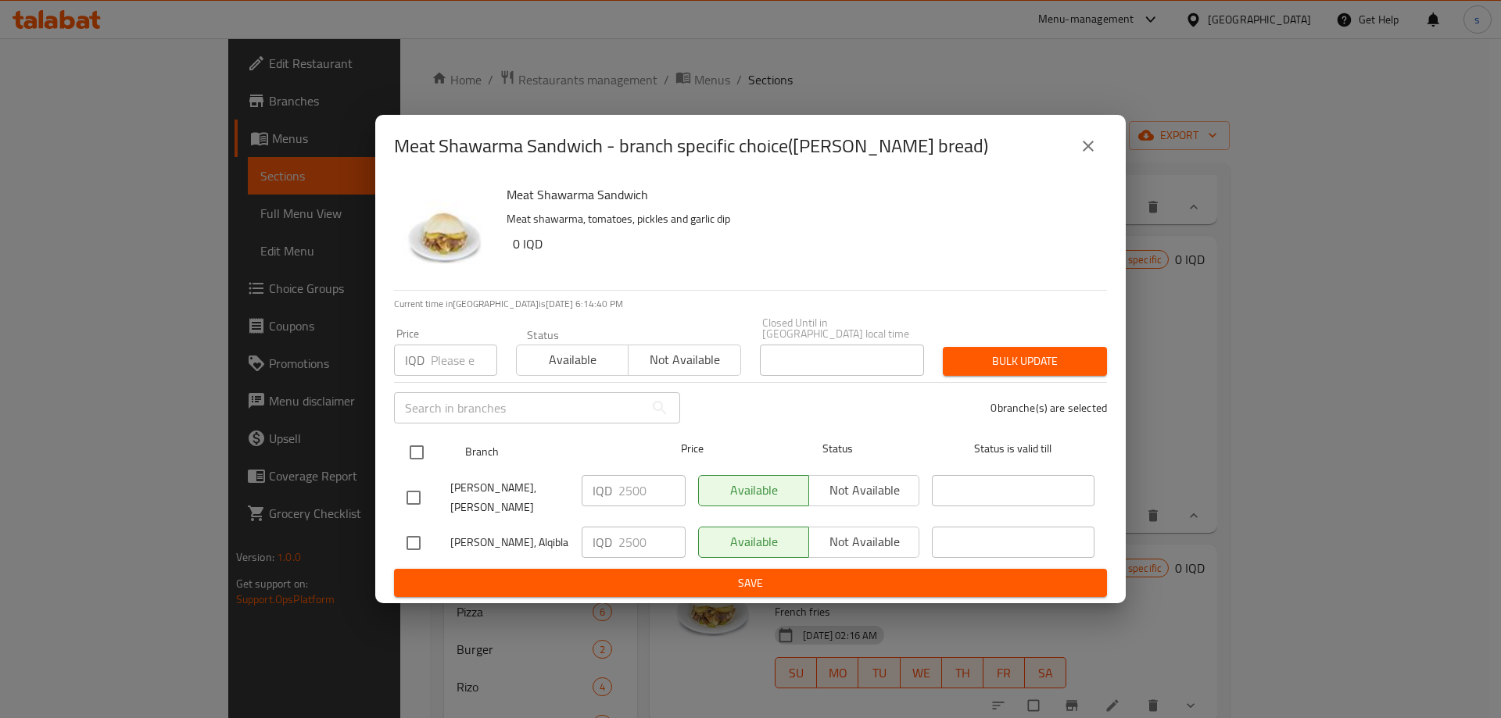
click at [422, 449] on input "checkbox" at bounding box center [416, 452] width 33 height 33
checkbox input "true"
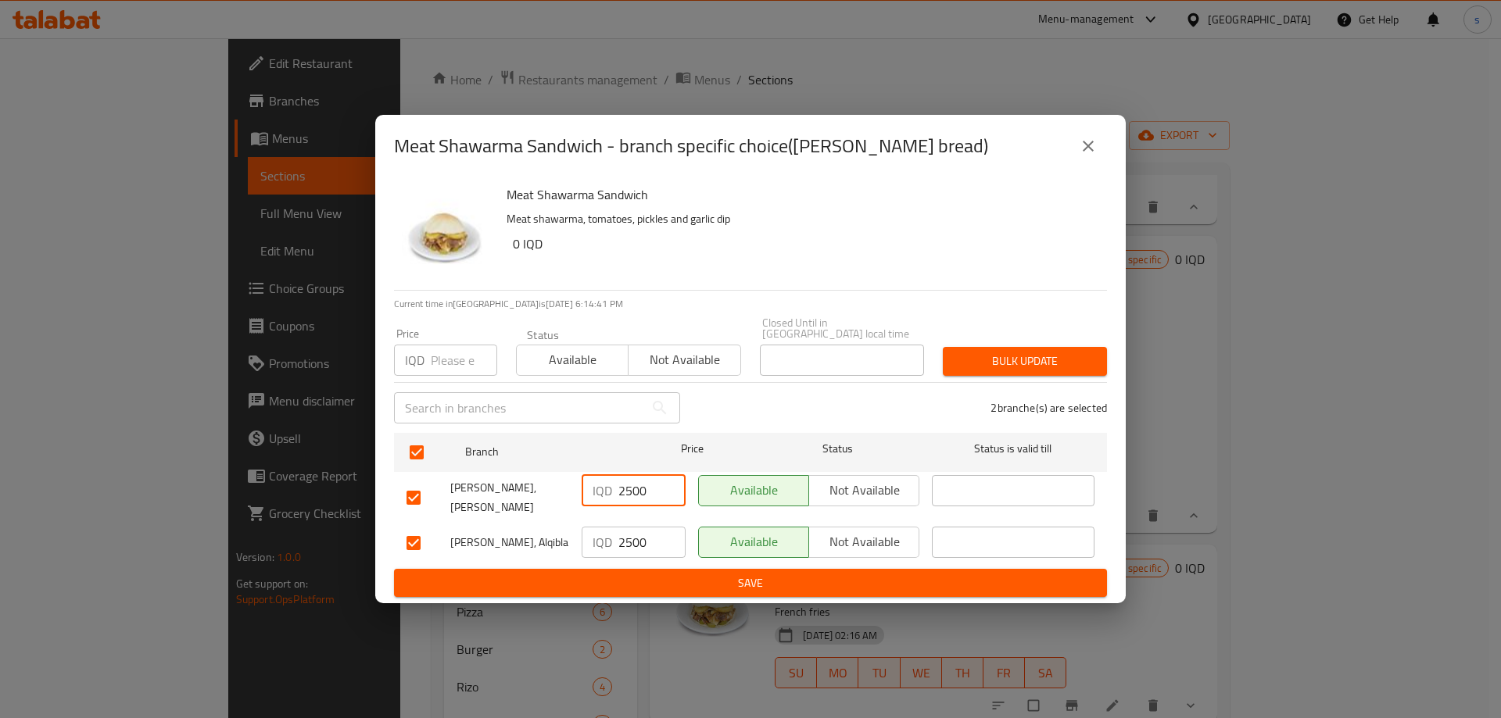
drag, startPoint x: 632, startPoint y: 491, endPoint x: 612, endPoint y: 493, distance: 20.5
click at [612, 493] on div "IQD 2500 ​" at bounding box center [633, 490] width 104 height 31
type input "3000"
drag, startPoint x: 632, startPoint y: 534, endPoint x: 613, endPoint y: 538, distance: 20.1
click at [613, 538] on div "IQD 2500 ​" at bounding box center [633, 542] width 104 height 31
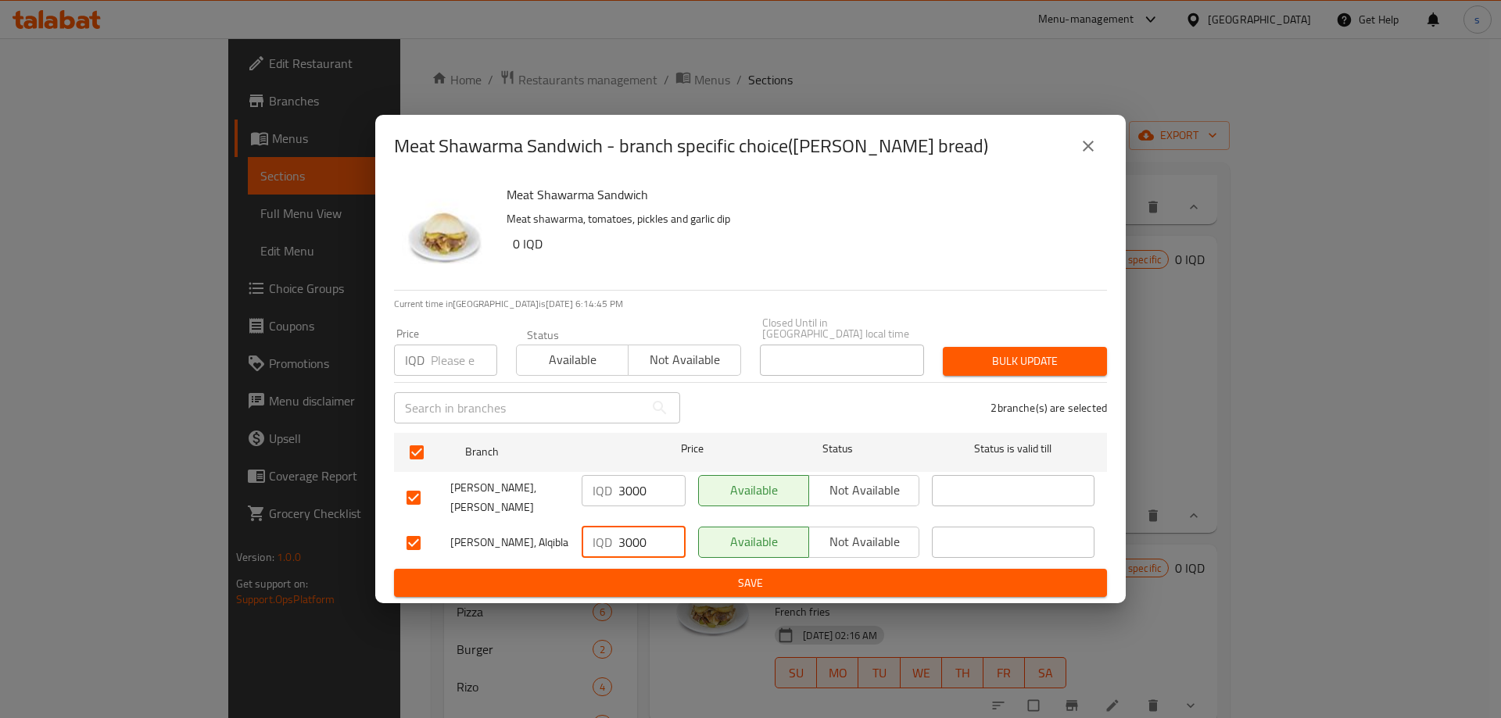
type input "3000"
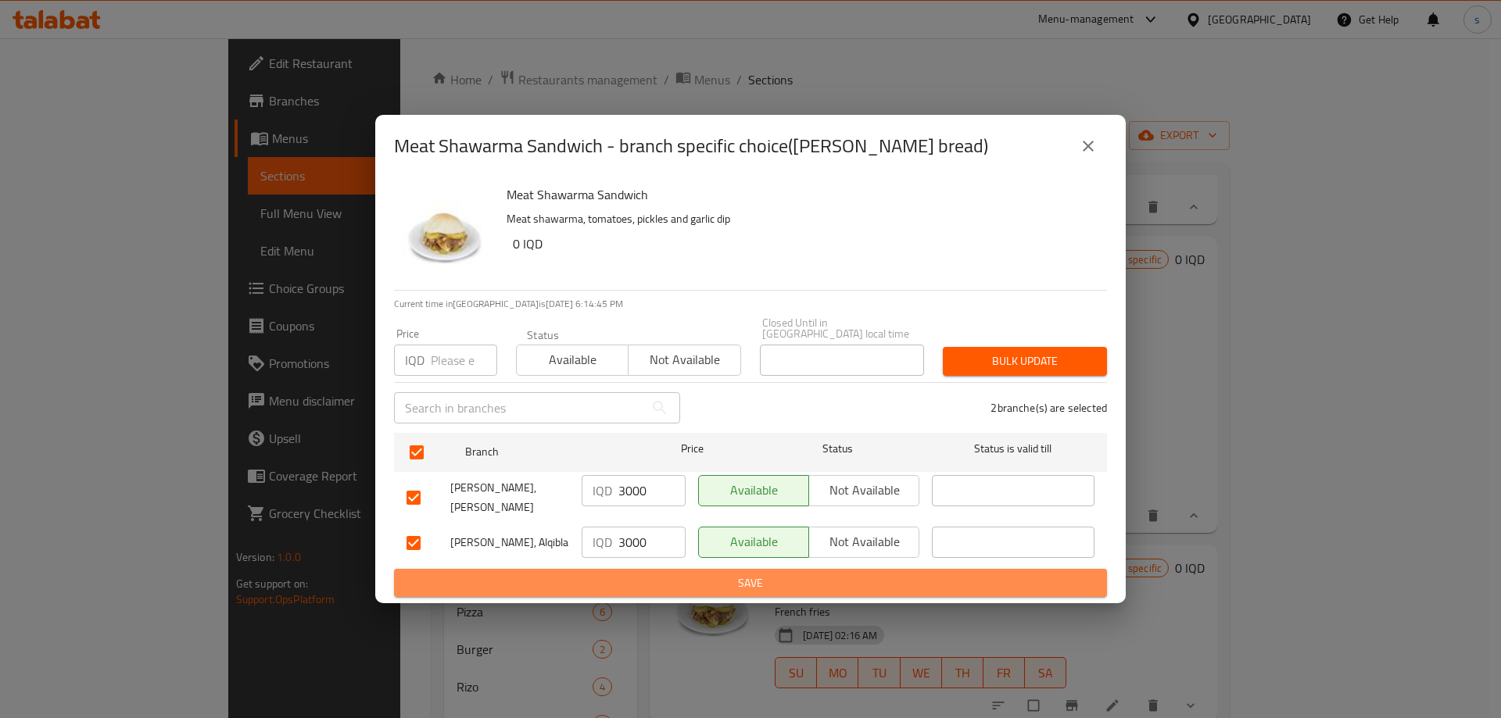
click at [613, 574] on span "Save" at bounding box center [750, 584] width 688 height 20
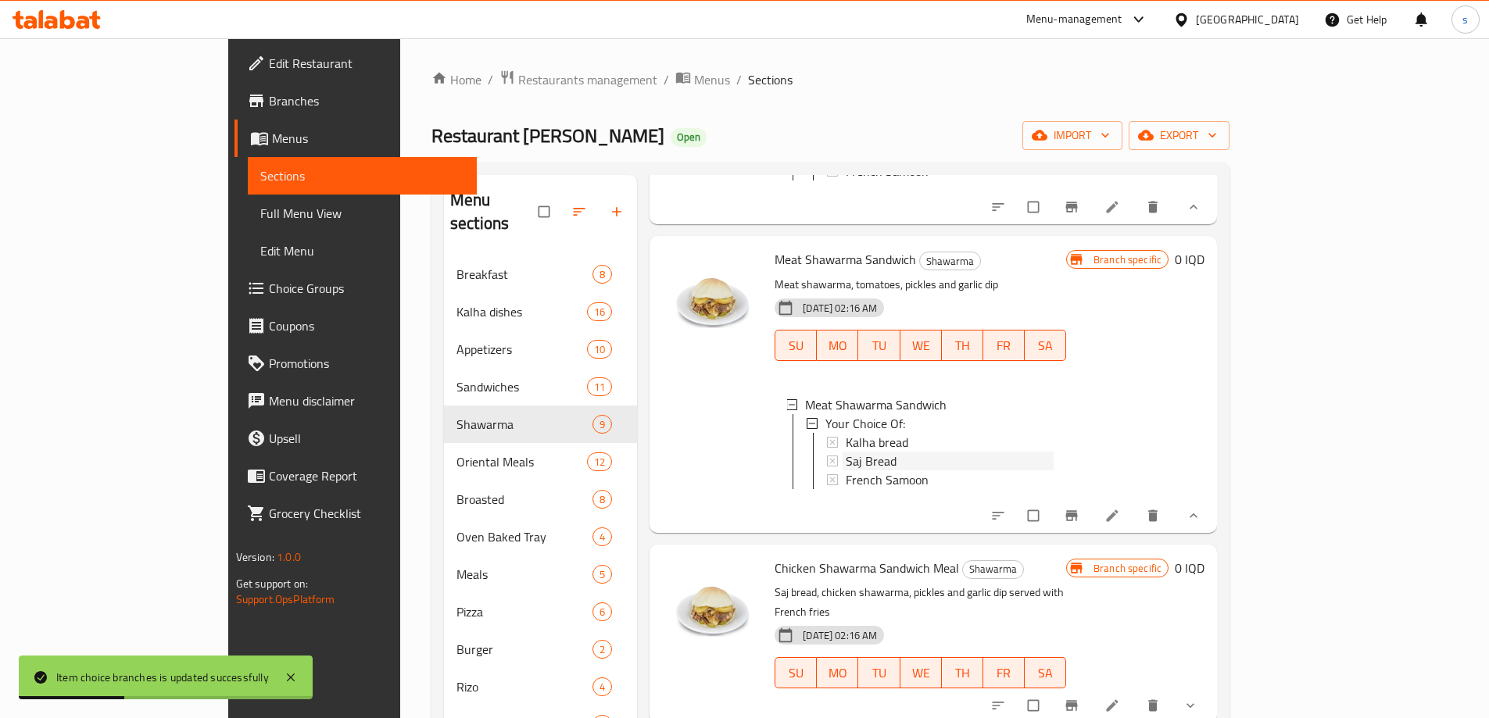
click at [846, 452] on span "Saj Bread" at bounding box center [871, 461] width 51 height 19
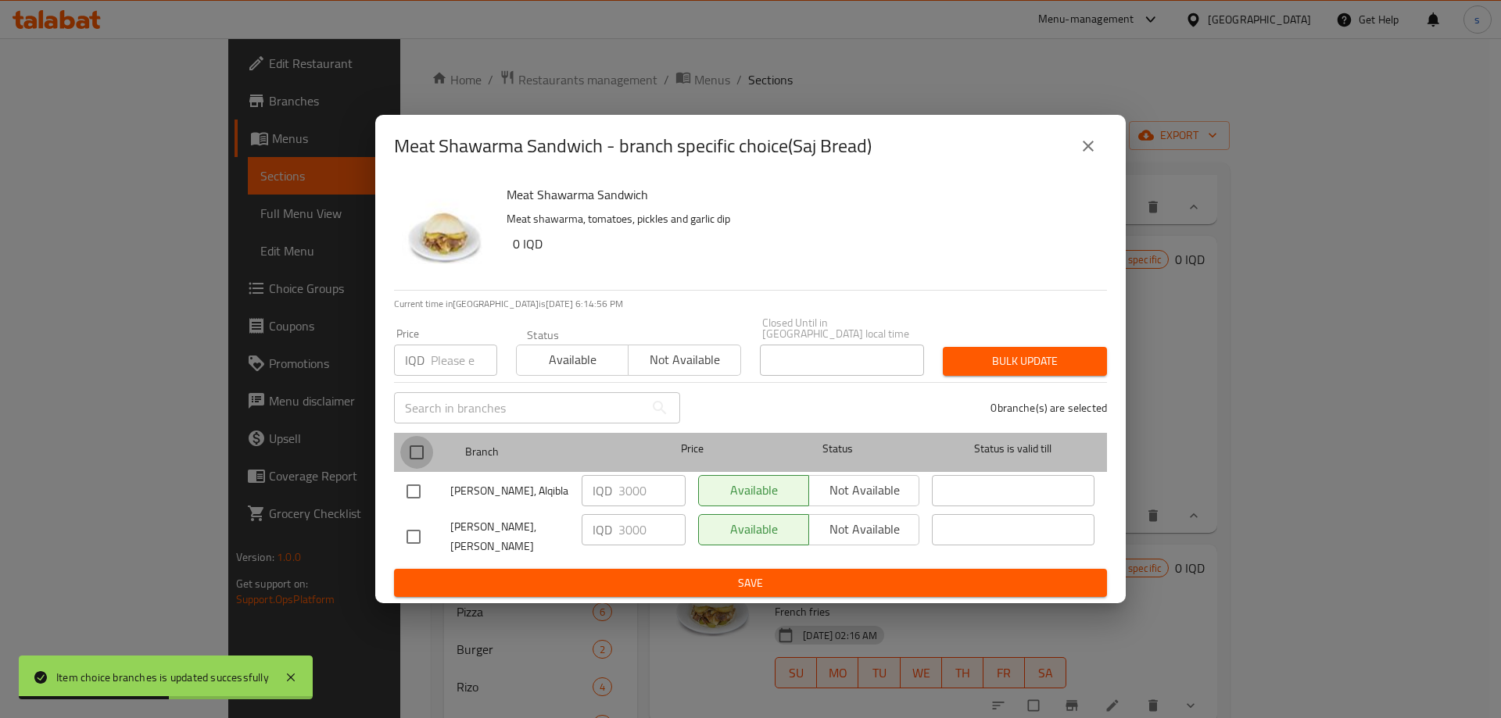
click at [423, 448] on input "checkbox" at bounding box center [416, 452] width 33 height 33
checkbox input "true"
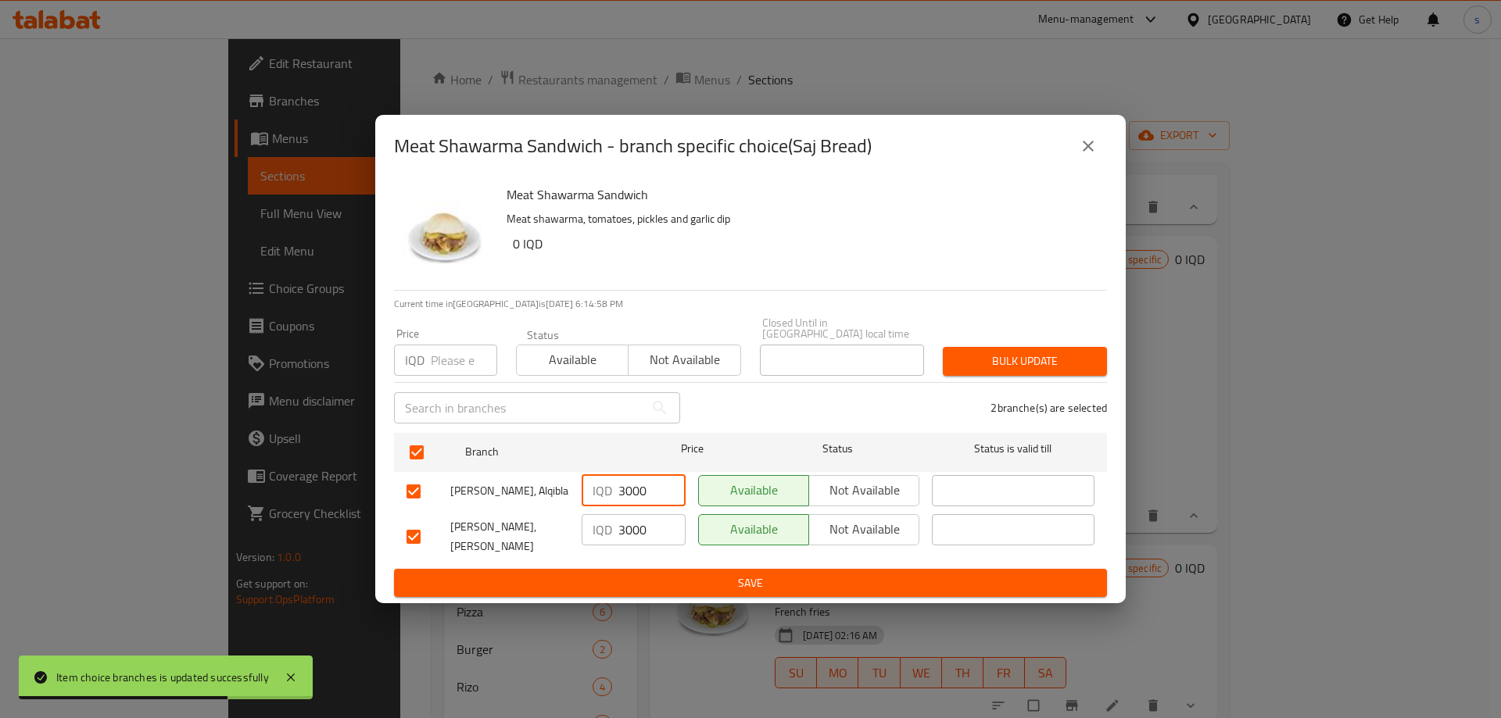
click at [628, 485] on input "3000" at bounding box center [651, 490] width 67 height 31
type input "3500"
drag, startPoint x: 634, startPoint y: 525, endPoint x: 624, endPoint y: 529, distance: 10.2
click at [624, 529] on input "3000" at bounding box center [651, 529] width 67 height 31
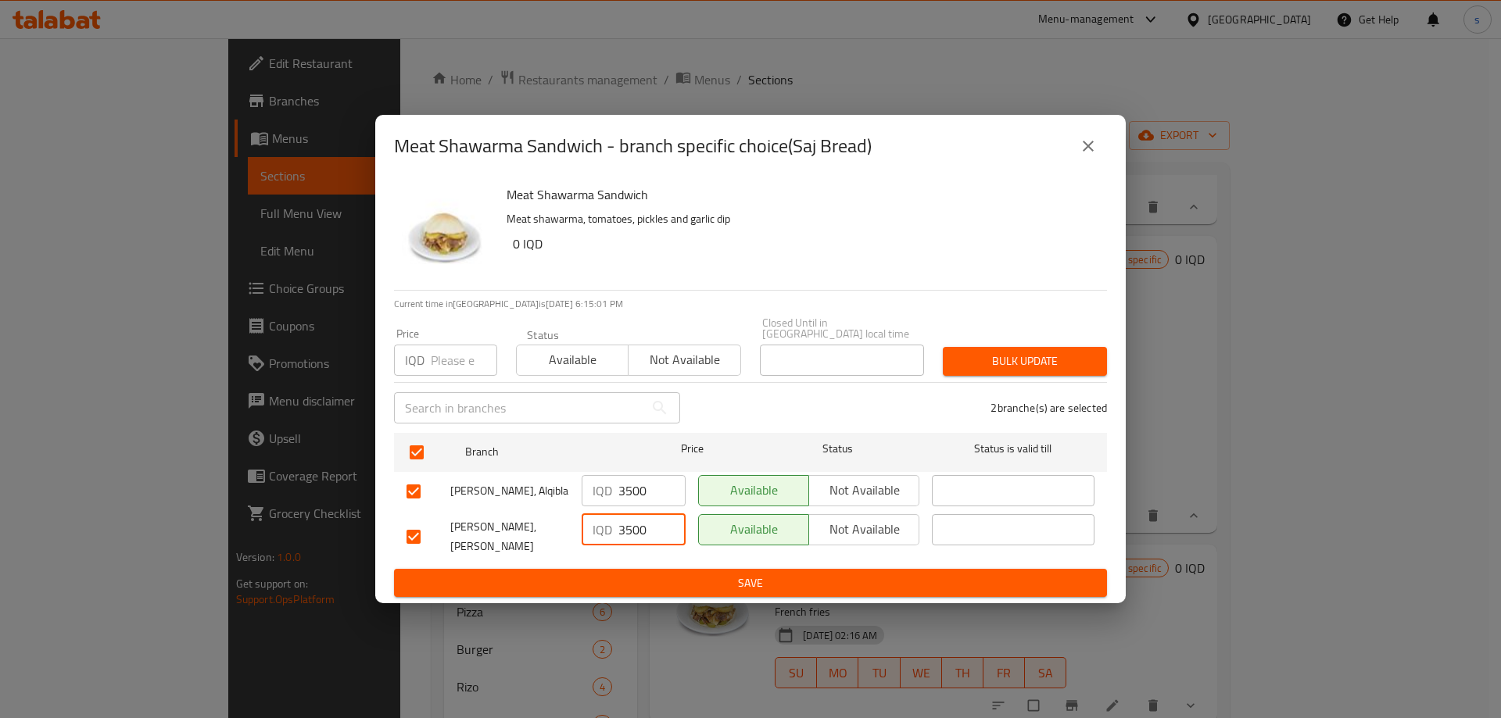
type input "3500"
click at [872, 569] on button "Save" at bounding box center [750, 583] width 713 height 29
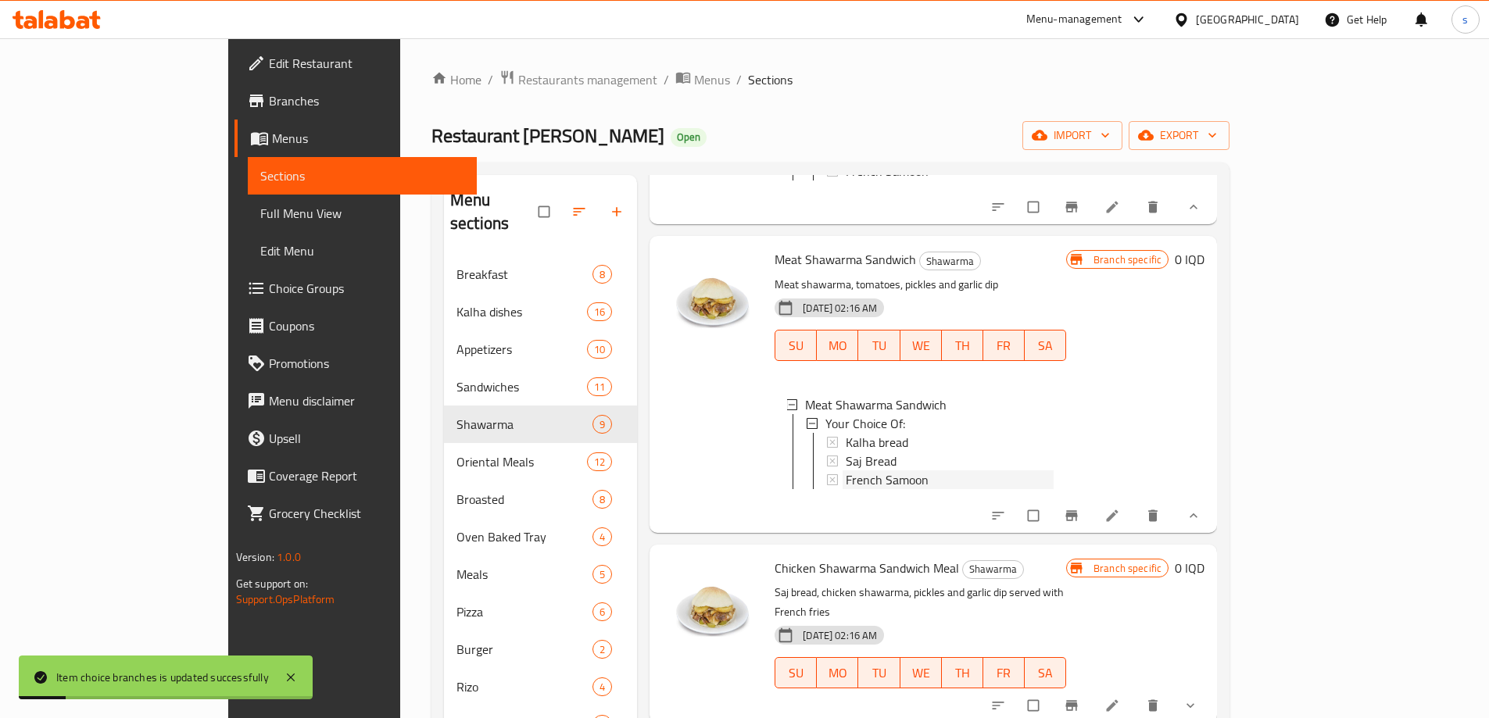
click at [877, 470] on div "French Samoon" at bounding box center [950, 479] width 208 height 19
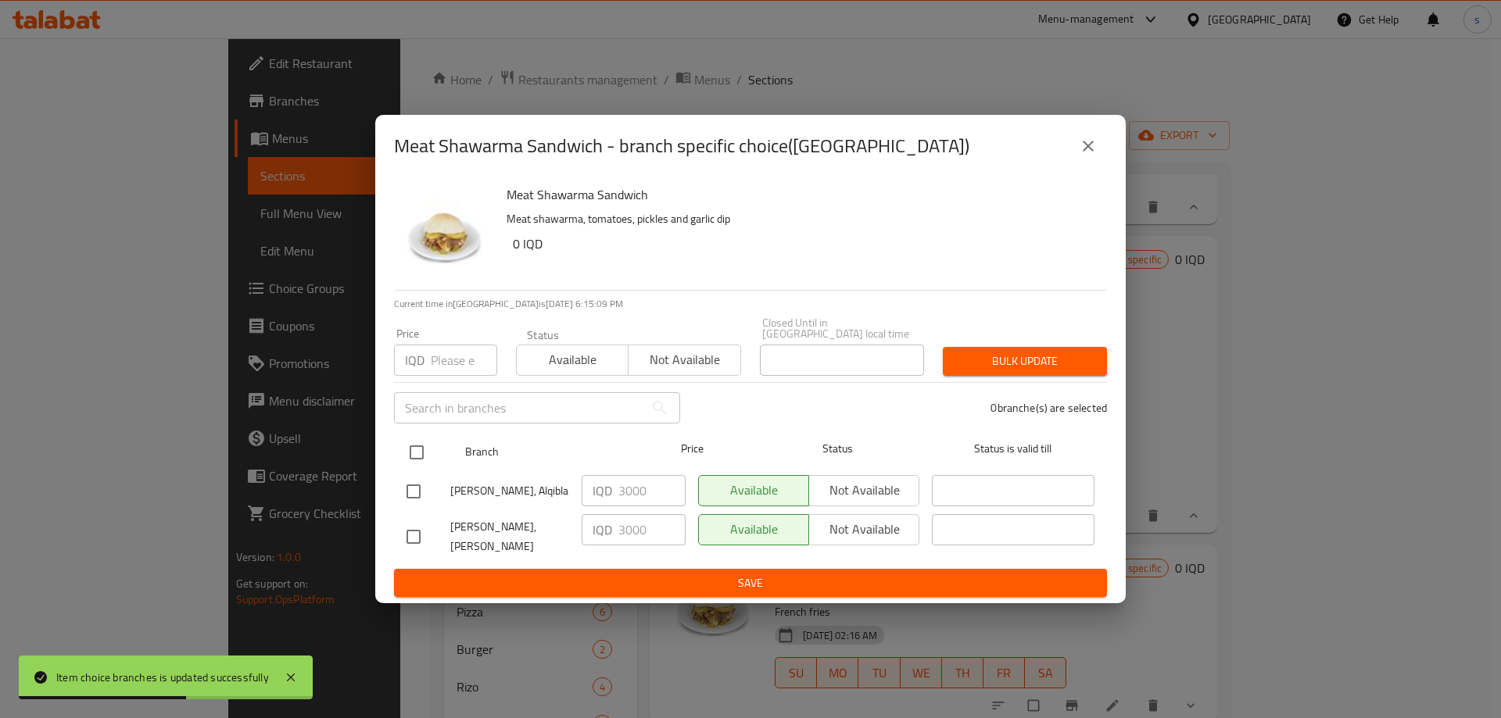
click at [427, 444] on input "checkbox" at bounding box center [416, 452] width 33 height 33
checkbox input "true"
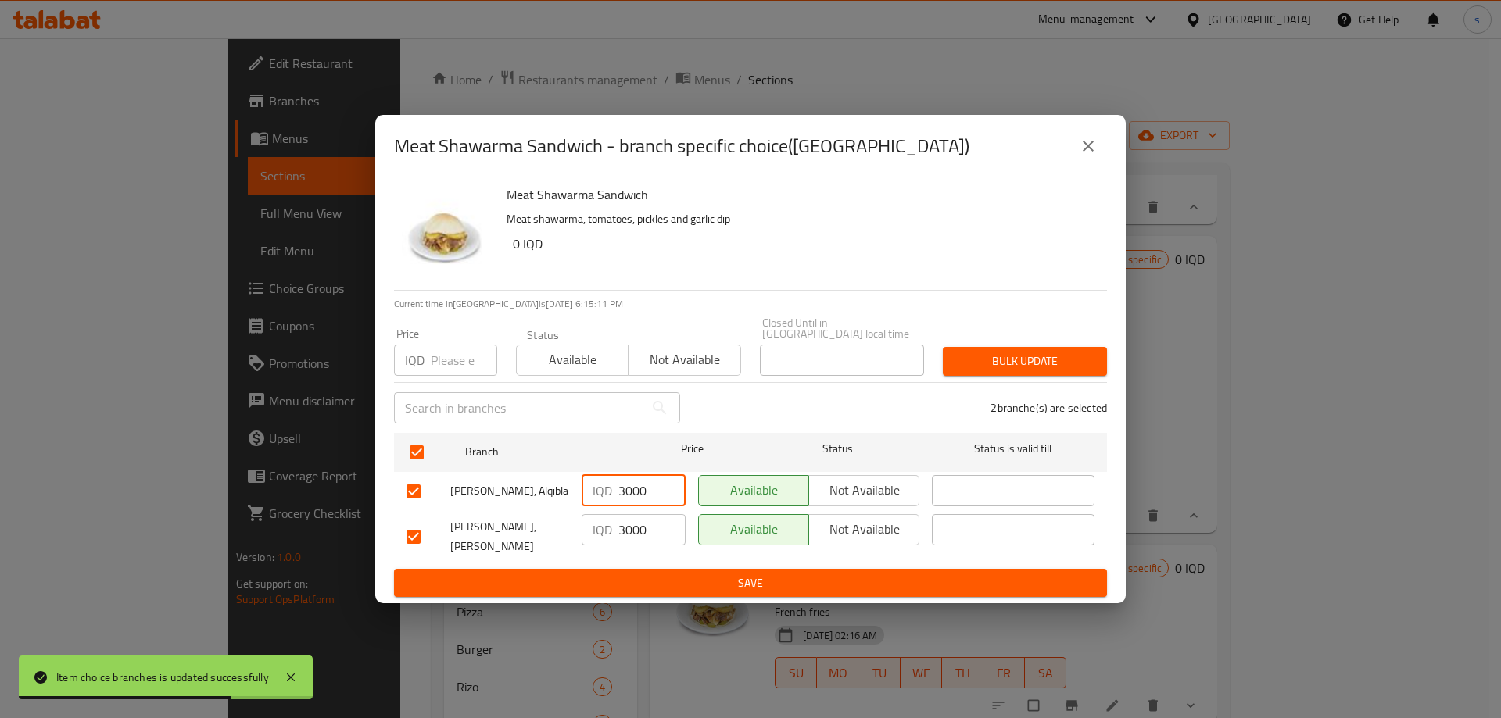
click at [624, 484] on input "3000" at bounding box center [651, 490] width 67 height 31
type input "4000"
click at [618, 531] on input "3000" at bounding box center [651, 529] width 67 height 31
type input "4000"
click at [643, 579] on span "Save" at bounding box center [750, 584] width 688 height 20
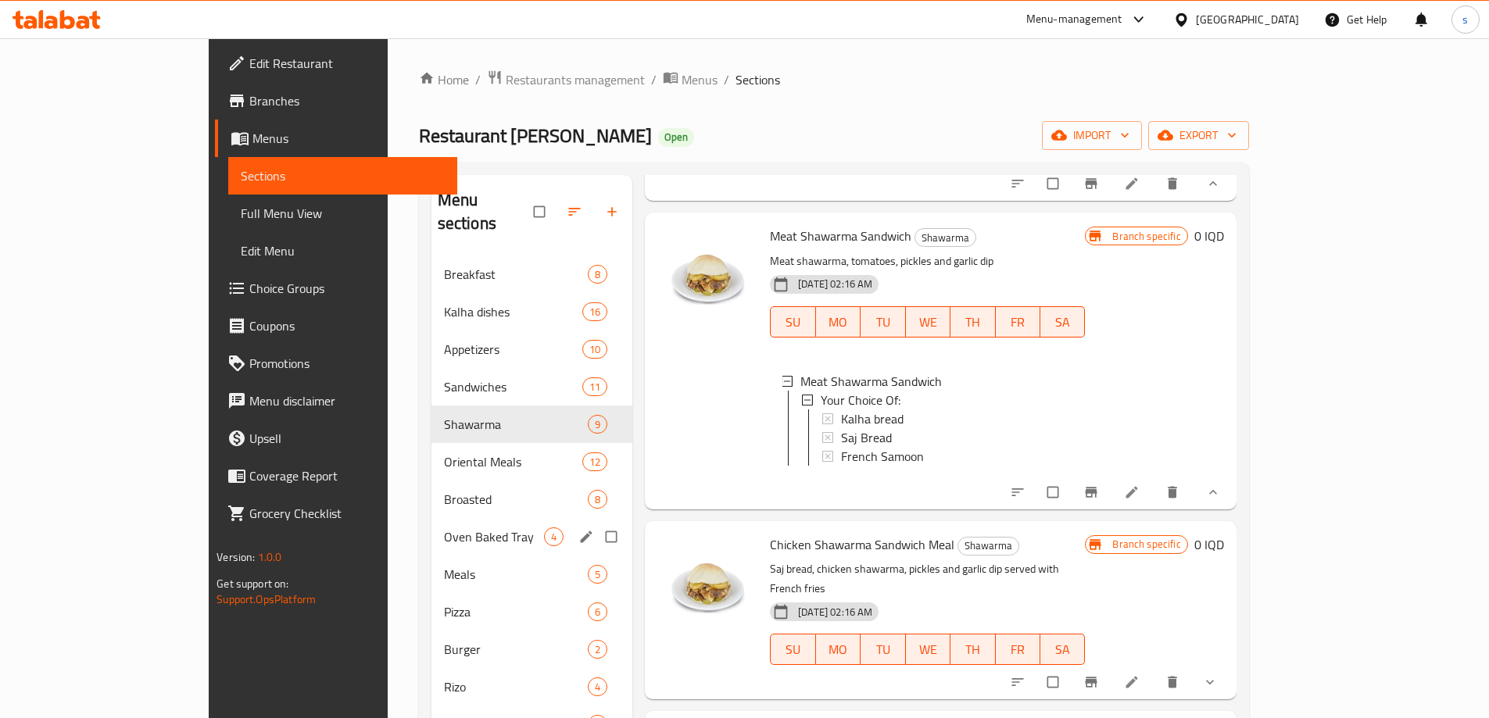
click at [431, 527] on div "Oven Baked Tray 4" at bounding box center [532, 537] width 202 height 38
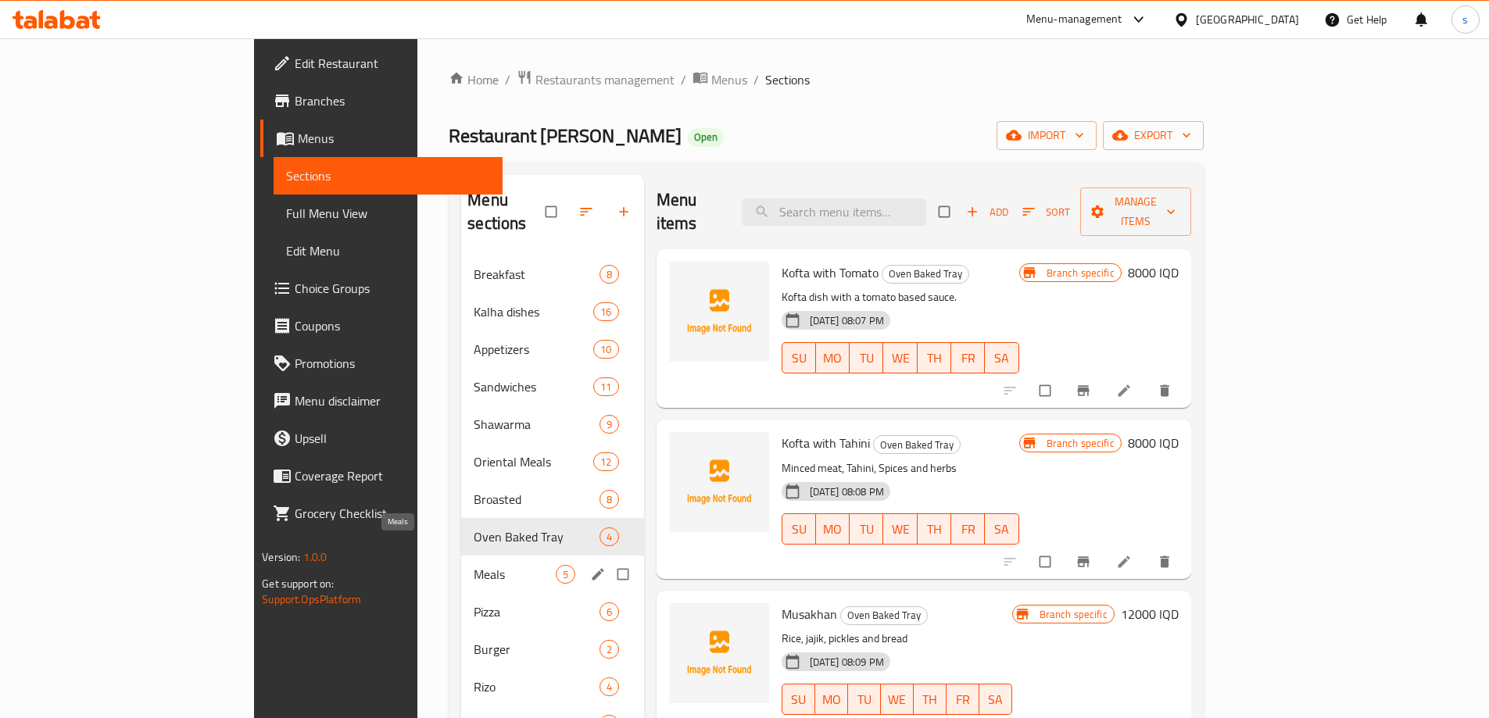
click at [474, 565] on span "Meals" at bounding box center [514, 574] width 81 height 19
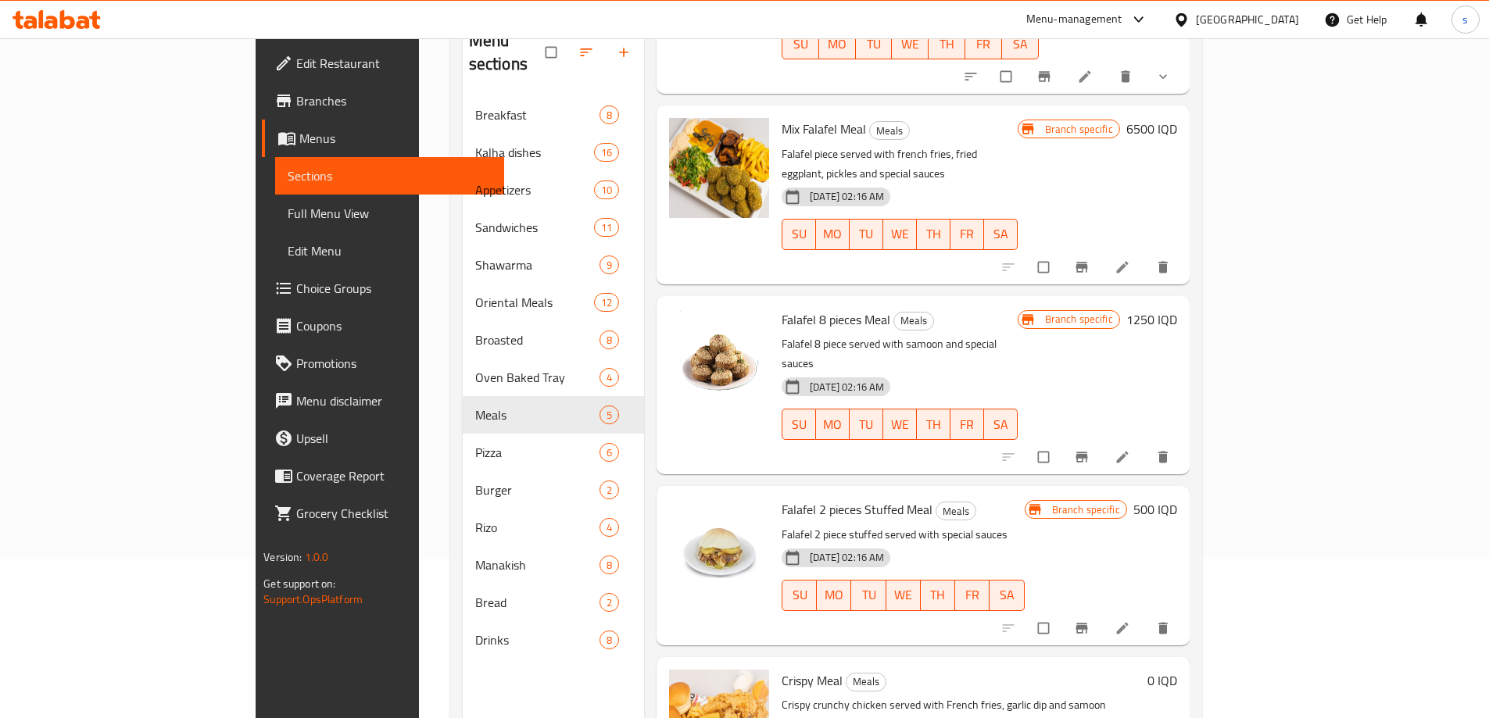
scroll to position [219, 0]
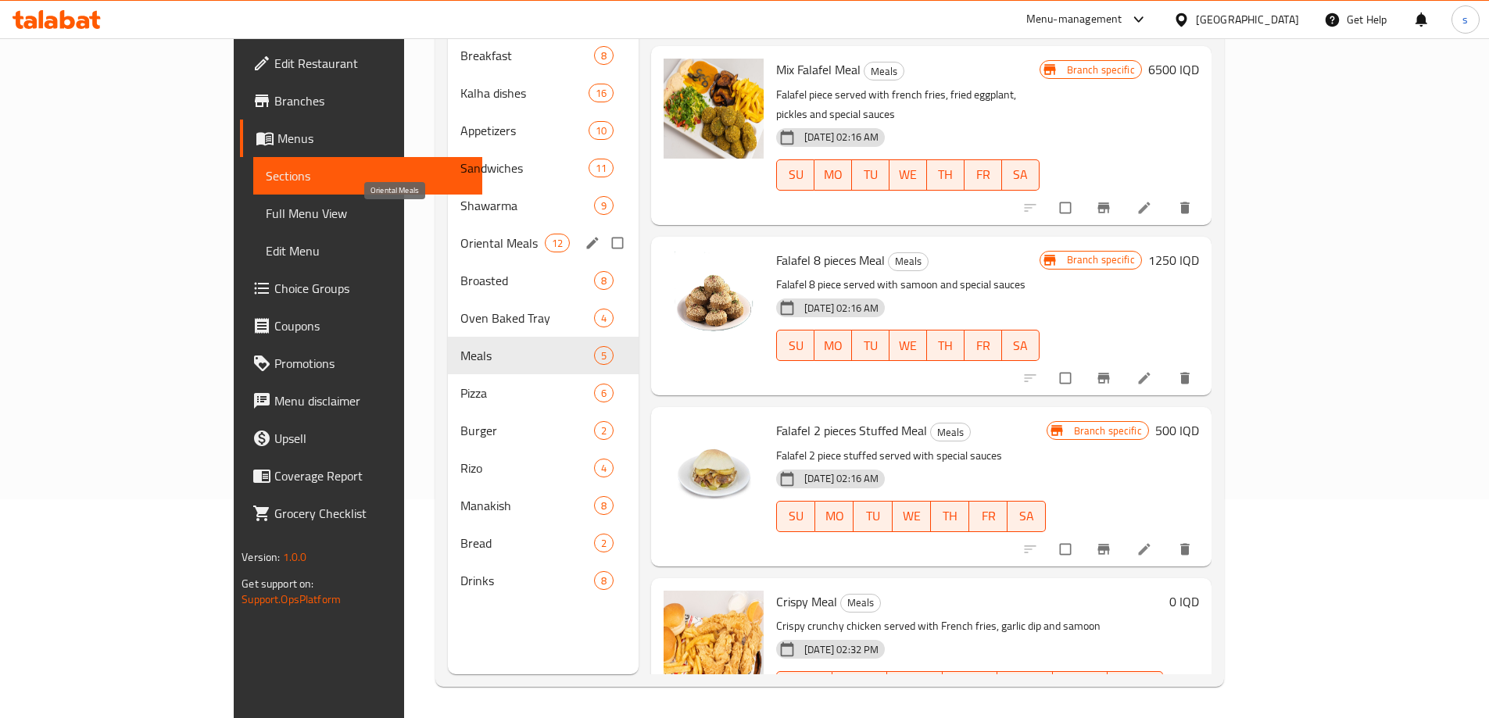
click at [460, 234] on span "Oriental Meals" at bounding box center [502, 243] width 84 height 19
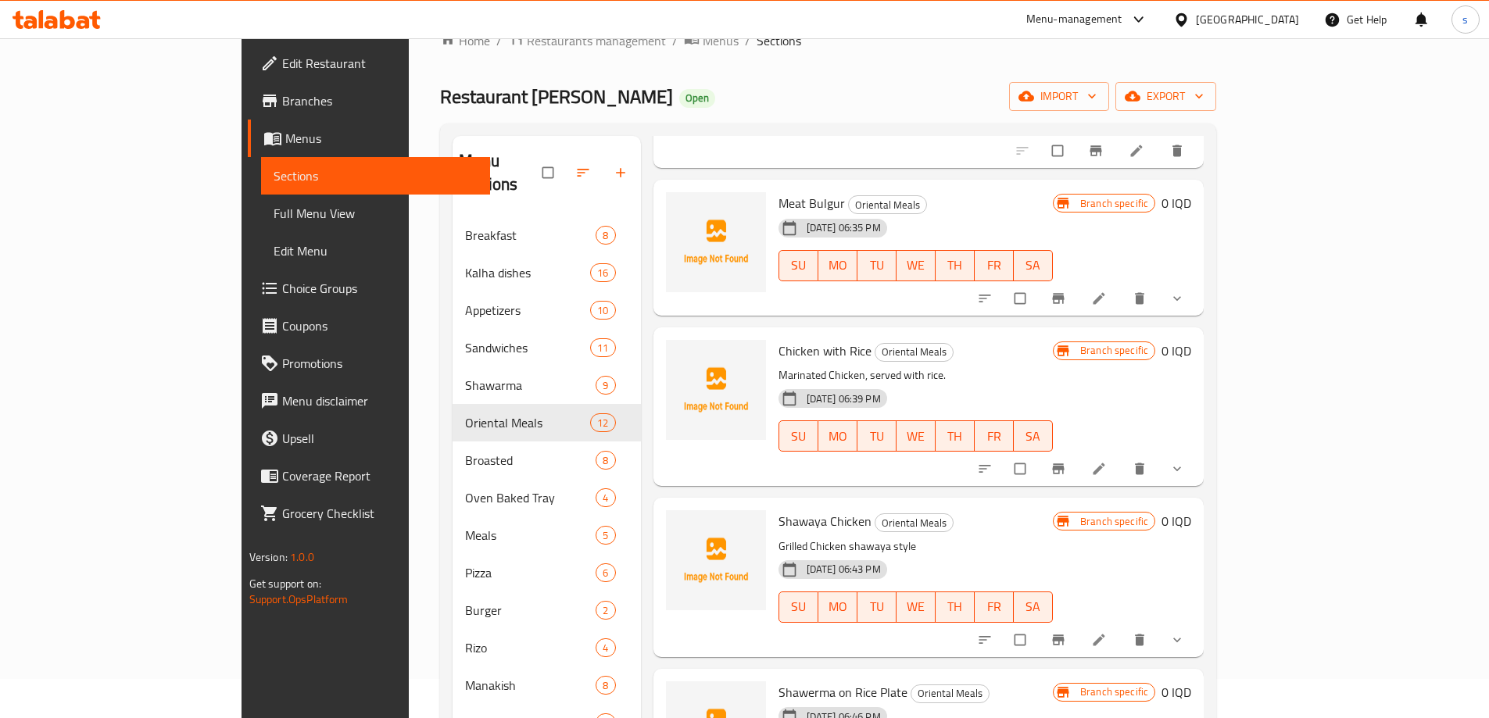
scroll to position [38, 0]
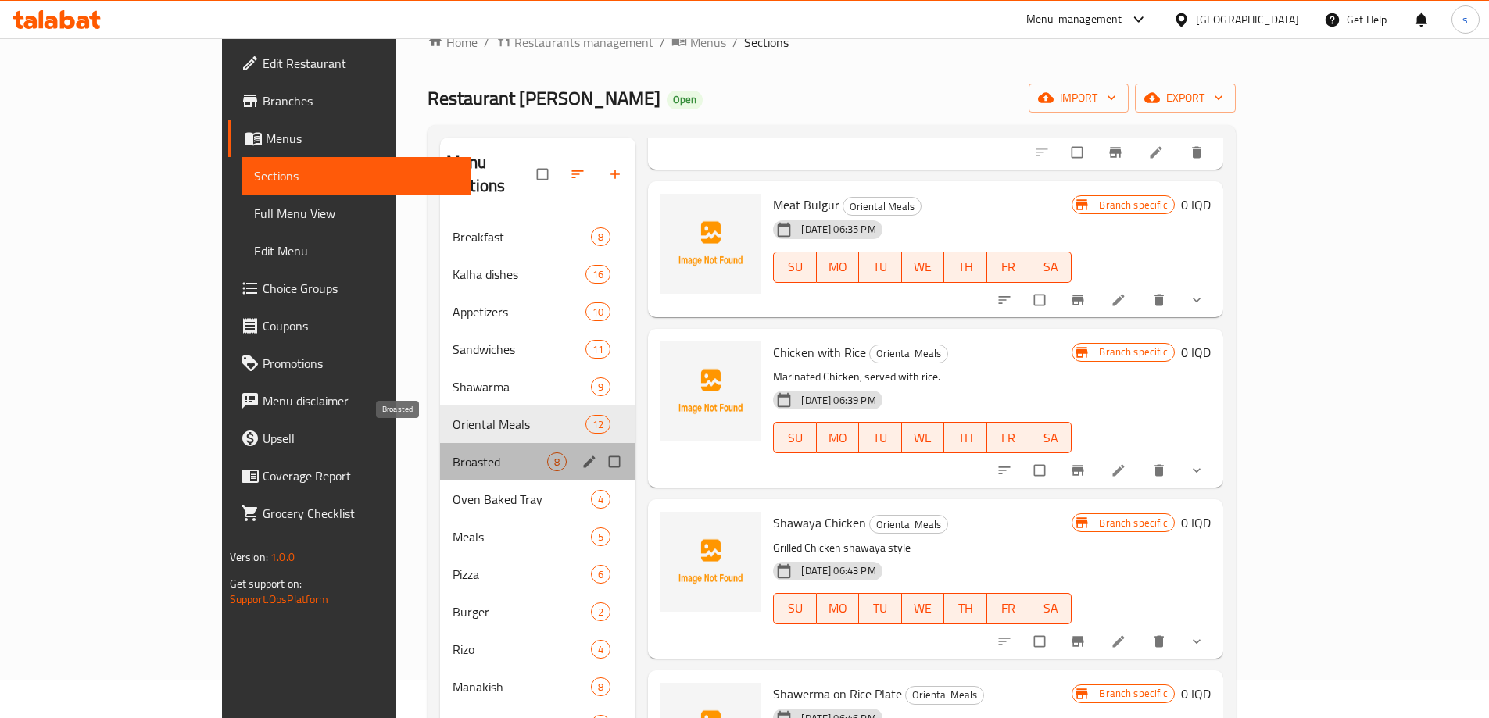
click at [452, 452] on span "Broasted" at bounding box center [499, 461] width 95 height 19
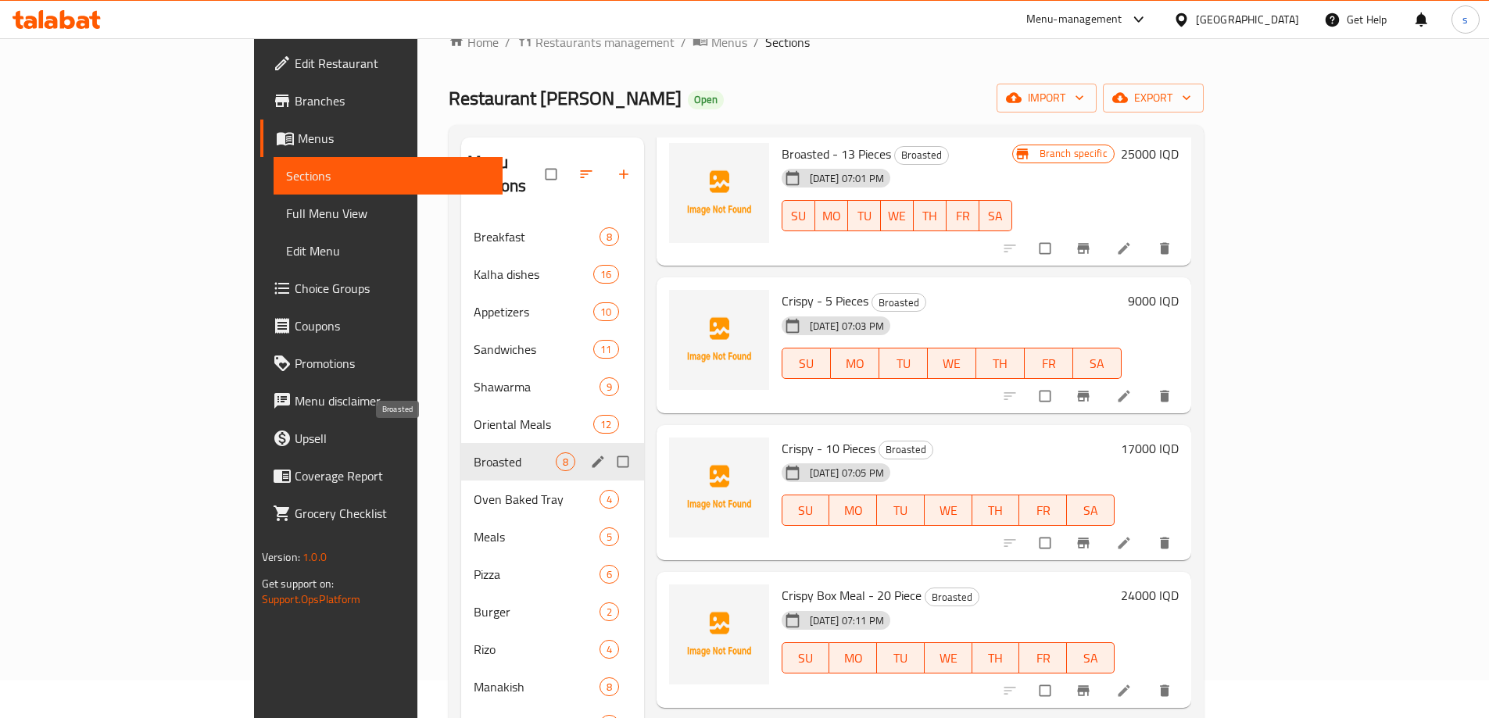
scroll to position [500, 0]
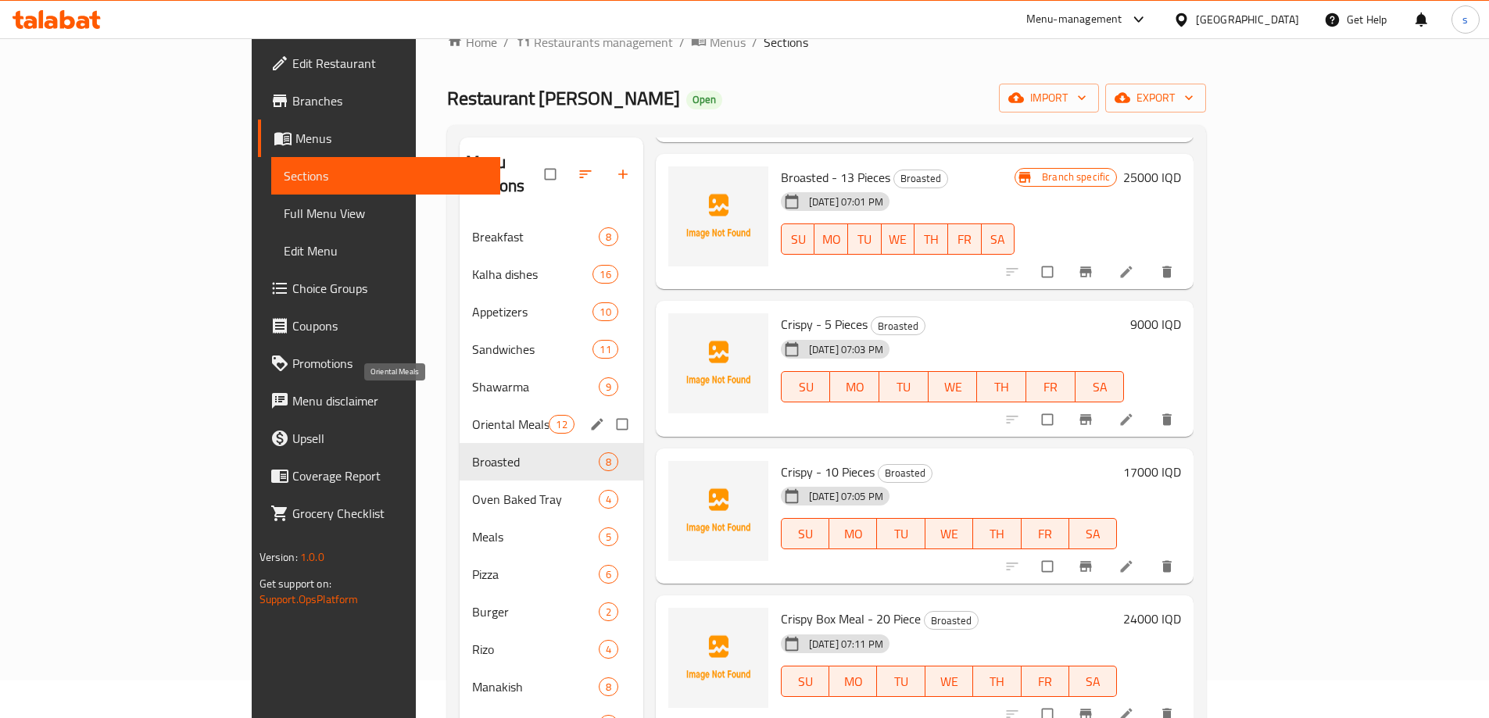
click at [472, 415] on span "Oriental Meals" at bounding box center [510, 424] width 77 height 19
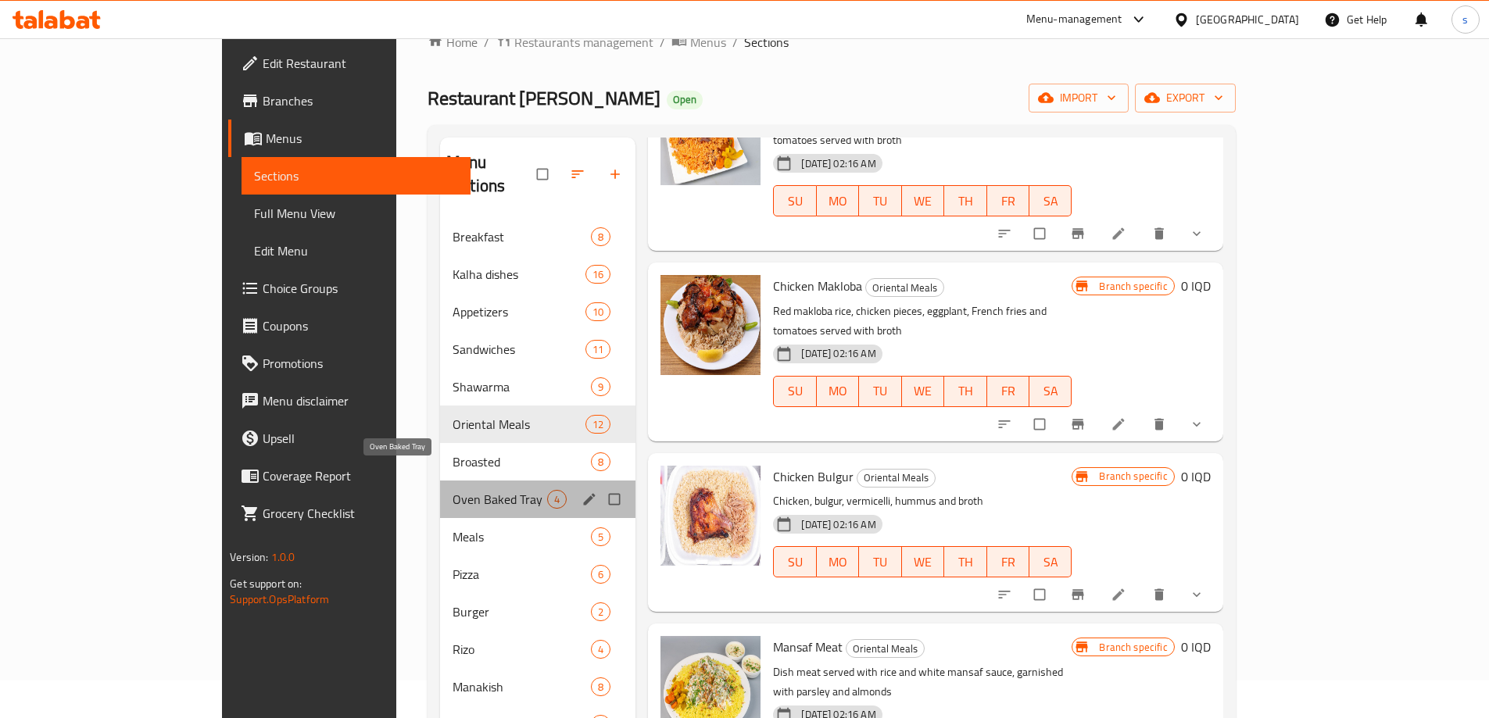
click at [452, 490] on span "Oven Baked Tray" at bounding box center [499, 499] width 95 height 19
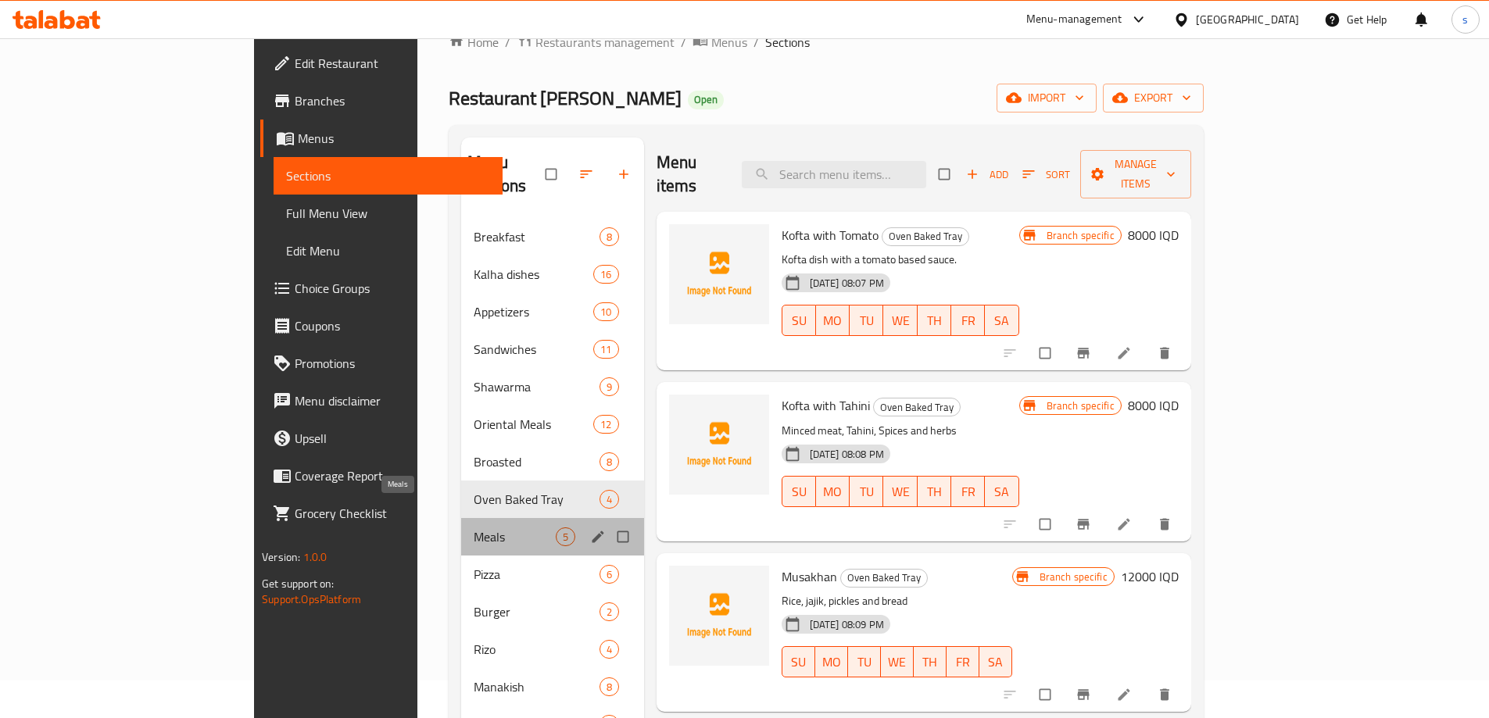
click at [474, 528] on span "Meals" at bounding box center [514, 537] width 81 height 19
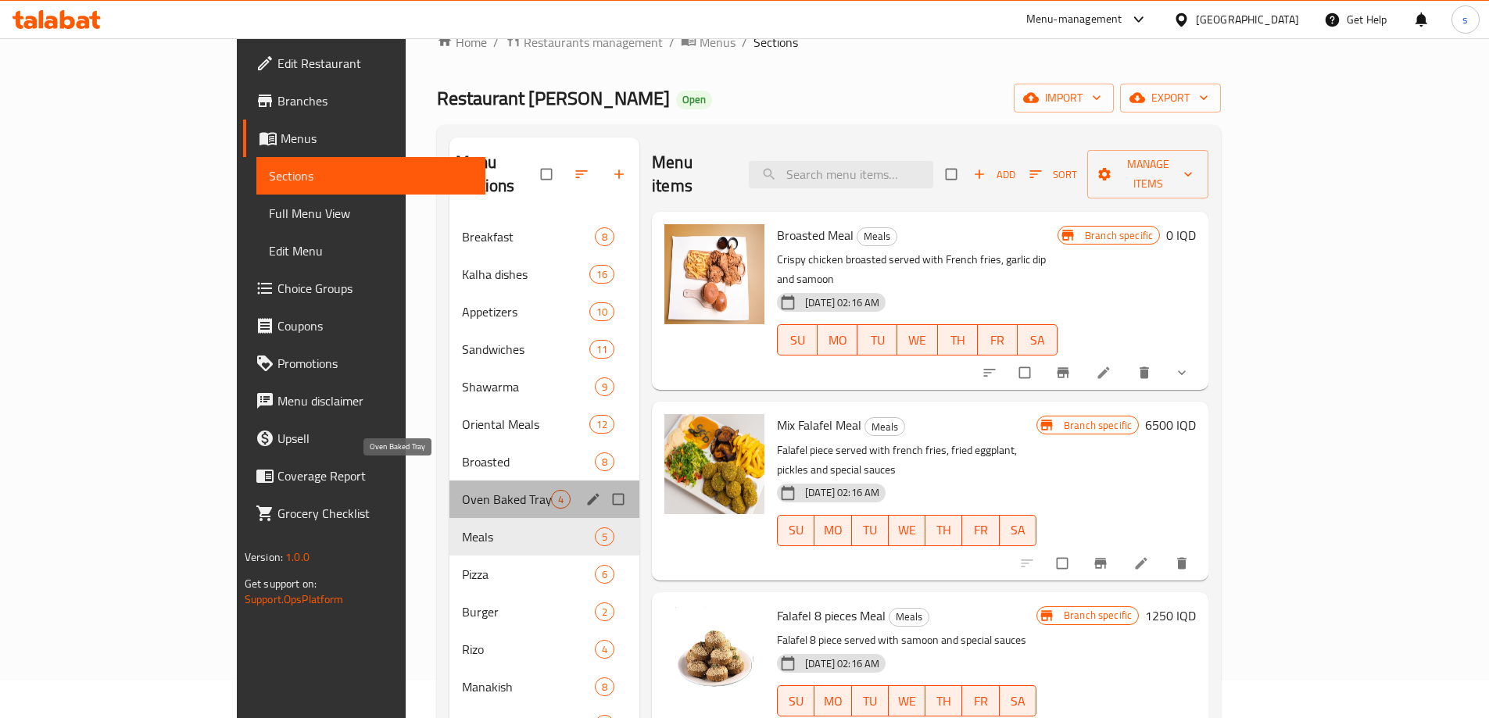
click at [462, 490] on span "Oven Baked Tray" at bounding box center [506, 499] width 89 height 19
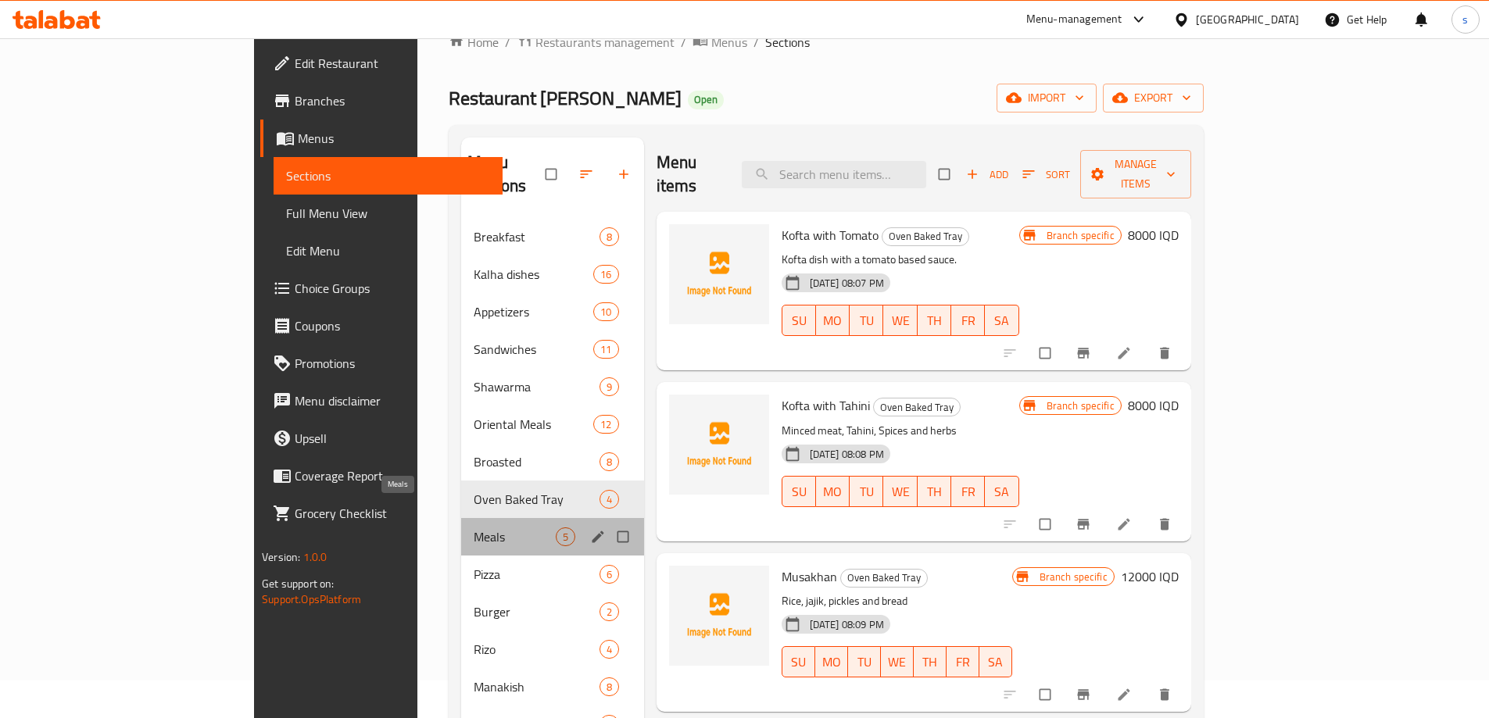
click at [474, 528] on span "Meals" at bounding box center [514, 537] width 81 height 19
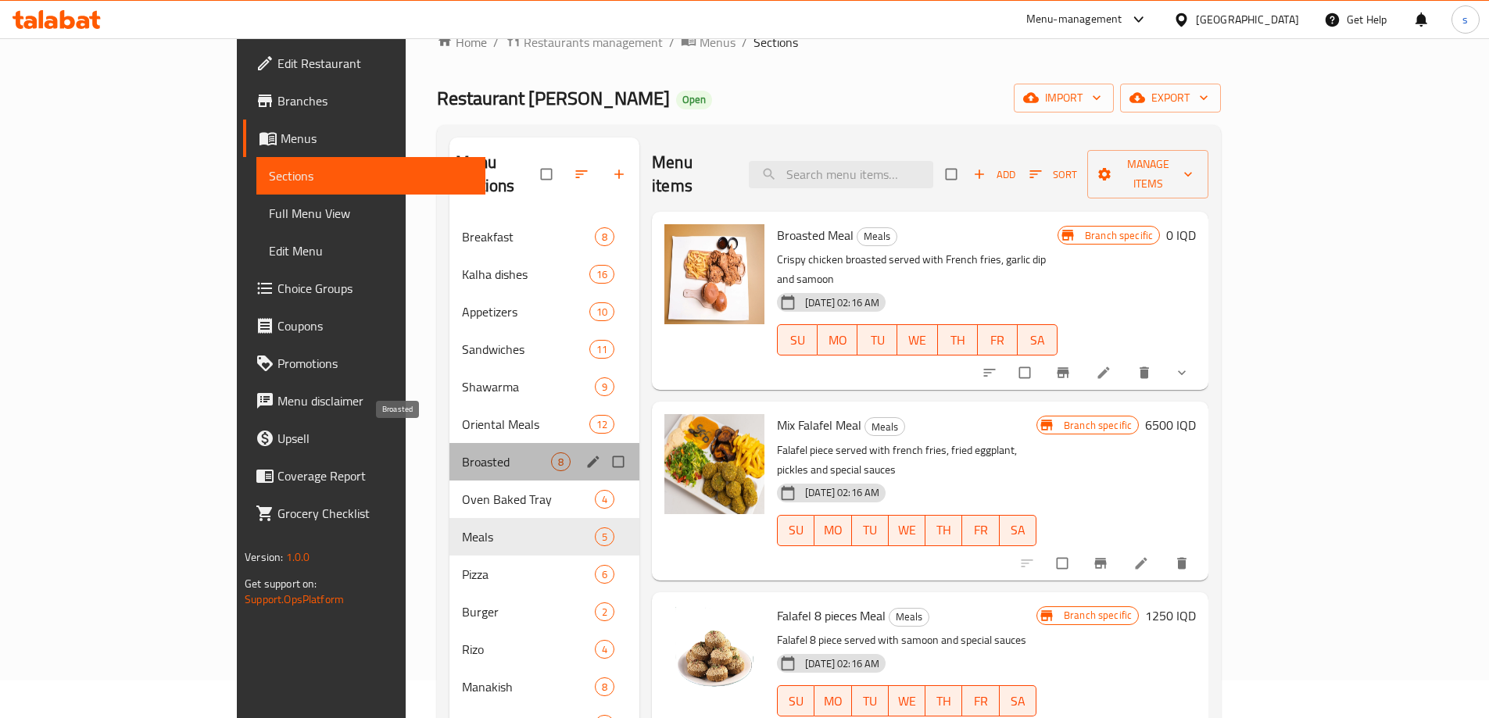
click at [462, 452] on span "Broasted" at bounding box center [506, 461] width 89 height 19
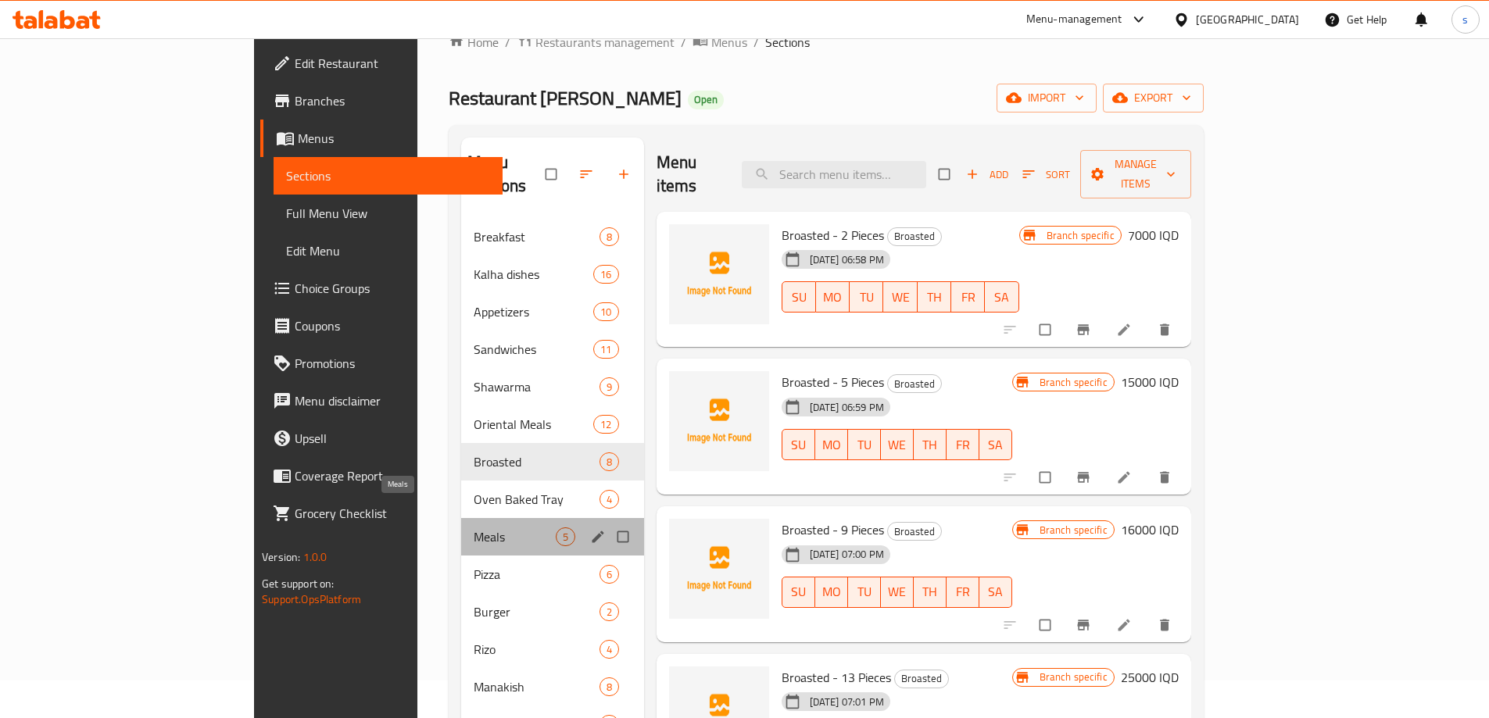
click at [474, 528] on span "Meals" at bounding box center [514, 537] width 81 height 19
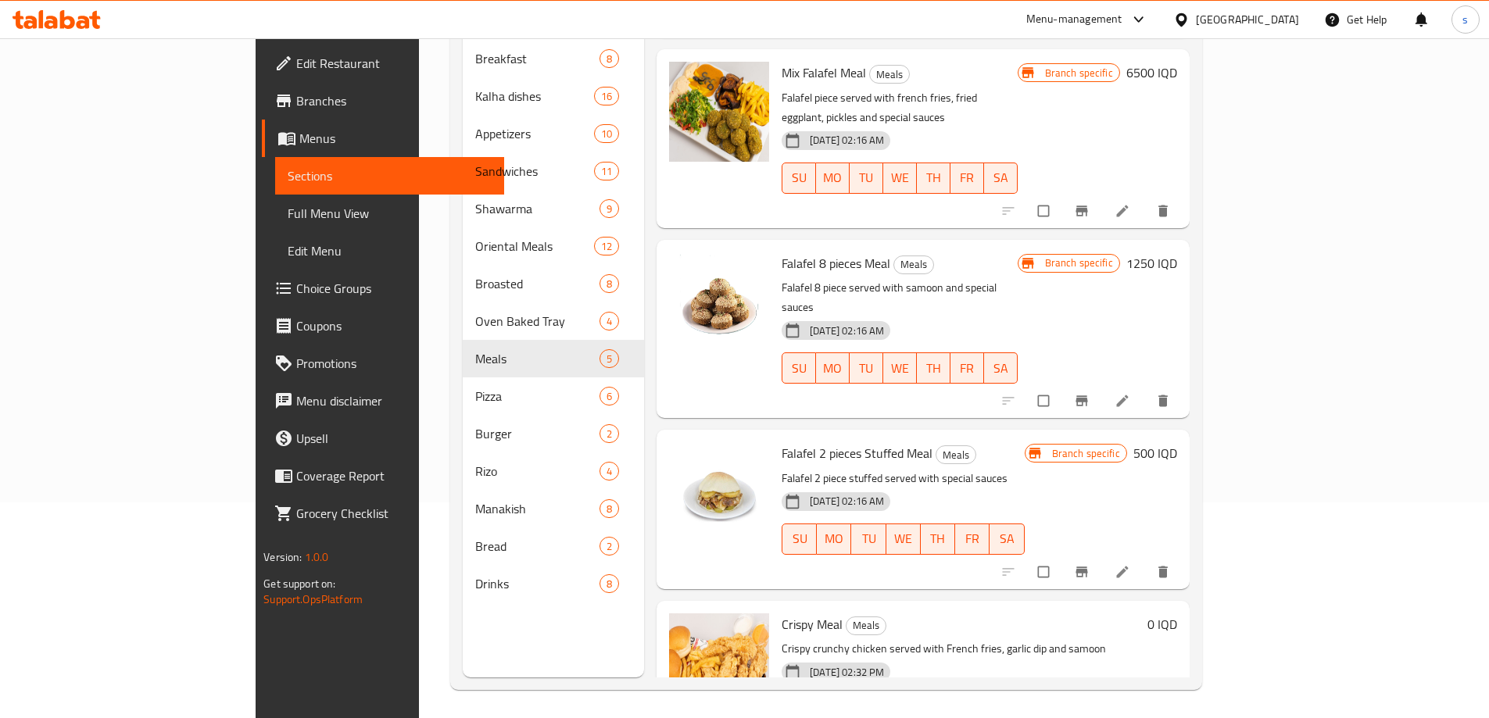
scroll to position [219, 0]
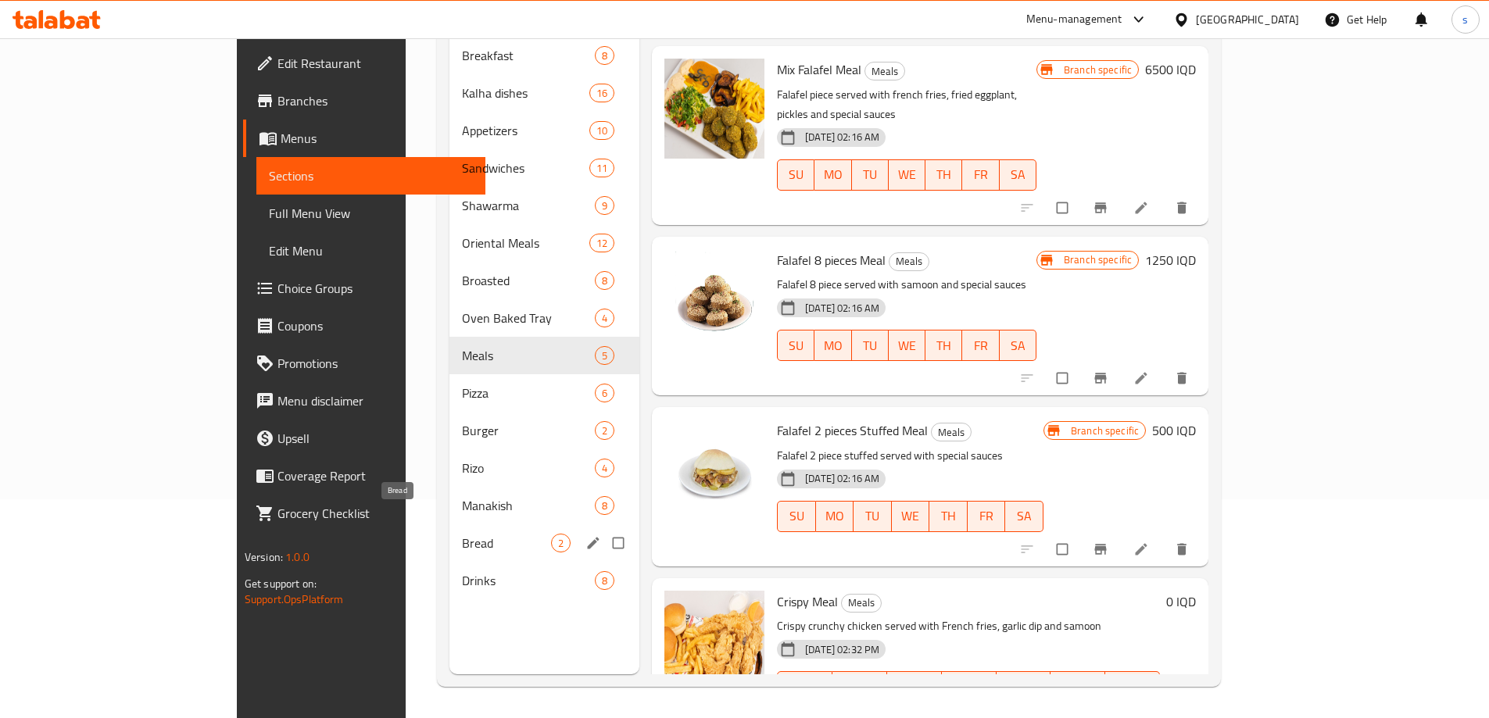
click at [462, 534] on span "Bread" at bounding box center [506, 543] width 89 height 19
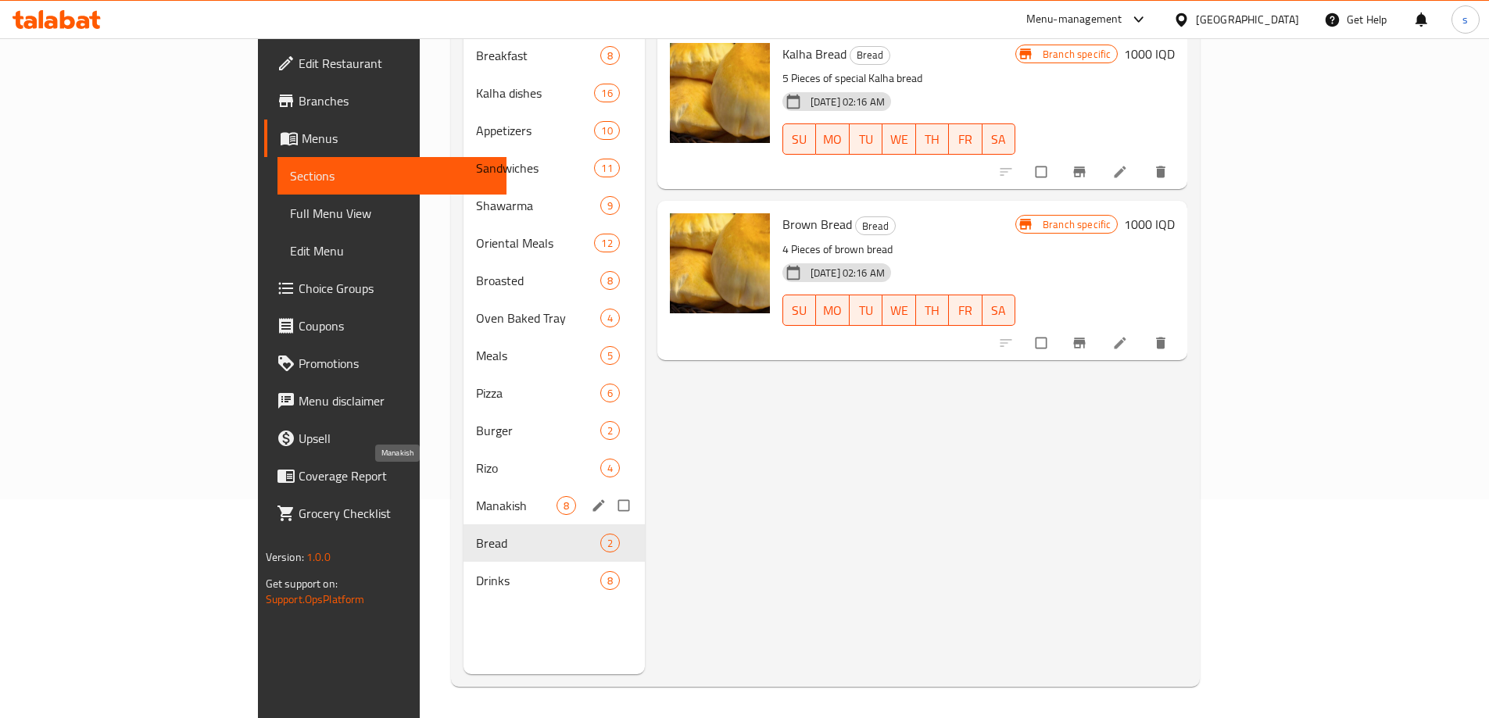
click at [476, 496] on span "Manakish" at bounding box center [516, 505] width 80 height 19
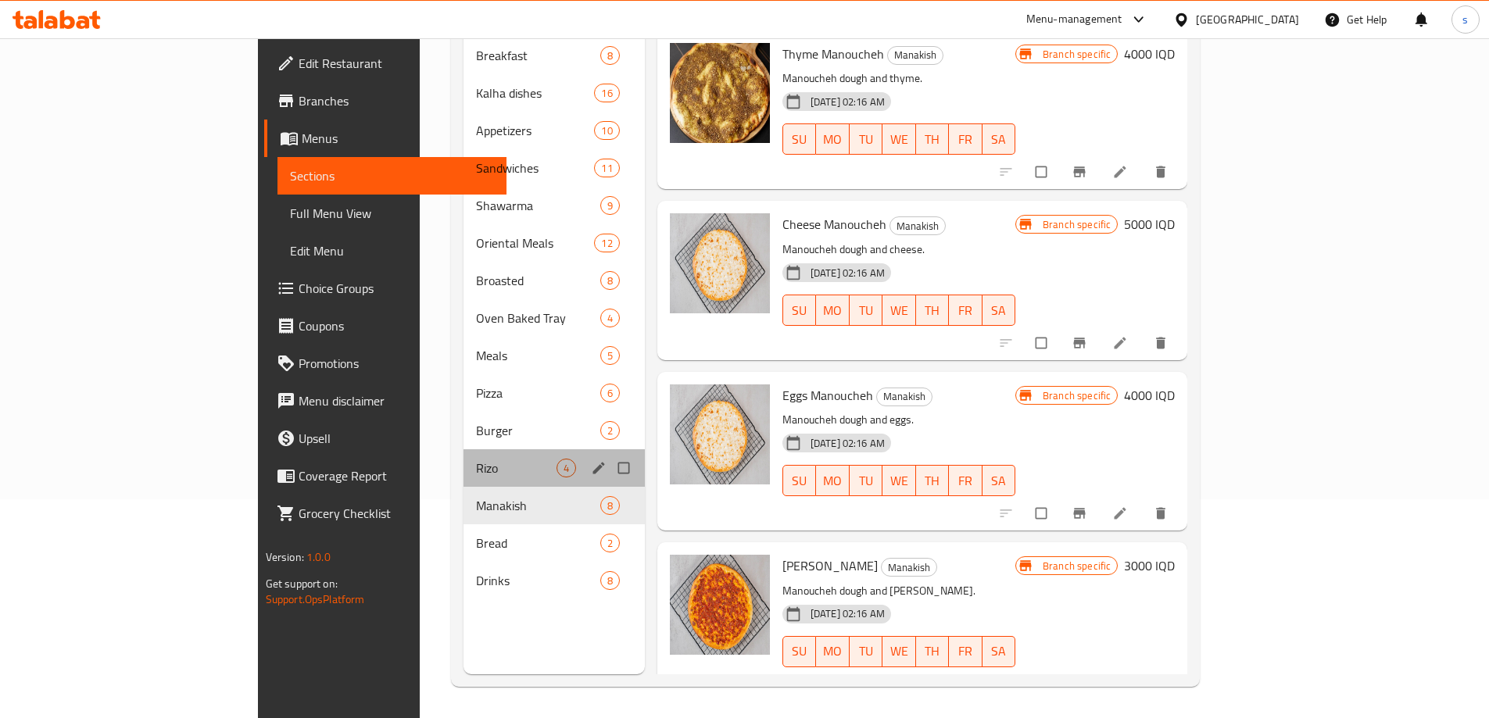
click at [463, 455] on div "Rizo 4" at bounding box center [553, 468] width 181 height 38
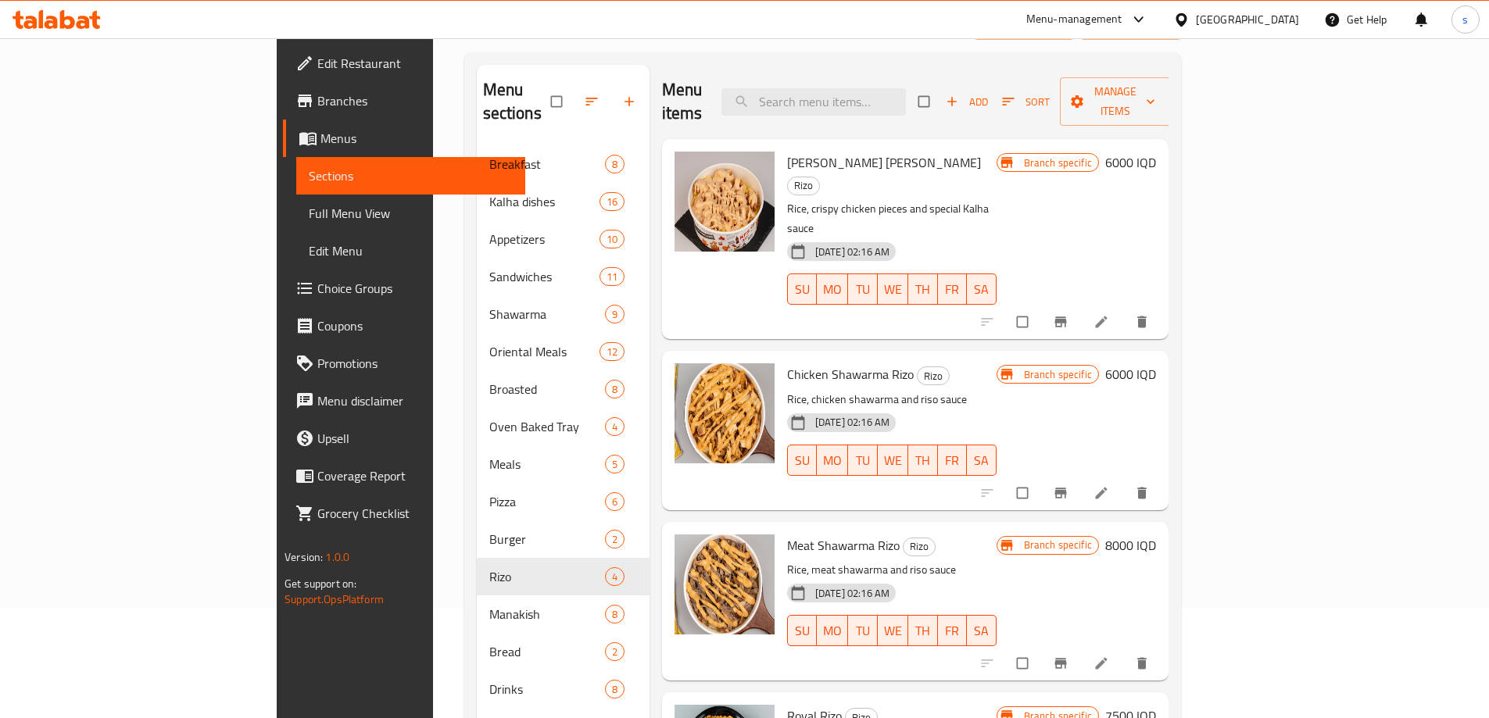
scroll to position [33, 0]
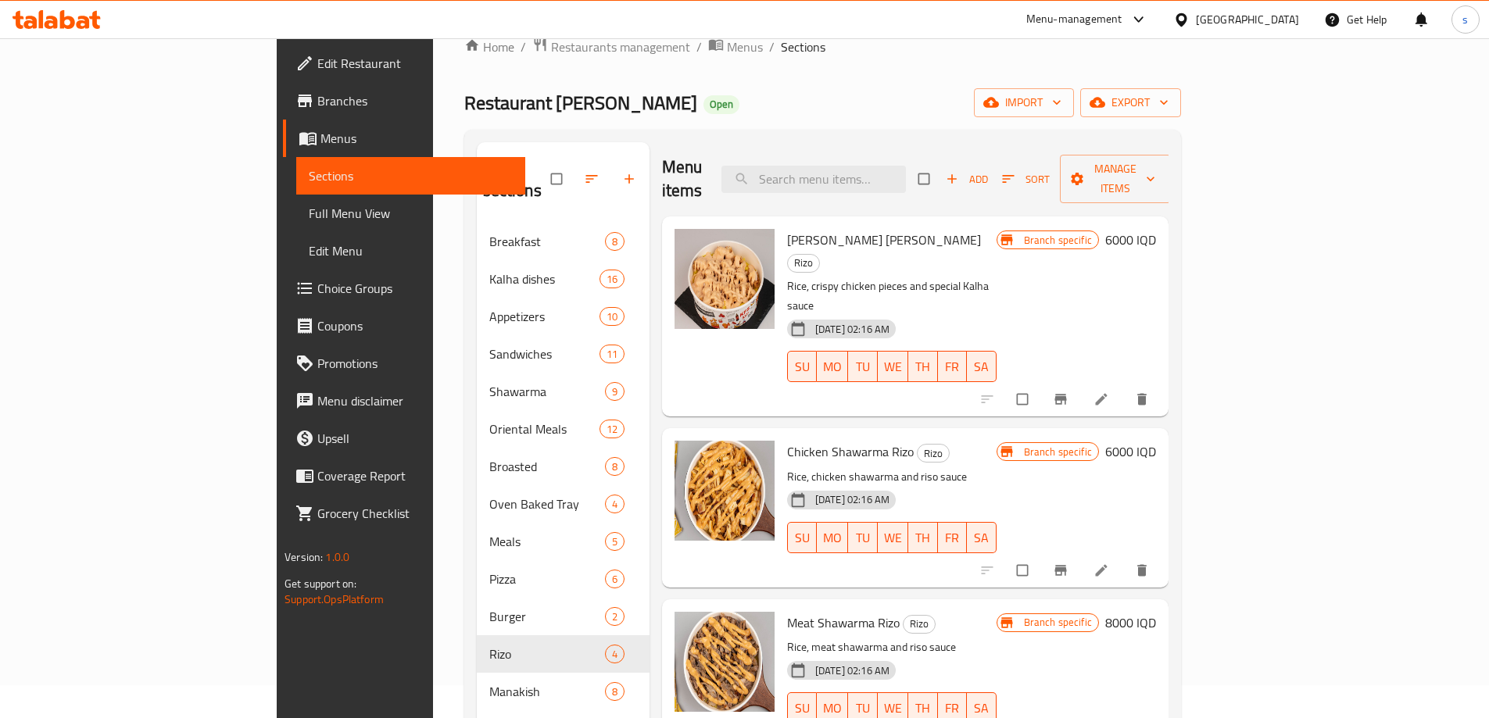
click at [918, 216] on div "Kalha Riso Rizo Rice, crispy chicken pieces and special Kalha sauce 17-04-2024 …" at bounding box center [915, 316] width 506 height 200
click at [906, 173] on input "search" at bounding box center [813, 179] width 184 height 27
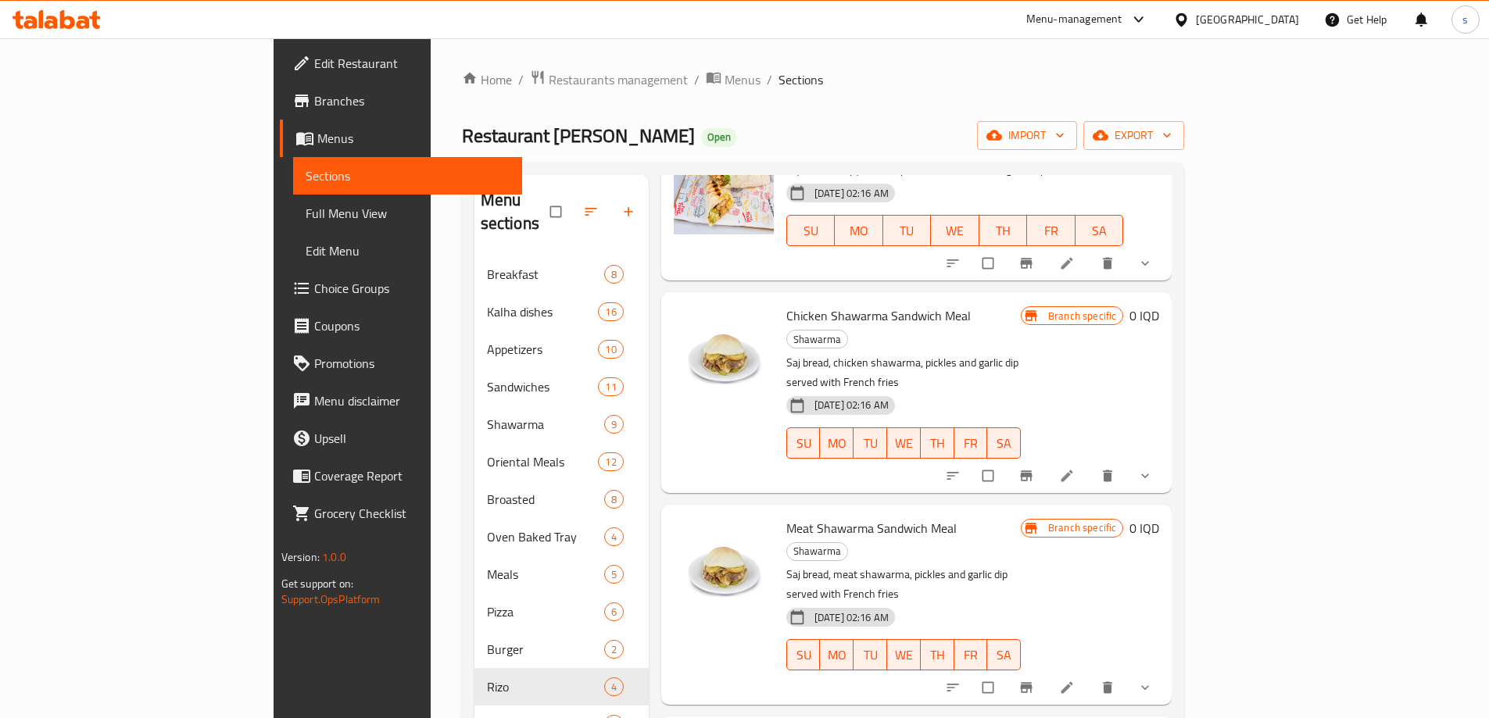
scroll to position [0, 0]
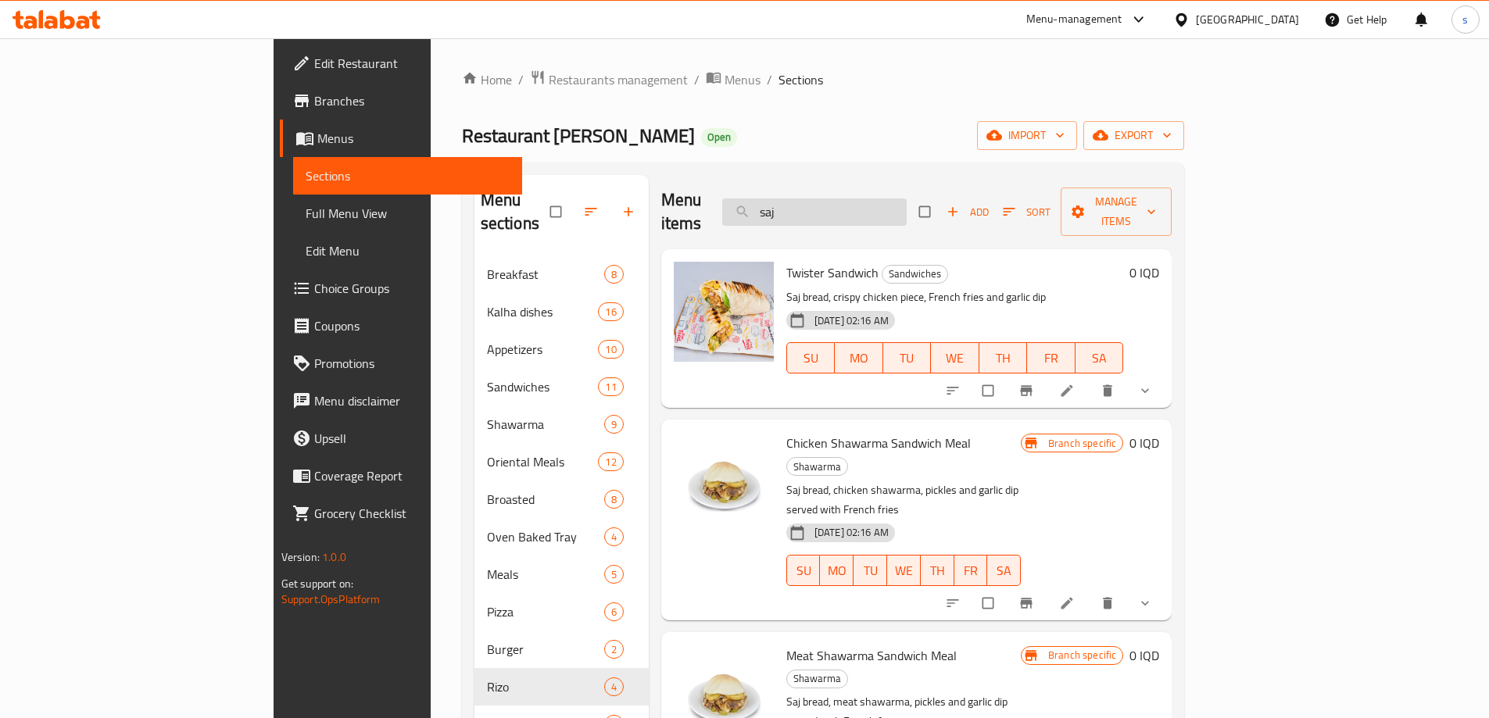
drag, startPoint x: 913, startPoint y: 192, endPoint x: 825, endPoint y: 199, distance: 87.8
click at [825, 199] on input "saj" at bounding box center [814, 212] width 184 height 27
paste input "Super Chicken Shawerma Saj Meal"
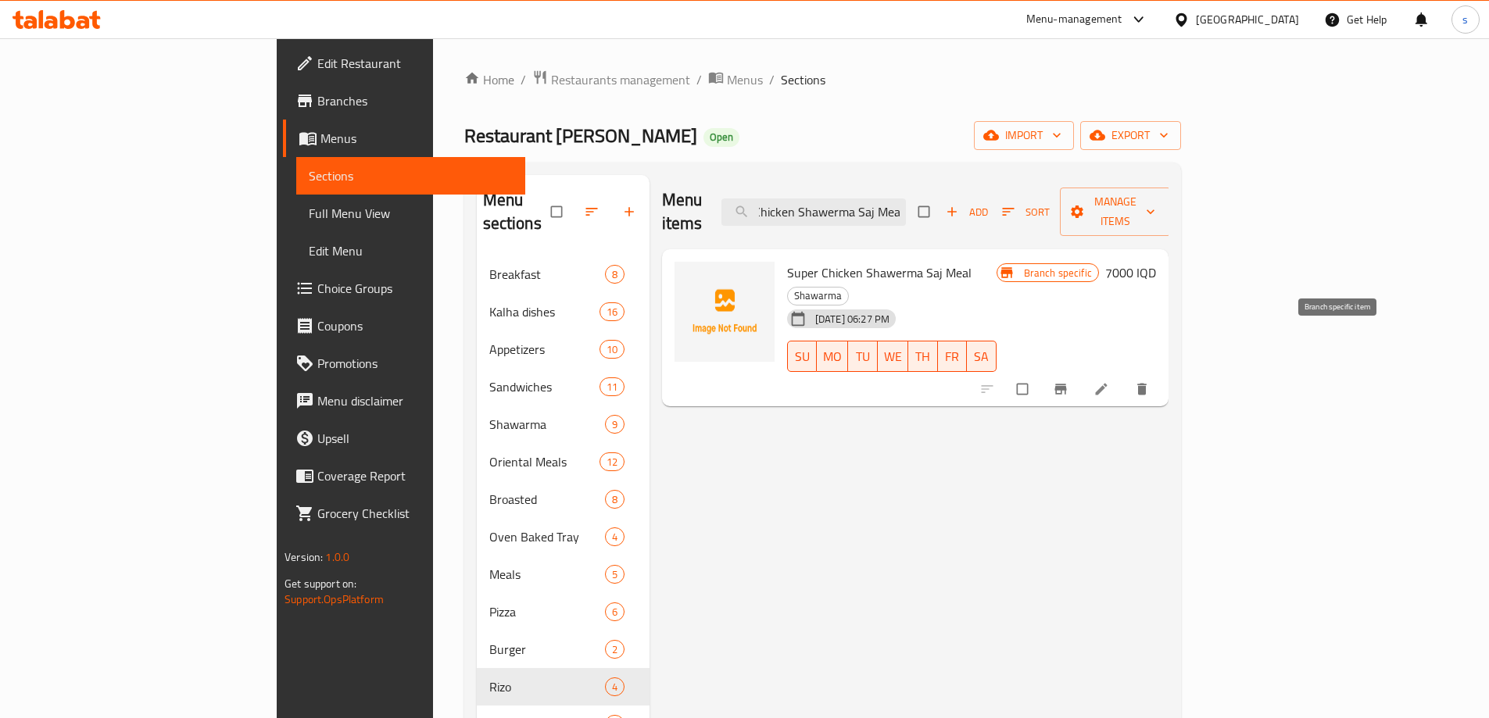
type input "Super Chicken Shawerma Saj Meal"
click at [1068, 381] on icon "Branch-specific-item" at bounding box center [1061, 389] width 16 height 16
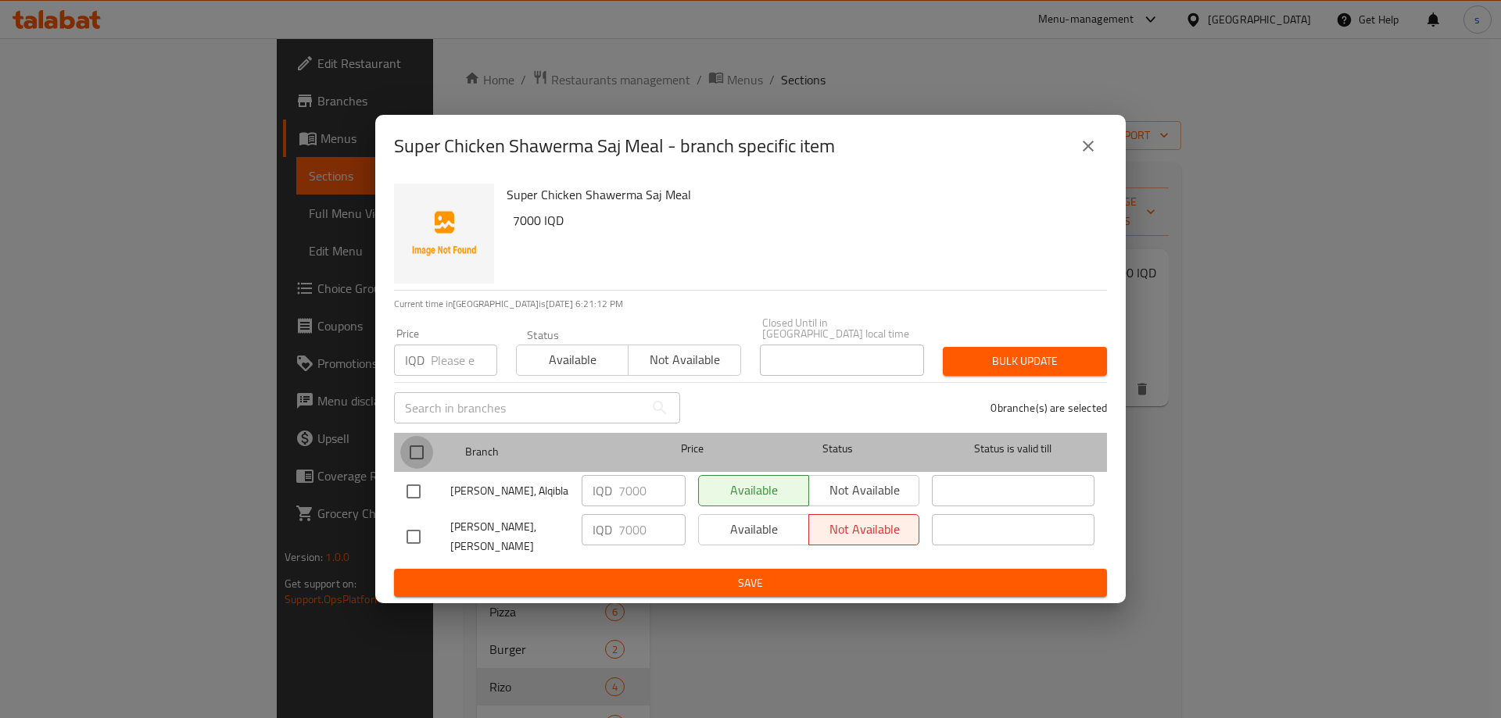
click at [420, 449] on input "checkbox" at bounding box center [416, 452] width 33 height 33
checkbox input "true"
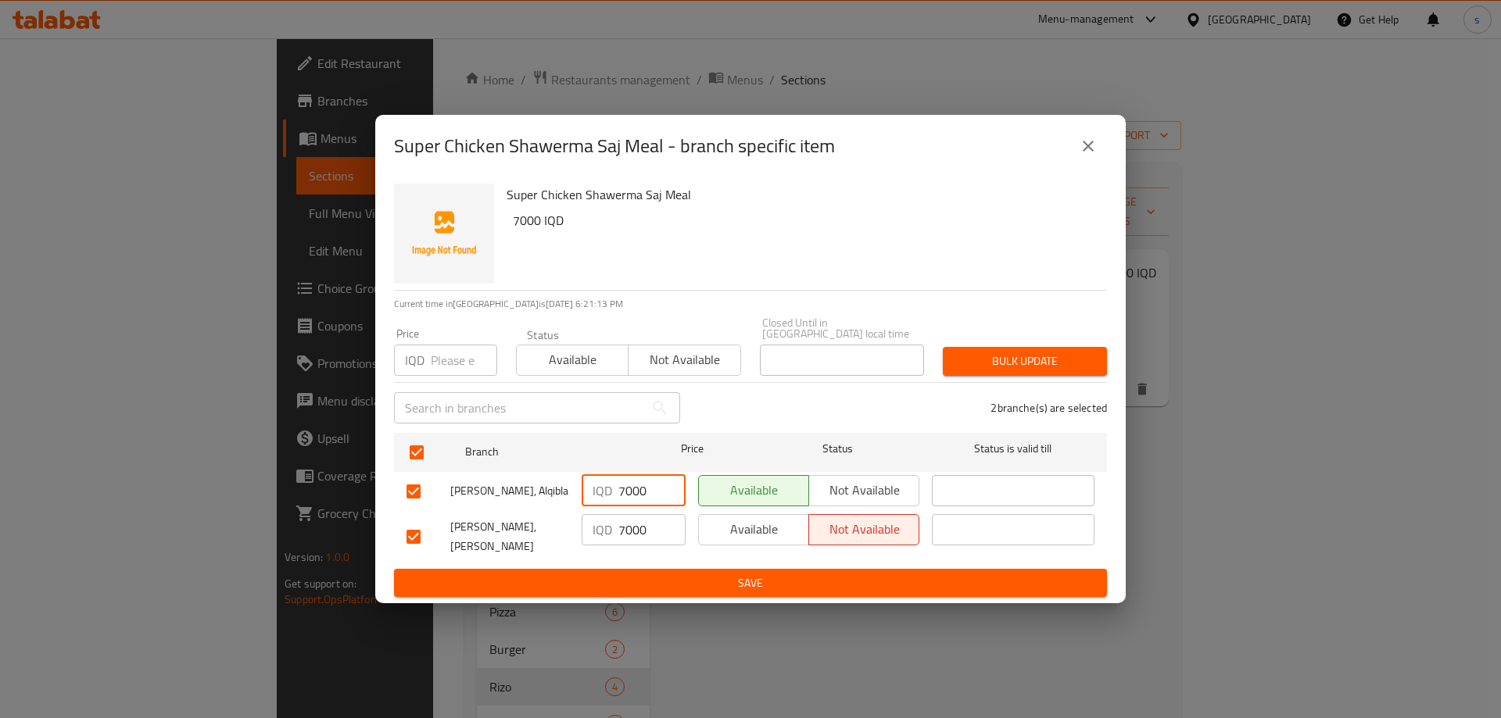
click at [623, 490] on input "7000" at bounding box center [651, 490] width 67 height 31
type input "10000"
click at [624, 531] on input "7000" at bounding box center [651, 529] width 67 height 31
type input "10000"
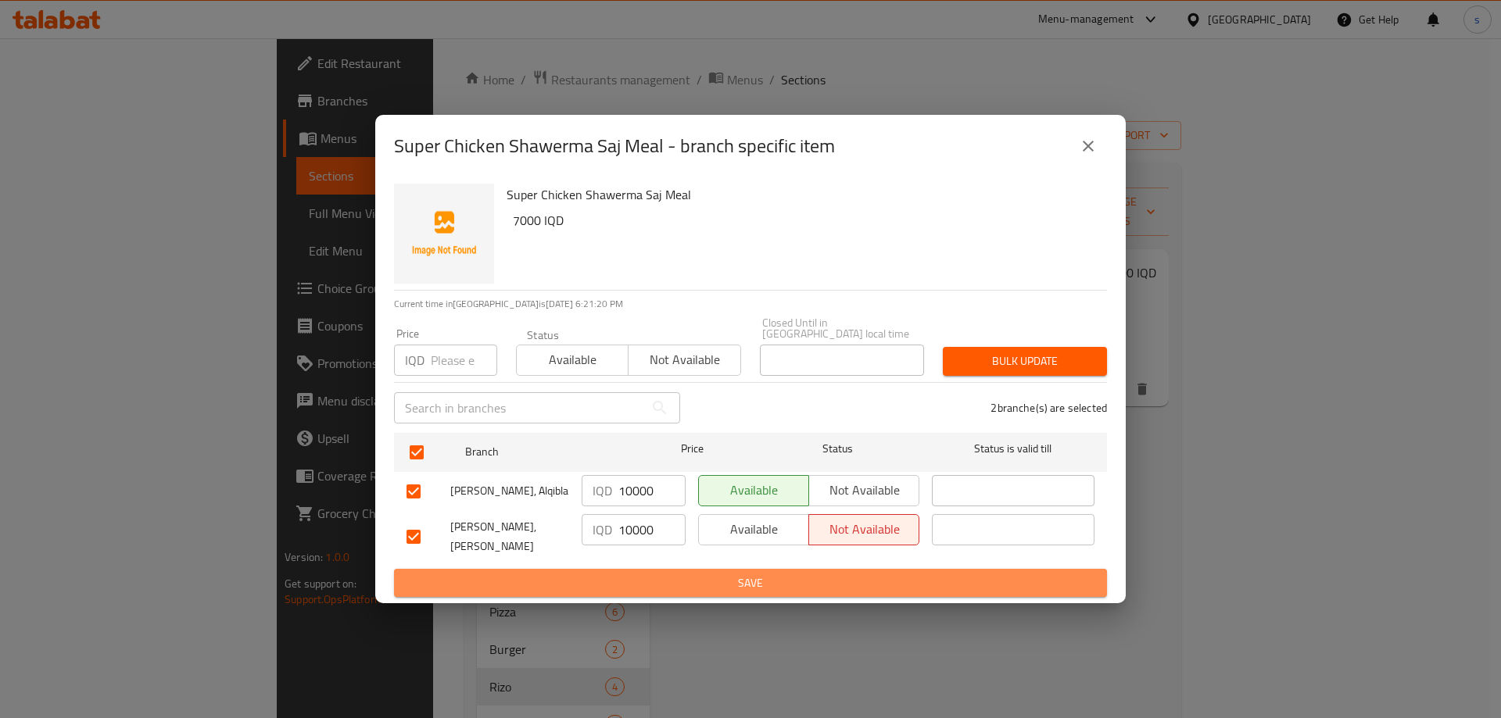
click at [661, 575] on span "Save" at bounding box center [750, 584] width 688 height 20
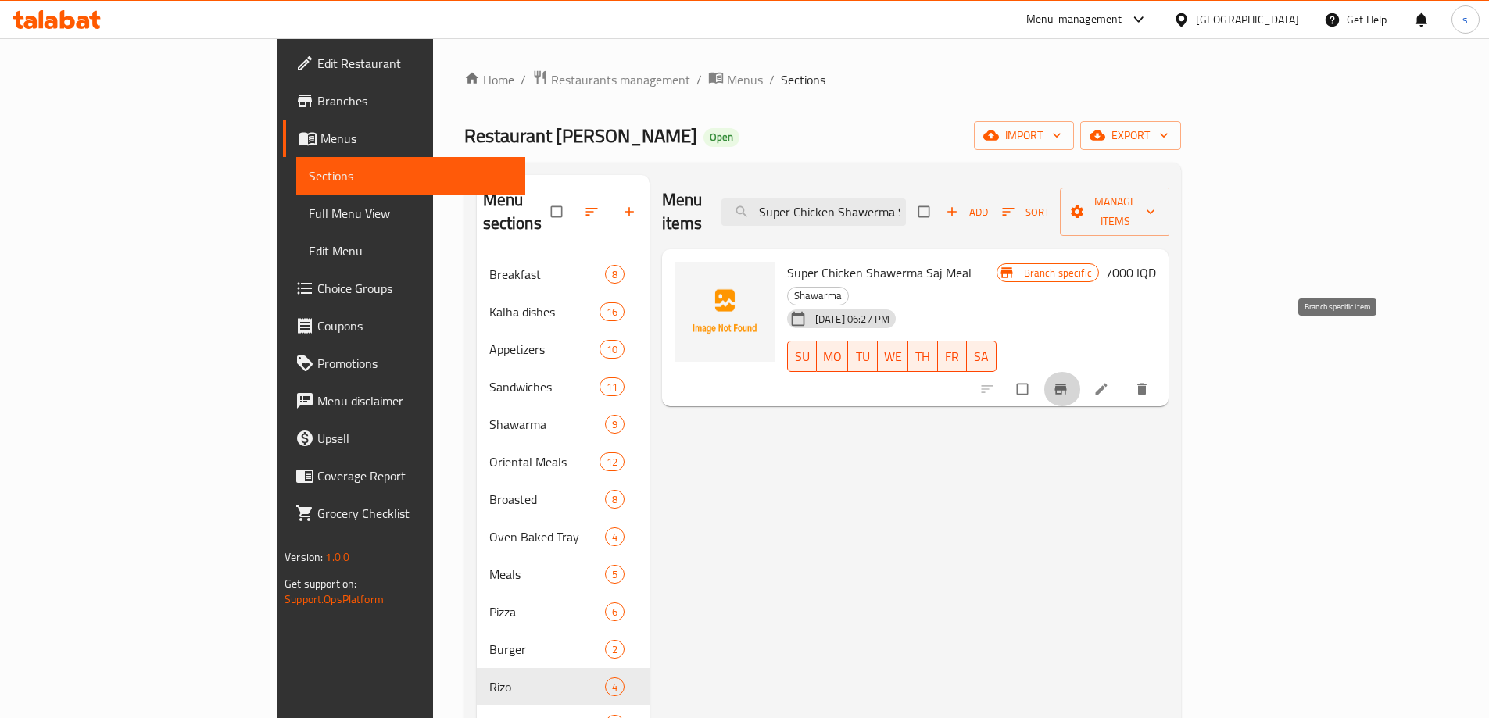
click at [1068, 381] on icon "Branch-specific-item" at bounding box center [1061, 389] width 16 height 16
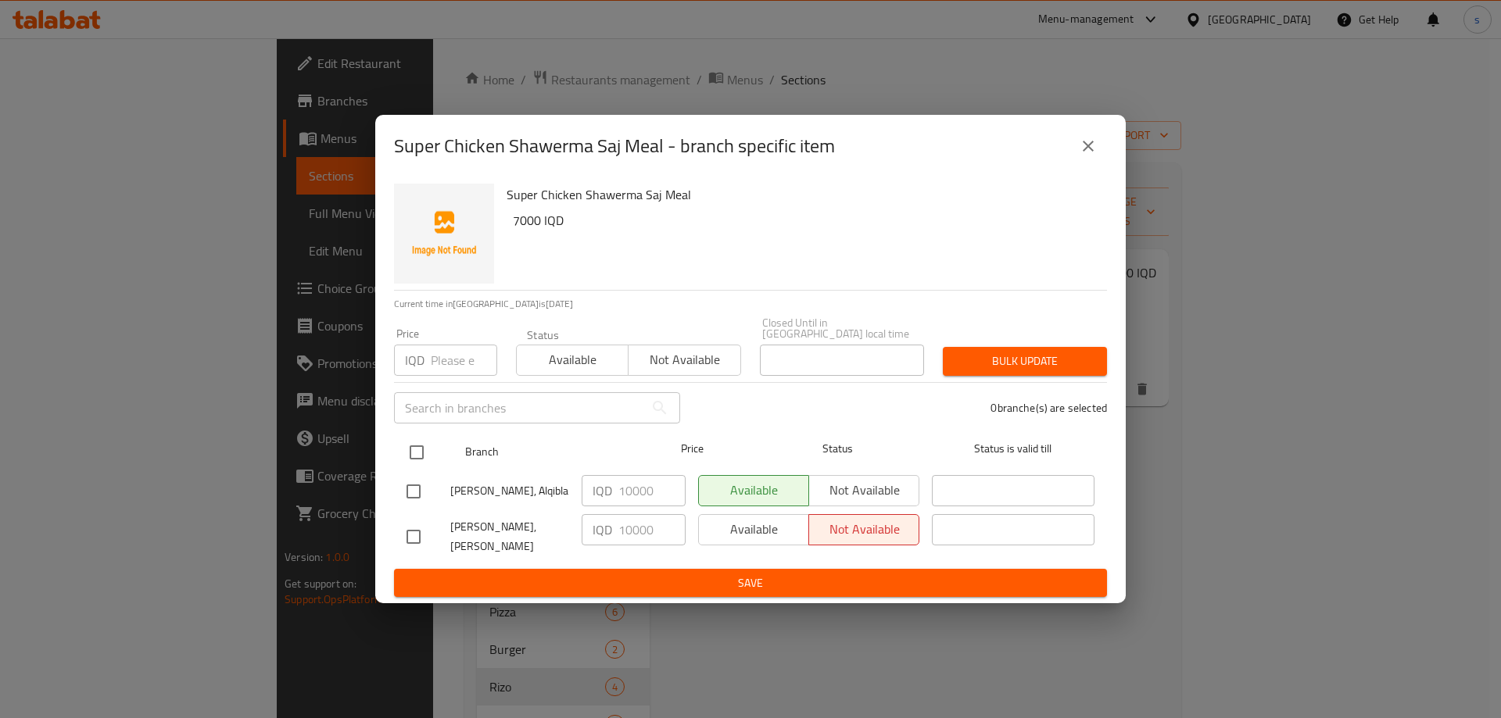
click at [417, 463] on input "checkbox" at bounding box center [416, 452] width 33 height 33
checkbox input "true"
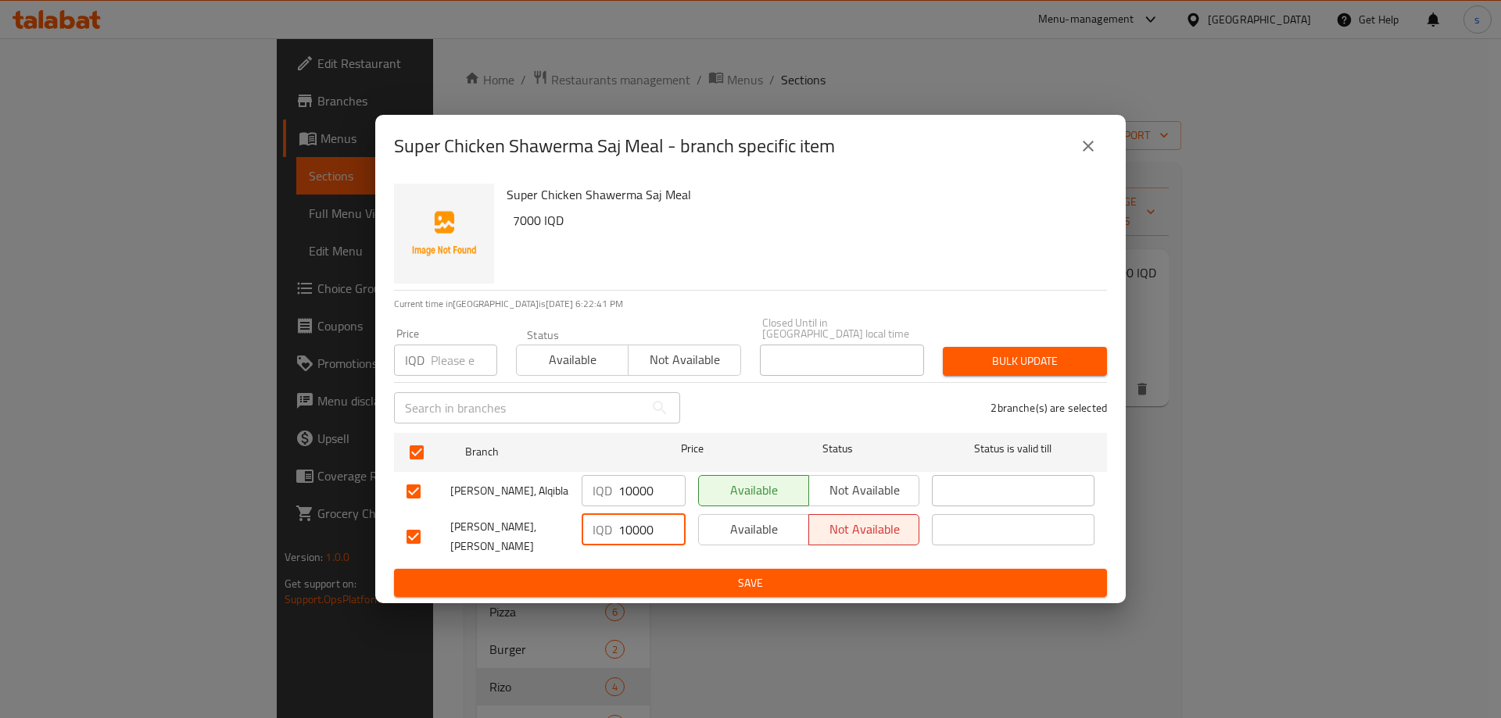
click at [632, 541] on input "10000" at bounding box center [651, 529] width 67 height 31
drag, startPoint x: 639, startPoint y: 538, endPoint x: 605, endPoint y: 541, distance: 34.5
click at [605, 541] on div "IQD 10000 ​" at bounding box center [633, 529] width 104 height 31
type input "6500"
click at [631, 495] on input "10000" at bounding box center [651, 490] width 67 height 31
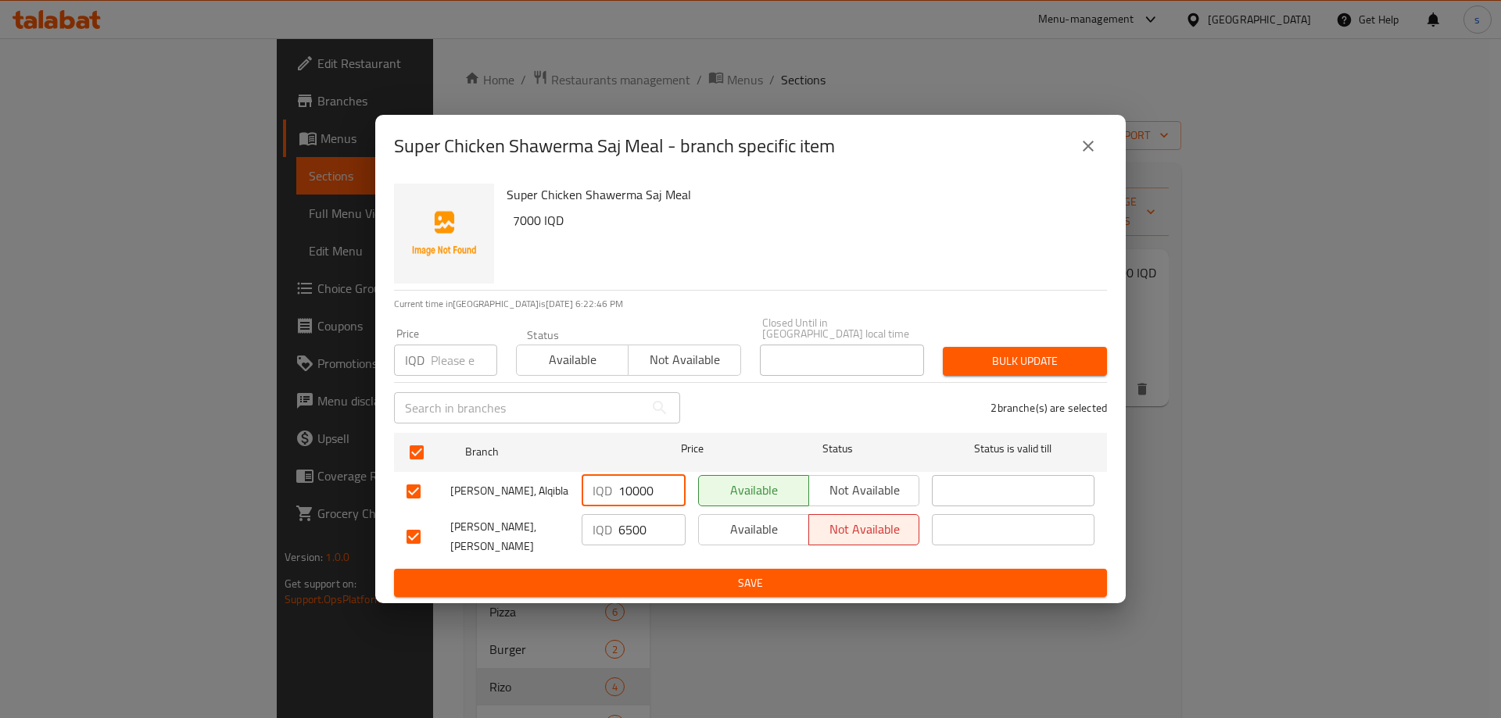
drag, startPoint x: 641, startPoint y: 495, endPoint x: 613, endPoint y: 498, distance: 28.3
click at [613, 498] on div "IQD 10000 ​" at bounding box center [633, 490] width 104 height 31
type input "6500"
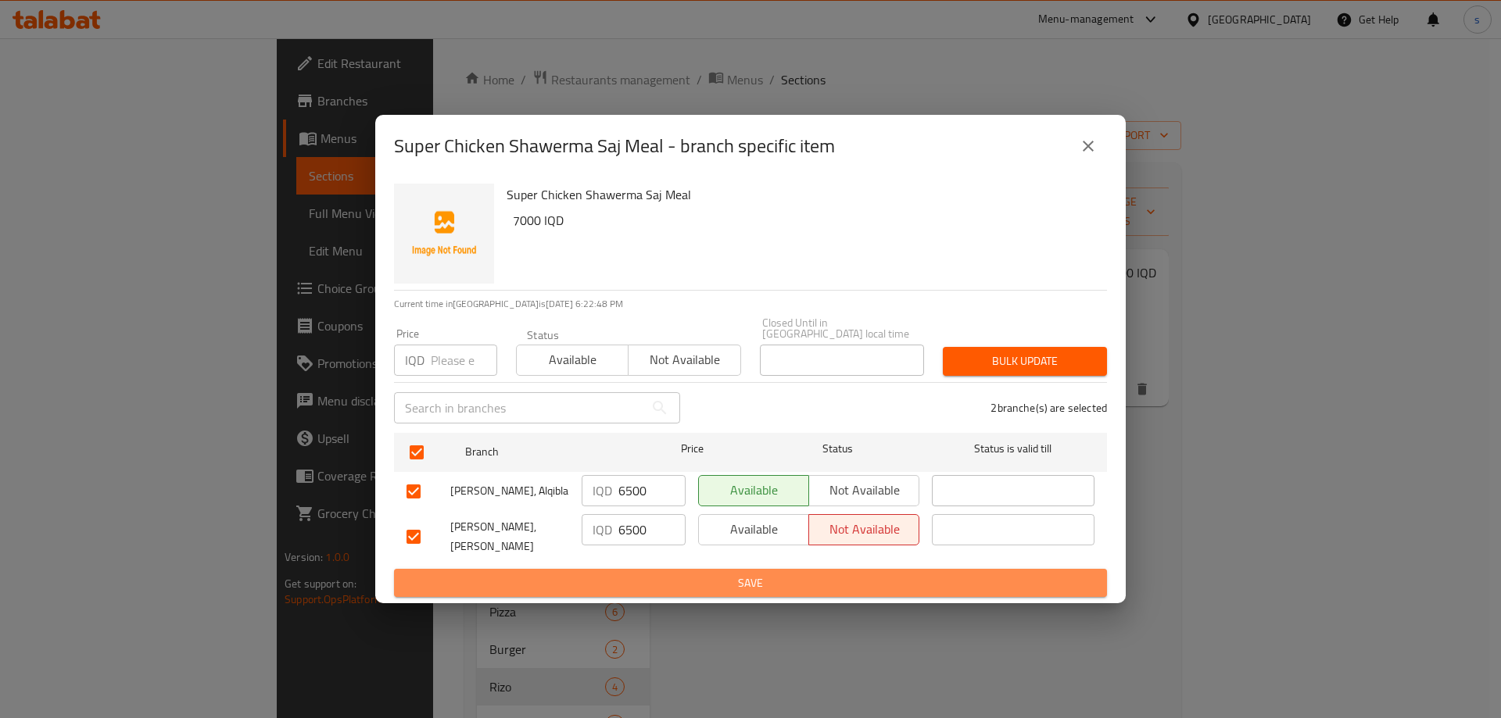
click at [635, 577] on span "Save" at bounding box center [750, 584] width 688 height 20
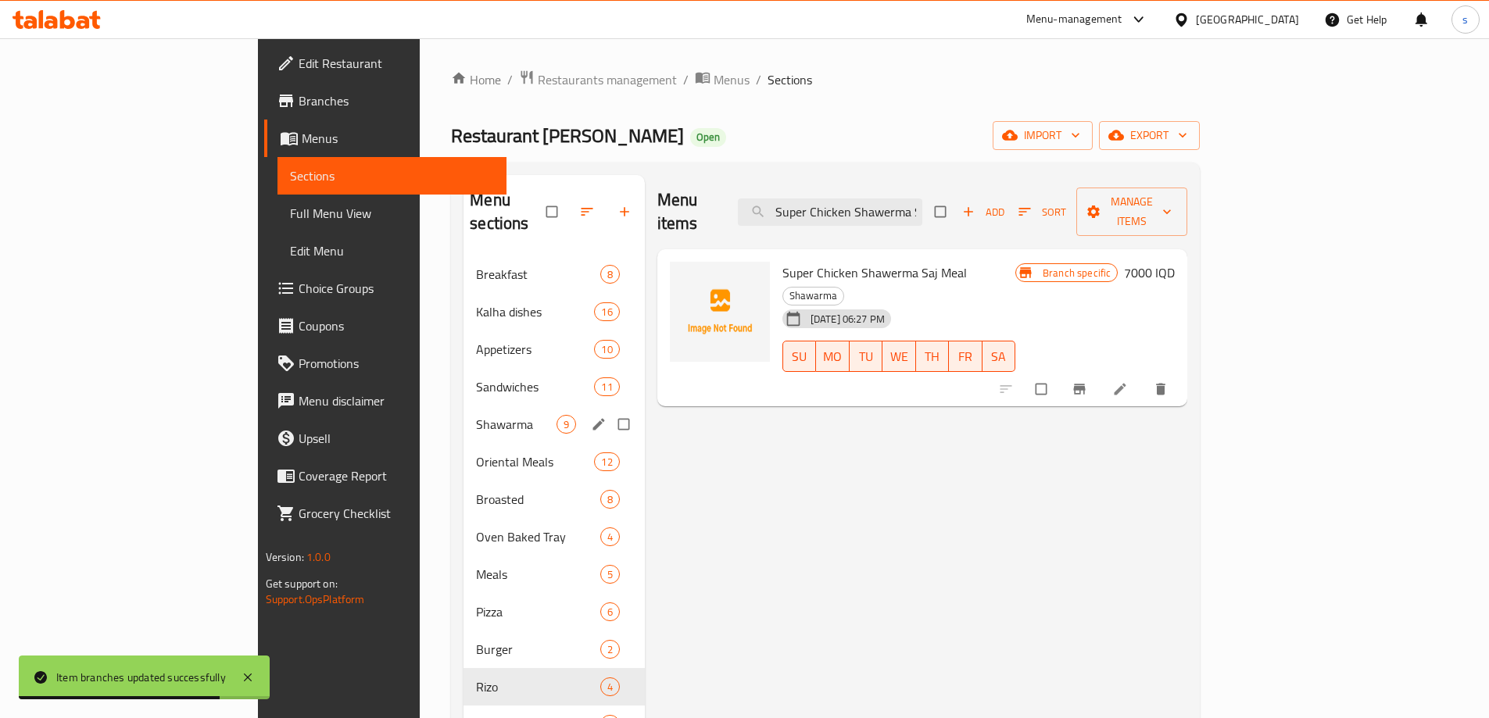
click at [463, 411] on div "Shawarma 9" at bounding box center [553, 425] width 181 height 38
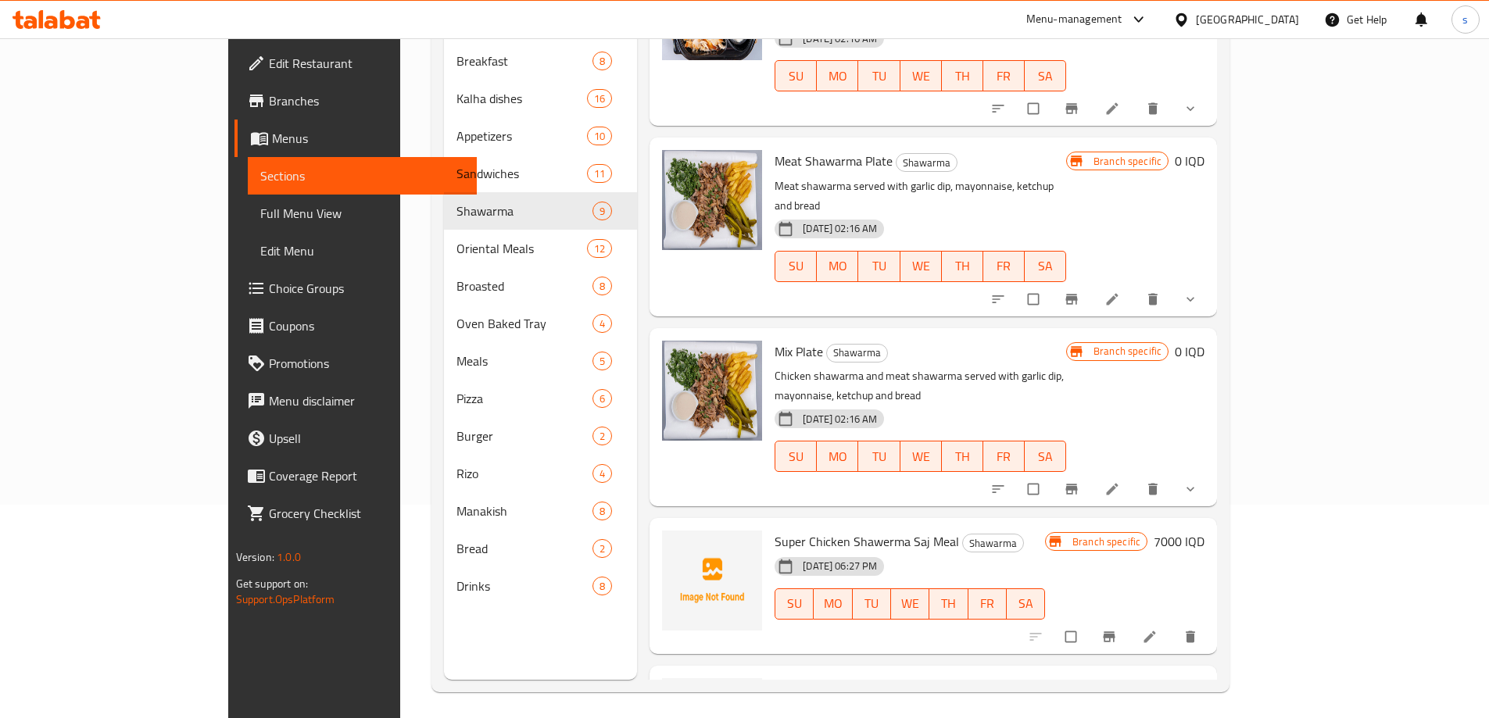
scroll to position [219, 0]
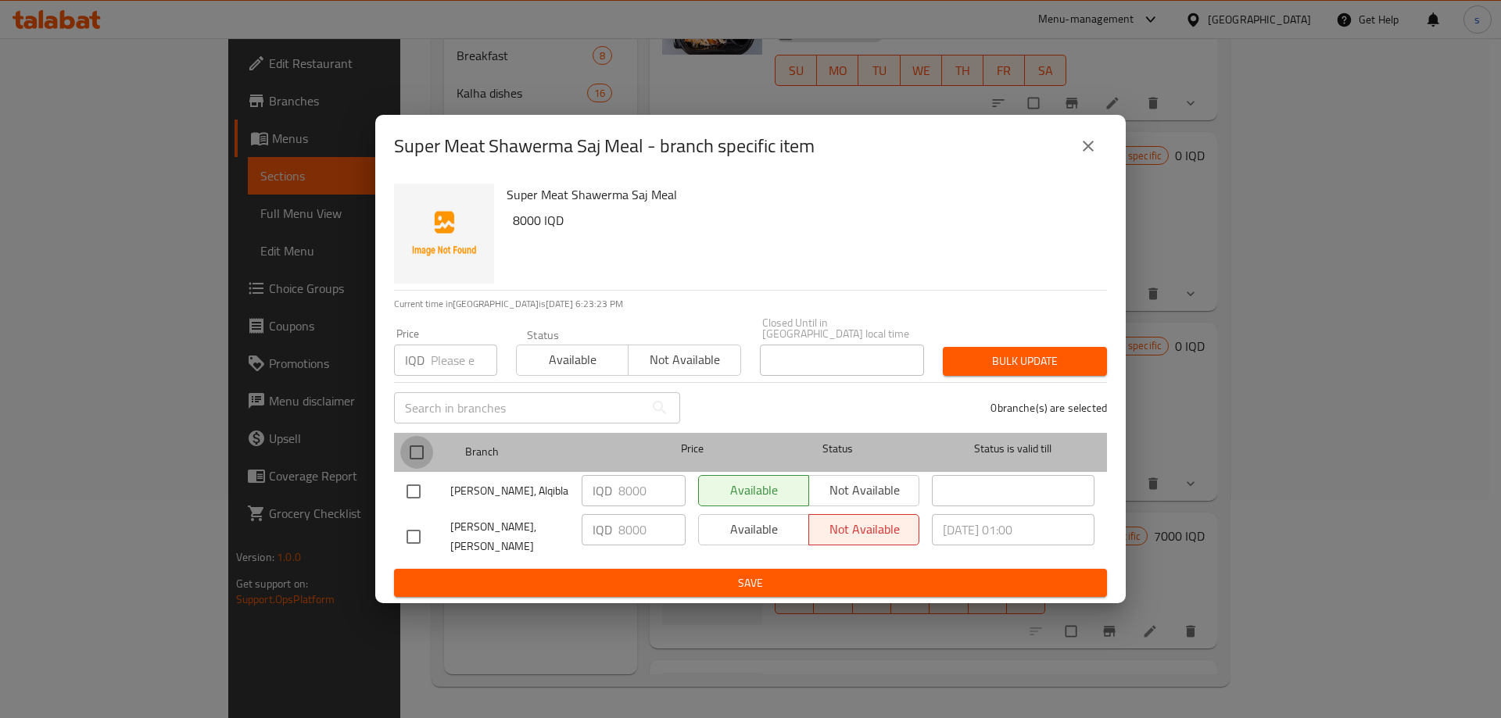
click at [427, 454] on input "checkbox" at bounding box center [416, 452] width 33 height 33
checkbox input "true"
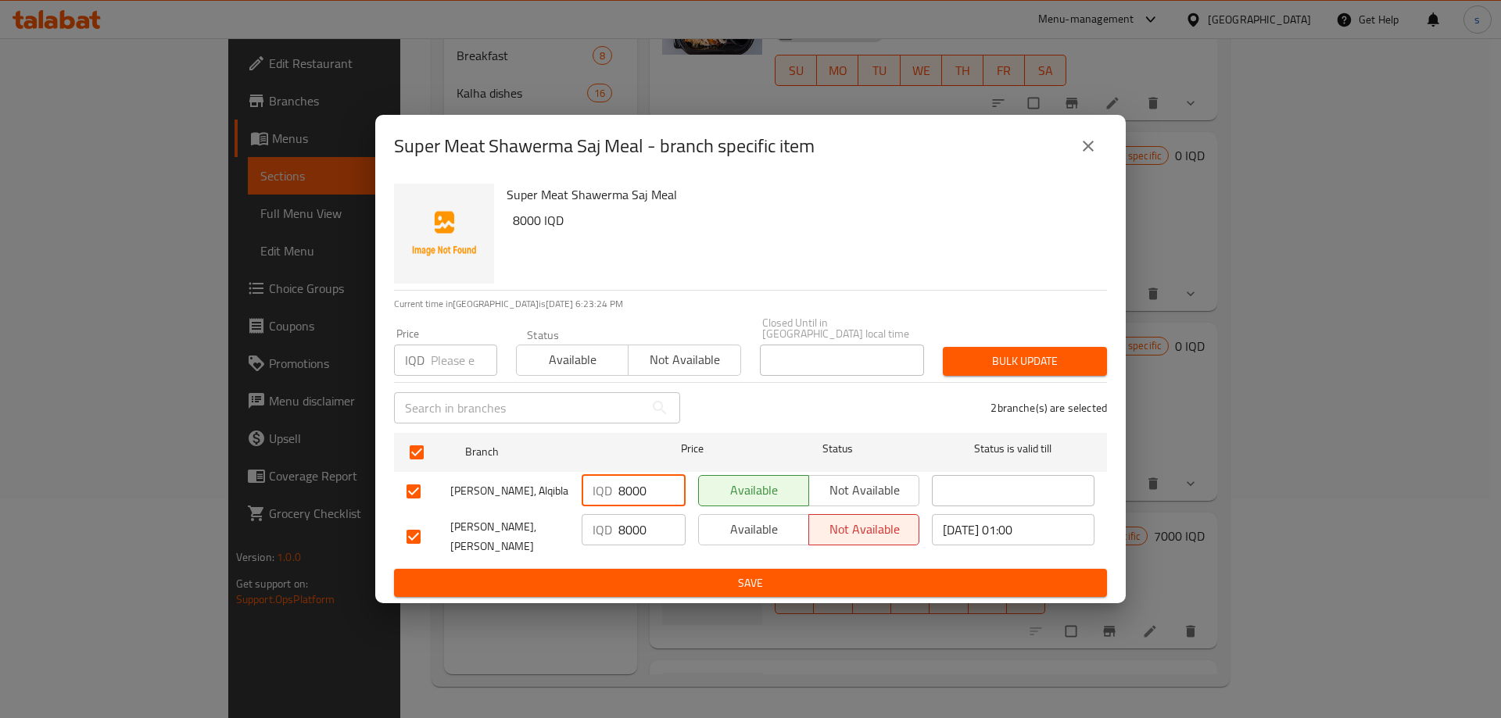
drag, startPoint x: 629, startPoint y: 498, endPoint x: 603, endPoint y: 500, distance: 26.7
click at [603, 500] on div "IQD 8000 ​" at bounding box center [633, 490] width 104 height 31
type input "1000"
drag, startPoint x: 628, startPoint y: 534, endPoint x: 600, endPoint y: 540, distance: 28.8
click at [600, 540] on div "IQD 0000 ​" at bounding box center [633, 529] width 104 height 31
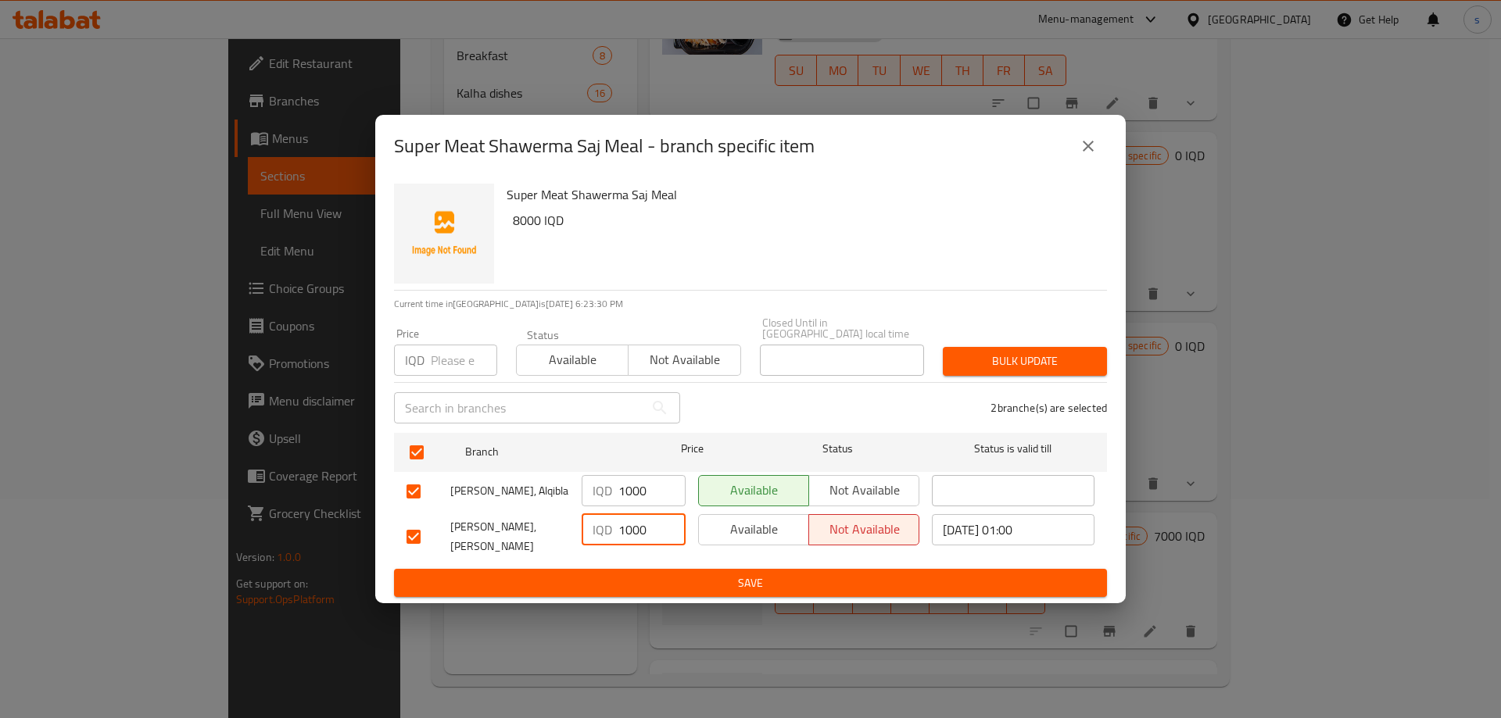
type input "1000"
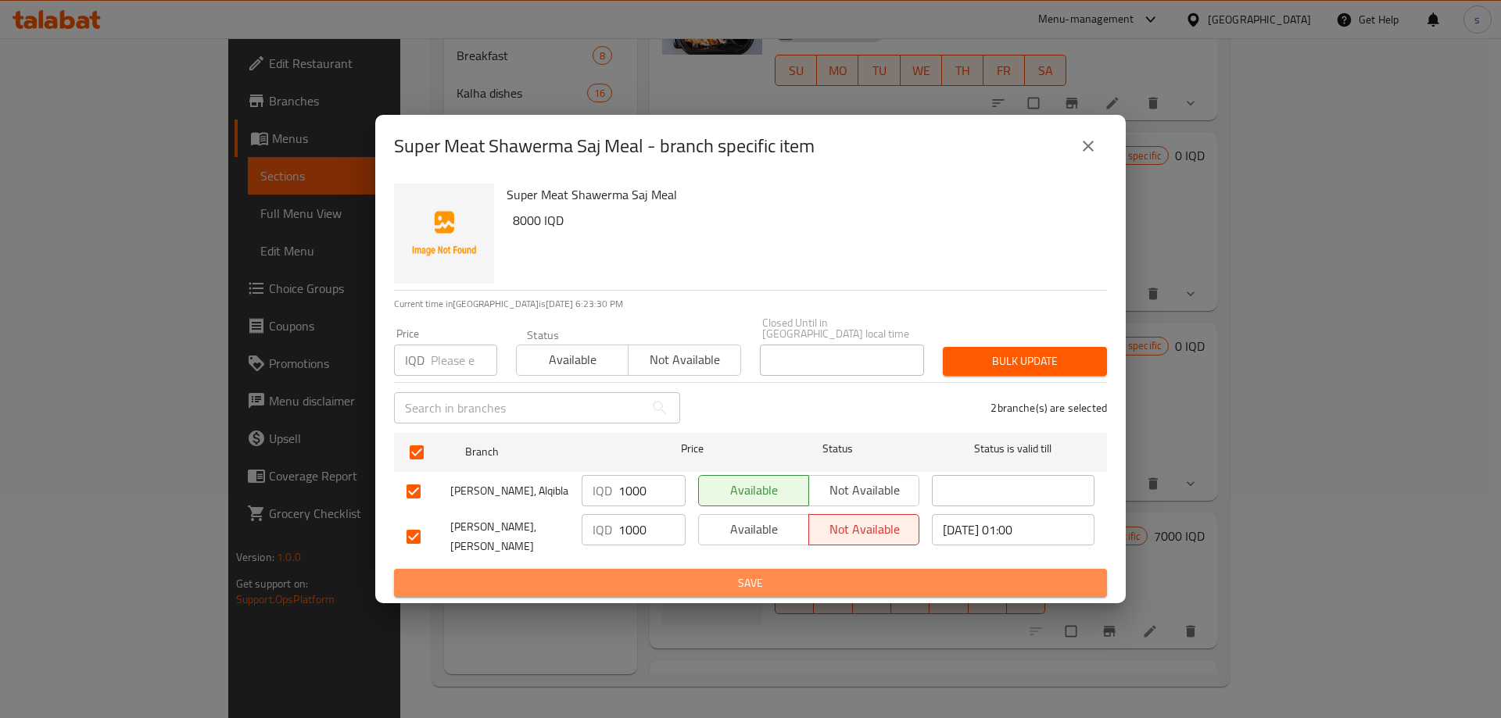
click at [634, 574] on span "Save" at bounding box center [750, 584] width 688 height 20
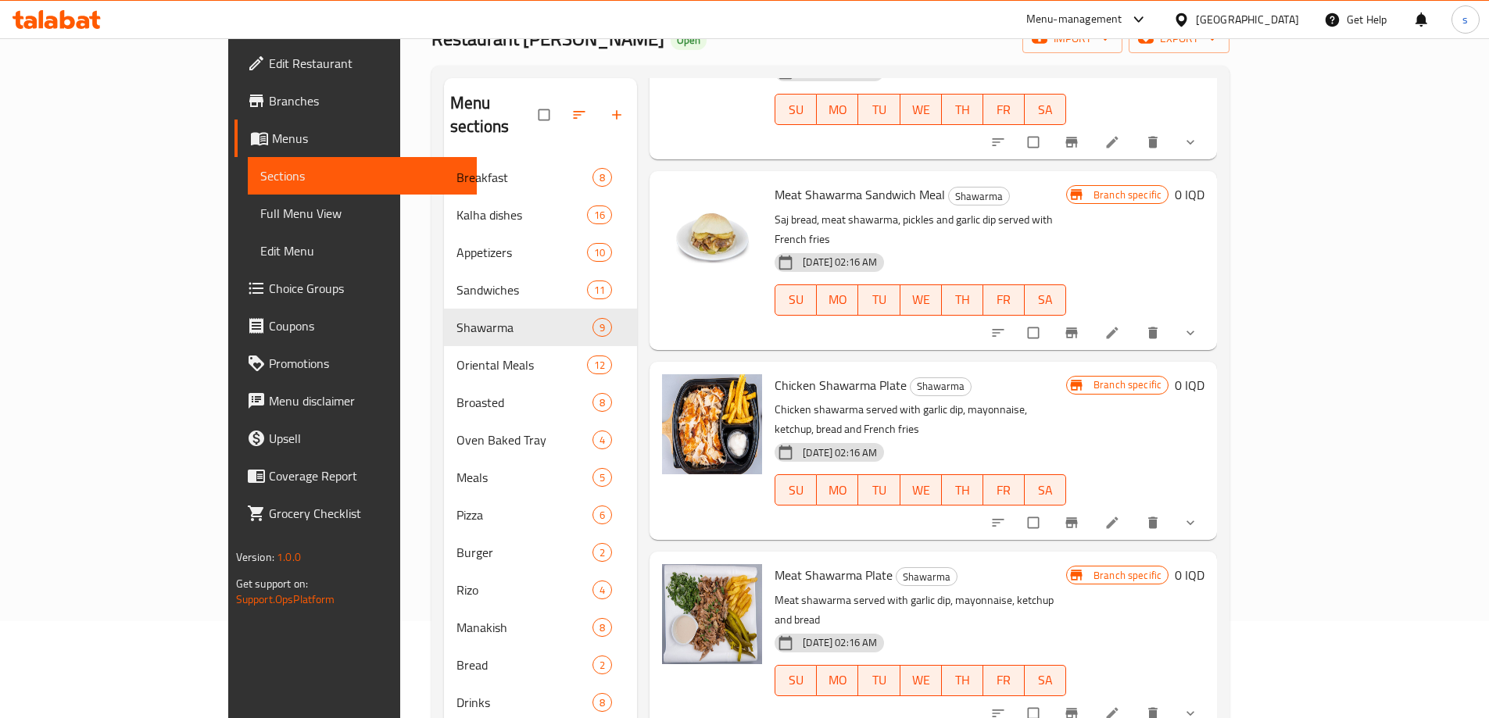
scroll to position [94, 0]
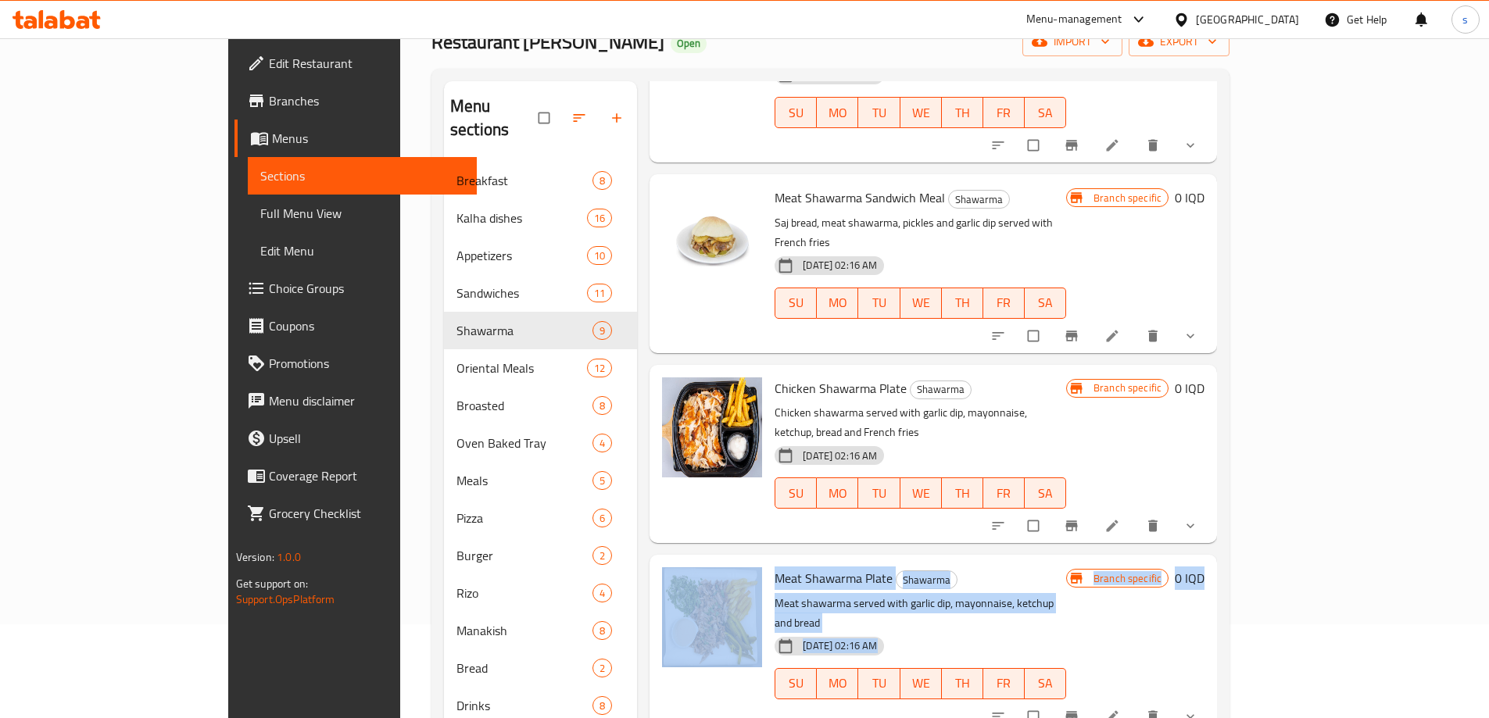
drag, startPoint x: 1430, startPoint y: 371, endPoint x: 1435, endPoint y: 568, distance: 197.0
click at [1217, 568] on div "Menu items Super Chicken Shawerma Saj Meal Add Sort Manage items Chicken Shawar…" at bounding box center [927, 440] width 580 height 718
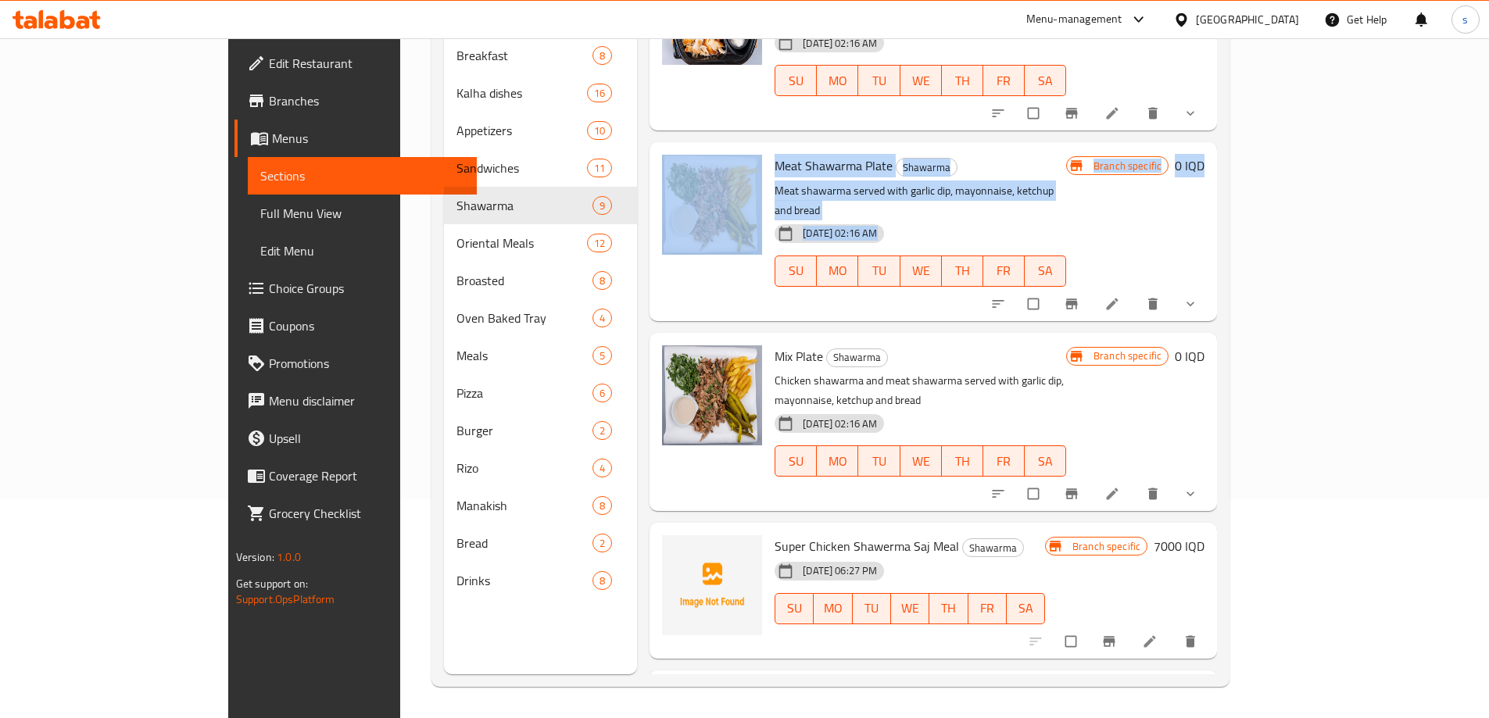
scroll to position [810, 0]
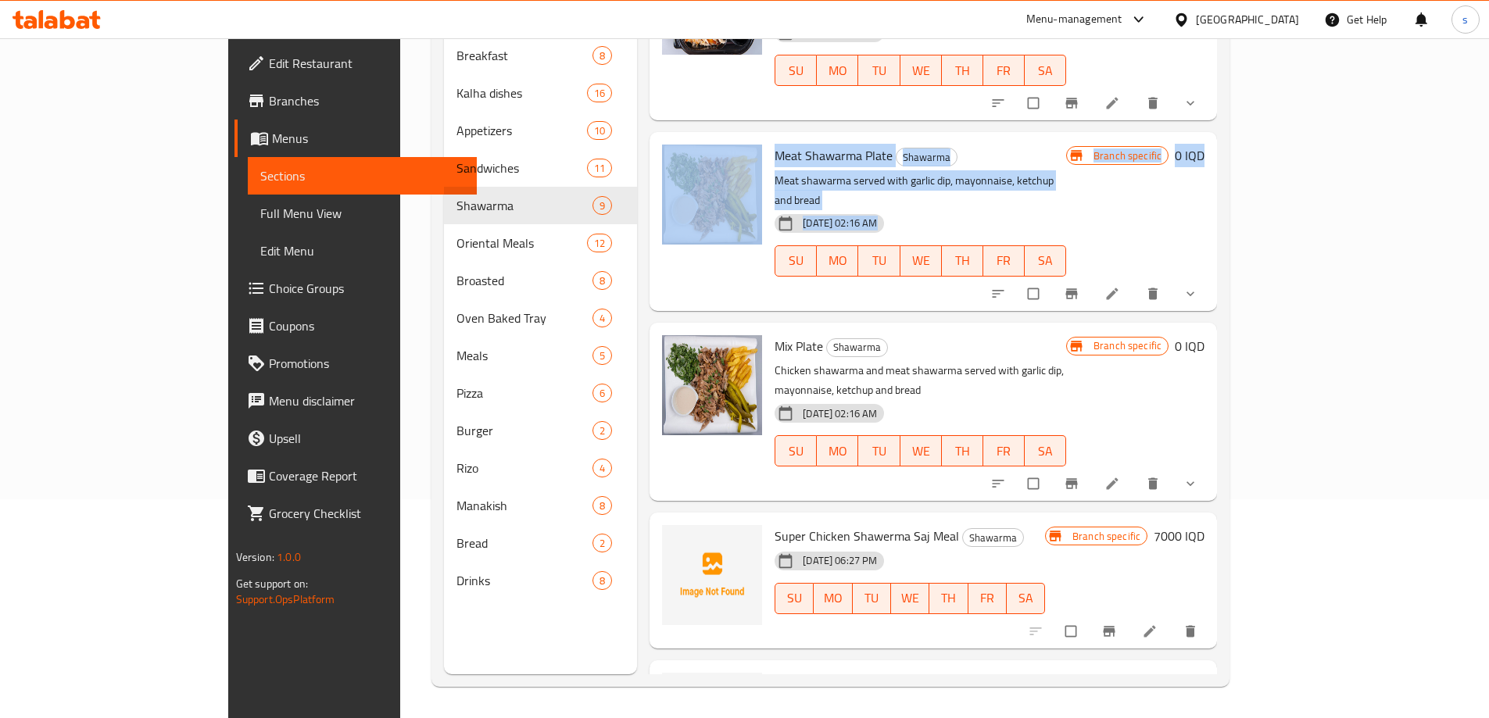
click at [1117, 624] on icon "Branch-specific-item" at bounding box center [1109, 632] width 16 height 16
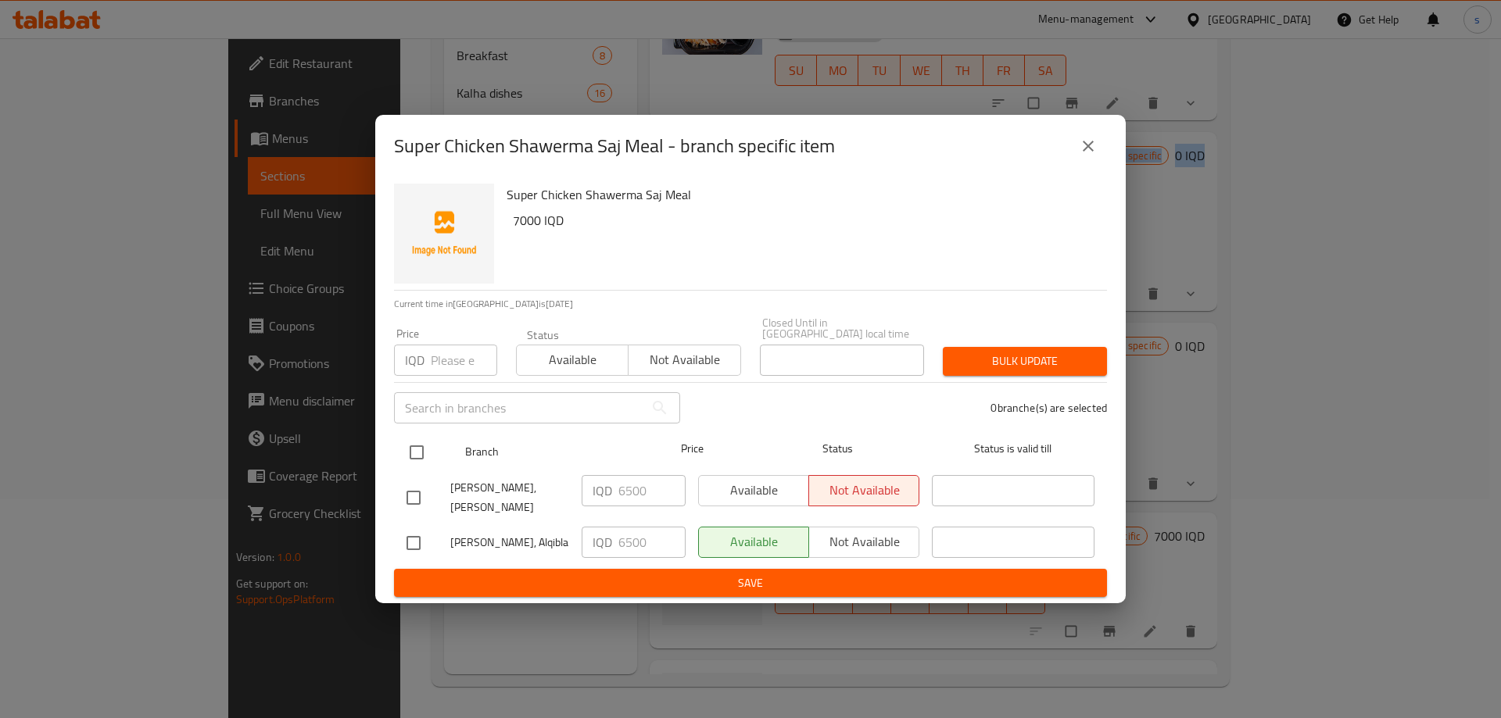
click at [410, 454] on input "checkbox" at bounding box center [416, 452] width 33 height 33
checkbox input "true"
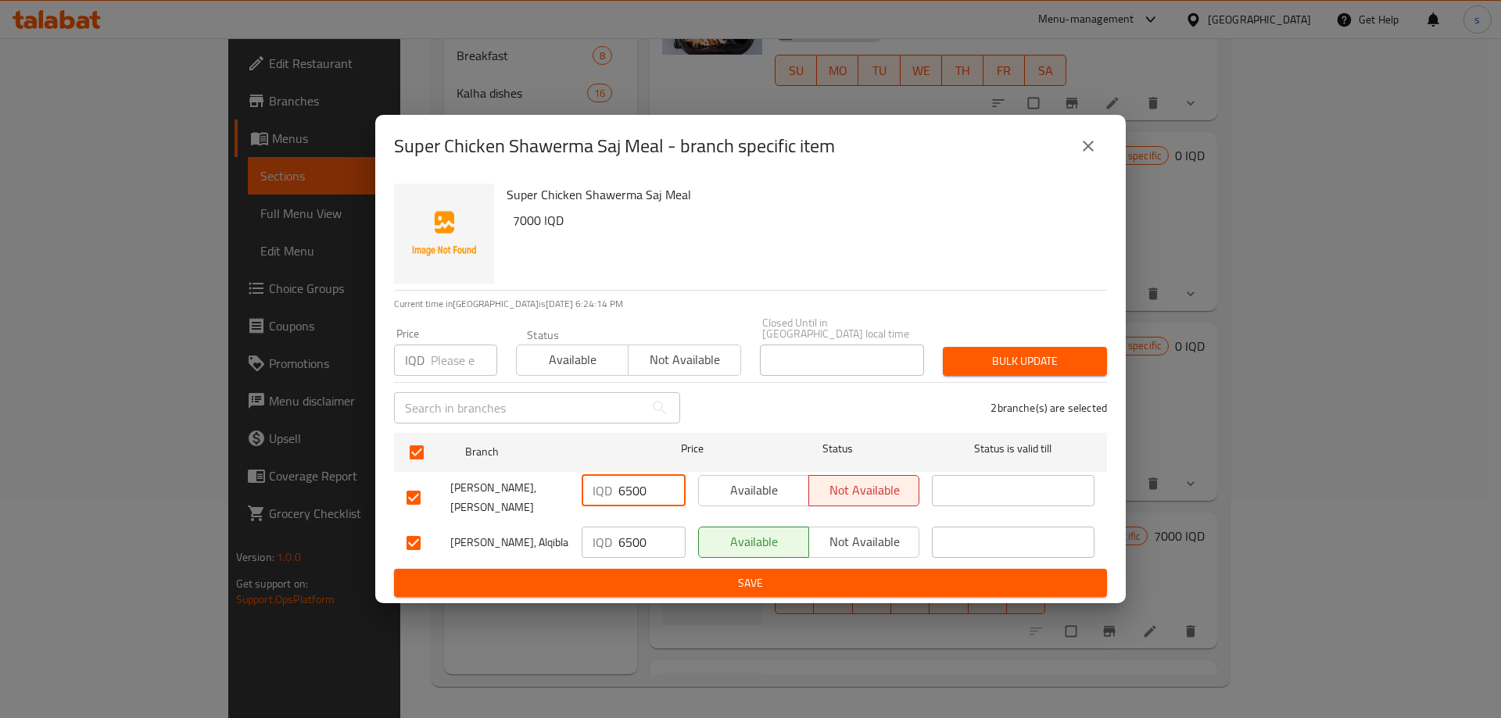
drag, startPoint x: 631, startPoint y: 500, endPoint x: 617, endPoint y: 499, distance: 14.9
click at [617, 499] on div "IQD 6500 ​" at bounding box center [633, 490] width 104 height 31
type input "9000"
drag, startPoint x: 631, startPoint y: 534, endPoint x: 620, endPoint y: 535, distance: 11.0
click at [620, 535] on input "6500" at bounding box center [651, 542] width 67 height 31
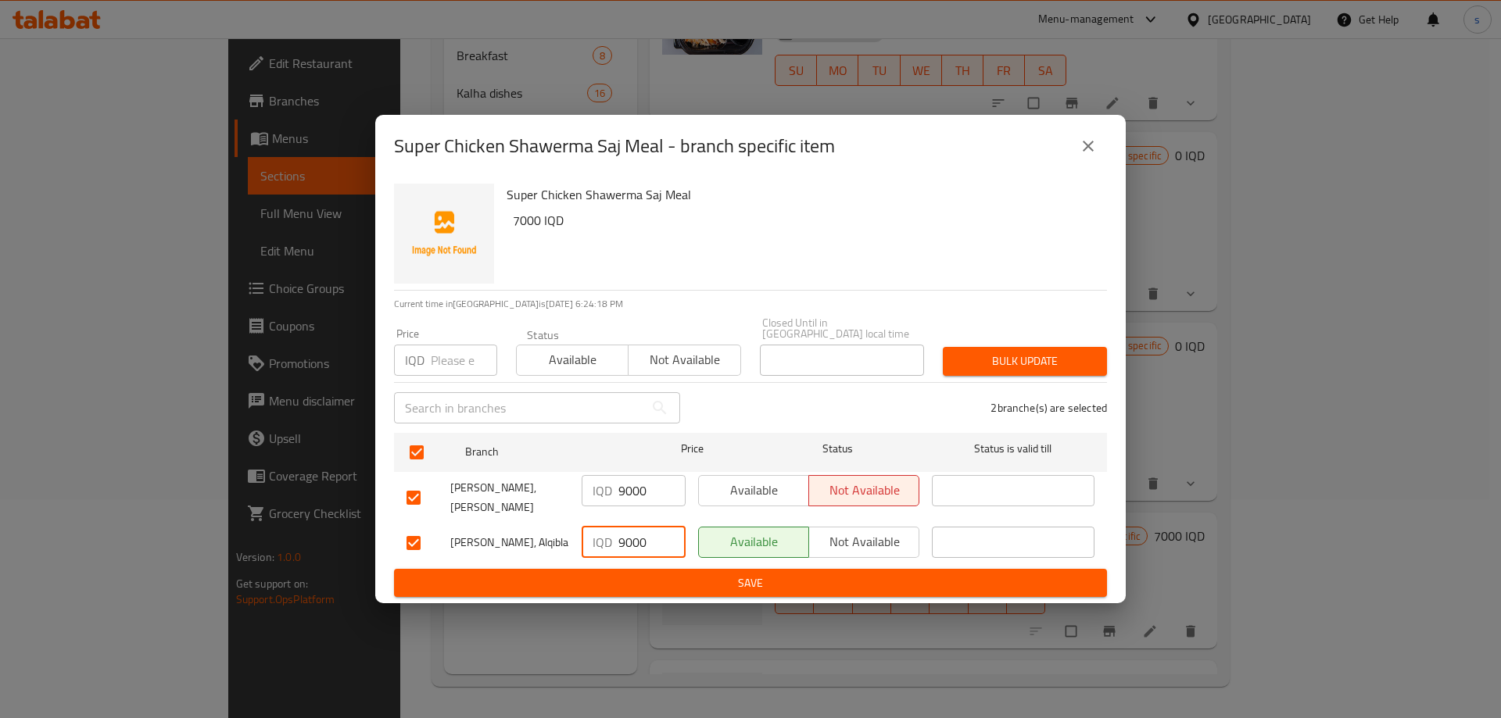
type input "9000"
click at [634, 574] on span "Save" at bounding box center [750, 584] width 688 height 20
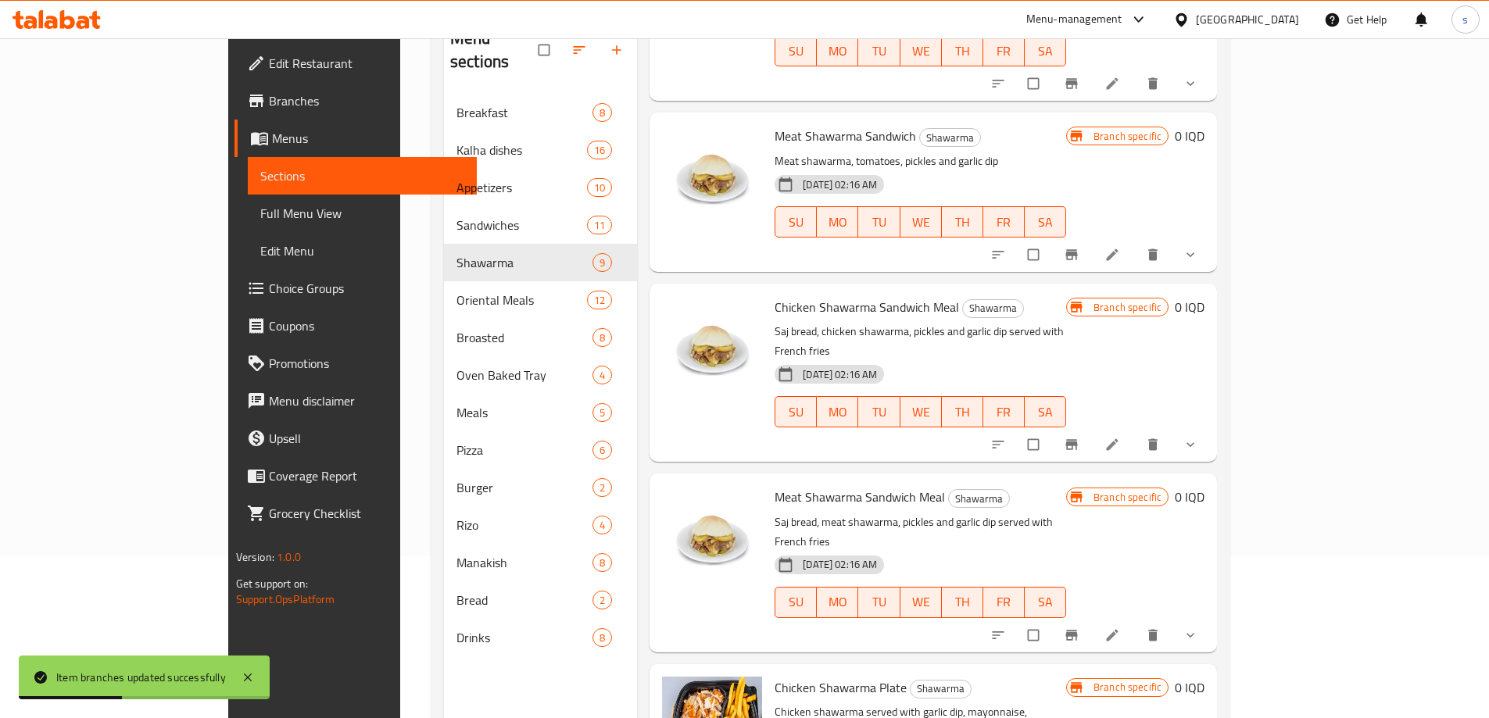
scroll to position [156, 0]
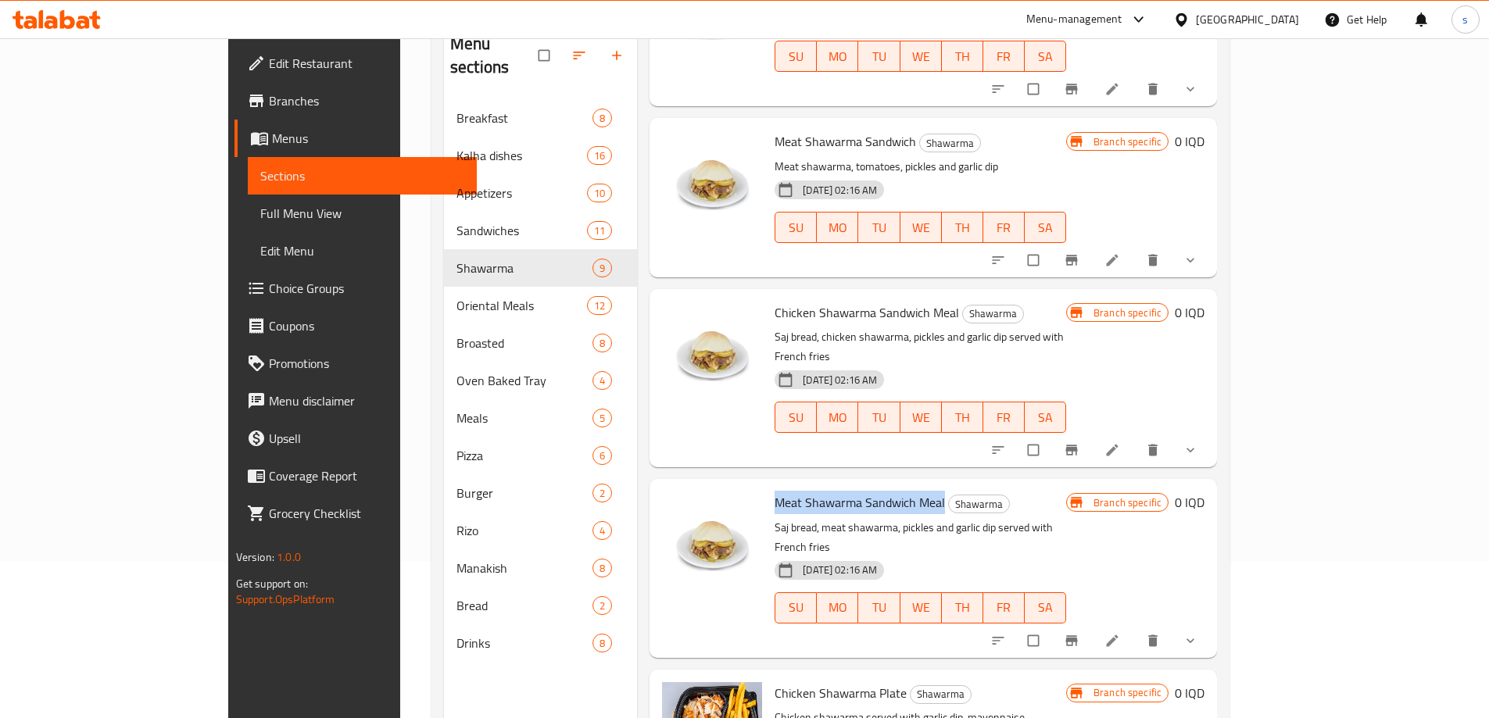
drag, startPoint x: 717, startPoint y: 452, endPoint x: 886, endPoint y: 470, distance: 170.6
click at [886, 485] on div "Meat Shawarma Sandwich Meal Shawarma Saj bread, meat shawarma, pickles and garl…" at bounding box center [920, 568] width 304 height 166
copy span "Meat Shawarma Sandwich Meal"
drag, startPoint x: 715, startPoint y: 292, endPoint x: 902, endPoint y: 295, distance: 186.8
click at [902, 295] on div "Chicken Shawarma Sandwich Meal Shawarma Saj bread, chicken shawarma, pickles an…" at bounding box center [920, 378] width 304 height 166
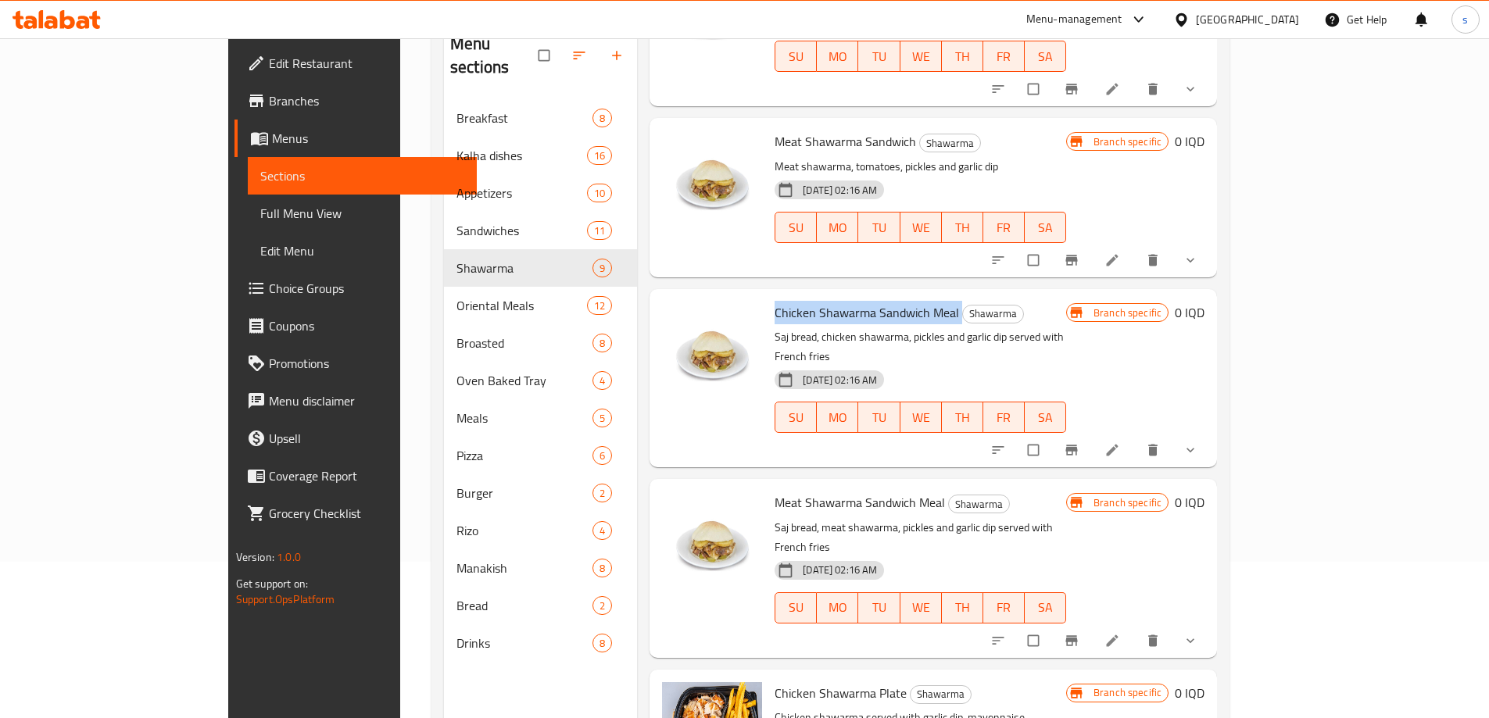
copy h6 "Chicken Shawarma Sandwich Meal"
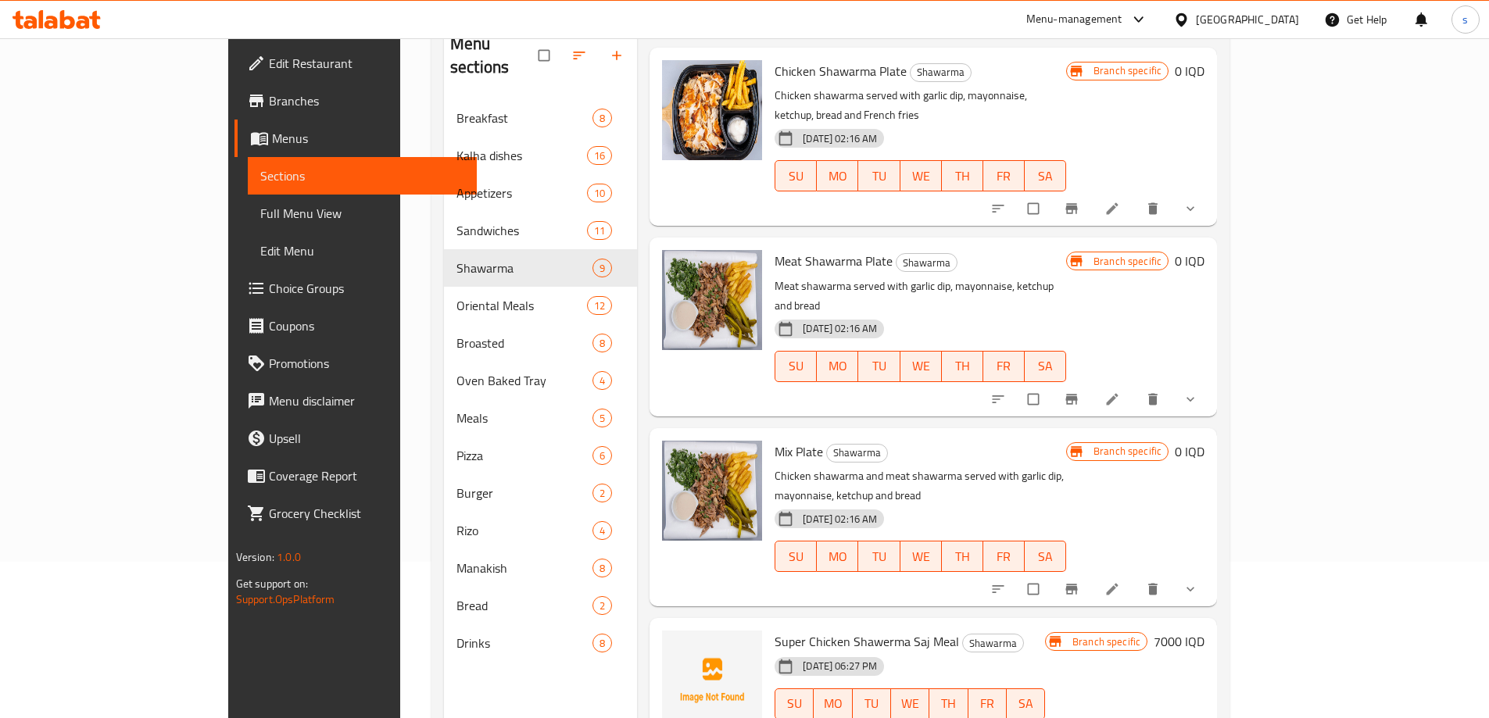
scroll to position [810, 0]
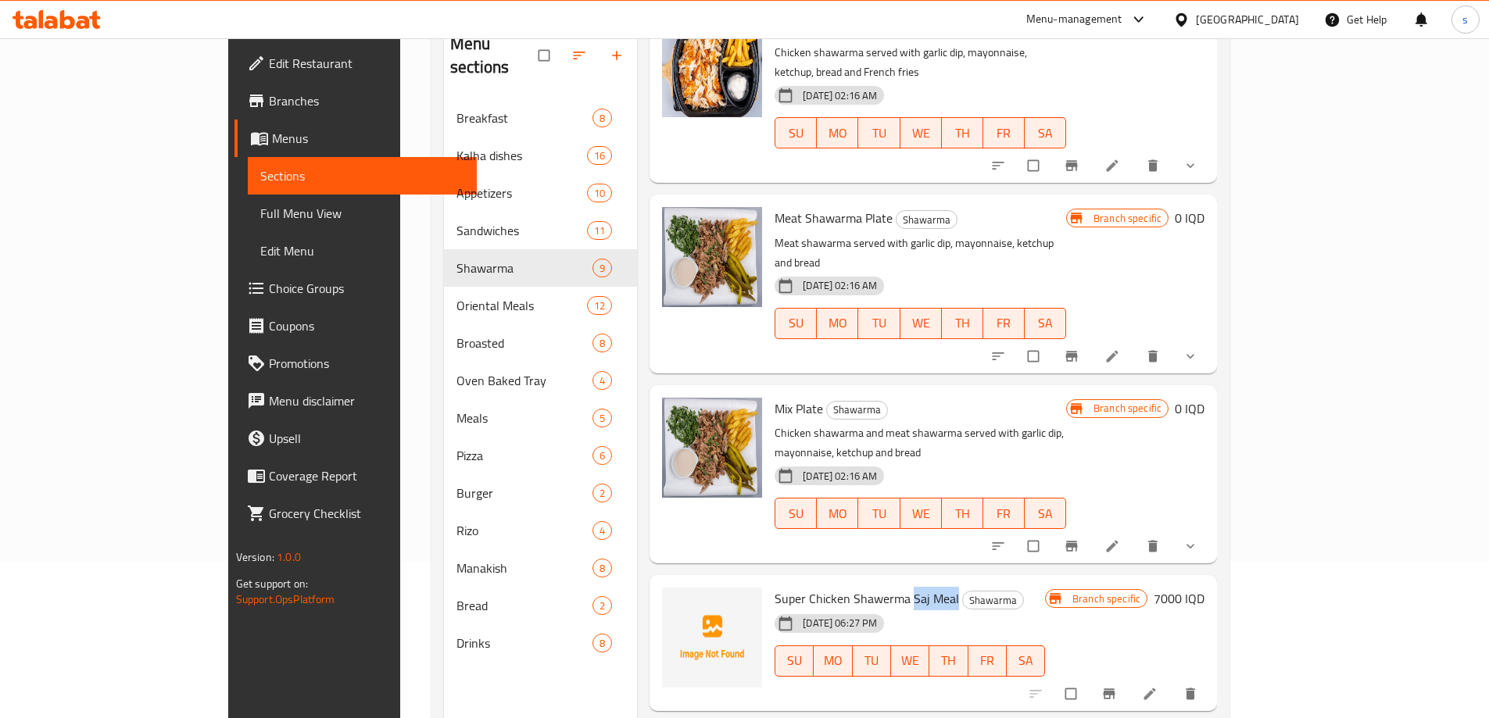
drag, startPoint x: 853, startPoint y: 484, endPoint x: 898, endPoint y: 481, distance: 44.7
click at [898, 588] on h6 "Super Chicken Shawerma Saj Meal Shawarma" at bounding box center [909, 599] width 270 height 22
copy span "Saj Meal"
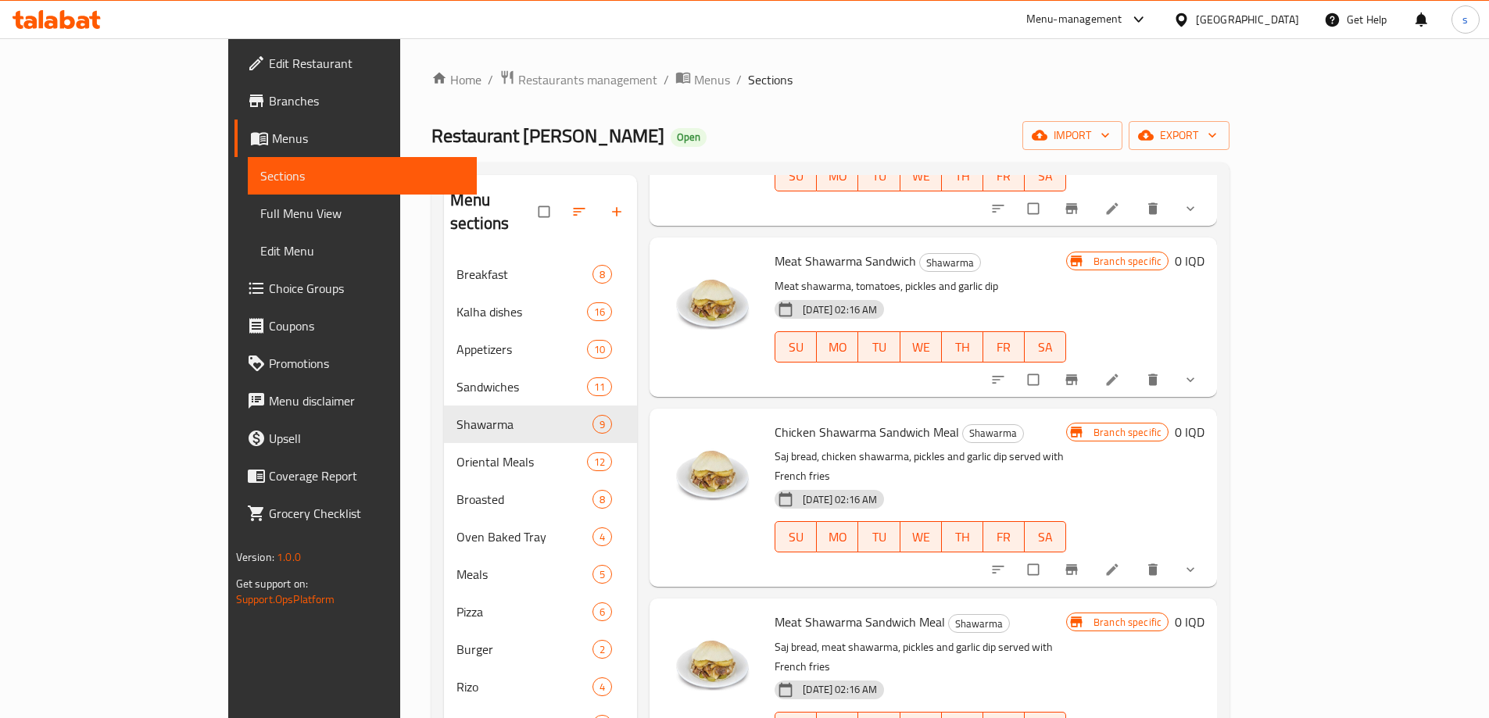
scroll to position [0, 0]
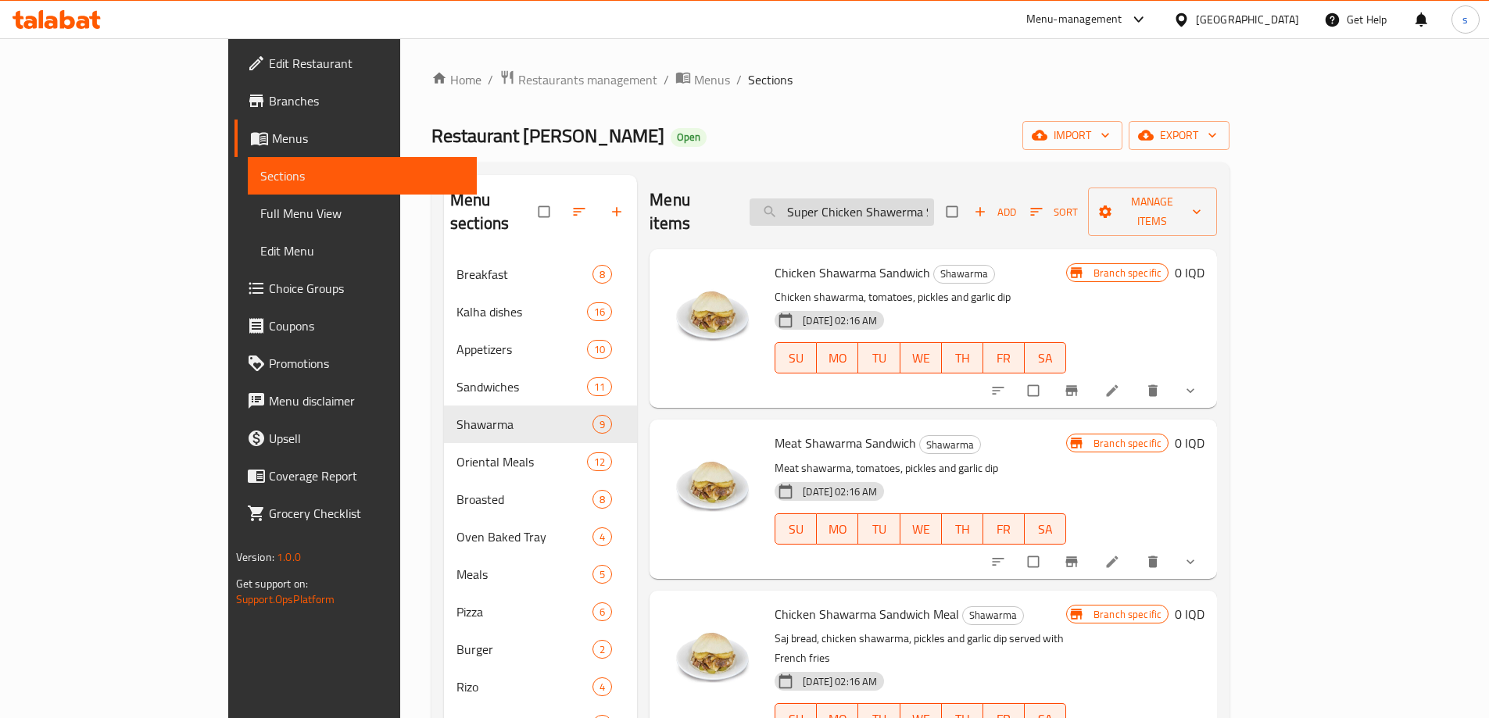
click at [882, 205] on input "Super Chicken Shawerma Saj Meal" at bounding box center [841, 212] width 184 height 27
paste input "search"
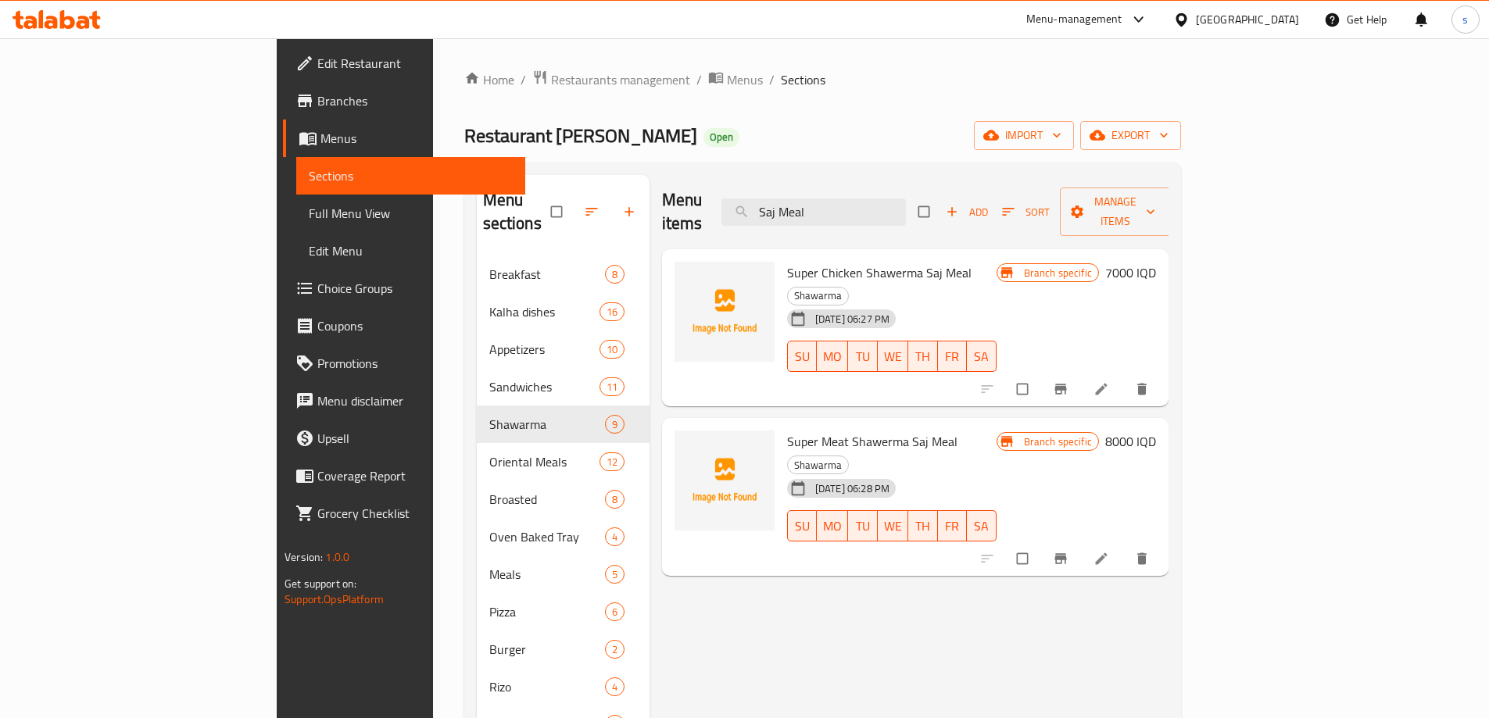
type input "Saj Meal"
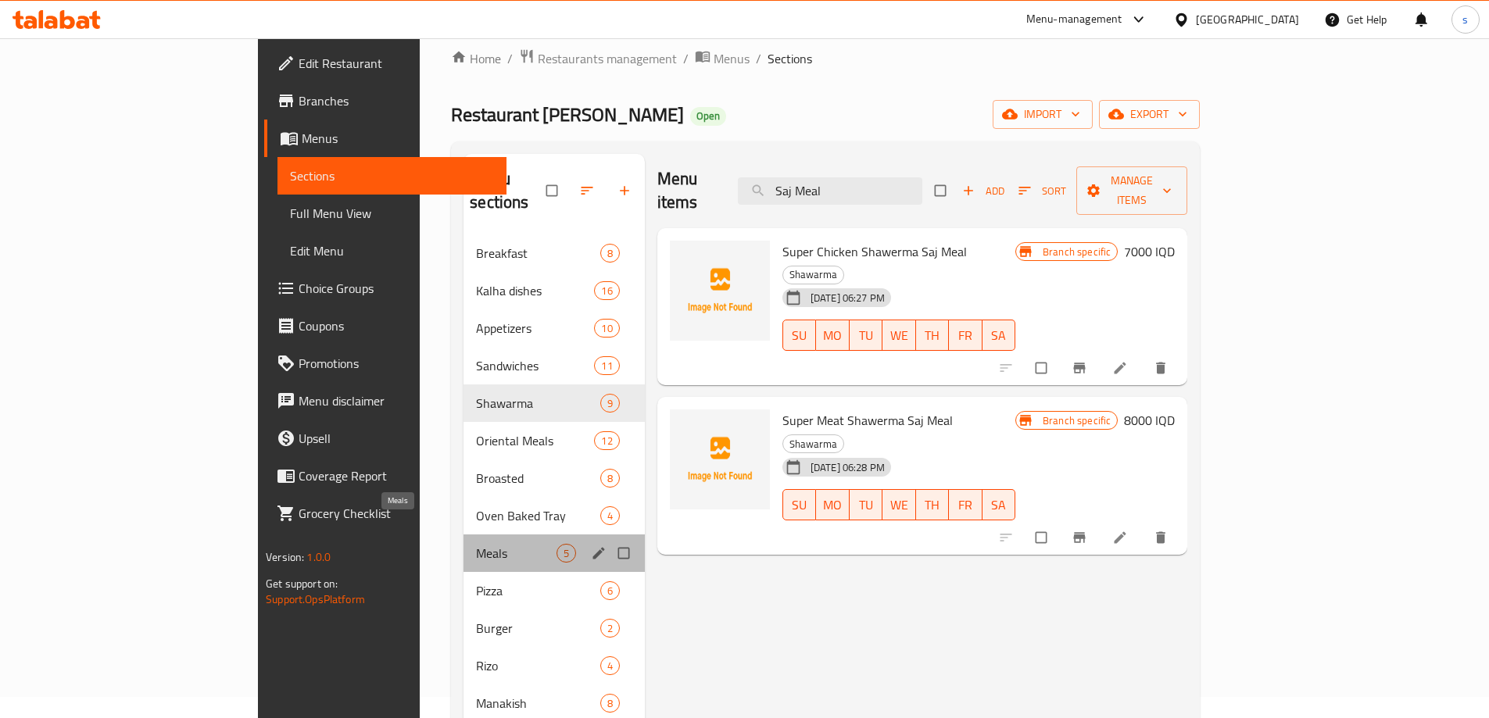
click at [476, 544] on span "Meals" at bounding box center [516, 553] width 80 height 19
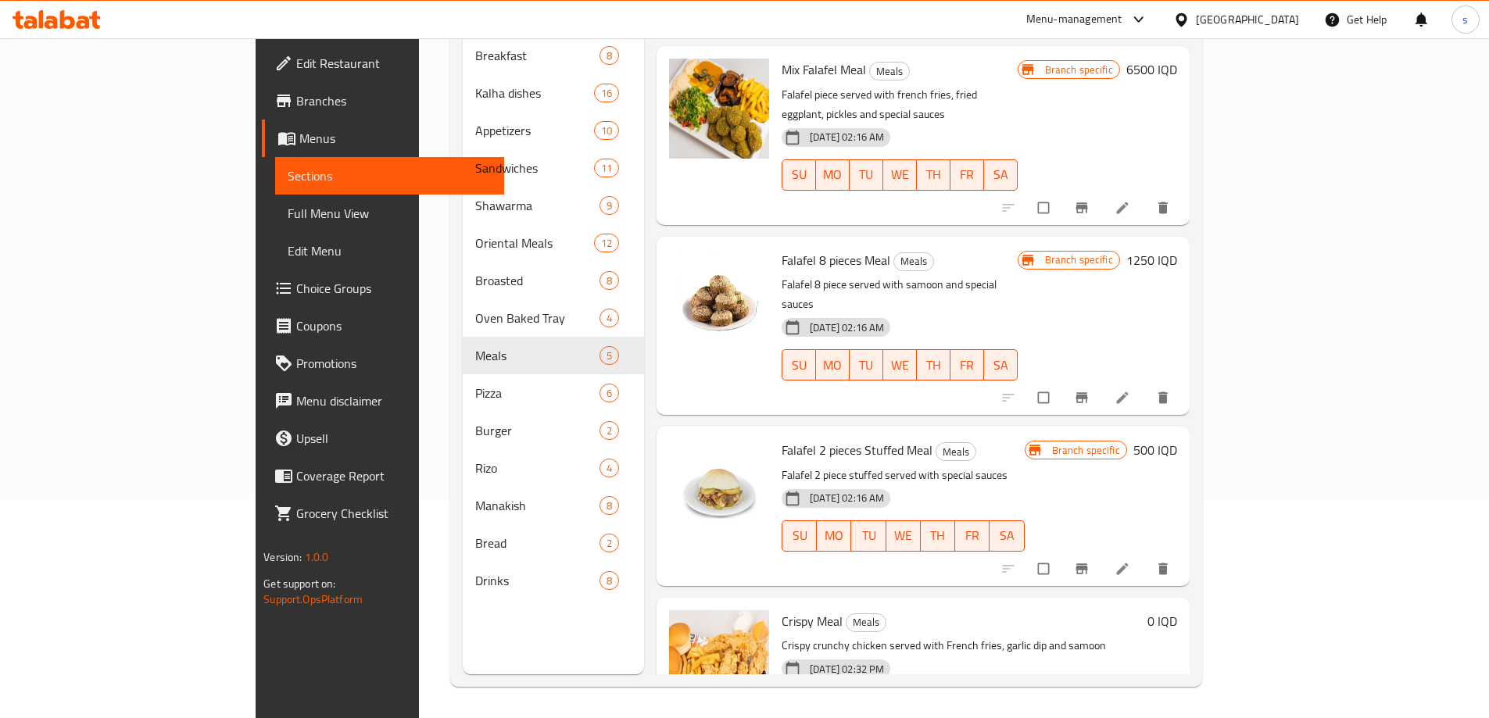
scroll to position [141, 0]
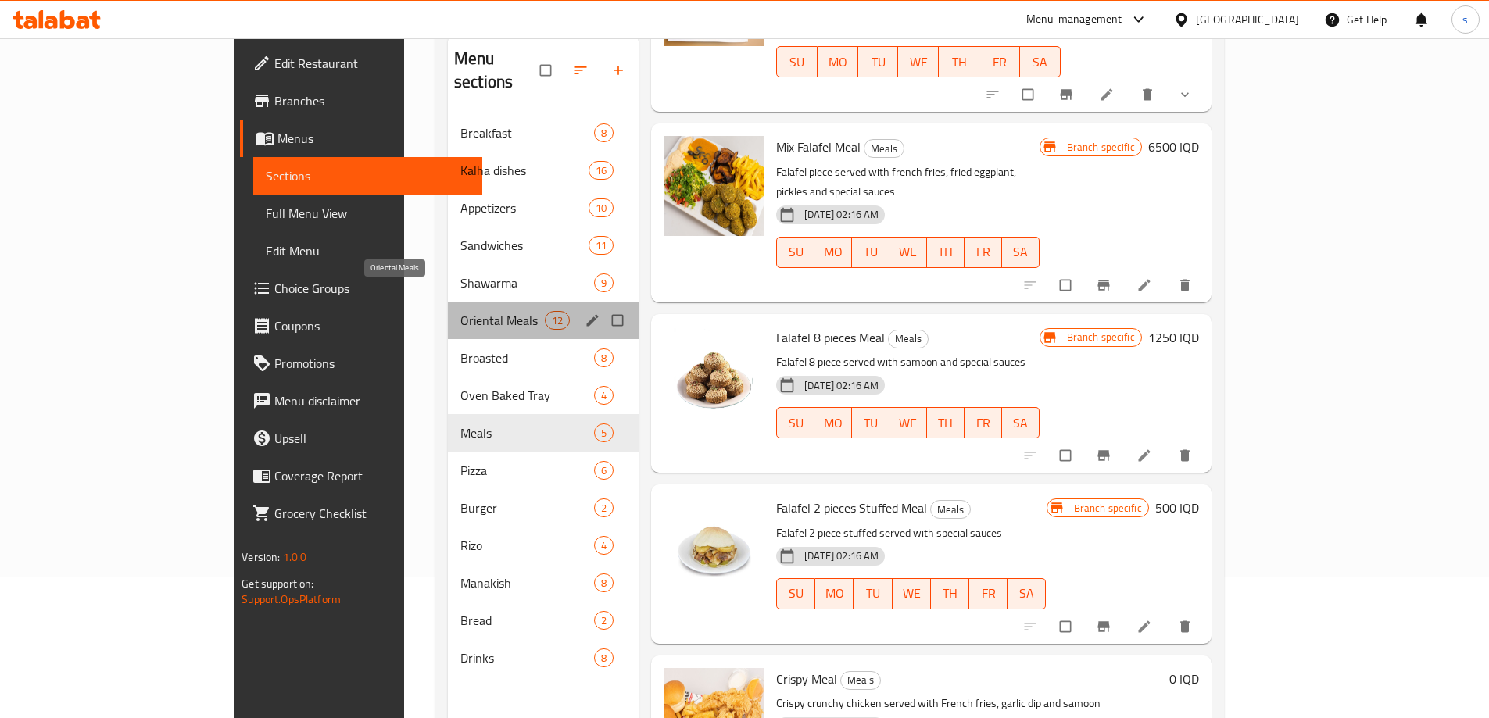
click at [460, 311] on span "Oriental Meals" at bounding box center [502, 320] width 84 height 19
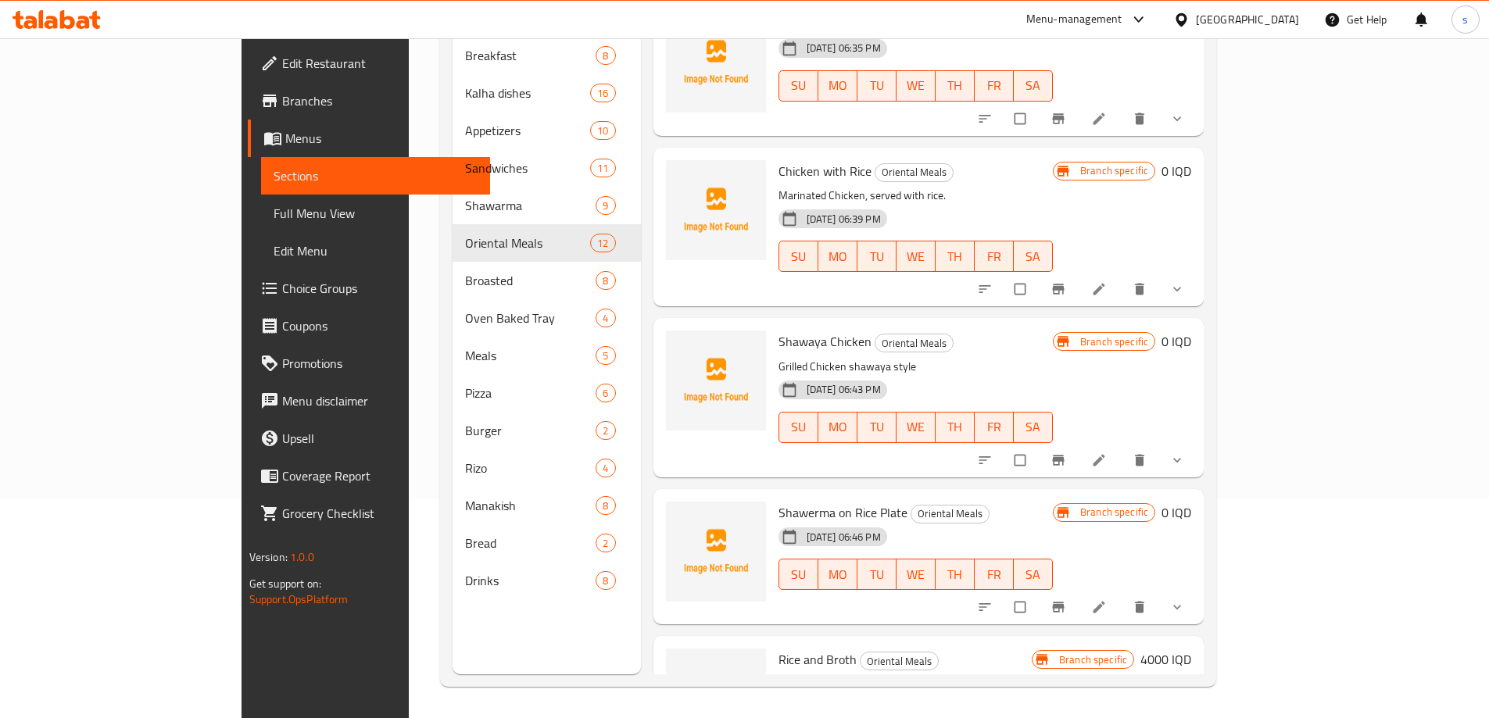
scroll to position [163, 0]
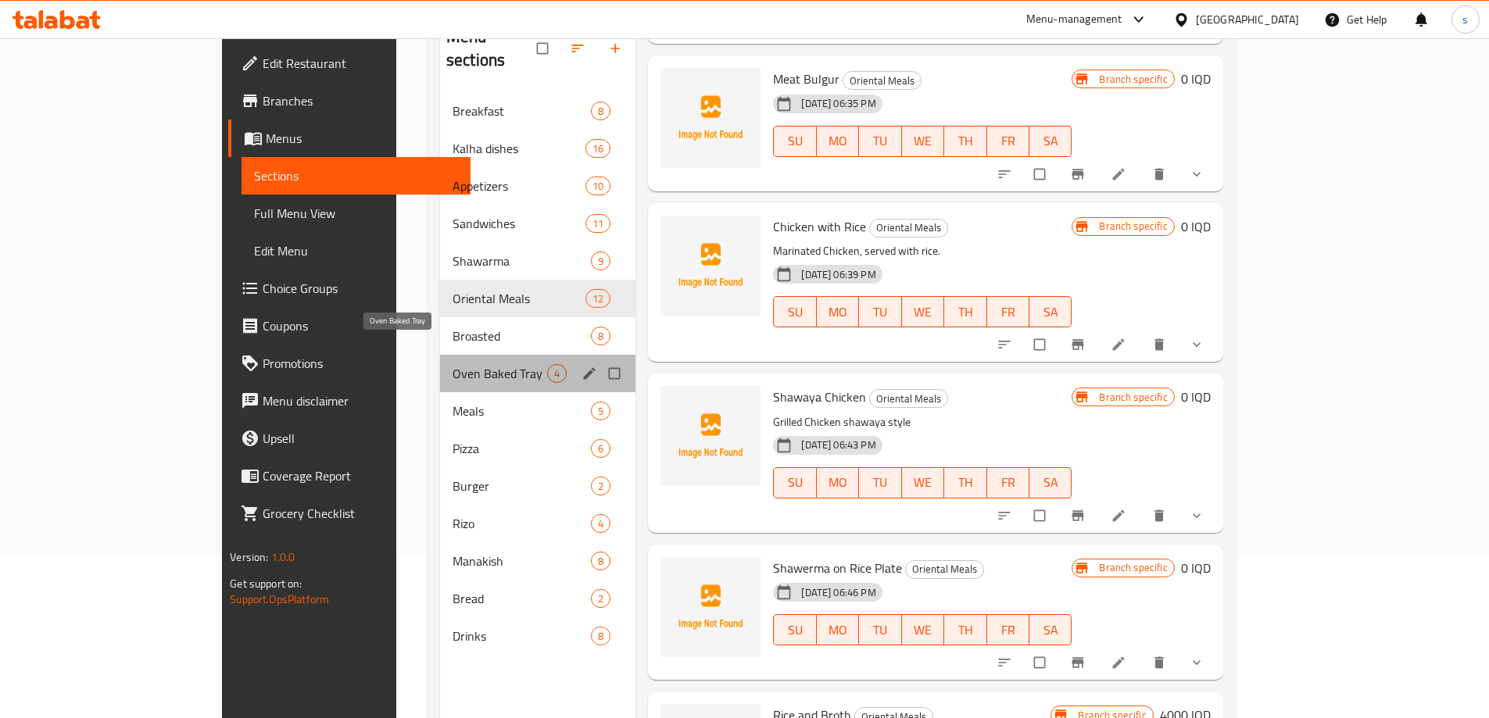
click at [452, 364] on span "Oven Baked Tray" at bounding box center [499, 373] width 95 height 19
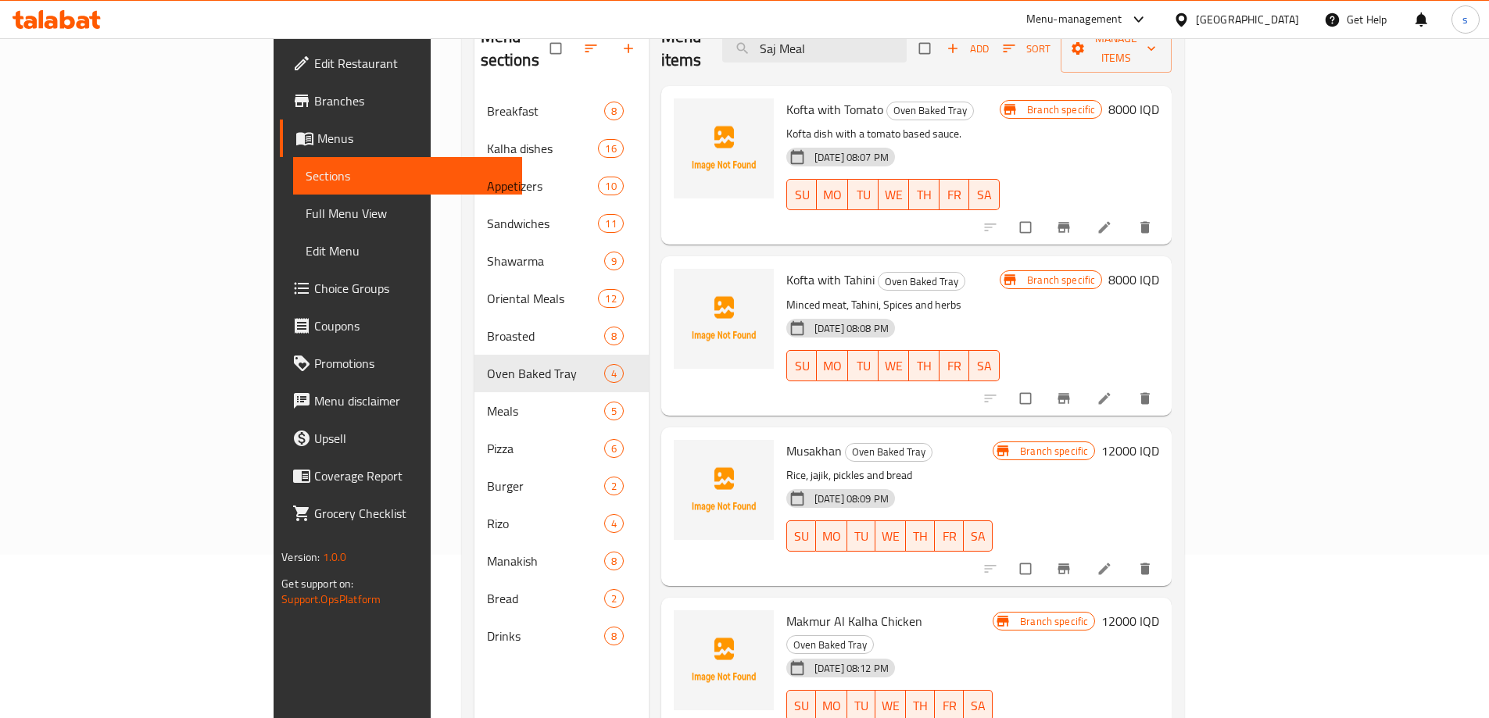
scroll to position [219, 0]
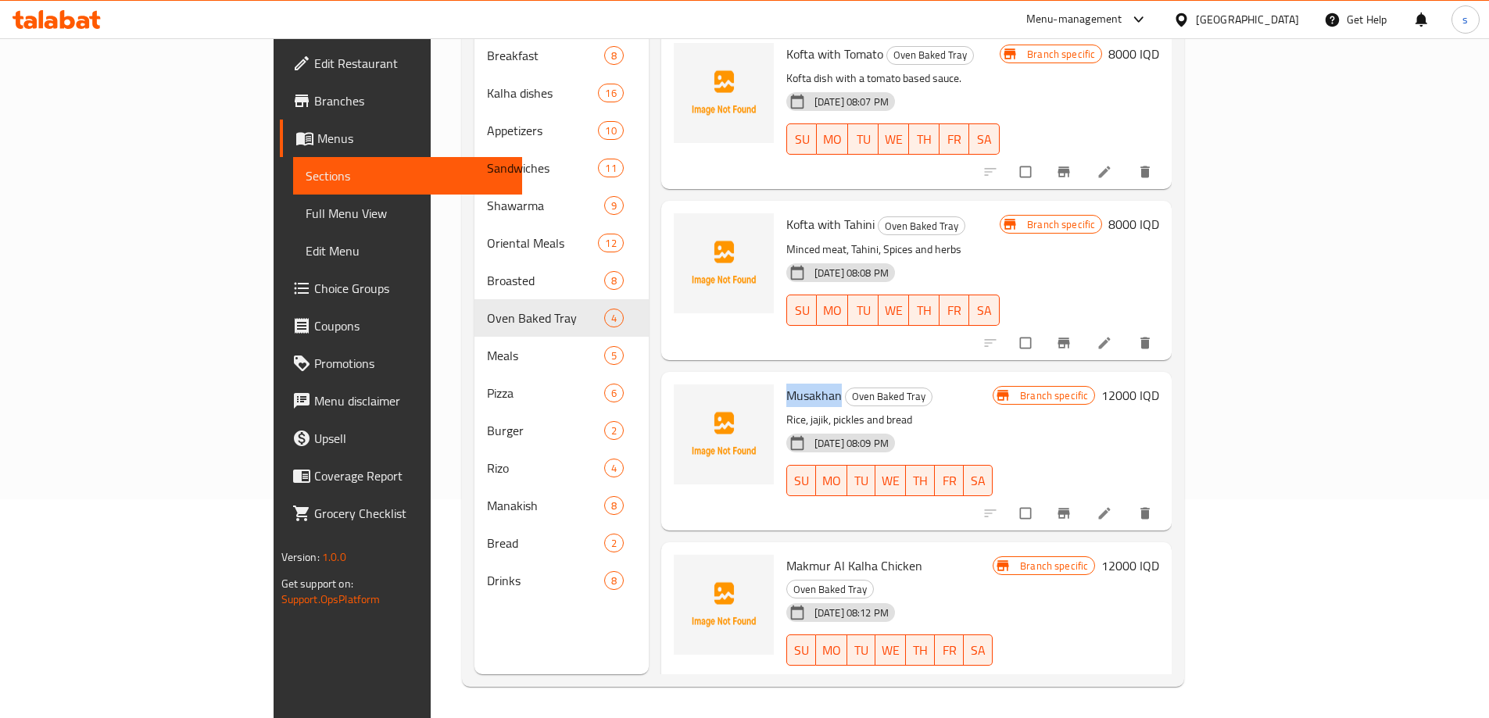
drag, startPoint x: 719, startPoint y: 376, endPoint x: 771, endPoint y: 370, distance: 52.6
click at [786, 384] on span "Musakhan" at bounding box center [813, 395] width 55 height 23
copy span "Musakhan"
click at [306, 210] on span "Full Menu View" at bounding box center [408, 213] width 204 height 19
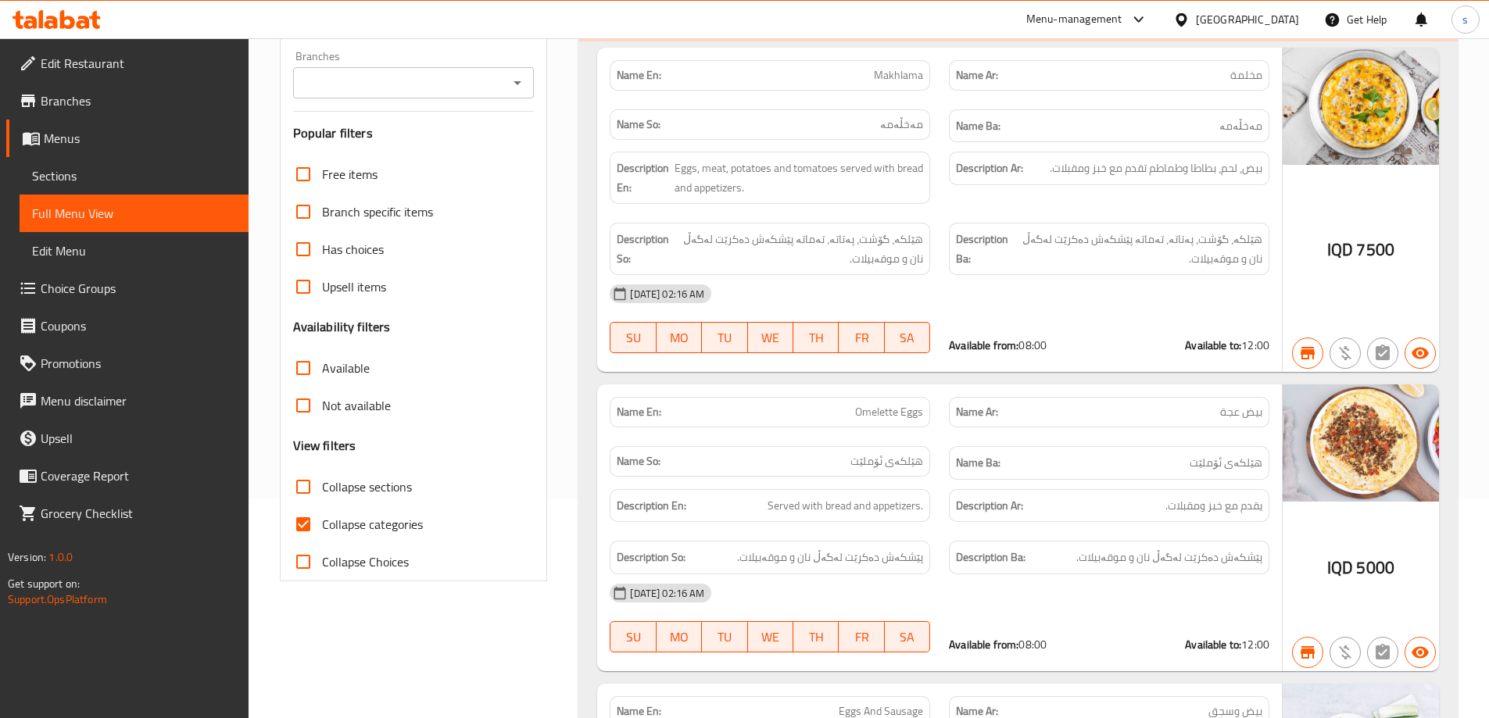
click at [303, 517] on input "Collapse categories" at bounding box center [303, 525] width 38 height 38
checkbox input "false"
click at [305, 489] on input "Collapse sections" at bounding box center [303, 487] width 38 height 38
checkbox input "true"
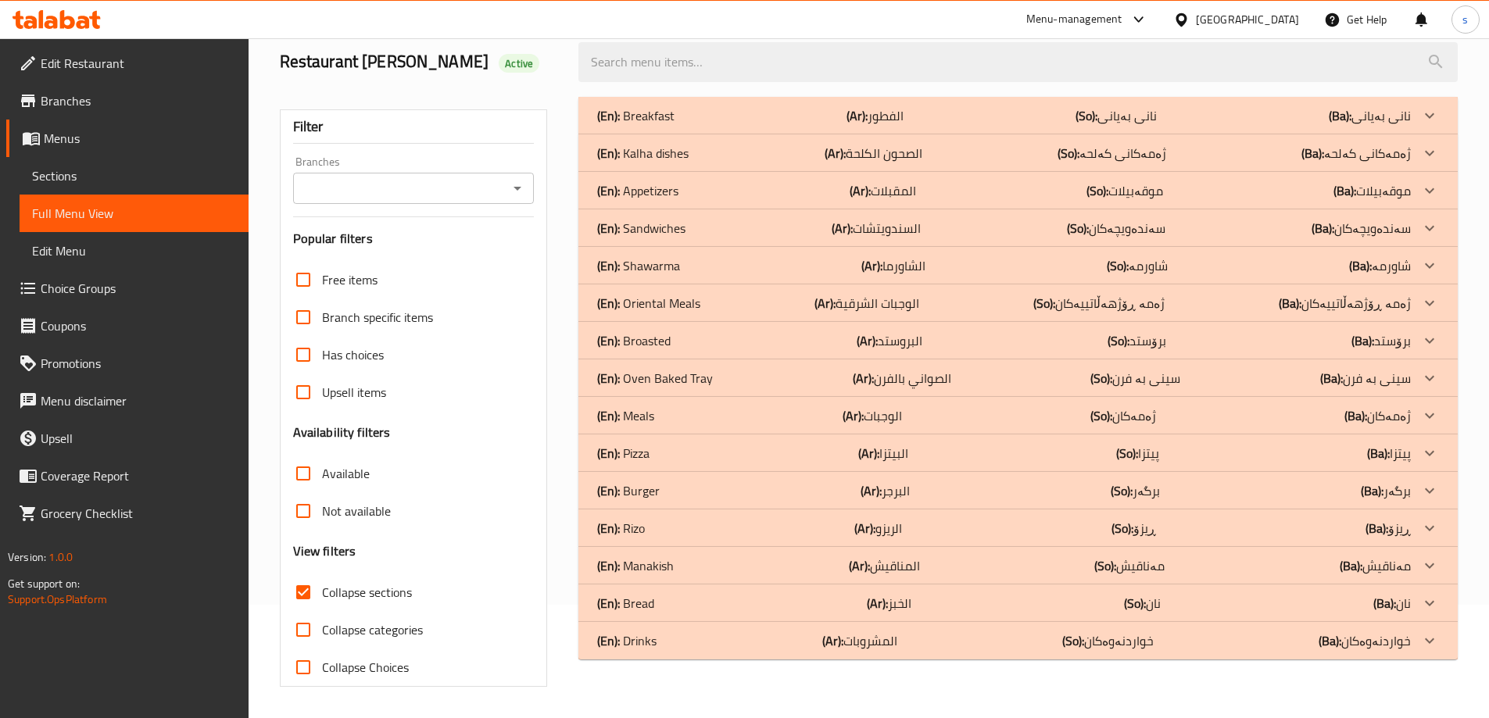
click at [510, 179] on icon "Open" at bounding box center [517, 188] width 19 height 19
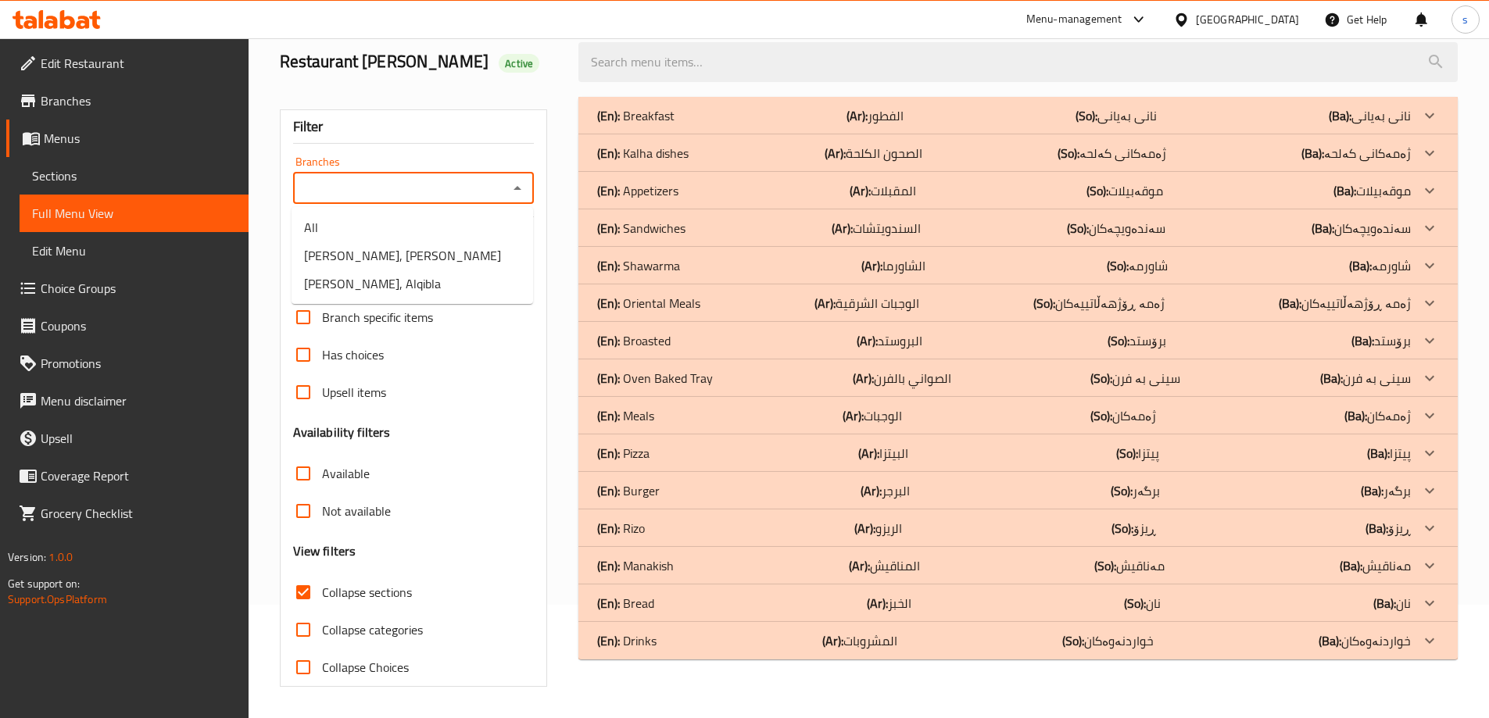
scroll to position [113, 0]
click at [442, 267] on li "Al Kalha, Al Ashar" at bounding box center [412, 255] width 241 height 28
type input "Al Kalha, Al Ashar"
click at [655, 125] on div "(En): Pizza (Ar): البيتزا (So): پیتزا (Ba): پیتزا" at bounding box center [1004, 115] width 814 height 19
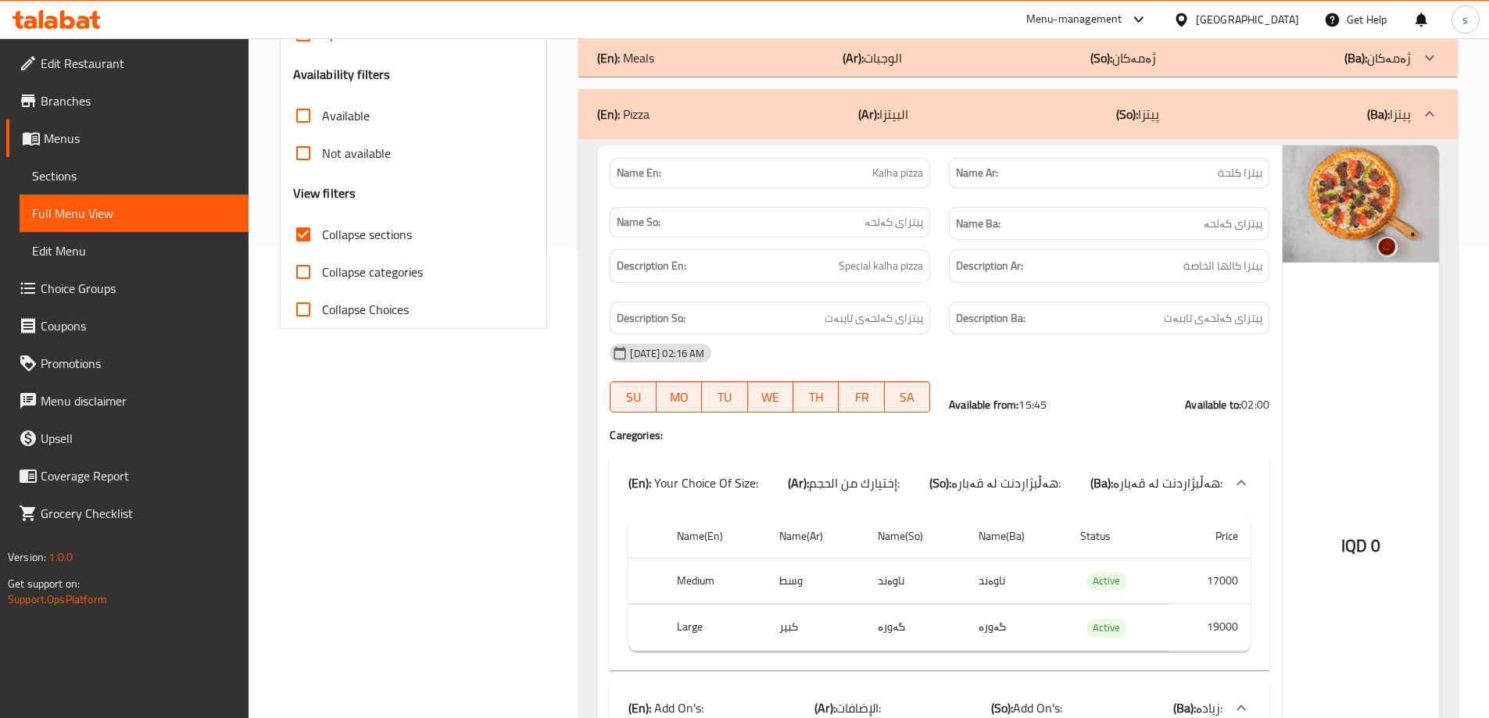
scroll to position [0, 0]
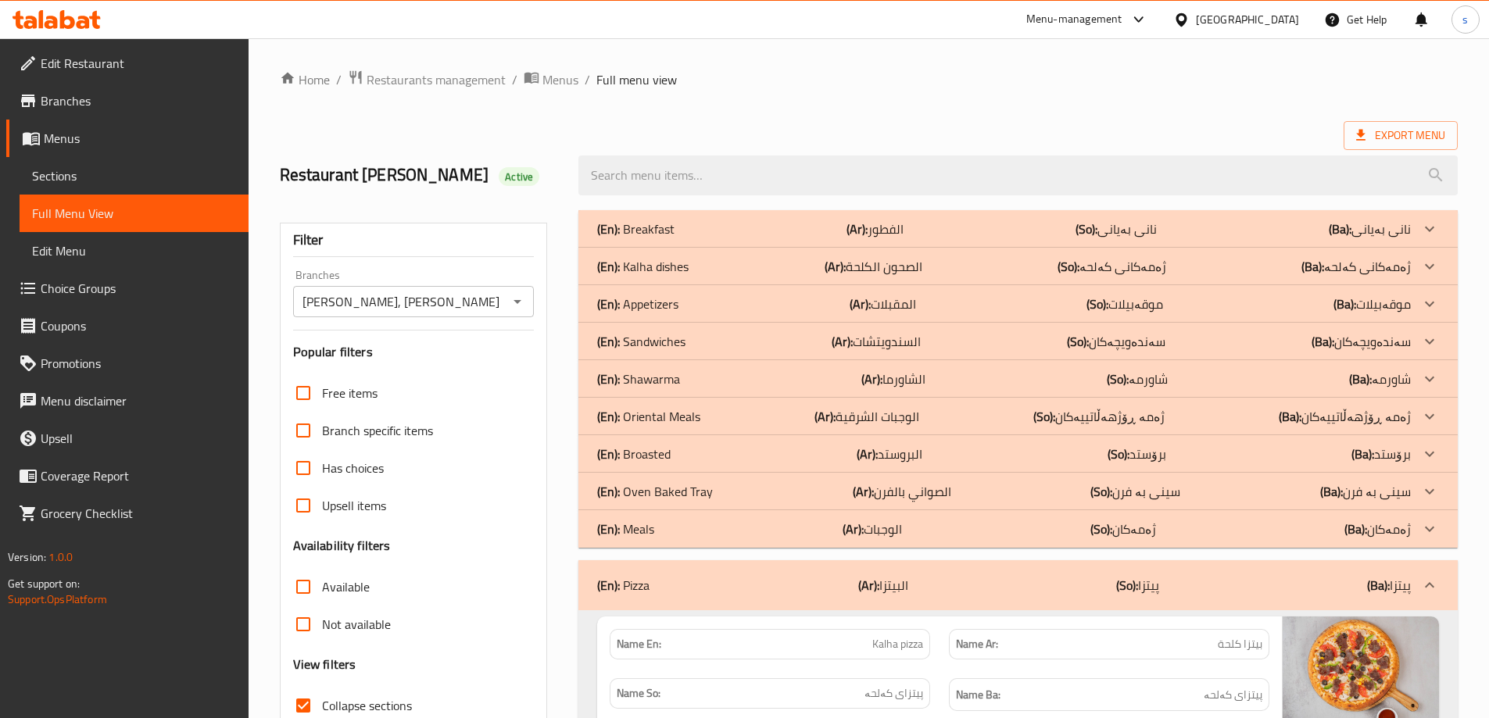
click at [738, 238] on div "(En): Oven Baked Tray (Ar): الصواني بالفرن (So): سینی بە فرن (Ba): سینی بە فرن" at bounding box center [1004, 229] width 814 height 19
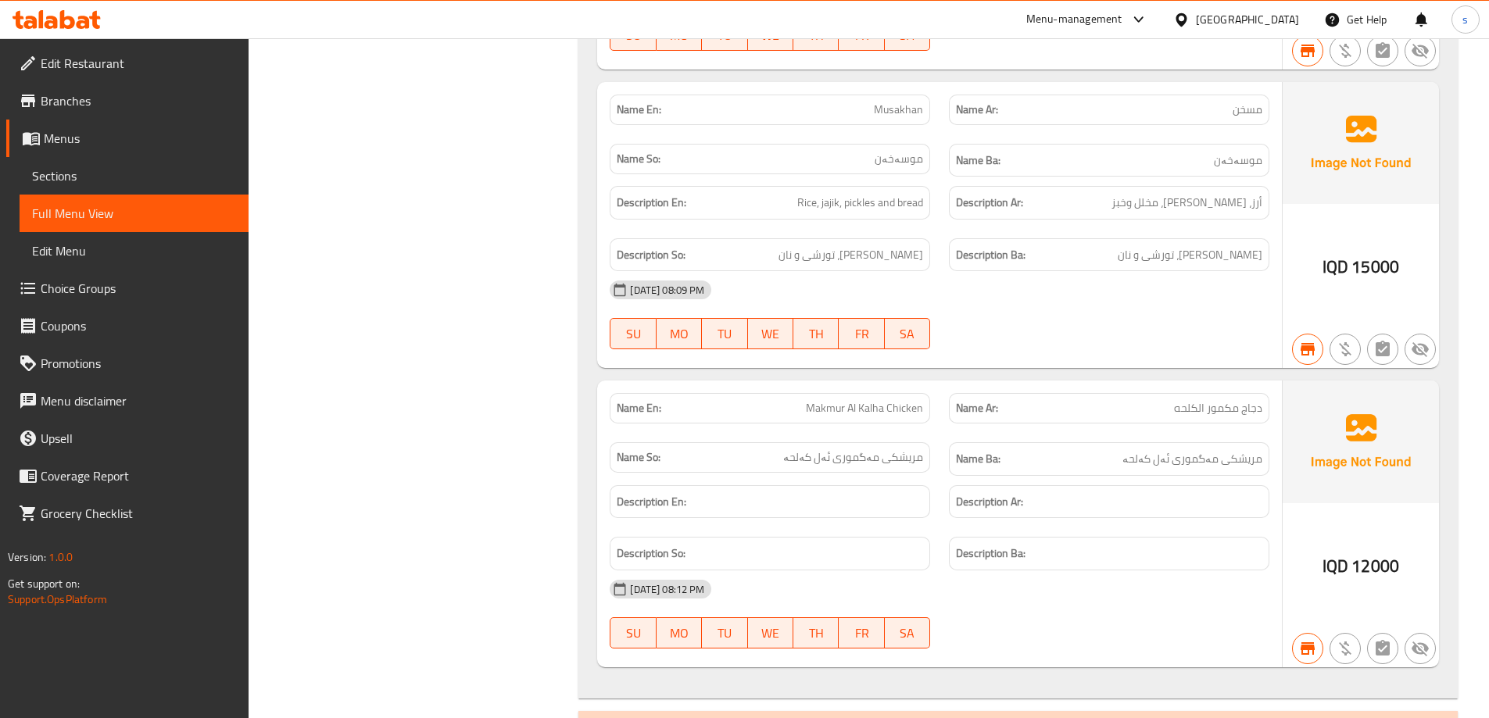
scroll to position [1042, 0]
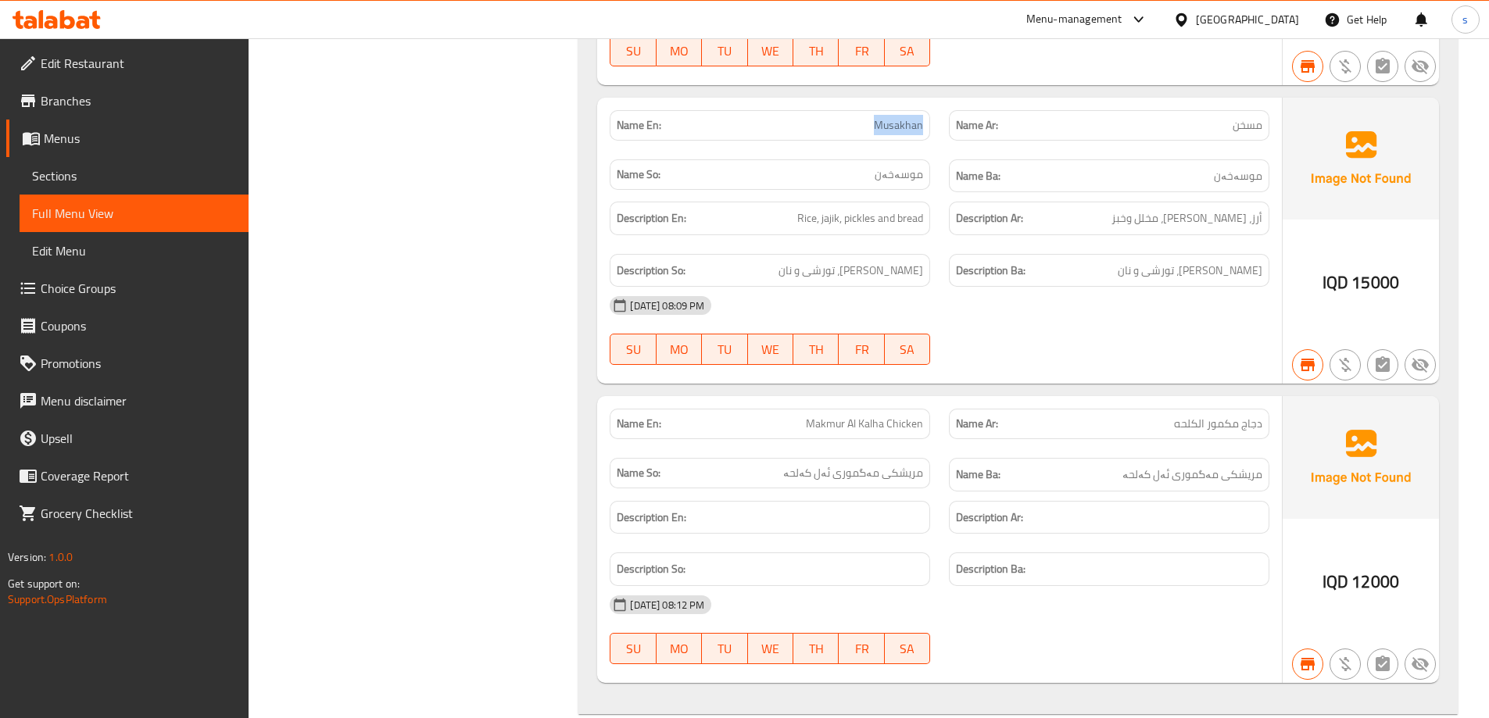
drag, startPoint x: 857, startPoint y: 131, endPoint x: 932, endPoint y: 128, distance: 75.1
click at [932, 128] on div "Name En: Musakhan" at bounding box center [769, 125] width 339 height 49
copy span "Musakhan"
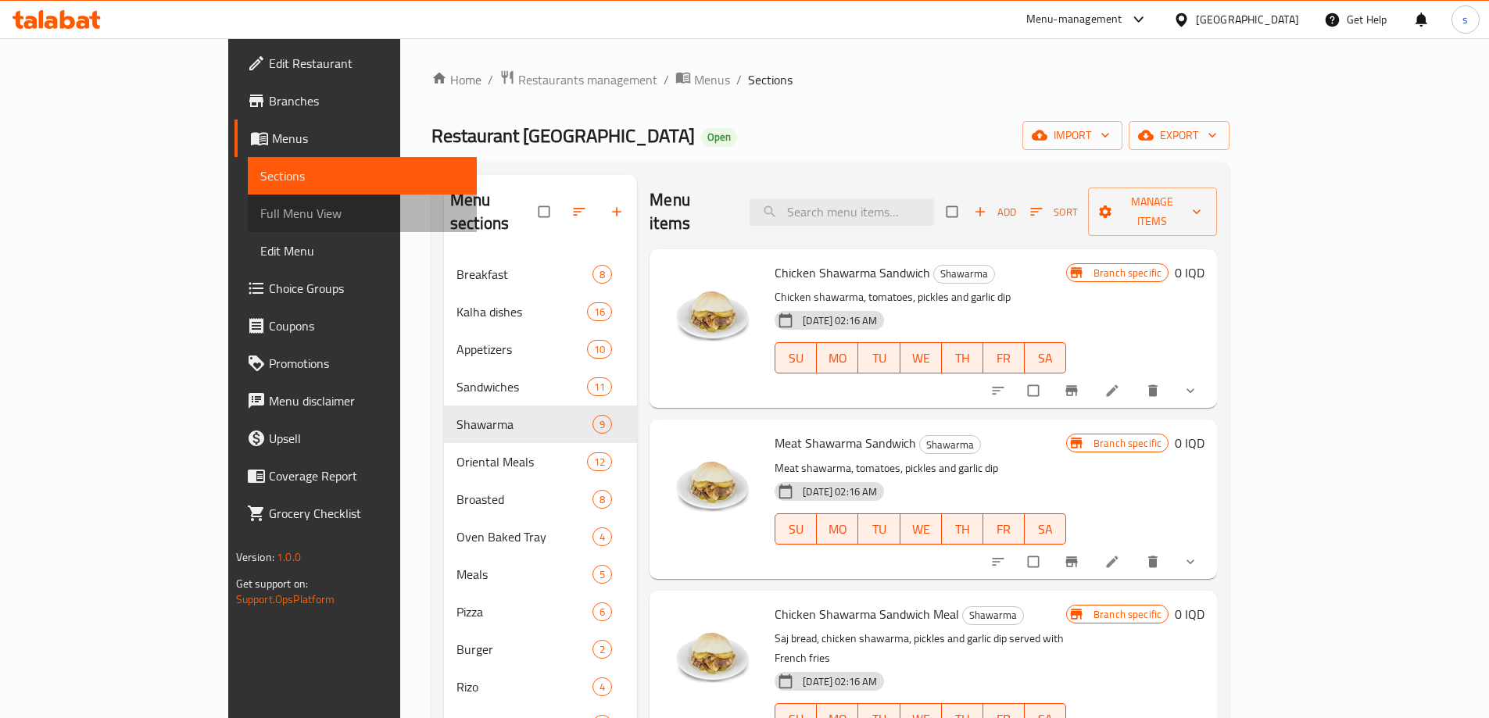
click at [248, 199] on link "Full Menu View" at bounding box center [362, 214] width 229 height 38
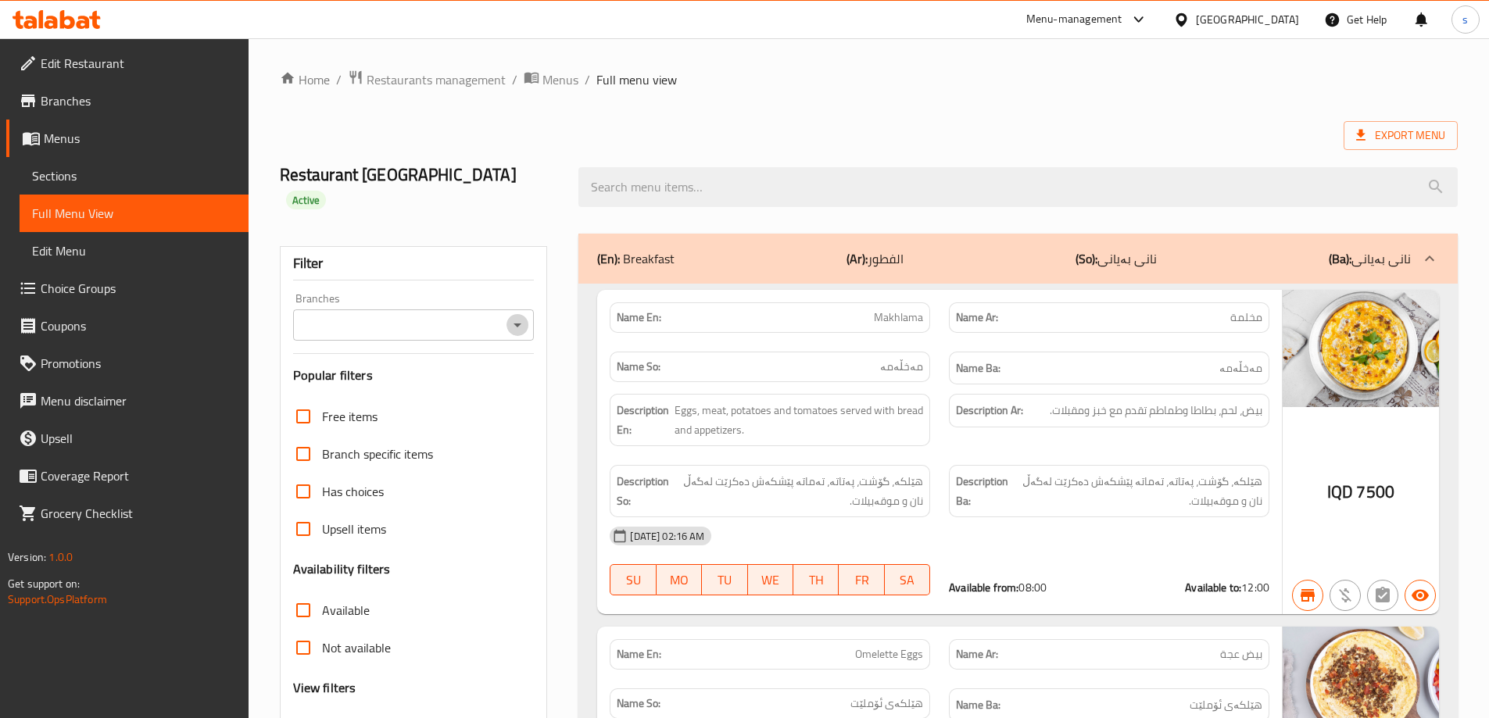
click at [513, 316] on icon "Open" at bounding box center [517, 325] width 19 height 19
click at [456, 370] on li "[PERSON_NAME], [PERSON_NAME]" at bounding box center [412, 369] width 241 height 28
type input "[PERSON_NAME], [PERSON_NAME]"
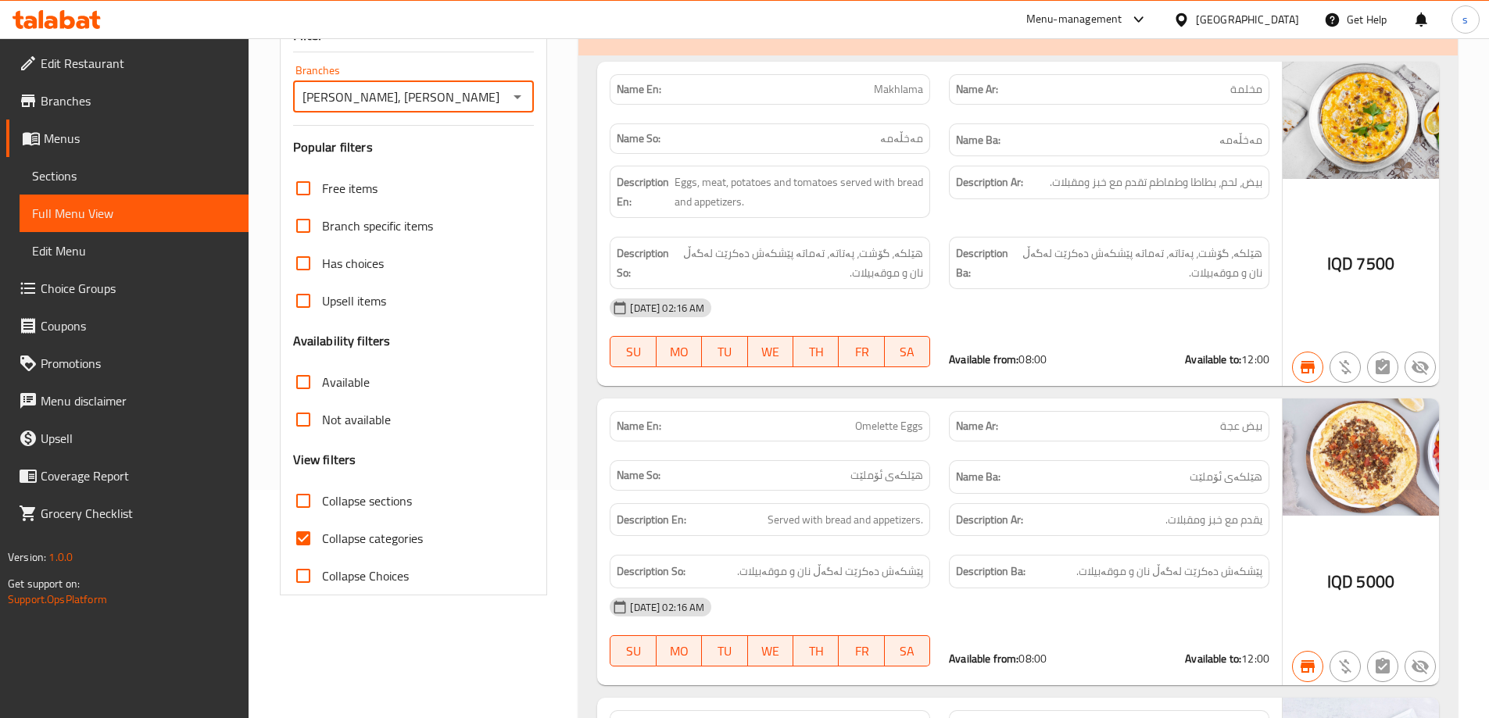
scroll to position [320, 0]
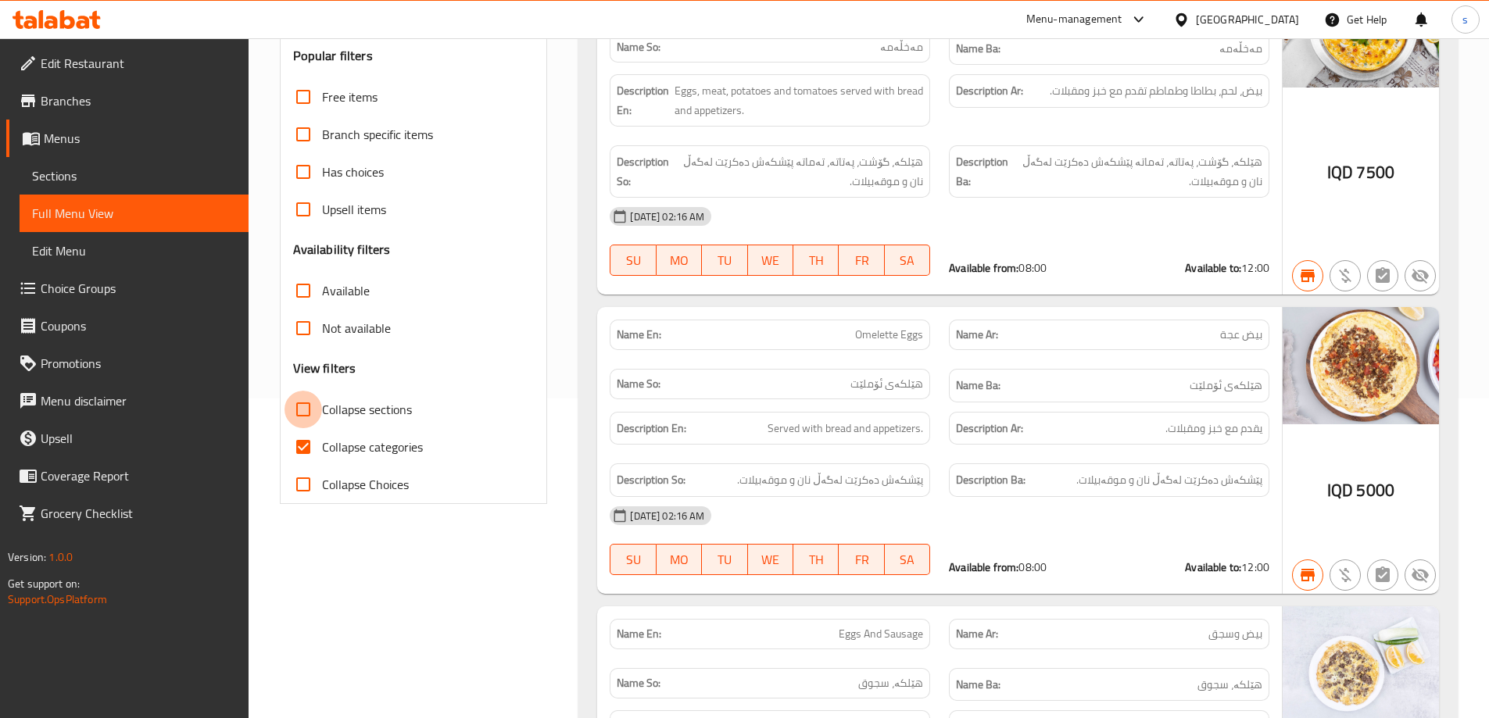
click at [300, 391] on input "Collapse sections" at bounding box center [303, 410] width 38 height 38
checkbox input "true"
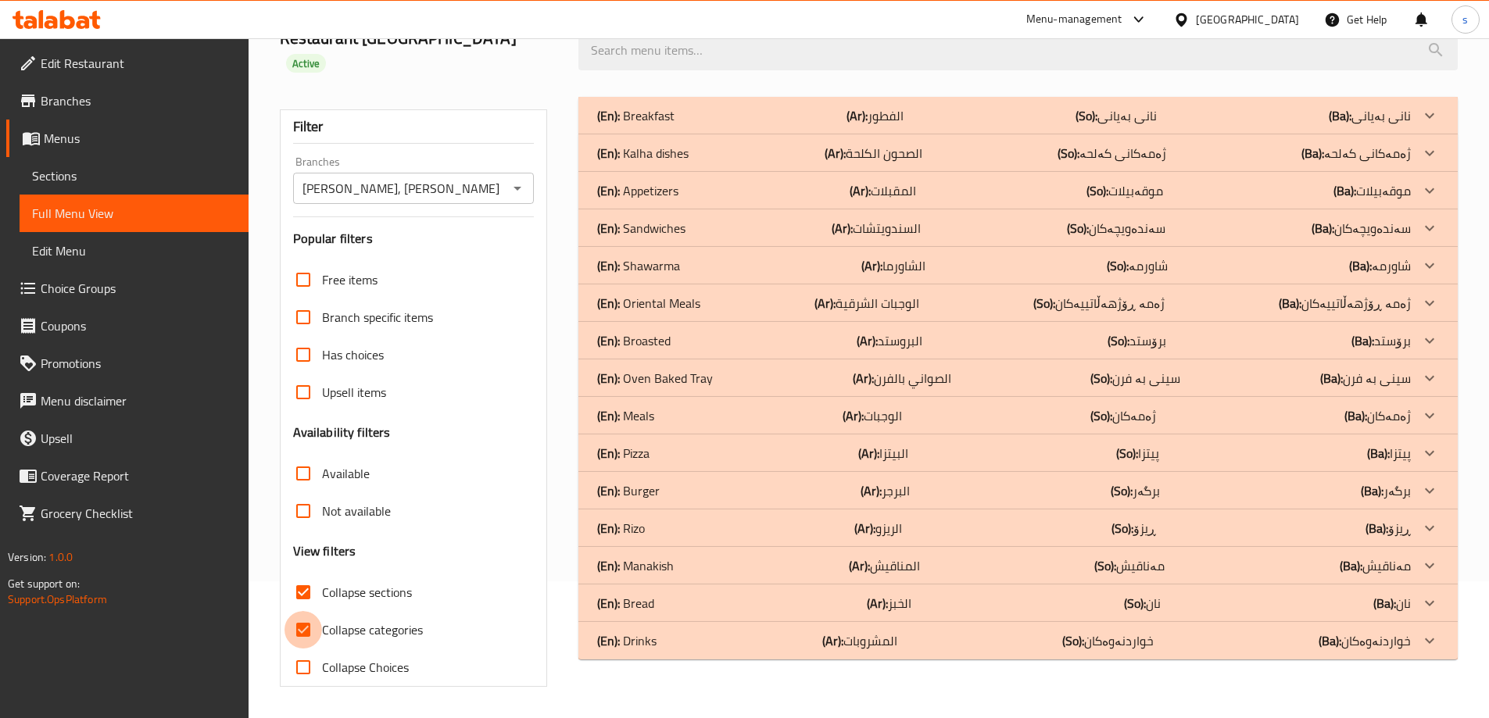
click at [302, 611] on input "Collapse categories" at bounding box center [303, 630] width 38 height 38
checkbox input "false"
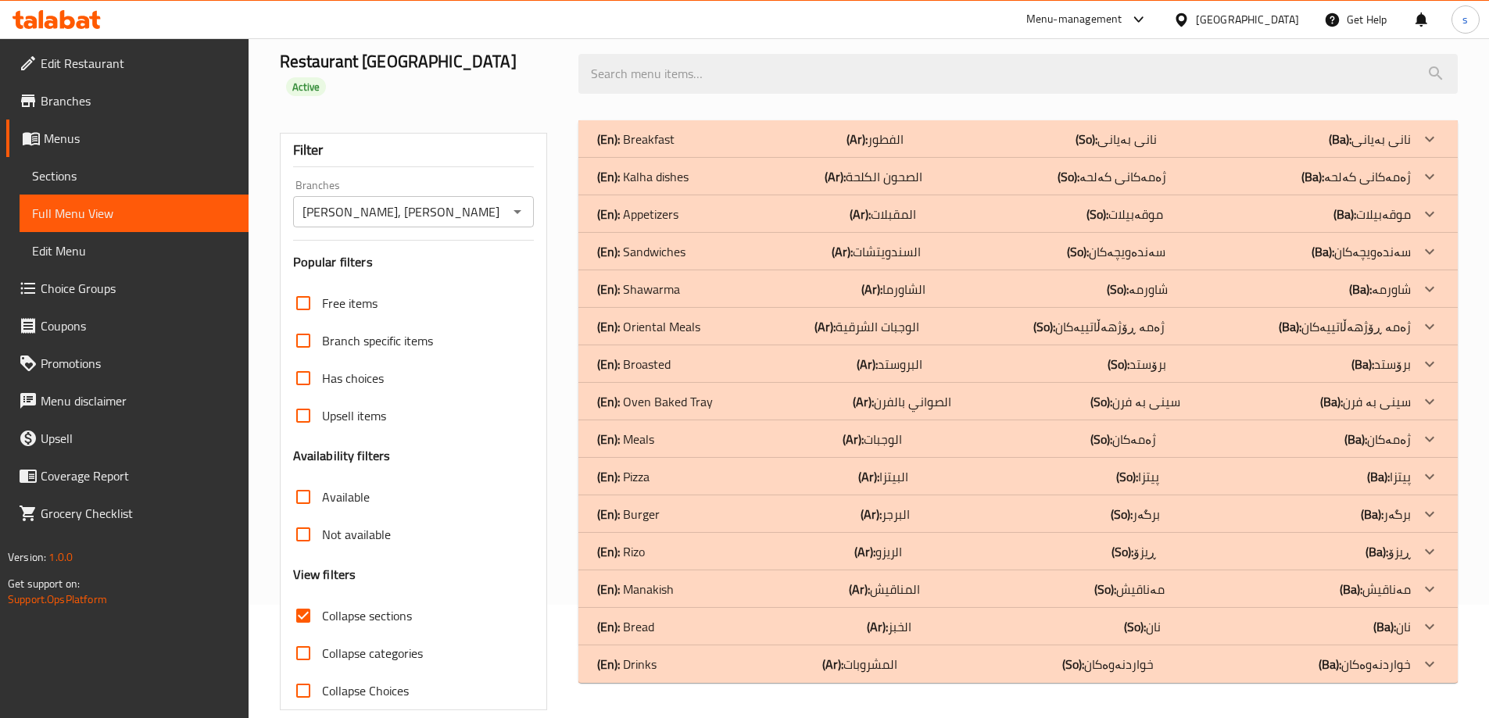
click at [697, 148] on div "(En): Shawarma (Ar): الشاورما (So): شاورمە (Ba): شاورمە" at bounding box center [1004, 139] width 814 height 19
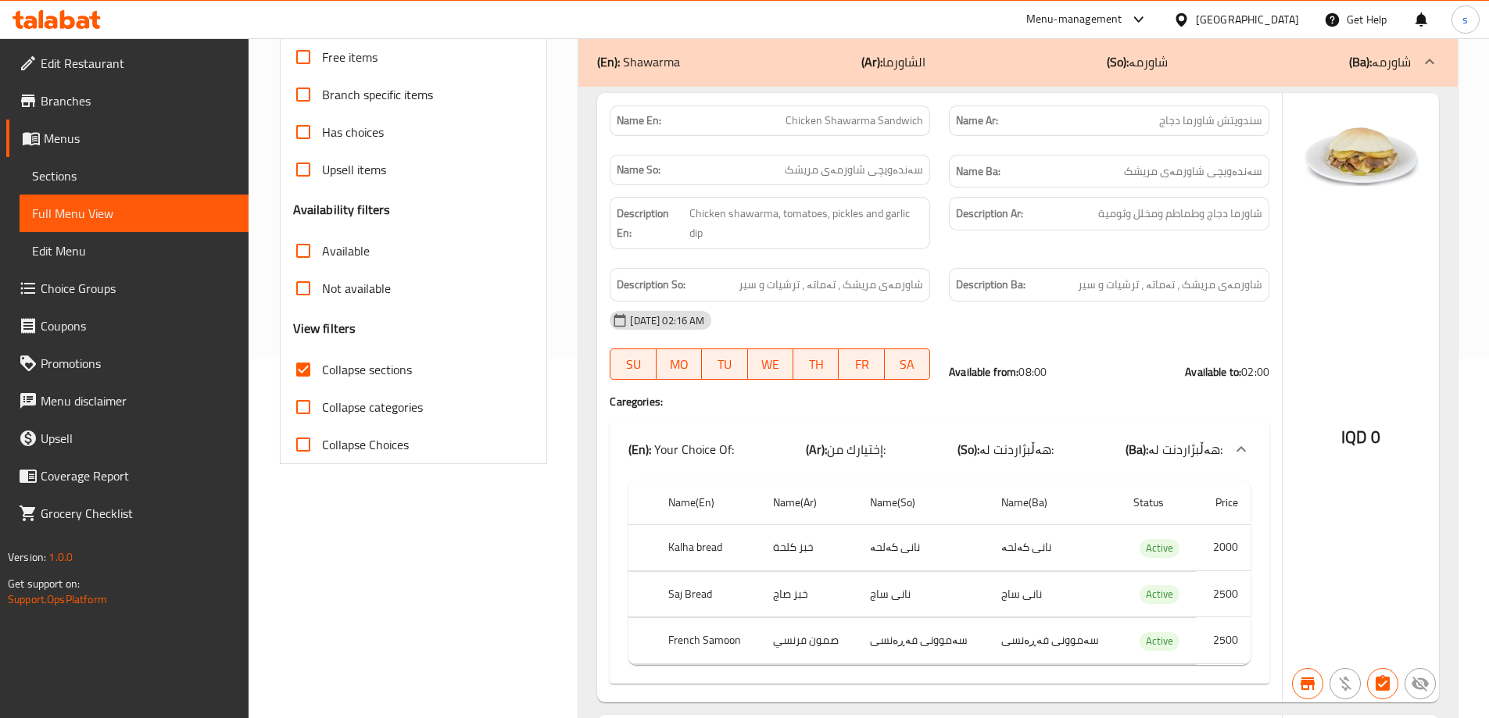
scroll to position [150, 0]
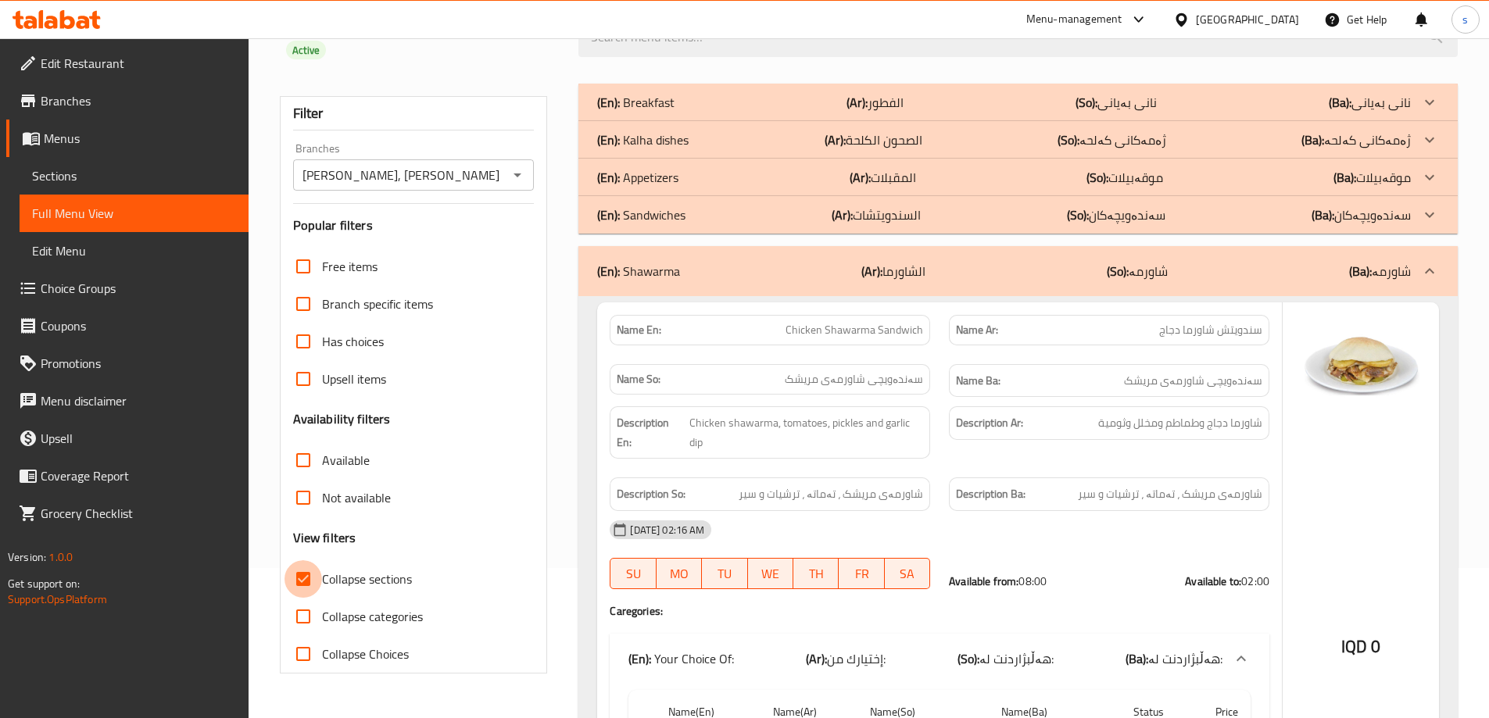
click at [306, 564] on input "Collapse sections" at bounding box center [303, 579] width 38 height 38
checkbox input "false"
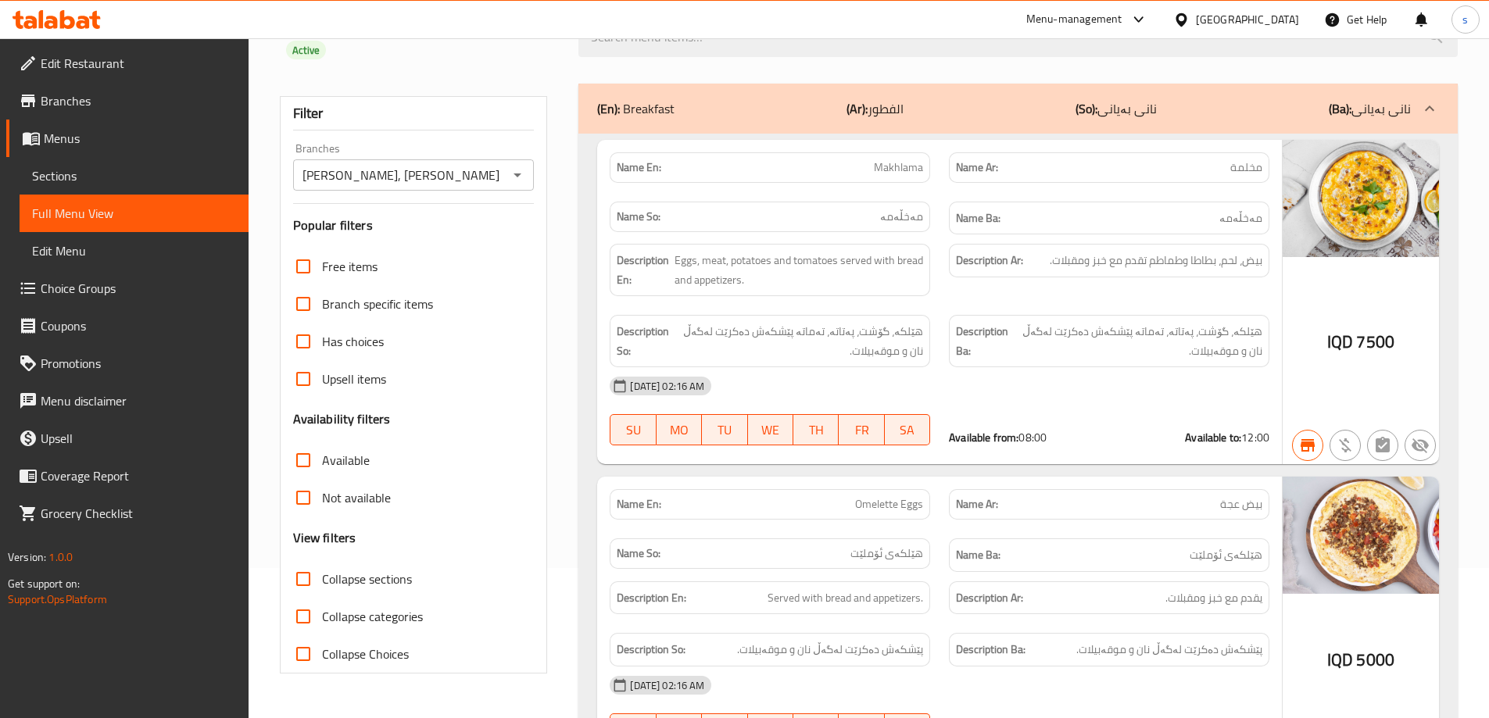
scroll to position [21872, 0]
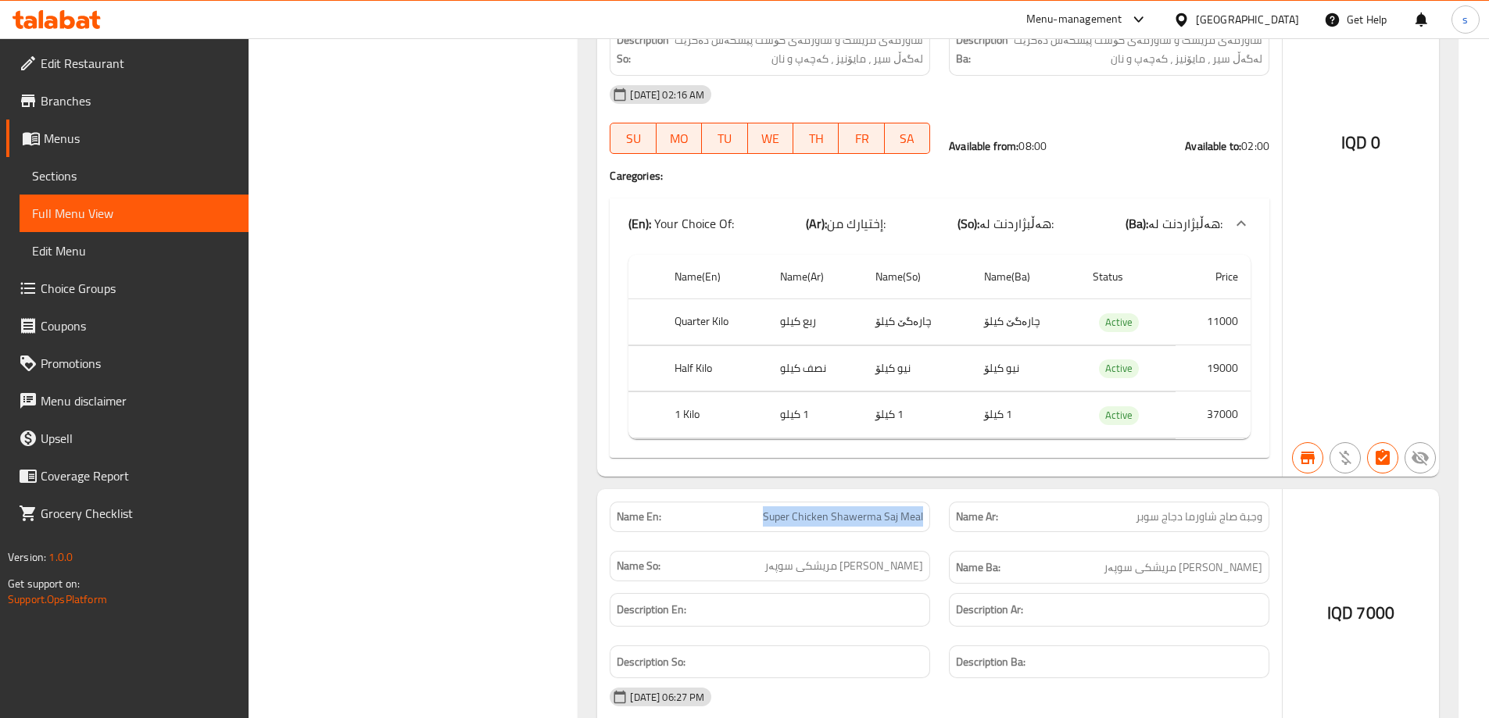
drag, startPoint x: 760, startPoint y: 356, endPoint x: 936, endPoint y: 357, distance: 176.6
copy span "Super Chicken Shawerma Saj Meal"
click at [88, 185] on link "Sections" at bounding box center [134, 176] width 229 height 38
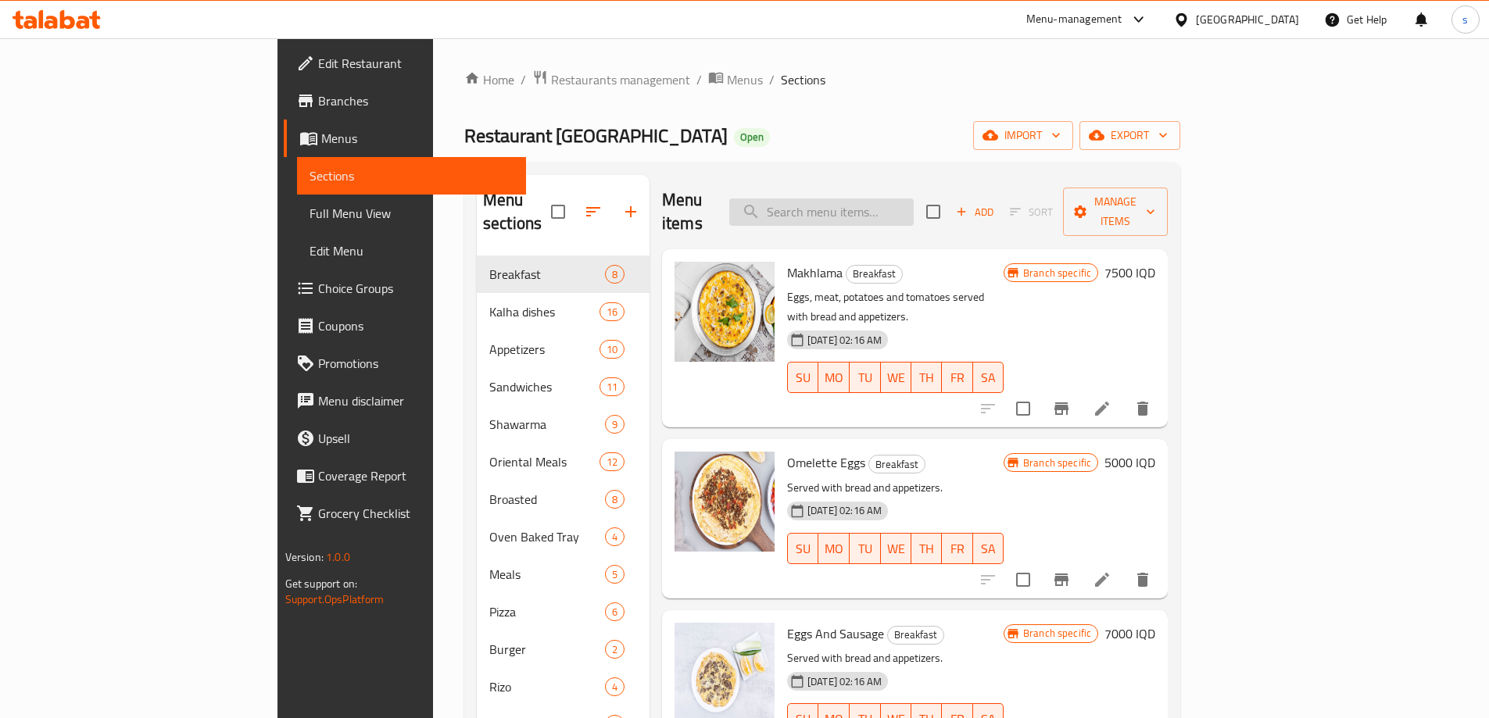
click at [903, 207] on input "search" at bounding box center [821, 212] width 184 height 27
paste input "Musakhan"
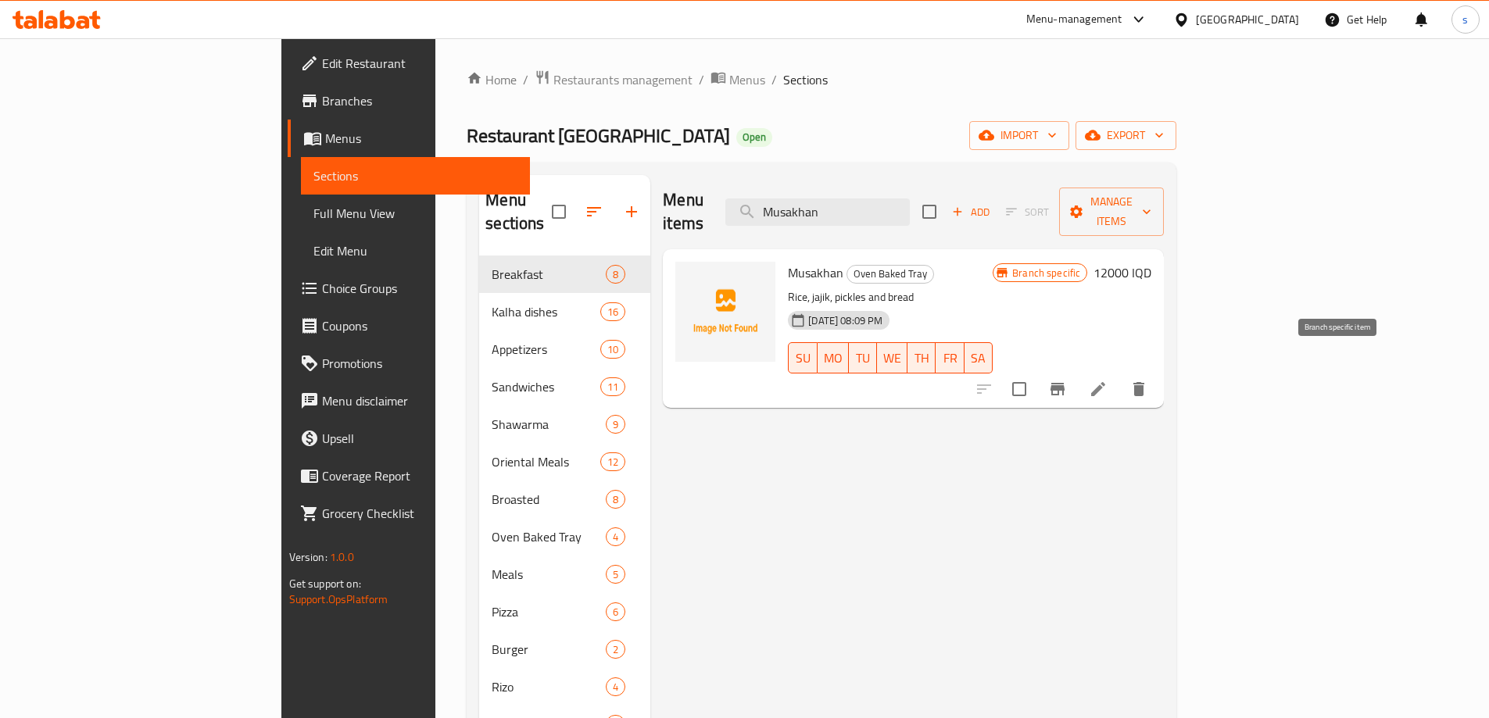
type input "Musakhan"
click at [1076, 370] on button "Branch-specific-item" at bounding box center [1058, 389] width 38 height 38
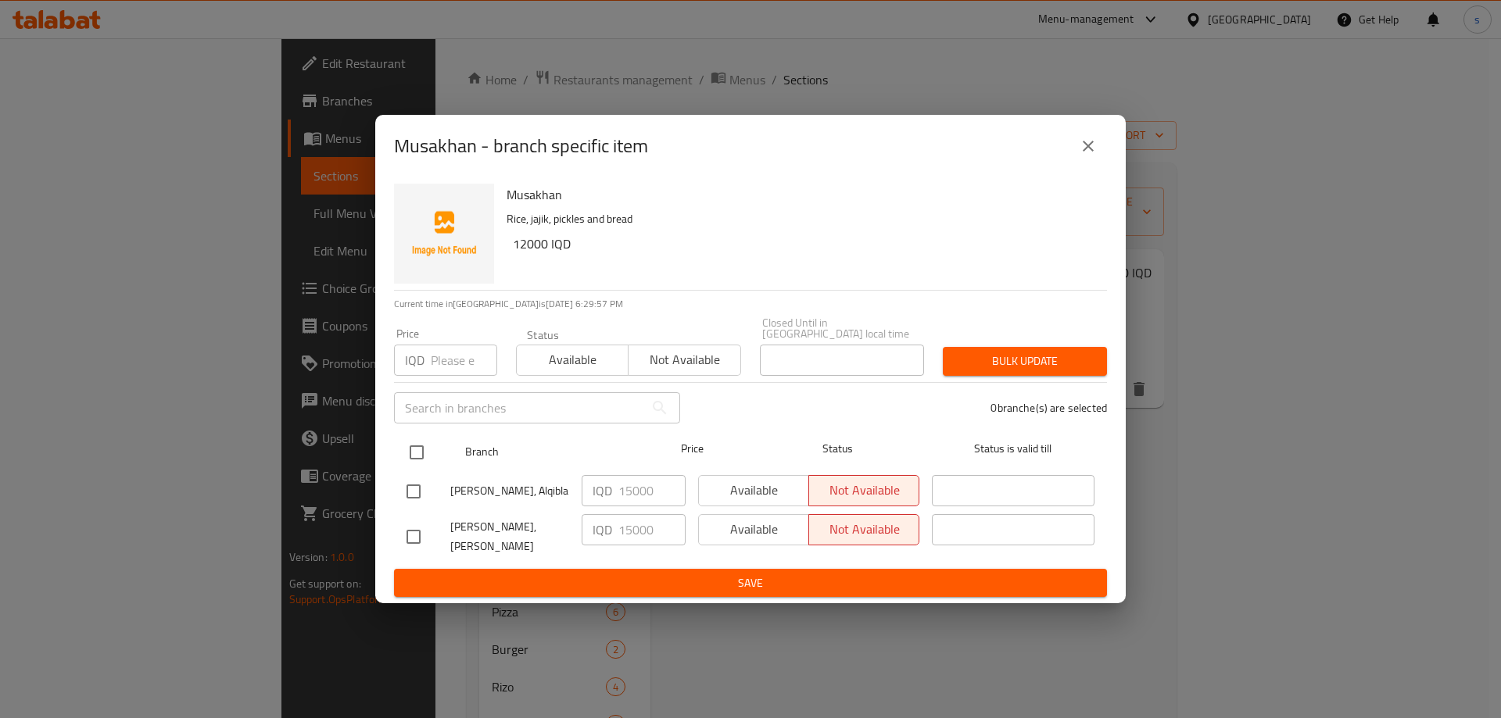
click at [411, 458] on input "checkbox" at bounding box center [416, 452] width 33 height 33
checkbox input "true"
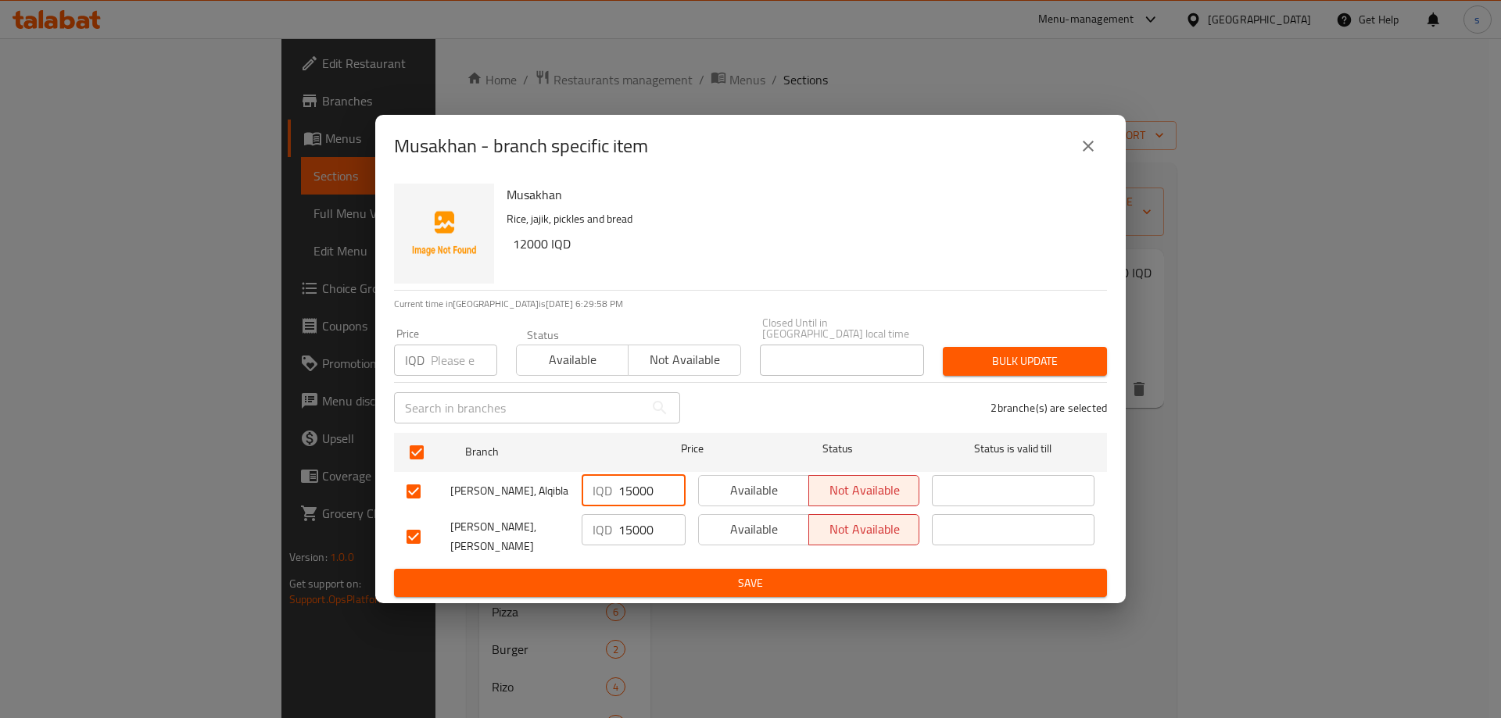
click at [626, 496] on input "15000" at bounding box center [651, 490] width 67 height 31
type input "12000"
drag, startPoint x: 635, startPoint y: 535, endPoint x: 626, endPoint y: 538, distance: 9.1
click at [626, 538] on input "15000" at bounding box center [651, 529] width 67 height 31
type input "12000"
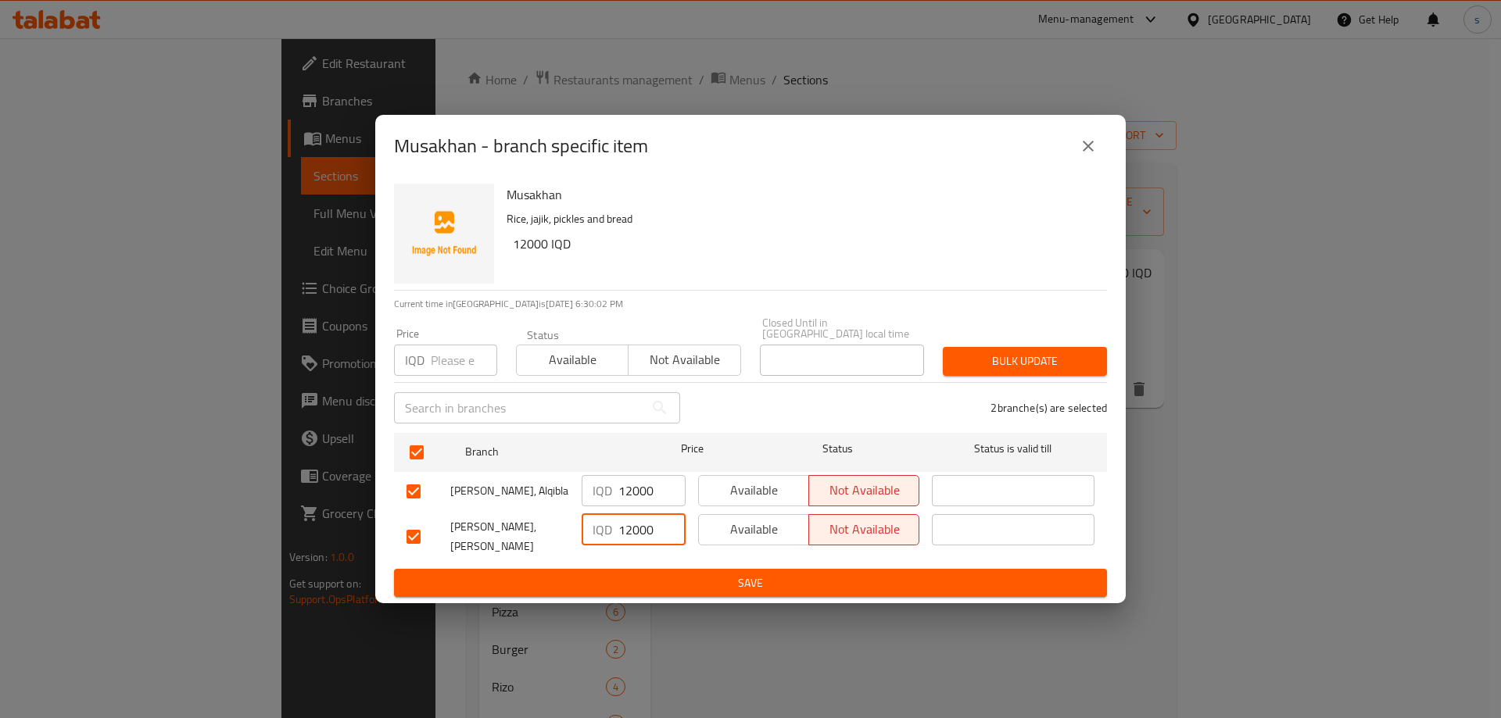
click at [631, 574] on span "Save" at bounding box center [750, 584] width 688 height 20
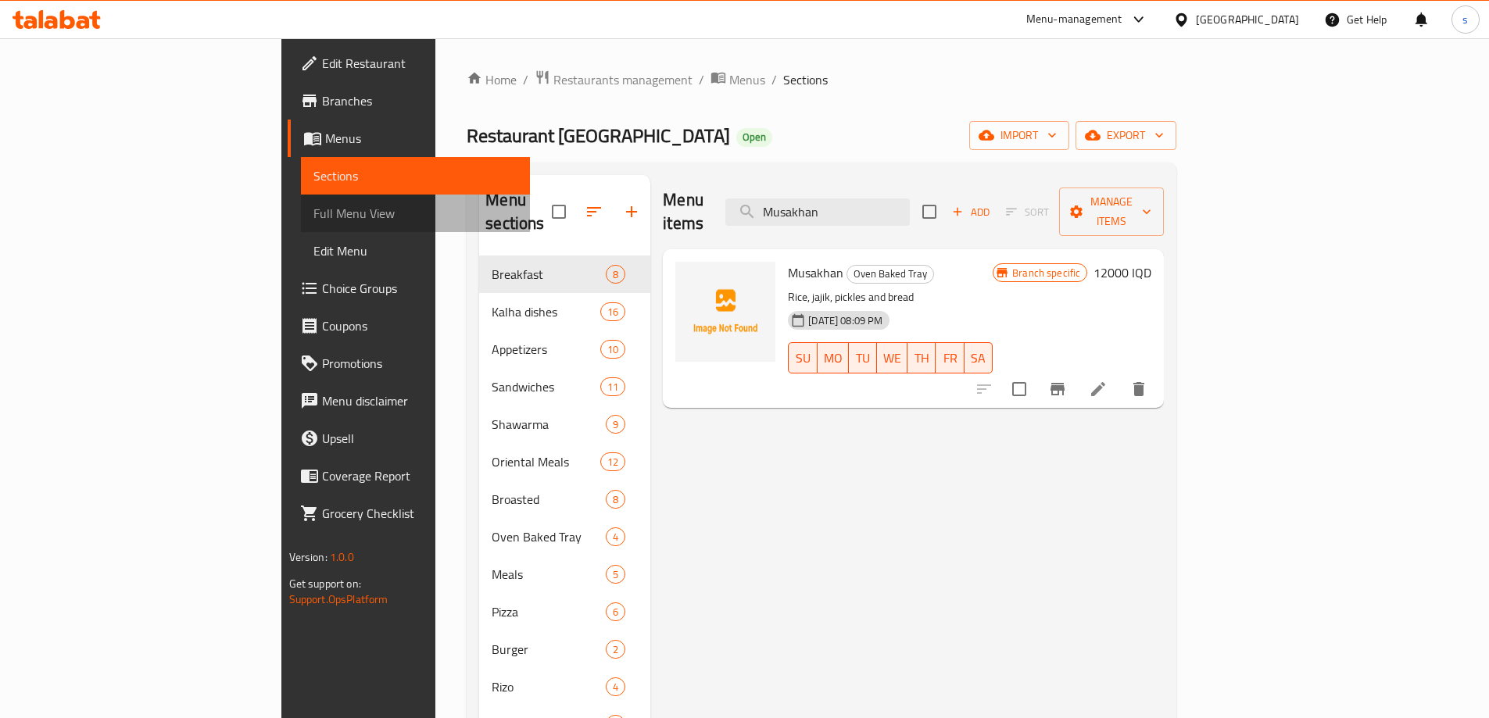
click at [313, 216] on span "Full Menu View" at bounding box center [415, 213] width 204 height 19
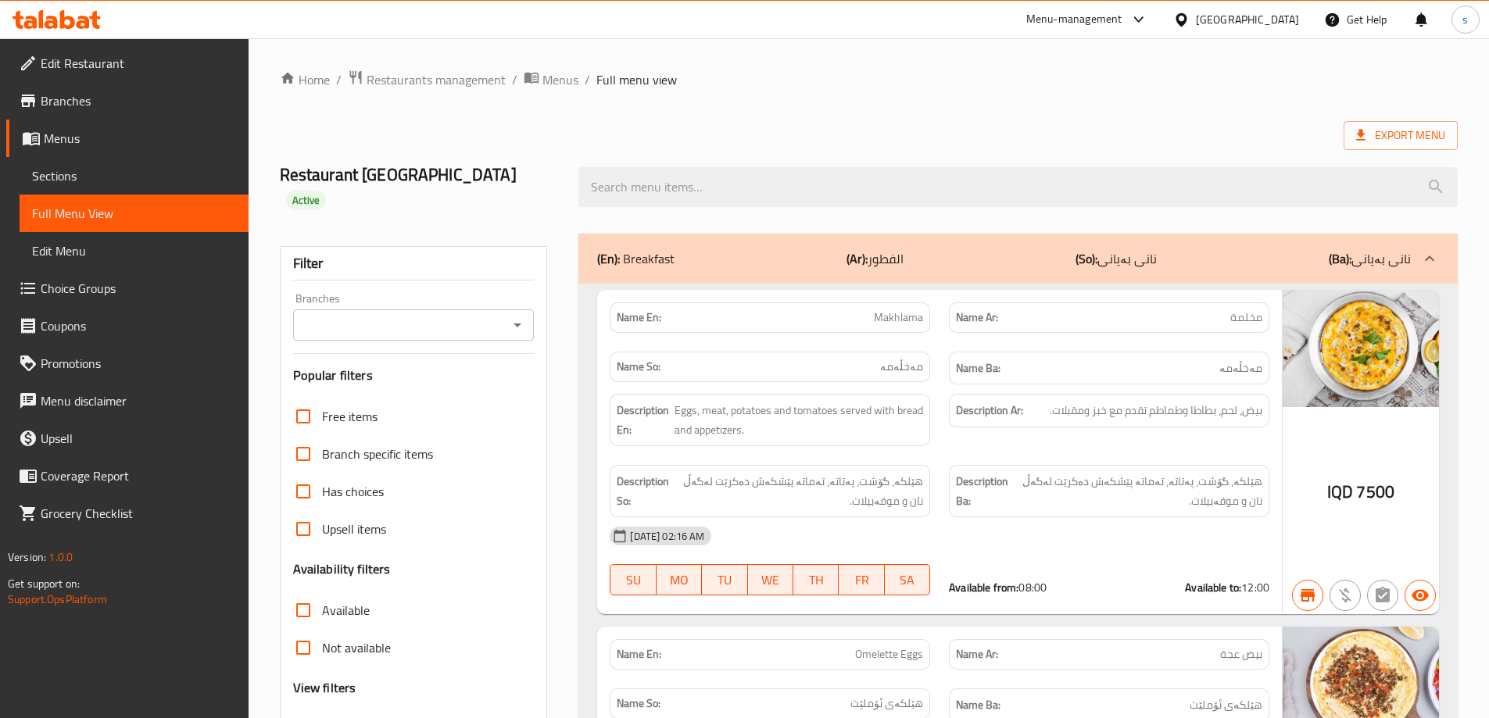
click at [516, 316] on icon "Open" at bounding box center [517, 325] width 19 height 19
click at [457, 377] on li "Al Kalha, Al Ashar" at bounding box center [412, 369] width 241 height 28
type input "Al Kalha, Al Ashar"
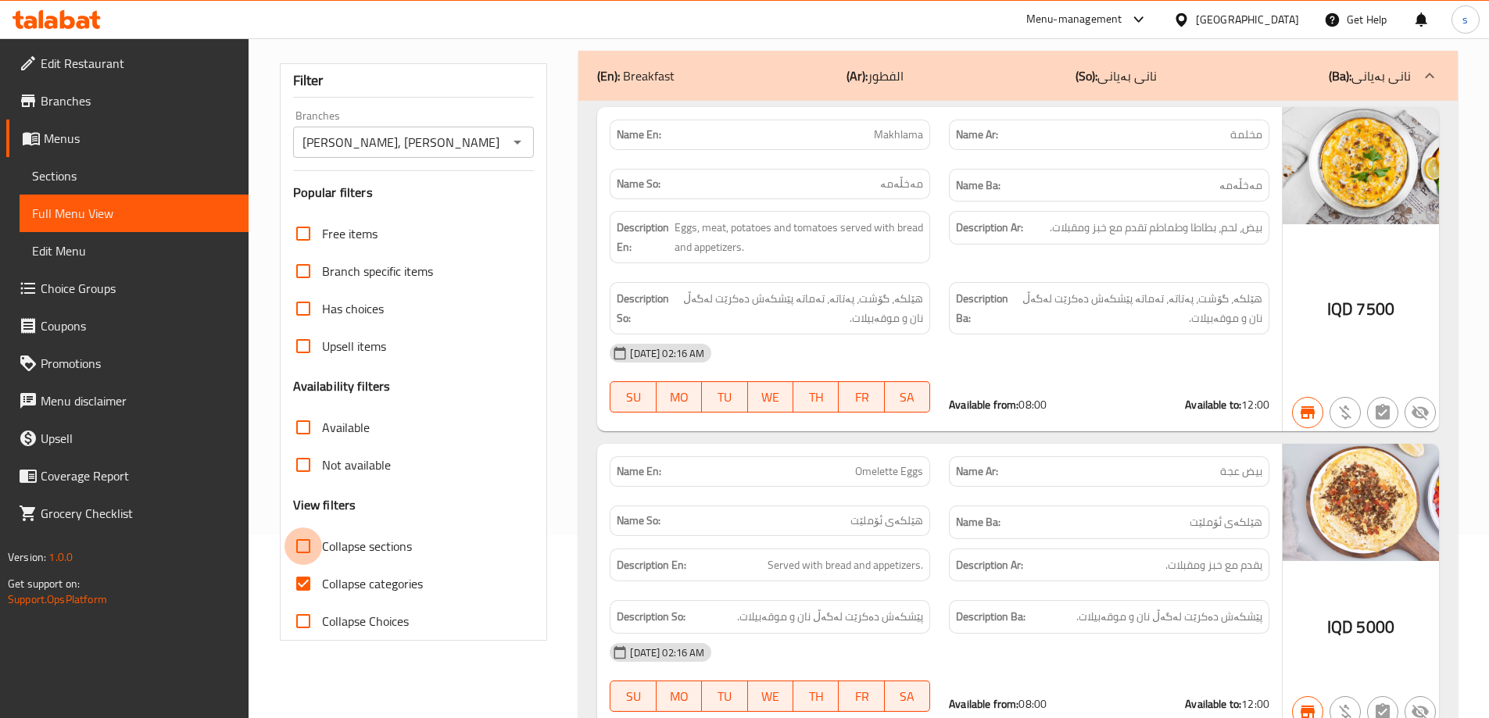
click at [309, 534] on input "Collapse sections" at bounding box center [303, 547] width 38 height 38
checkbox input "true"
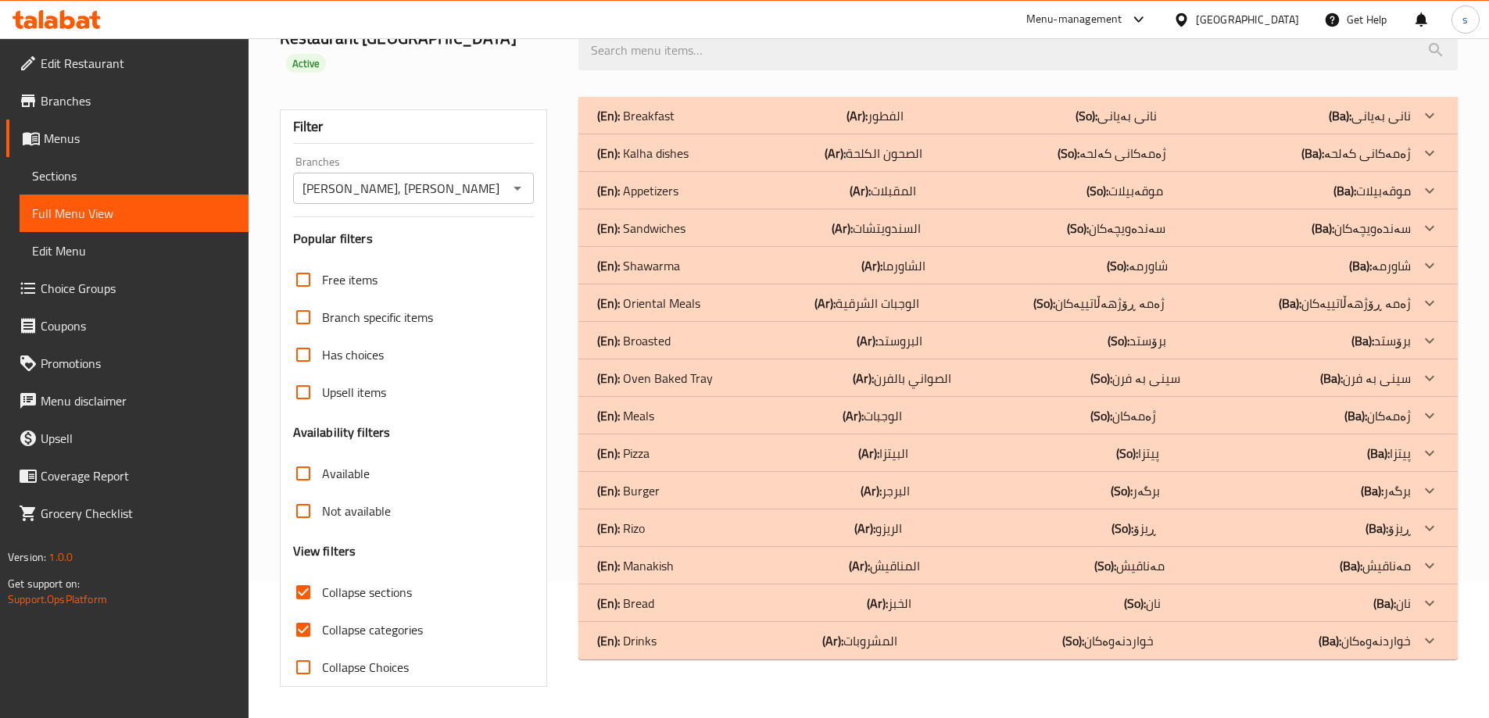
click at [300, 611] on input "Collapse categories" at bounding box center [303, 630] width 38 height 38
checkbox input "false"
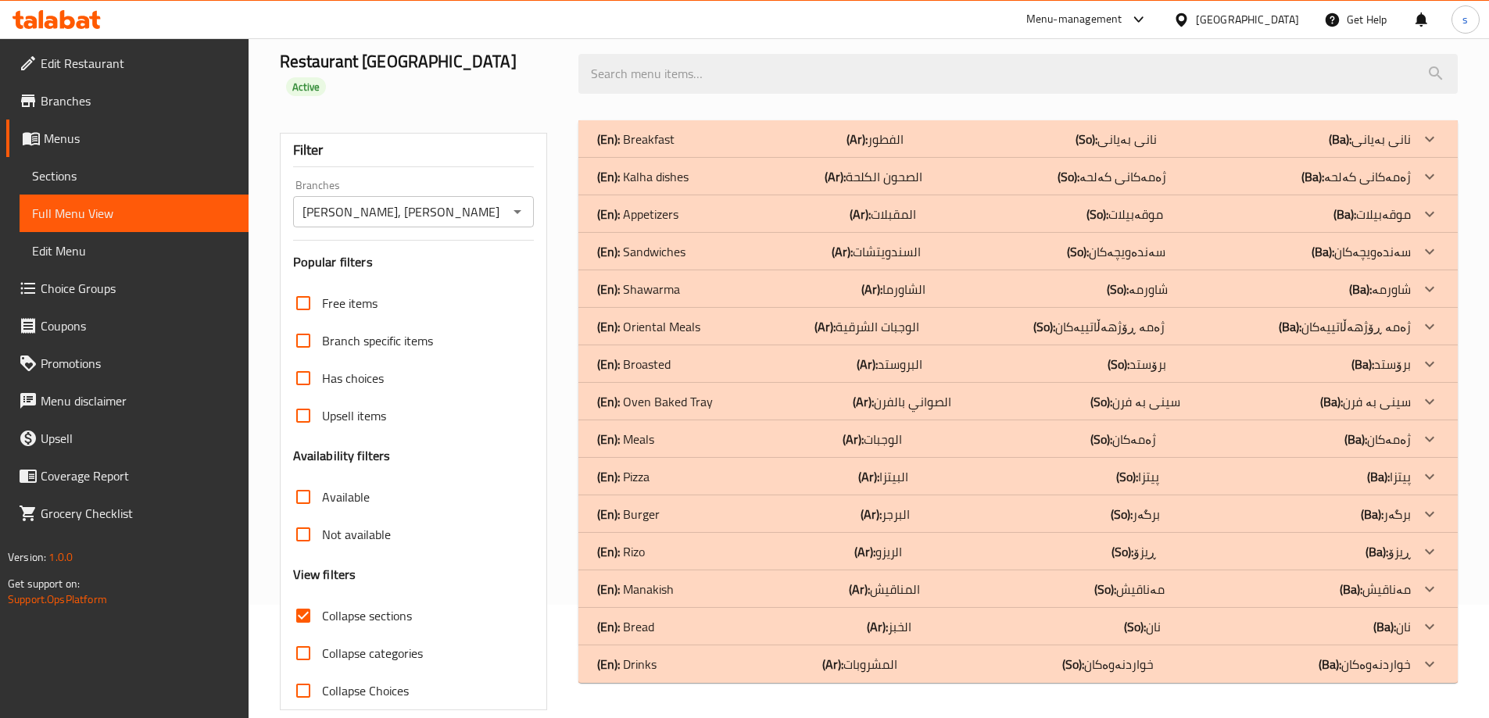
click at [302, 597] on input "Collapse sections" at bounding box center [303, 616] width 38 height 38
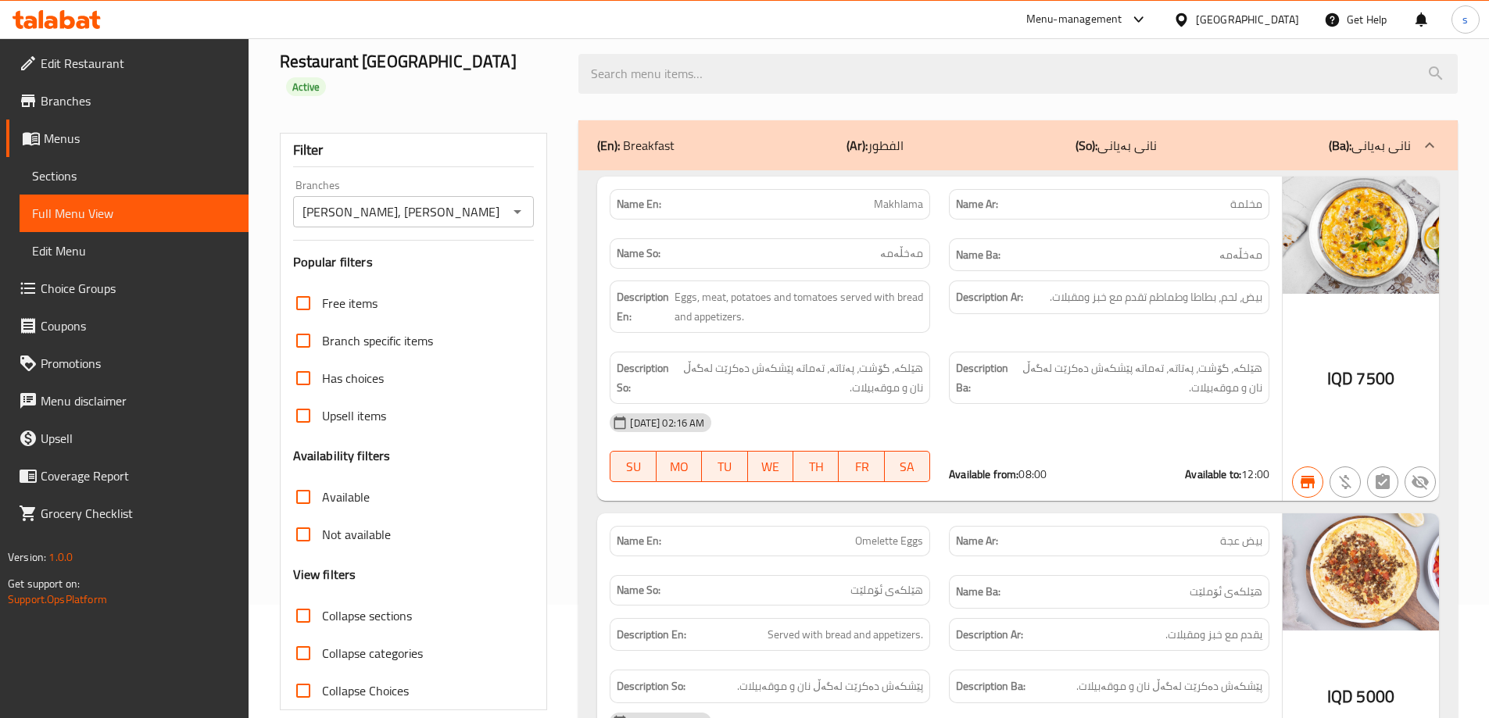
click at [302, 597] on input "Collapse sections" at bounding box center [303, 616] width 38 height 38
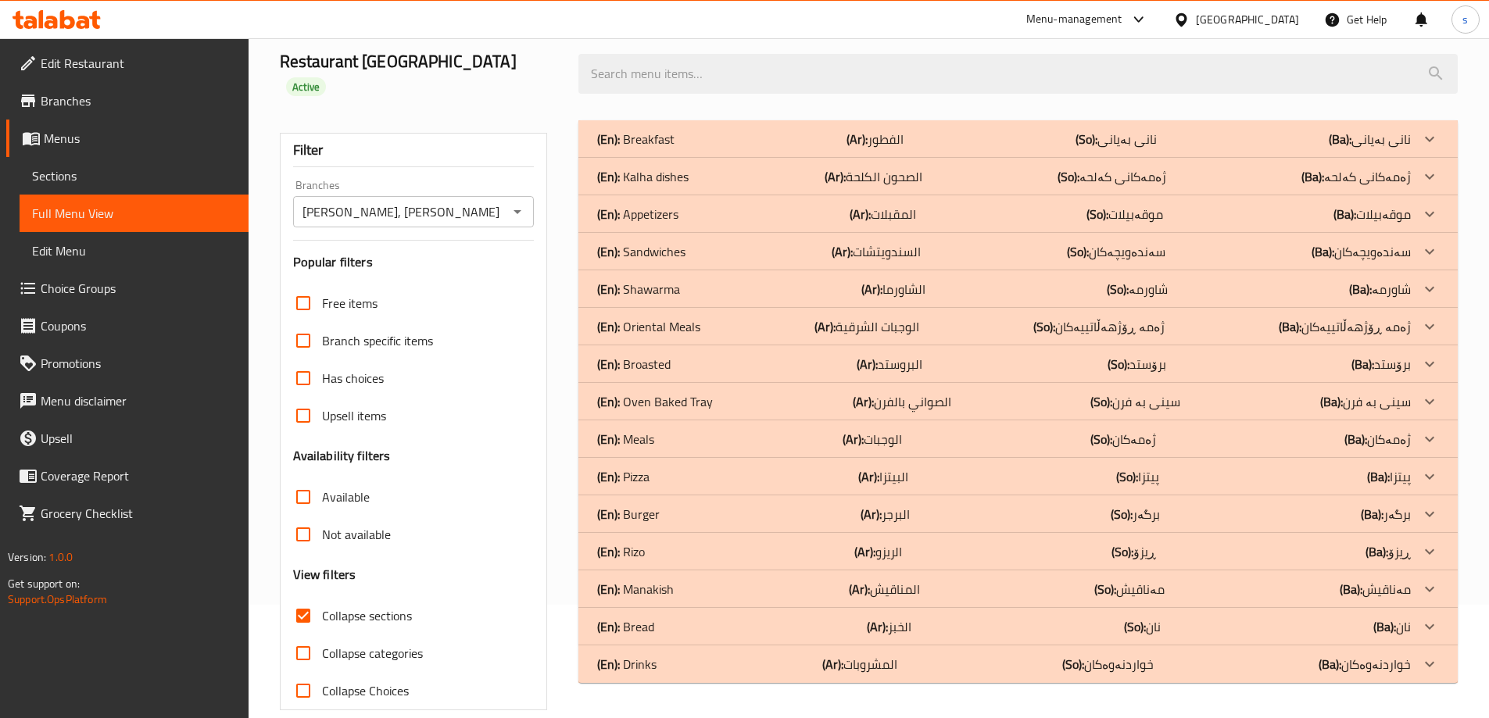
click at [710, 148] on div "(En): Shawarma (Ar): الشاورما (So): شاورمە (Ba): شاورمە" at bounding box center [1004, 139] width 814 height 19
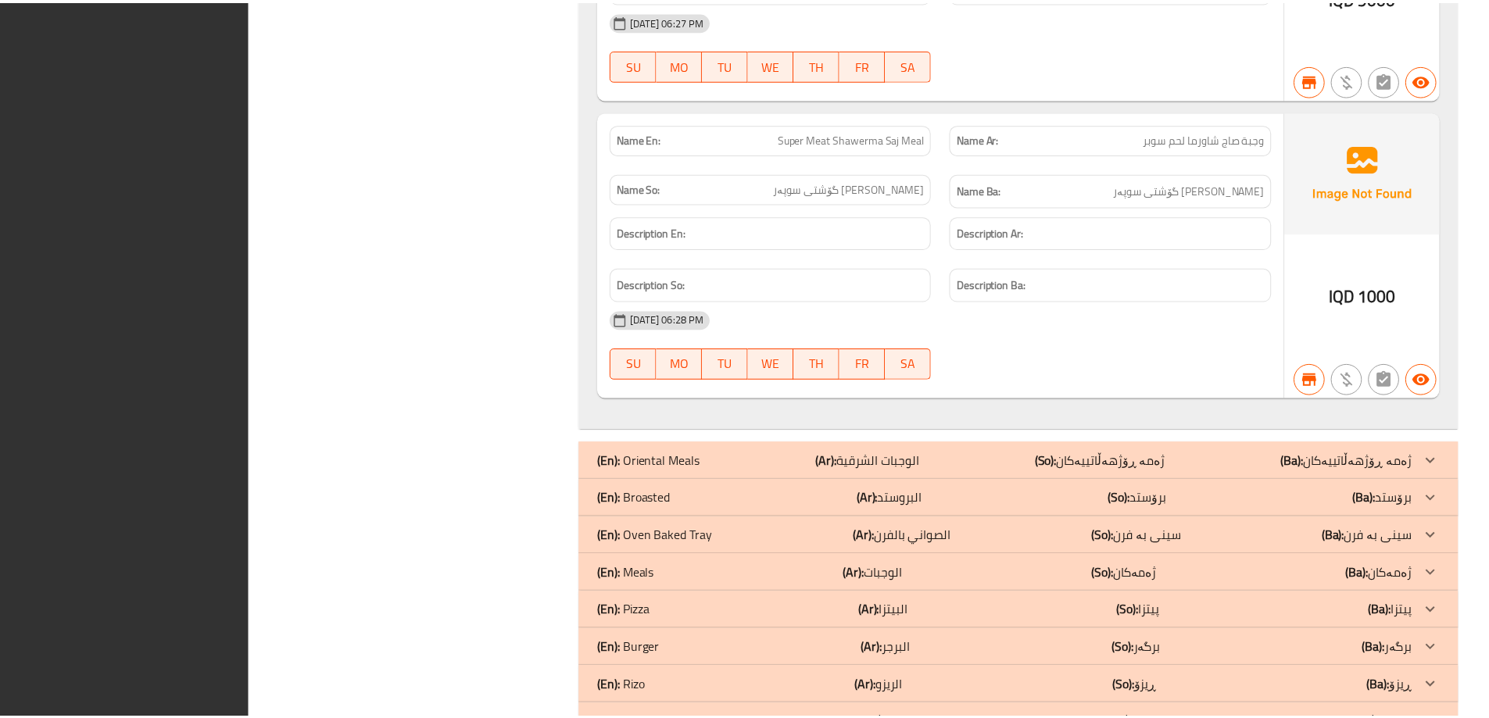
scroll to position [5156, 0]
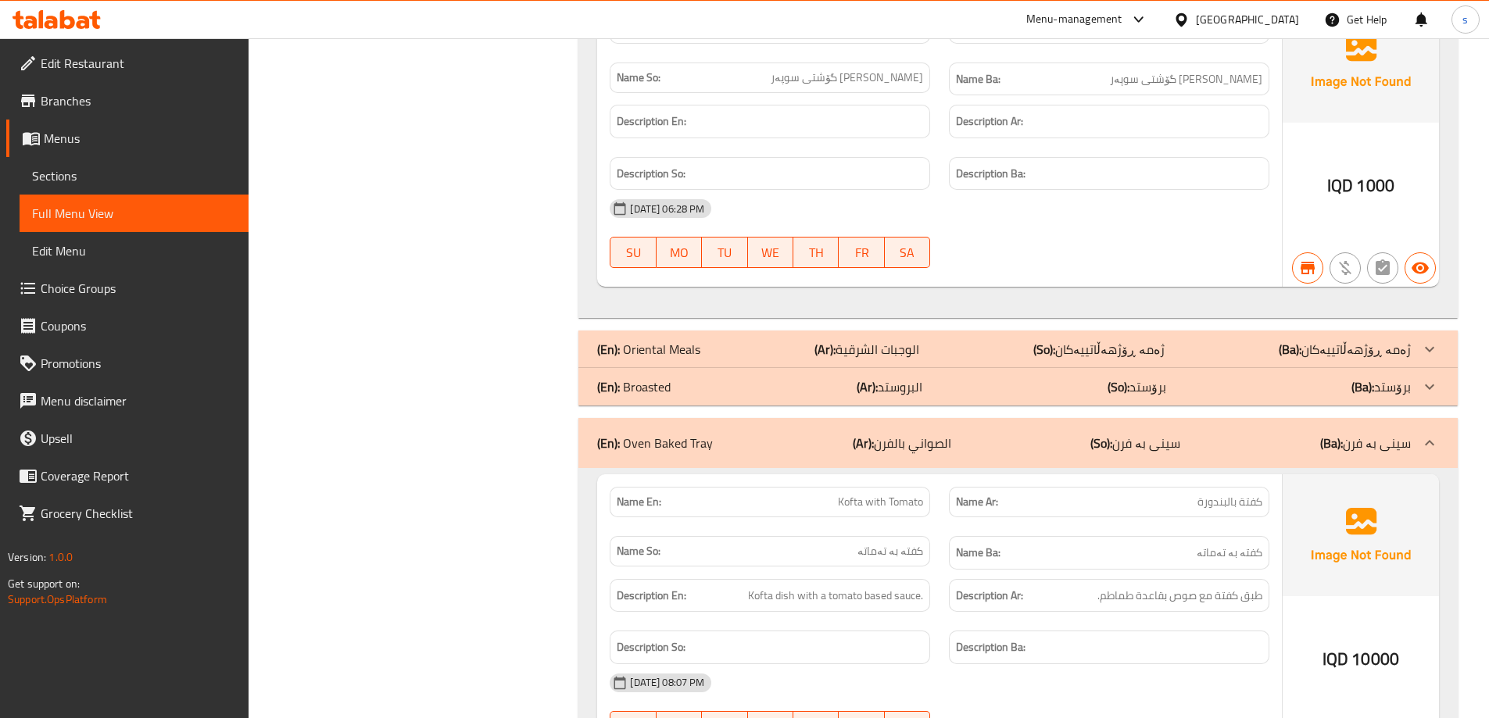
scroll to position [5116, 0]
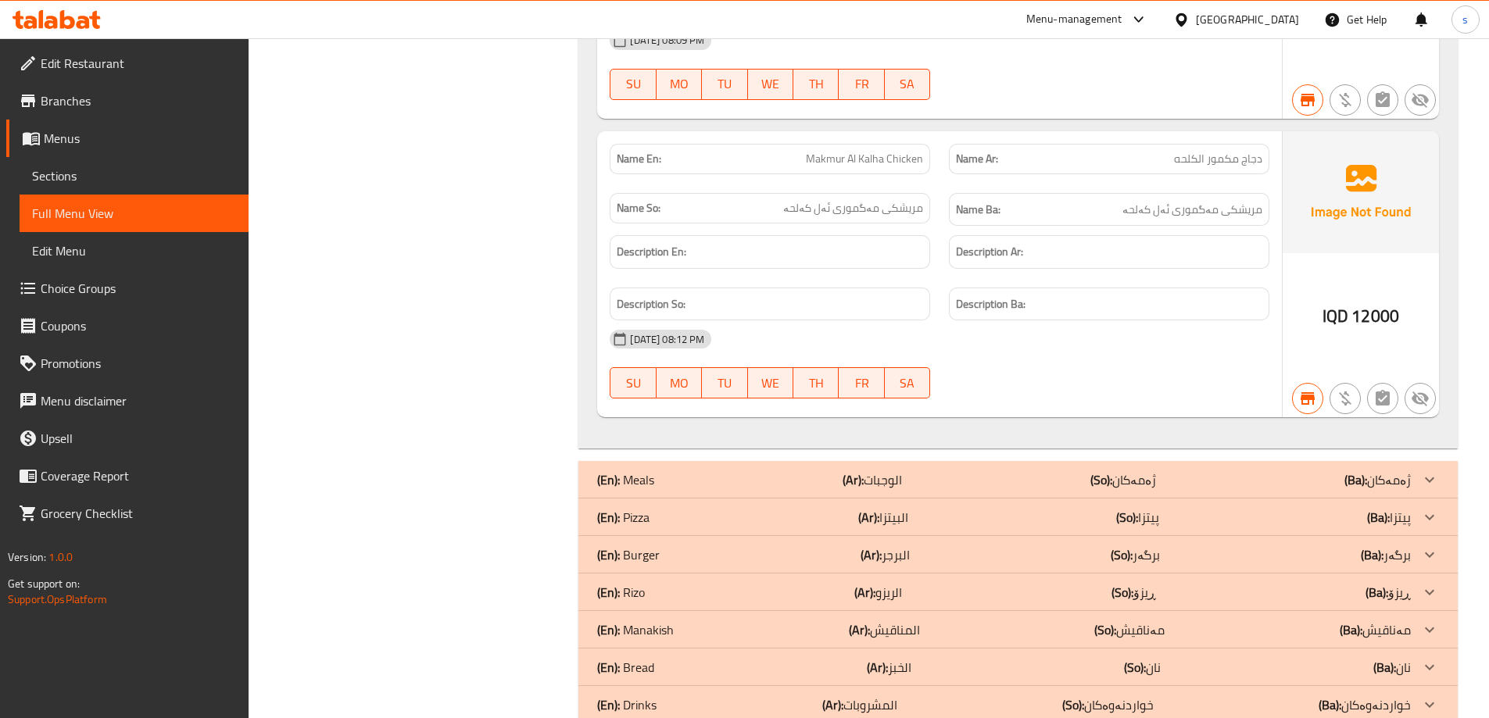
scroll to position [6434, 0]
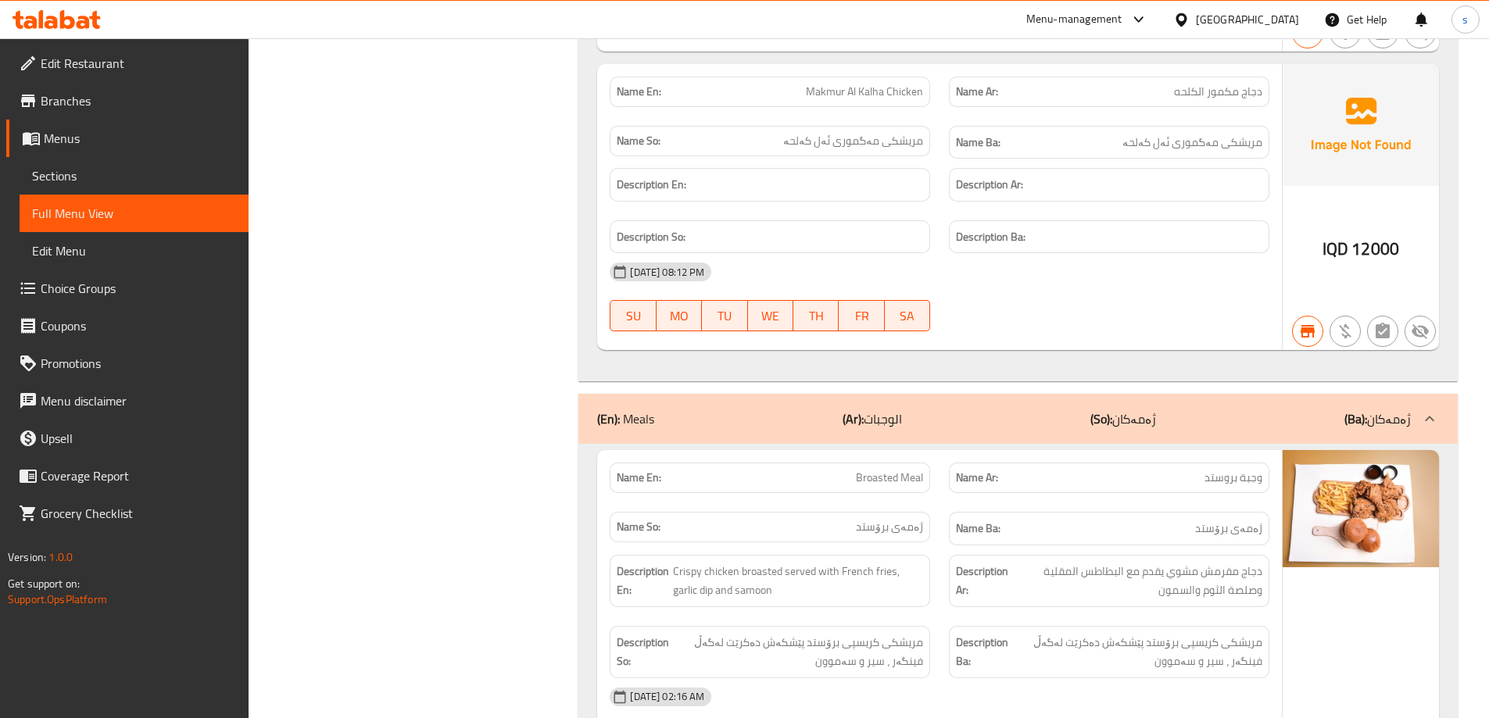
scroll to position [6510, 0]
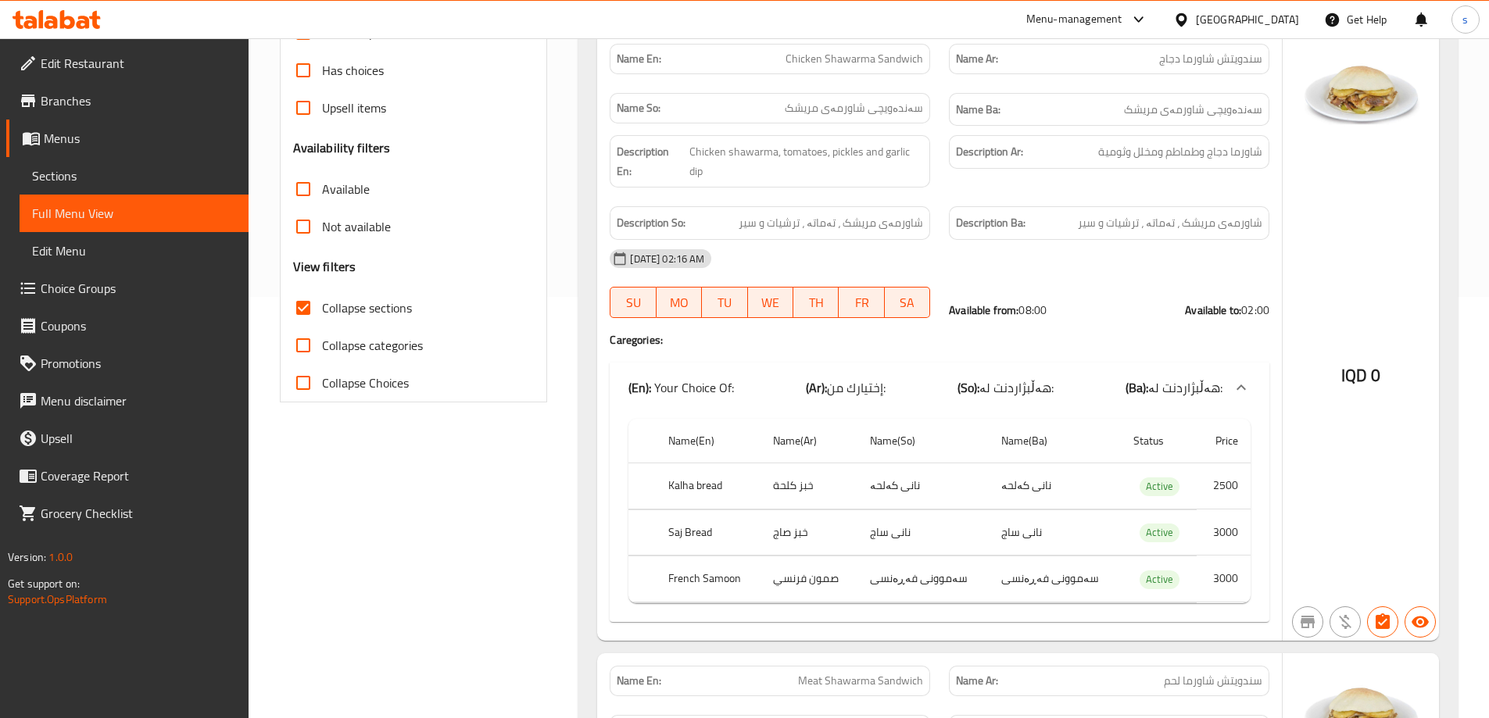
scroll to position [0, 0]
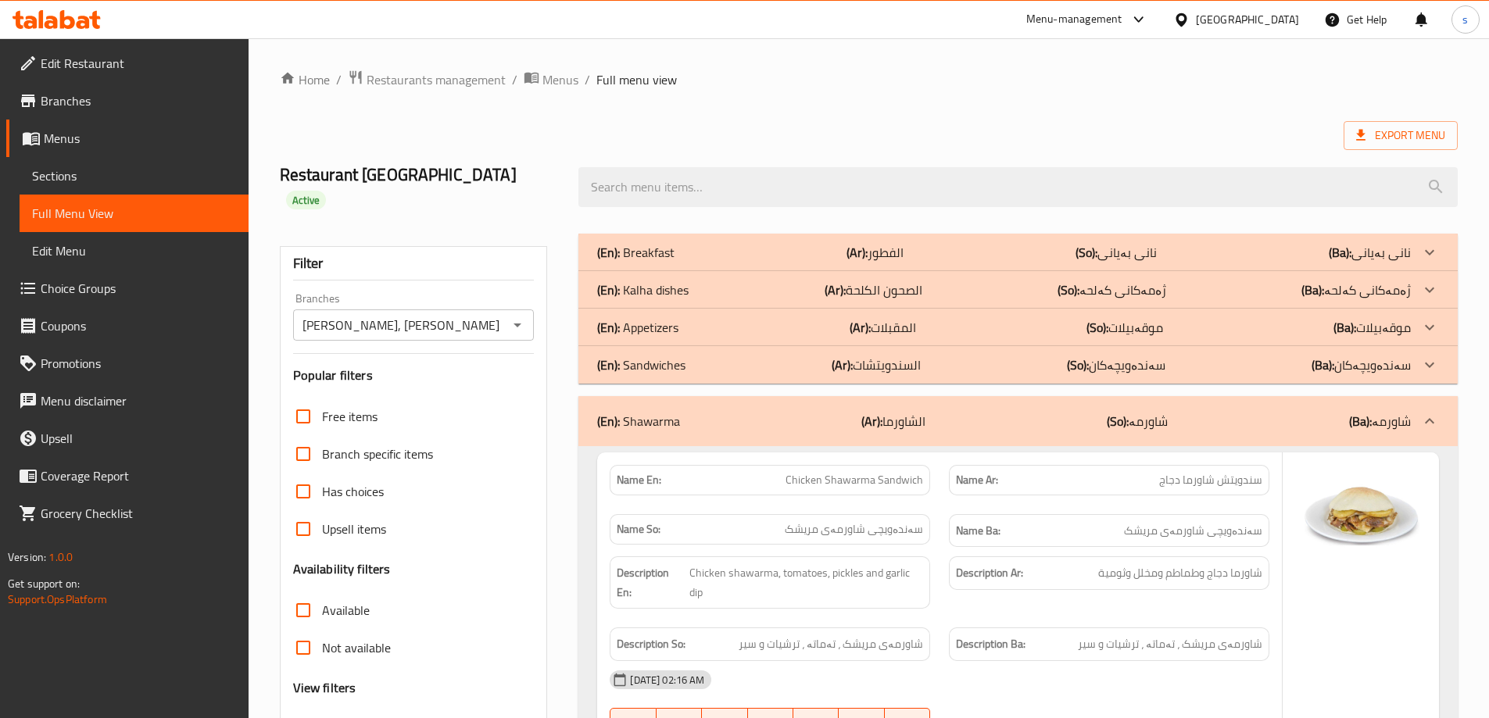
click at [709, 262] on div "(En): Sandwiches (Ar): السندويتشات (So): سەندەویچەکان (Ba): سەندەویچەکان" at bounding box center [1004, 252] width 814 height 19
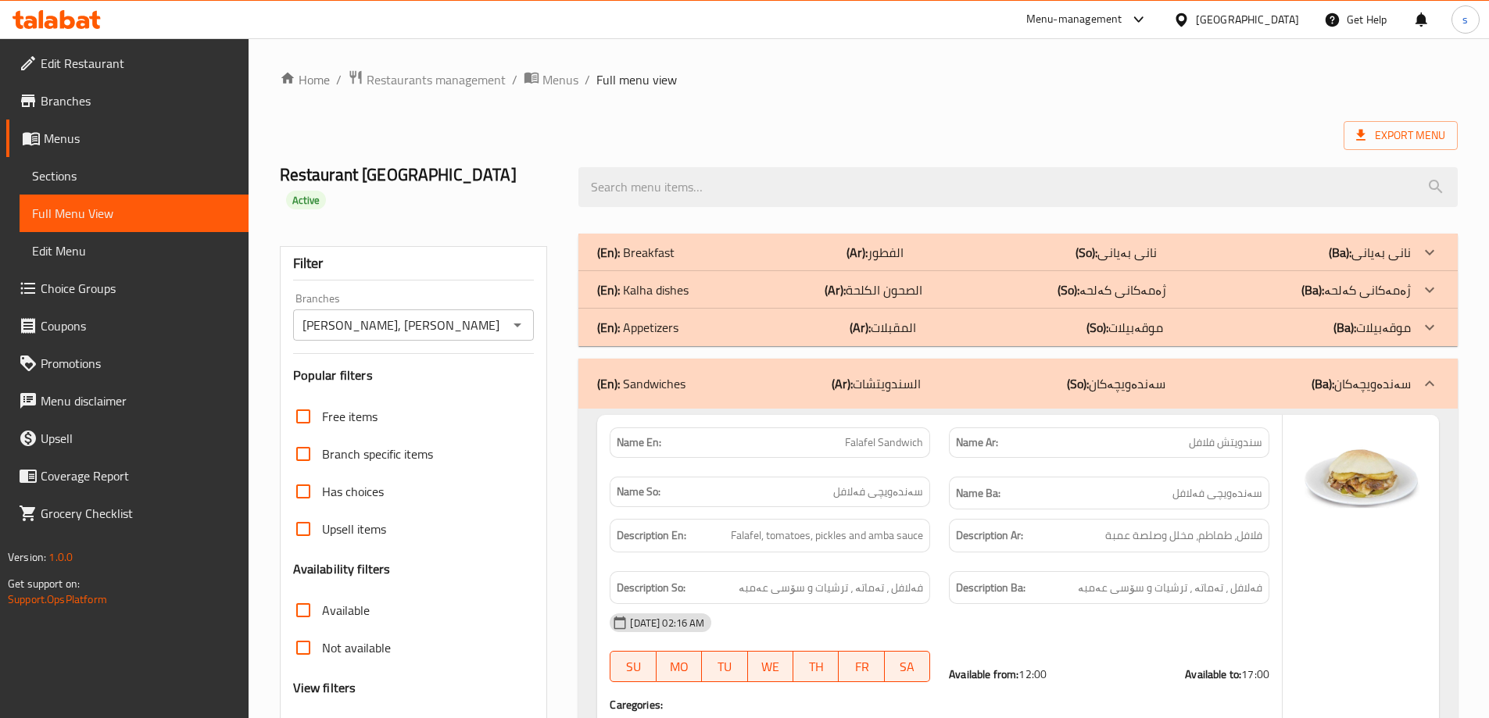
click at [1046, 359] on div "(En): Sandwiches (Ar): السندويتشات (So): سەندەویچەکان (Ba): سەندەویچەکان" at bounding box center [1017, 384] width 879 height 50
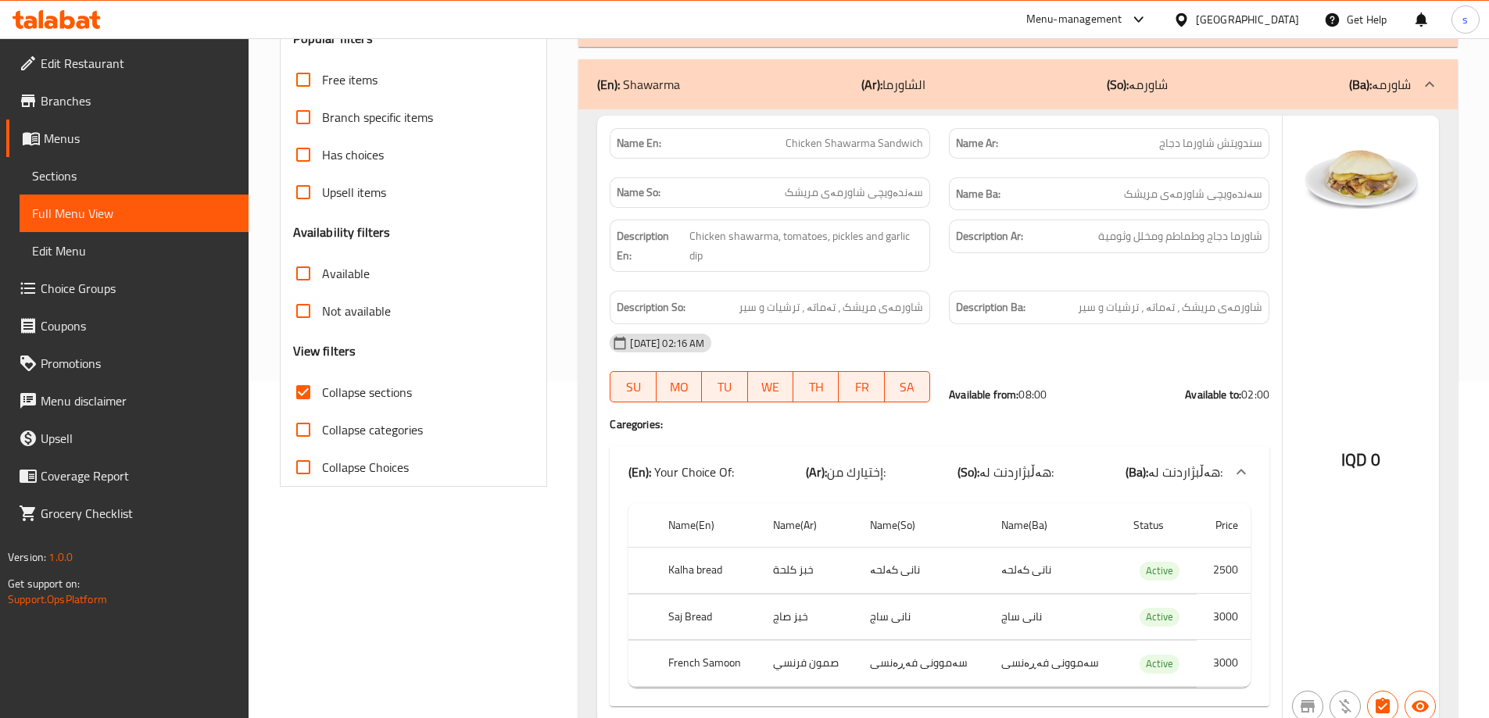
scroll to position [313, 0]
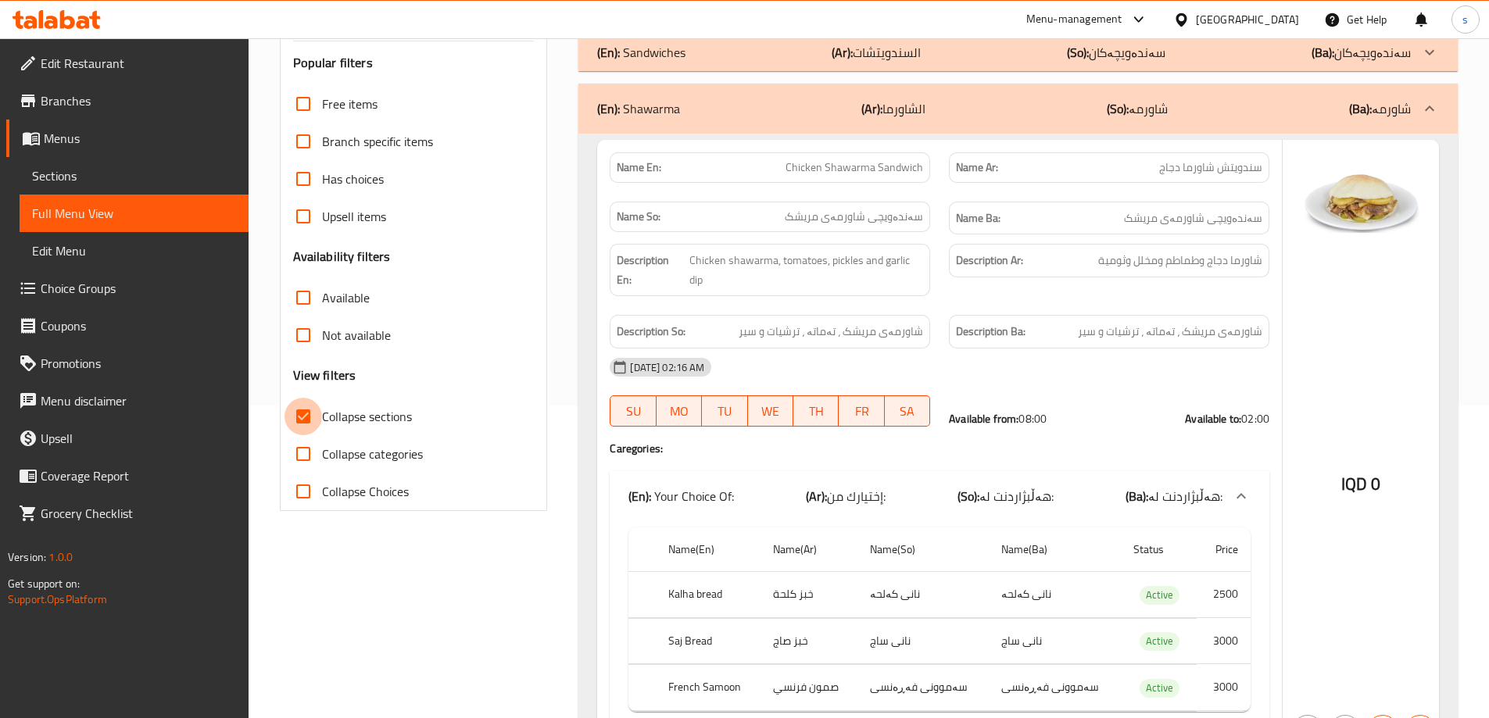
click at [310, 398] on input "Collapse sections" at bounding box center [303, 417] width 38 height 38
checkbox input "false"
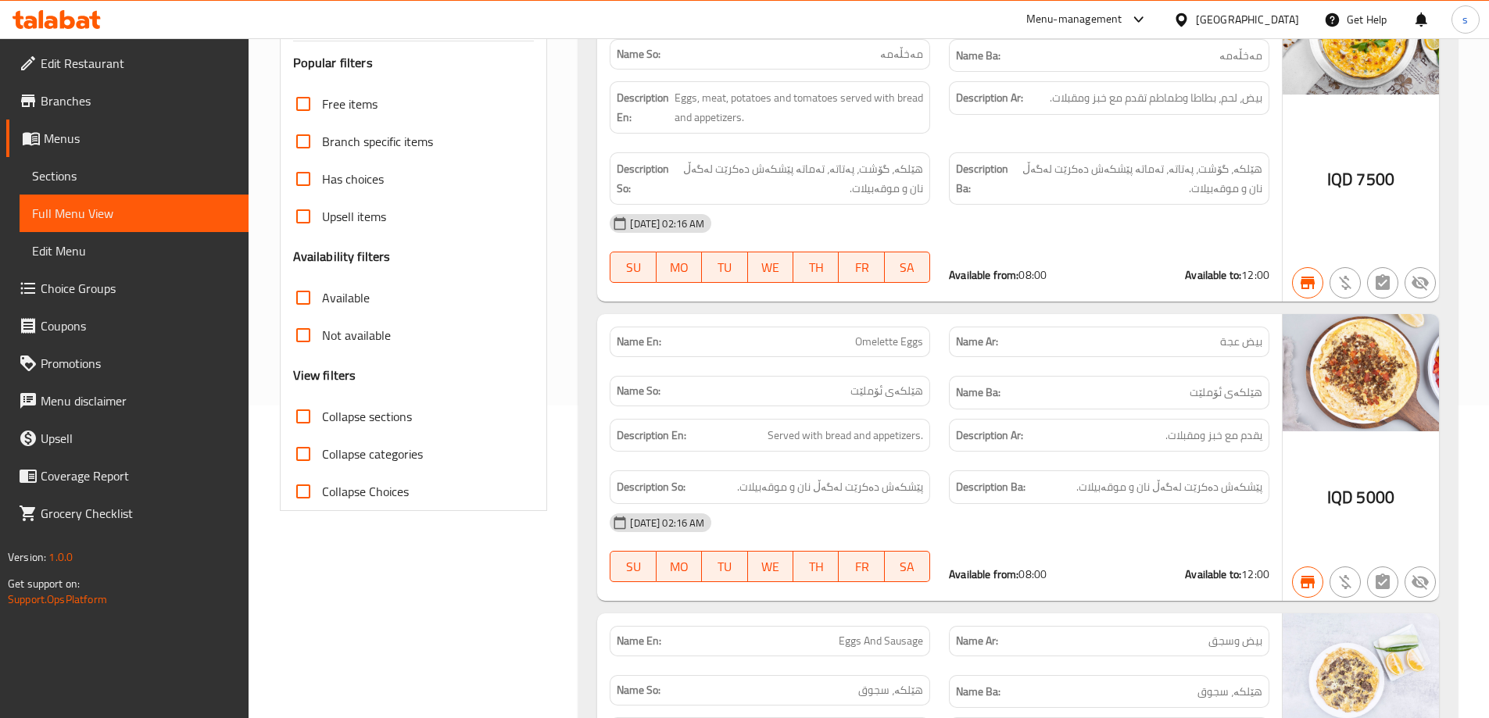
scroll to position [0, 0]
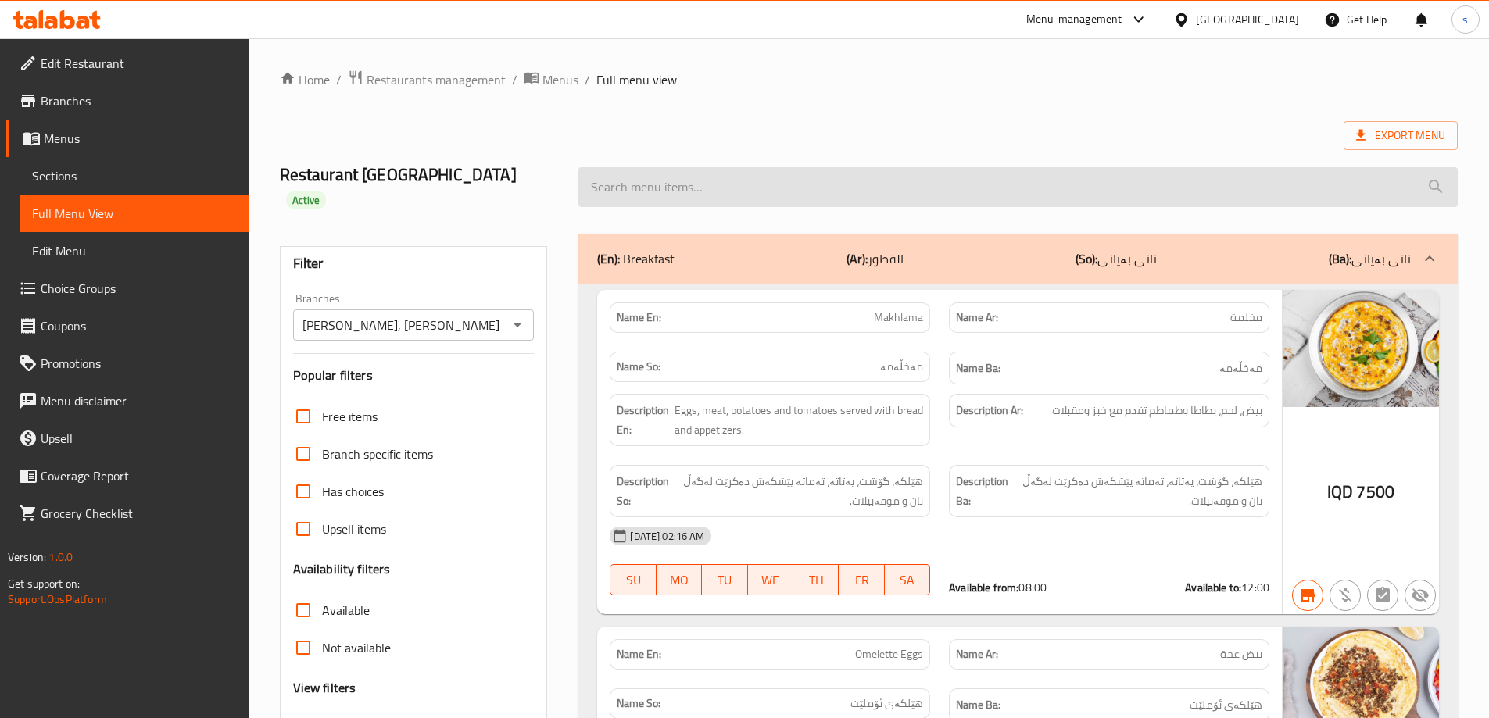
click at [748, 177] on input "search" at bounding box center [1017, 187] width 879 height 40
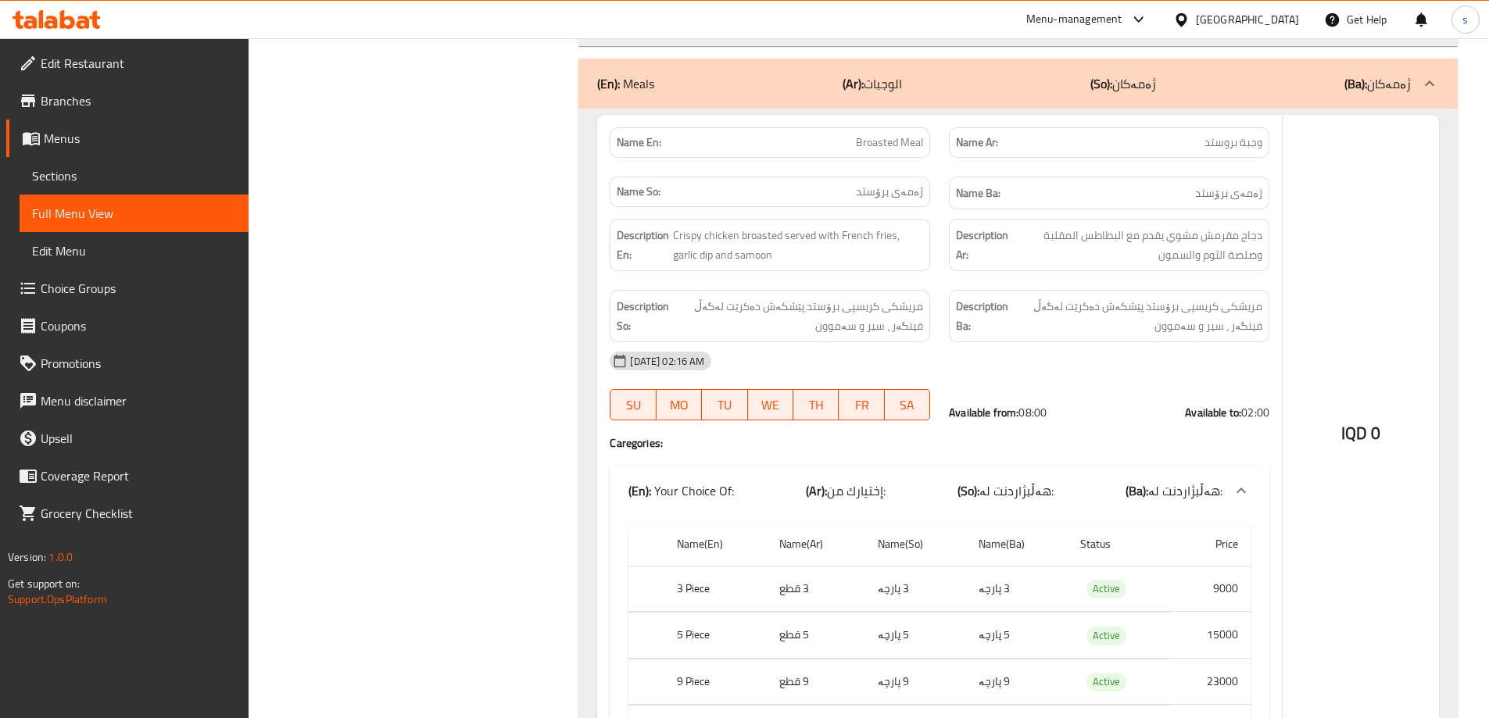
scroll to position [1569, 0]
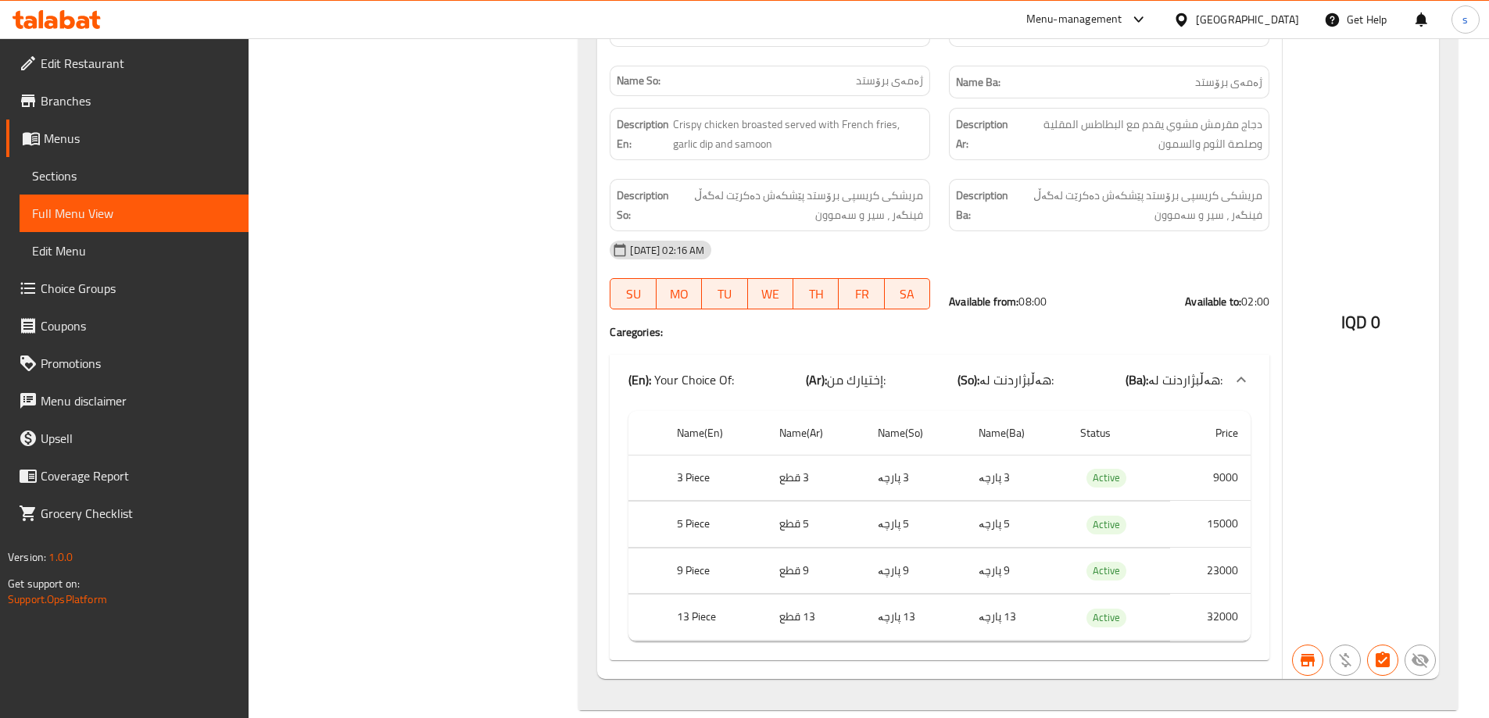
type input "broa"
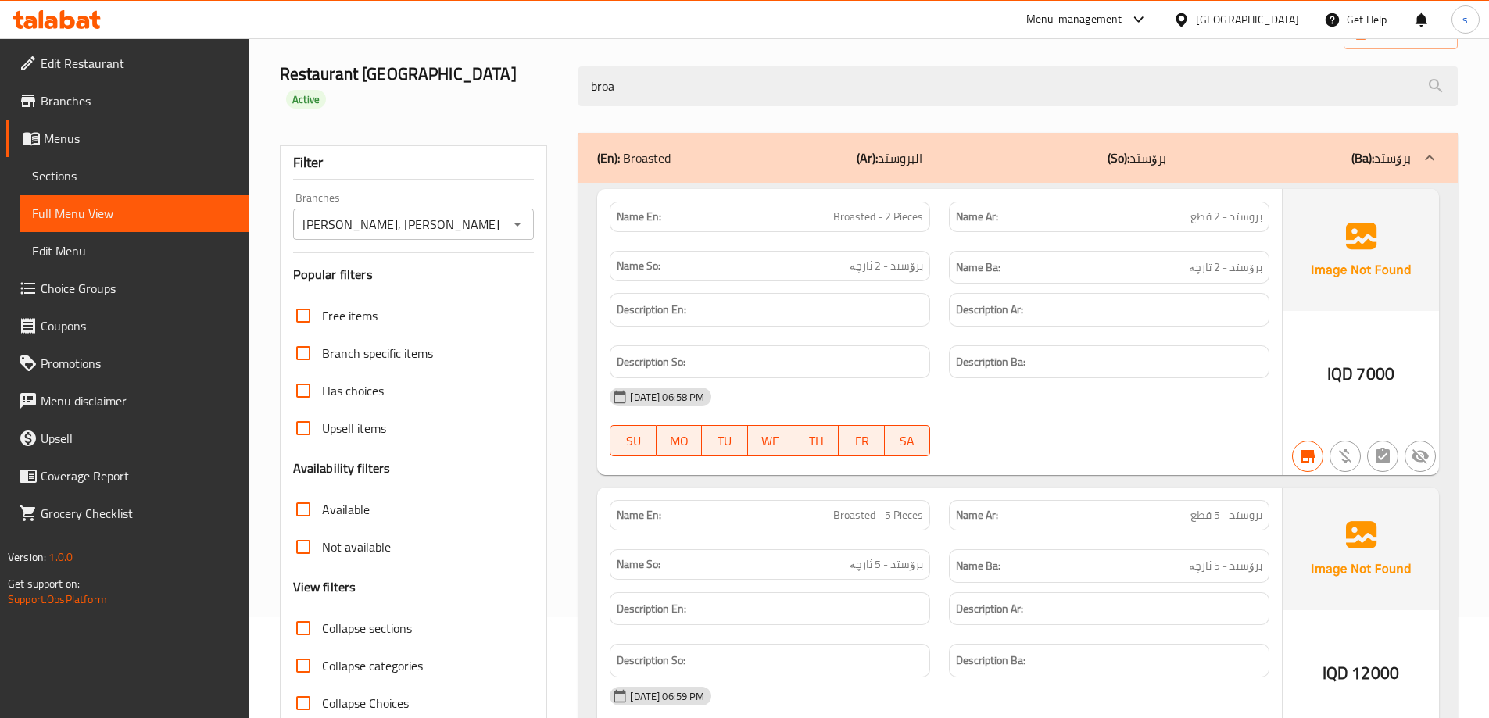
scroll to position [23, 0]
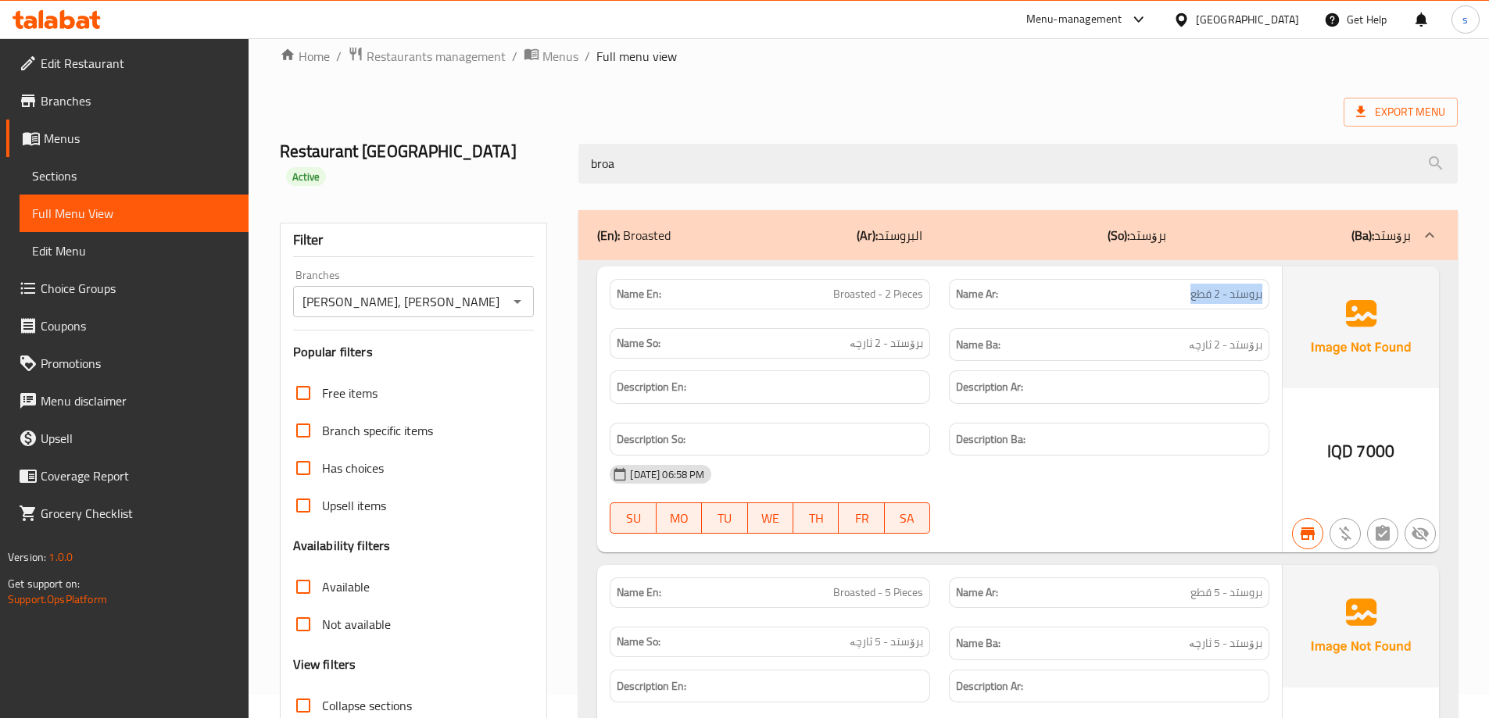
drag, startPoint x: 1181, startPoint y: 263, endPoint x: 1268, endPoint y: 267, distance: 86.8
click at [1268, 279] on div "Name Ar: بروستد - 2 قطع" at bounding box center [1109, 294] width 320 height 30
copy span "بروستد - 2 قطع"
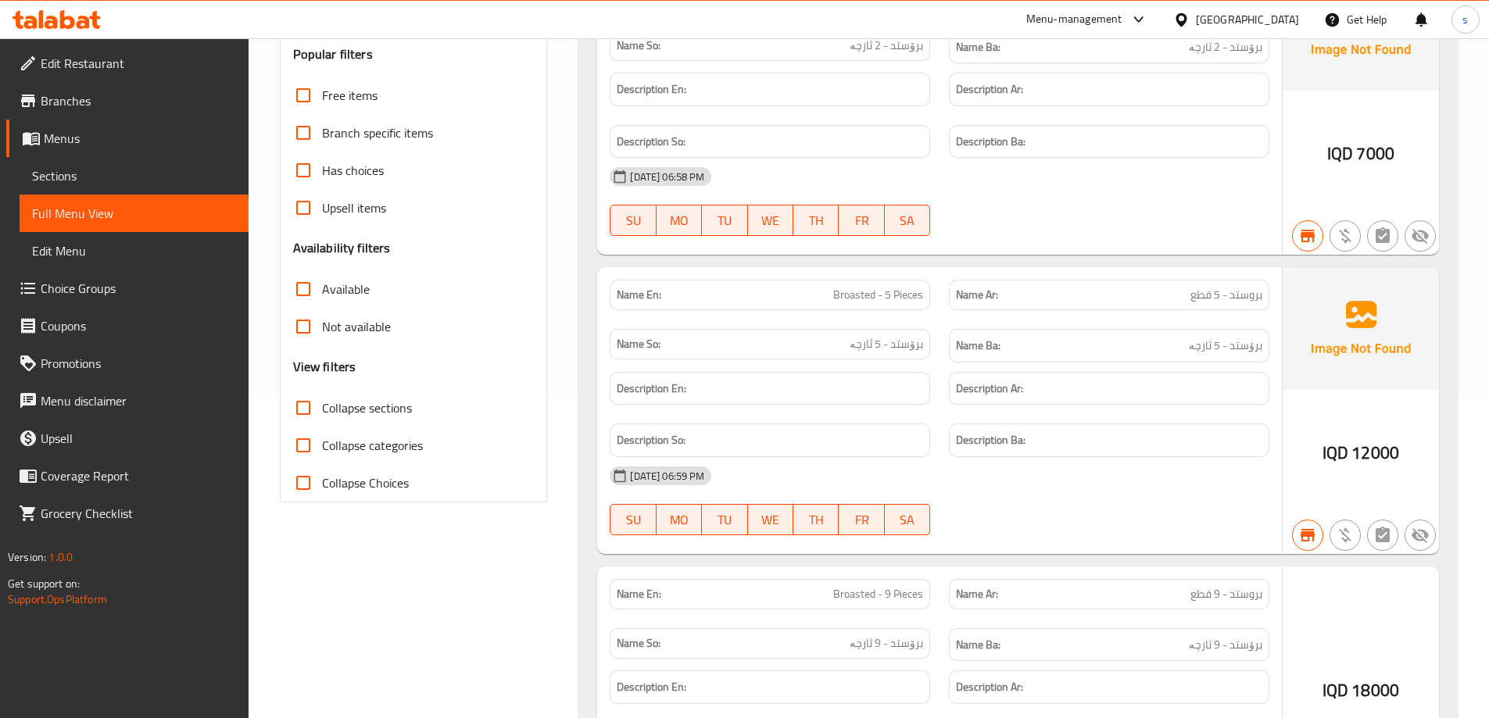
scroll to position [324, 0]
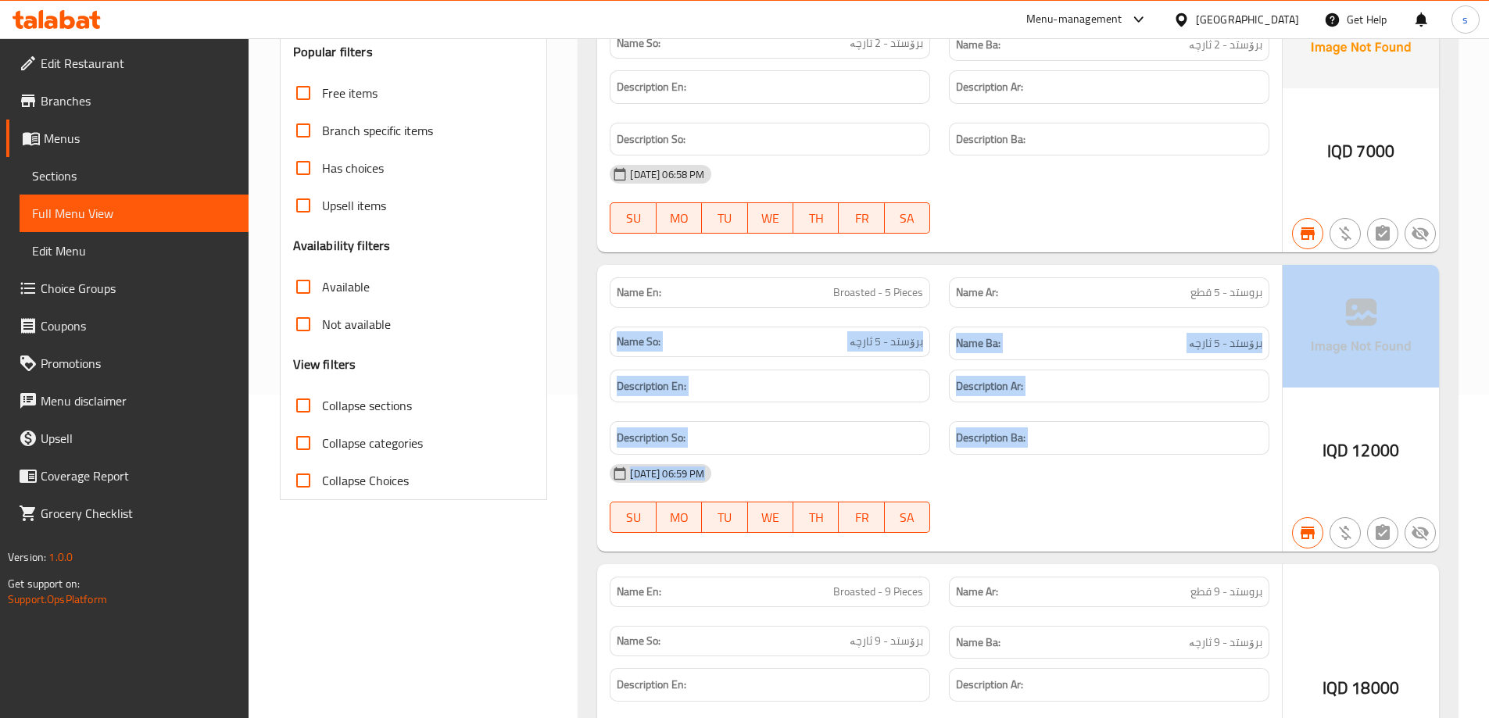
drag, startPoint x: 1180, startPoint y: 263, endPoint x: 1284, endPoint y: 260, distance: 104.0
click at [1284, 265] on div "Name En: Broasted - 5 Pieces Name Ar: بروستد - 5 قطع Name So: برۆستد - 5 ثارچە …" at bounding box center [1018, 408] width 842 height 287
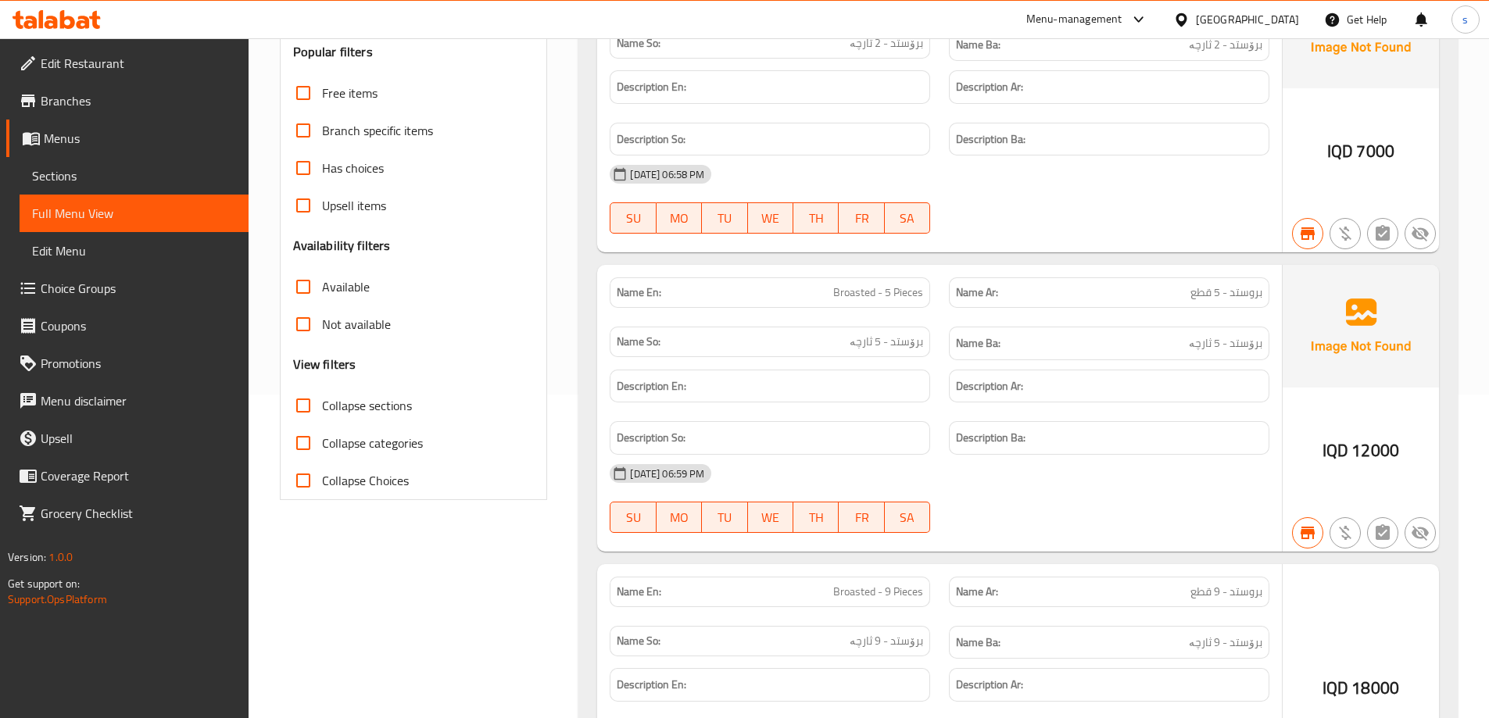
click at [1243, 284] on span "بروستد - 5 قطع" at bounding box center [1226, 292] width 72 height 16
copy span "بروستد - 5 قطع"
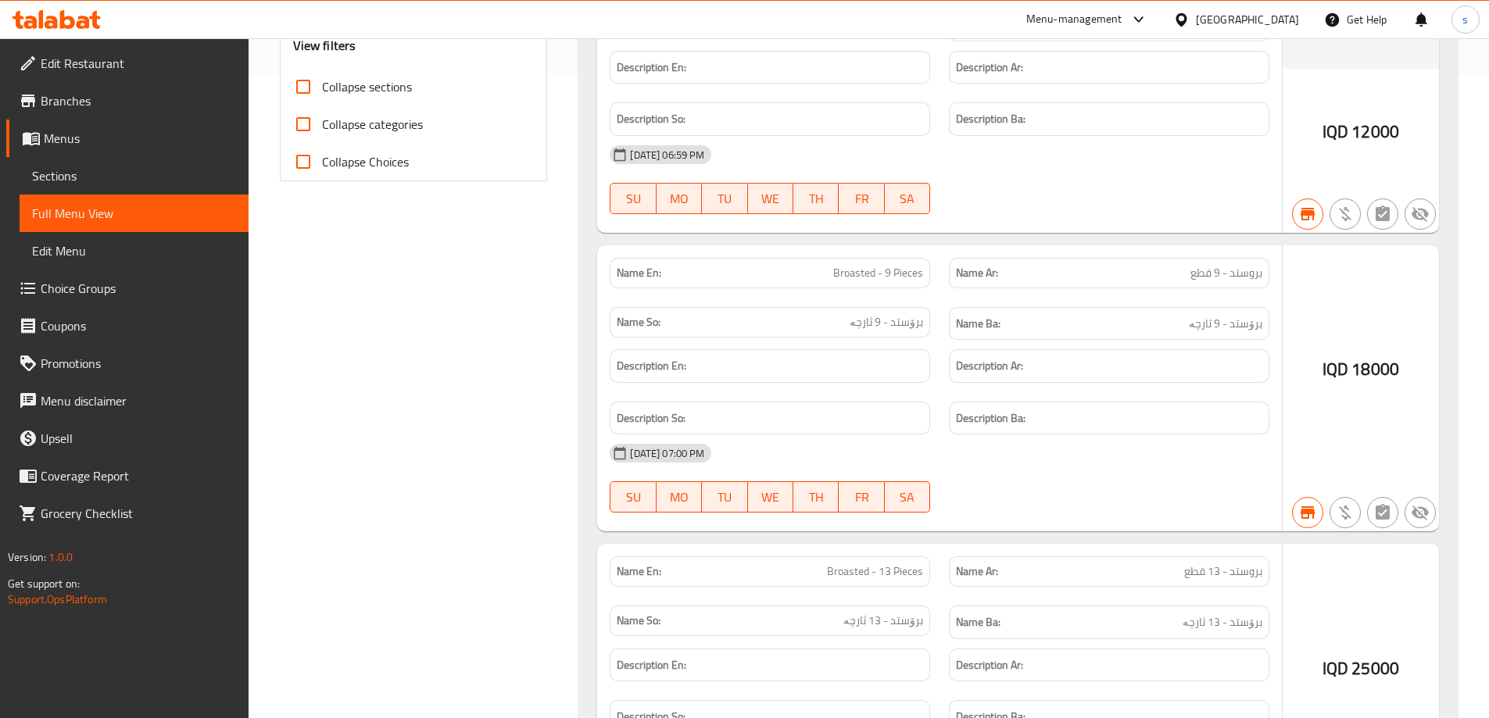
scroll to position [715, 0]
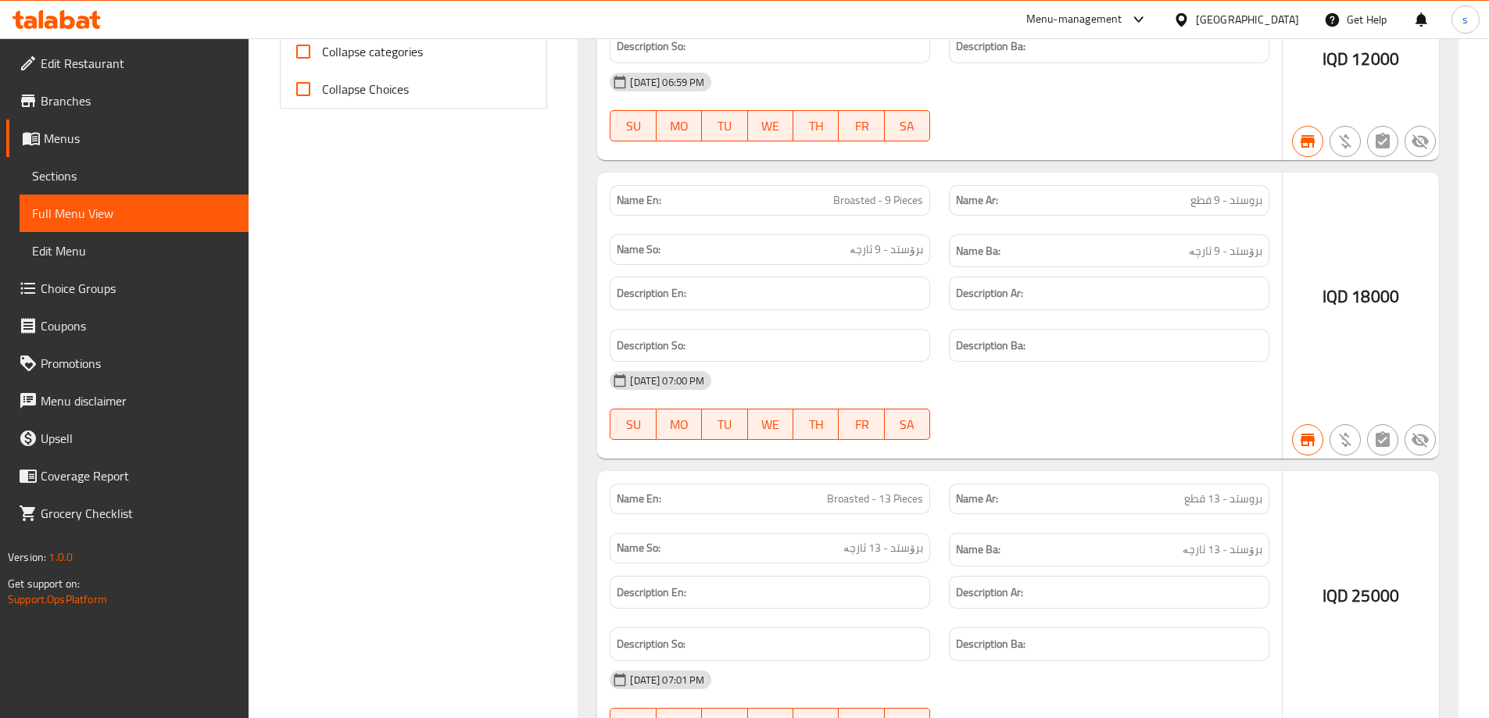
click at [1221, 192] on span "بروستد - 9 قطع" at bounding box center [1226, 200] width 72 height 16
copy span "بروستد - 9 قطع"
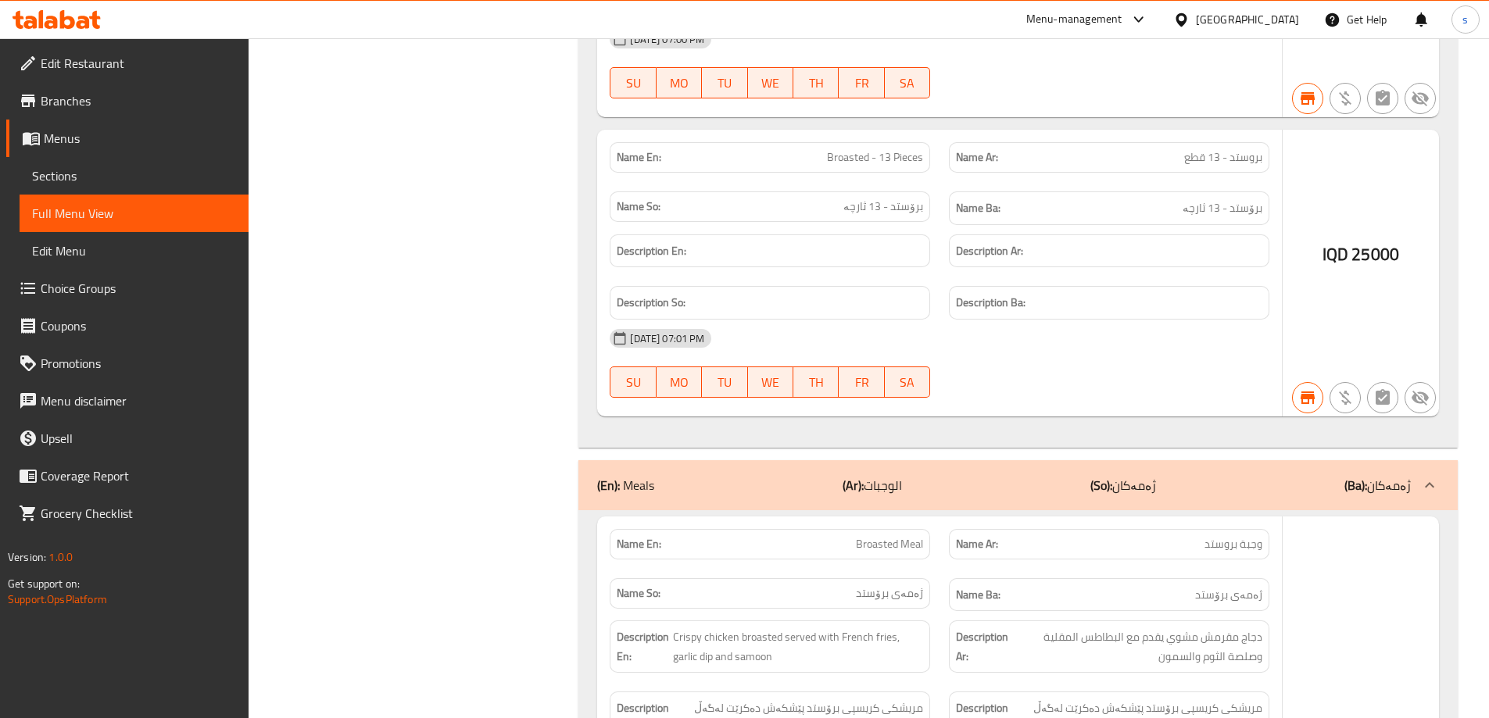
scroll to position [1139, 0]
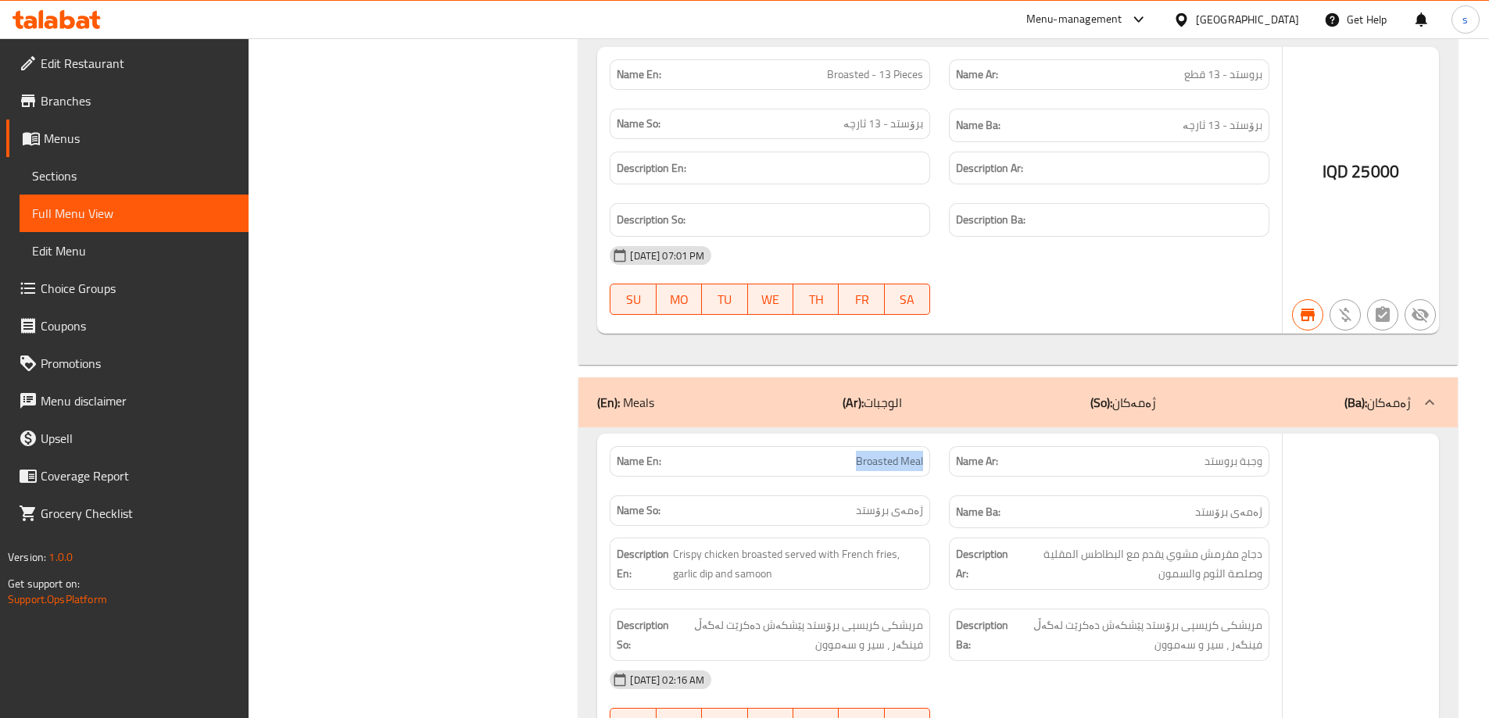
drag, startPoint x: 864, startPoint y: 432, endPoint x: 934, endPoint y: 443, distance: 70.4
copy span "Broasted Meal"
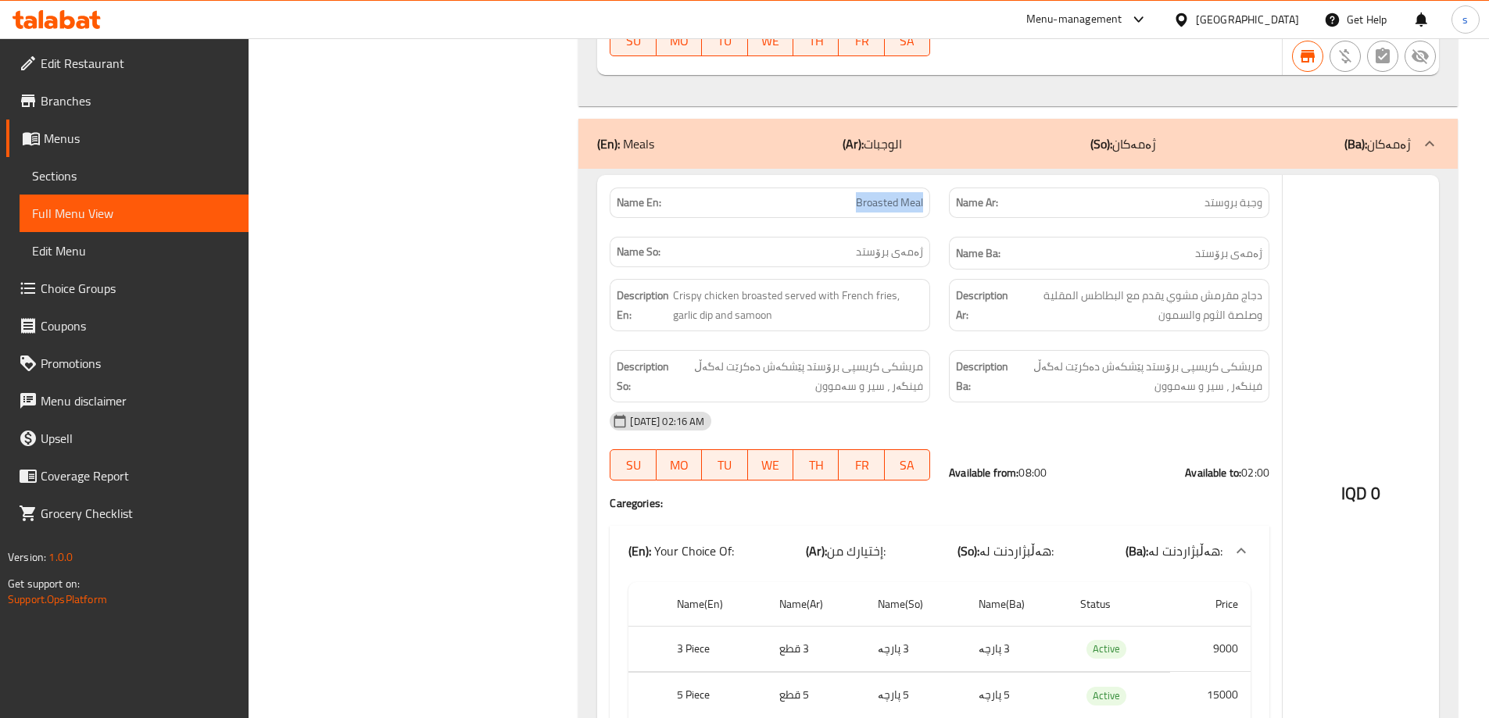
scroll to position [1569, 0]
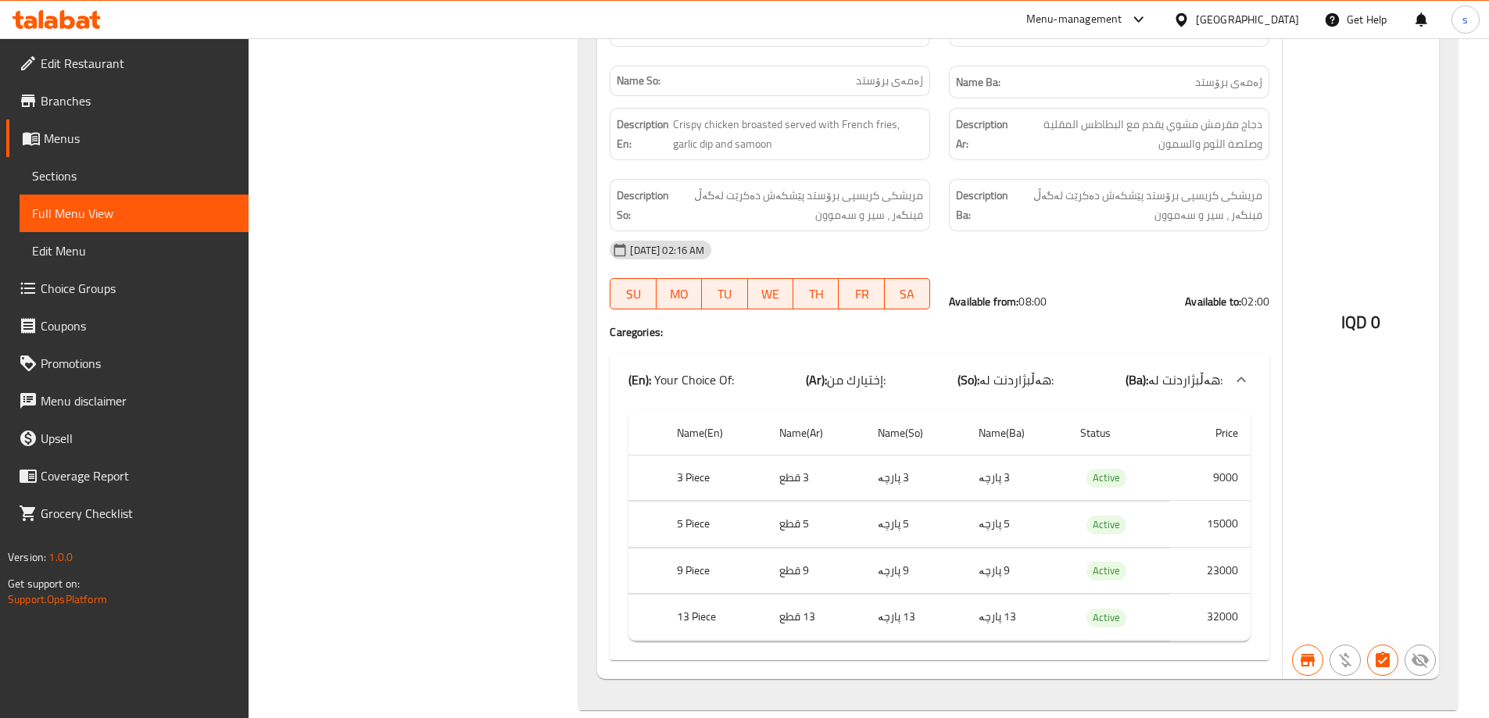
click at [703, 455] on th "3 Piece" at bounding box center [715, 478] width 102 height 46
copy th "3 Piece"
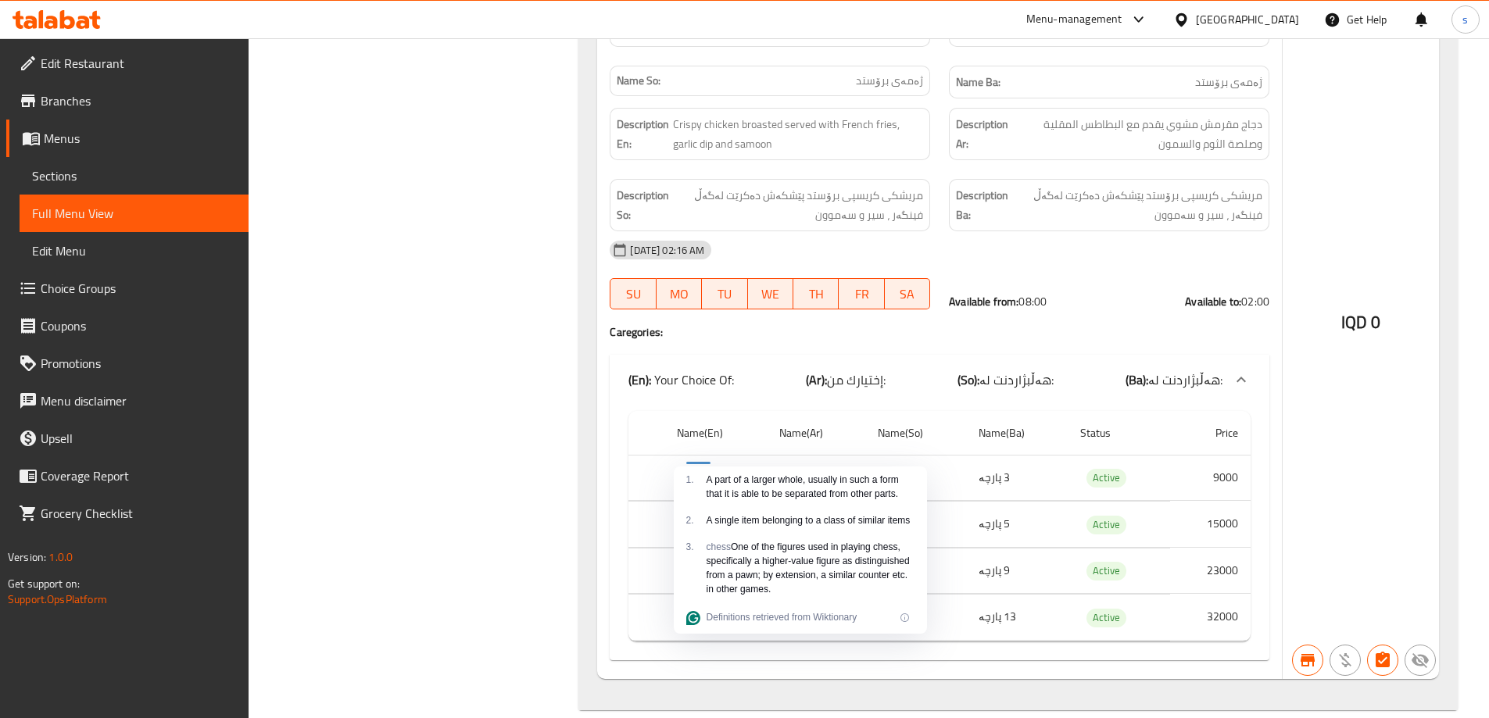
click at [721, 420] on th "Name(En)" at bounding box center [715, 433] width 102 height 45
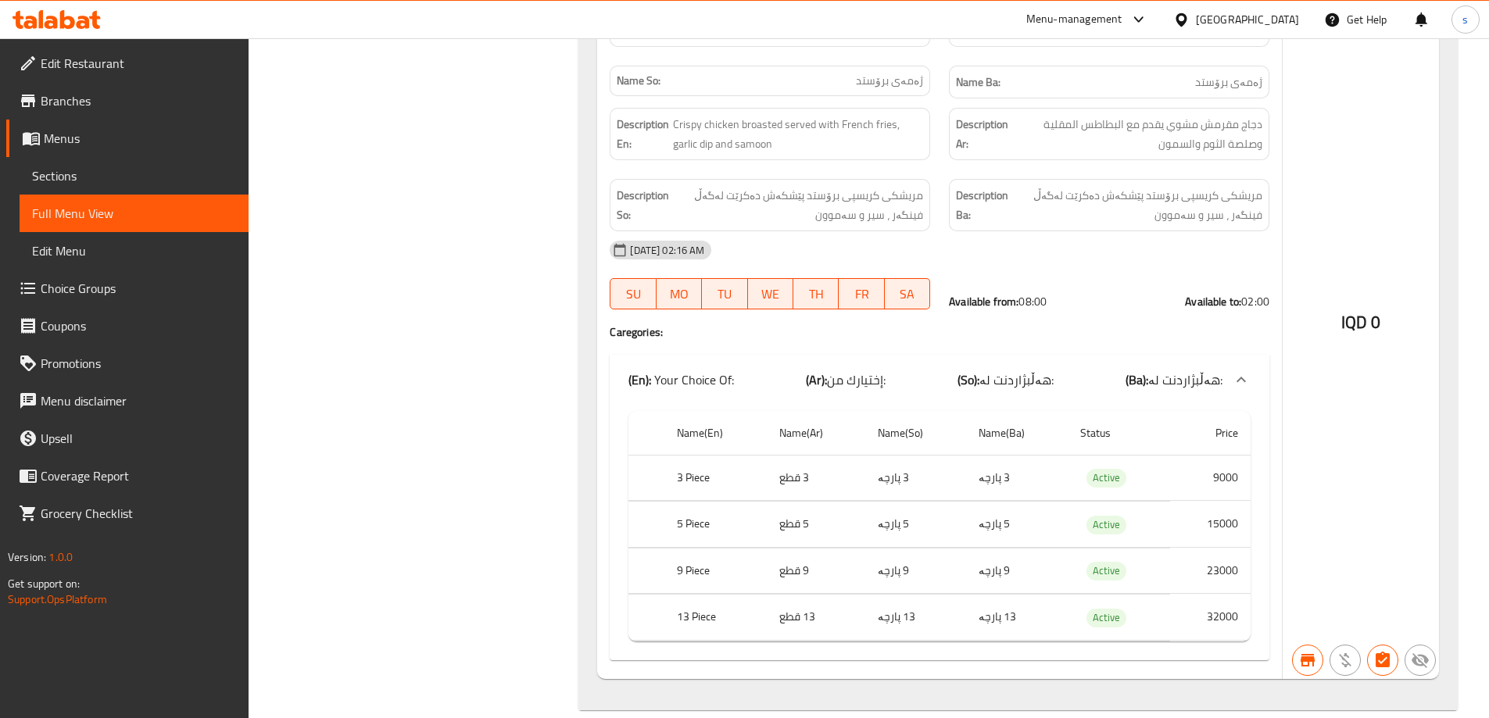
click at [691, 502] on th "5 Piece" at bounding box center [715, 525] width 102 height 46
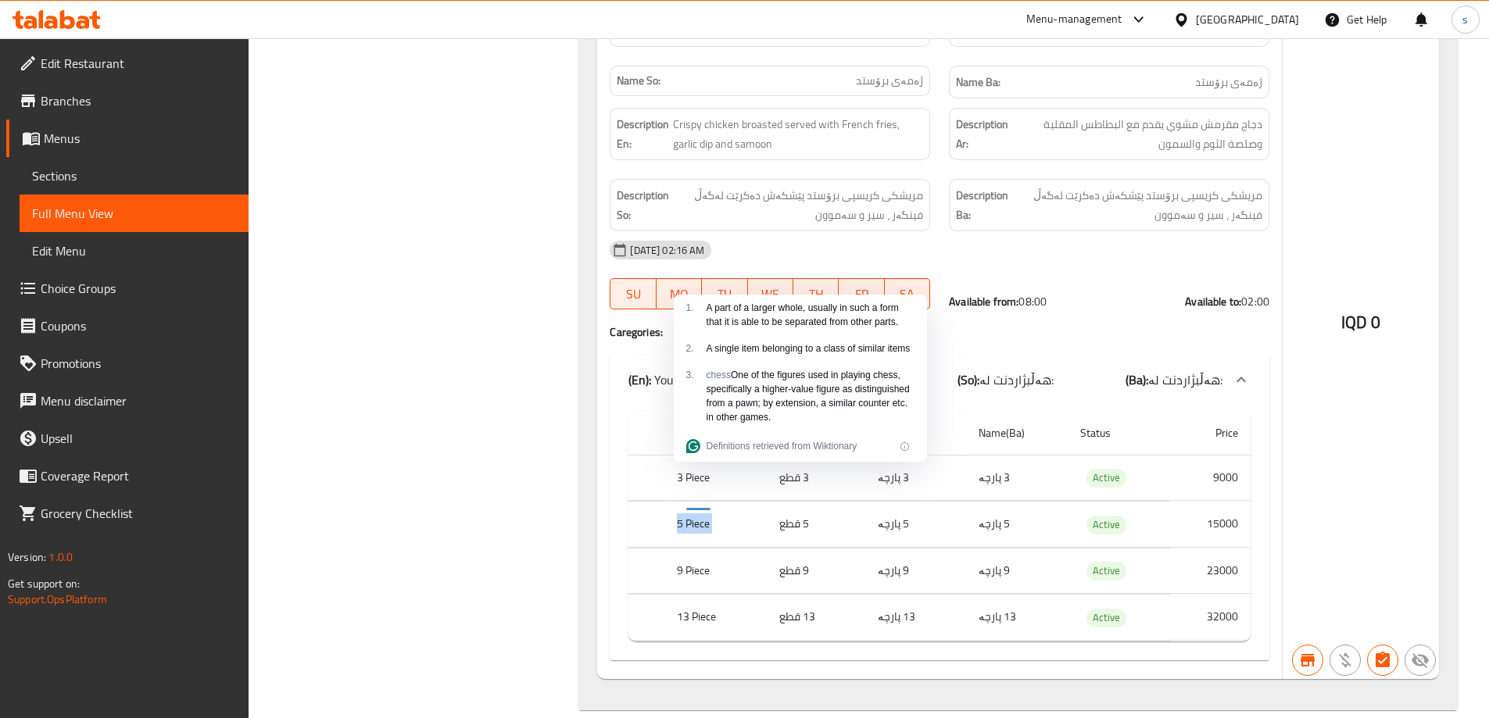
copy th "5 Piece"
click at [696, 548] on th "9 Piece" at bounding box center [715, 571] width 102 height 46
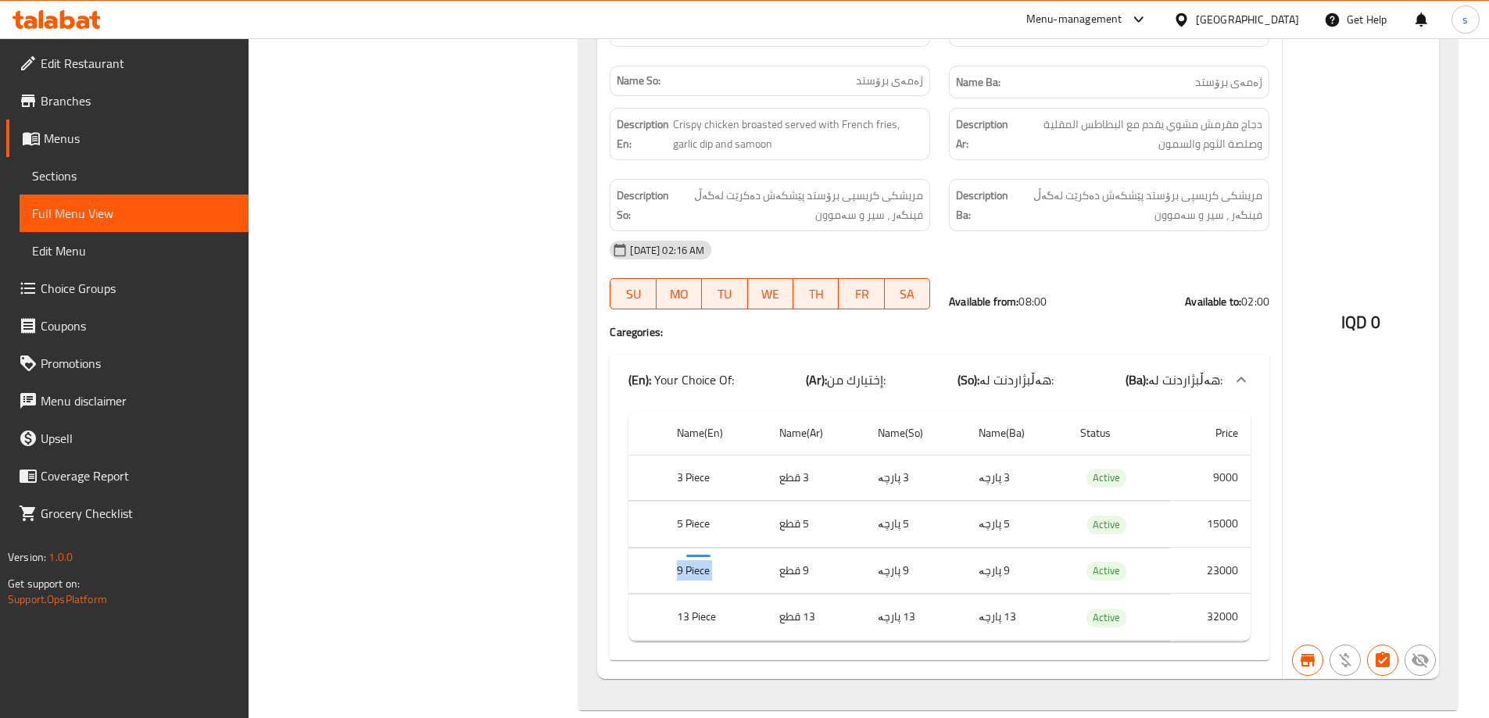
click at [696, 548] on th "9 Piece" at bounding box center [715, 571] width 102 height 46
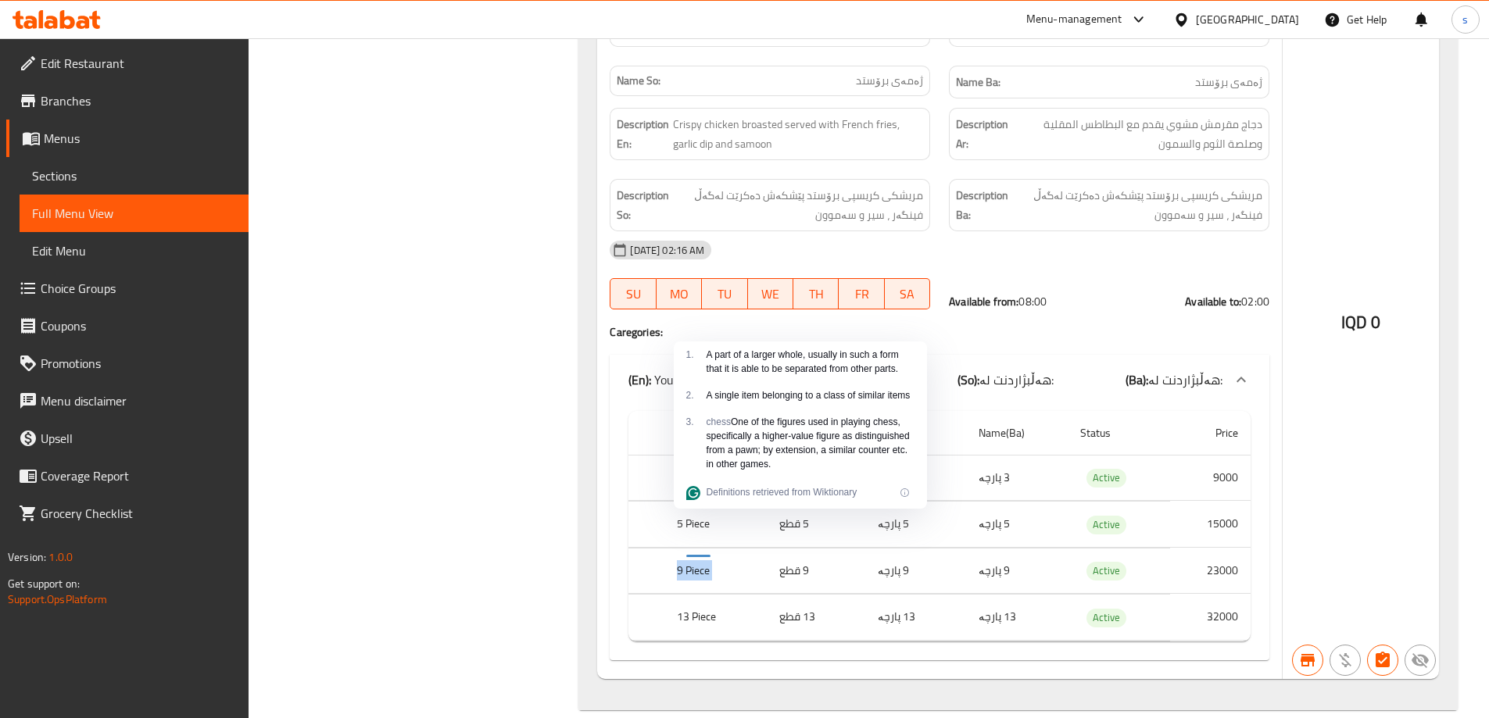
copy th "9 Piece"
click at [689, 595] on th "13 Piece" at bounding box center [715, 618] width 102 height 46
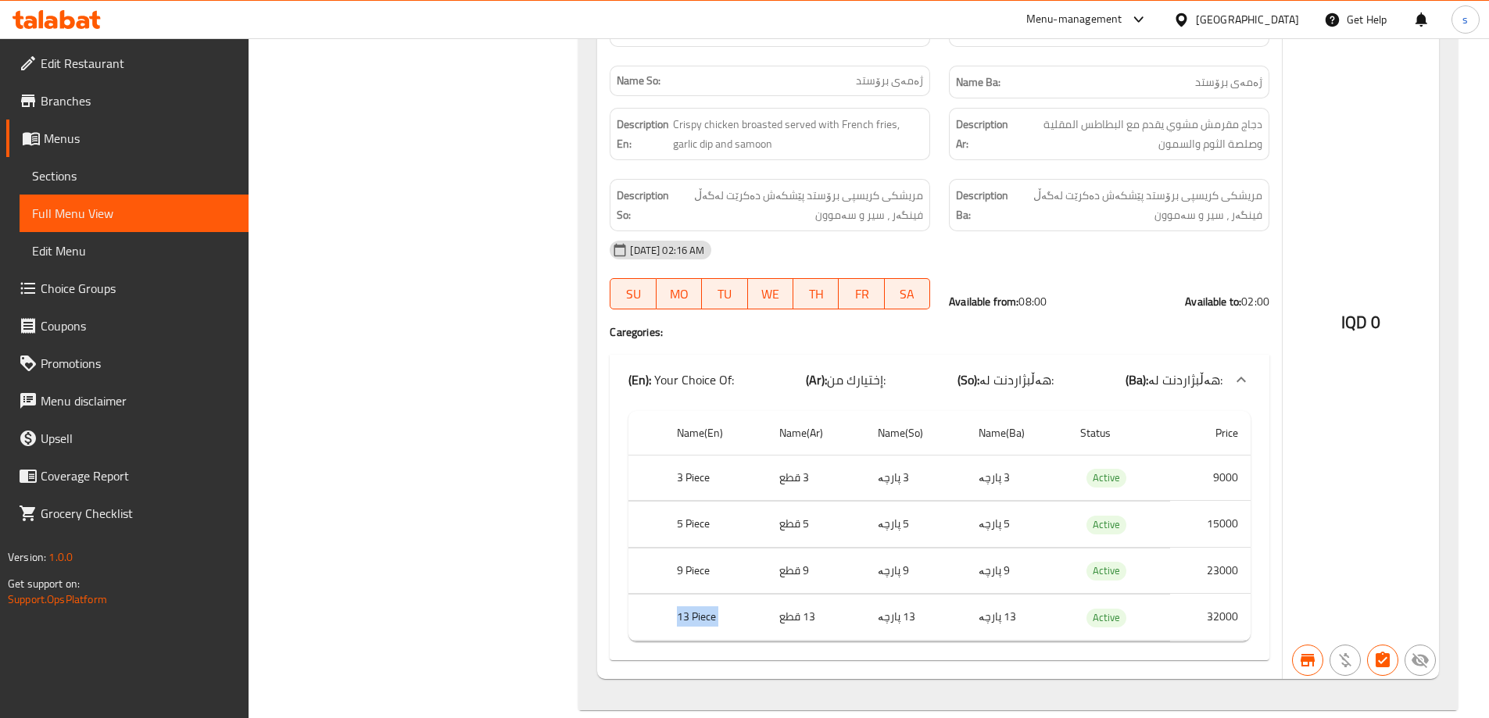
click at [689, 595] on th "13 Piece" at bounding box center [715, 618] width 102 height 46
copy th "13 Piece"
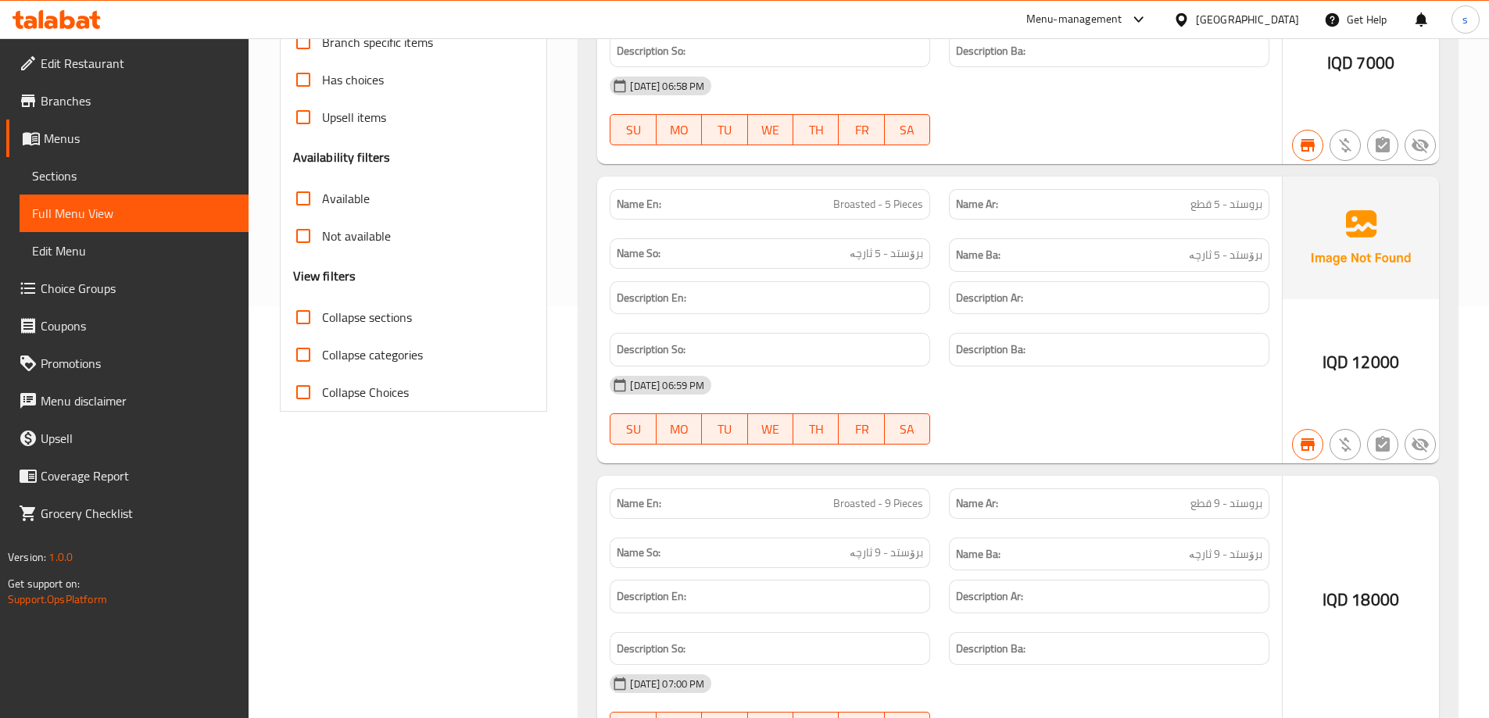
scroll to position [410, 0]
drag, startPoint x: 816, startPoint y: 187, endPoint x: 928, endPoint y: 183, distance: 111.8
click at [928, 191] on div "Name En: Broasted - 5 Pieces" at bounding box center [770, 206] width 320 height 30
copy span "Broasted - 5 Pieces"
drag, startPoint x: 817, startPoint y: 485, endPoint x: 948, endPoint y: 472, distance: 131.2
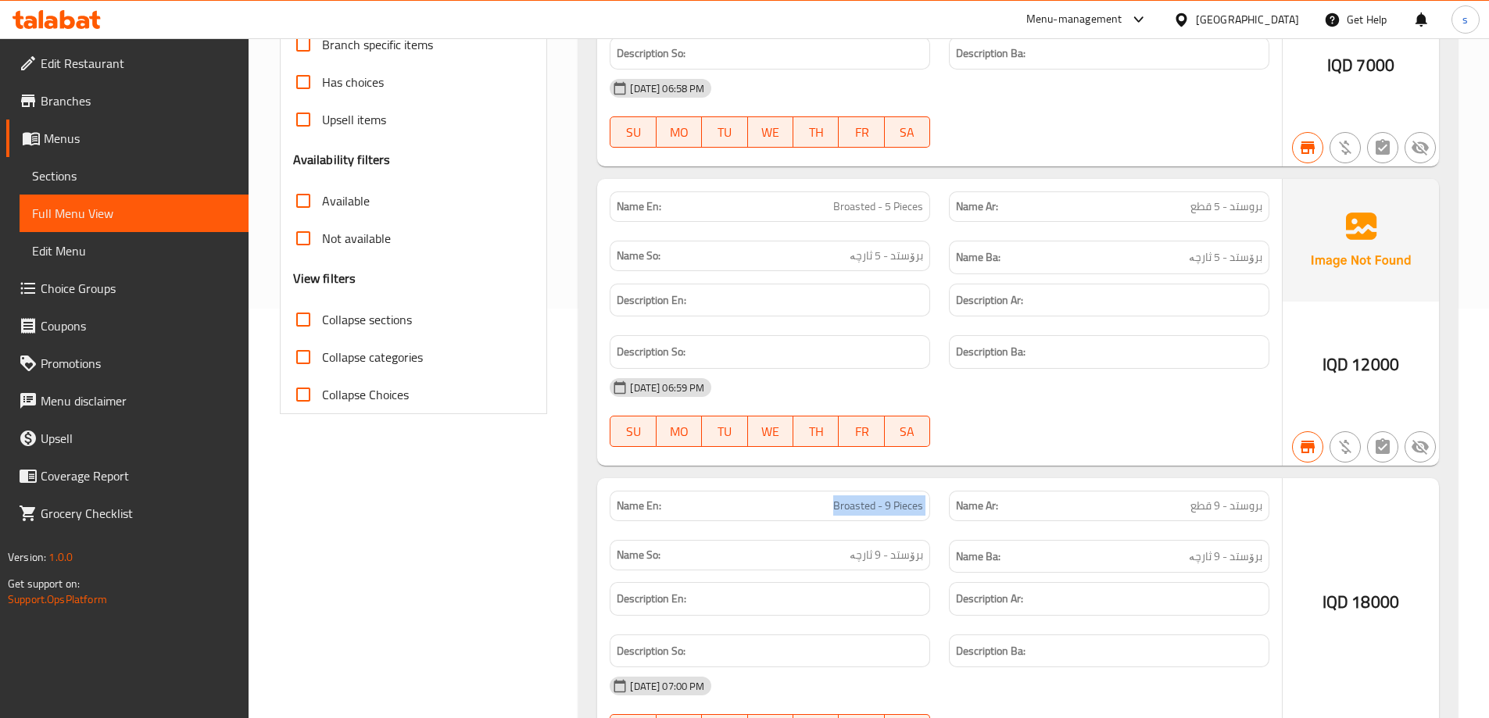
click at [948, 481] on div "Name En: Broasted - 9 Pieces Name Ar: بروستد - 9 قطع Name So: برۆستد - 9 ثارچە …" at bounding box center [939, 532] width 678 height 102
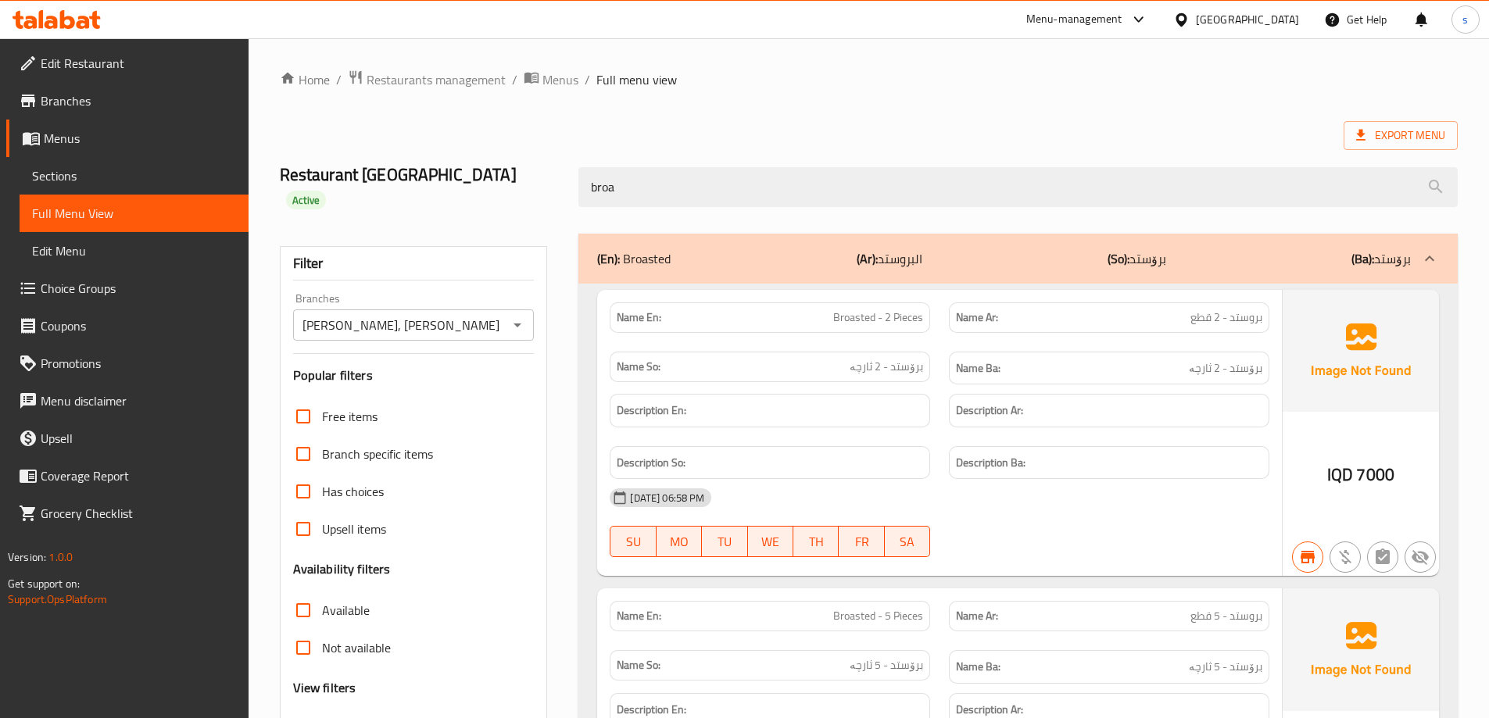
click at [685, 158] on div "broa" at bounding box center [1018, 187] width 898 height 59
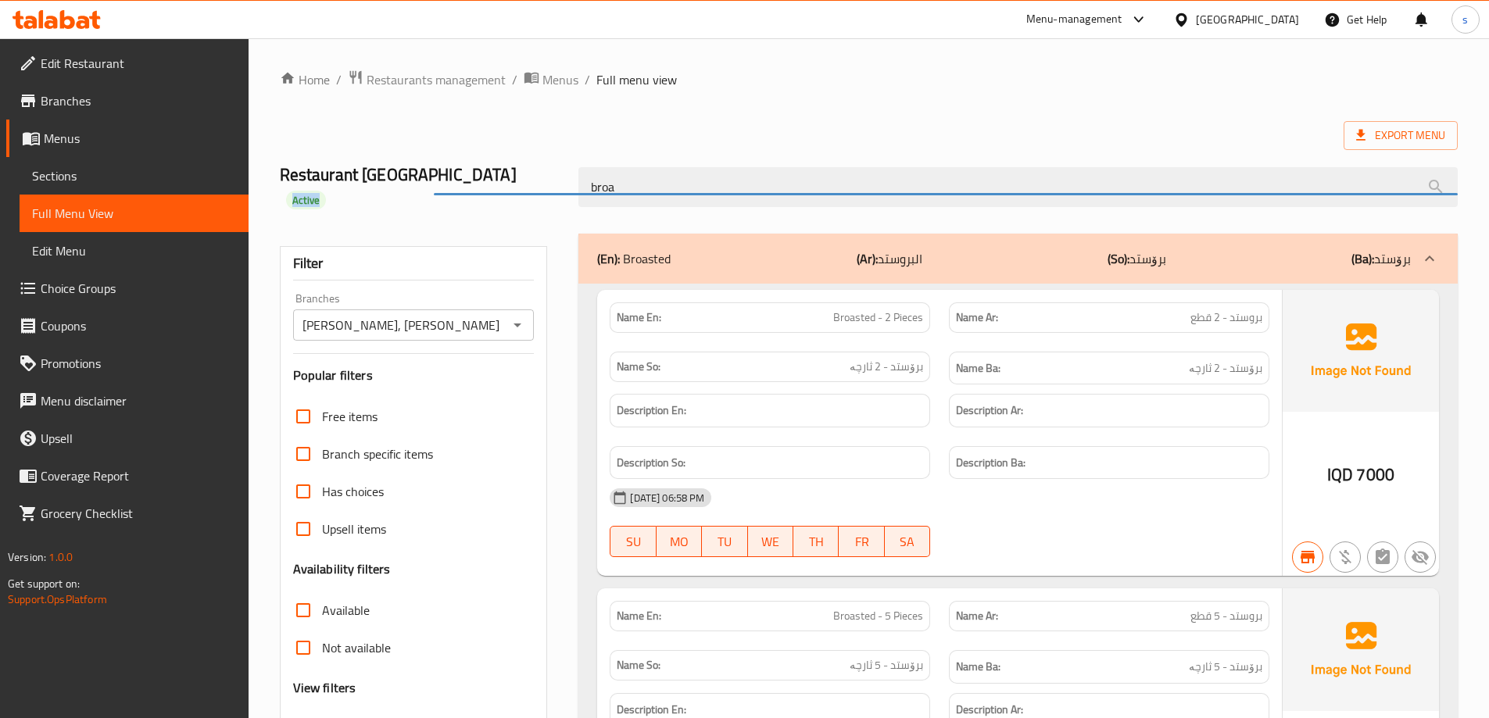
click at [683, 158] on div "broa" at bounding box center [1018, 187] width 898 height 59
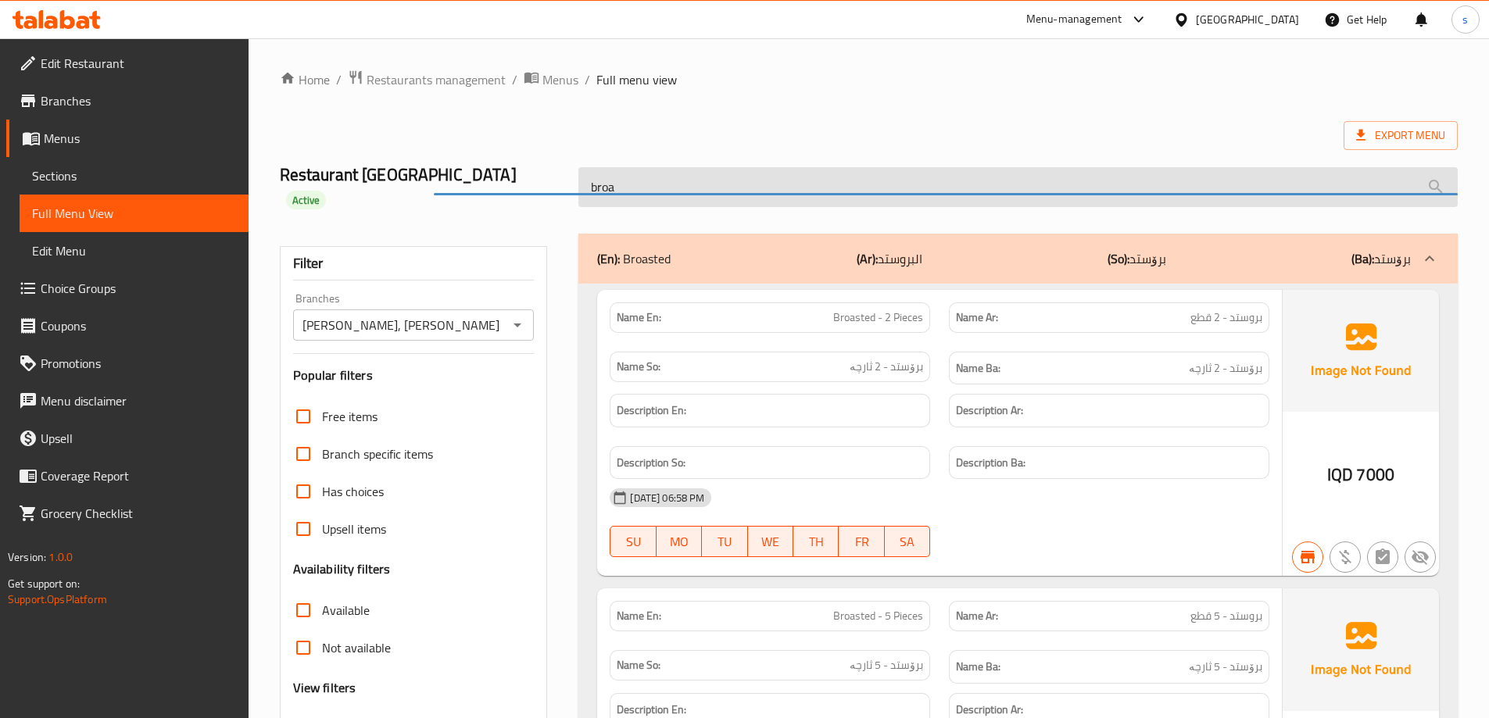
click at [685, 167] on input "broa" at bounding box center [1017, 187] width 879 height 40
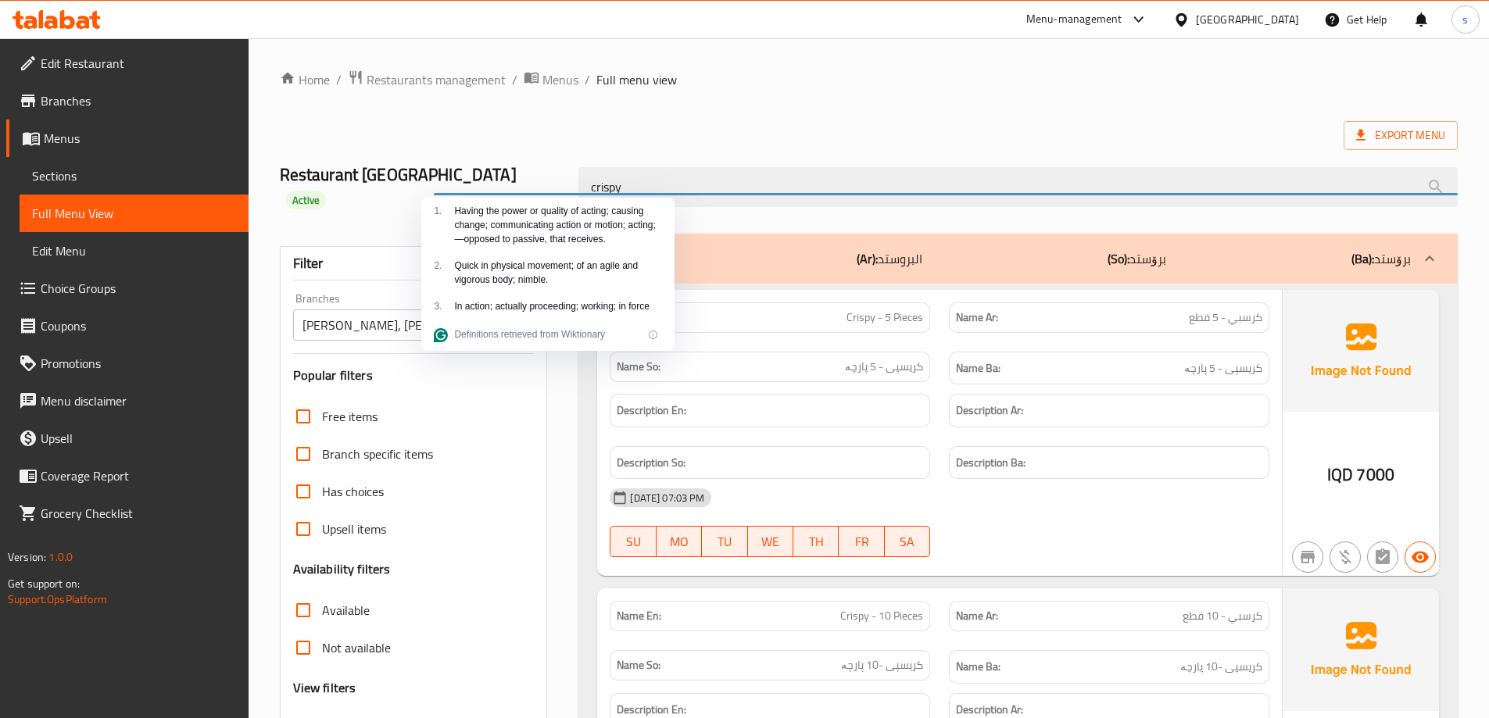
type input "crispy"
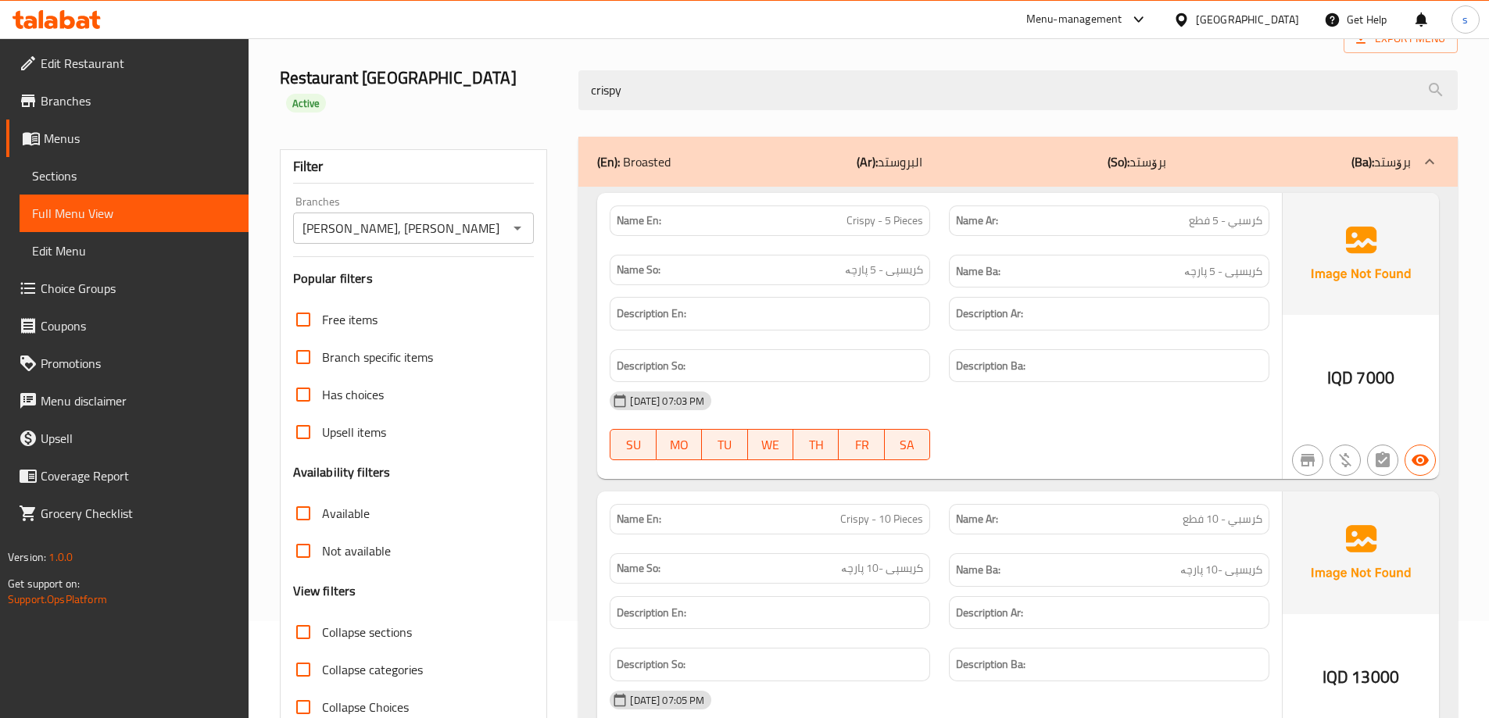
scroll to position [55, 0]
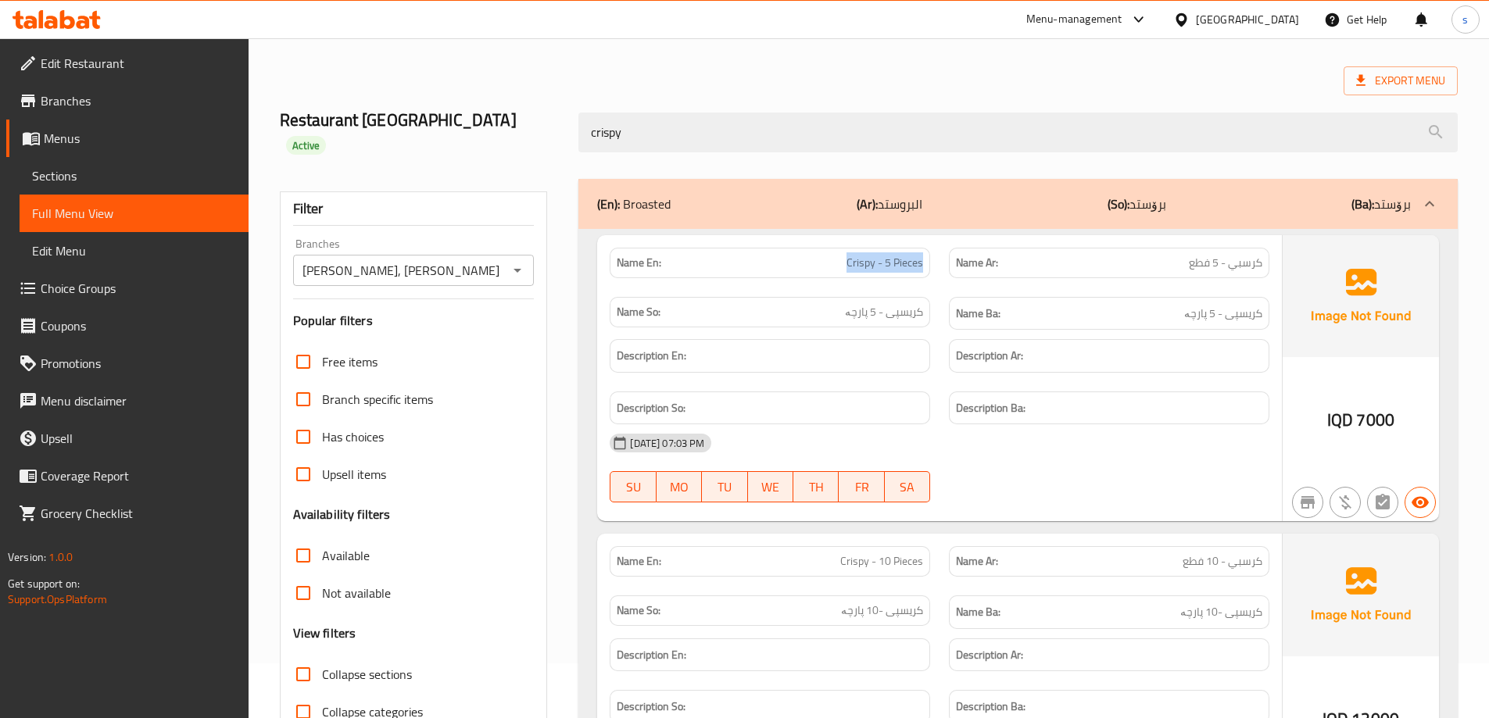
drag, startPoint x: 843, startPoint y: 226, endPoint x: 931, endPoint y: 234, distance: 87.9
click at [931, 238] on div "Name En: Crispy - 5 Pieces" at bounding box center [769, 262] width 339 height 49
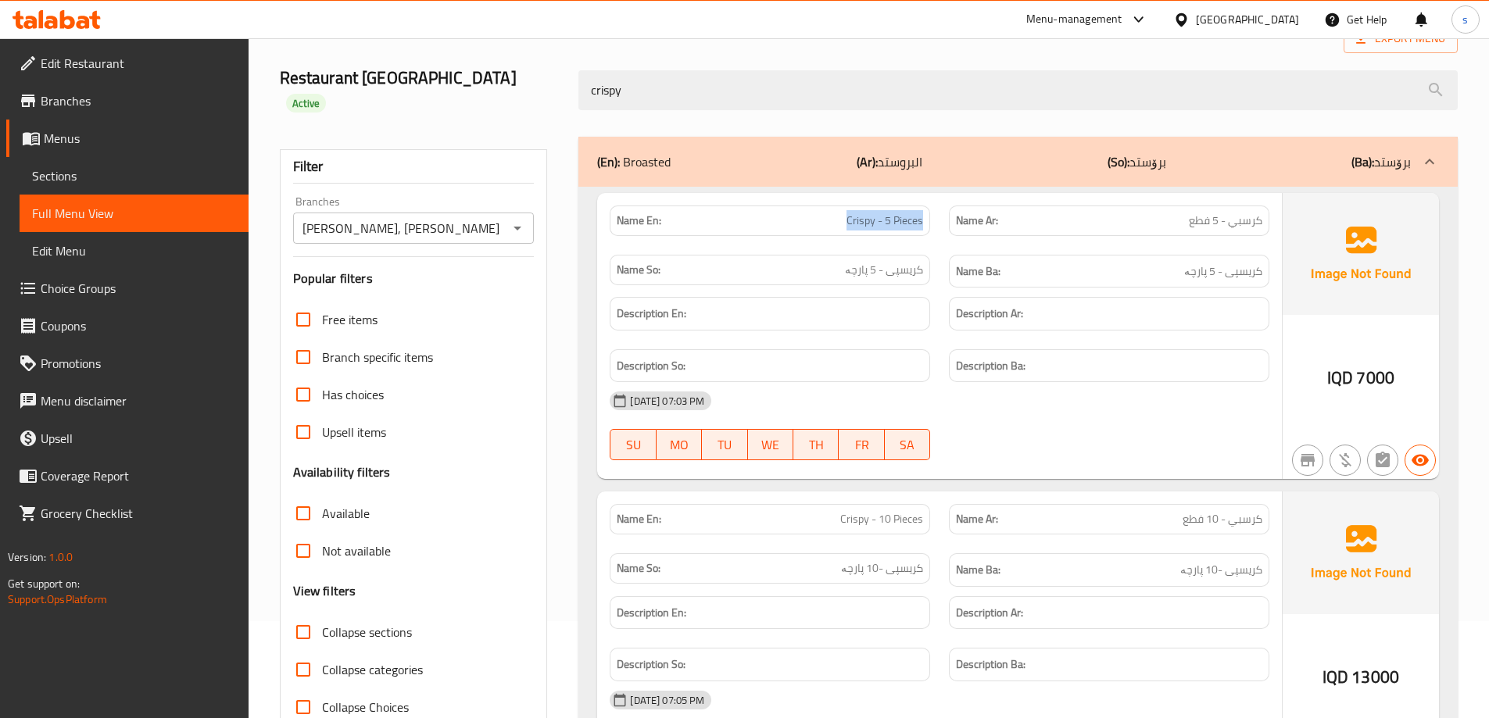
scroll to position [436, 0]
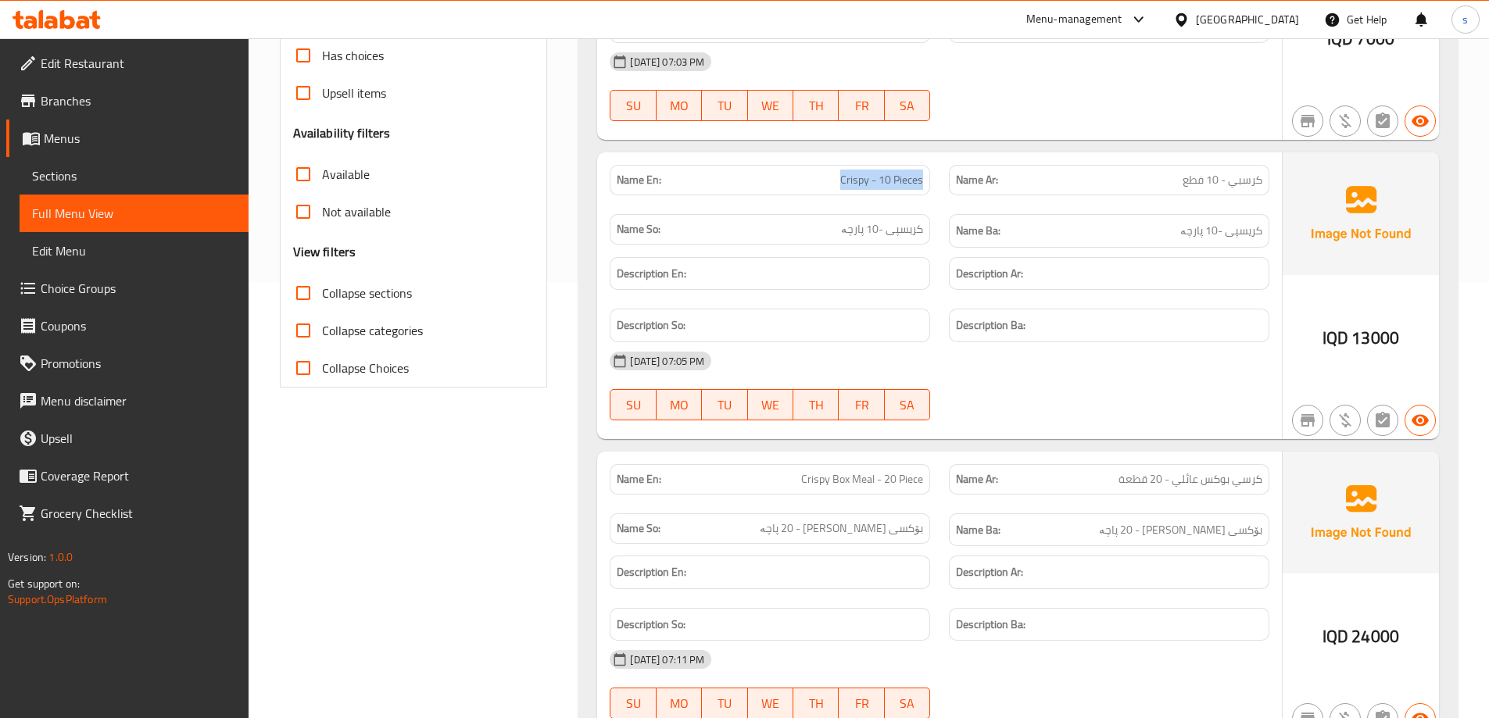
drag, startPoint x: 810, startPoint y: 159, endPoint x: 926, endPoint y: 169, distance: 116.0
click at [926, 169] on div "Name En: Crispy - 10 Pieces" at bounding box center [770, 180] width 320 height 30
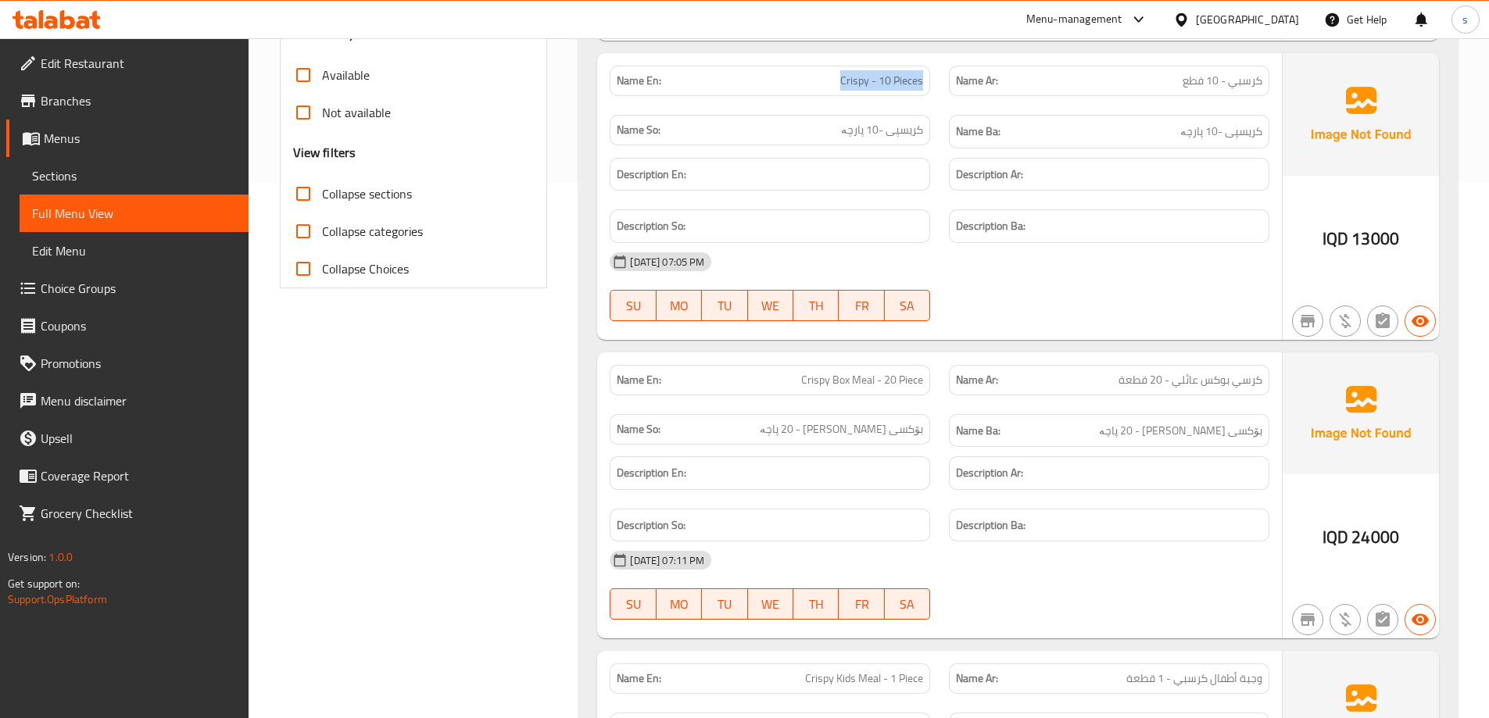
scroll to position [656, 0]
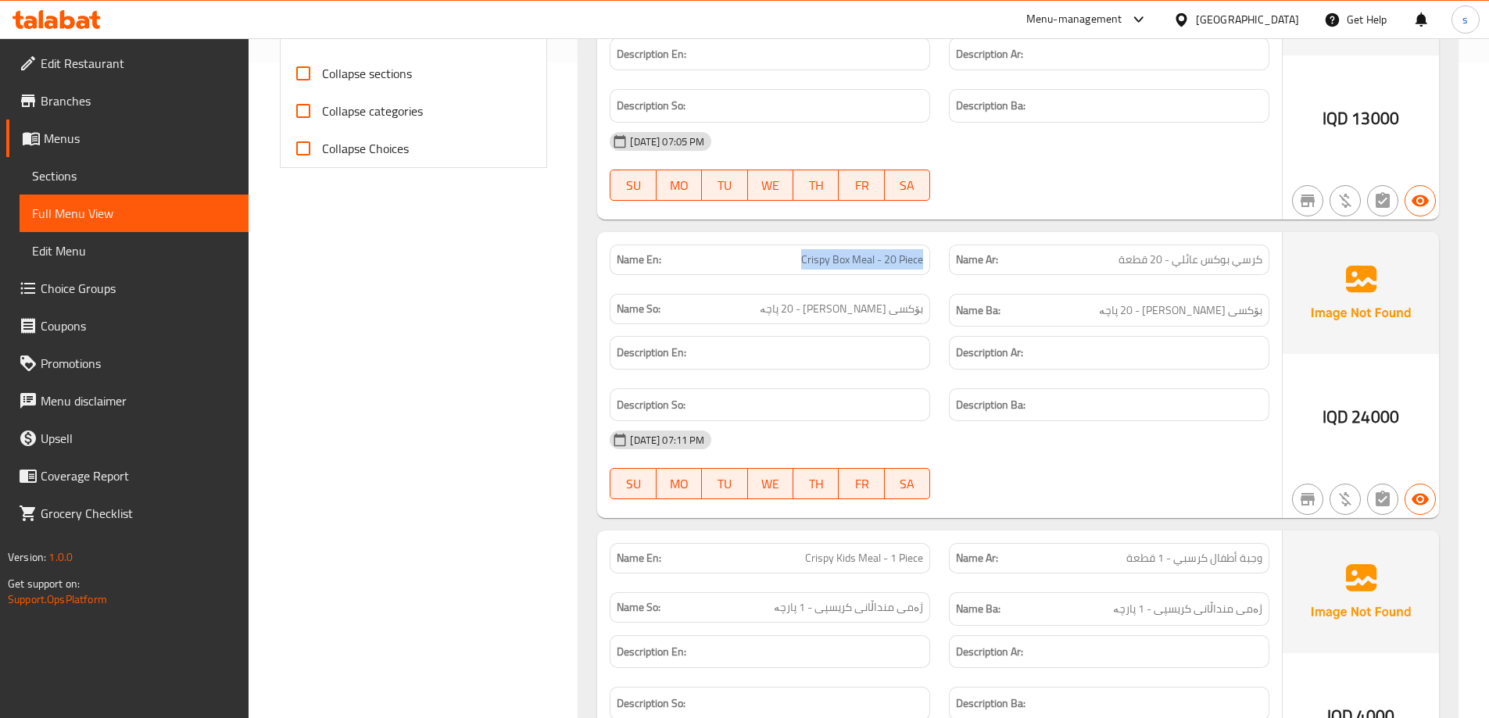
drag, startPoint x: 795, startPoint y: 227, endPoint x: 937, endPoint y: 238, distance: 142.7
click at [937, 238] on div "Name En: Crispy Box Meal - 20 Piece" at bounding box center [769, 259] width 339 height 49
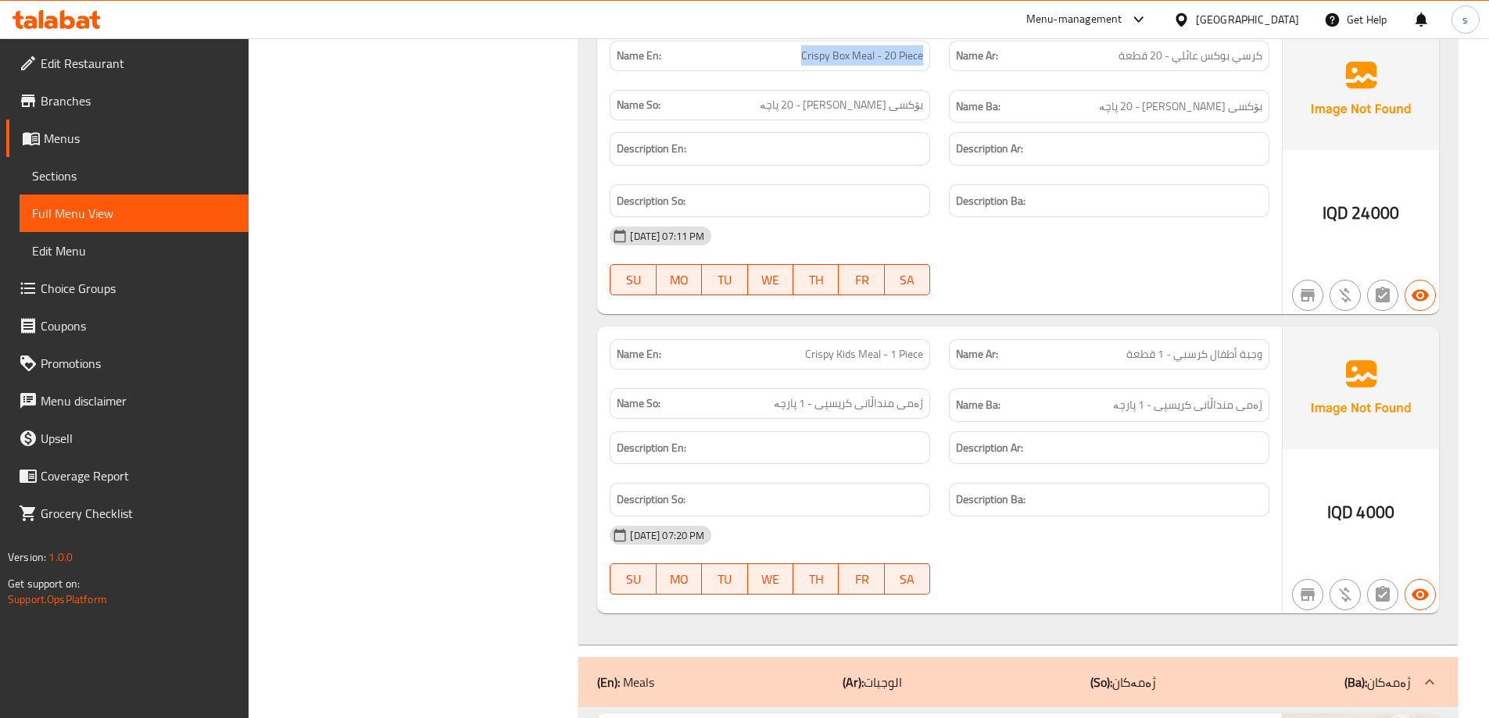
scroll to position [862, 0]
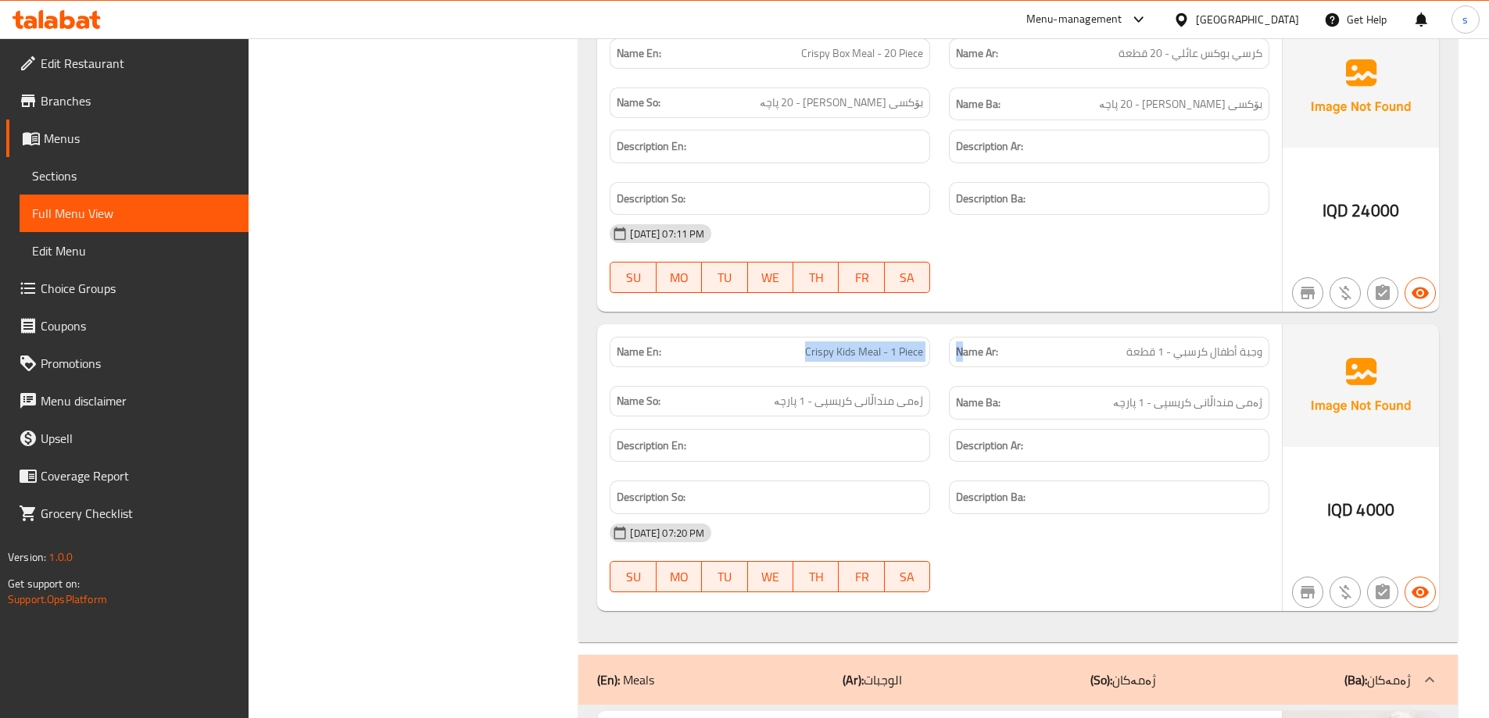
drag, startPoint x: 771, startPoint y: 330, endPoint x: 963, endPoint y: 331, distance: 191.5
click at [963, 331] on div "Name En: Crispy Kids Meal - 1 Piece Name Ar: وجبة أطفال كرسبي - 1 قطعة Name So:…" at bounding box center [939, 378] width 678 height 102
click at [998, 393] on strong "Name Ba:" at bounding box center [978, 403] width 45 height 20
click at [878, 344] on span "Crispy Kids Meal - 1 Piece" at bounding box center [864, 352] width 118 height 16
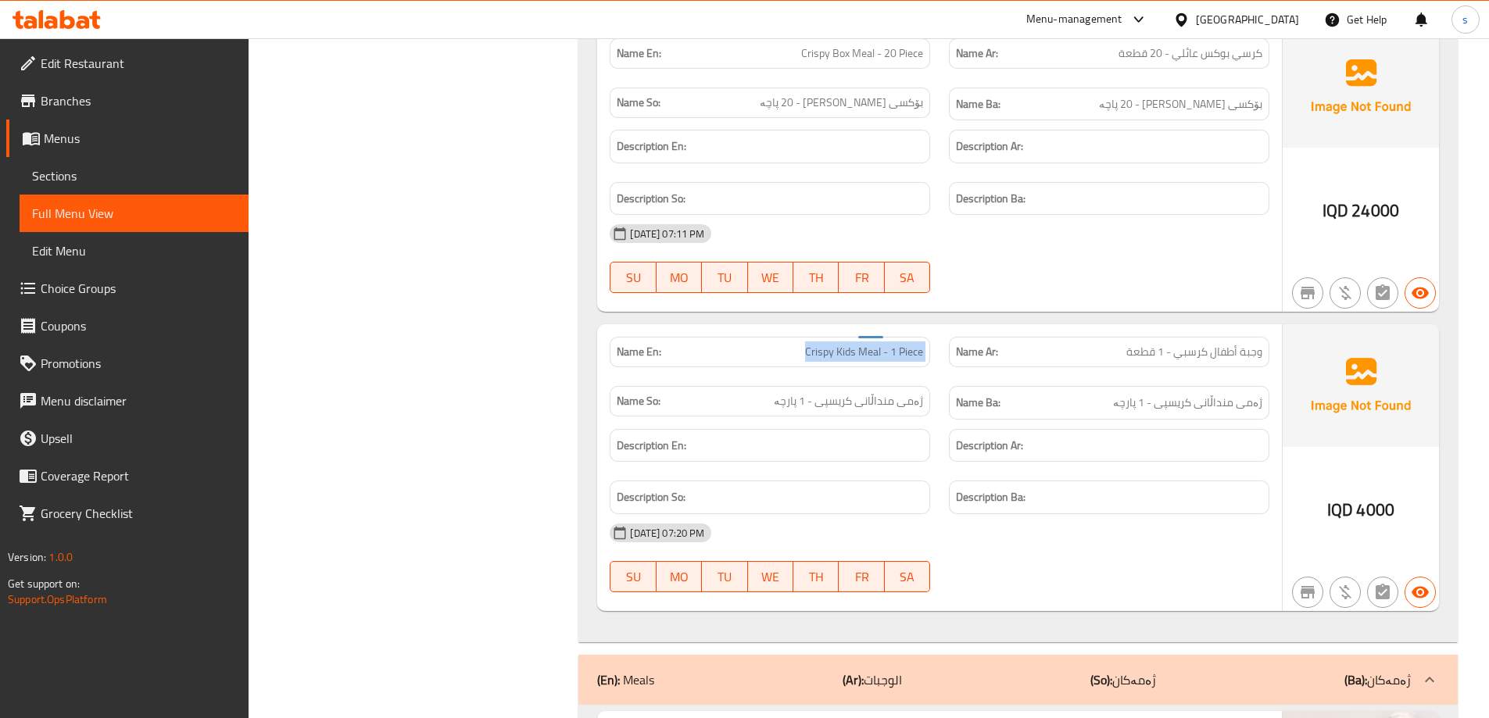
click at [878, 344] on span "Crispy Kids Meal - 1 Piece" at bounding box center [864, 352] width 118 height 16
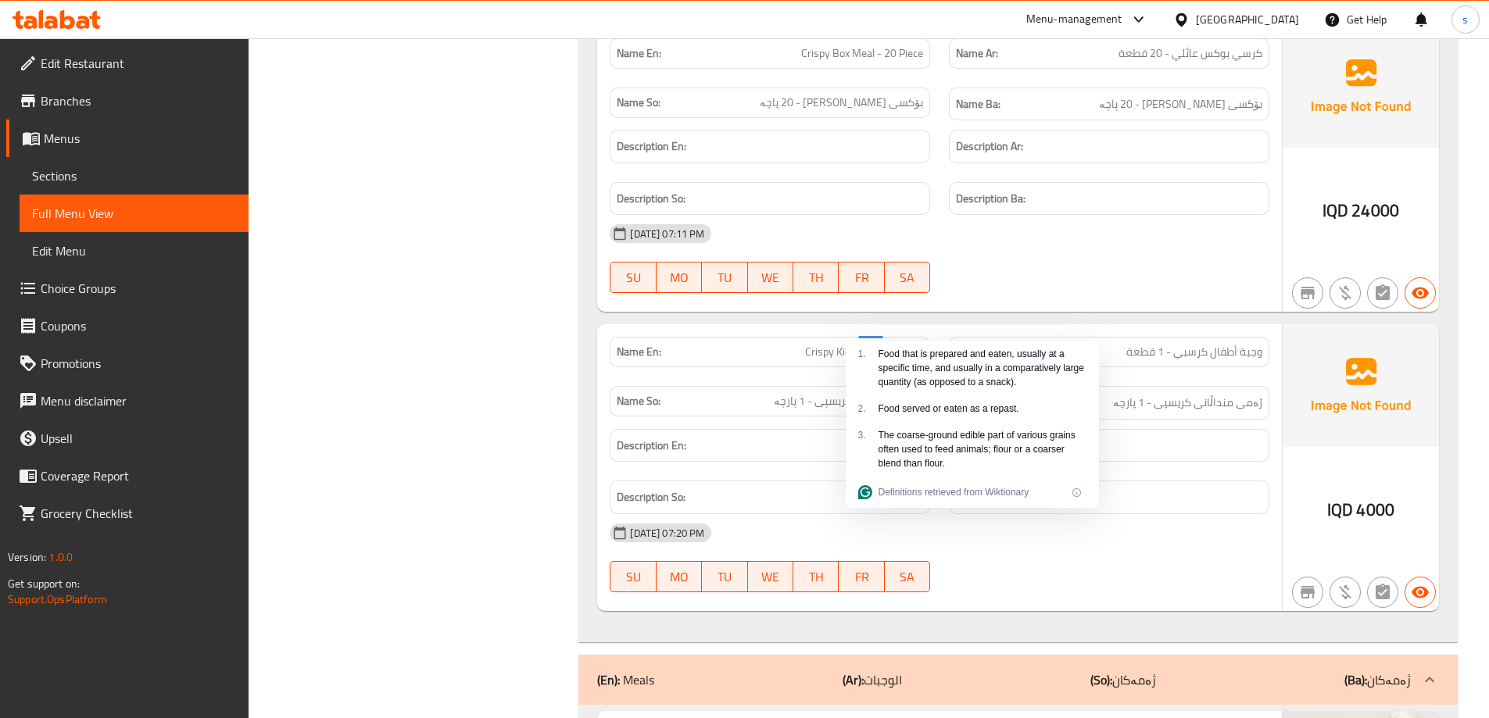
click at [1177, 519] on div "28-05-2025 07:20 PM" at bounding box center [939, 533] width 678 height 38
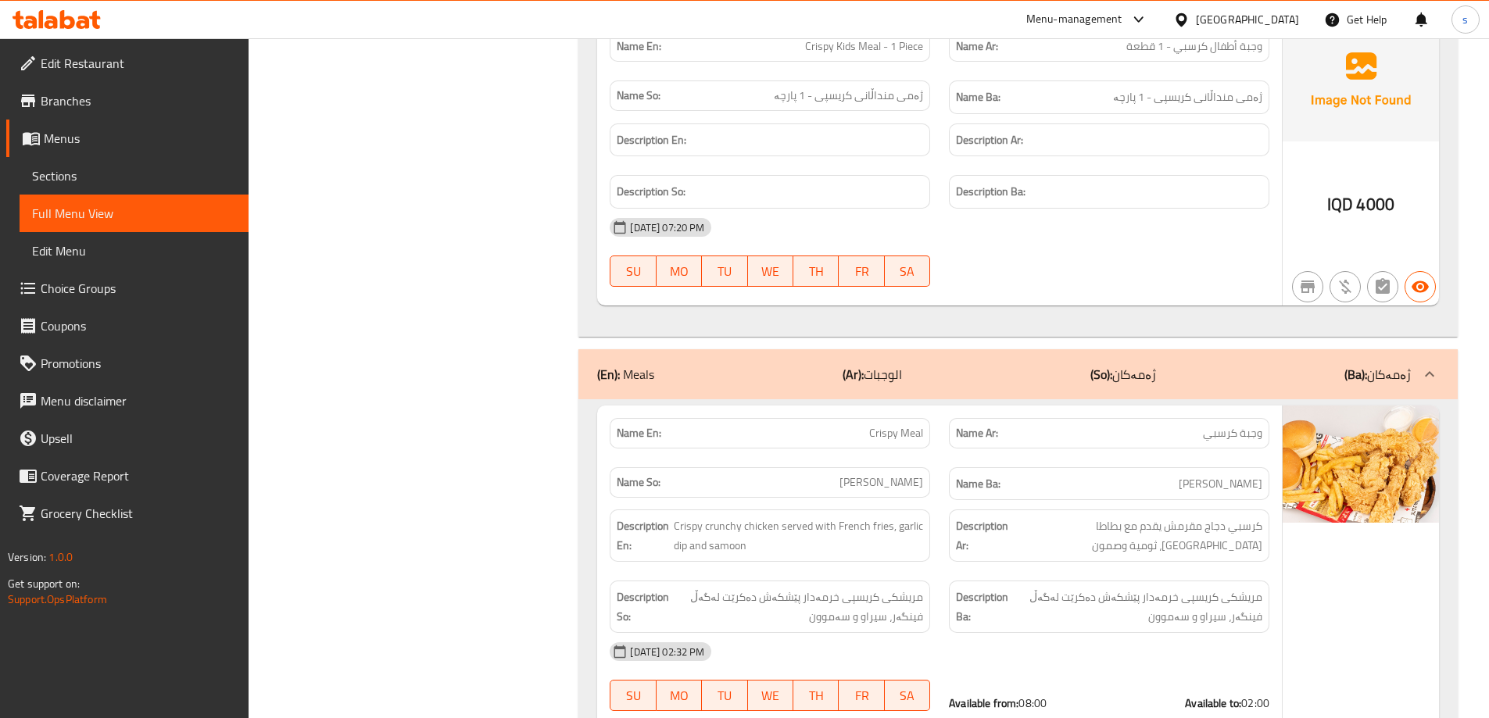
scroll to position [1191, 0]
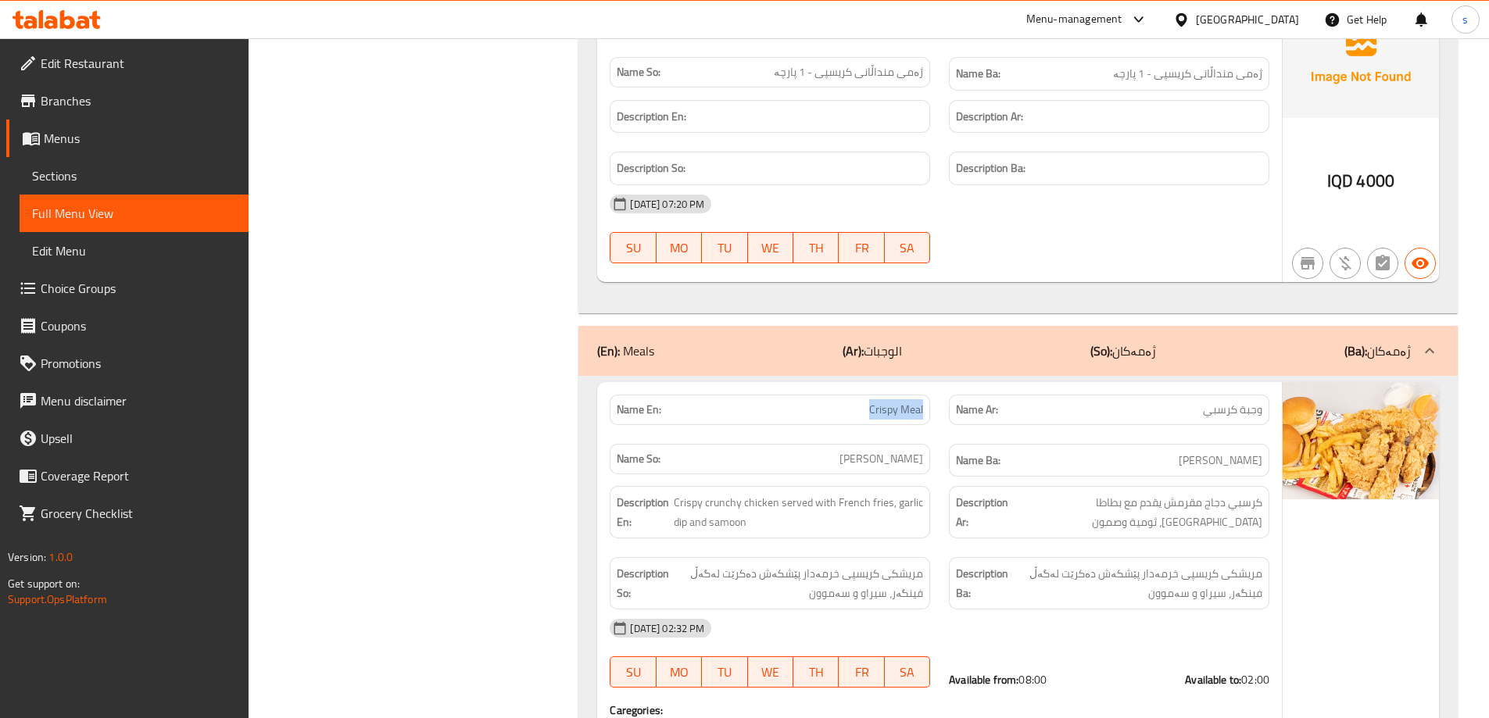
drag, startPoint x: 853, startPoint y: 390, endPoint x: 932, endPoint y: 383, distance: 78.5
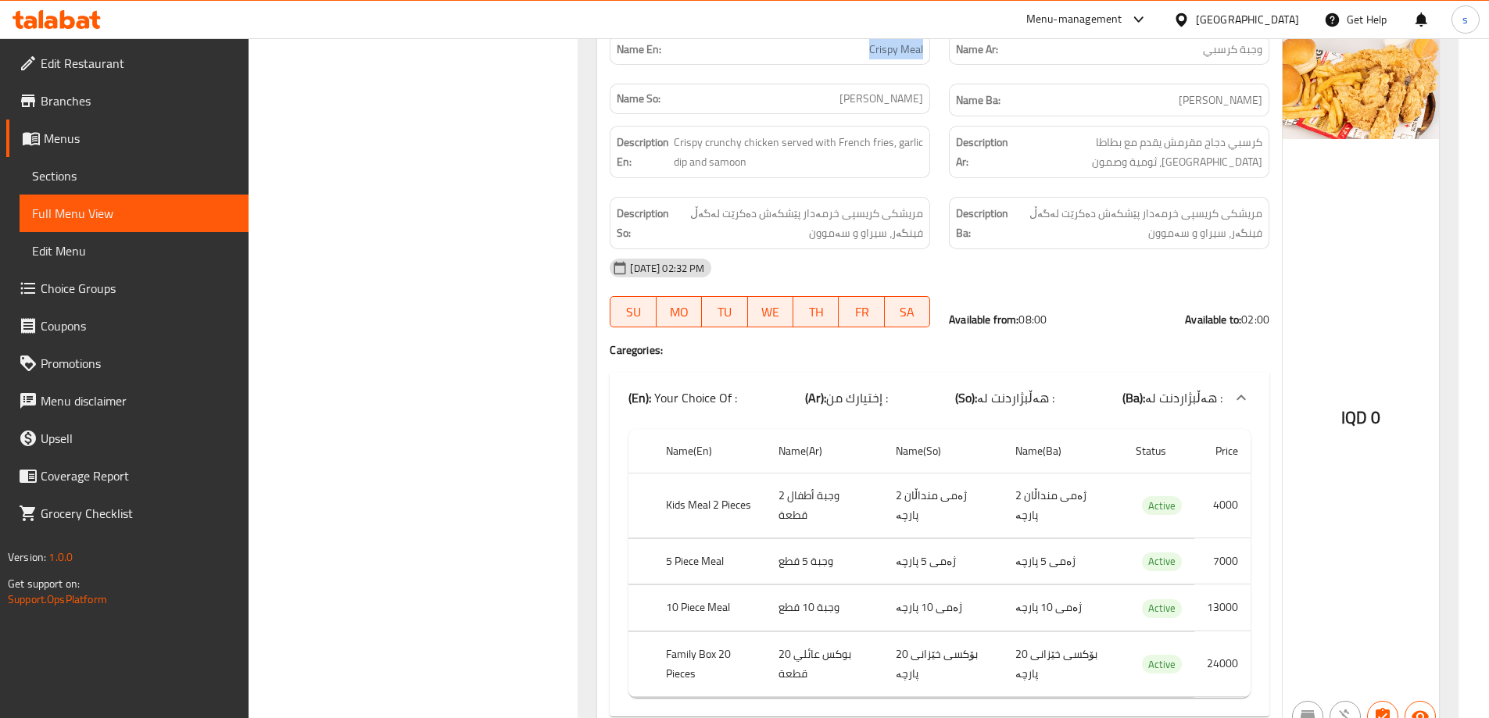
scroll to position [1588, 0]
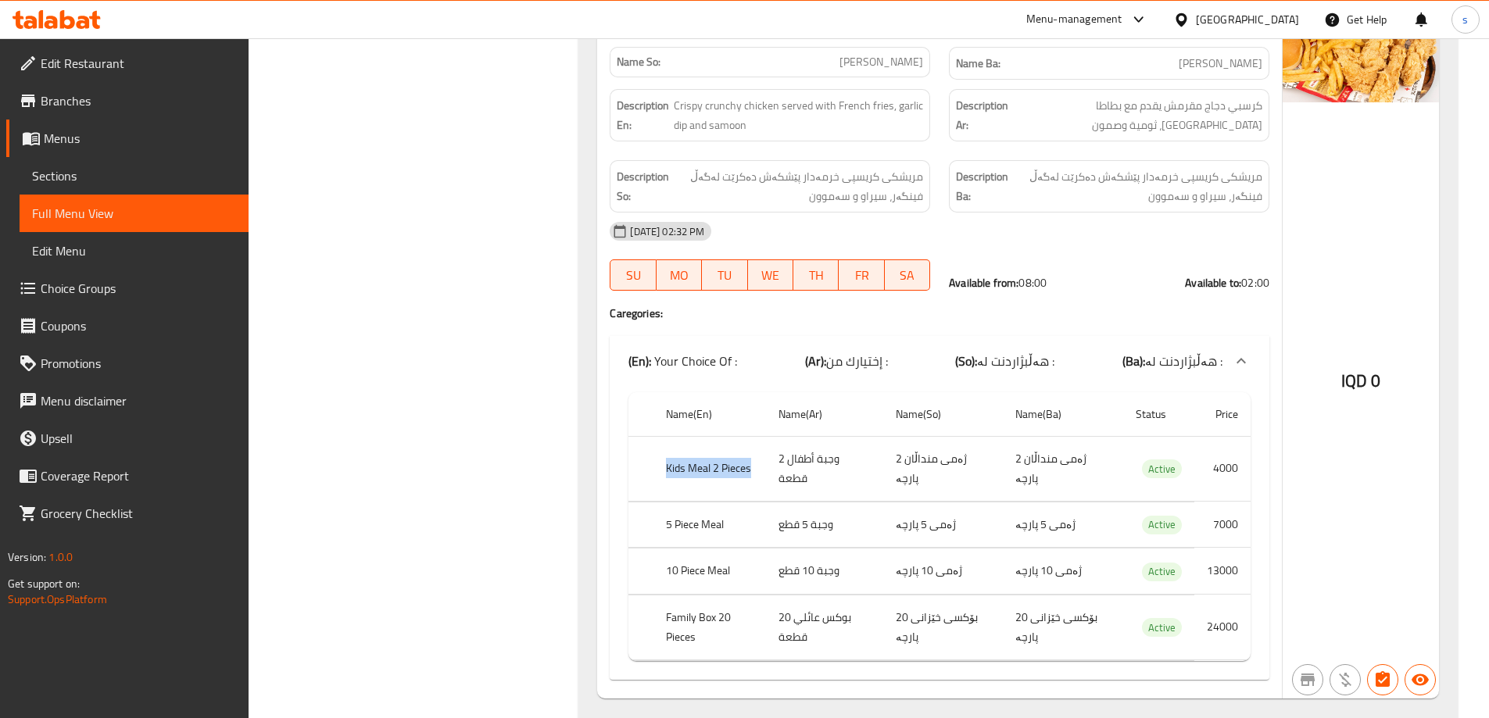
drag, startPoint x: 656, startPoint y: 440, endPoint x: 753, endPoint y: 435, distance: 97.0
click at [753, 436] on th "Kids Meal 2 Pieces" at bounding box center [709, 468] width 112 height 65
drag, startPoint x: 652, startPoint y: 478, endPoint x: 733, endPoint y: 484, distance: 81.5
click at [733, 502] on tr "5 Piece Meal وجبة 5 قطع ژەمی 5 پارچە ژەمی 5 پارچە Active 7000" at bounding box center [939, 525] width 622 height 46
drag, startPoint x: 650, startPoint y: 529, endPoint x: 749, endPoint y: 530, distance: 99.3
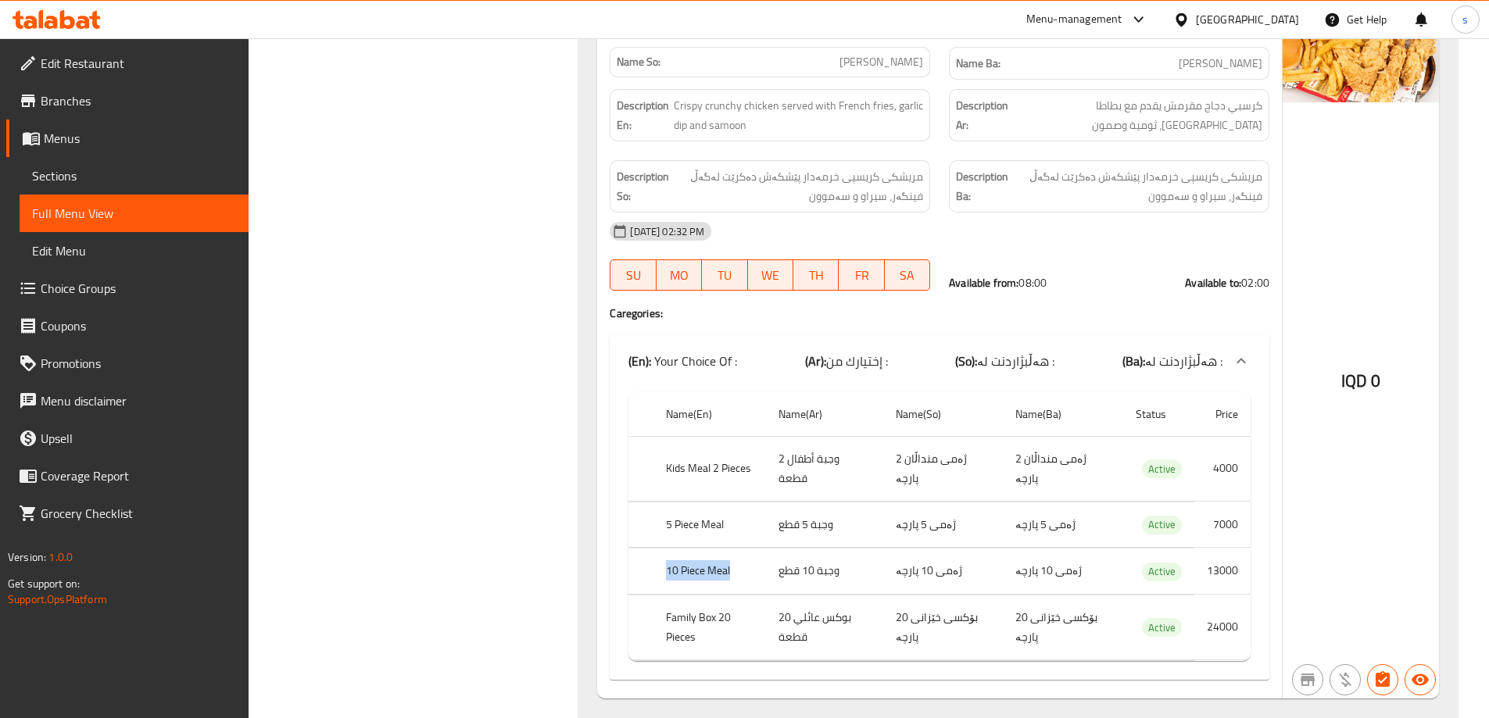
click at [749, 549] on tr "10 Piece Meal وجبة 10 قطع ژەمی 10 پارچە ژەمی 10 پارچە Active 13000" at bounding box center [939, 572] width 622 height 46
drag, startPoint x: 663, startPoint y: 571, endPoint x: 724, endPoint y: 610, distance: 73.1
click at [724, 610] on th "Family Box 20 Pieces" at bounding box center [709, 627] width 112 height 65
drag, startPoint x: 1485, startPoint y: 538, endPoint x: 1497, endPoint y: 531, distance: 14.7
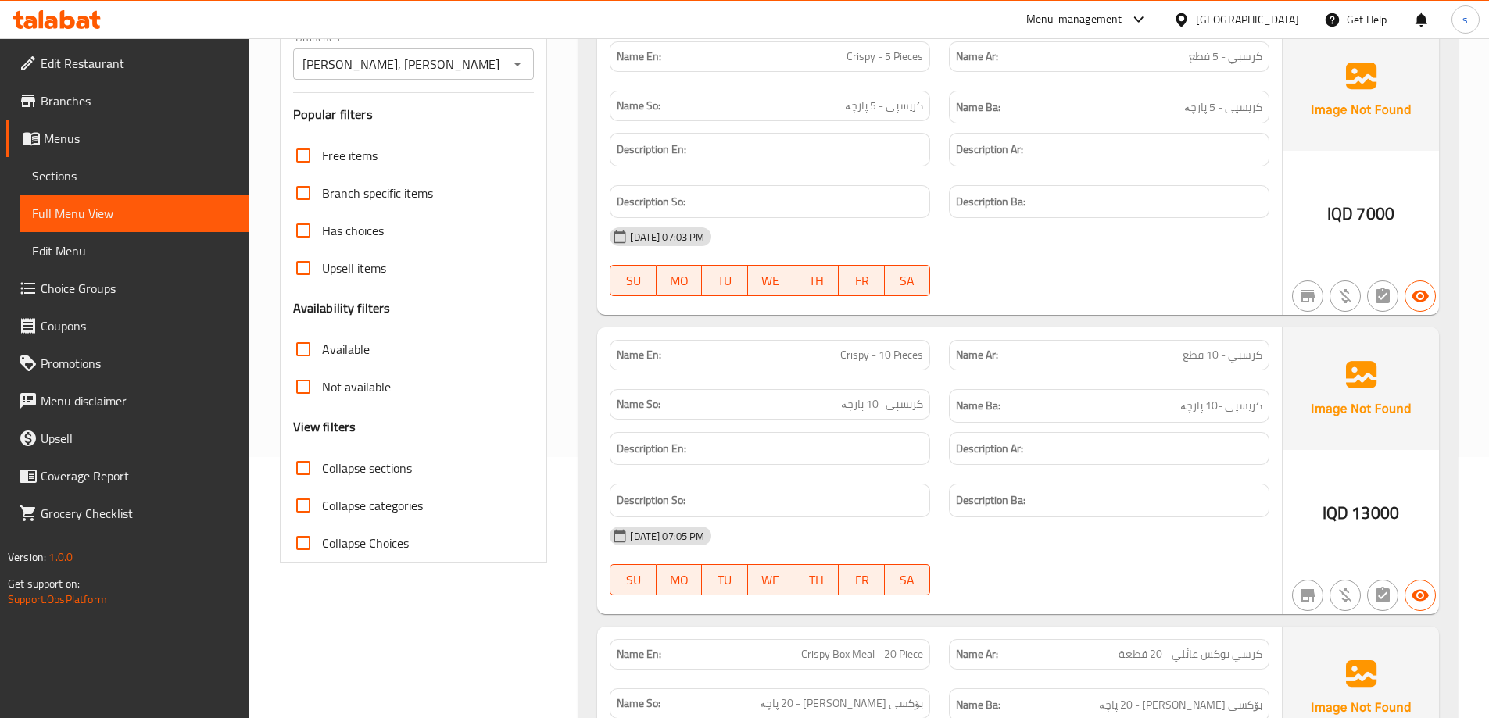
scroll to position [0, 0]
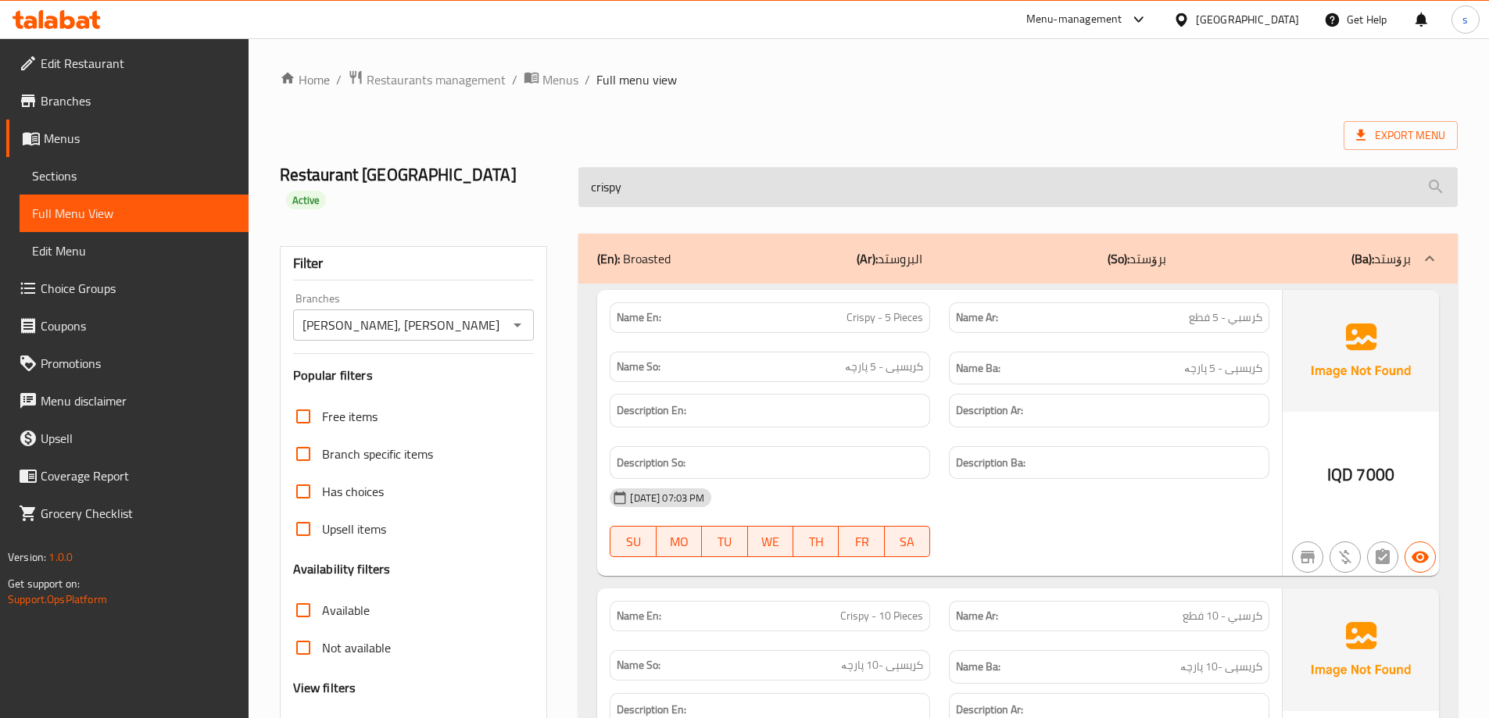
click at [650, 182] on input "crispy" at bounding box center [1017, 187] width 879 height 40
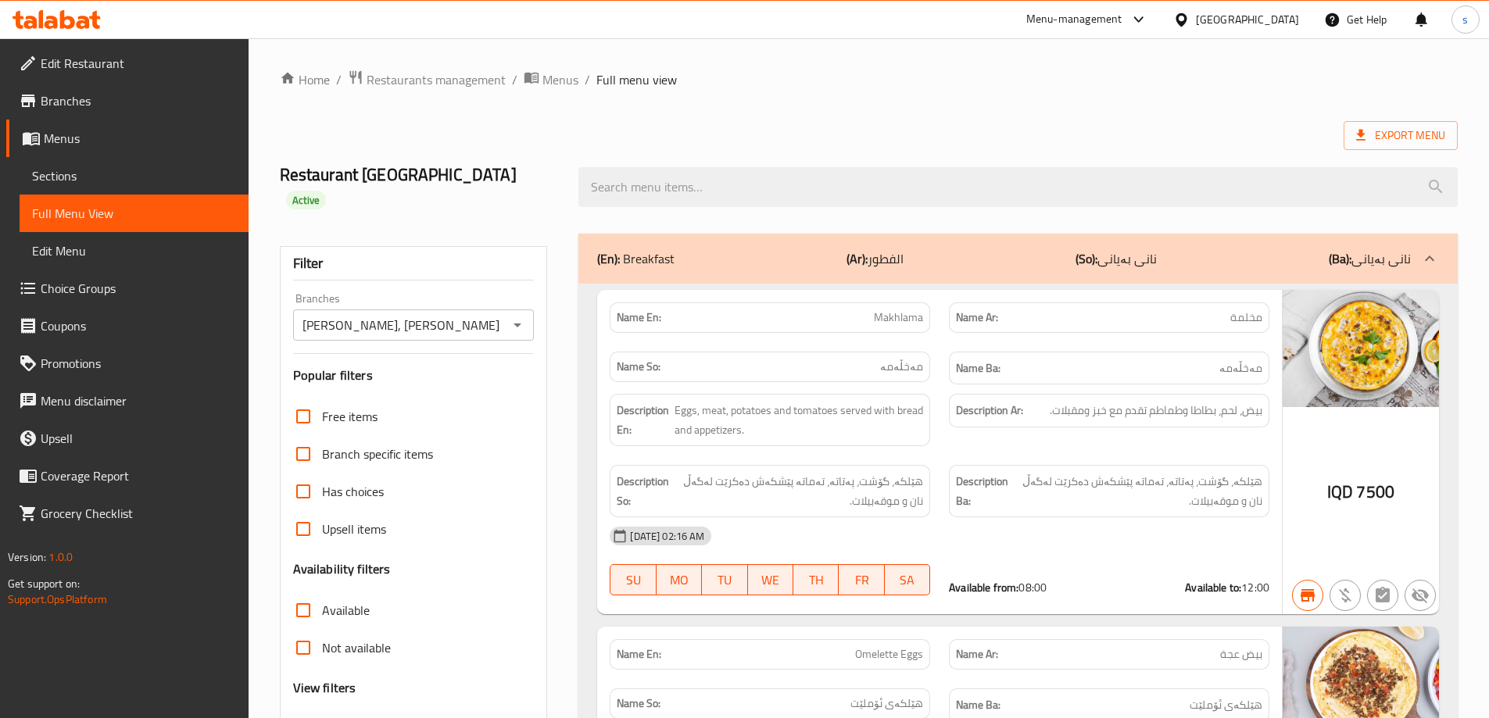
scroll to position [389, 0]
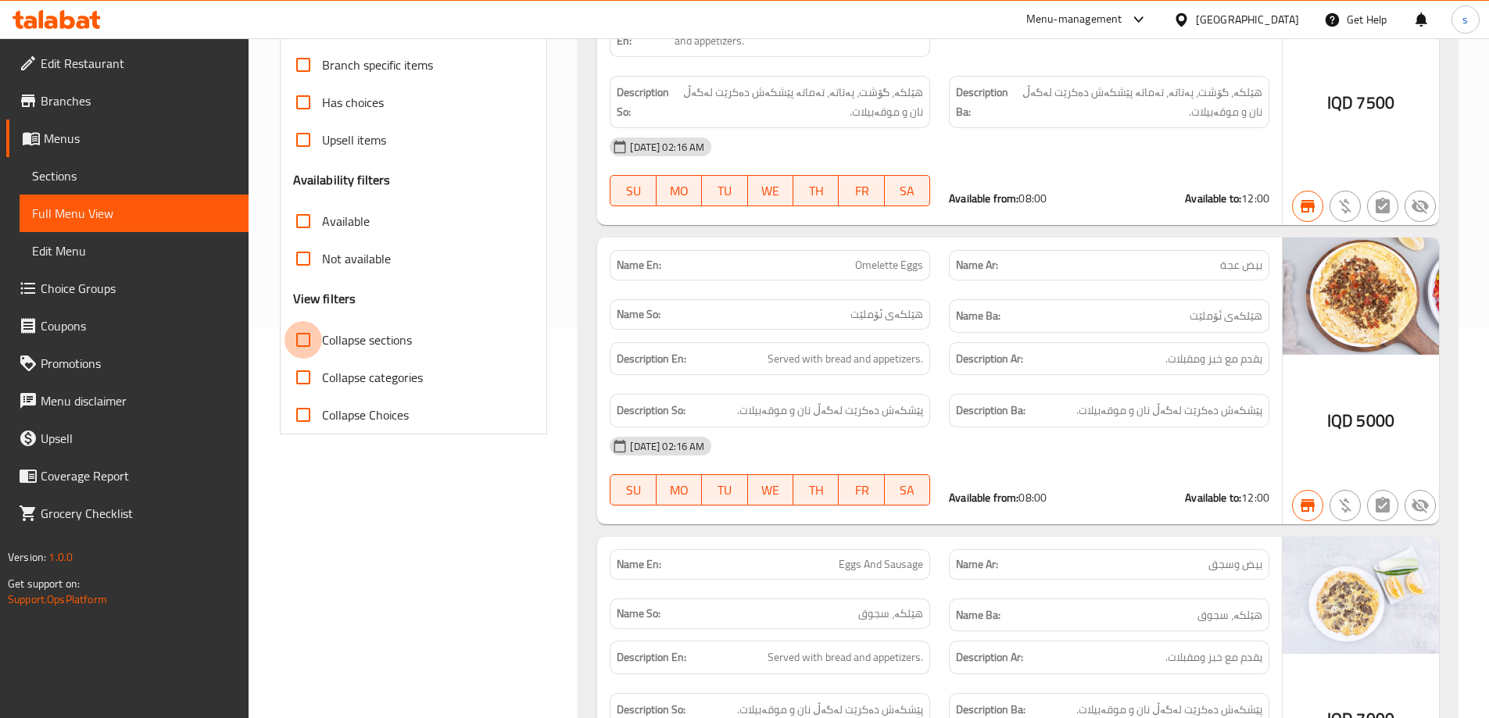
click at [307, 321] on input "Collapse sections" at bounding box center [303, 340] width 38 height 38
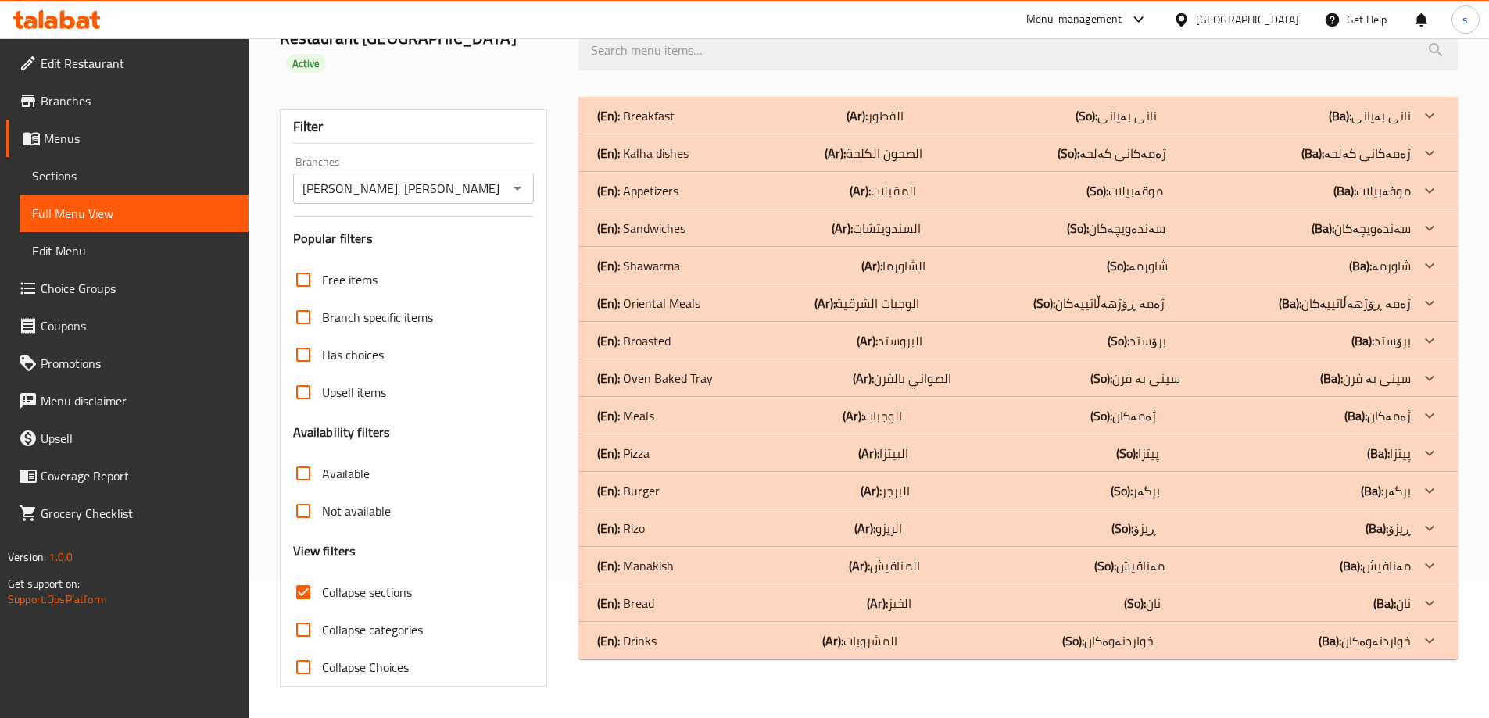
click at [305, 574] on input "Collapse sections" at bounding box center [303, 593] width 38 height 38
checkbox input "false"
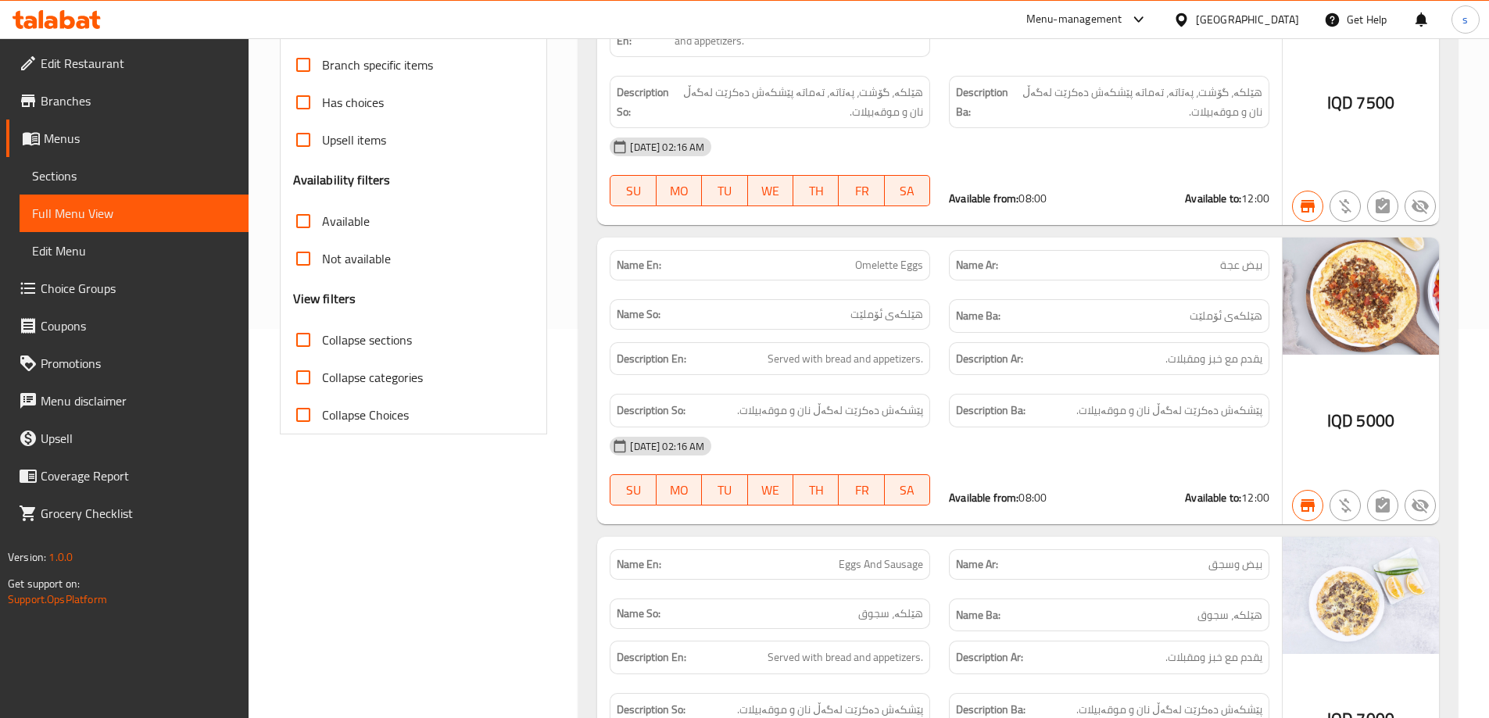
click at [1087, 94] on span "هێلکە، گۆشت، پەتاتە، تەماتە پێشکەش دەکرێت لەگەڵ نان و موقەبیلات." at bounding box center [1138, 102] width 249 height 38
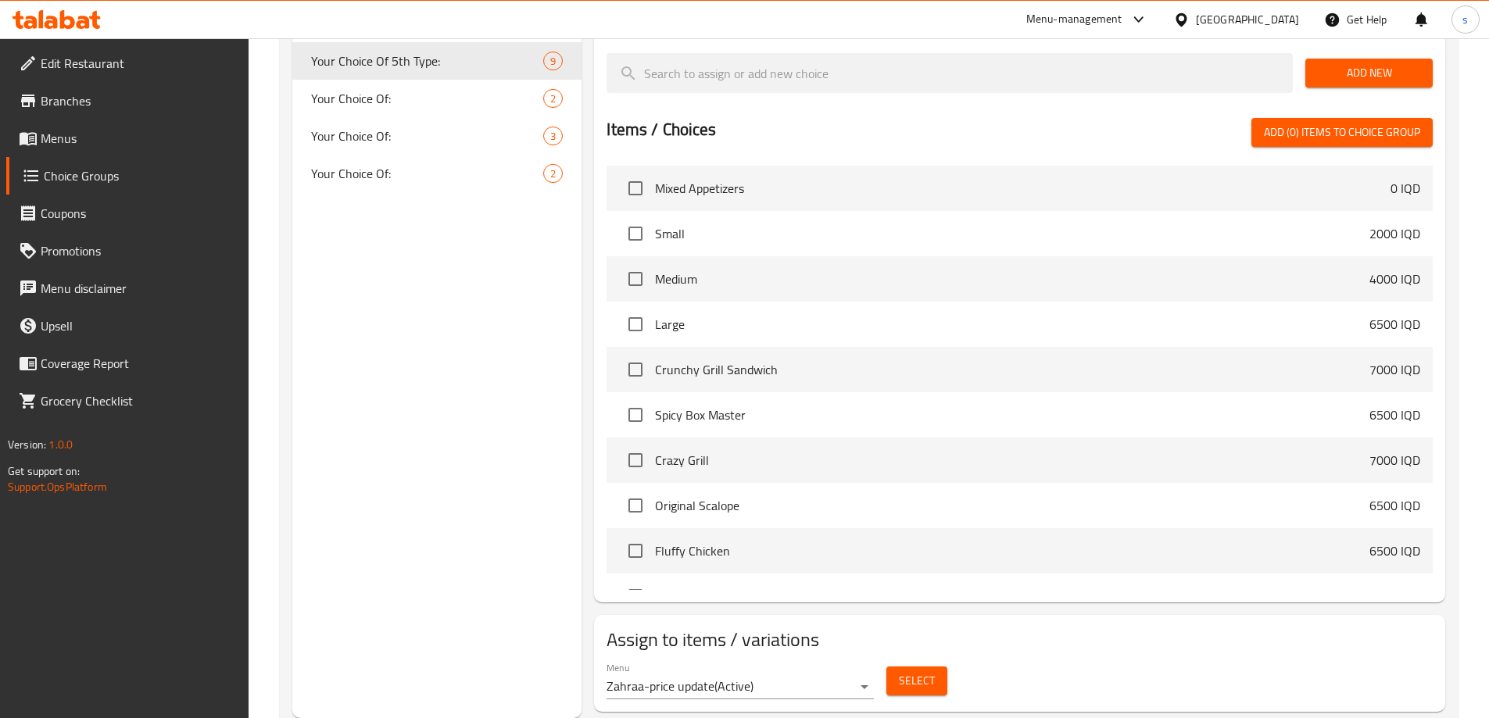
scroll to position [870, 0]
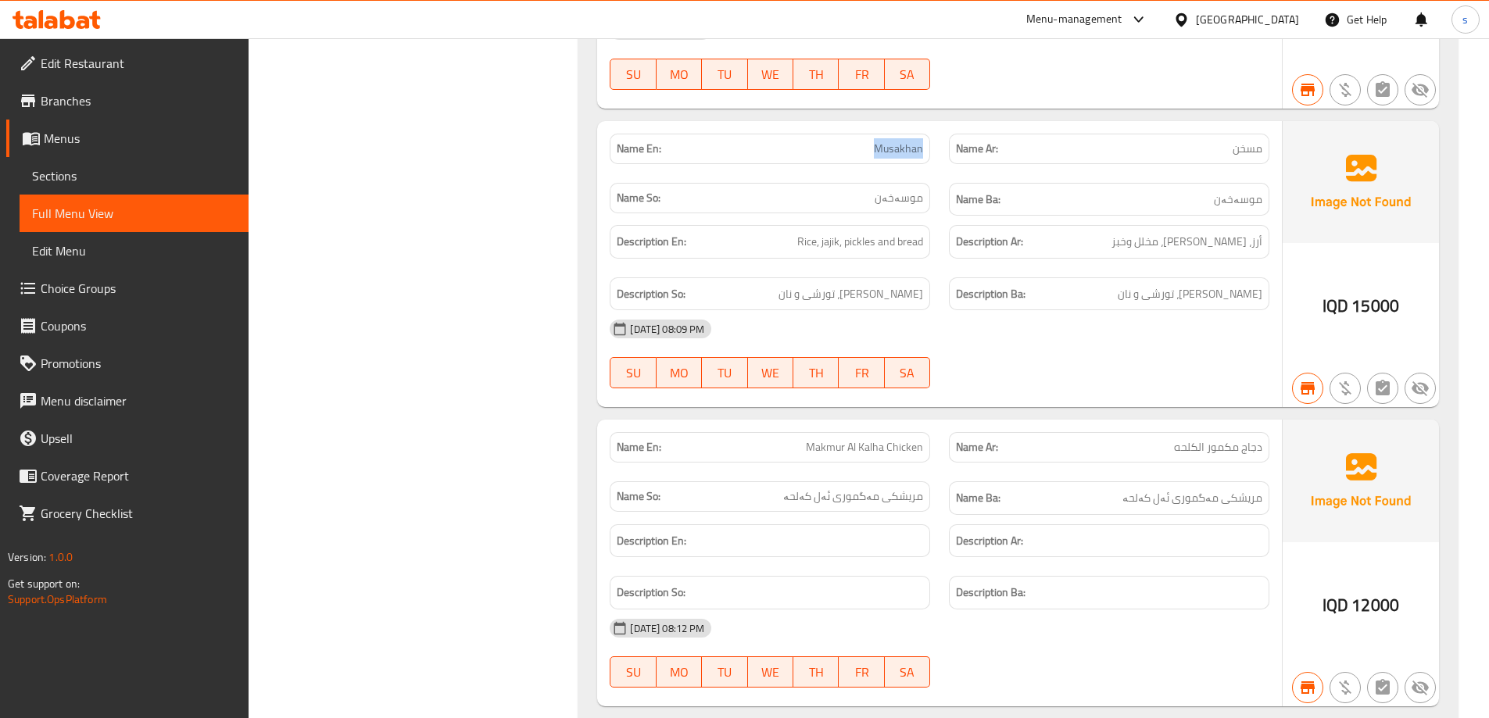
scroll to position [1042, 0]
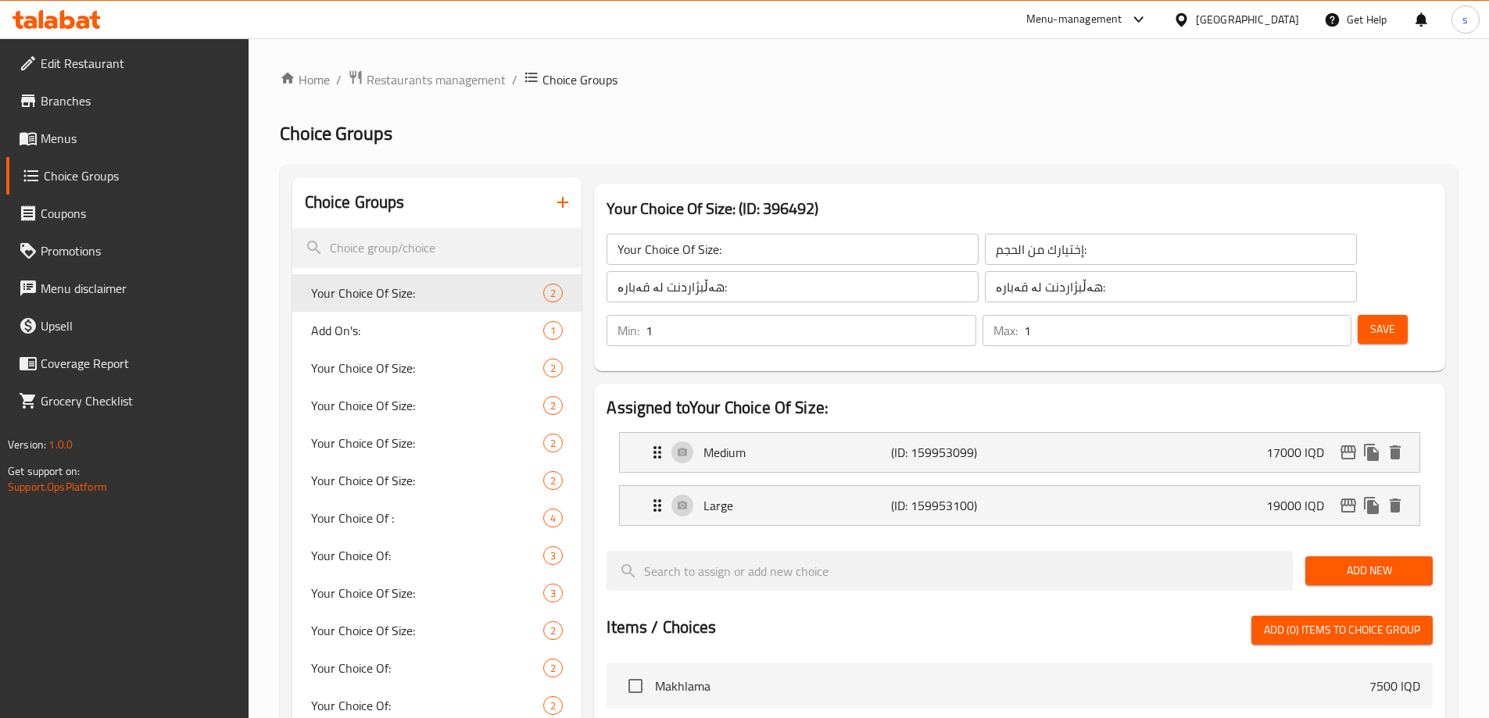
scroll to position [90, 0]
